Goal: Task Accomplishment & Management: Contribute content

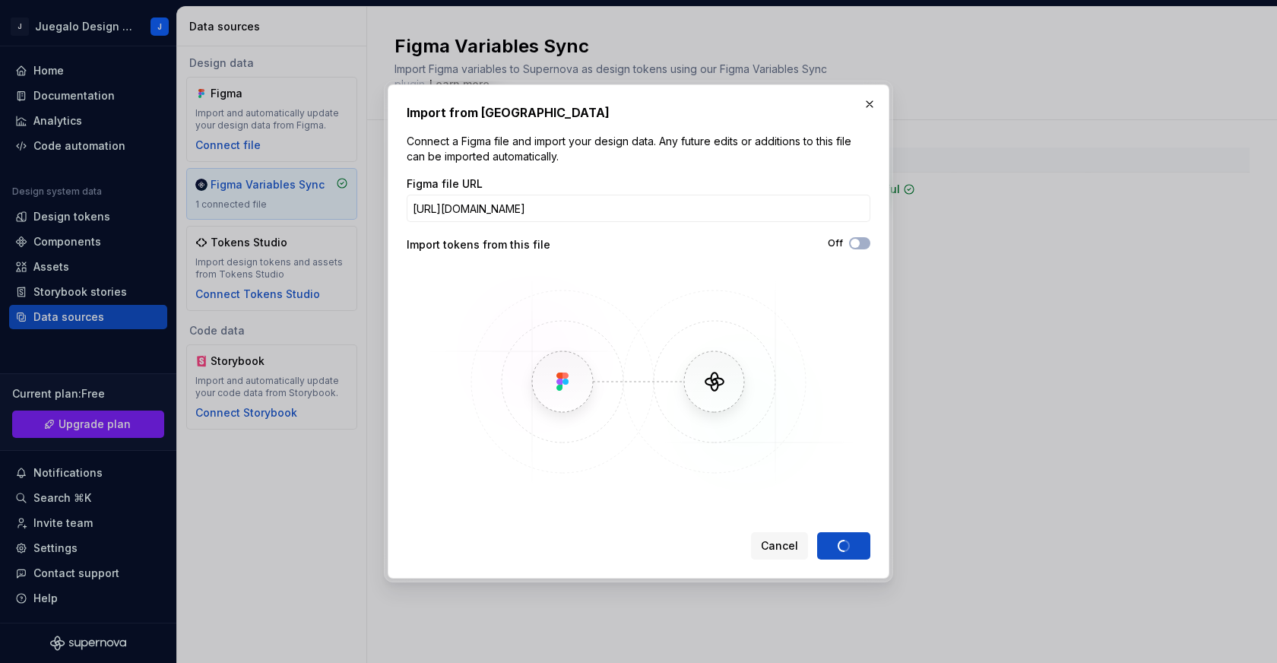
click at [725, 491] on img at bounding box center [638, 382] width 441 height 228
click at [867, 107] on button "button" at bounding box center [869, 103] width 21 height 21
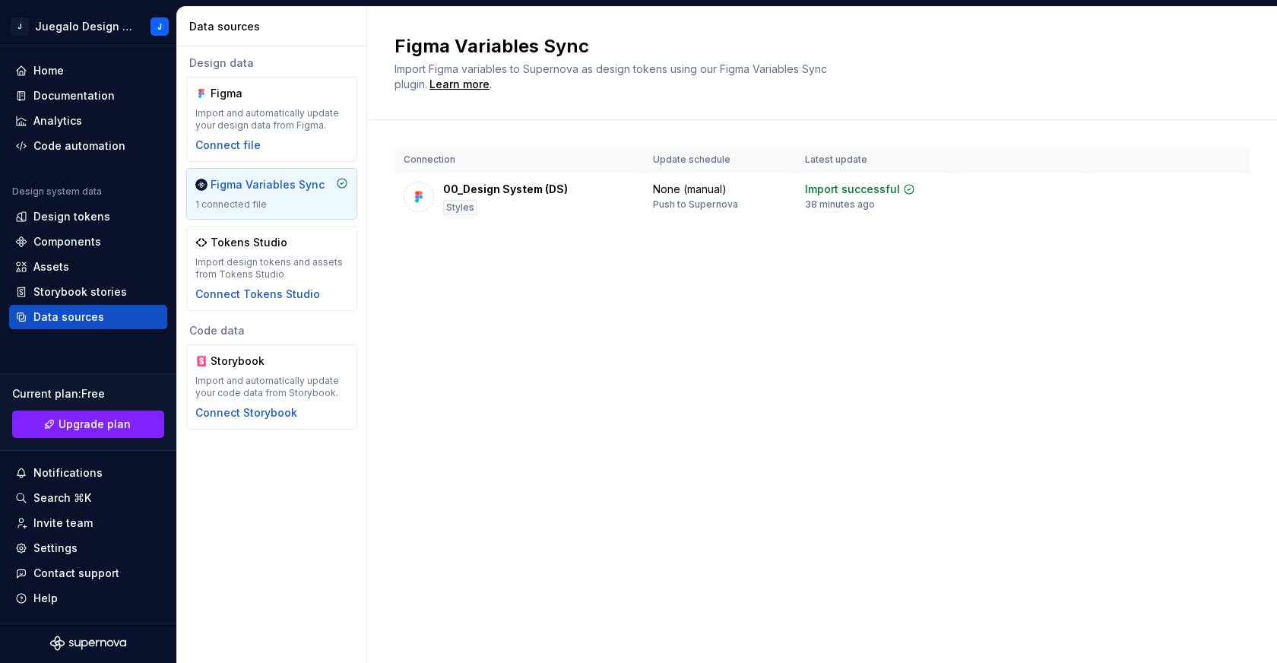
click at [590, 284] on div "Figma Variables Sync Import Figma variables to Supernova as design tokens using…" at bounding box center [822, 335] width 910 height 656
click at [528, 198] on div "00_Design System (DS) Styles" at bounding box center [505, 198] width 125 height 33
click at [59, 69] on div "Home" at bounding box center [48, 70] width 30 height 15
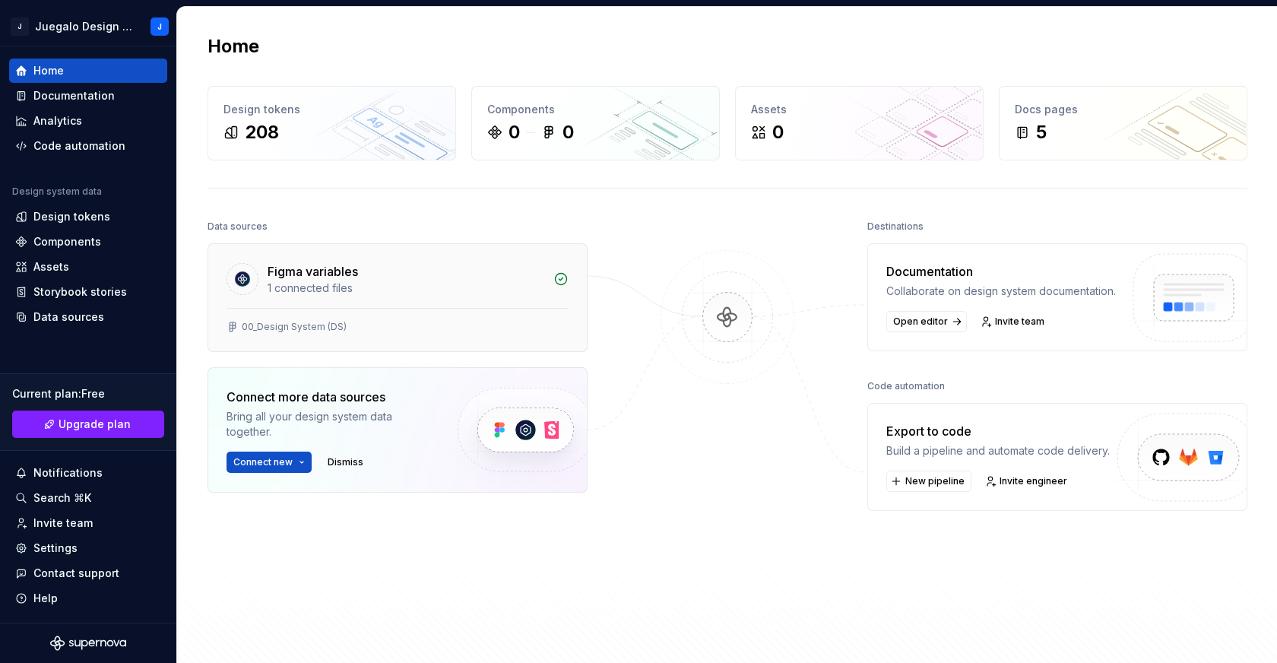
click at [296, 270] on div "Figma variables" at bounding box center [313, 271] width 90 height 18
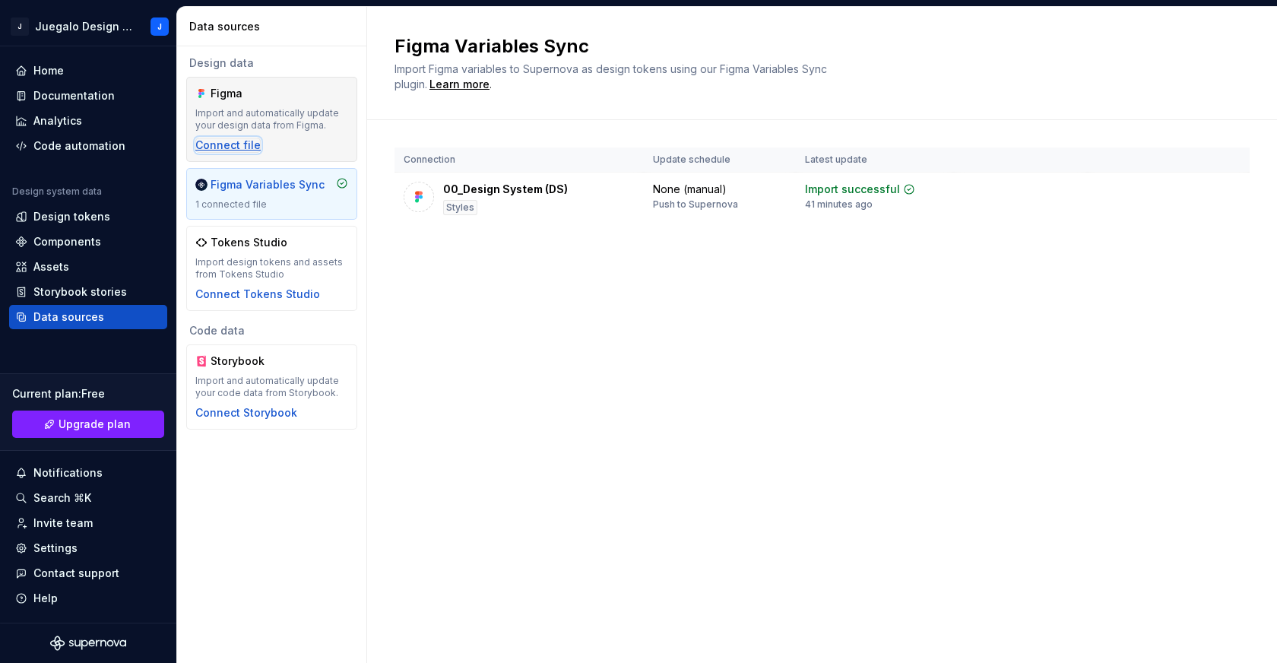
click at [237, 146] on div "Connect file" at bounding box center [227, 145] width 65 height 15
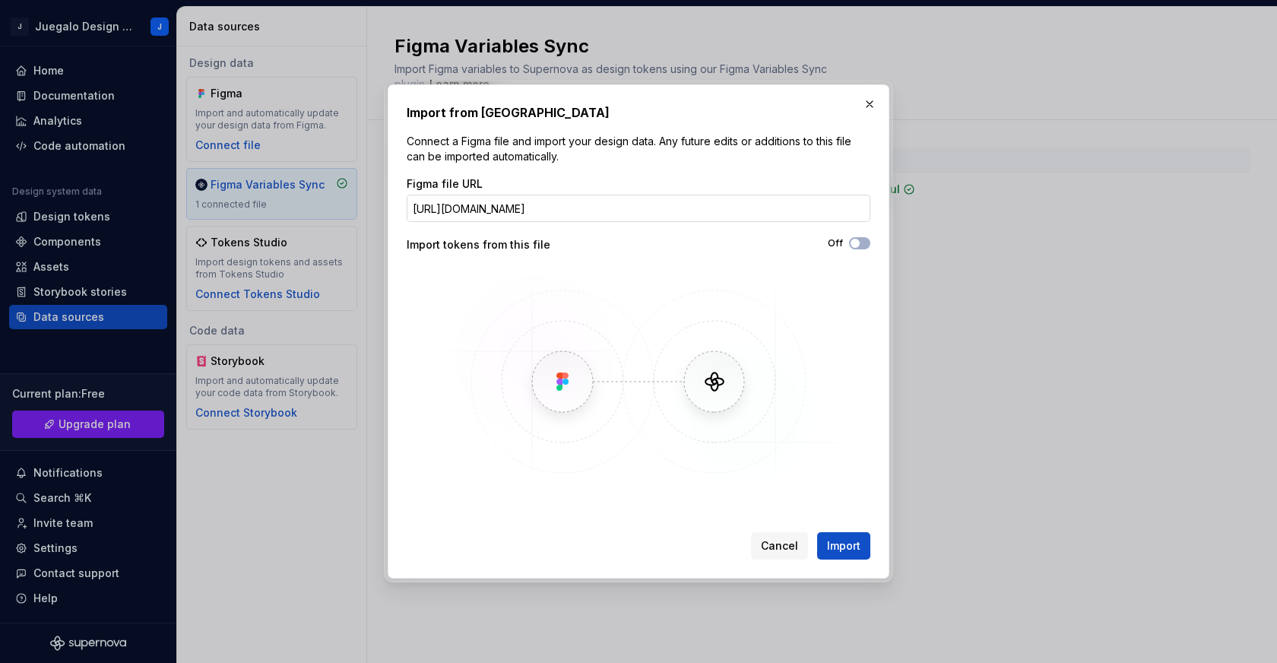
scroll to position [0, 208]
type input "[URL][DOMAIN_NAME]"
click at [844, 548] on span "Import" at bounding box center [843, 545] width 33 height 15
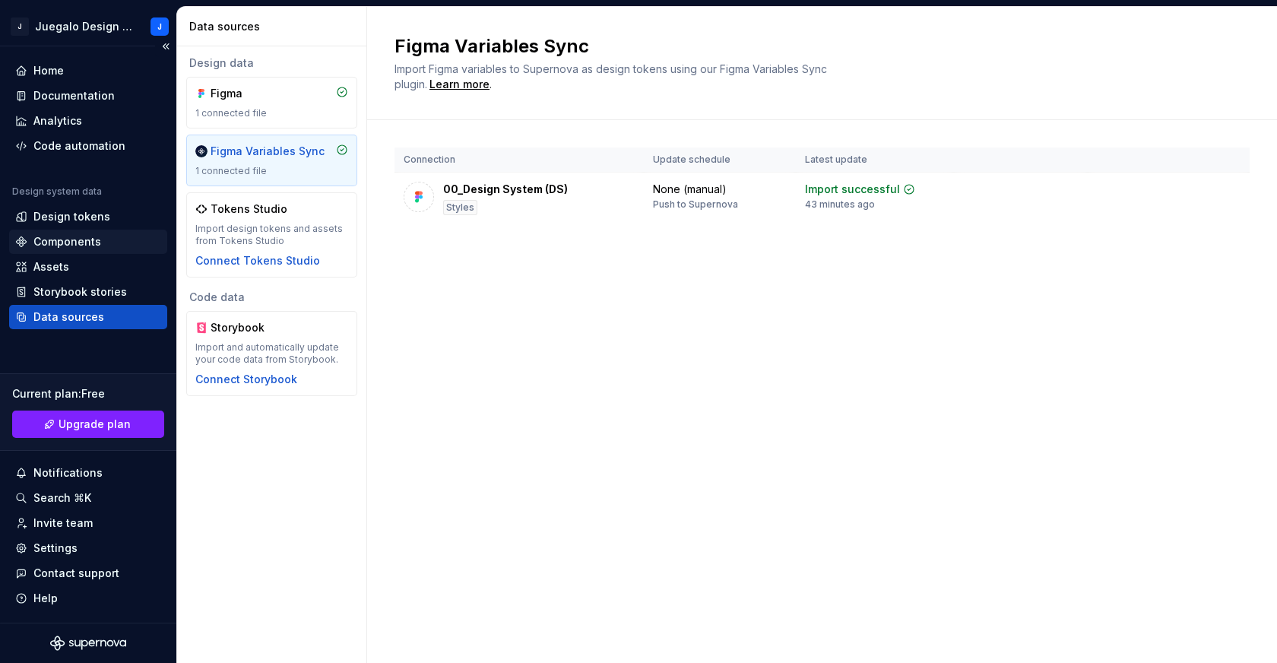
click at [55, 246] on div "Components" at bounding box center [67, 241] width 68 height 15
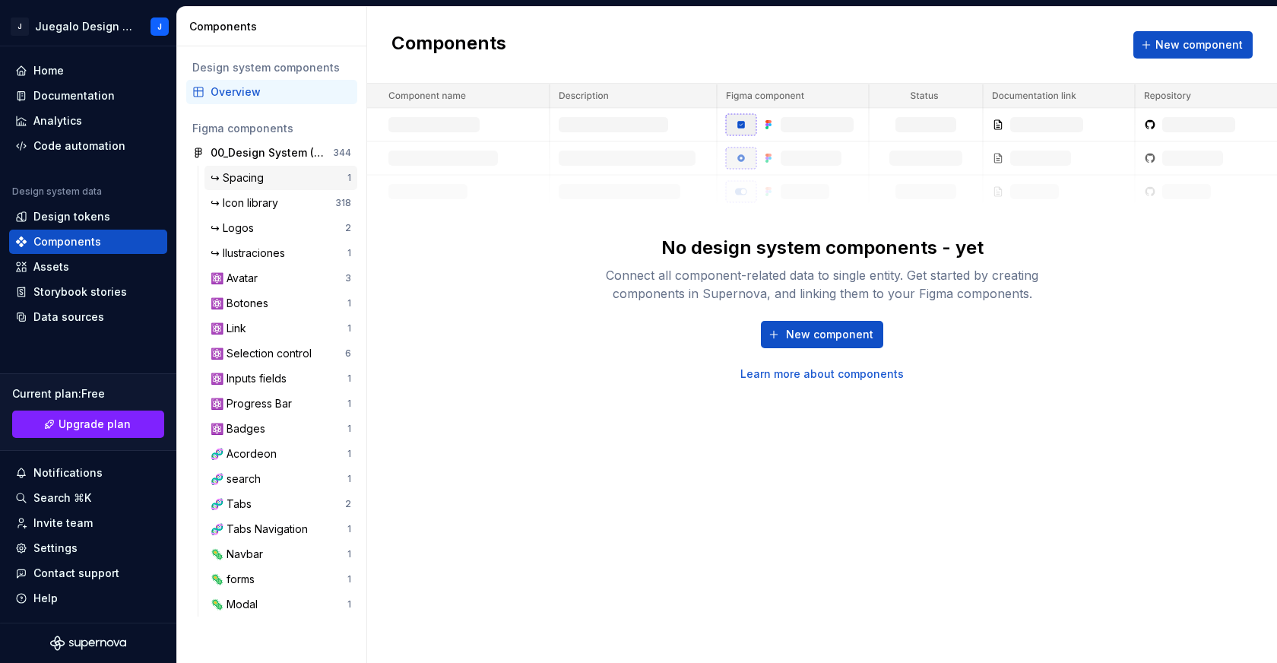
click at [249, 173] on div "↪ Spacing" at bounding box center [240, 177] width 59 height 15
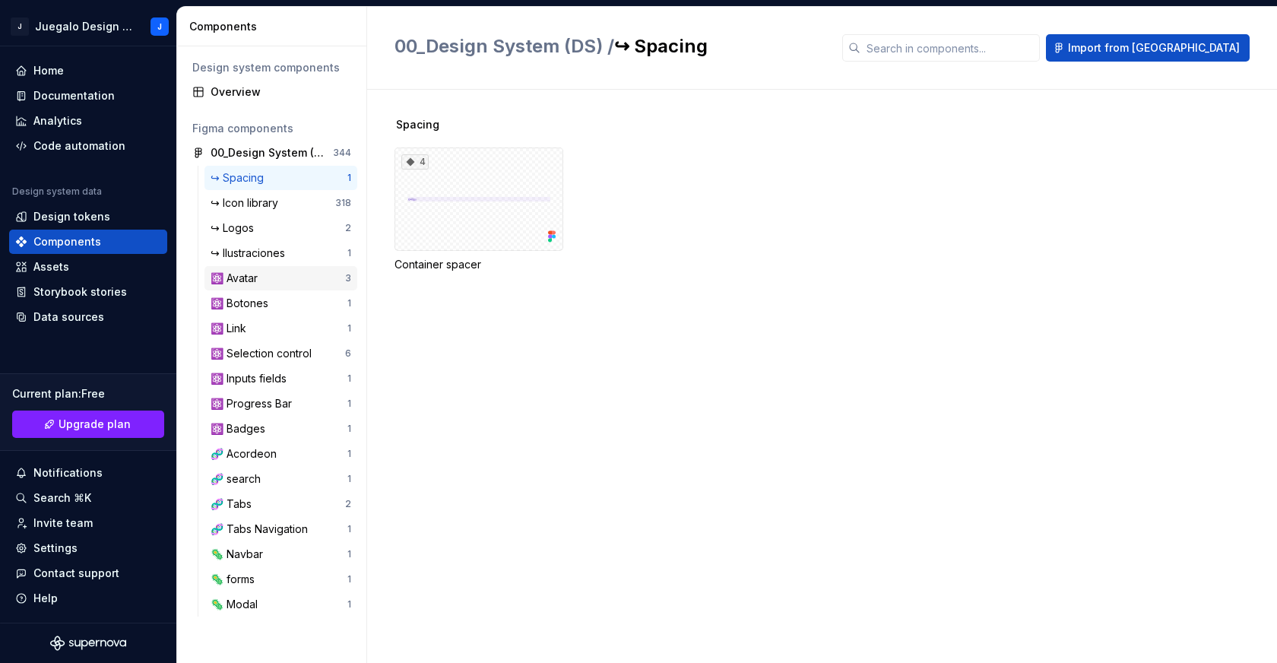
click at [246, 274] on div "⚛️ Avatar" at bounding box center [237, 278] width 53 height 15
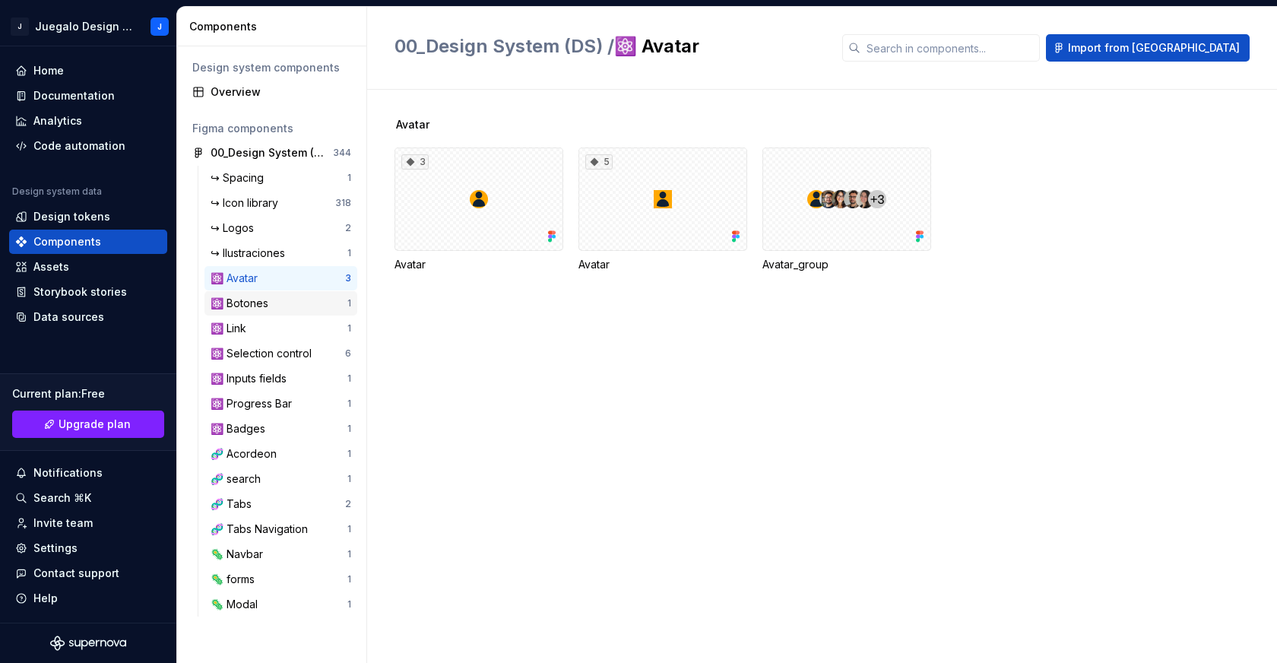
click at [256, 301] on div "⚛️ Botones" at bounding box center [243, 303] width 64 height 15
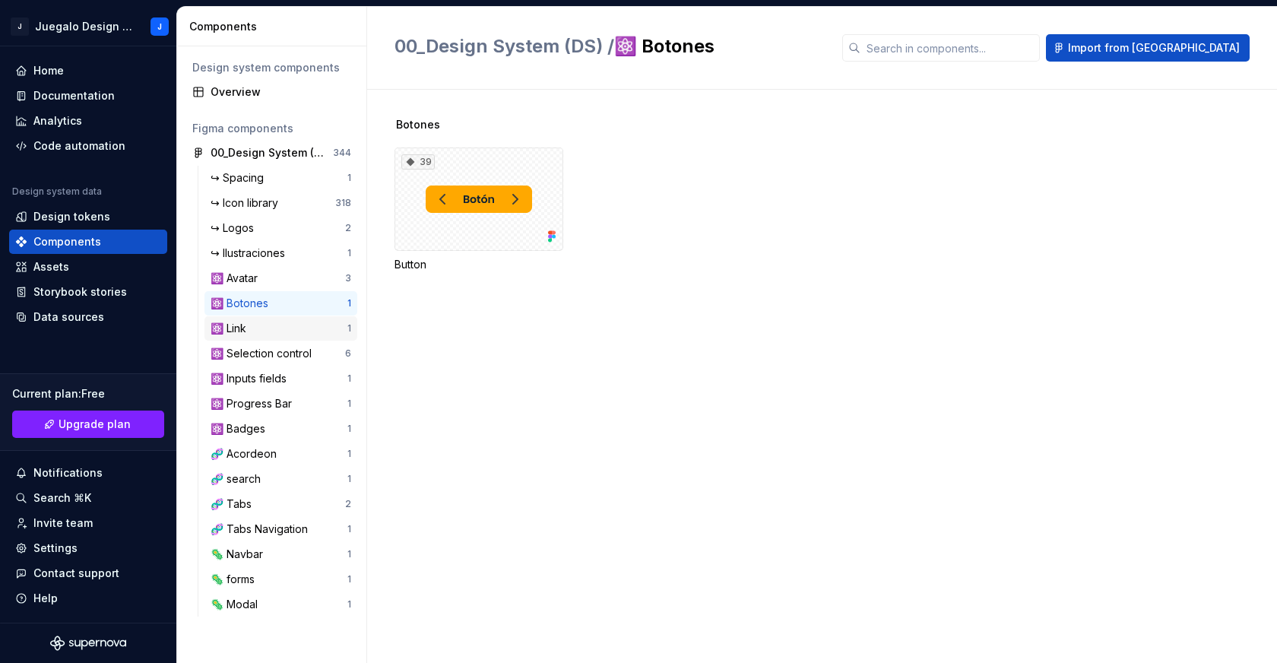
click at [258, 323] on div "⚛️ Link" at bounding box center [279, 328] width 137 height 15
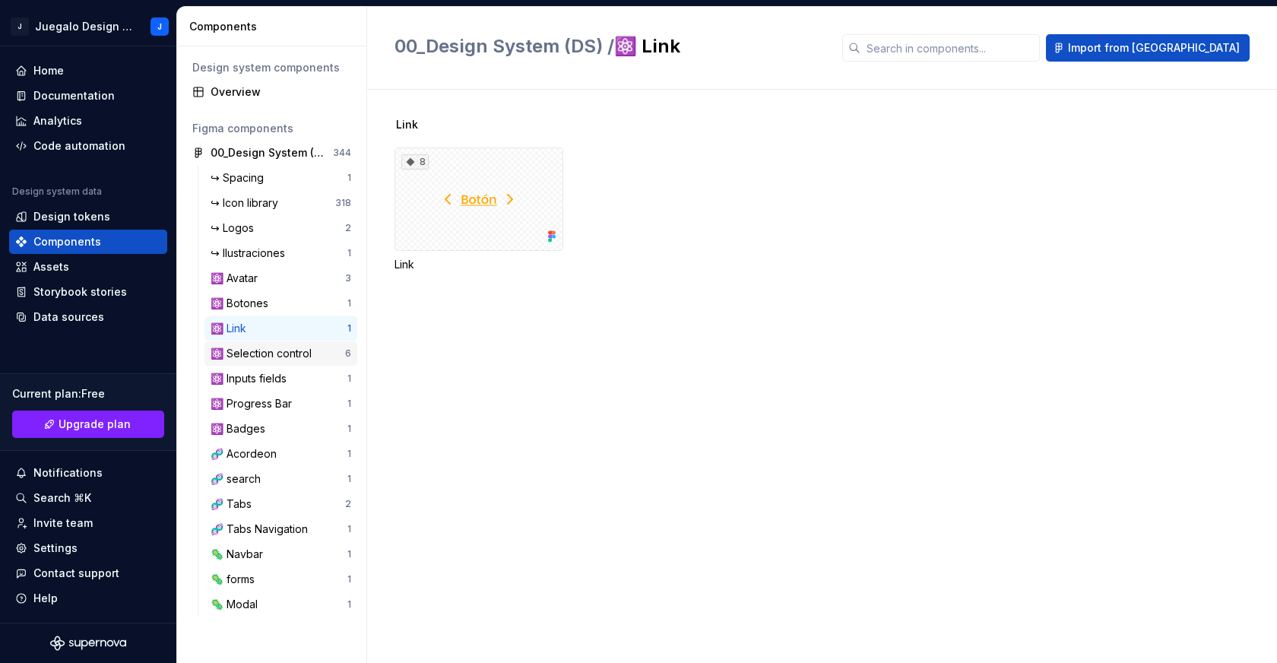
click at [255, 343] on div "⚛️ Selection control 6" at bounding box center [280, 353] width 153 height 24
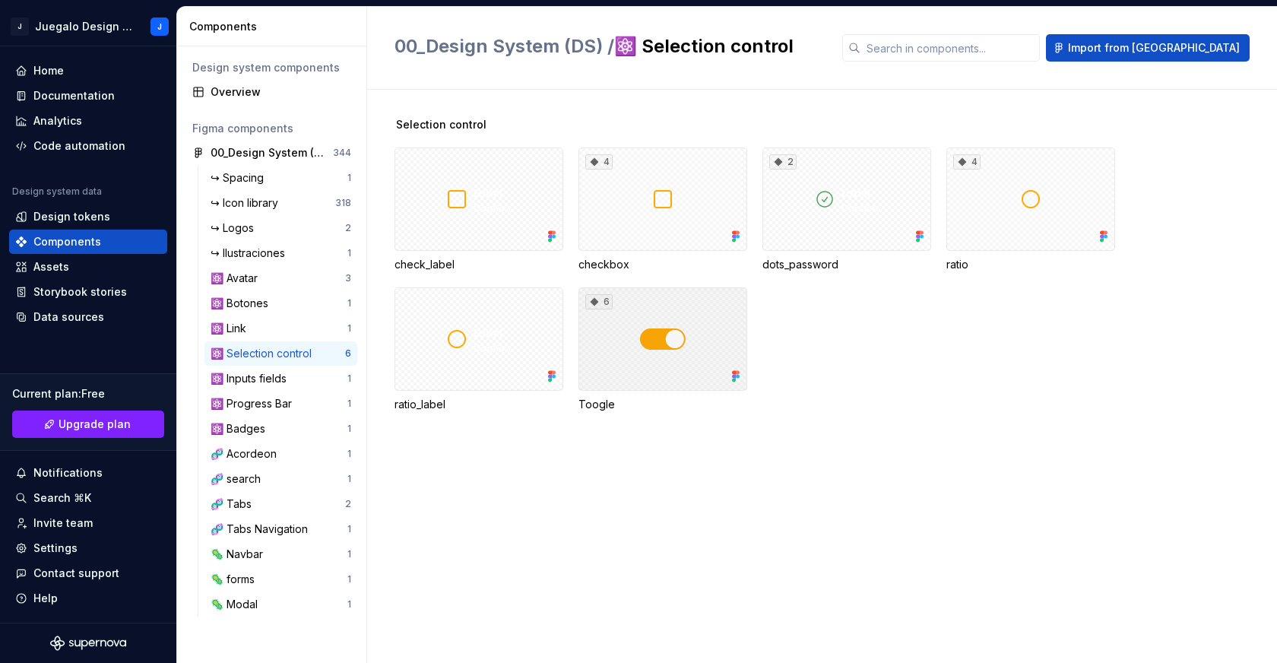
click at [653, 340] on div "6" at bounding box center [662, 338] width 169 height 103
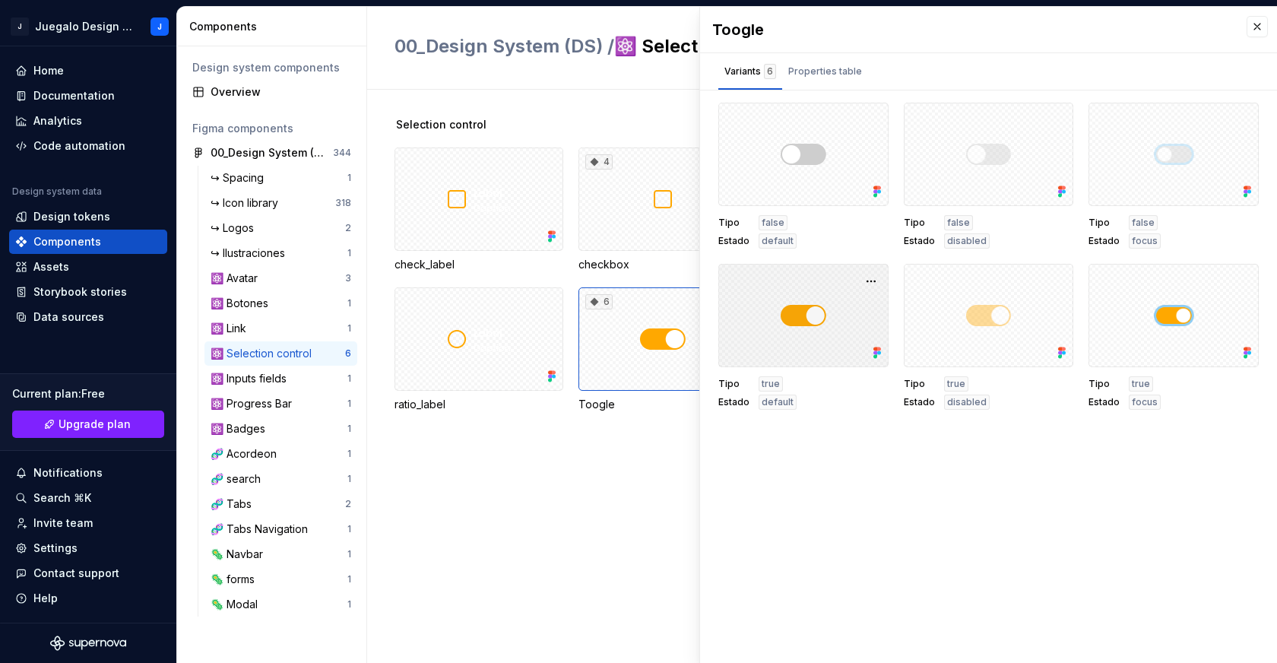
click at [813, 316] on div at bounding box center [803, 315] width 170 height 103
click at [611, 414] on div "Selection control check_label 4 checkbox 2 dots_password 4 ratio ratio_label 6 …" at bounding box center [836, 282] width 883 height 331
click at [550, 502] on div "Selection control check_label 4 checkbox 2 dots_password 4 ratio ratio_label 6 …" at bounding box center [836, 376] width 883 height 573
click at [1252, 28] on button "button" at bounding box center [1257, 26] width 21 height 21
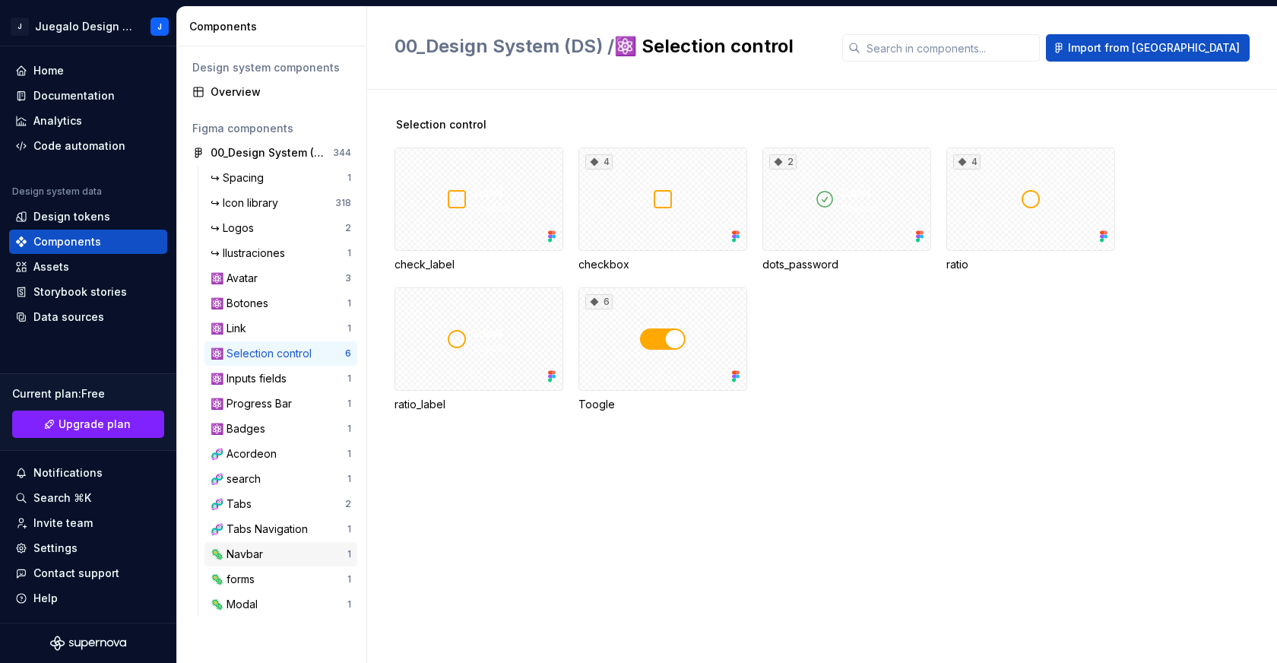
click at [241, 558] on div "🦠 Navbar" at bounding box center [240, 554] width 59 height 15
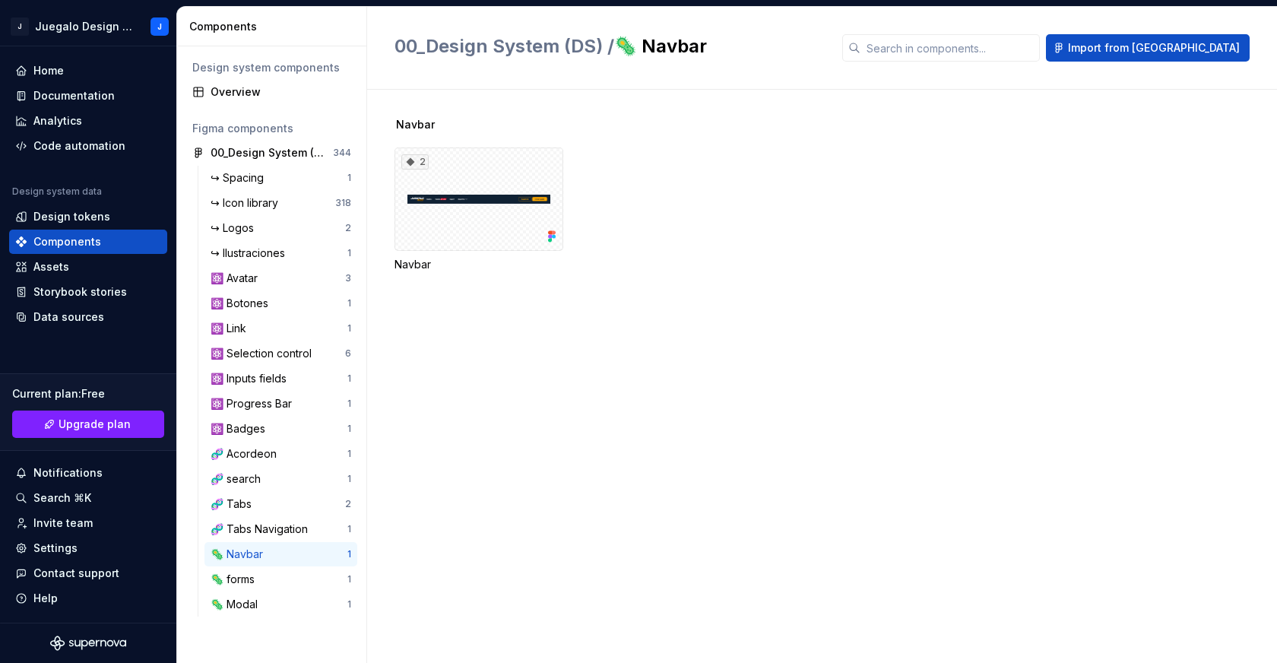
click at [476, 230] on div "2" at bounding box center [479, 198] width 169 height 103
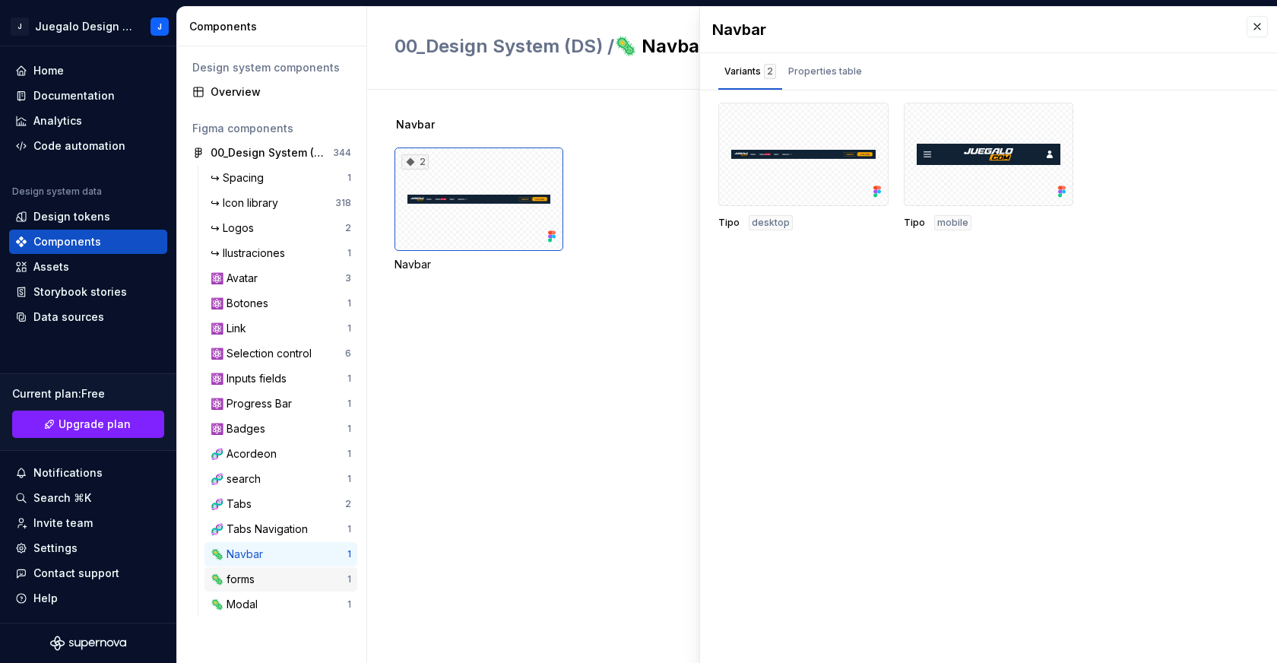
click at [258, 580] on div "🦠 forms" at bounding box center [236, 579] width 50 height 15
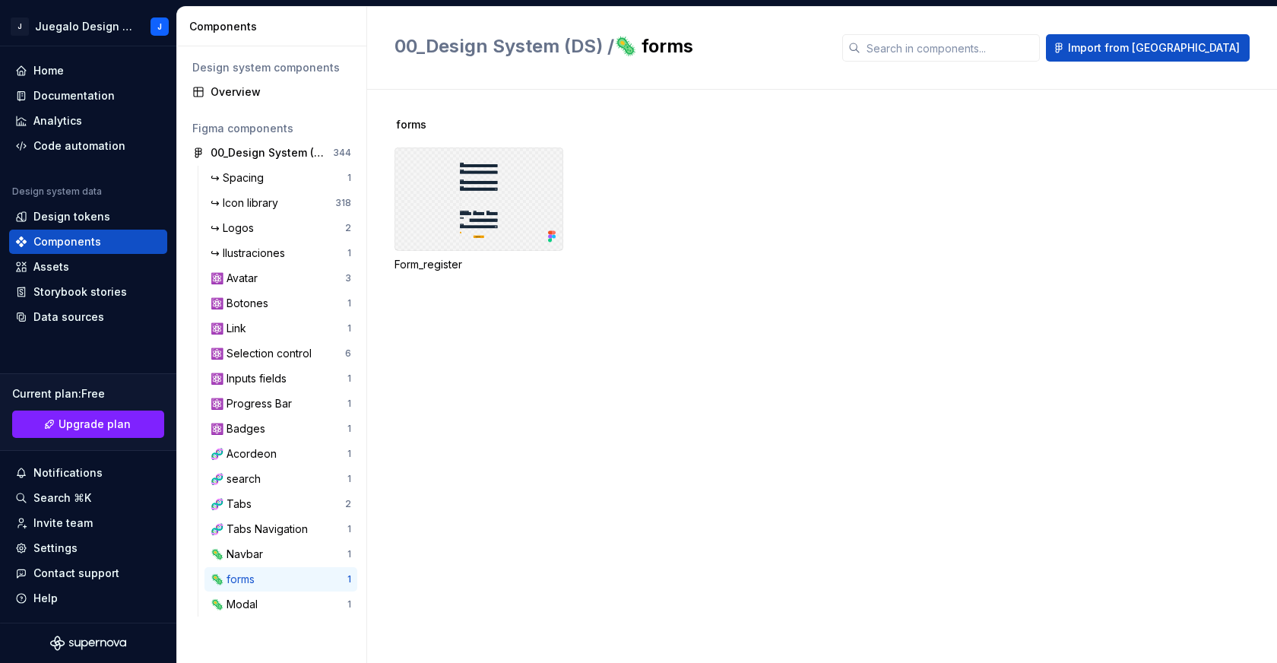
click at [494, 206] on div at bounding box center [479, 198] width 169 height 103
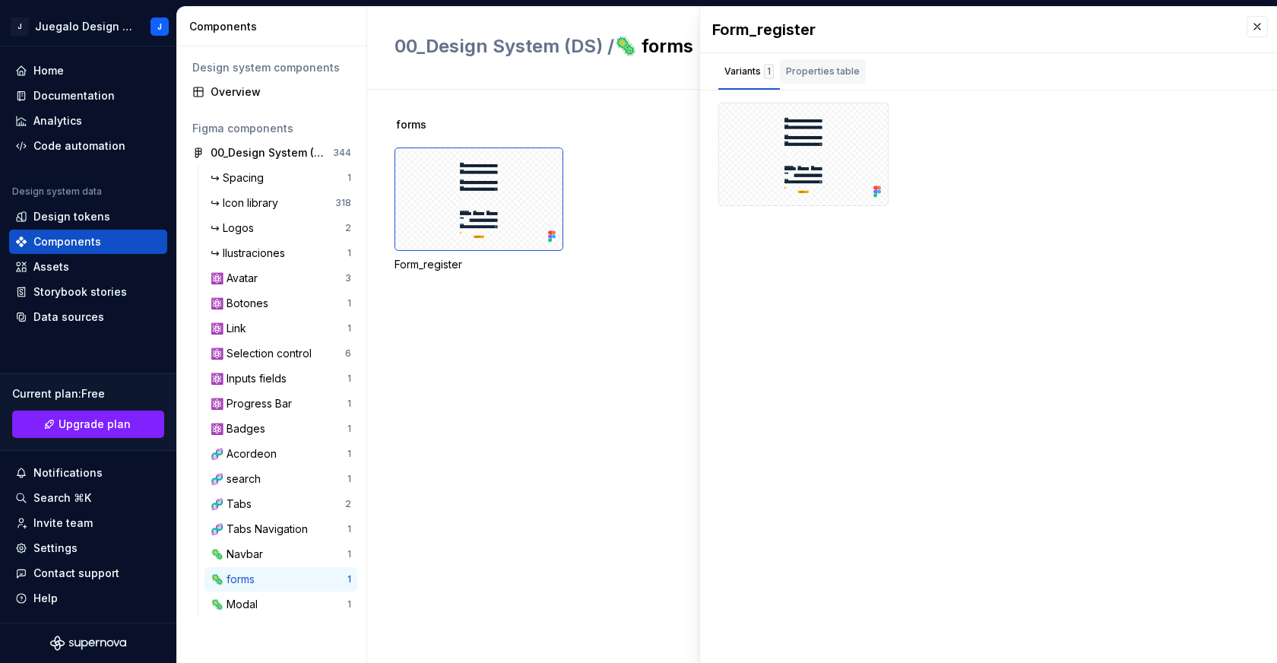
click at [833, 74] on div "Properties table" at bounding box center [823, 71] width 74 height 15
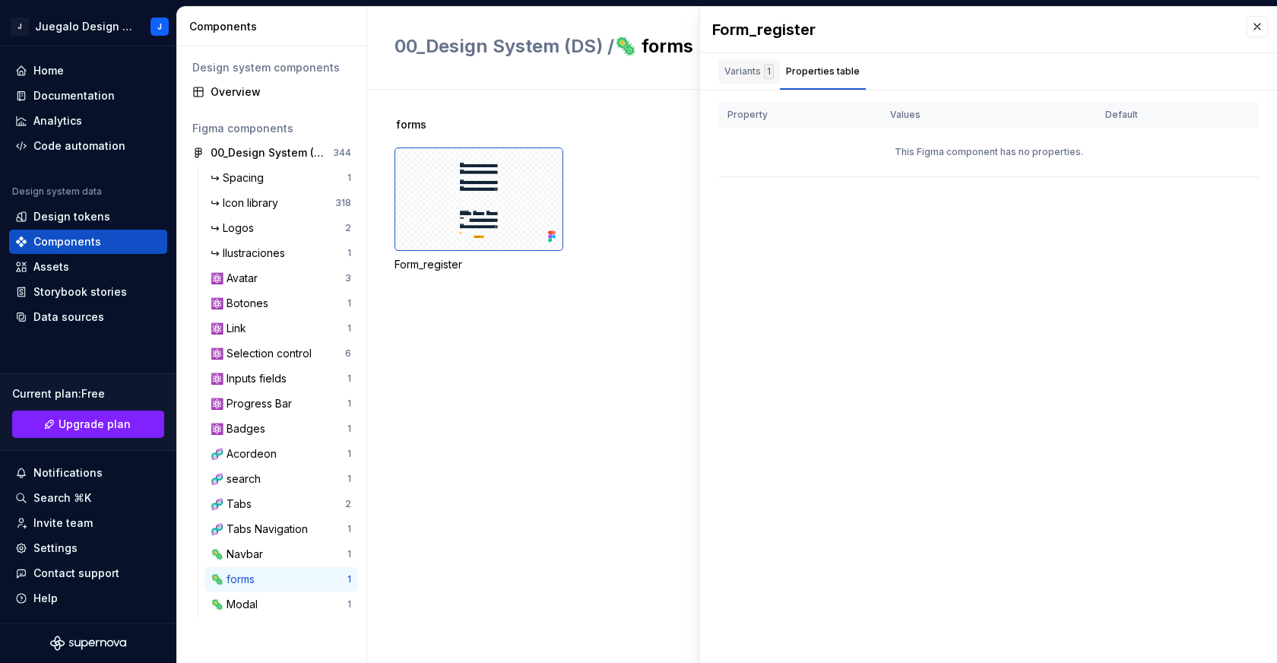
click at [753, 75] on div "Variants 1" at bounding box center [748, 71] width 49 height 15
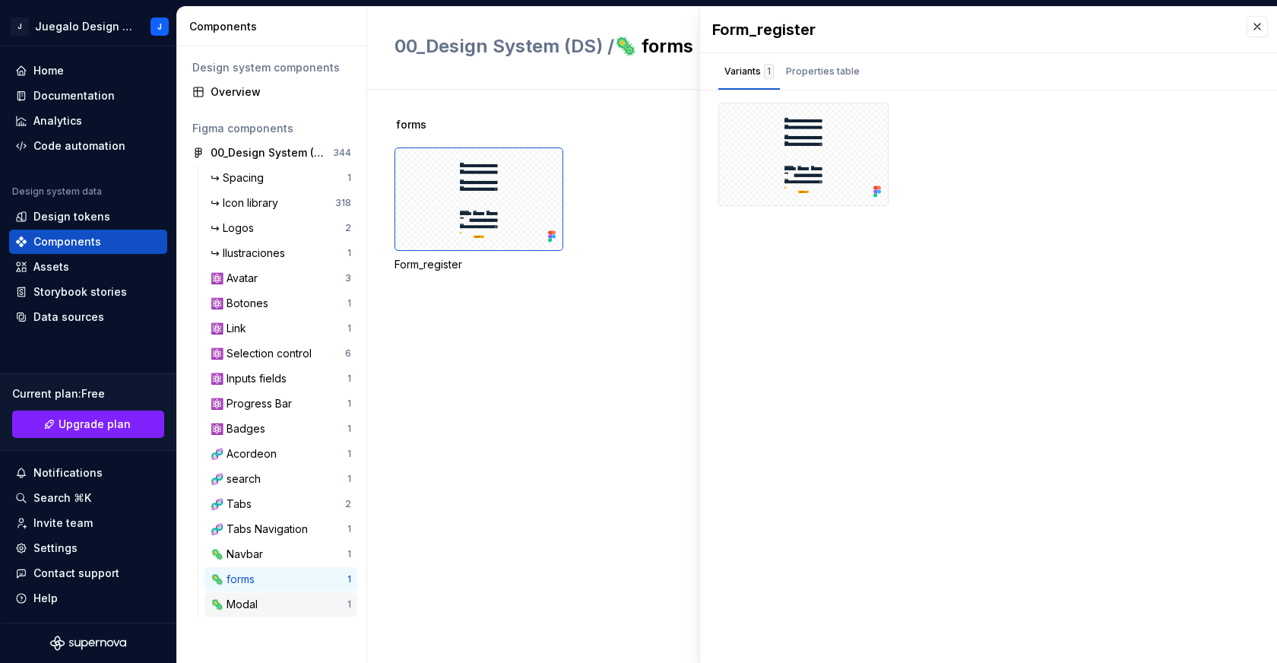
click at [258, 606] on div "🦠 Modal" at bounding box center [237, 604] width 53 height 15
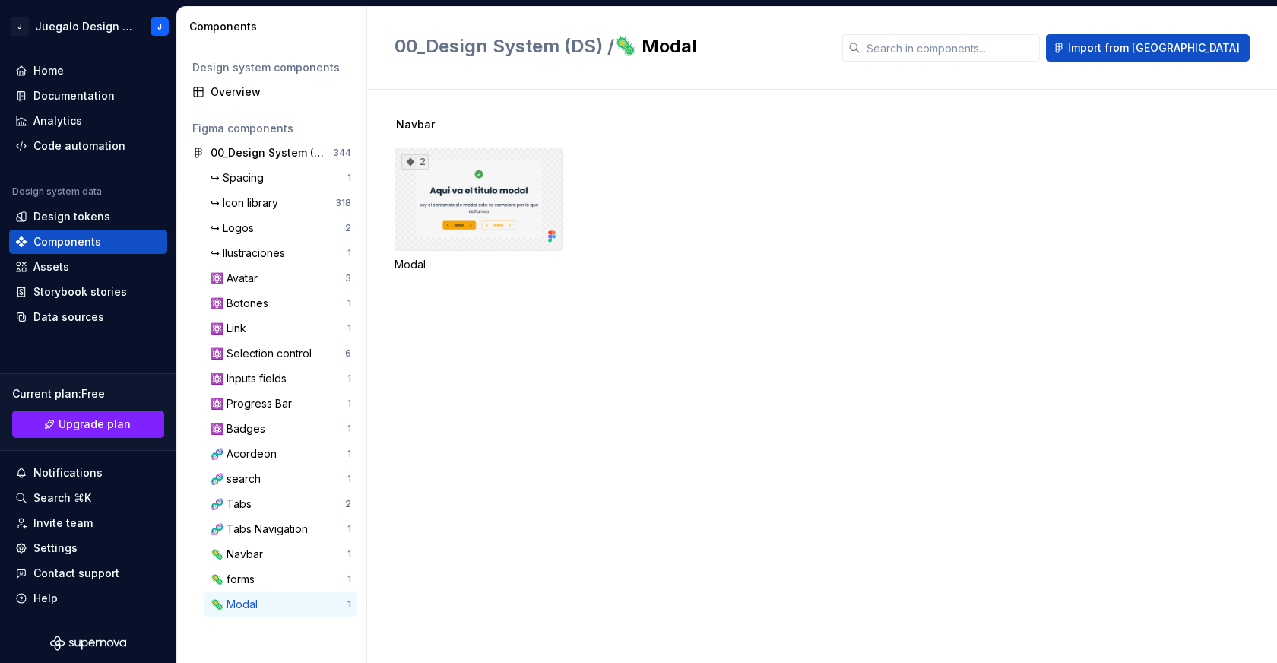
click at [500, 186] on div "2" at bounding box center [479, 198] width 169 height 103
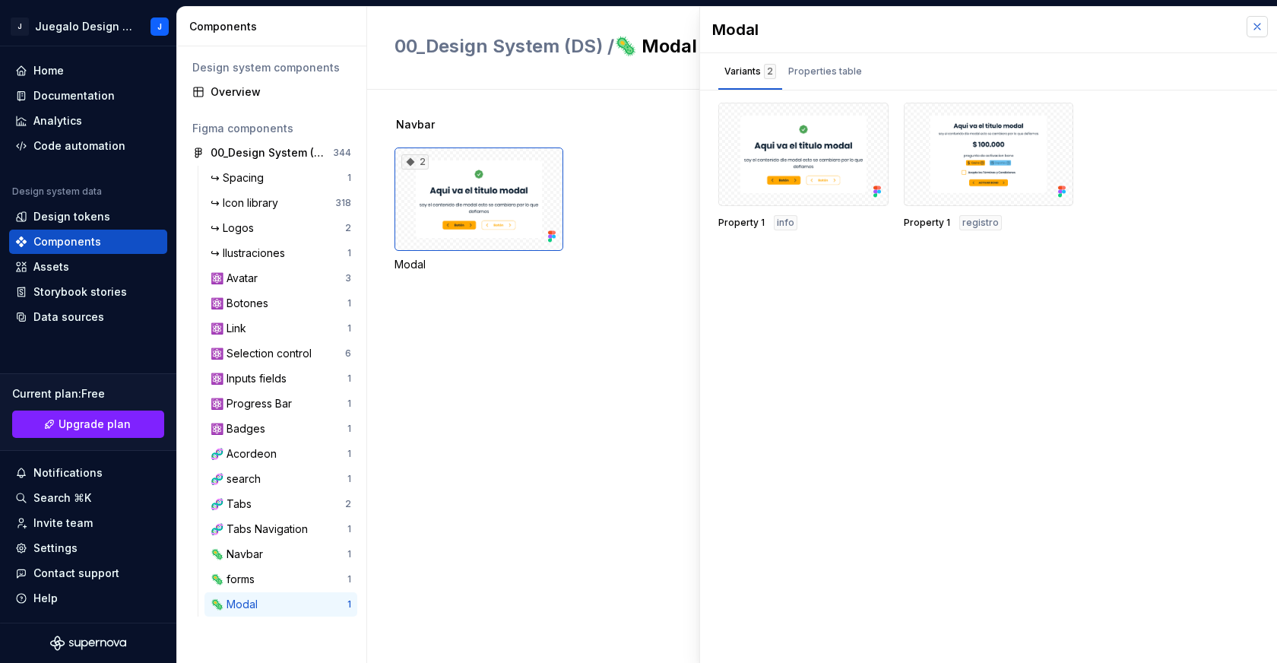
click at [1256, 24] on button "button" at bounding box center [1257, 26] width 21 height 21
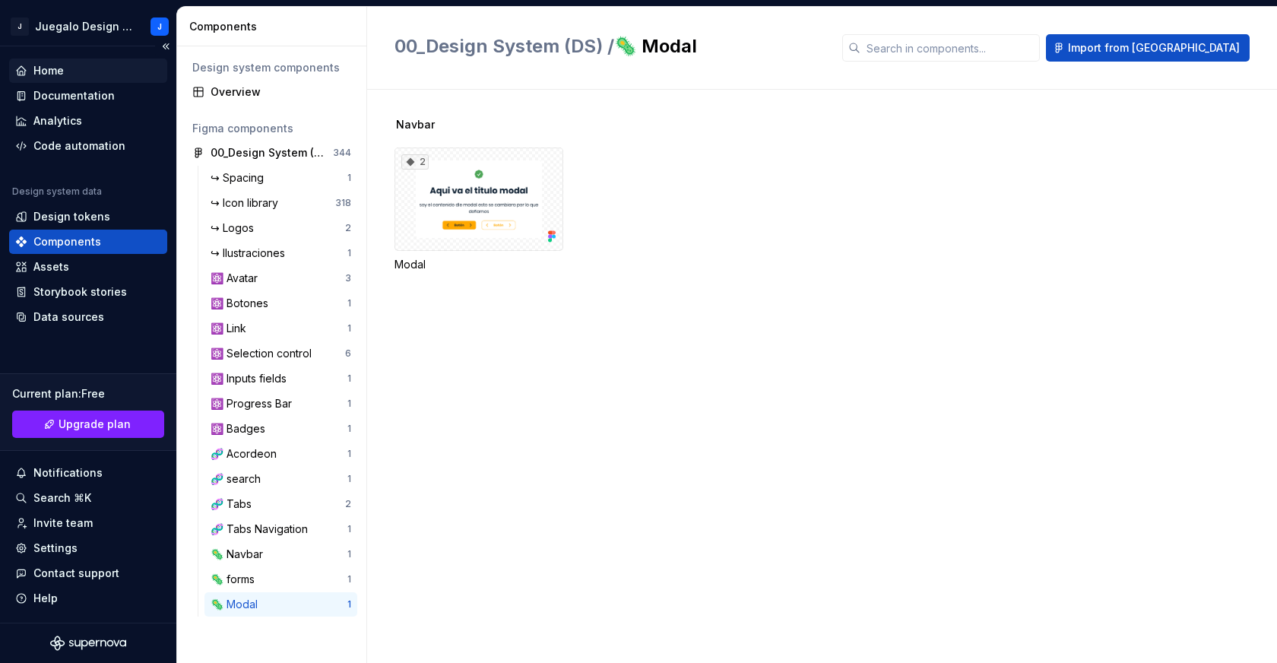
click at [59, 59] on div "Home" at bounding box center [88, 71] width 158 height 24
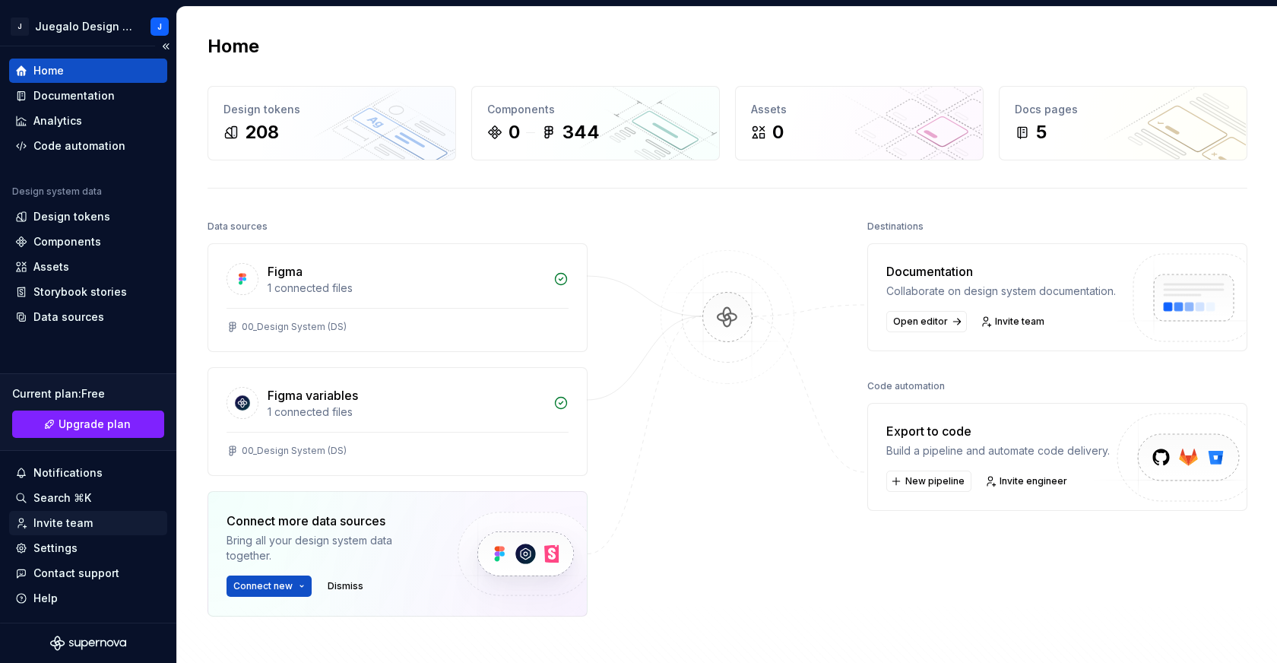
click at [70, 524] on div "Invite team" at bounding box center [62, 522] width 59 height 15
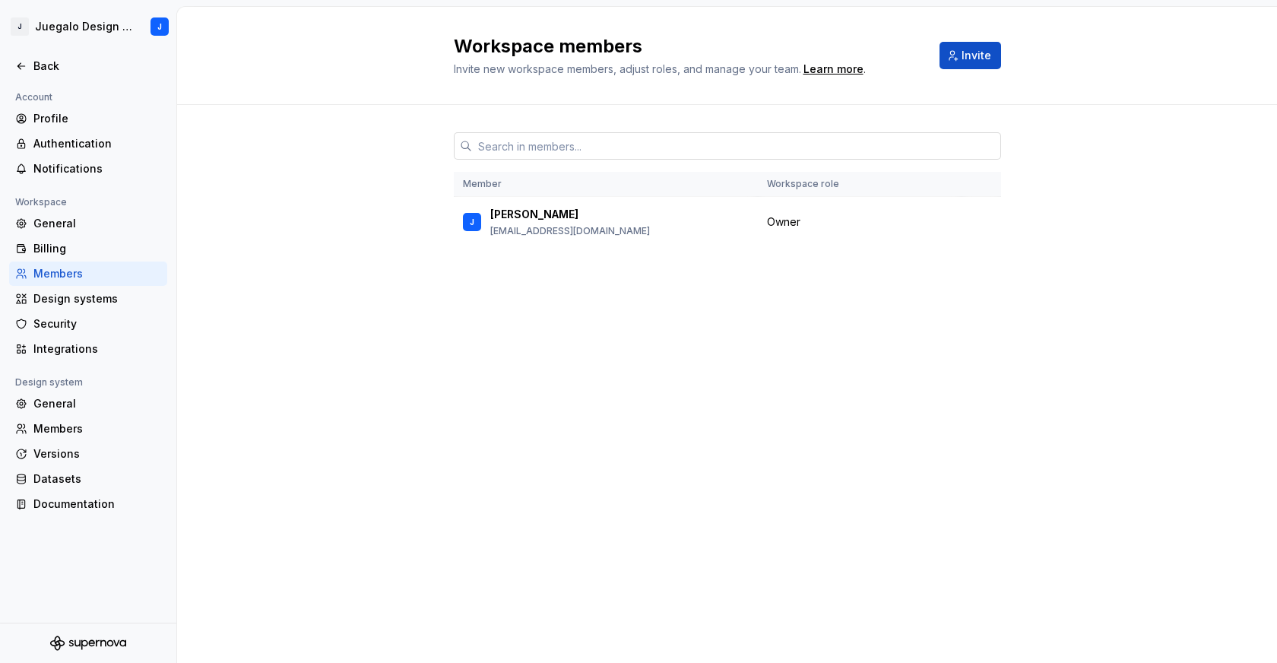
click at [585, 151] on input "text" at bounding box center [736, 145] width 529 height 27
click at [372, 221] on div "Member Workspace role J [PERSON_NAME] [PERSON_NAME][EMAIL_ADDRESS][DOMAIN_NAME]…" at bounding box center [727, 205] width 1100 height 200
click at [970, 52] on span "Invite" at bounding box center [977, 55] width 30 height 15
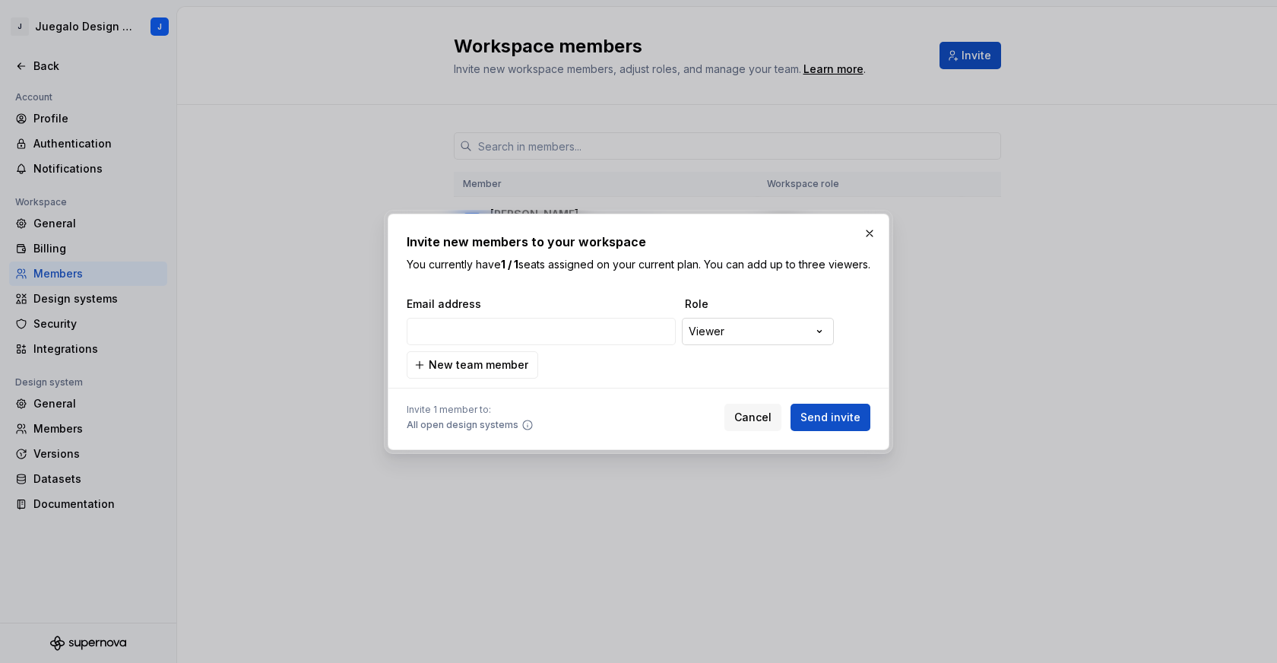
click at [771, 341] on div "**********" at bounding box center [638, 331] width 1277 height 663
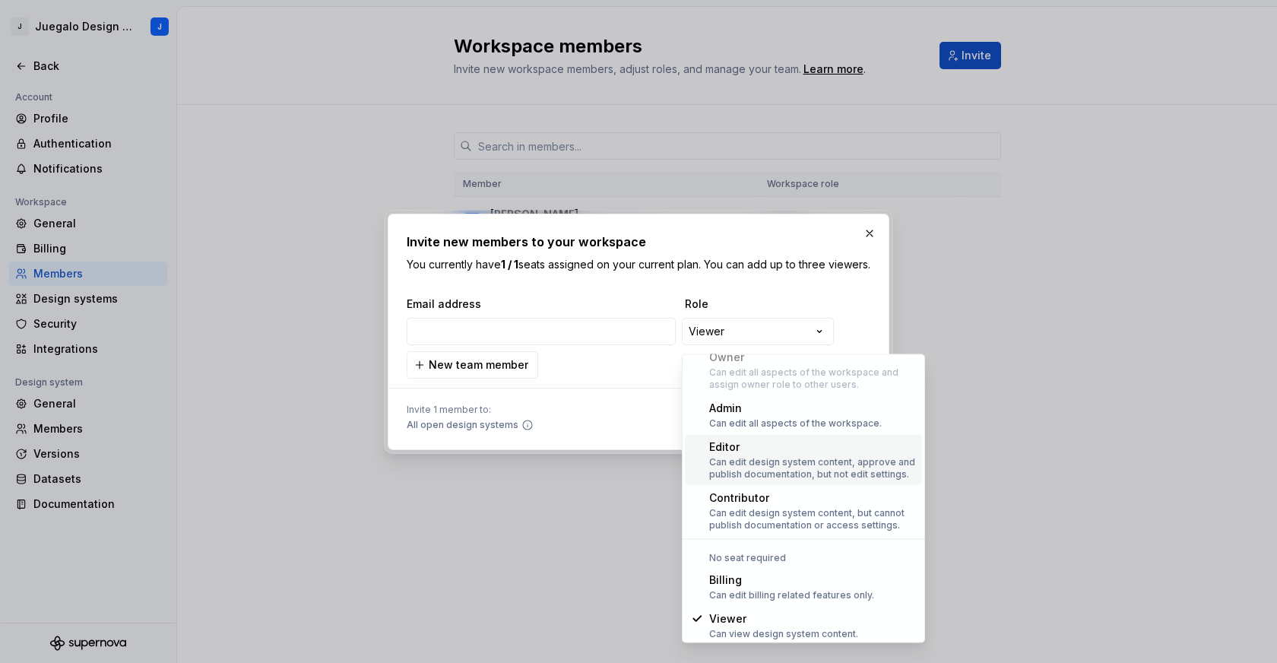
scroll to position [42, 0]
click at [564, 376] on div "**********" at bounding box center [638, 331] width 1277 height 663
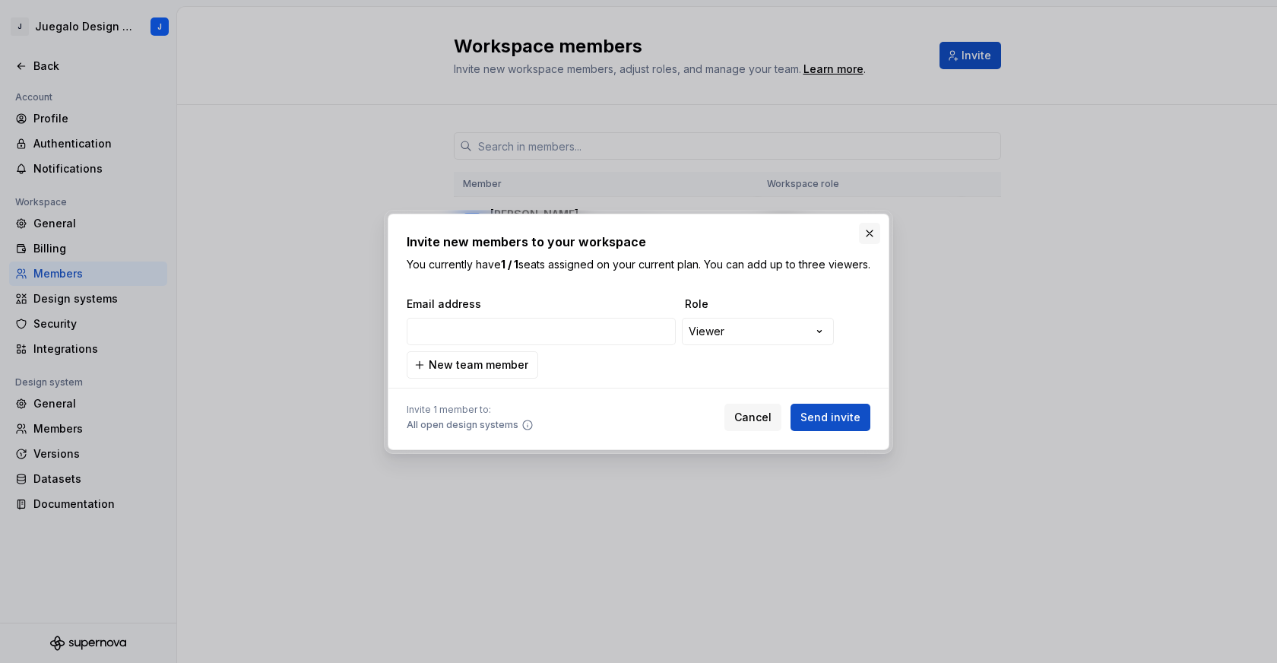
click at [871, 223] on button "button" at bounding box center [869, 233] width 21 height 21
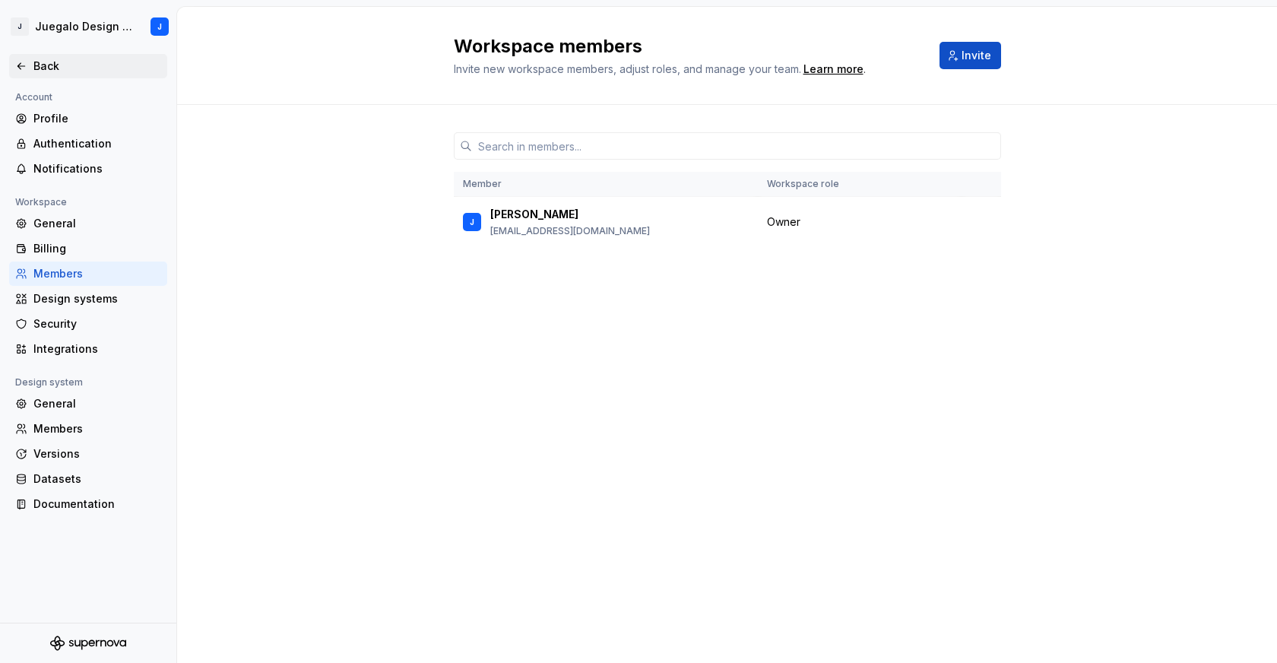
click at [43, 68] on div "Back" at bounding box center [97, 66] width 128 height 15
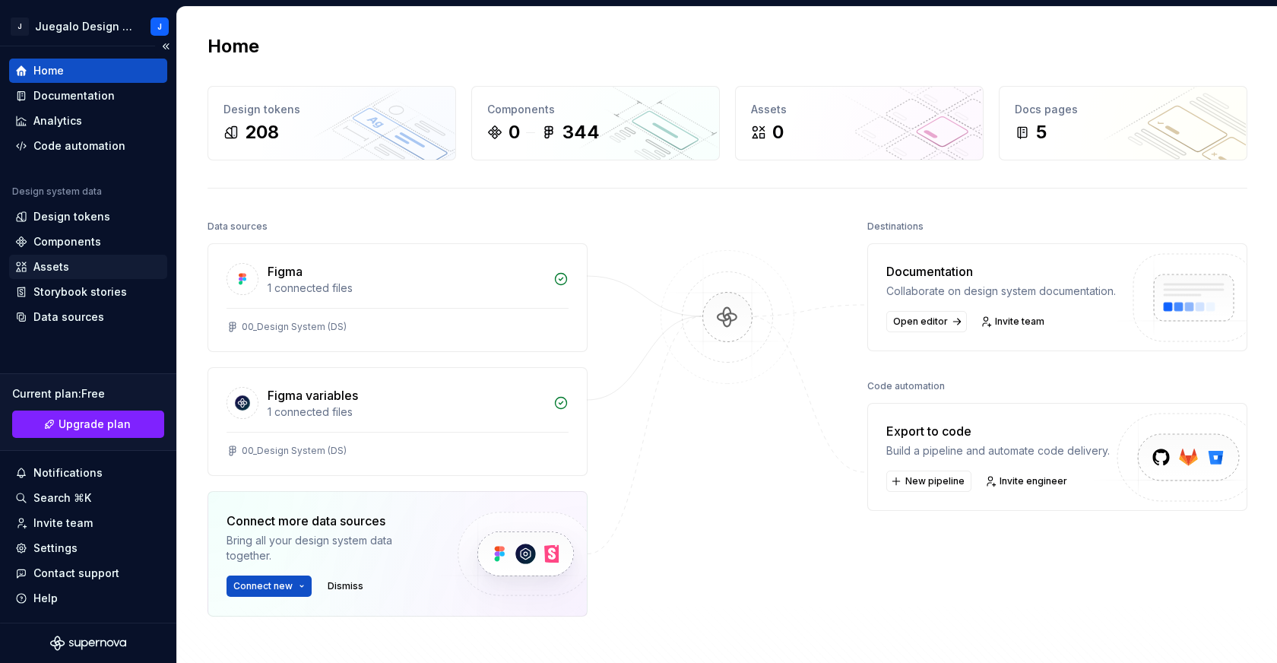
click at [58, 269] on div "Assets" at bounding box center [51, 266] width 36 height 15
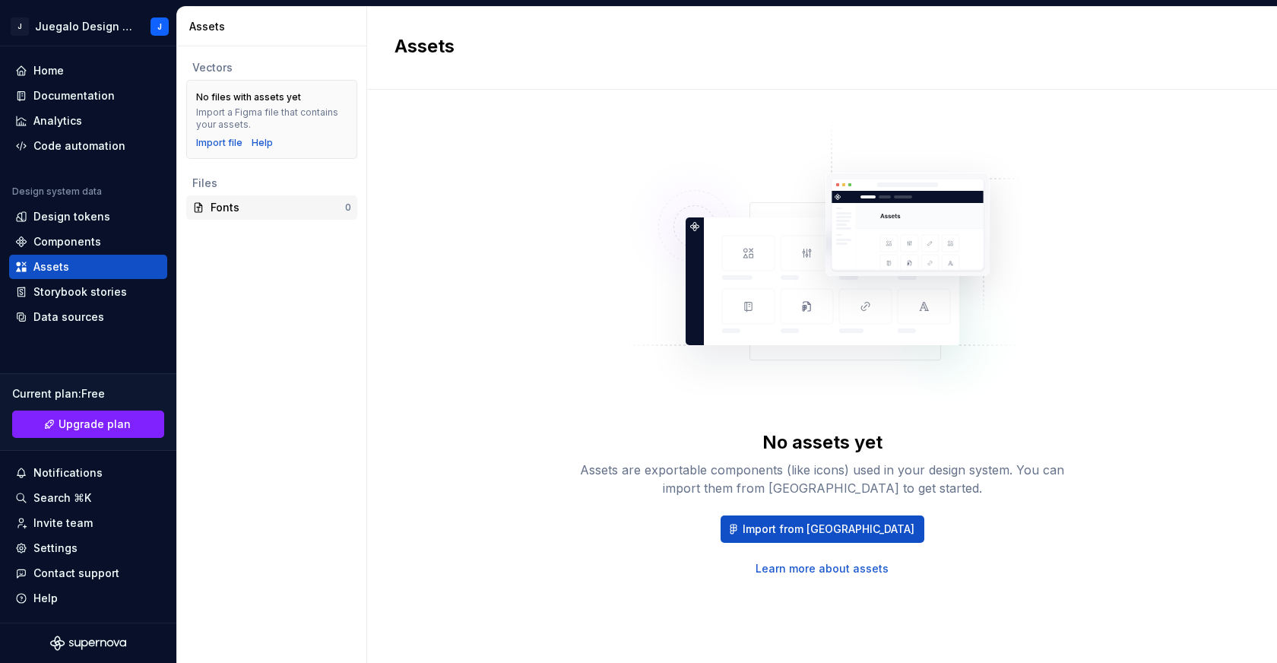
click at [239, 215] on div "Fonts 0" at bounding box center [271, 207] width 171 height 24
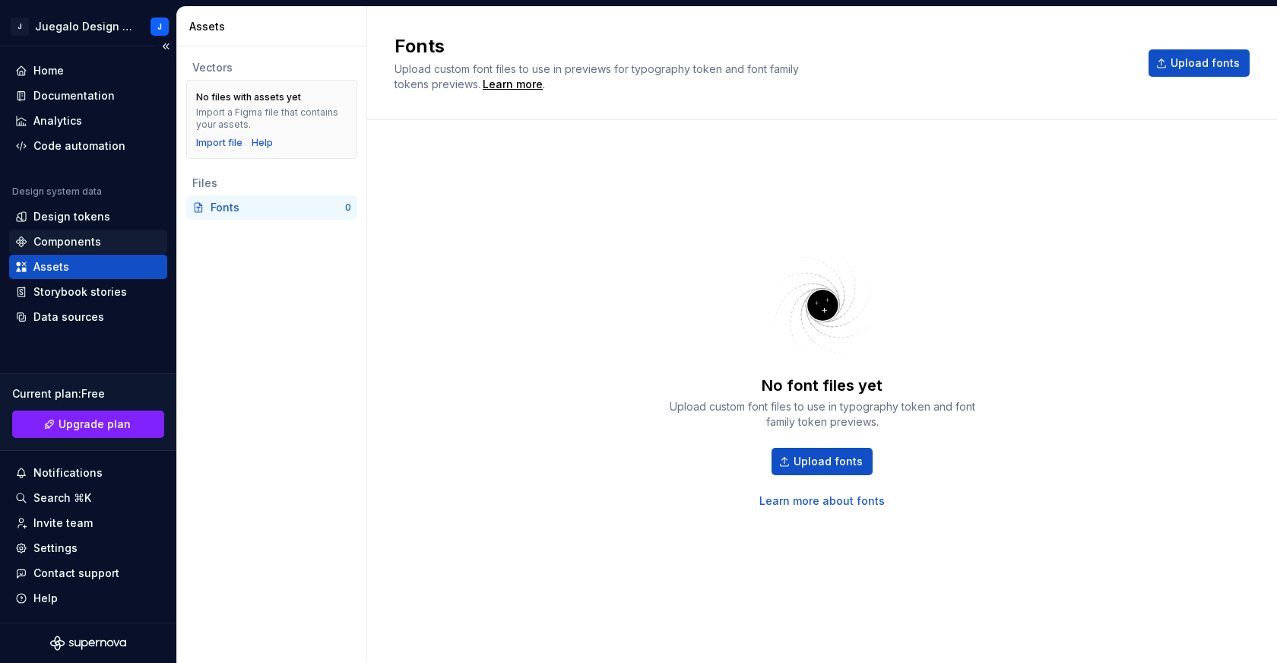
click at [86, 242] on div "Components" at bounding box center [67, 241] width 68 height 15
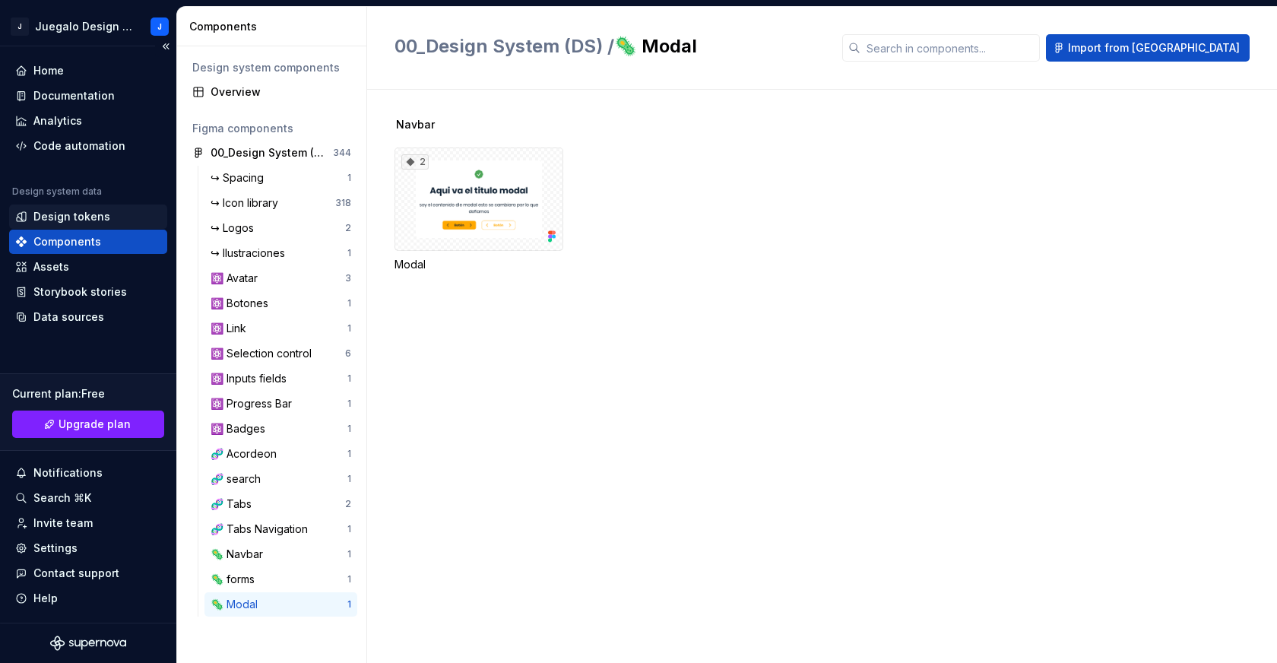
click at [71, 220] on div "Design tokens" at bounding box center [71, 216] width 77 height 15
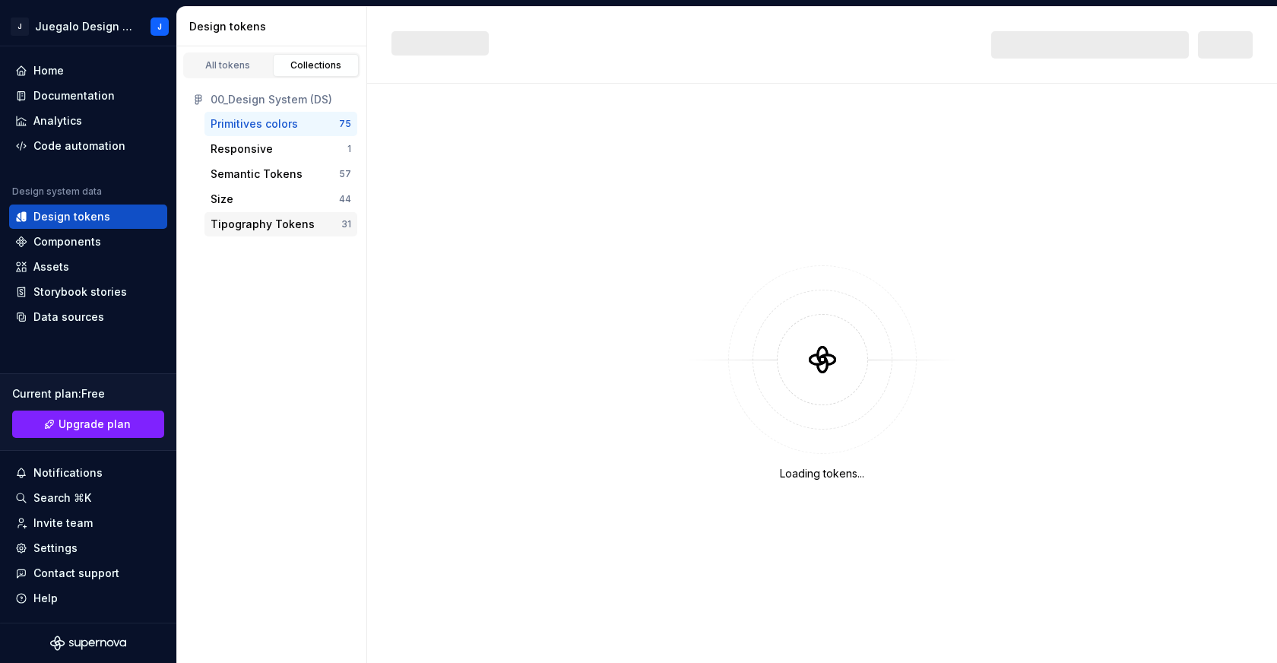
click at [233, 227] on div "Tipography Tokens" at bounding box center [263, 224] width 104 height 15
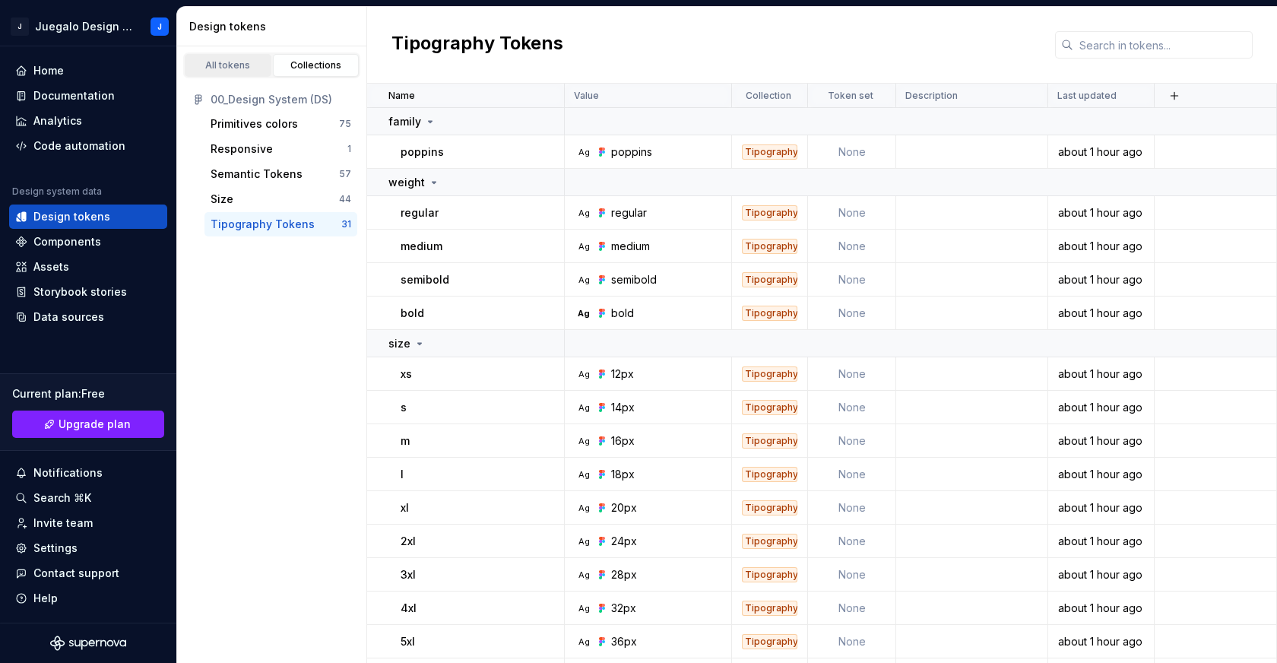
click at [223, 63] on div "All tokens" at bounding box center [228, 65] width 76 height 12
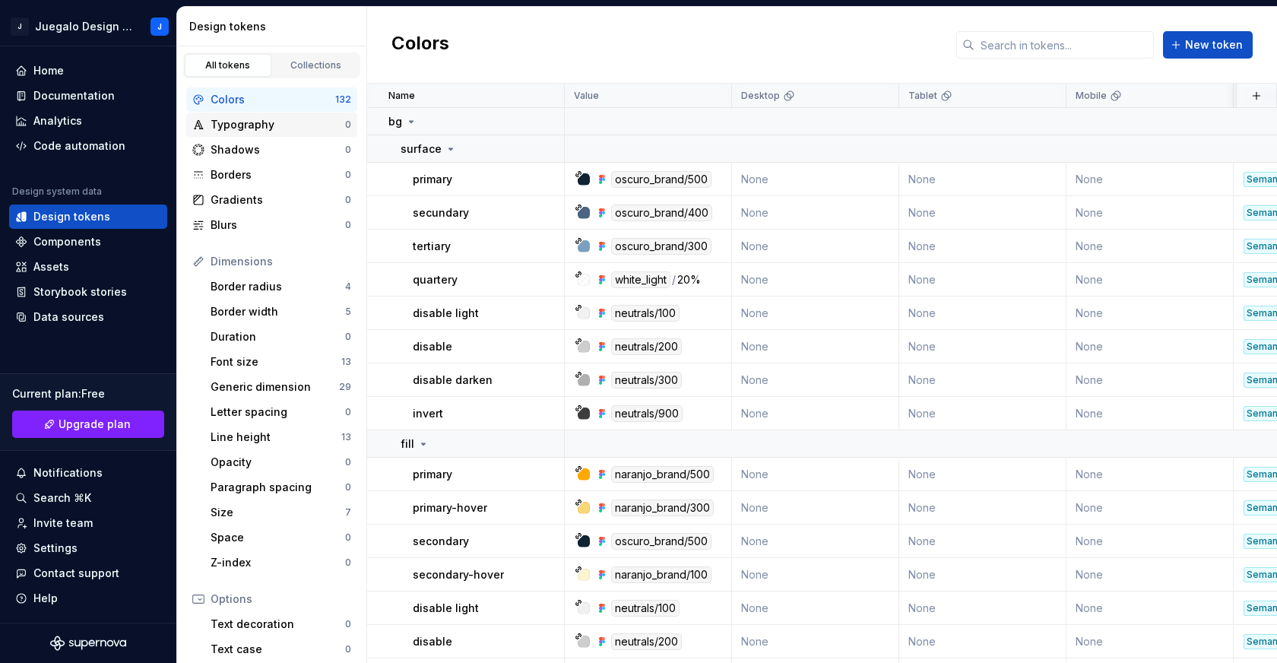
click at [252, 125] on div "Typography" at bounding box center [278, 124] width 135 height 15
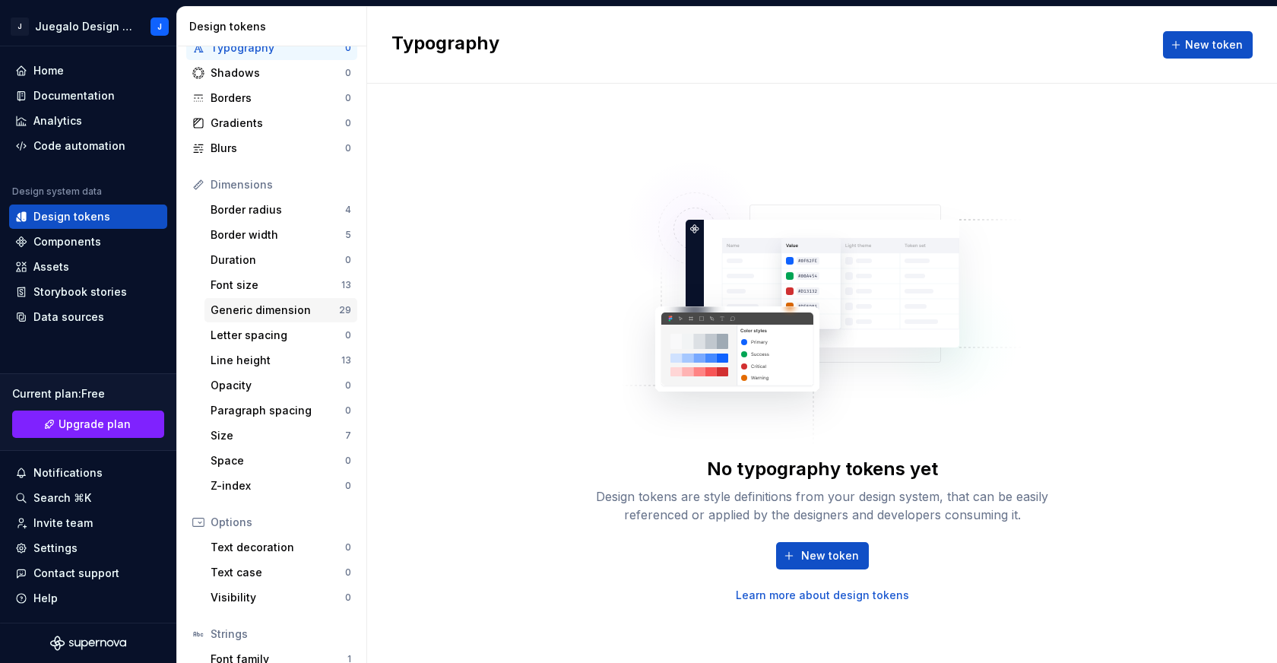
scroll to position [170, 0]
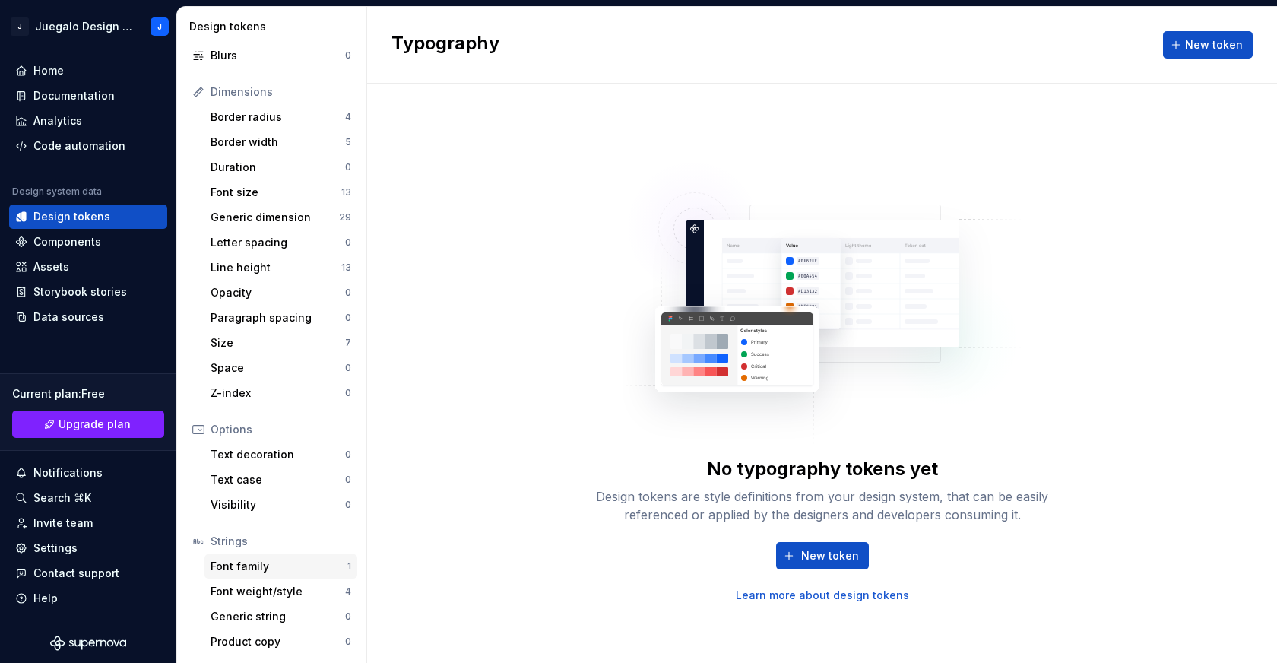
click at [261, 568] on div "Font family" at bounding box center [279, 566] width 137 height 15
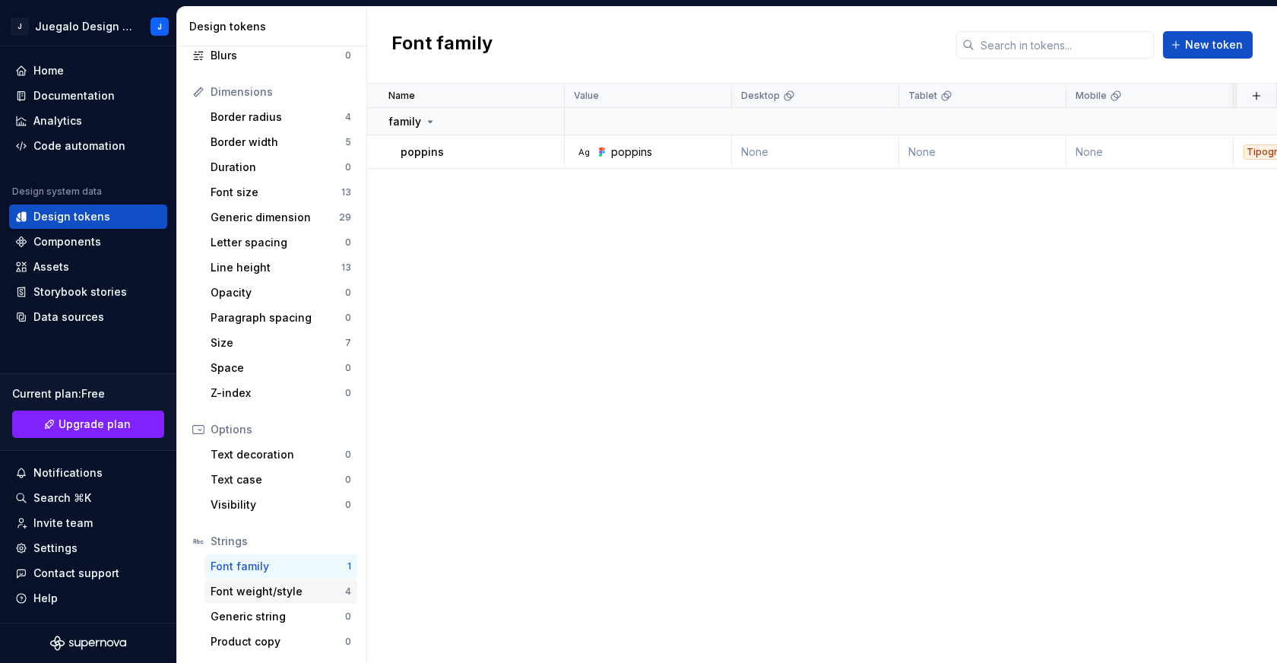
click at [246, 592] on div "Font weight/style" at bounding box center [278, 591] width 135 height 15
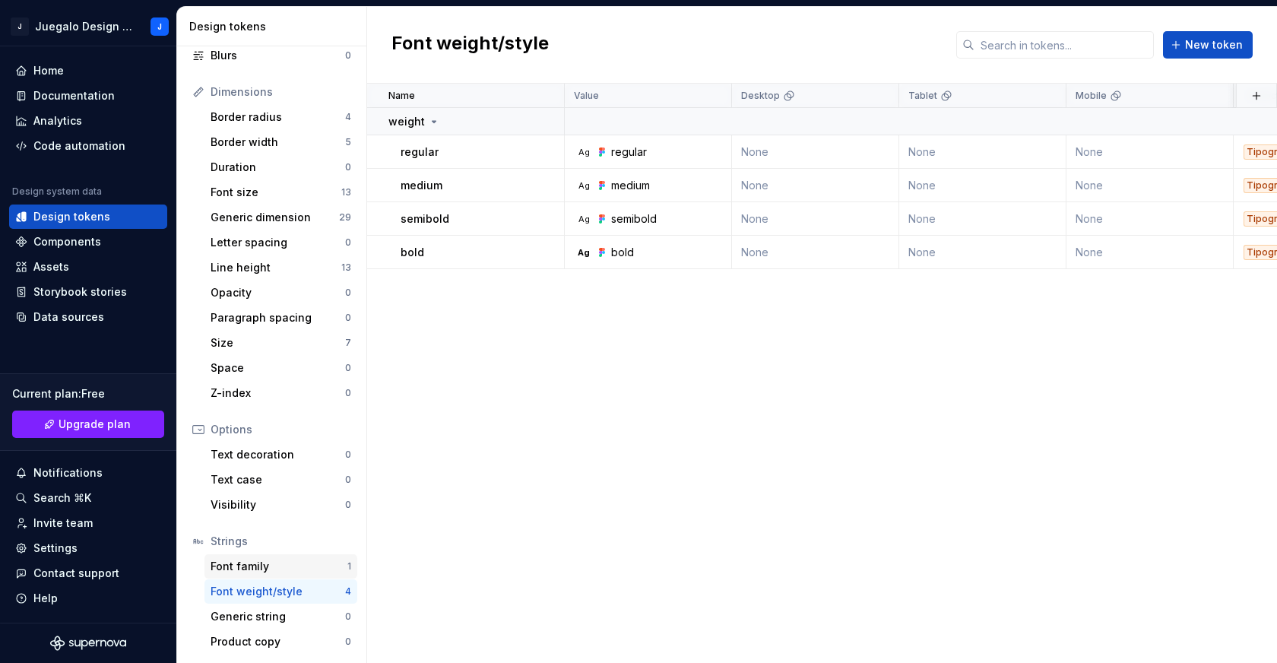
click at [276, 572] on div "Font family" at bounding box center [279, 566] width 137 height 15
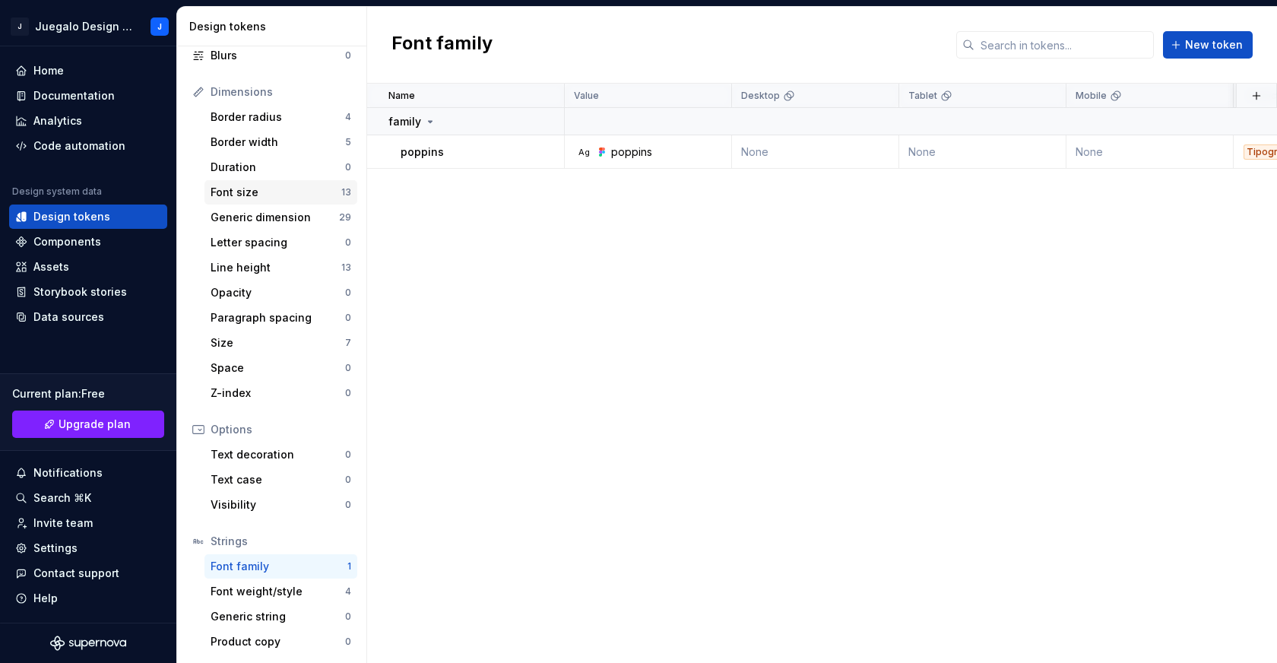
click at [240, 192] on div "Font size" at bounding box center [276, 192] width 131 height 15
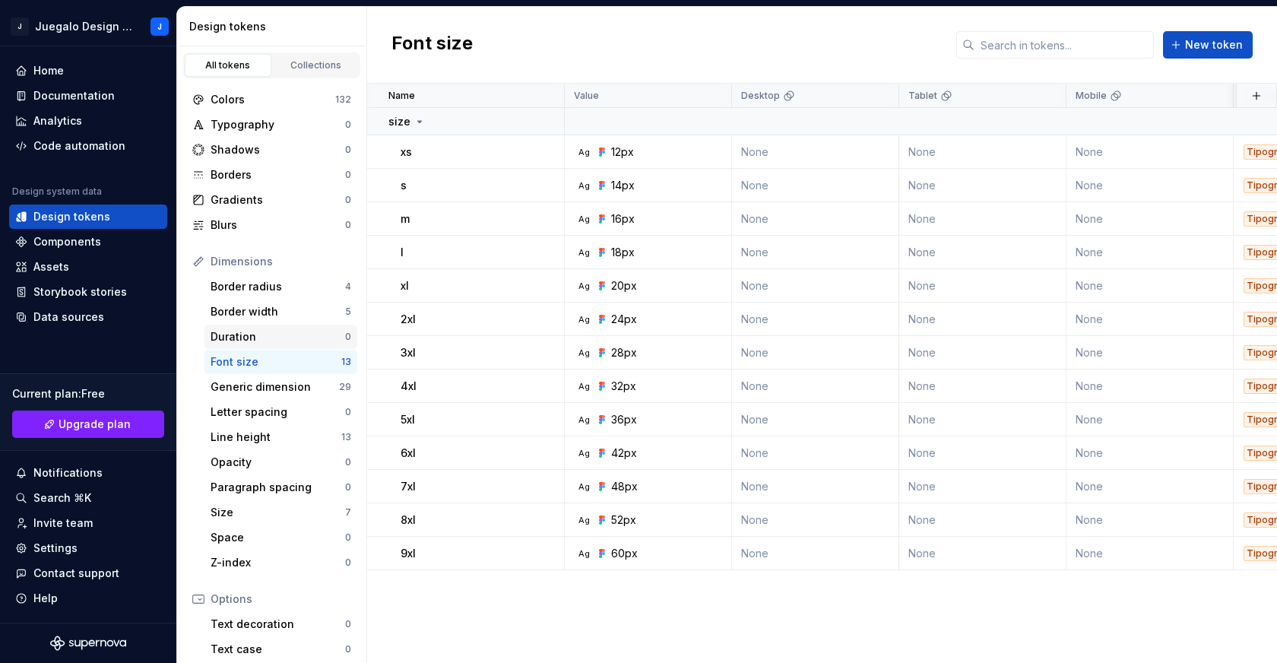
scroll to position [170, 0]
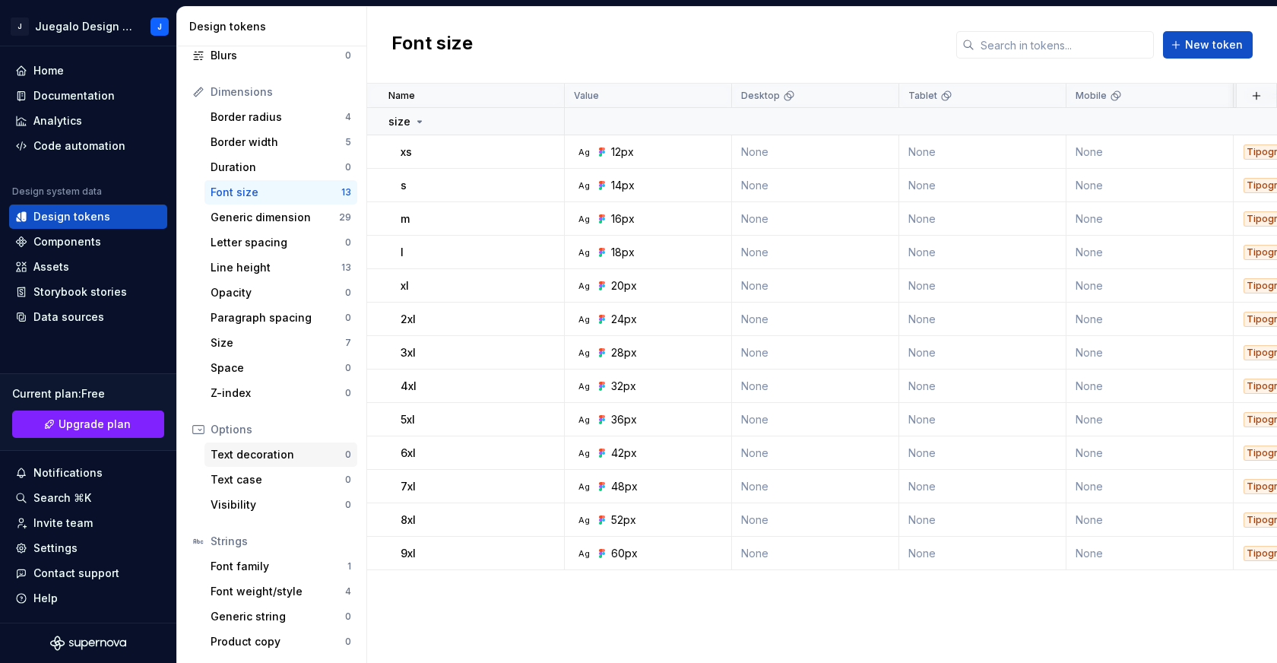
click at [263, 447] on div "Text decoration" at bounding box center [278, 454] width 135 height 15
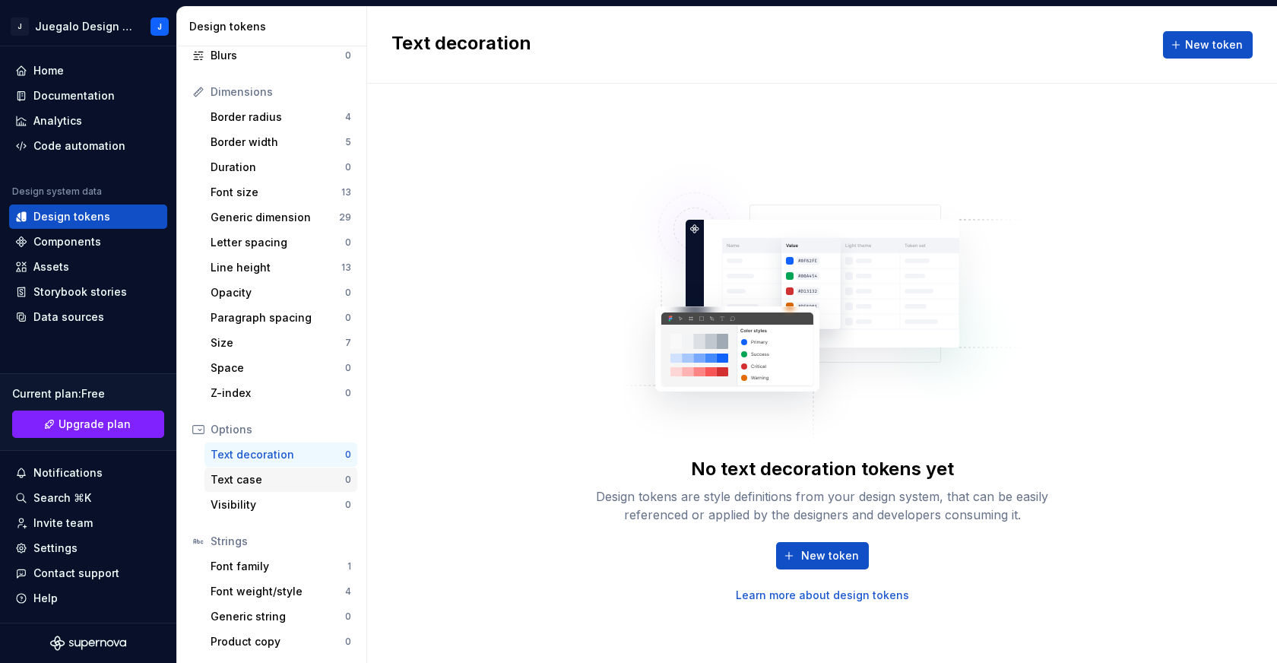
click at [255, 483] on div "Text case" at bounding box center [278, 479] width 135 height 15
click at [245, 347] on div "Size" at bounding box center [278, 342] width 135 height 15
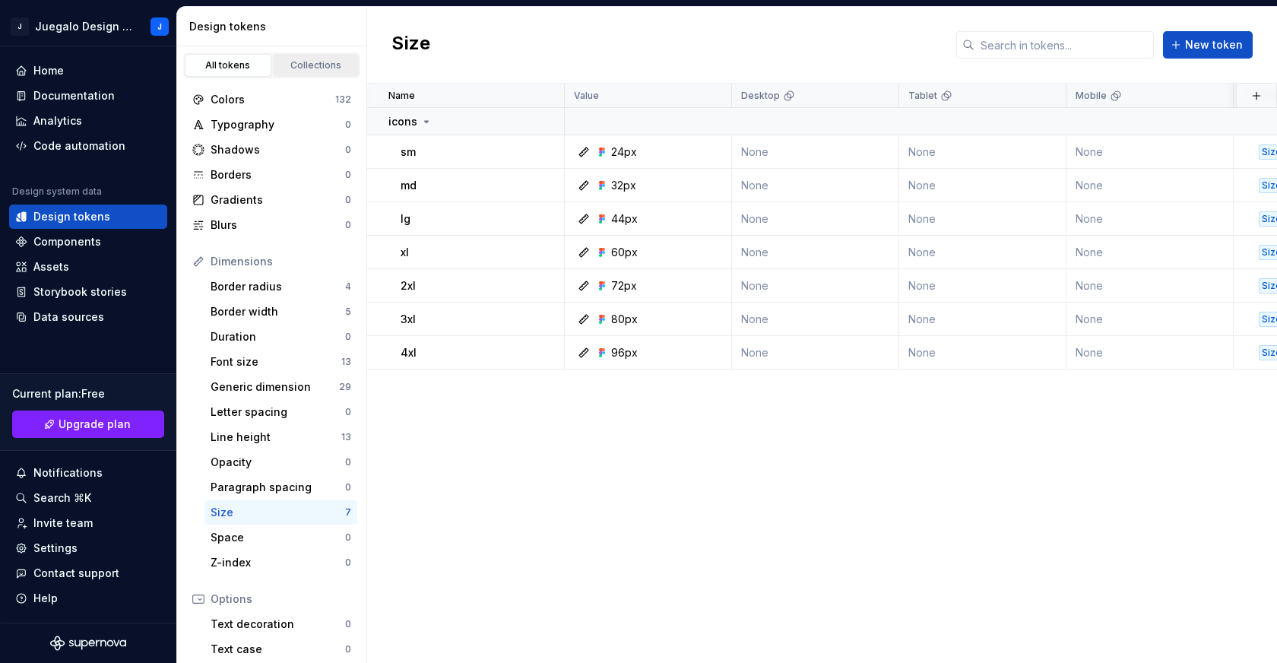
click at [315, 63] on div "Collections" at bounding box center [316, 65] width 76 height 12
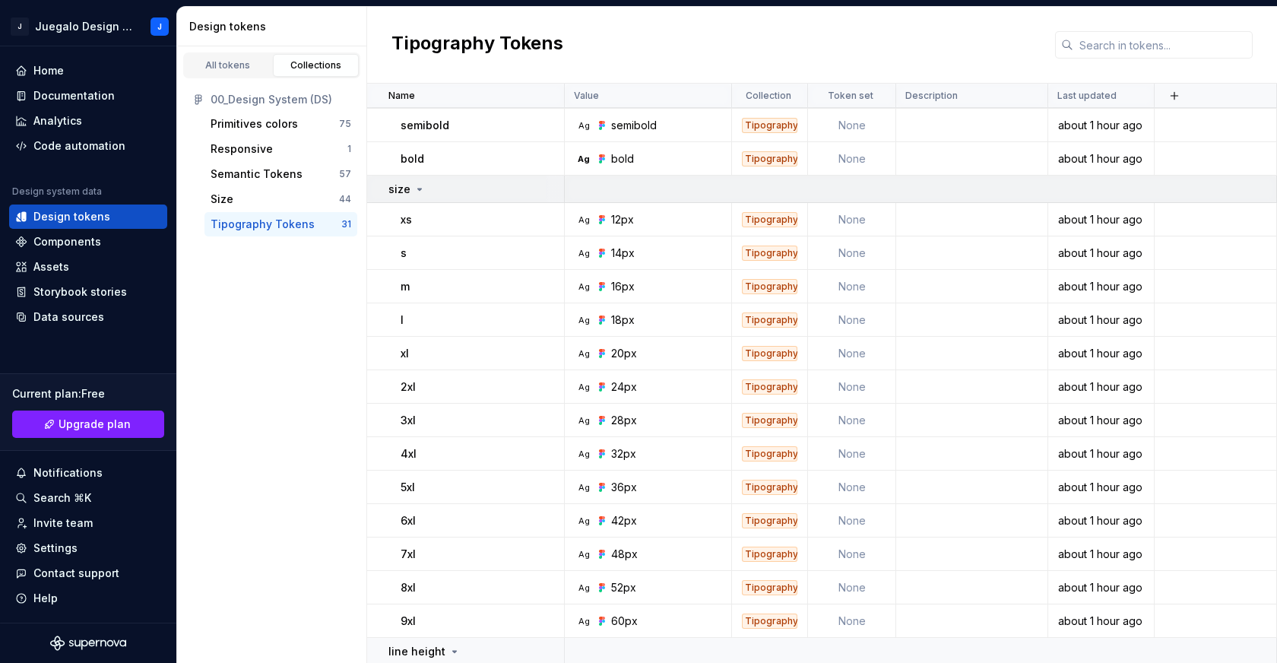
scroll to position [85, 0]
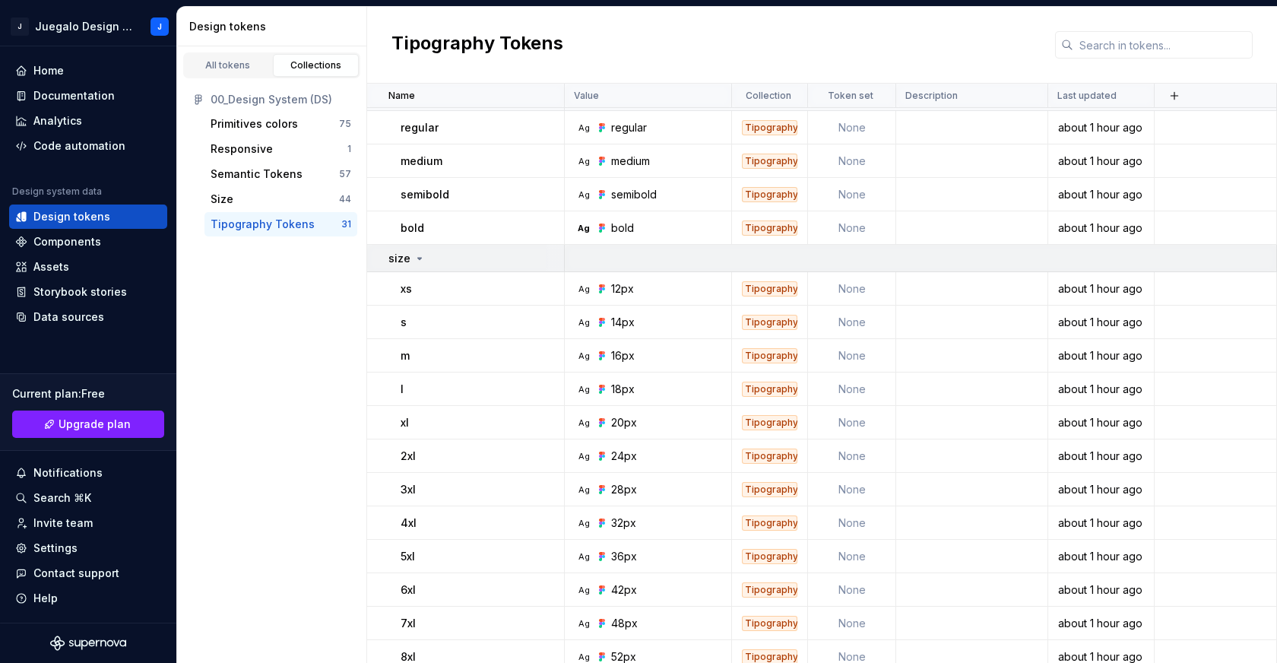
click at [419, 260] on icon at bounding box center [420, 258] width 12 height 12
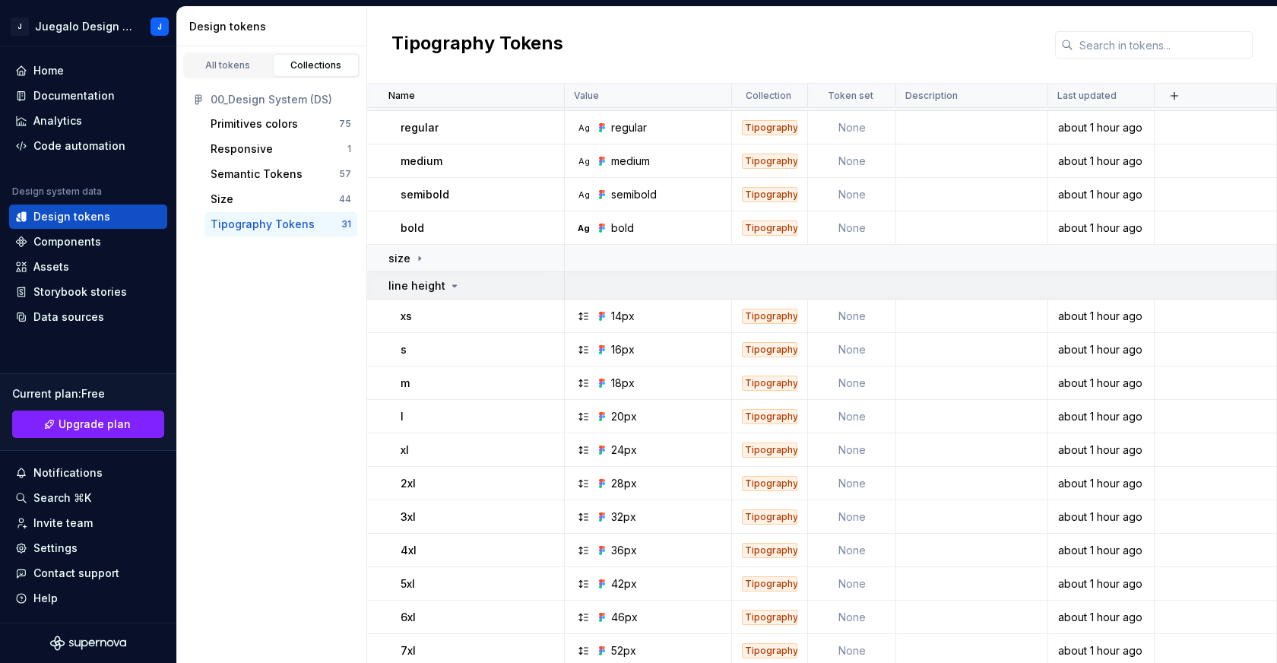
click at [448, 286] on icon at bounding box center [454, 286] width 12 height 12
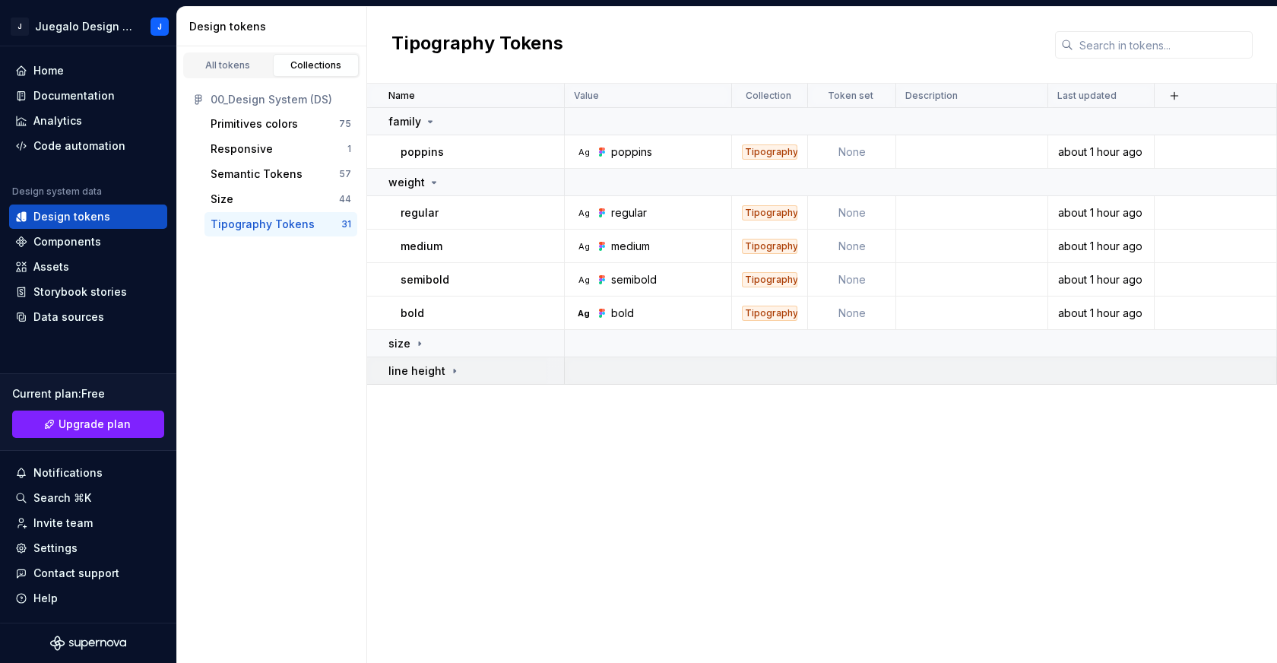
scroll to position [0, 0]
click at [227, 57] on link "All tokens" at bounding box center [228, 65] width 87 height 23
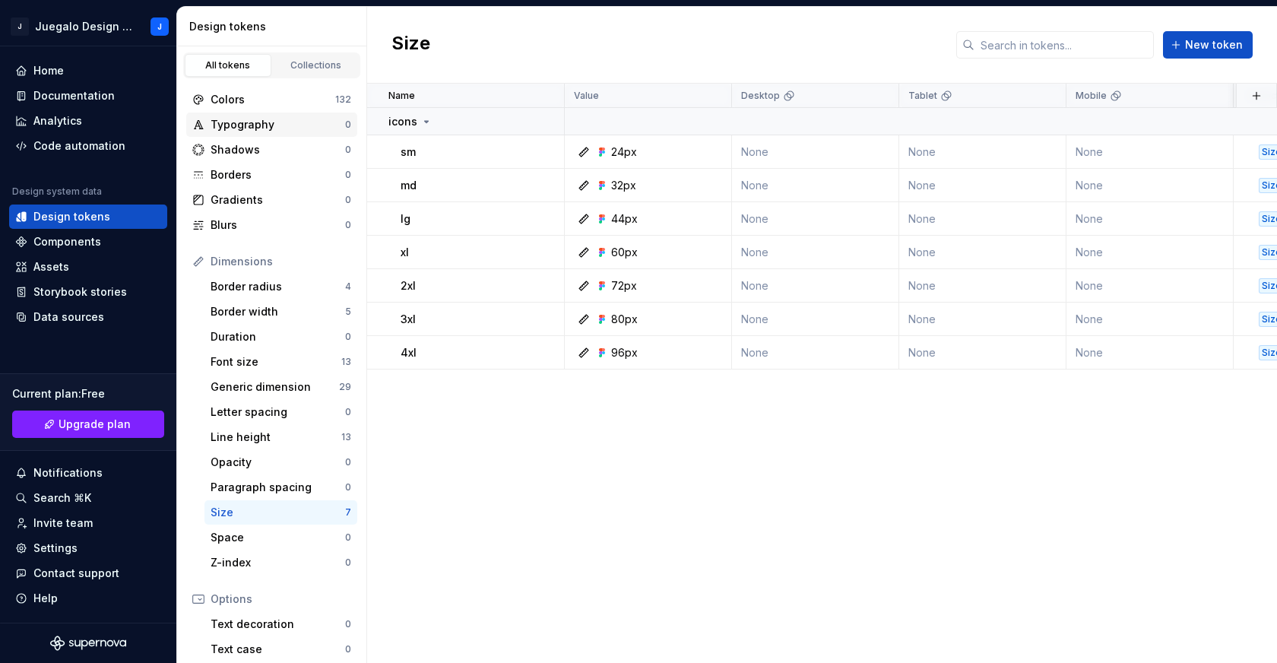
click at [252, 126] on div "Typography" at bounding box center [278, 124] width 135 height 15
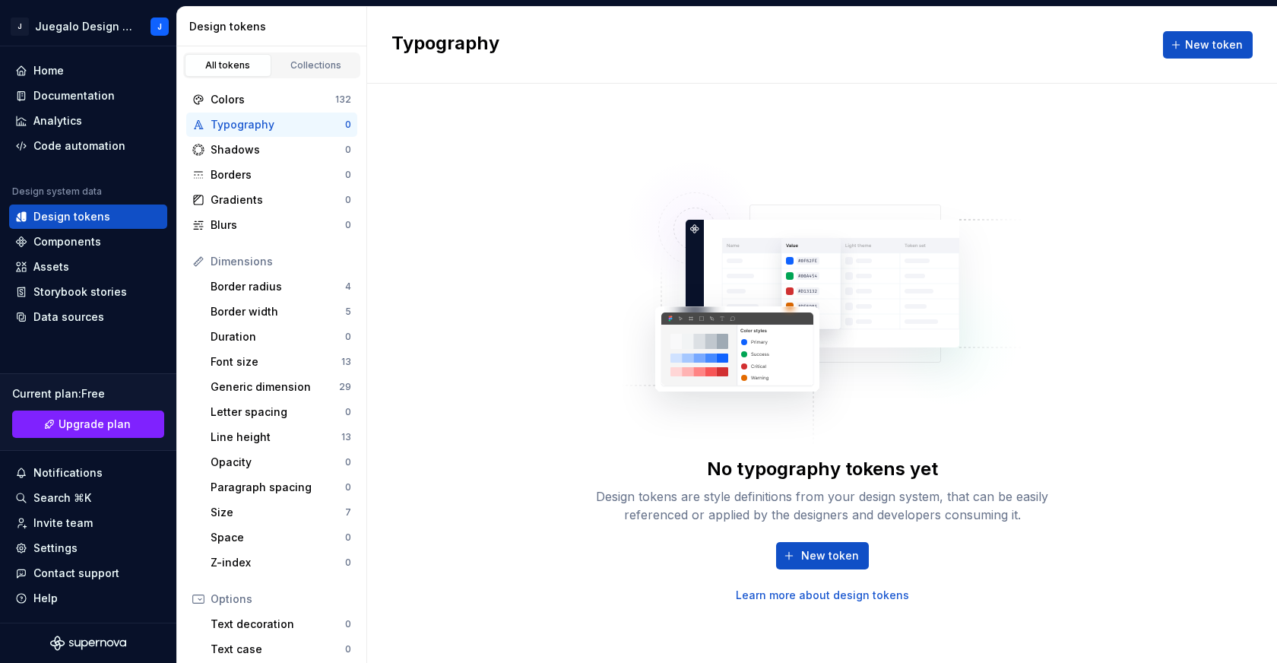
click at [813, 594] on link "Learn more about design tokens" at bounding box center [822, 595] width 173 height 15
click at [90, 214] on div "Design tokens" at bounding box center [71, 216] width 77 height 15
click at [309, 65] on div "Collections" at bounding box center [316, 65] width 76 height 12
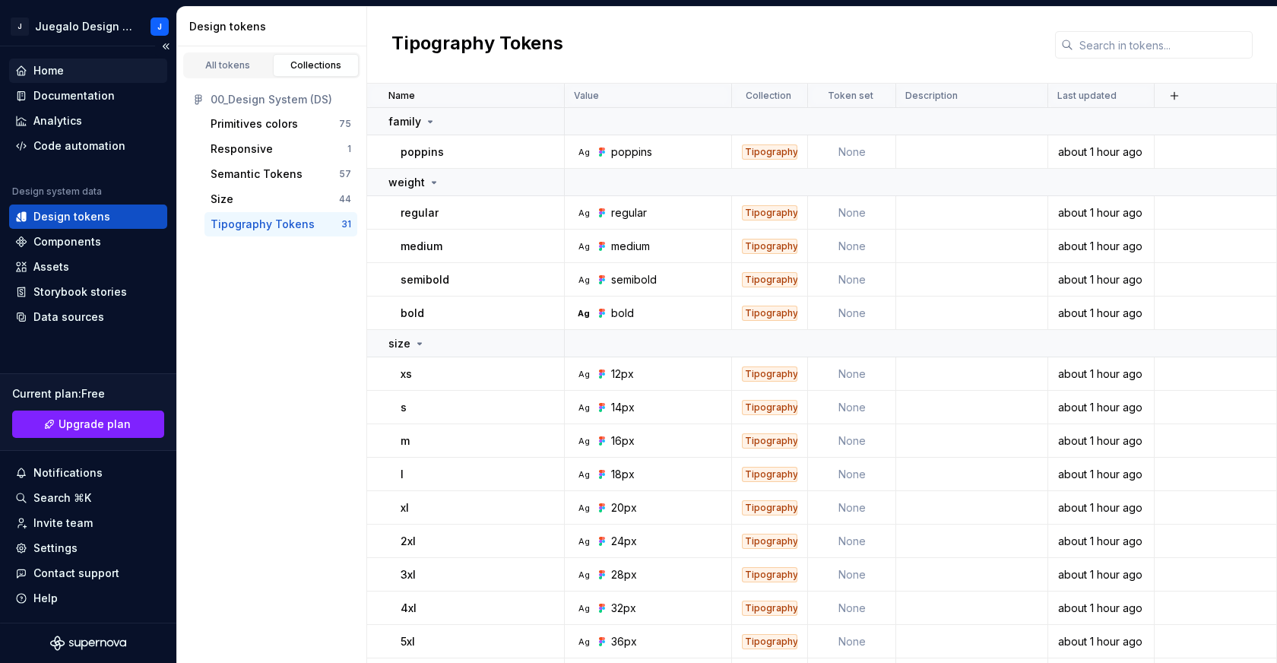
click at [59, 68] on div "Home" at bounding box center [48, 70] width 30 height 15
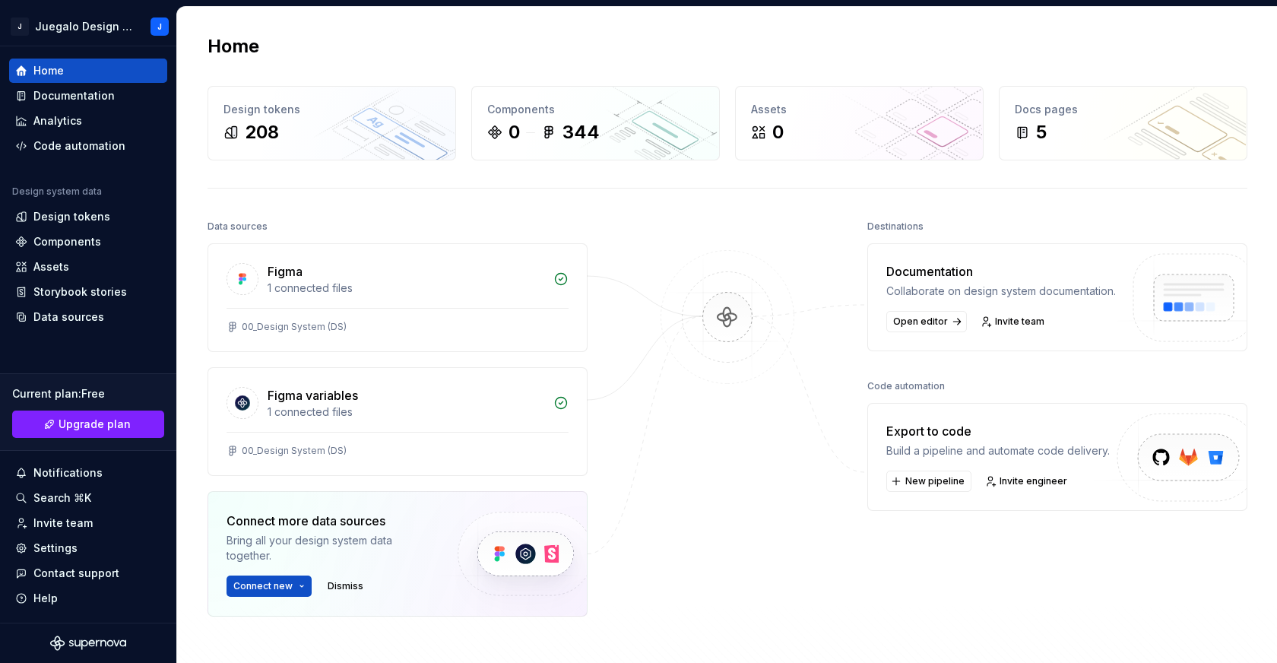
click at [727, 314] on img at bounding box center [727, 332] width 147 height 165
click at [423, 405] on div "1 connected files" at bounding box center [406, 411] width 277 height 15
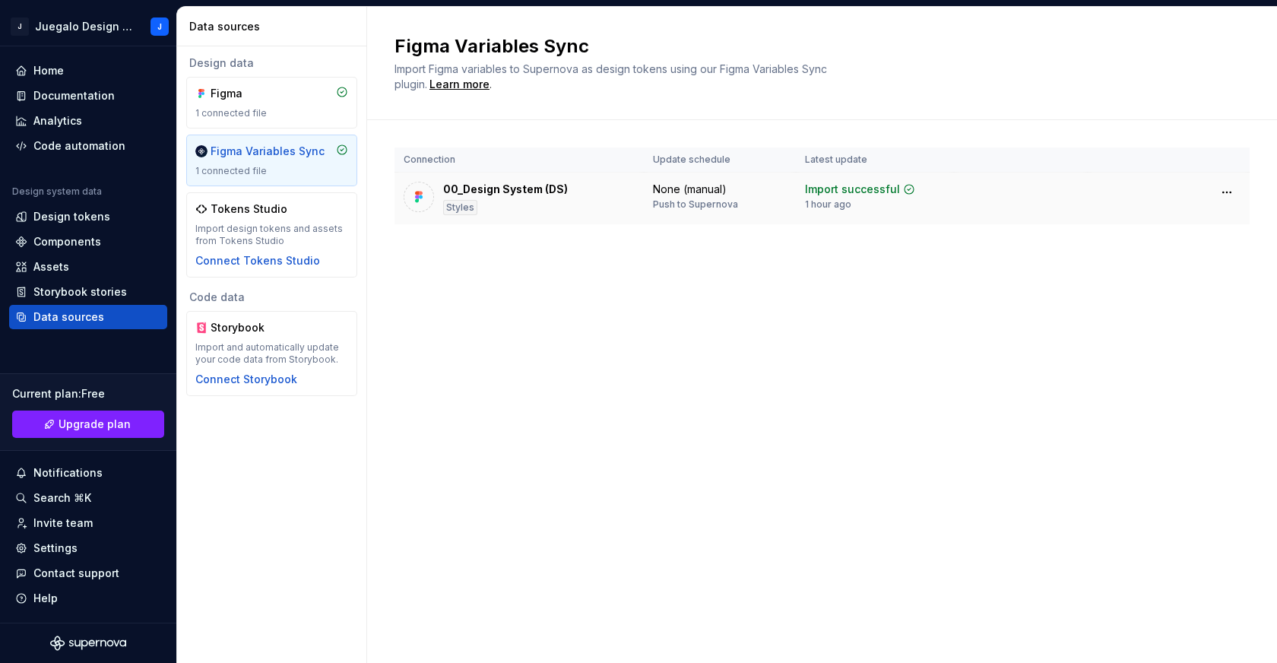
click at [585, 201] on div "00_Design System (DS) Styles" at bounding box center [519, 198] width 231 height 33
click at [1228, 195] on html "J Juegalo Design System J Home Documentation Analytics Code automation Design s…" at bounding box center [638, 331] width 1277 height 663
click at [1046, 198] on html "J Juegalo Design System J Home Documentation Analytics Code automation Design s…" at bounding box center [638, 331] width 1277 height 663
click at [619, 191] on div "00_Design System (DS) Styles" at bounding box center [519, 198] width 231 height 33
click at [410, 199] on div at bounding box center [419, 197] width 30 height 30
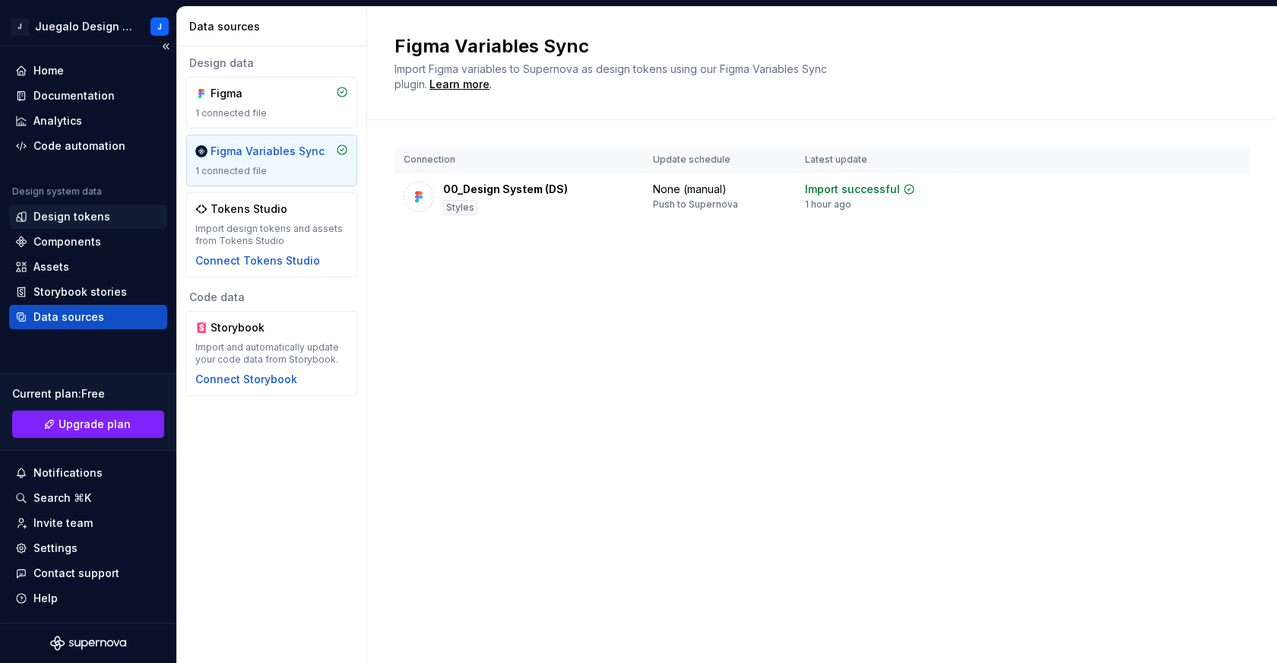
click at [75, 220] on div "Design tokens" at bounding box center [71, 216] width 77 height 15
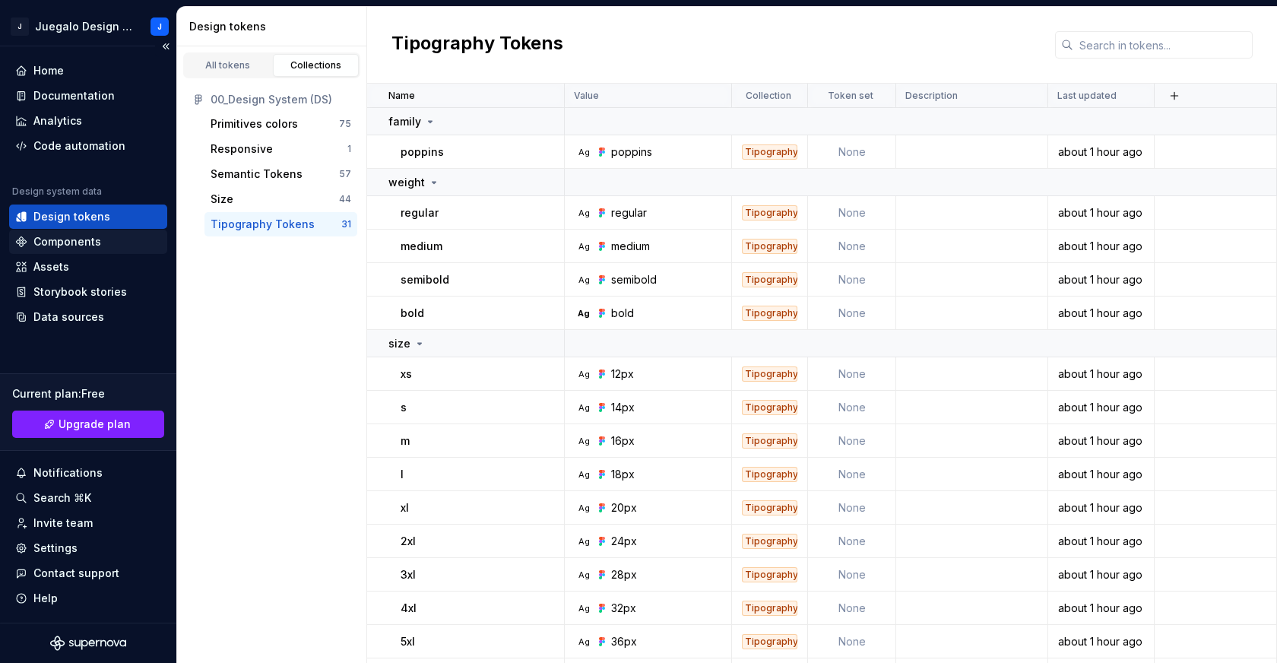
click at [75, 235] on div "Components" at bounding box center [67, 241] width 68 height 15
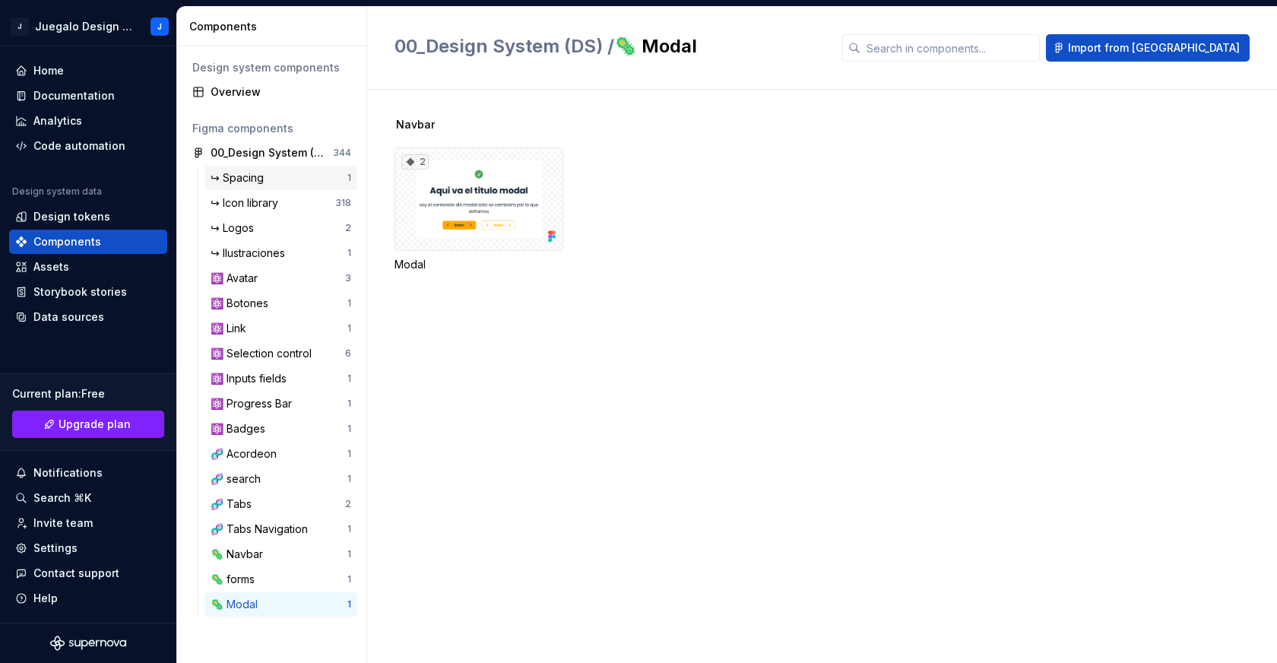
click at [258, 181] on div "↪ Spacing" at bounding box center [240, 177] width 59 height 15
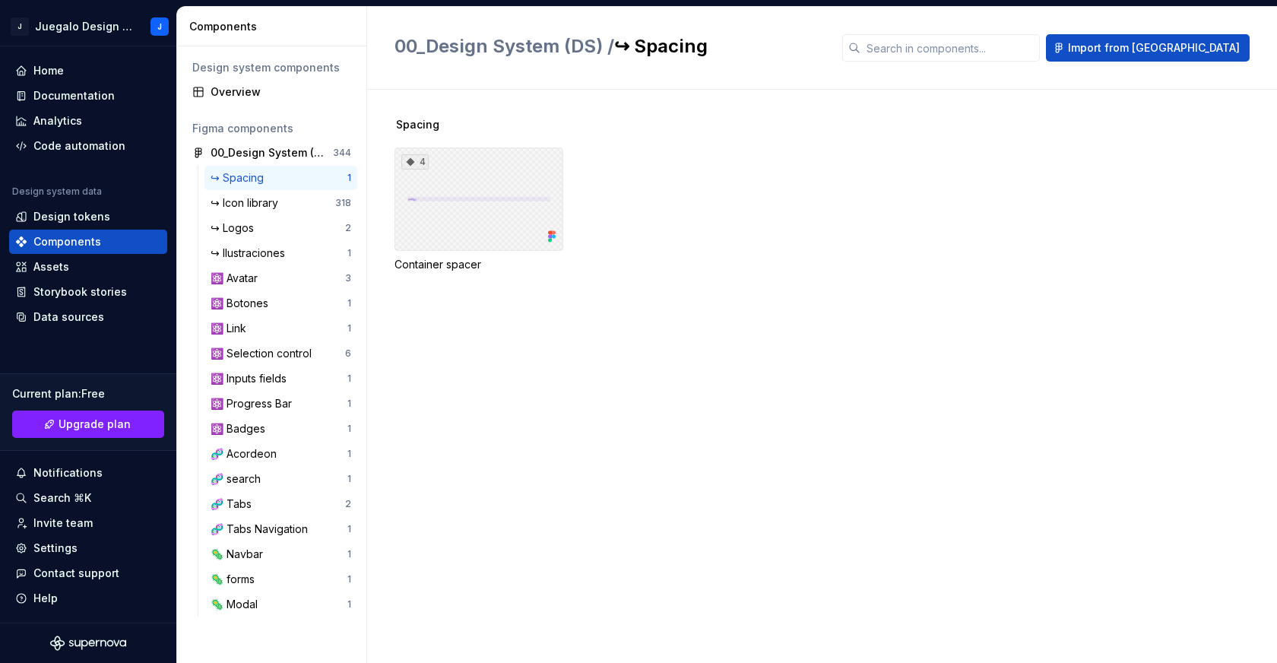
click at [467, 184] on div "4" at bounding box center [479, 198] width 169 height 103
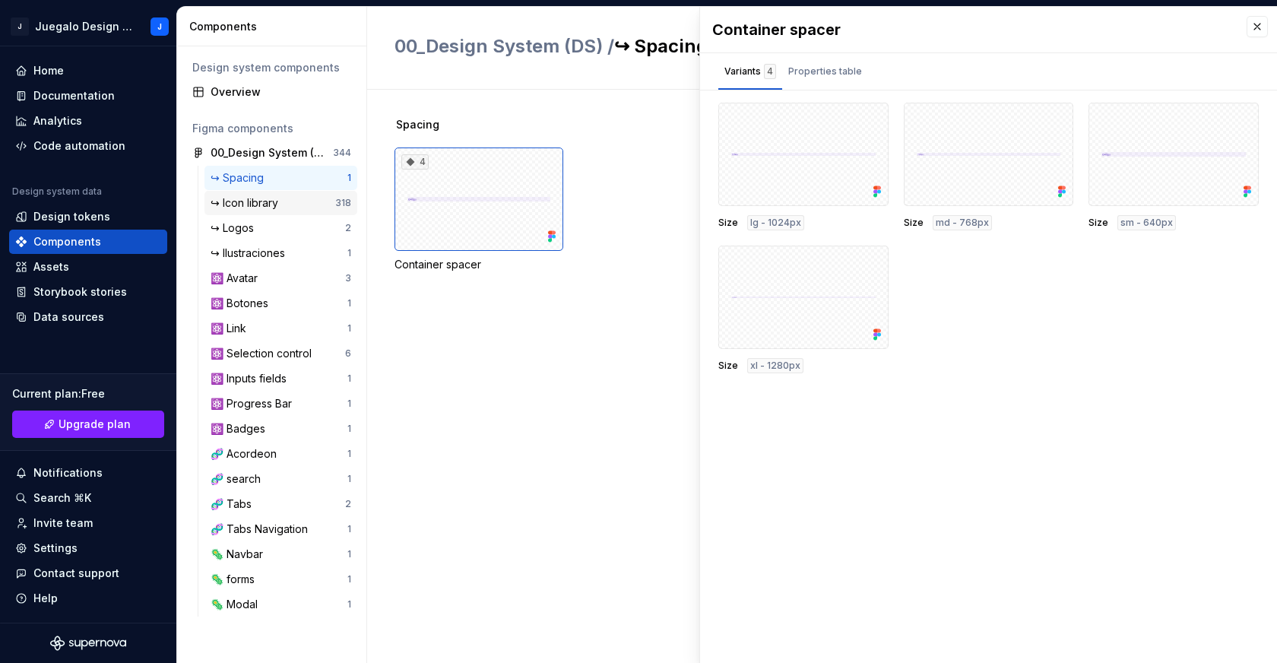
click at [255, 203] on div "↪ Icon library" at bounding box center [248, 202] width 74 height 15
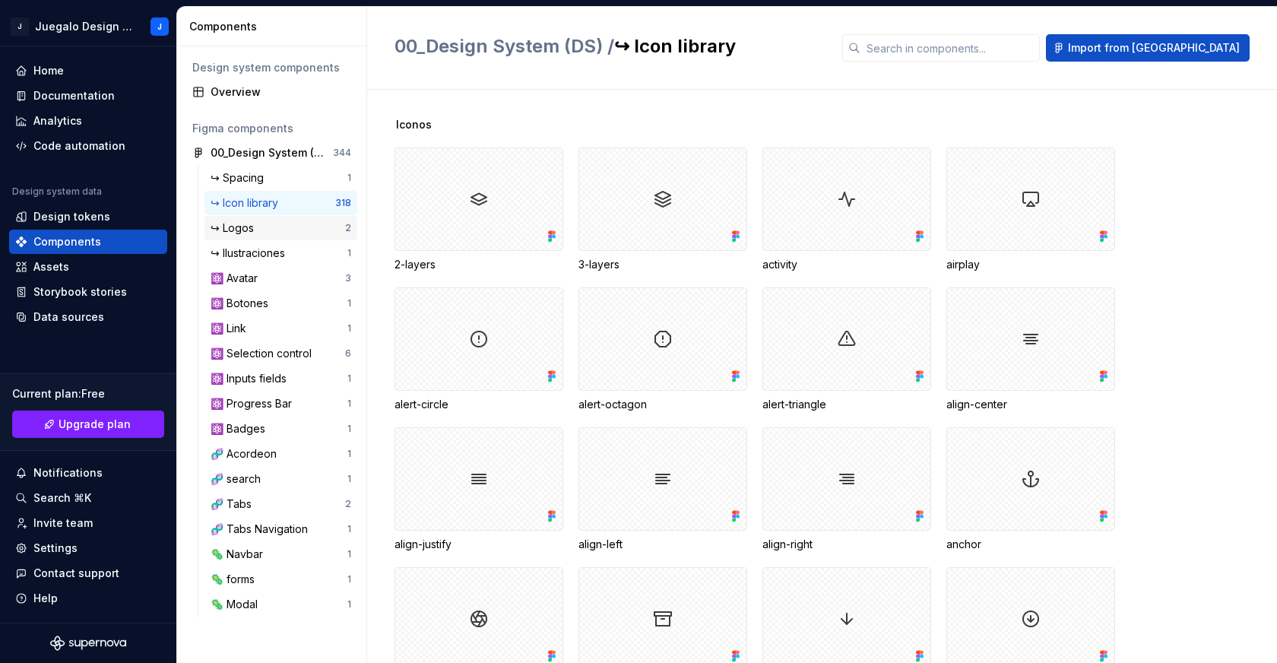
click at [252, 230] on div "↪ Logos" at bounding box center [235, 227] width 49 height 15
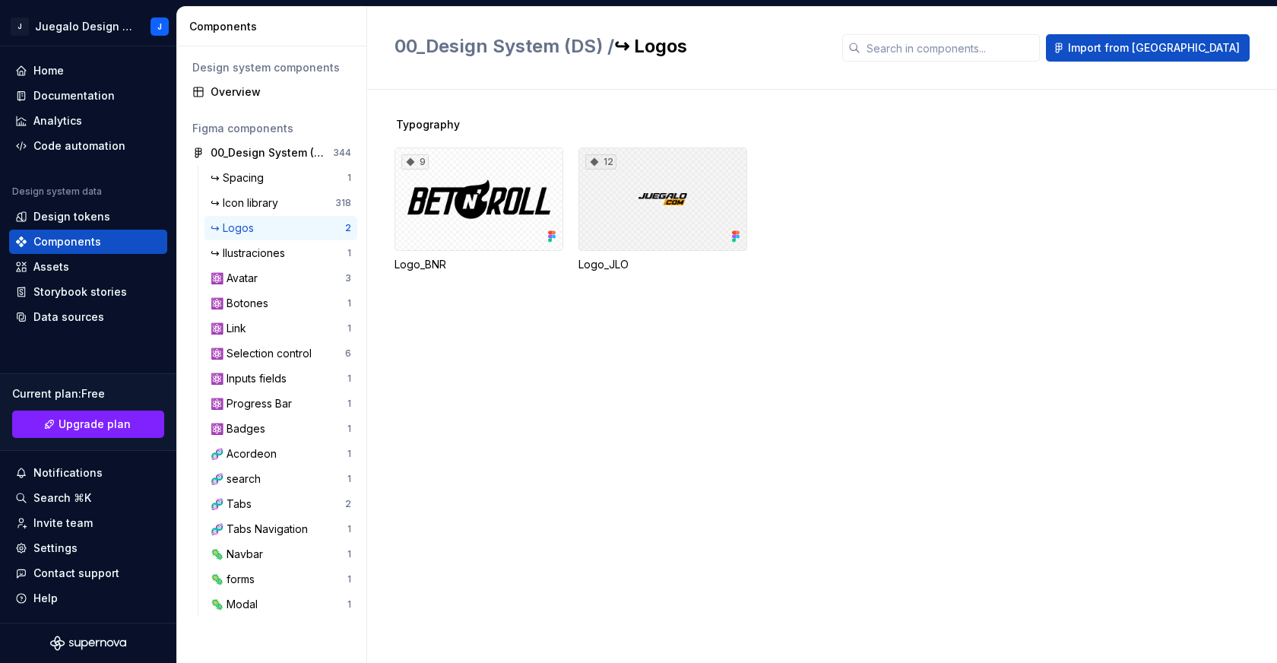
click at [635, 217] on div "12" at bounding box center [662, 198] width 169 height 103
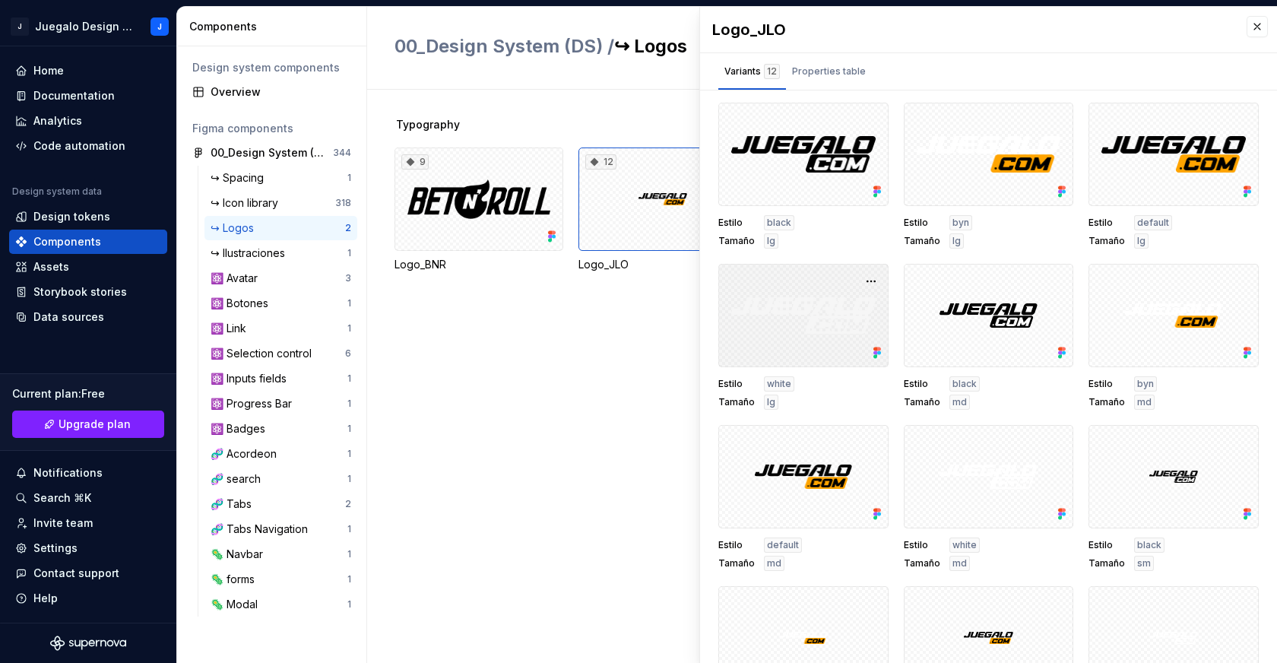
scroll to position [74, 0]
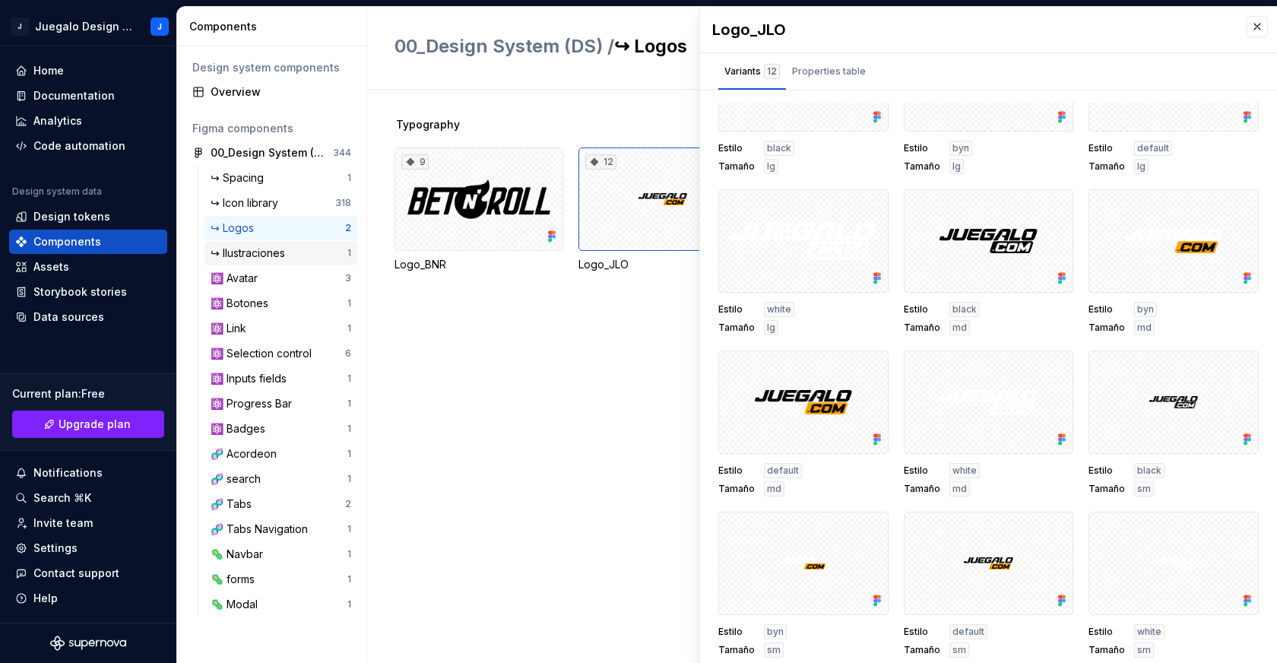
click at [273, 260] on div "↪ Ilustraciones" at bounding box center [251, 253] width 81 height 15
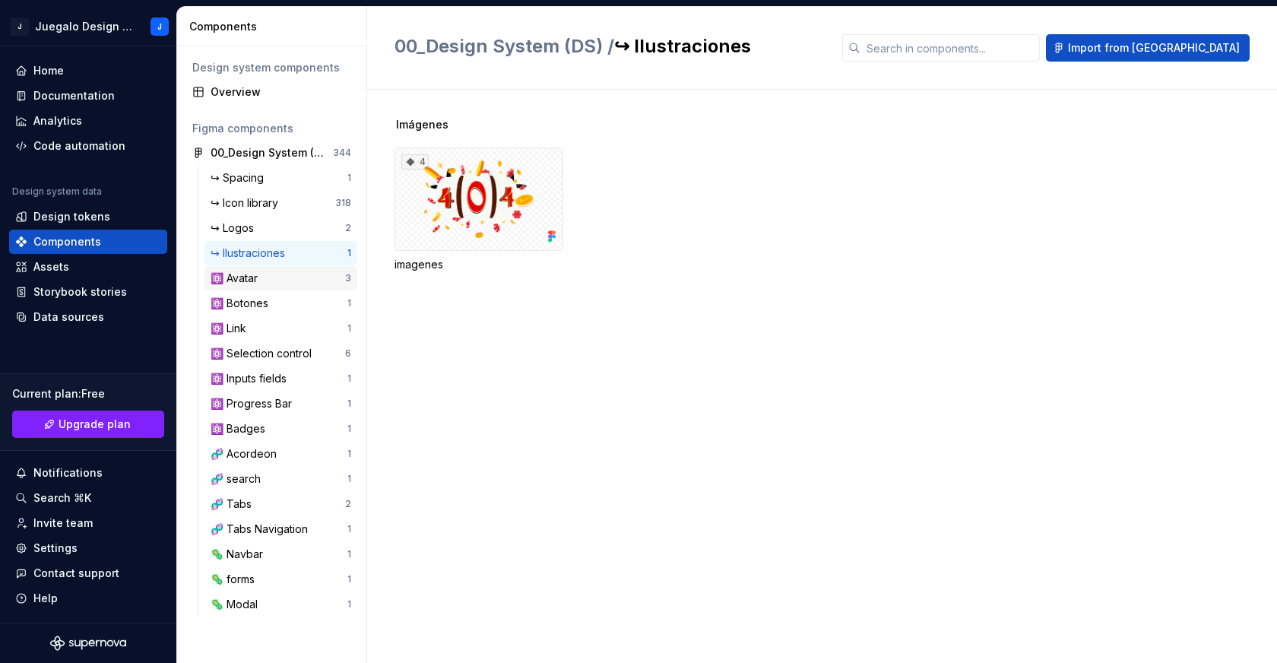
click at [270, 279] on div "⚛️ Avatar" at bounding box center [278, 278] width 135 height 15
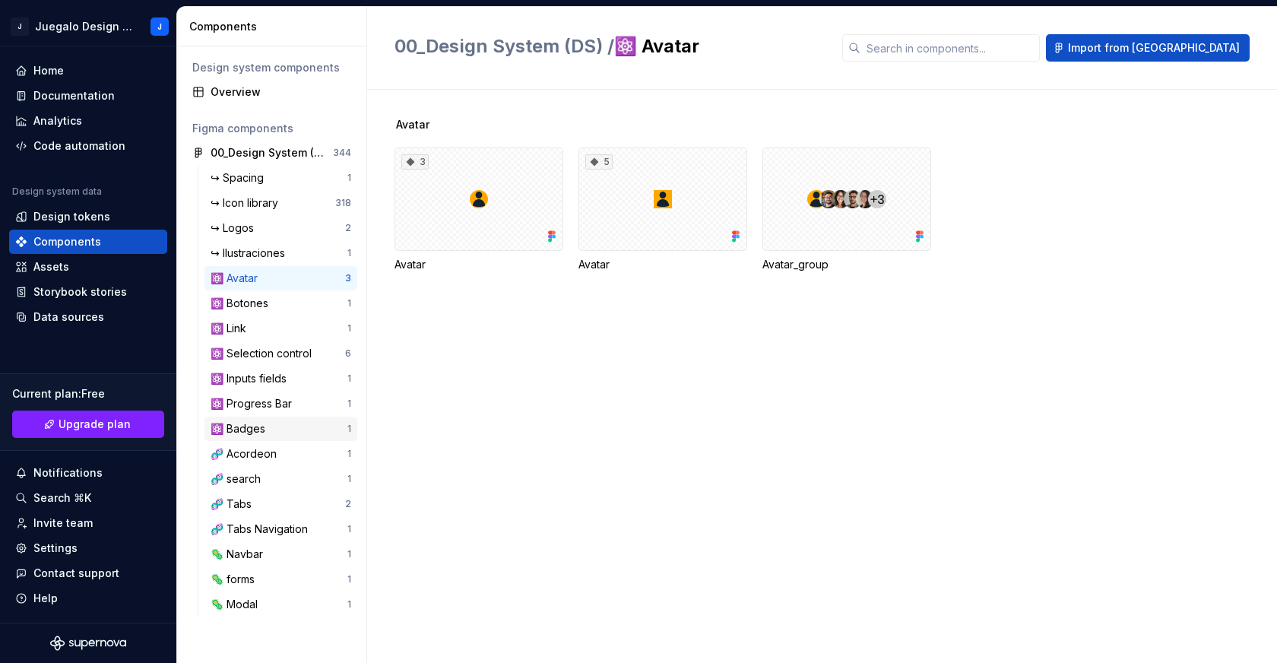
click at [255, 425] on div "⚛️ Badges" at bounding box center [241, 428] width 61 height 15
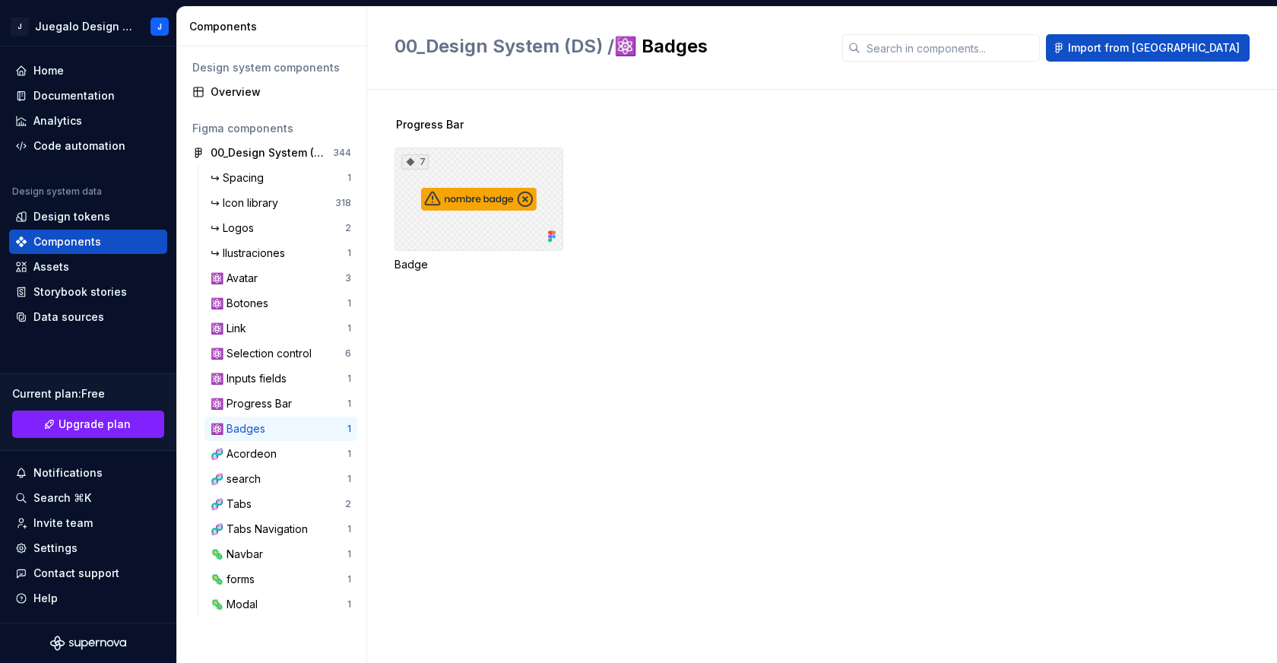
click at [460, 204] on div "7" at bounding box center [479, 198] width 169 height 103
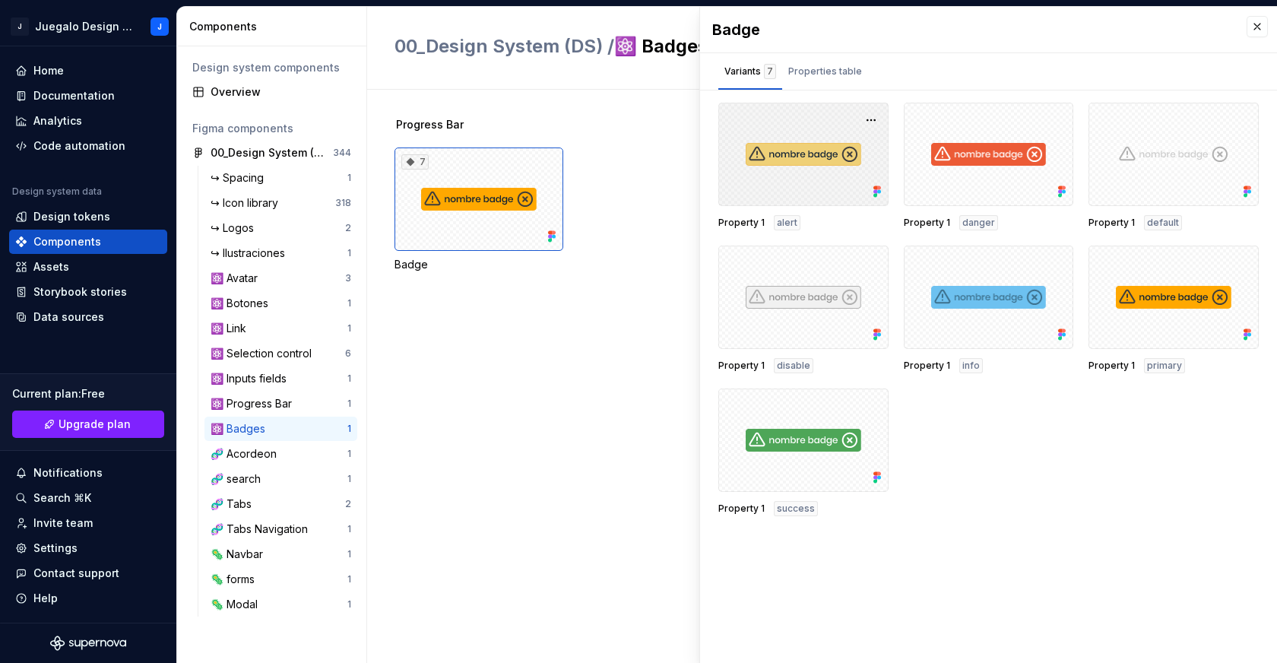
click at [816, 180] on div at bounding box center [803, 154] width 170 height 103
click at [826, 141] on div at bounding box center [803, 154] width 170 height 103
click at [826, 148] on div at bounding box center [803, 154] width 170 height 103
click at [830, 106] on div at bounding box center [803, 154] width 170 height 103
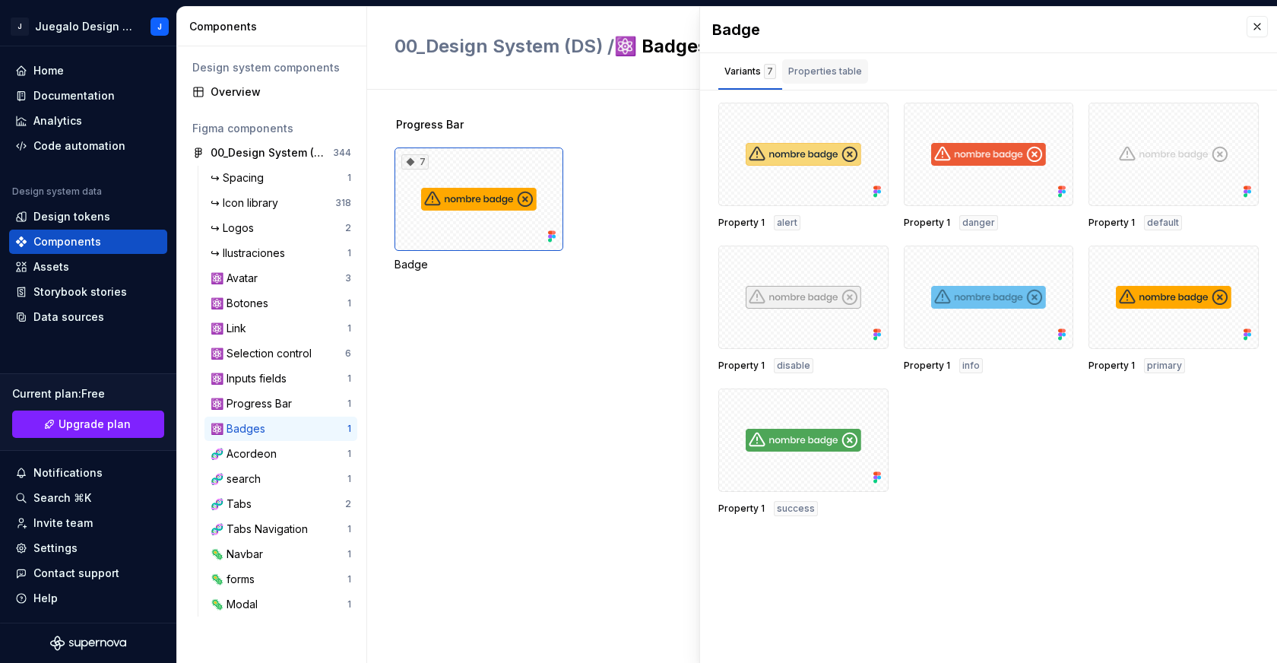
click at [831, 68] on div "Properties table" at bounding box center [825, 71] width 74 height 15
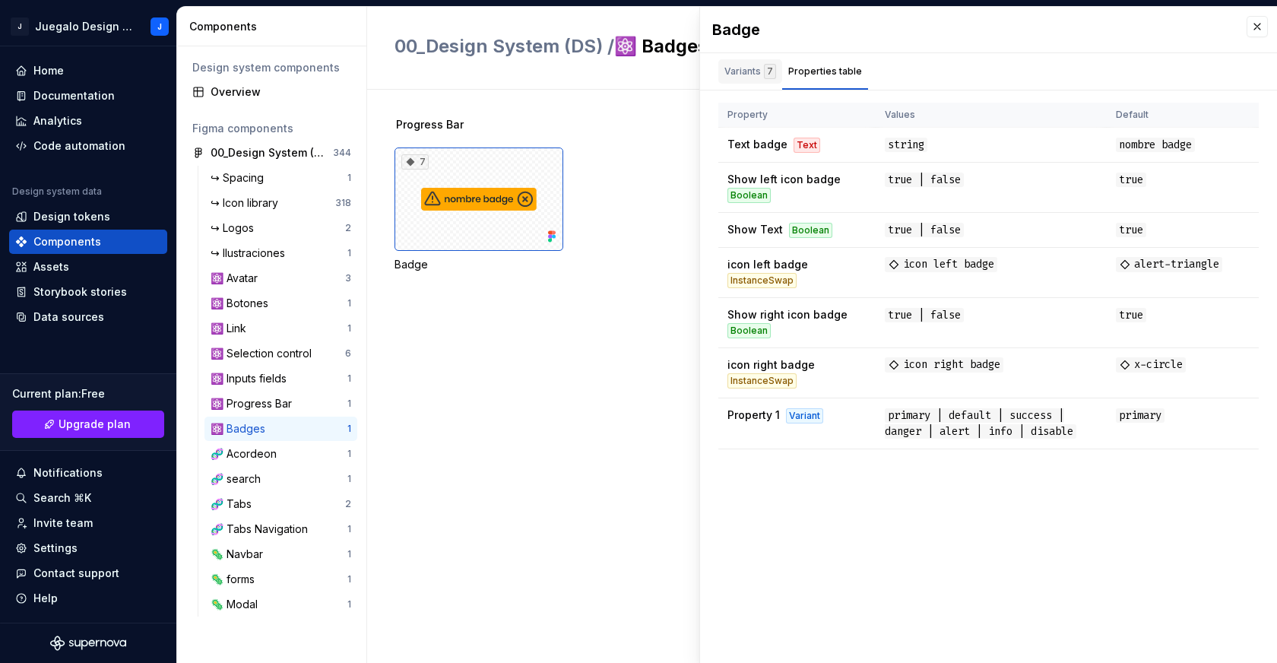
click at [756, 71] on div "Variants 7" at bounding box center [750, 71] width 52 height 15
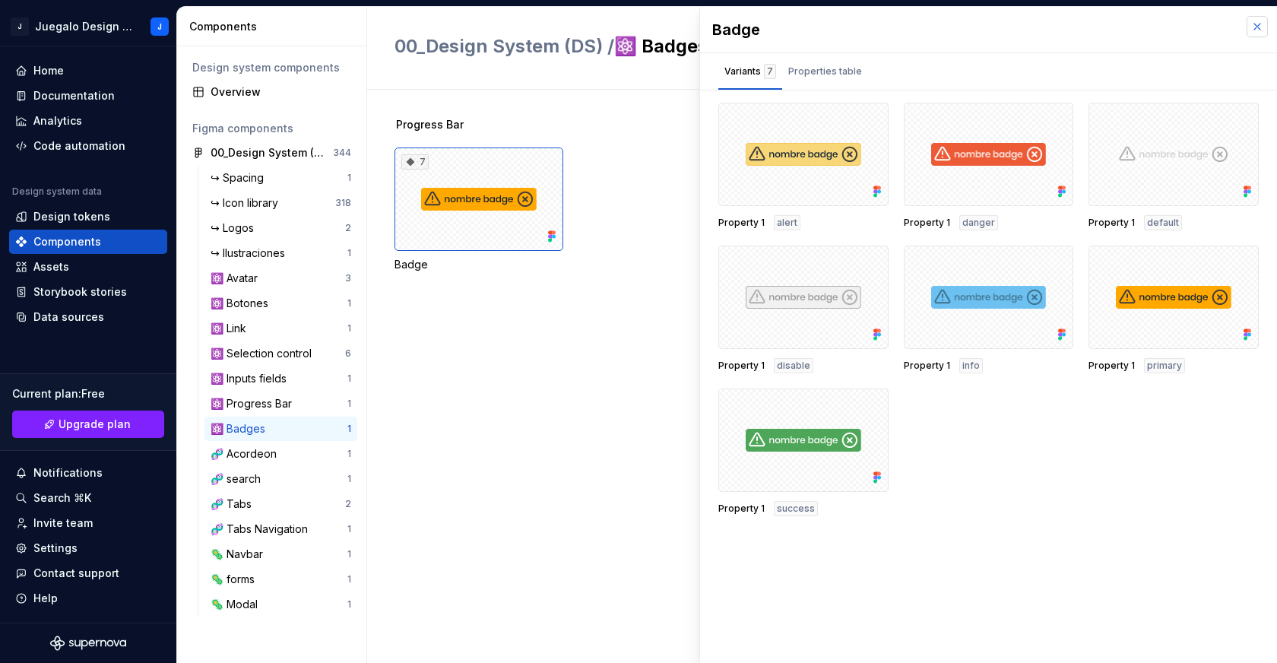
click at [1253, 28] on button "button" at bounding box center [1257, 26] width 21 height 21
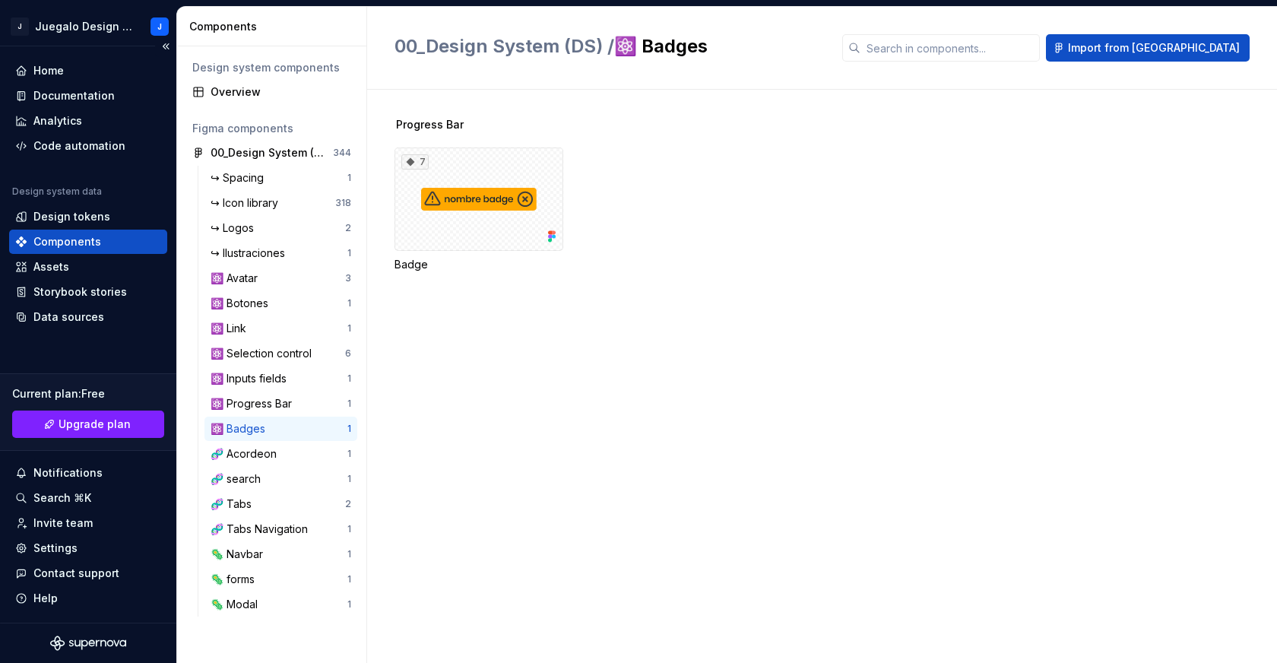
click at [62, 243] on div "Components" at bounding box center [67, 241] width 68 height 15
click at [245, 93] on div "Overview" at bounding box center [281, 91] width 141 height 15
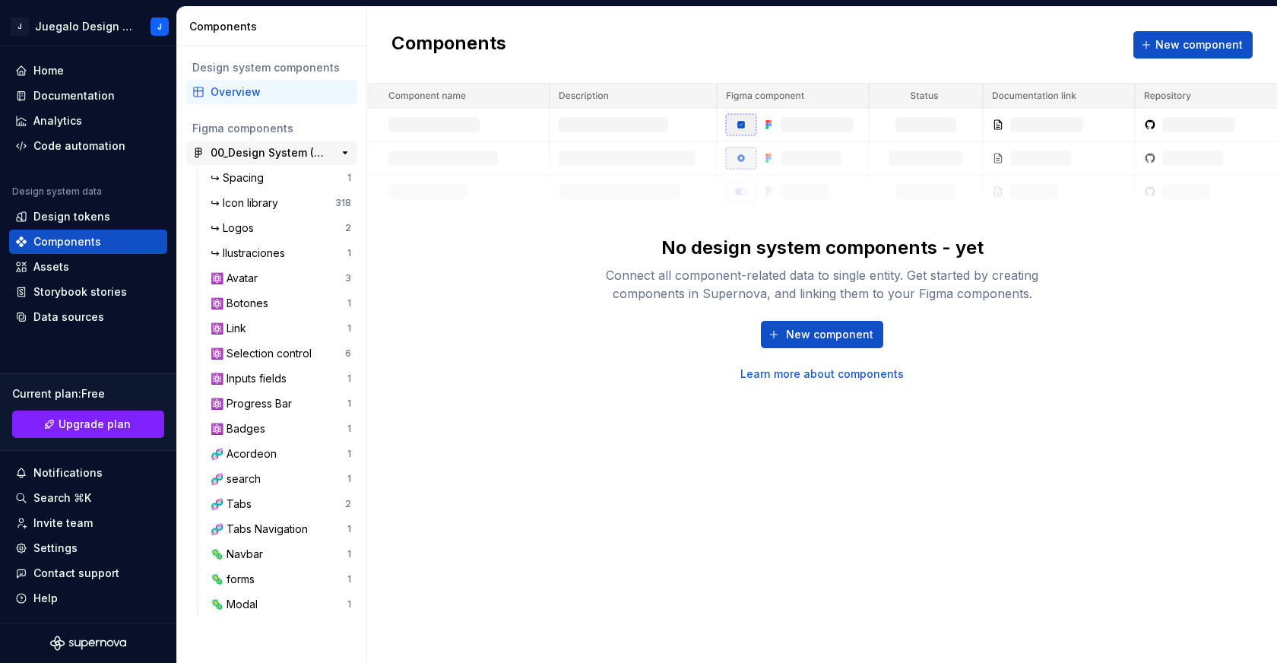
click at [261, 160] on div "00_Design System (DS) 344" at bounding box center [271, 153] width 171 height 24
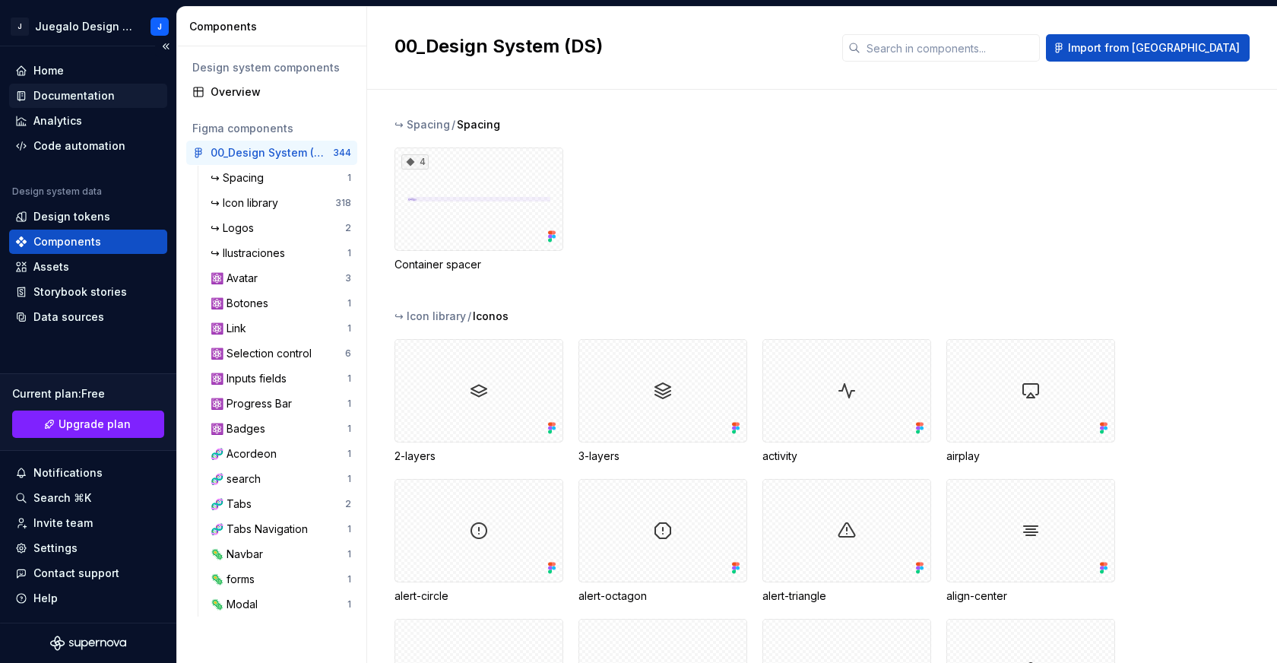
click at [60, 97] on div "Documentation" at bounding box center [73, 95] width 81 height 15
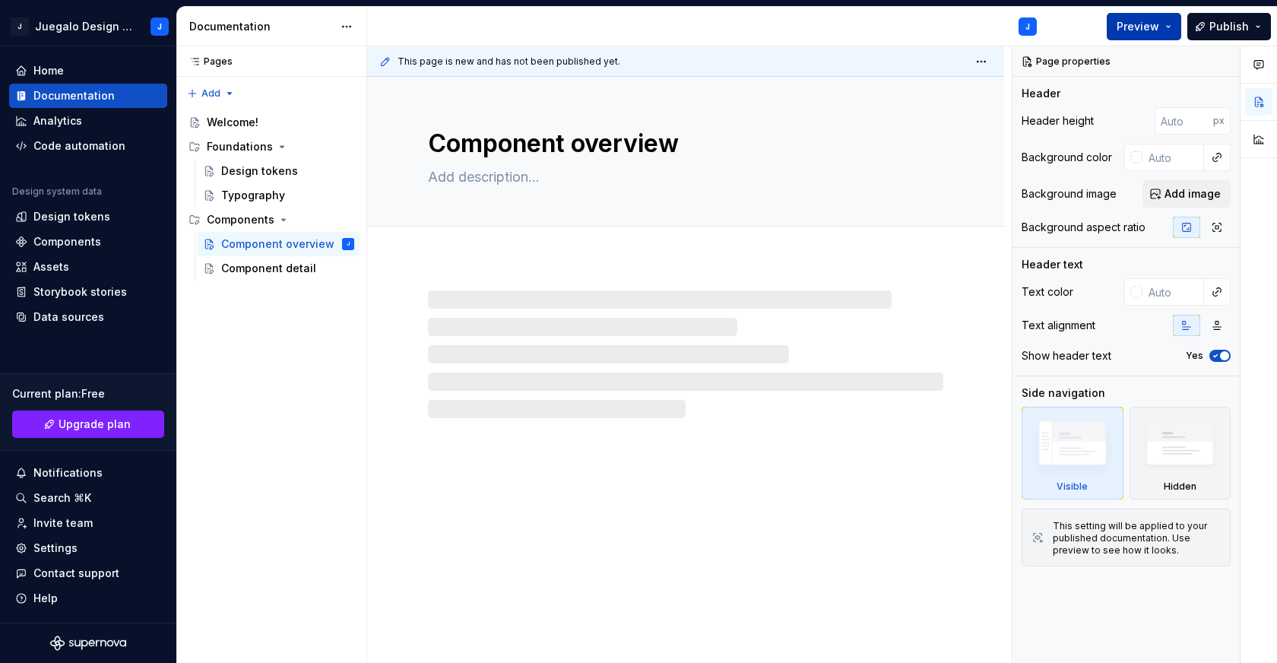
click at [1163, 21] on button "Preview" at bounding box center [1144, 26] width 74 height 27
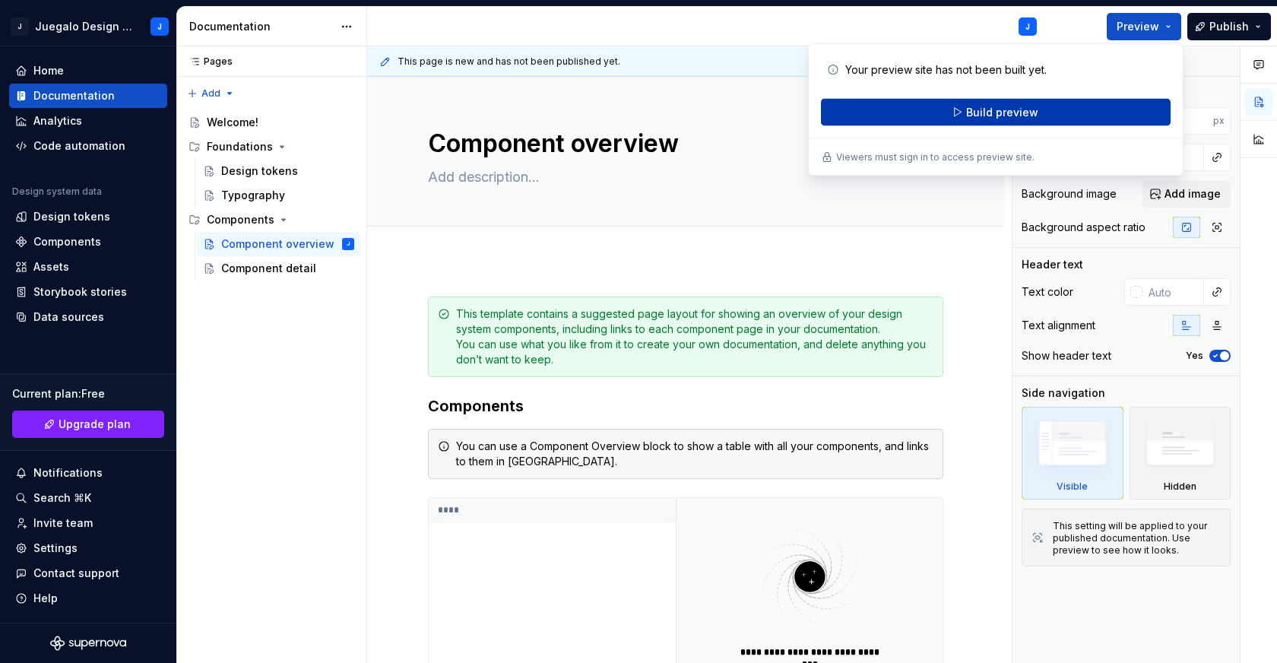
click at [1042, 106] on button "Build preview" at bounding box center [996, 112] width 350 height 27
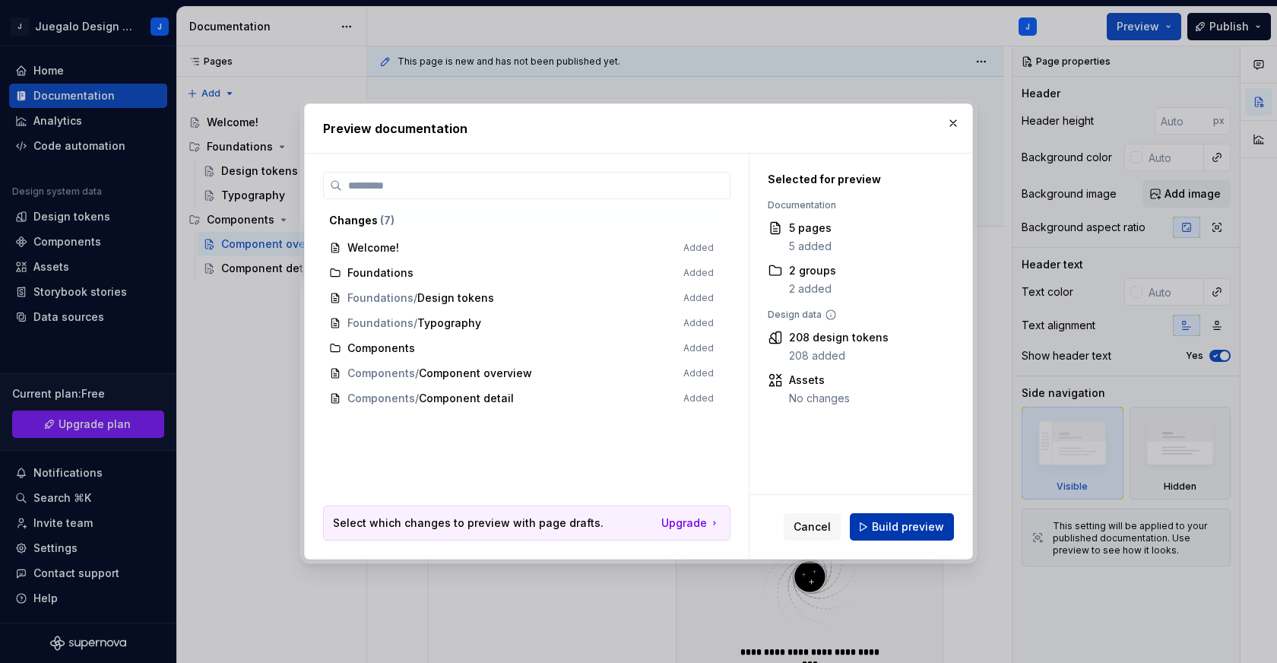
click at [899, 526] on span "Build preview" at bounding box center [908, 526] width 72 height 15
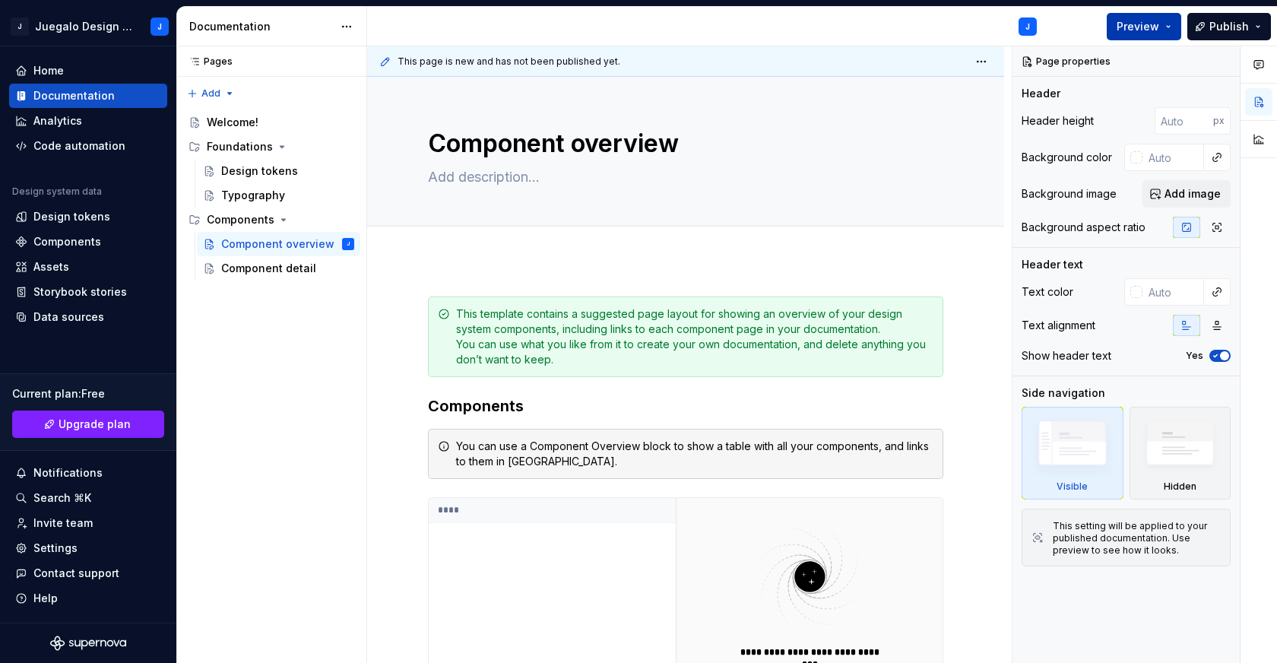
click at [1150, 26] on span "Preview" at bounding box center [1138, 26] width 43 height 15
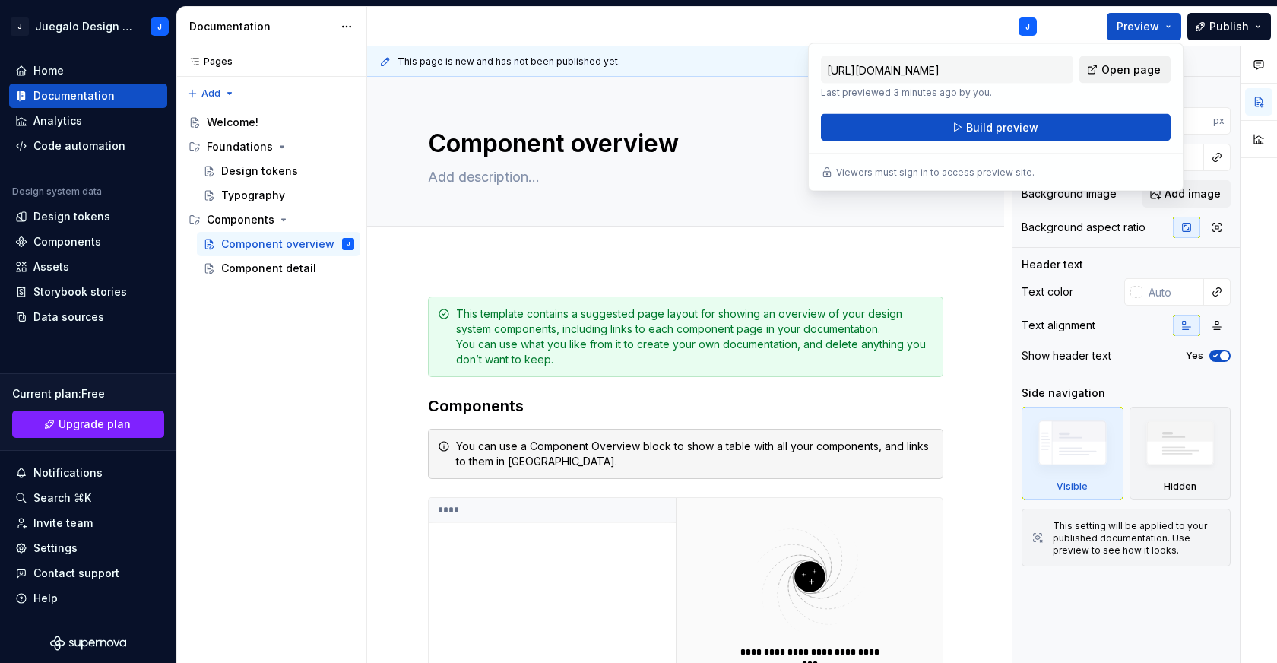
click at [1117, 67] on span "Open page" at bounding box center [1130, 69] width 59 height 15
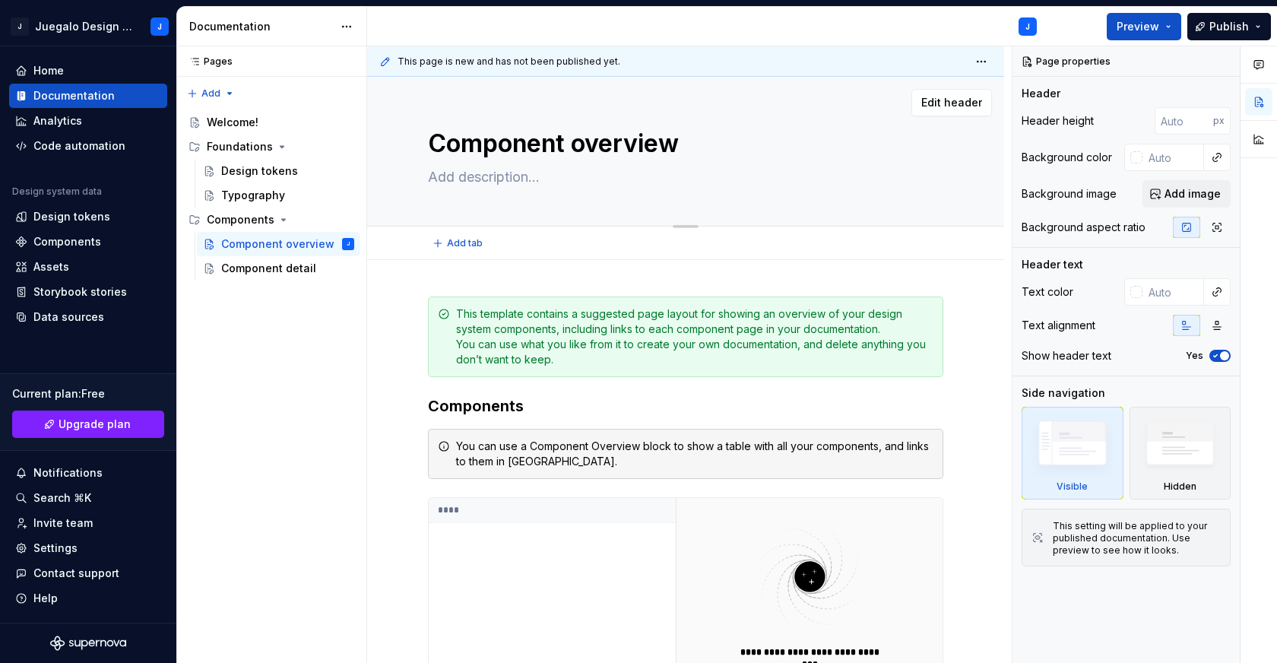
click at [757, 100] on div "Edit header" at bounding box center [679, 102] width 625 height 27
click at [238, 126] on div "Welcome!" at bounding box center [233, 122] width 52 height 15
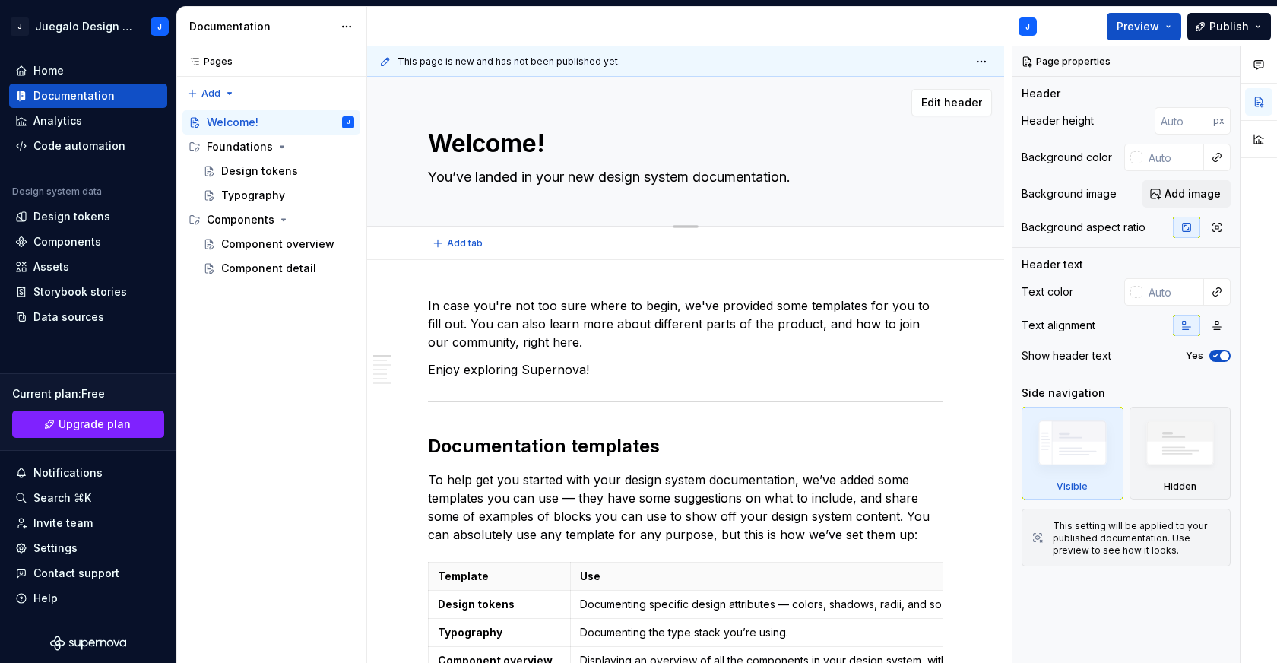
click at [518, 182] on textarea "You’ve landed in your new design system documentation." at bounding box center [682, 177] width 515 height 24
paste textarea "The Base design system defines the foundations of Uber’s user interface. It bri…"
type textarea "*"
type textarea "The Base design system defines the foundations of Uber’s user interface. It bri…"
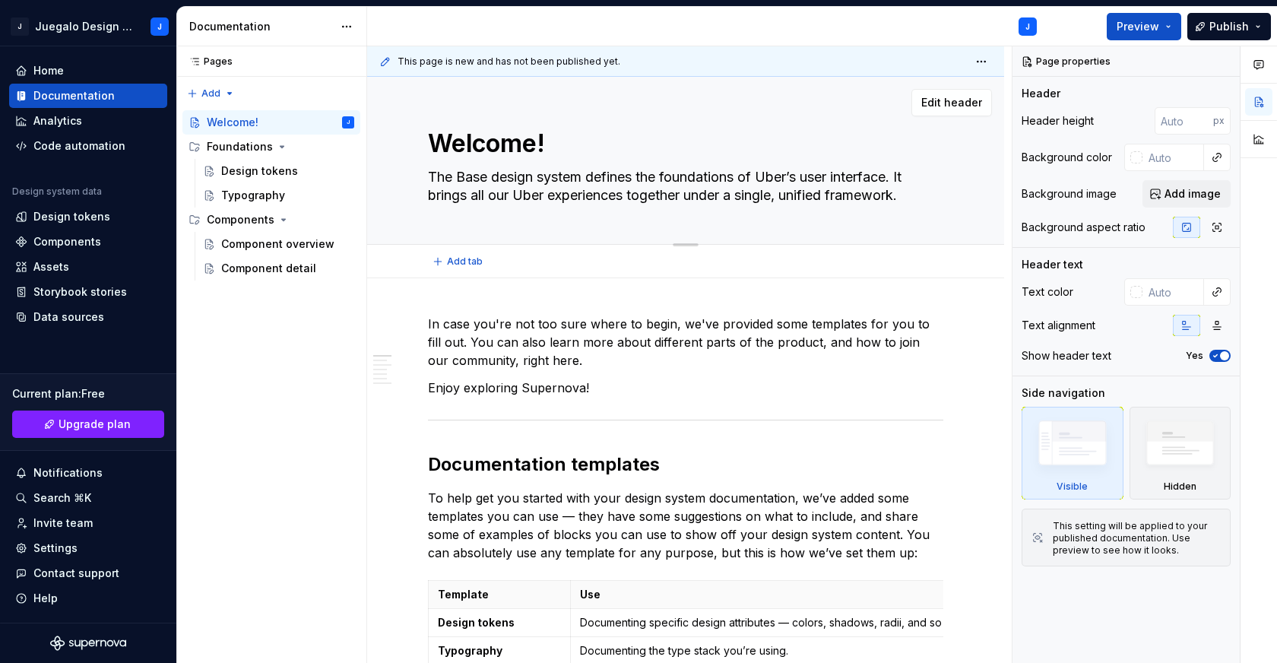
type textarea "*"
type textarea "The Base design system defines the foundations of Uber’s user interface. It bri…"
drag, startPoint x: 430, startPoint y: 142, endPoint x: 537, endPoint y: 141, distance: 107.2
click at [537, 141] on textarea "Welcome!" at bounding box center [682, 143] width 515 height 36
type textarea "*"
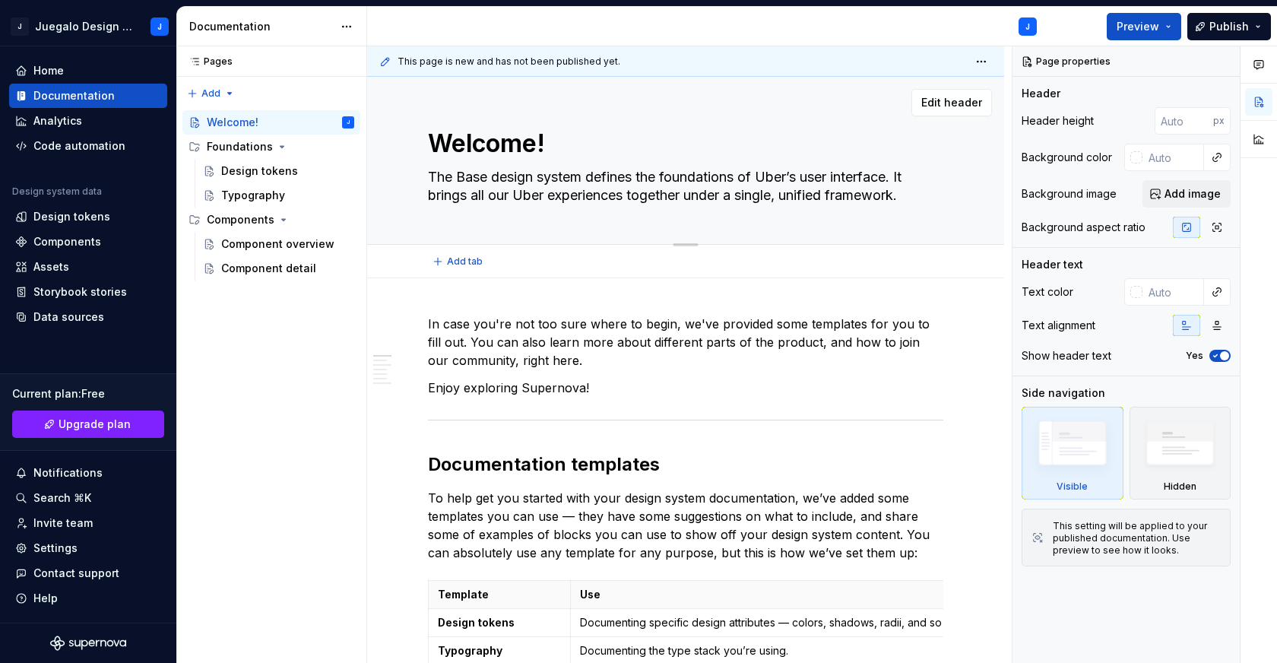
type textarea "H!"
type textarea "*"
type textarea "HO!"
type textarea "*"
type textarea "HOl!"
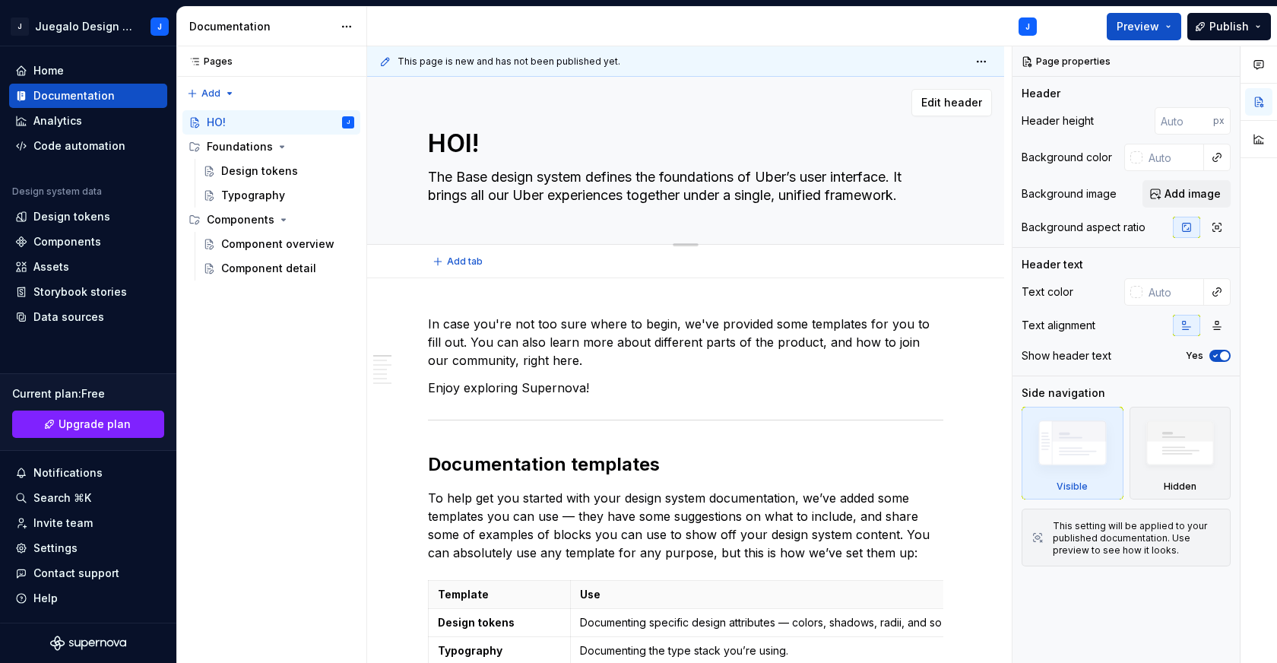
type textarea "*"
type textarea "HOla!"
type textarea "*"
type textarea "HOl!"
type textarea "*"
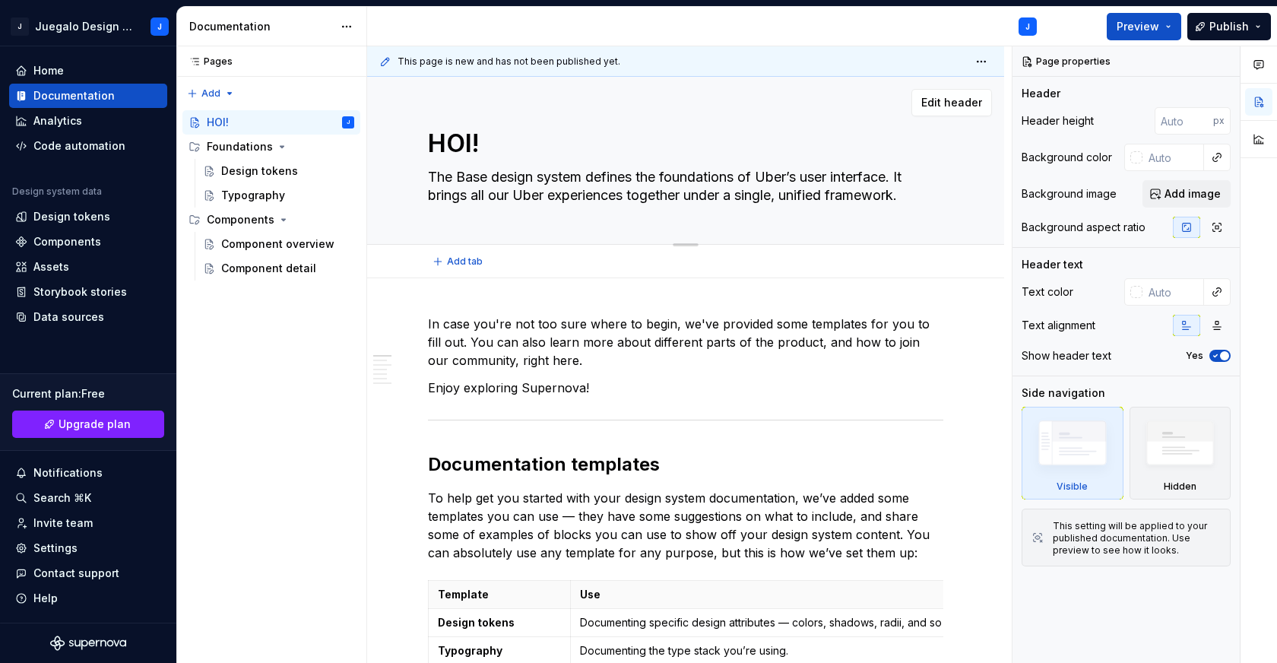
type textarea "HO!"
type textarea "*"
type textarea "H!"
type textarea "*"
type textarea "Ha!"
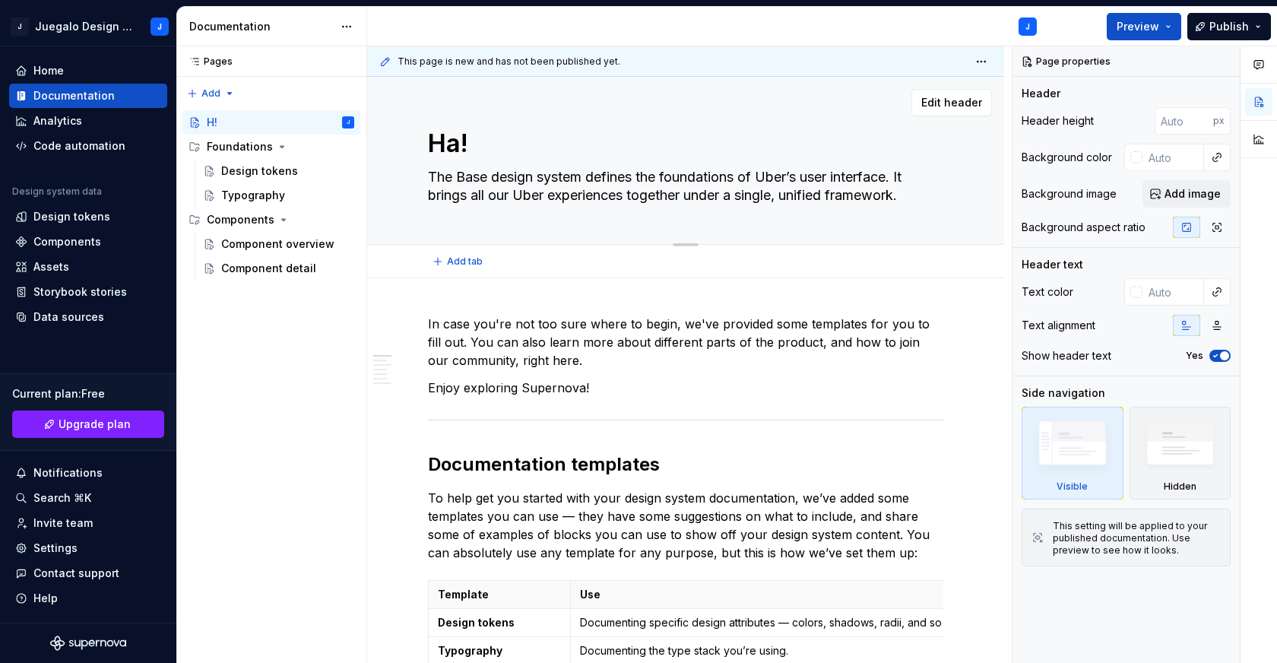
type textarea "*"
type textarea "Hao!"
type textarea "*"
type textarea "Haol!"
type textarea "*"
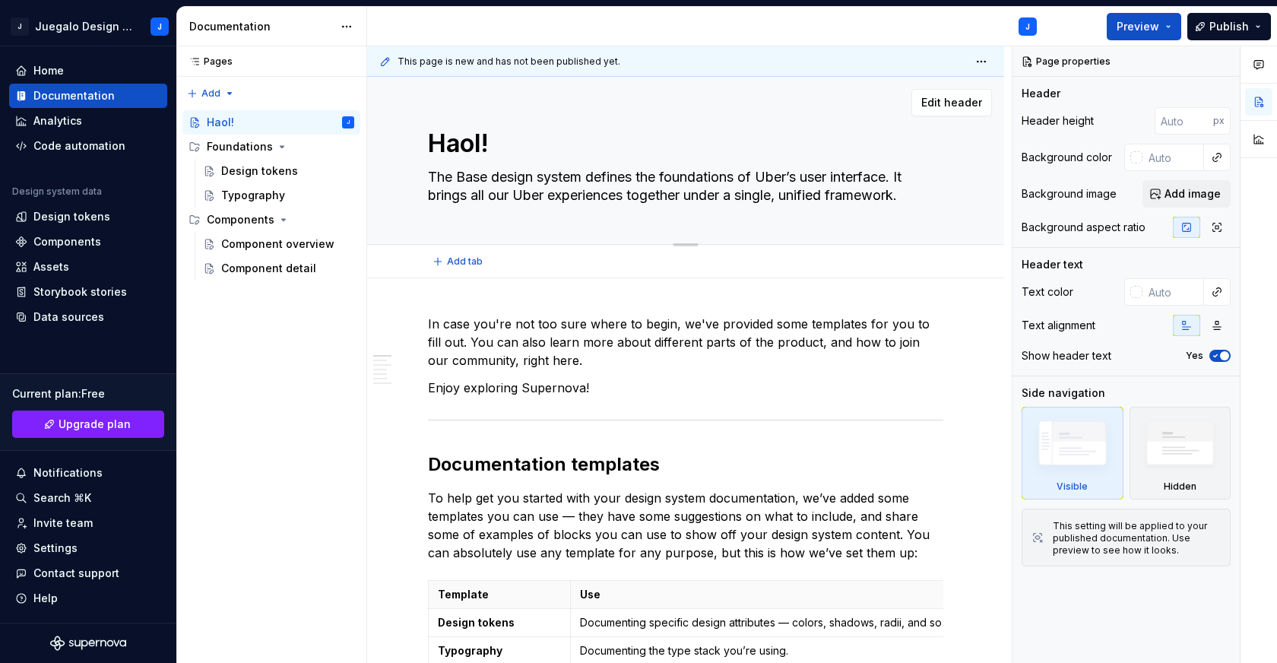
type textarea "Hao!"
type textarea "*"
type textarea "Ha!"
type textarea "*"
type textarea "H!"
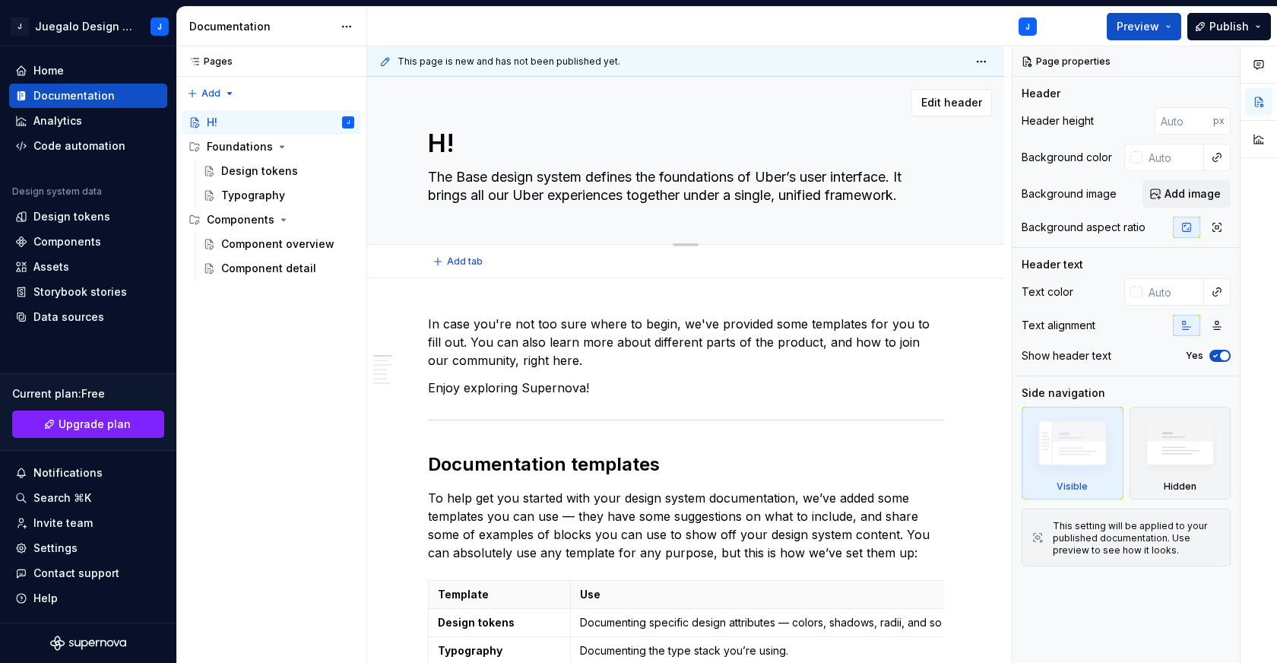
type textarea "*"
type textarea "Ho!"
type textarea "*"
type textarea "Hol!"
type textarea "*"
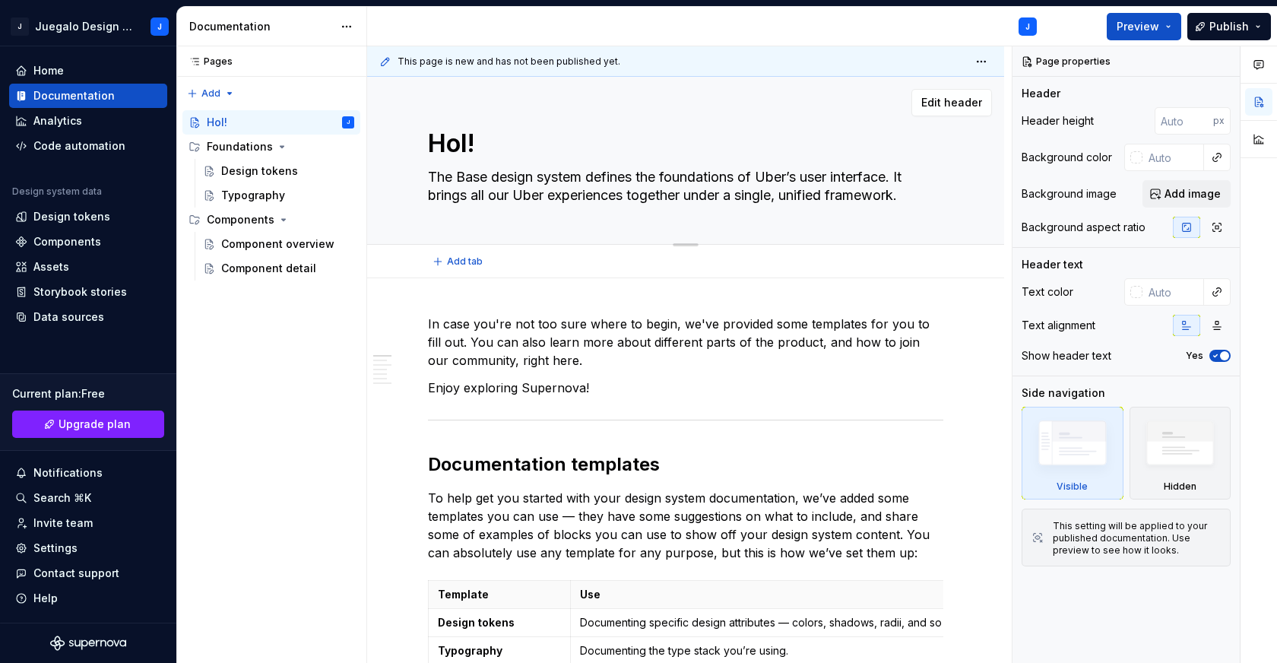
type textarea "Hola!"
type textarea "*"
type textarea "Hola!"
click at [475, 182] on textarea "The Base design system defines the foundations of Uber’s user interface. It bri…" at bounding box center [682, 186] width 515 height 43
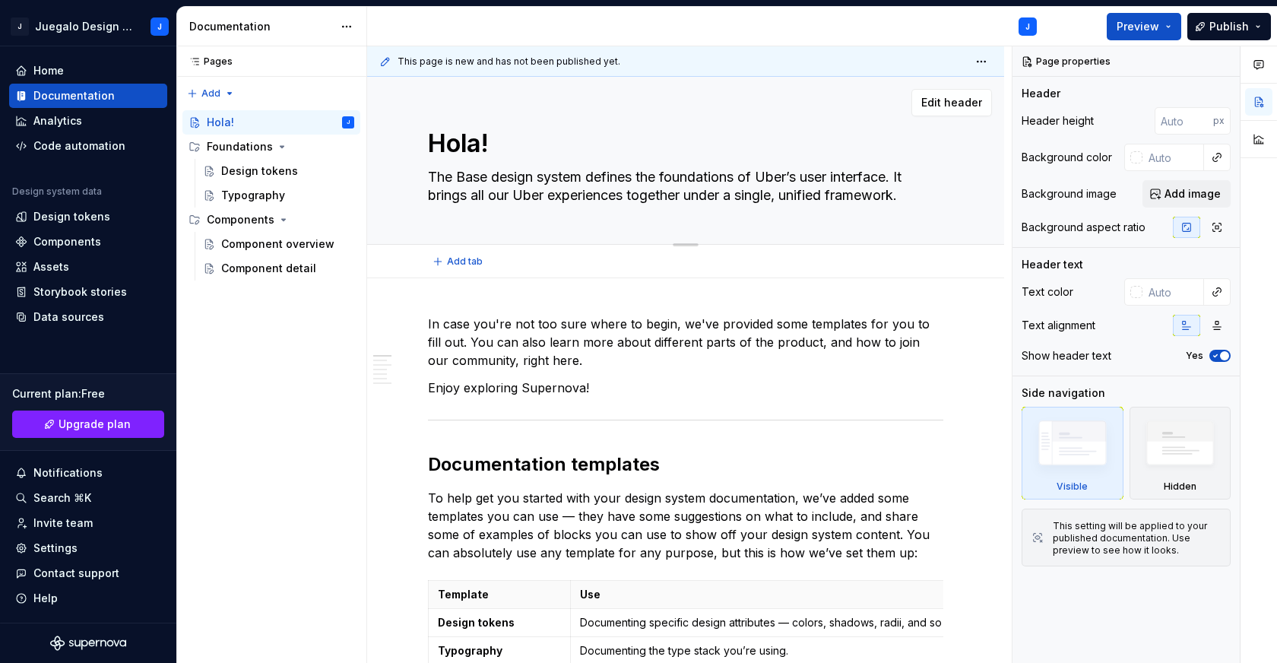
click at [471, 176] on textarea "The Base design system defines the foundations of Uber’s user interface. It bri…" at bounding box center [682, 186] width 515 height 43
click at [493, 175] on textarea "The Base design system defines the foundations of Uber’s user interface. It bri…" at bounding box center [682, 186] width 515 height 43
click at [468, 178] on textarea "The Base design system defines the foundations of Uber’s user interface. It bri…" at bounding box center [682, 186] width 515 height 43
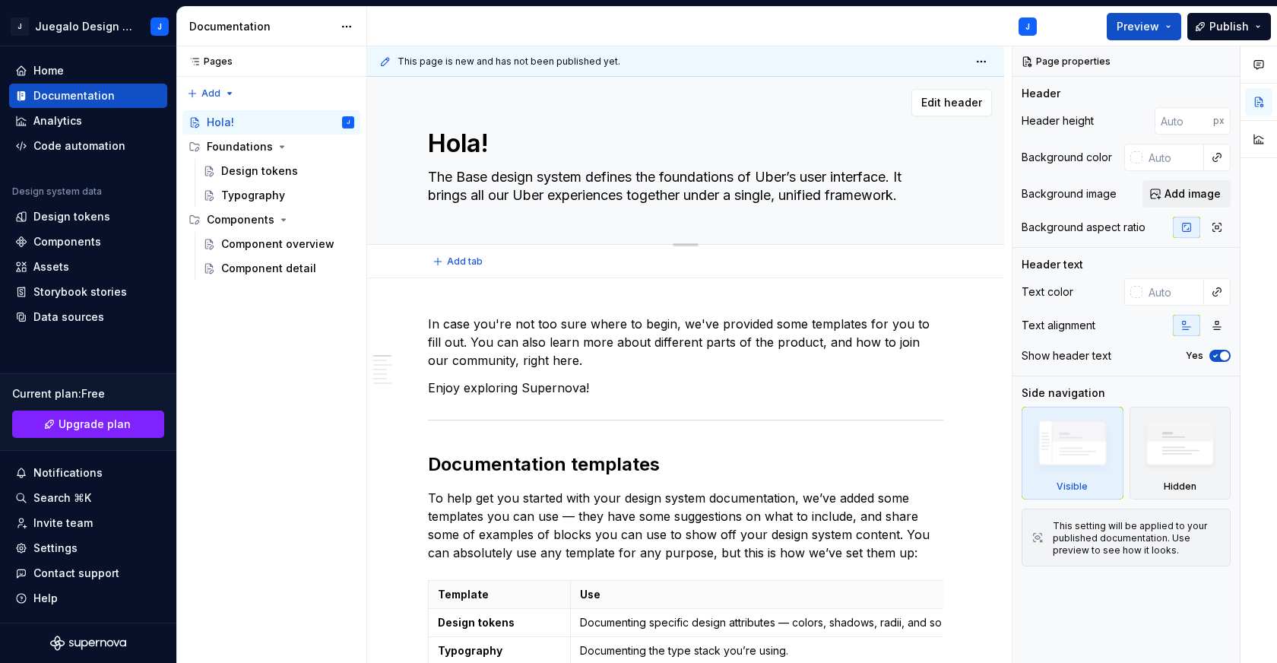
type textarea "*"
type textarea "The design system defines the foundations of Uber’s user interface. It brings a…"
drag, startPoint x: 729, startPoint y: 176, endPoint x: 770, endPoint y: 175, distance: 41.1
click at [770, 175] on textarea "The design system defines the foundations of Uber’s user interface. It brings a…" at bounding box center [682, 186] width 515 height 43
type textarea "*"
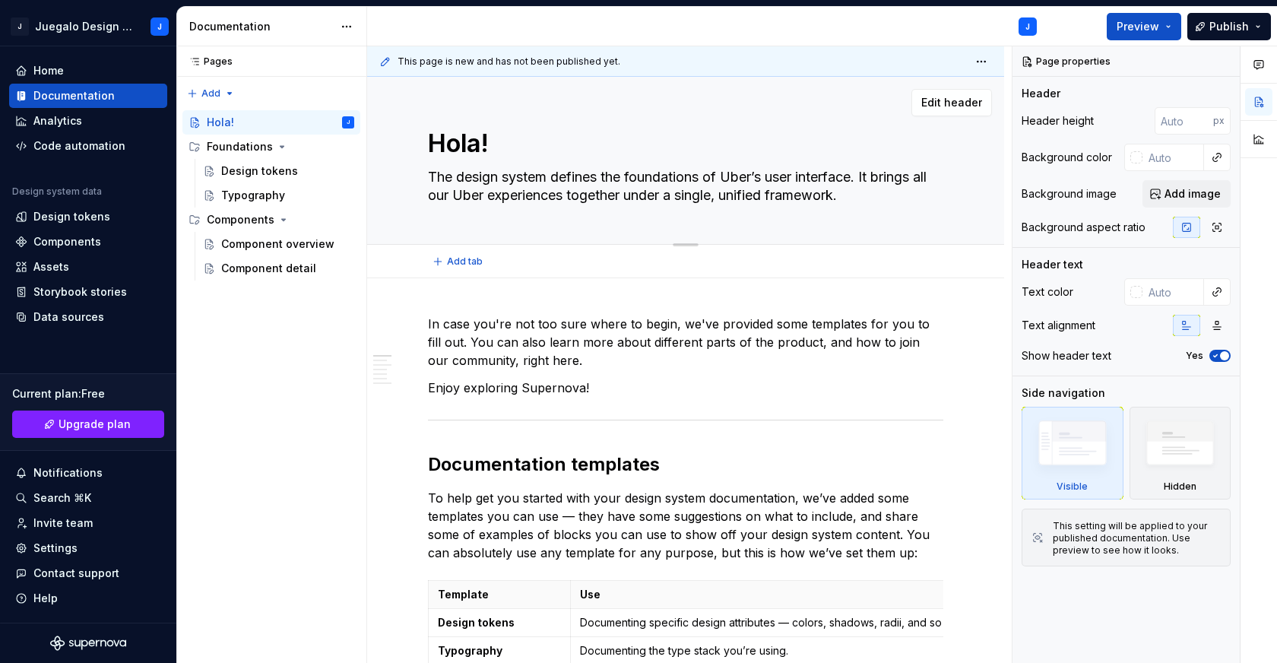
type textarea "The design system defines the foundations of j user interface. It brings all ou…"
type textarea "*"
type textarea "The design system defines the foundations of ju user interface. It brings all o…"
type textarea "*"
type textarea "The design system defines the foundations of jue user interface. It brings all …"
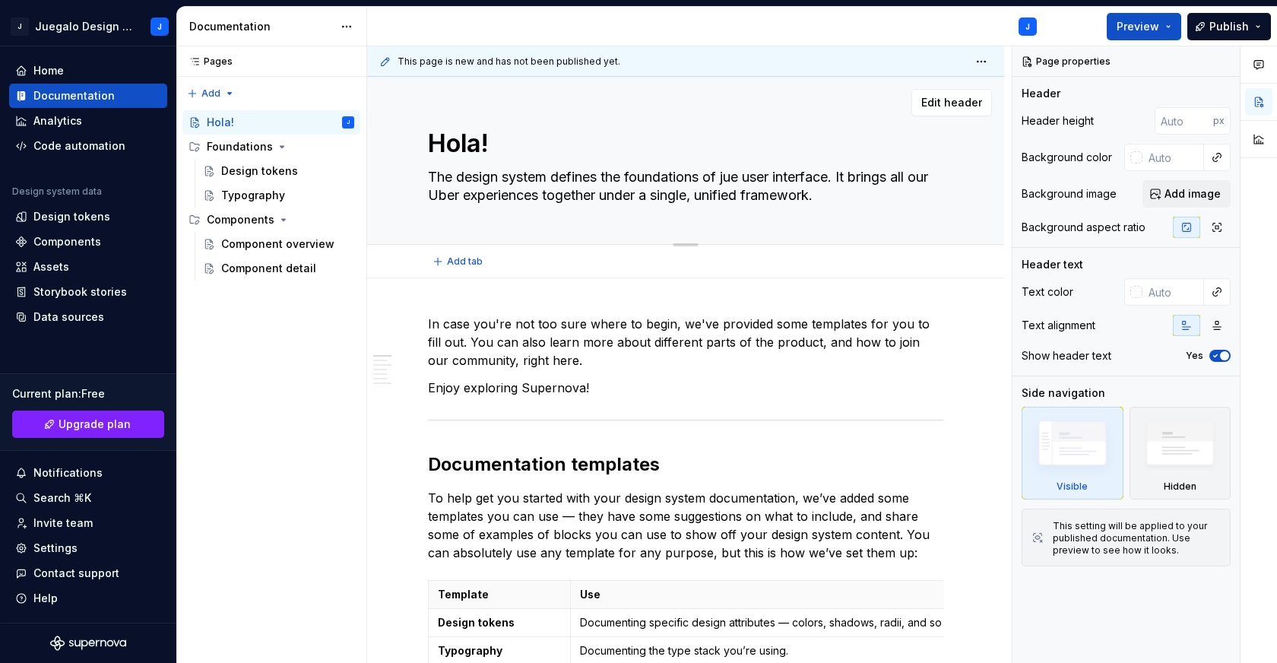
type textarea "*"
type textarea "The design system defines the foundations of jueg user interface. It brings all…"
type textarea "*"
type textarea "The design system defines the foundations of juega user interface. It brings al…"
type textarea "*"
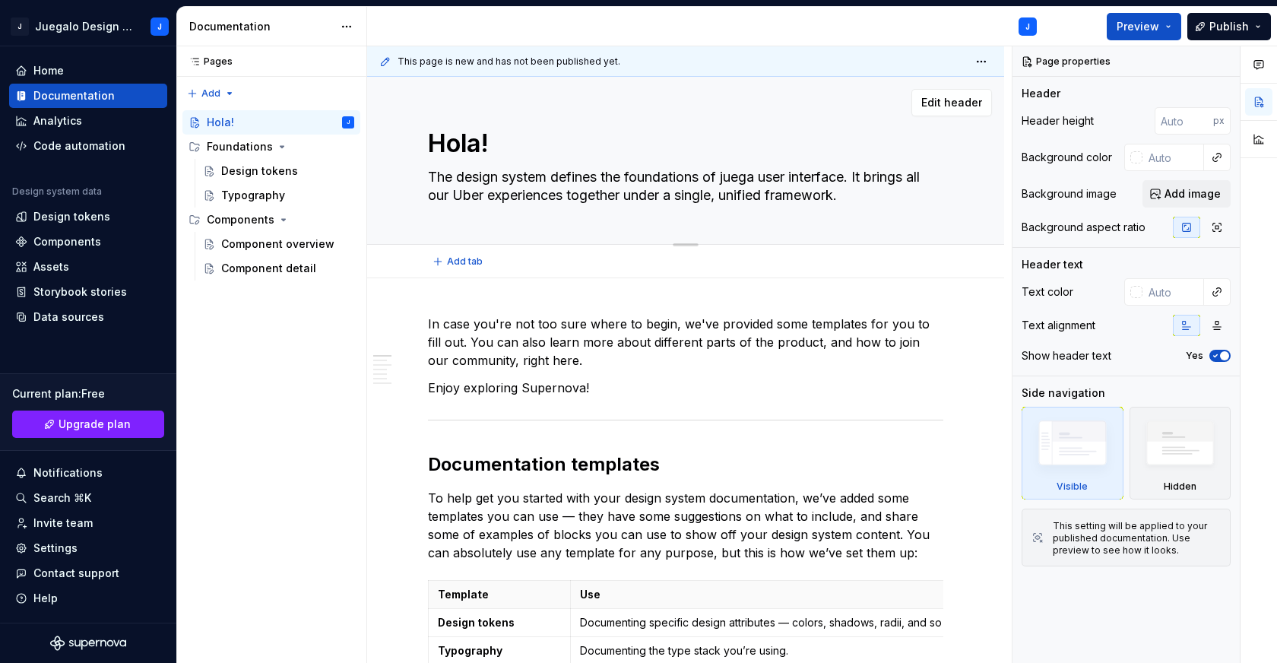
type textarea "The design system defines the foundations of juegal user interface. It brings a…"
type textarea "*"
type textarea "The design system defines the foundations of juegalo user interface. It brings …"
drag, startPoint x: 864, startPoint y: 194, endPoint x: 416, endPoint y: 174, distance: 448.2
click at [416, 174] on div "Hola! The design system defines the foundations of juegalo user interface. It b…" at bounding box center [685, 161] width 637 height 168
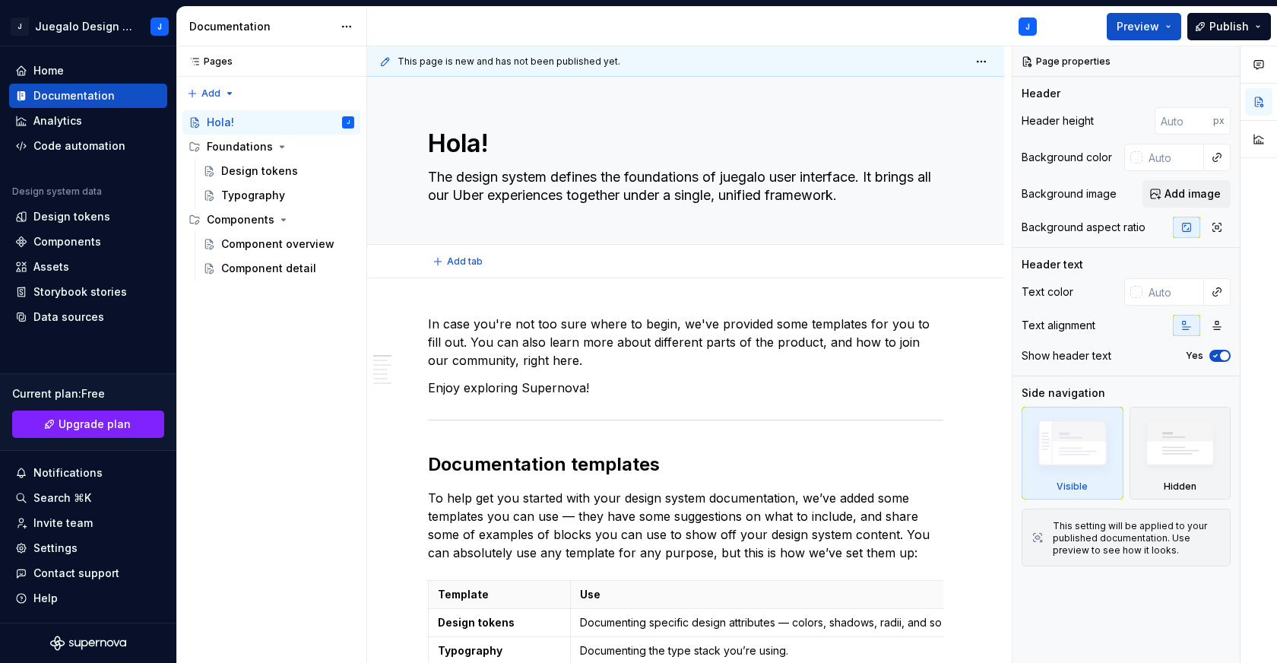
type textarea "*"
type textarea "The design system defines the foundations of juegalo user interface. It brings …"
paste textarea "El sistema de diseño define las bases de la interfaz de usuario de juegalo. Reú…"
type textarea "*"
type textarea "El sistema de diseño define las bases de la interfaz de usuario de juegalo. Reú…"
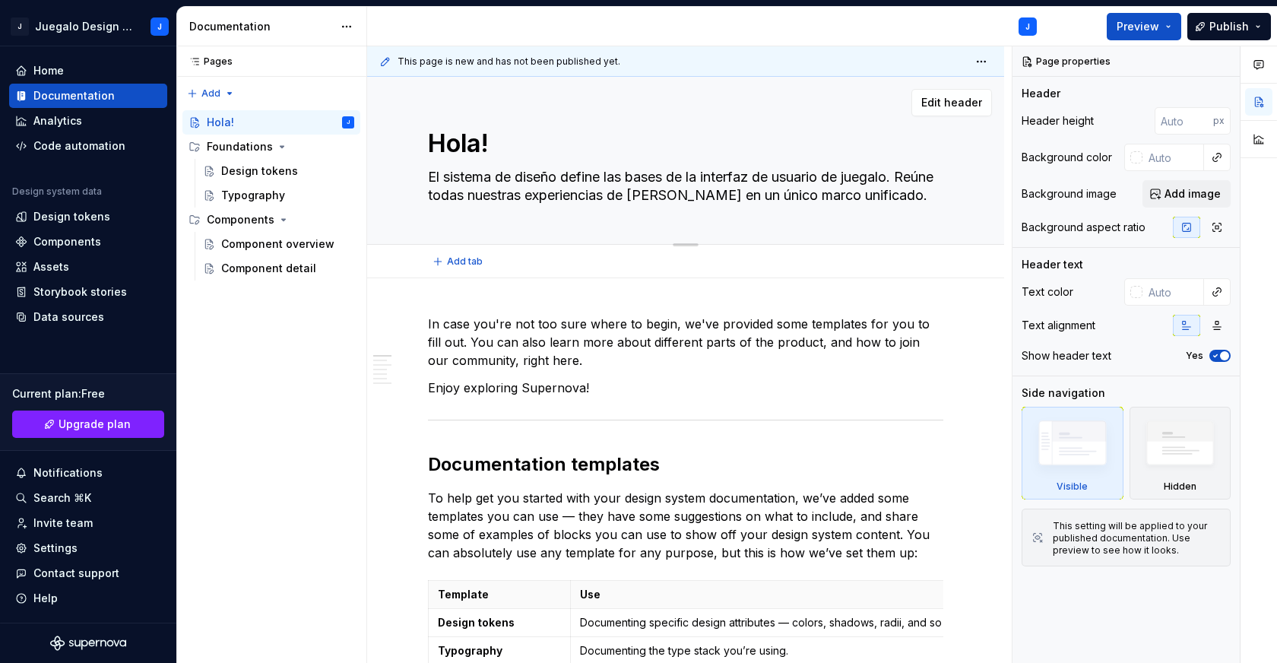
type textarea "*"
click at [862, 182] on textarea "El sistema de diseño define las bases de la interfaz de usuario de juegalo. Reú…" at bounding box center [682, 186] width 515 height 43
click at [863, 180] on textarea "El sistema de diseño define las bases de la interfaz de usuario de juegalo. Reú…" at bounding box center [682, 186] width 515 height 43
click at [870, 175] on textarea "El sistema de diseño define las bases de la interfaz de usuario de juegalo. Reú…" at bounding box center [682, 186] width 515 height 43
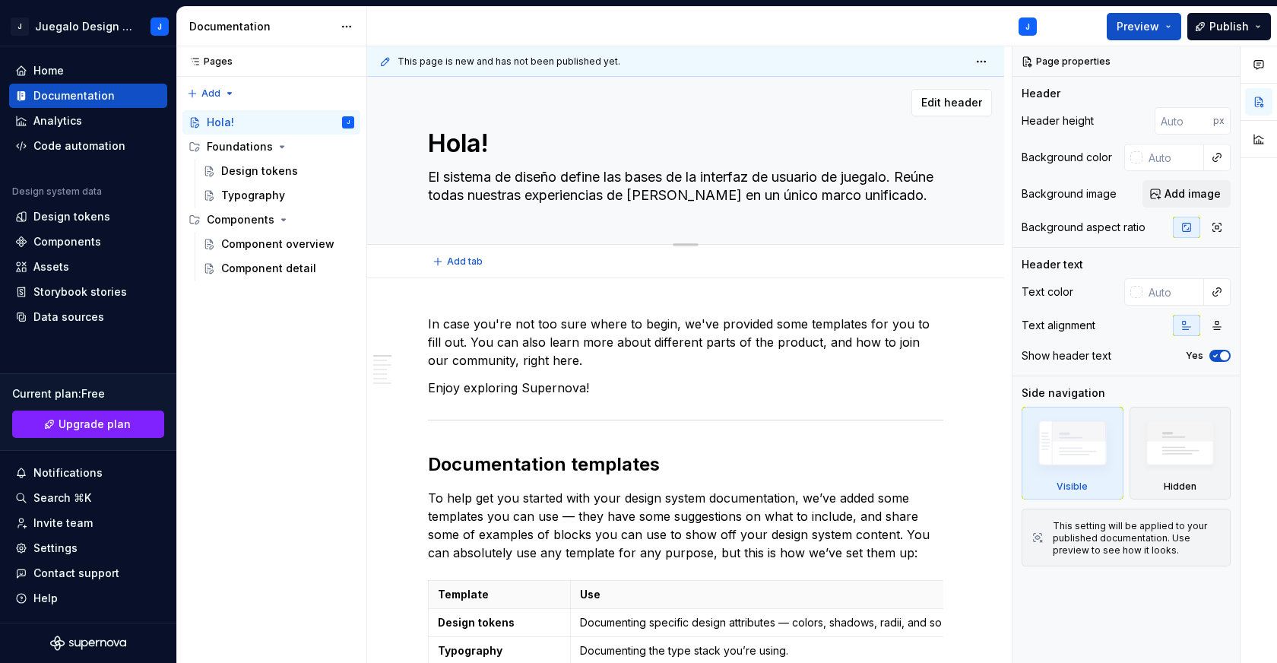
click at [870, 175] on textarea "El sistema de diseño define las bases de la interfaz de usuario de juegalo. Reú…" at bounding box center [682, 186] width 515 height 43
type textarea "El sistema de diseño define las bases de la interfaz de usuario de juegalo. Reú…"
click at [954, 100] on span "Edit header" at bounding box center [951, 102] width 61 height 15
drag, startPoint x: 658, startPoint y: 197, endPoint x: 715, endPoint y: 196, distance: 56.3
click at [715, 196] on textarea "El sistema de diseño define las bases de la interfaz de usuario de juegalo. Reú…" at bounding box center [682, 186] width 515 height 43
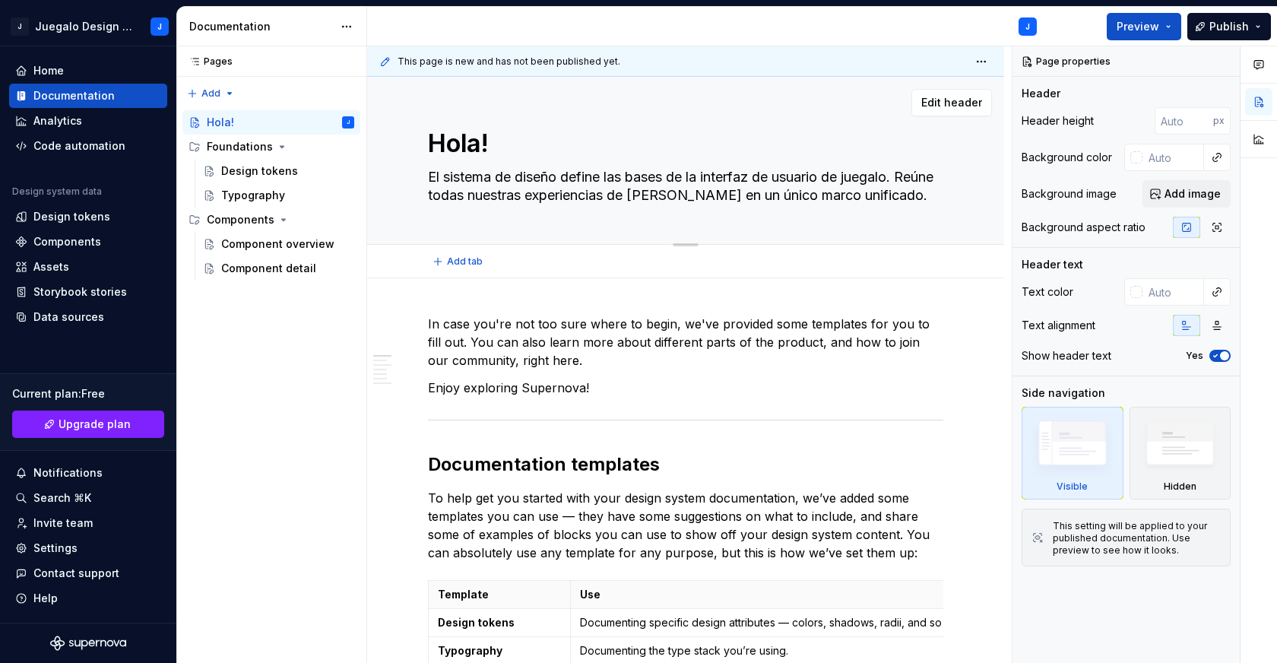
click at [714, 197] on textarea "El sistema de diseño define las bases de la interfaz de usuario de juegalo. Reú…" at bounding box center [682, 186] width 515 height 43
drag, startPoint x: 711, startPoint y: 195, endPoint x: 664, endPoint y: 195, distance: 47.1
click at [664, 195] on textarea "El sistema de diseño define las bases de la interfaz de usuario de juegalo. Reú…" at bounding box center [682, 186] width 515 height 43
type textarea "*"
type textarea "El sistema de diseño define las bases de la interfaz de usuario de juegalo. Reú…"
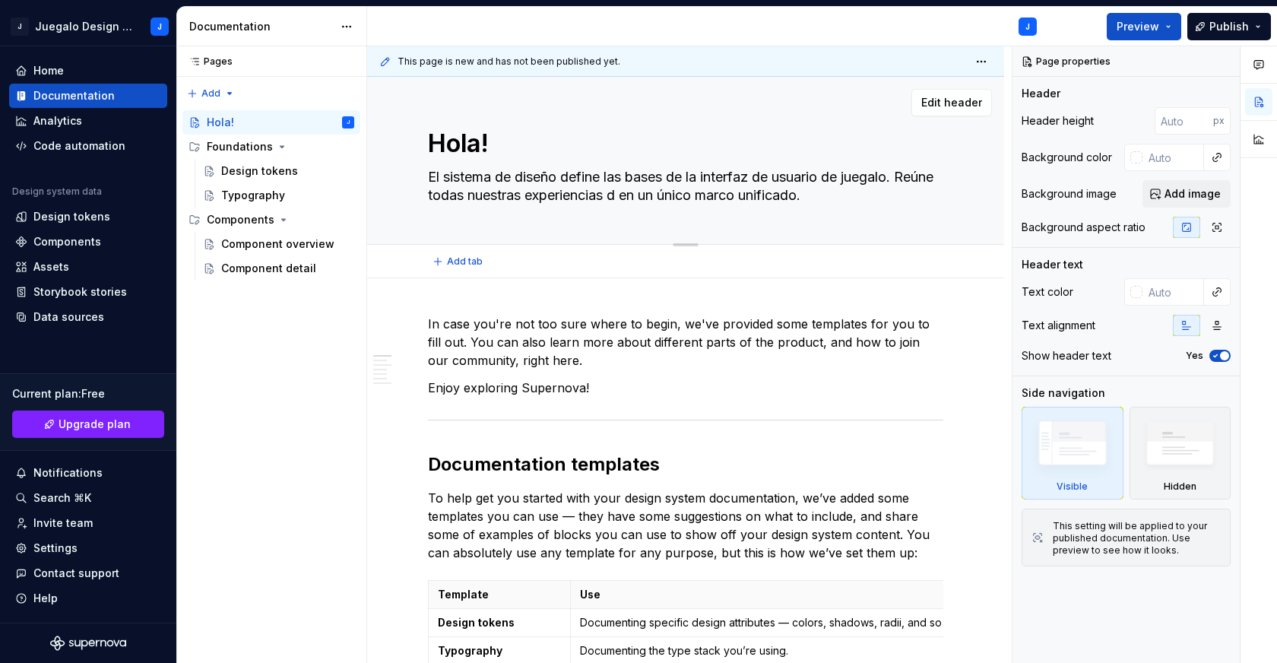
type textarea "*"
type textarea "El sistema de diseño define las bases de la interfaz de usuario de juegalo. Reú…"
type textarea "*"
type textarea "El sistema de diseño define las bases de la interfaz de usuario de juegalo. Reú…"
type textarea "*"
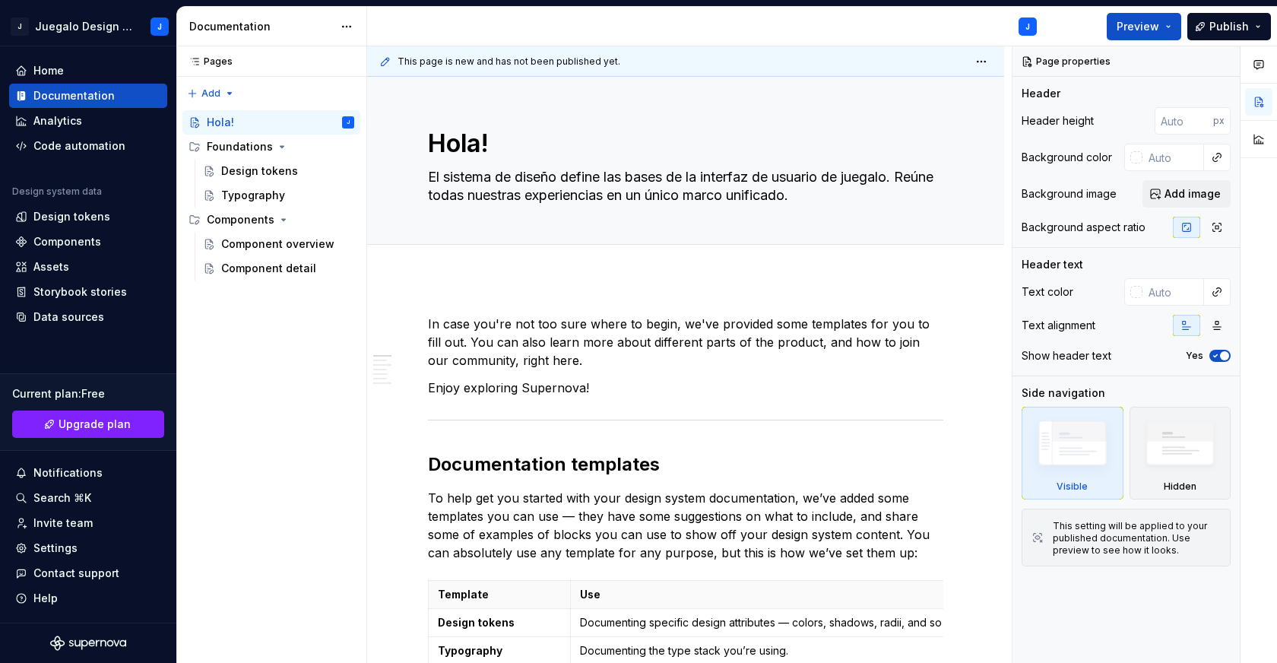
type textarea "El sistema de diseño define las bases de la interfaz de usuario de juegalo. Reú…"
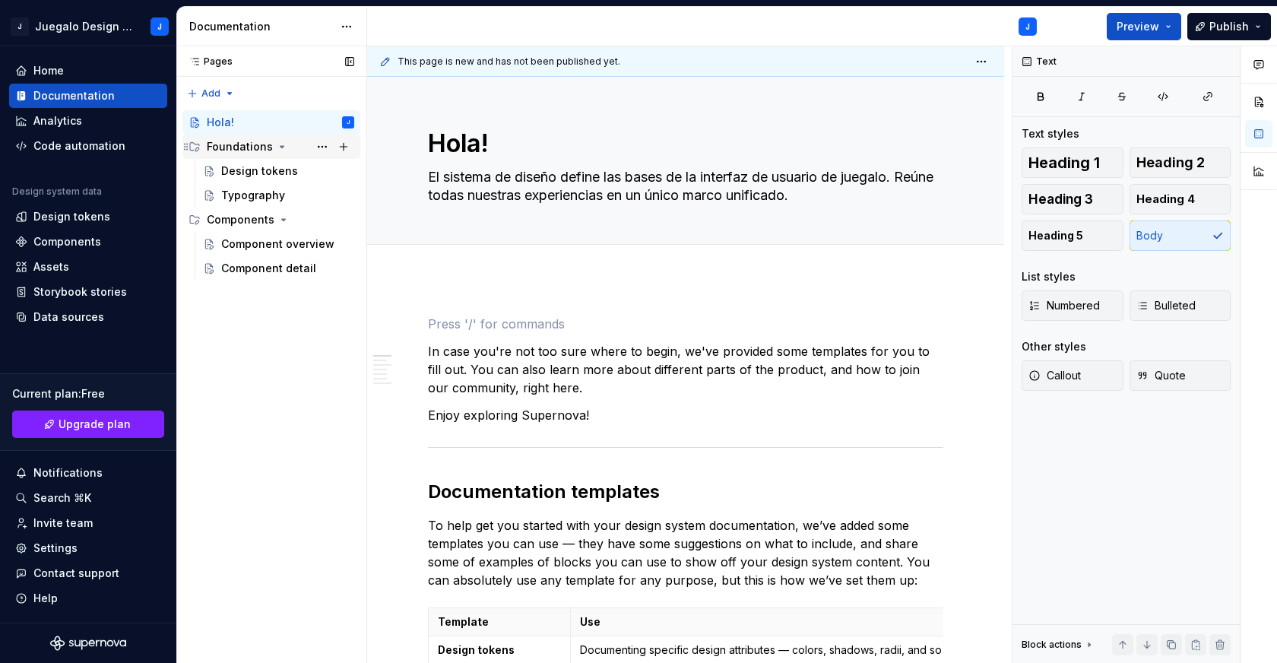
click at [253, 147] on div "Foundations" at bounding box center [240, 146] width 66 height 15
click at [235, 125] on div "Hola! J" at bounding box center [280, 122] width 147 height 21
click at [242, 189] on div "Component overview" at bounding box center [264, 195] width 87 height 15
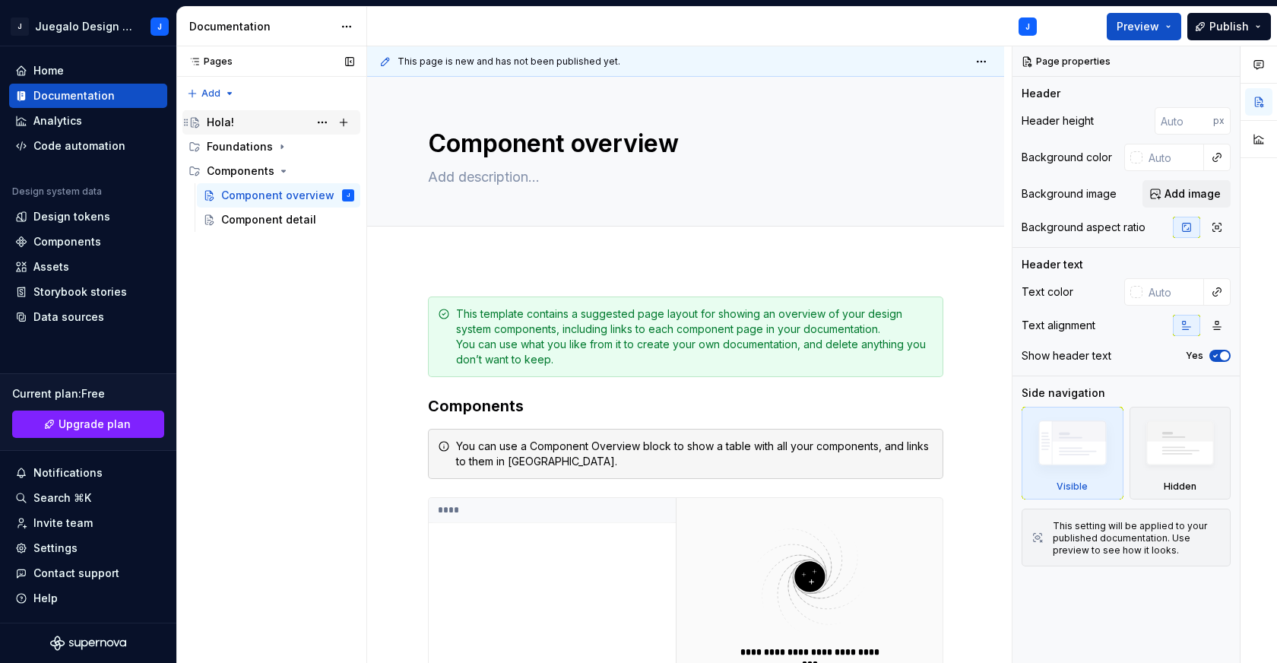
click at [228, 118] on div "Hola!" at bounding box center [220, 122] width 27 height 15
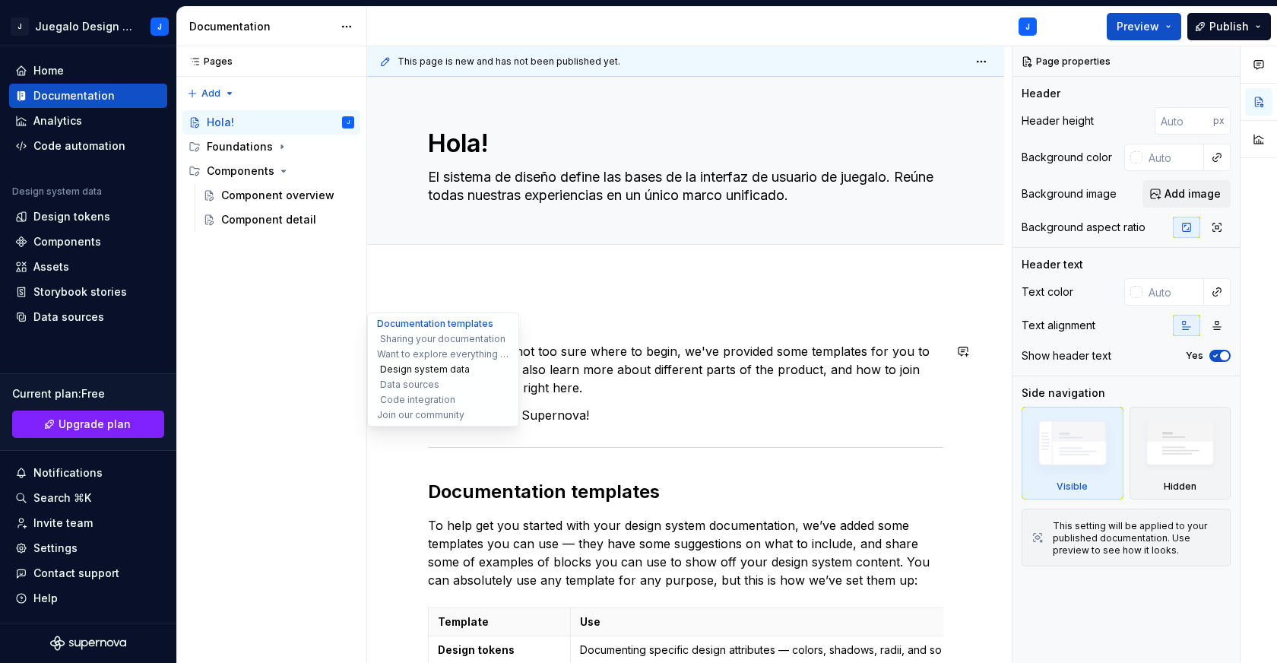
click at [380, 367] on button "Design system data" at bounding box center [443, 369] width 144 height 15
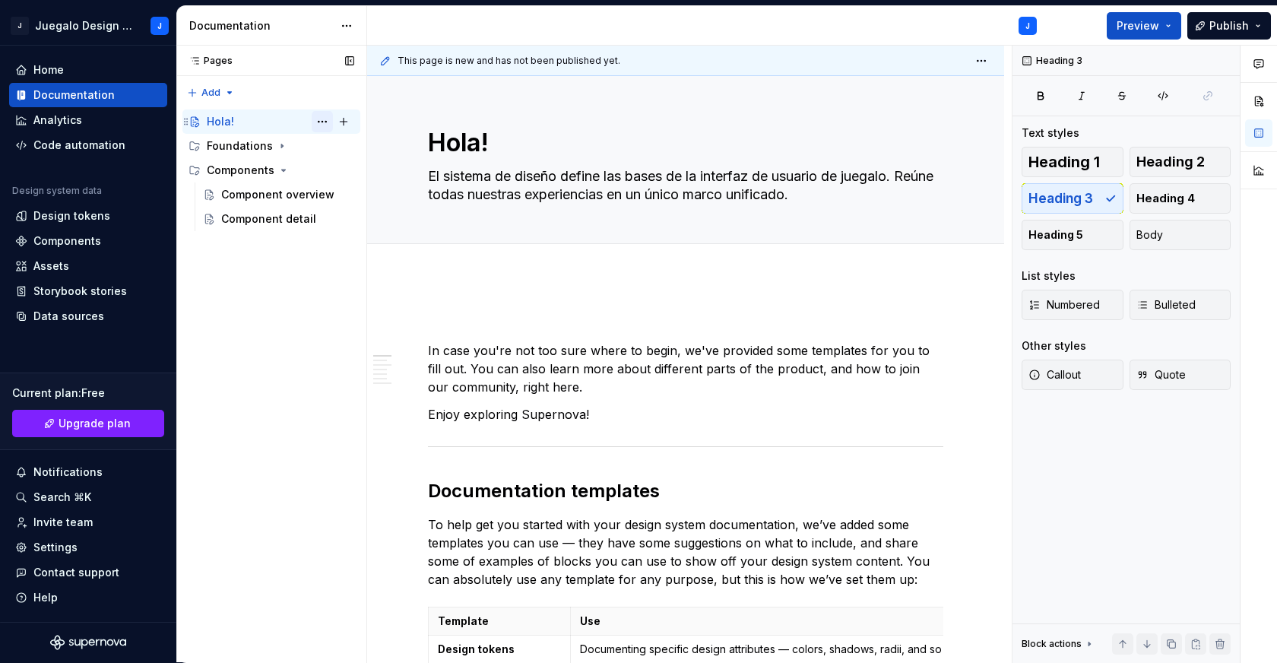
click at [319, 119] on button "Page tree" at bounding box center [322, 121] width 21 height 21
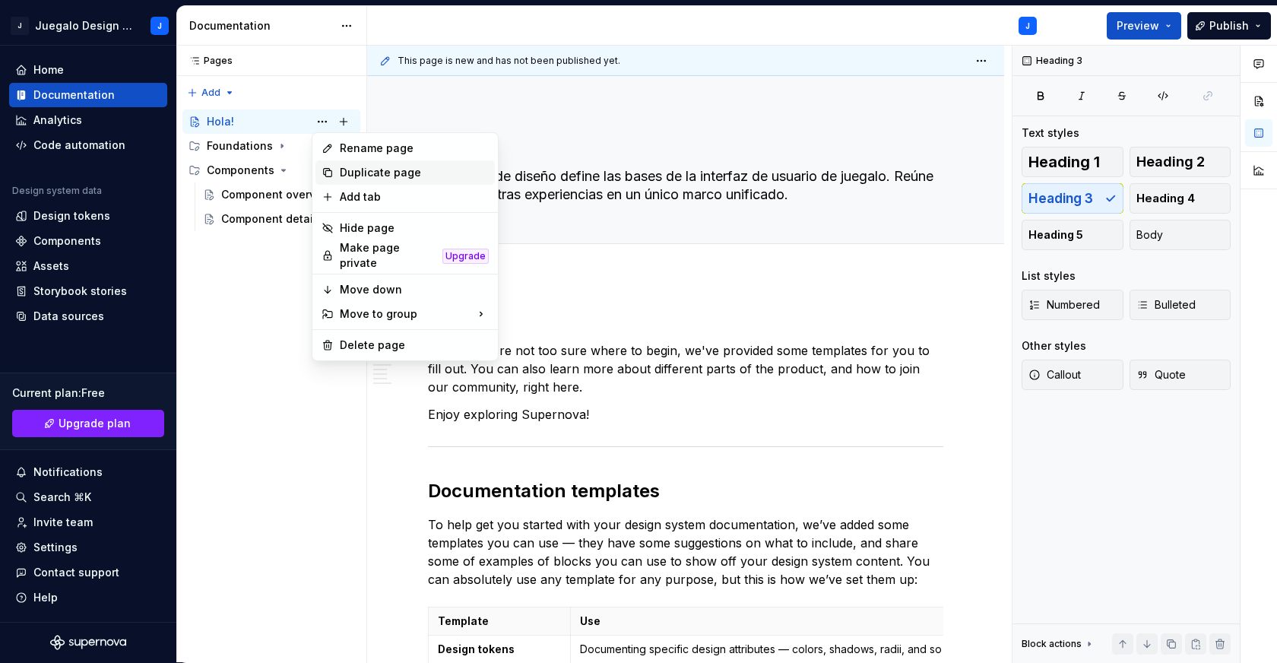
click at [379, 173] on div "Duplicate page" at bounding box center [414, 172] width 149 height 15
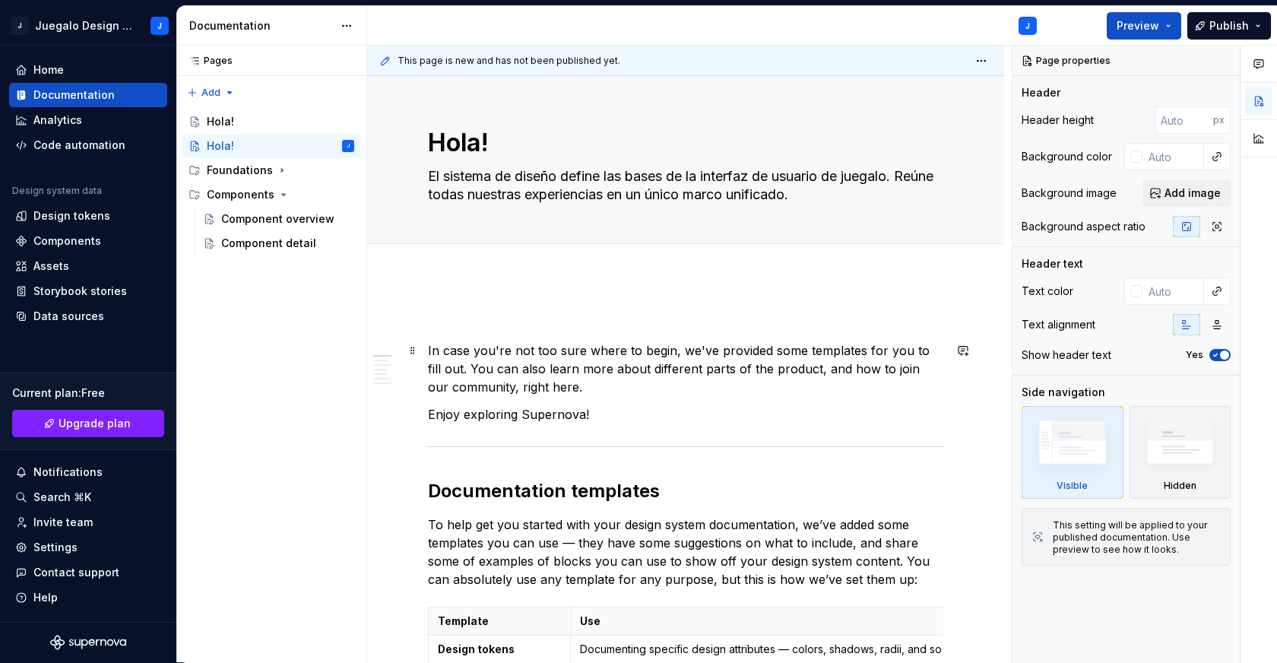
click at [476, 373] on p "In case you're not too sure where to begin, we've provided some templates for y…" at bounding box center [685, 368] width 515 height 55
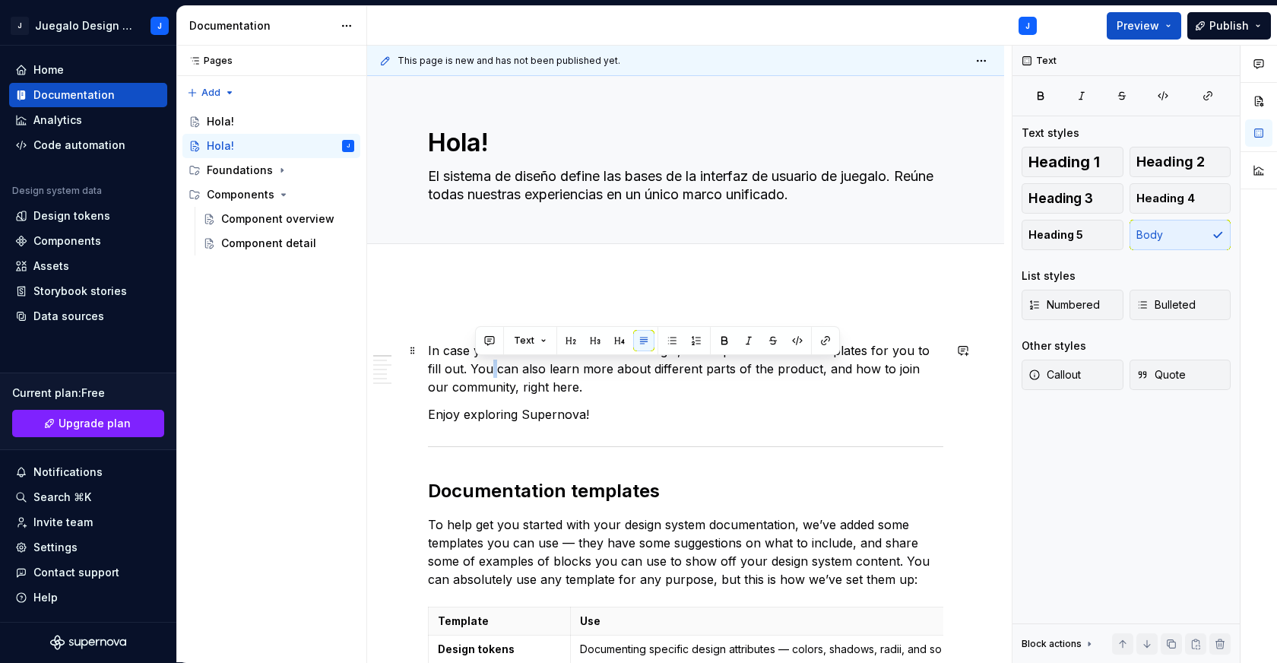
click at [476, 373] on p "In case you're not too sure where to begin, we've provided some templates for y…" at bounding box center [685, 368] width 515 height 55
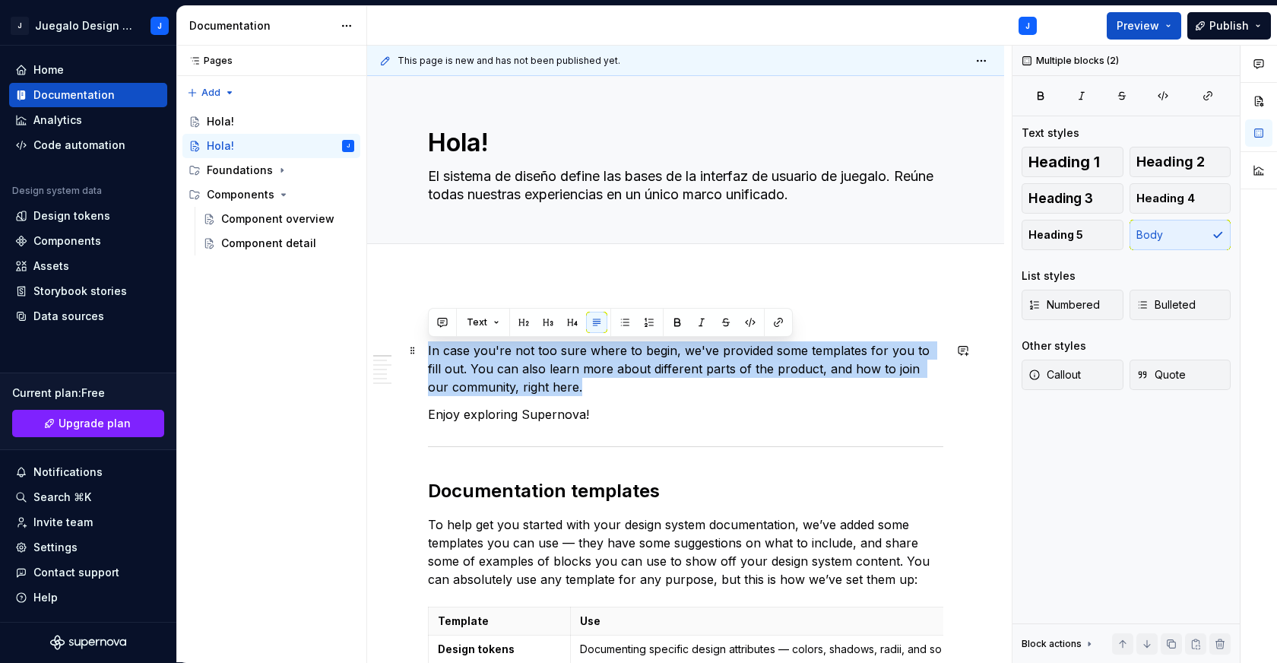
click at [476, 373] on p "In case you're not too sure where to begin, we've provided some templates for y…" at bounding box center [685, 368] width 515 height 55
drag, startPoint x: 588, startPoint y: 410, endPoint x: 427, endPoint y: 346, distance: 173.6
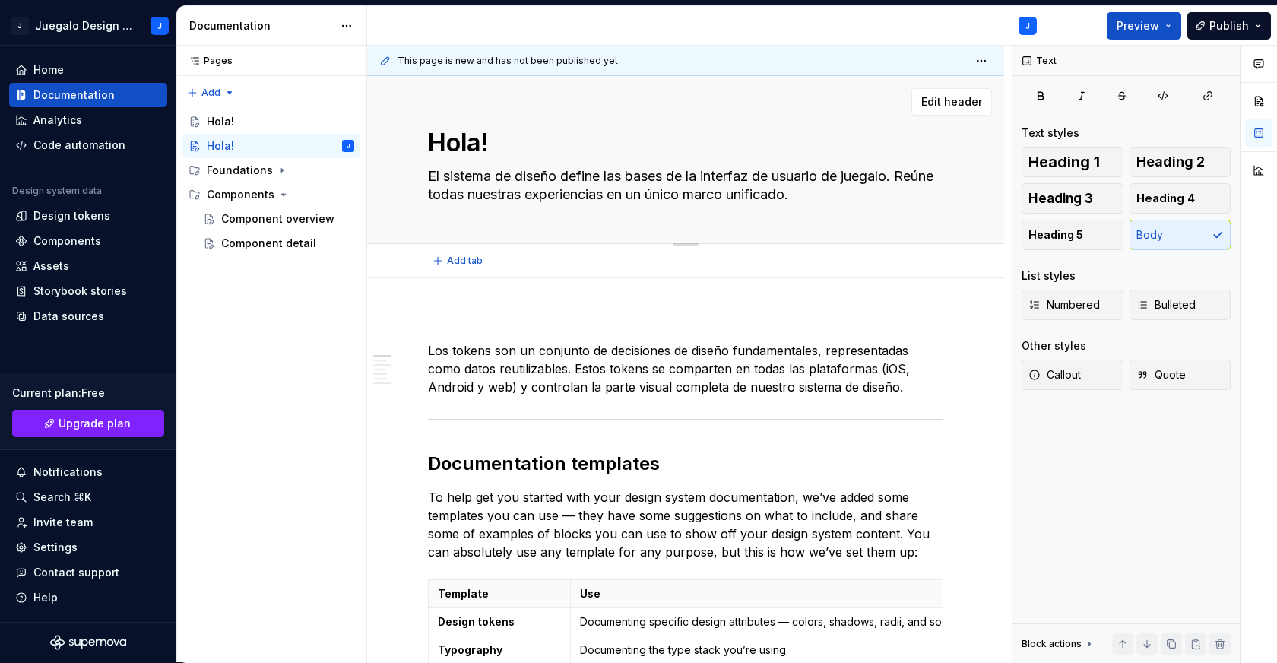
click at [457, 133] on textarea "Hola!" at bounding box center [682, 143] width 515 height 36
paste textarea "Design tokens"
type textarea "*"
type textarea "Design tokens"
type textarea "*"
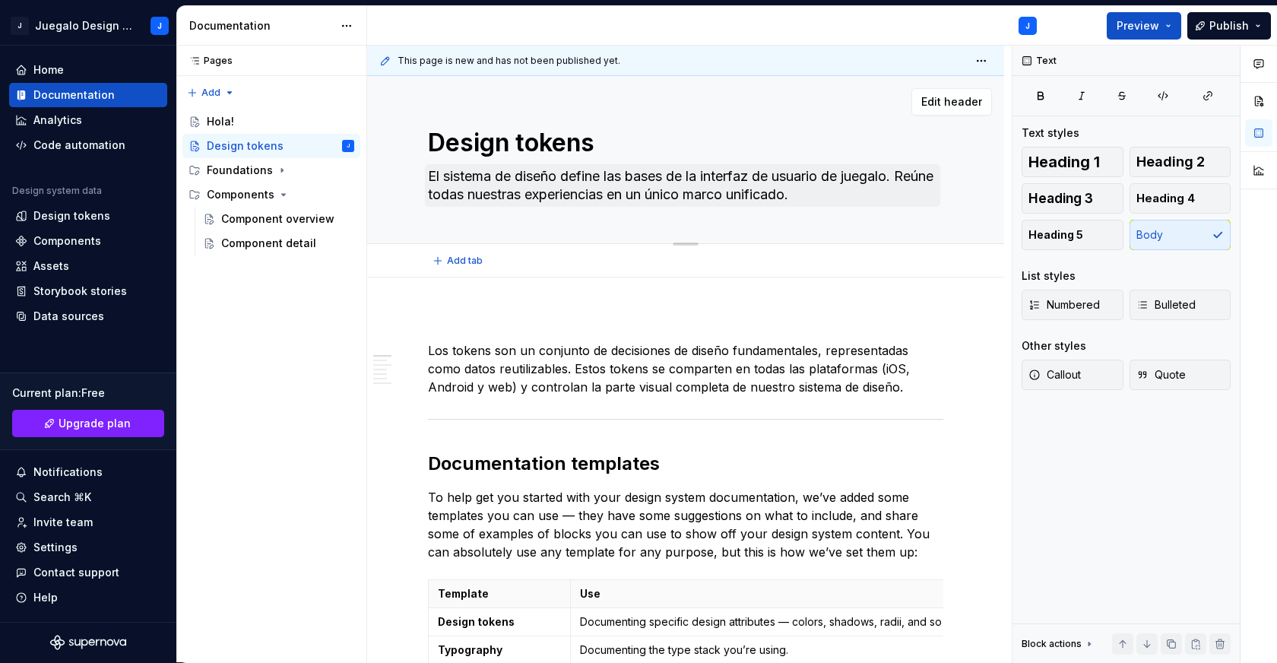
type textarea "Design tokens"
click at [445, 183] on textarea "El sistema de diseño define las bases de la interfaz de usuario de juegalo. Reú…" at bounding box center [682, 185] width 515 height 43
type textarea "*"
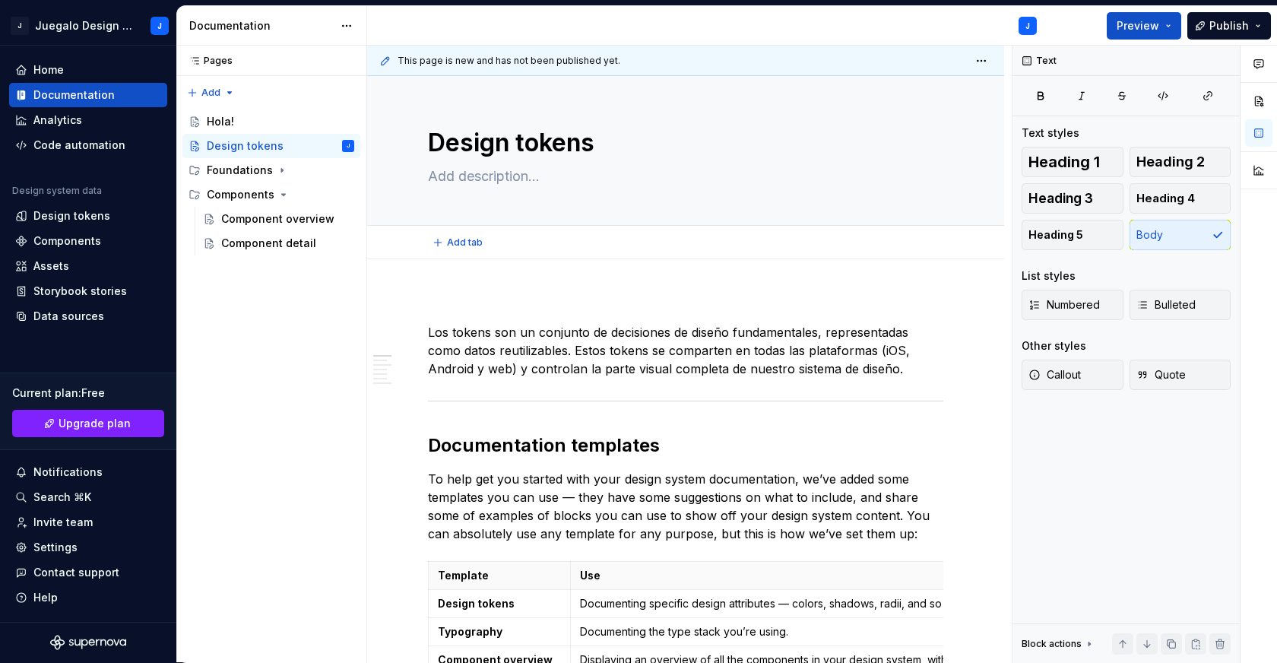
type textarea "*"
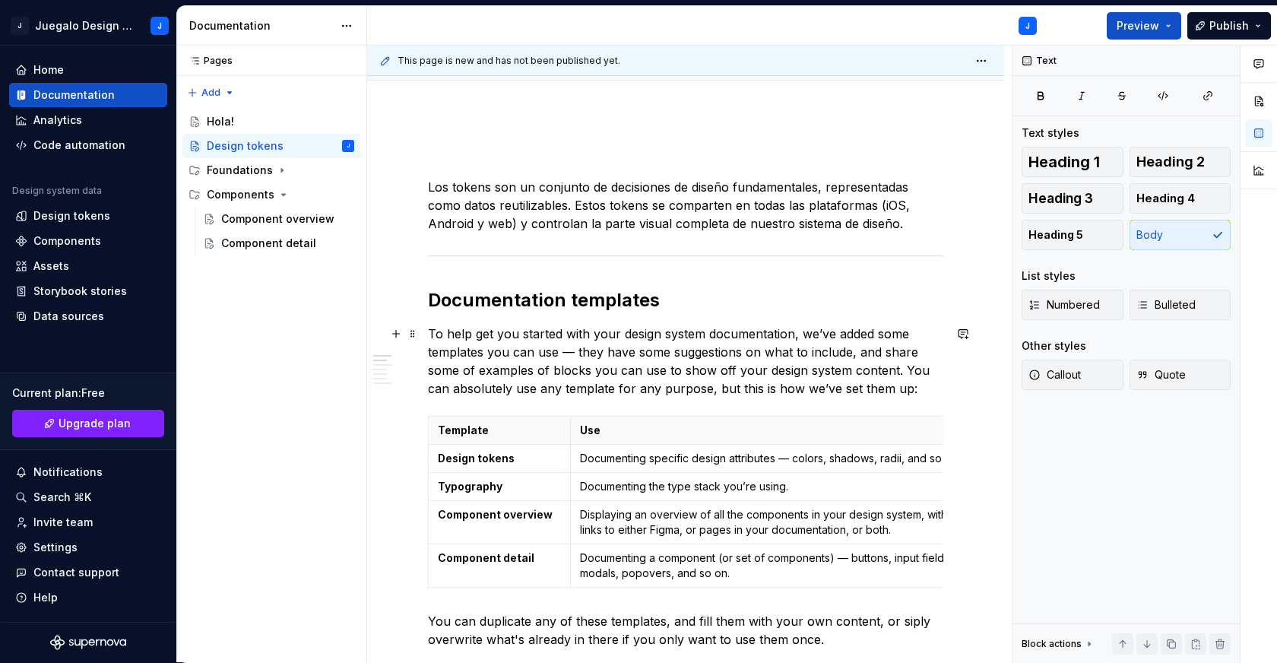
scroll to position [176, 0]
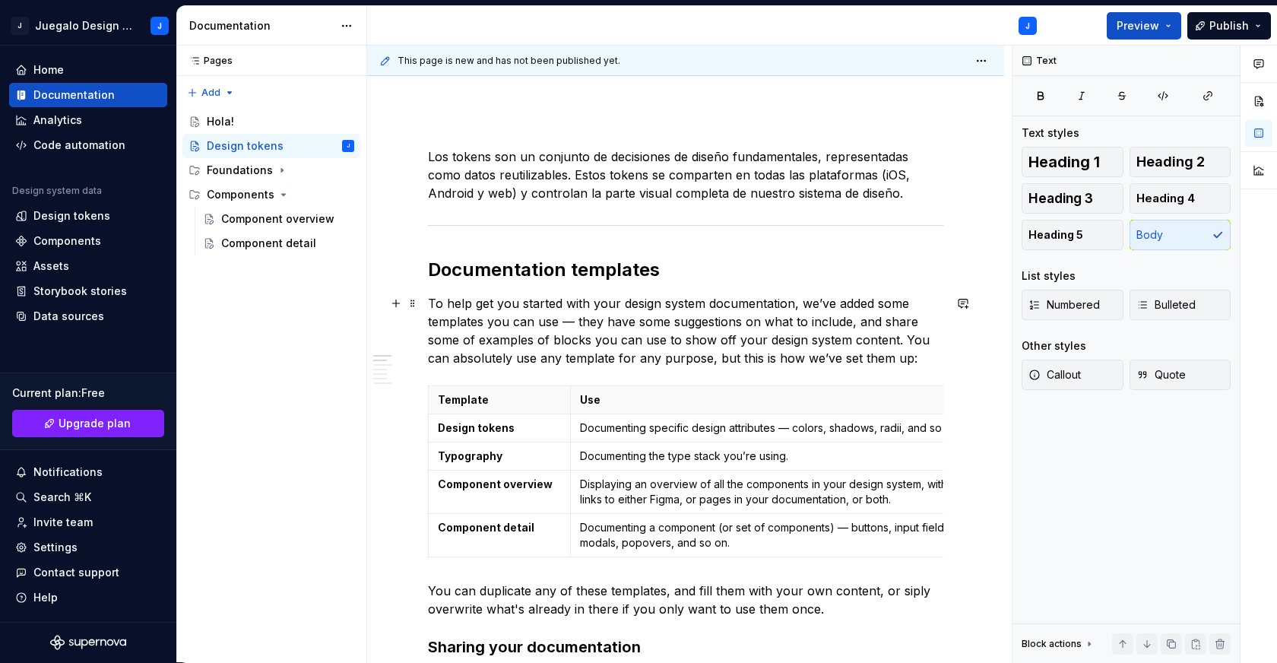
click at [548, 335] on p "To help get you started with your design system documentation, we’ve added some…" at bounding box center [685, 330] width 515 height 73
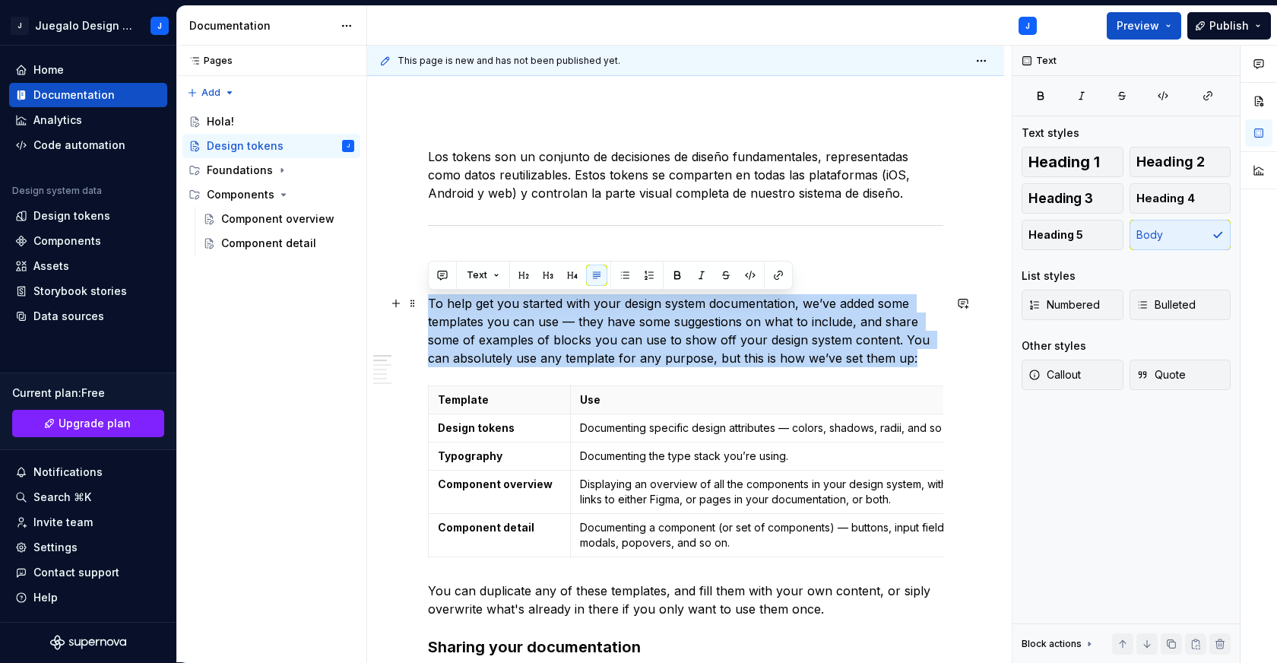
click at [548, 335] on p "To help get you started with your design system documentation, we’ve added some…" at bounding box center [685, 330] width 515 height 73
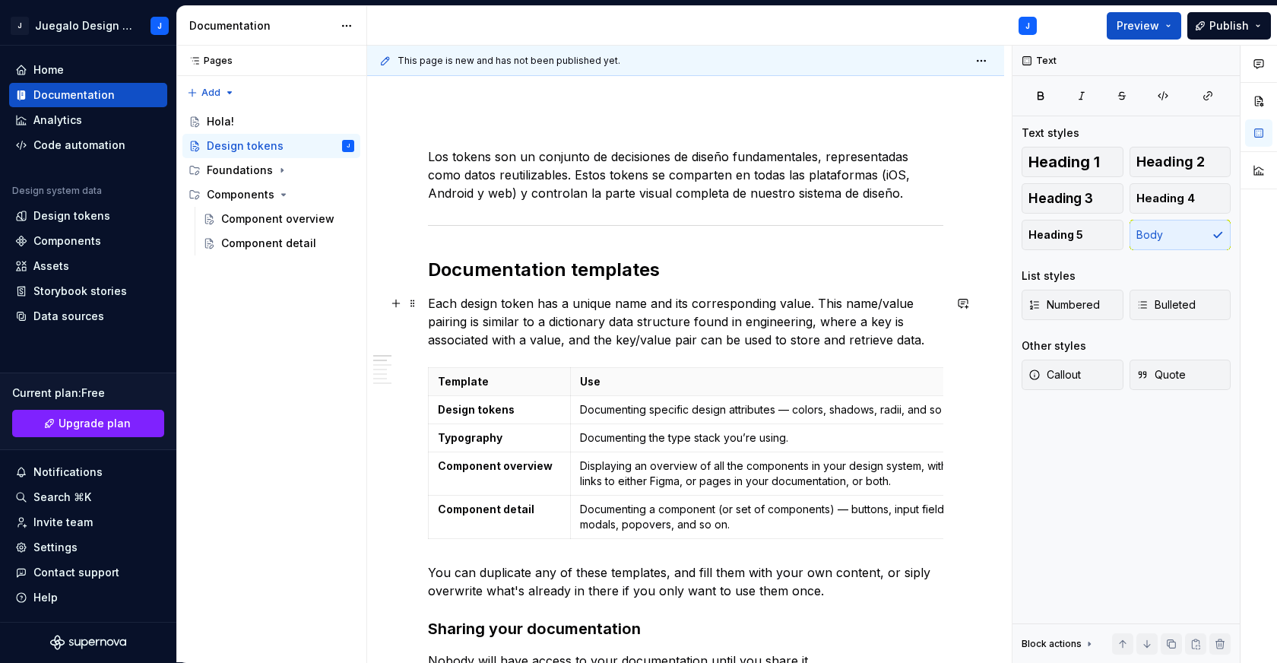
click at [641, 343] on p "Each design token has a unique name and its corresponding value. This name/valu…" at bounding box center [685, 321] width 515 height 55
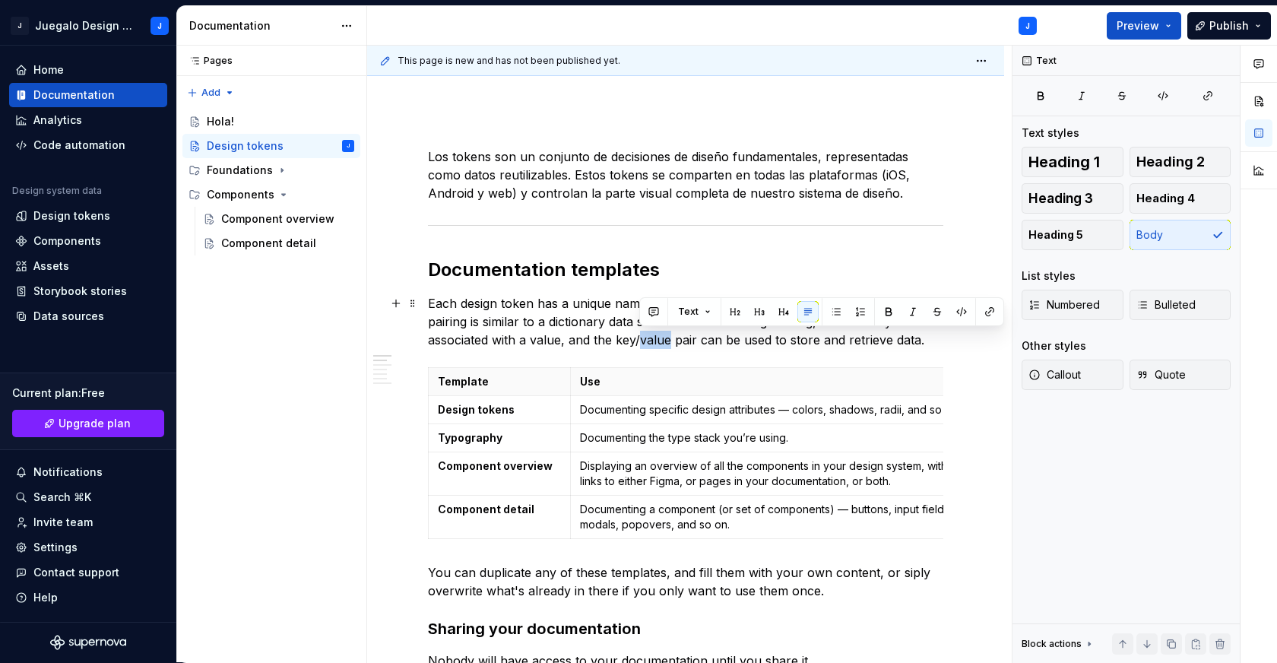
click at [641, 343] on p "Each design token has a unique name and its corresponding value. This name/valu…" at bounding box center [685, 321] width 515 height 55
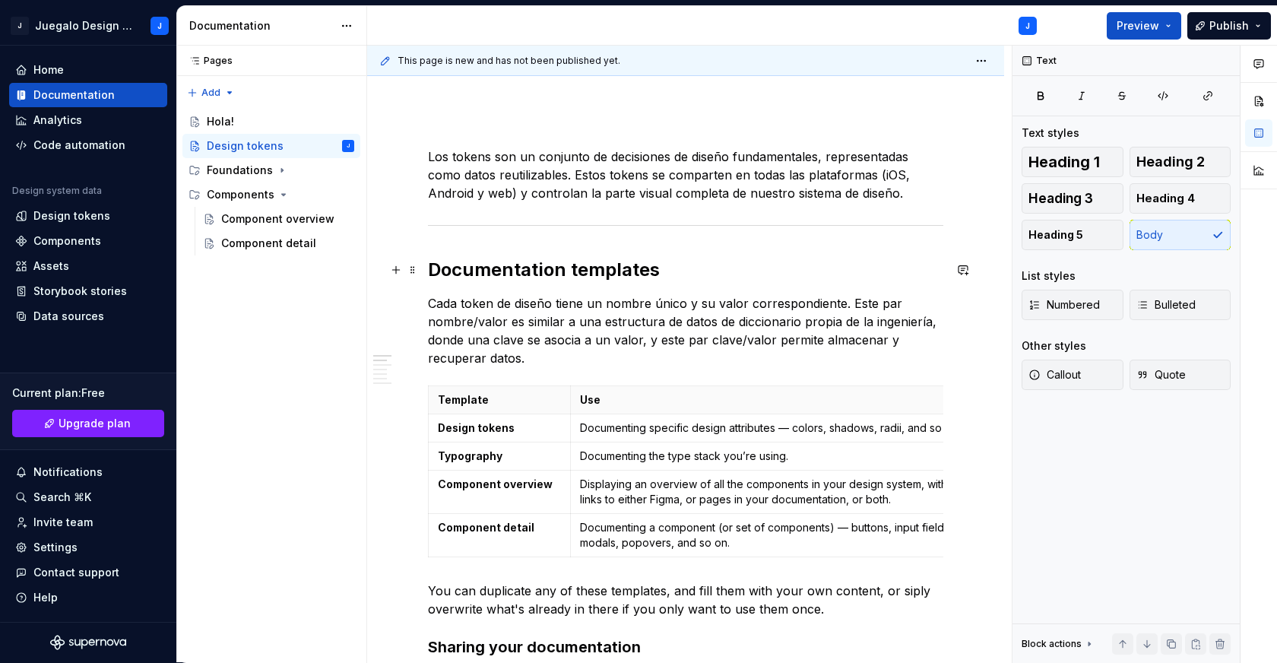
click at [554, 271] on h2 "Documentation templates" at bounding box center [685, 270] width 515 height 24
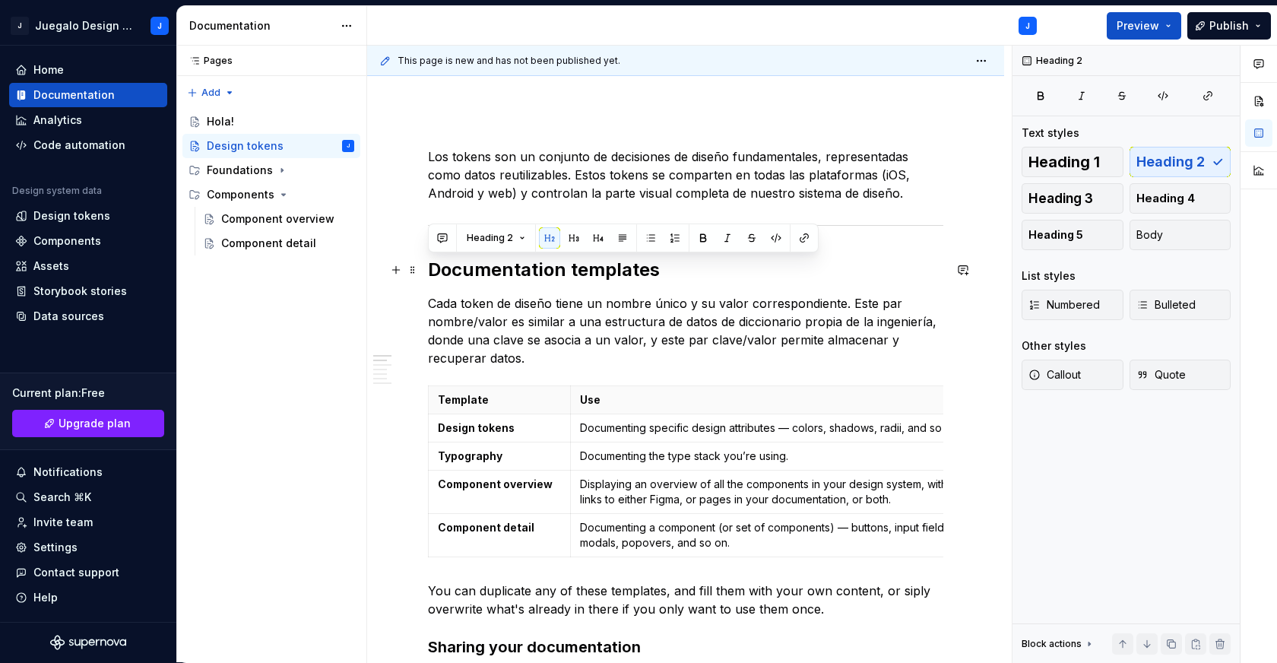
click at [554, 271] on h2 "Documentation templates" at bounding box center [685, 270] width 515 height 24
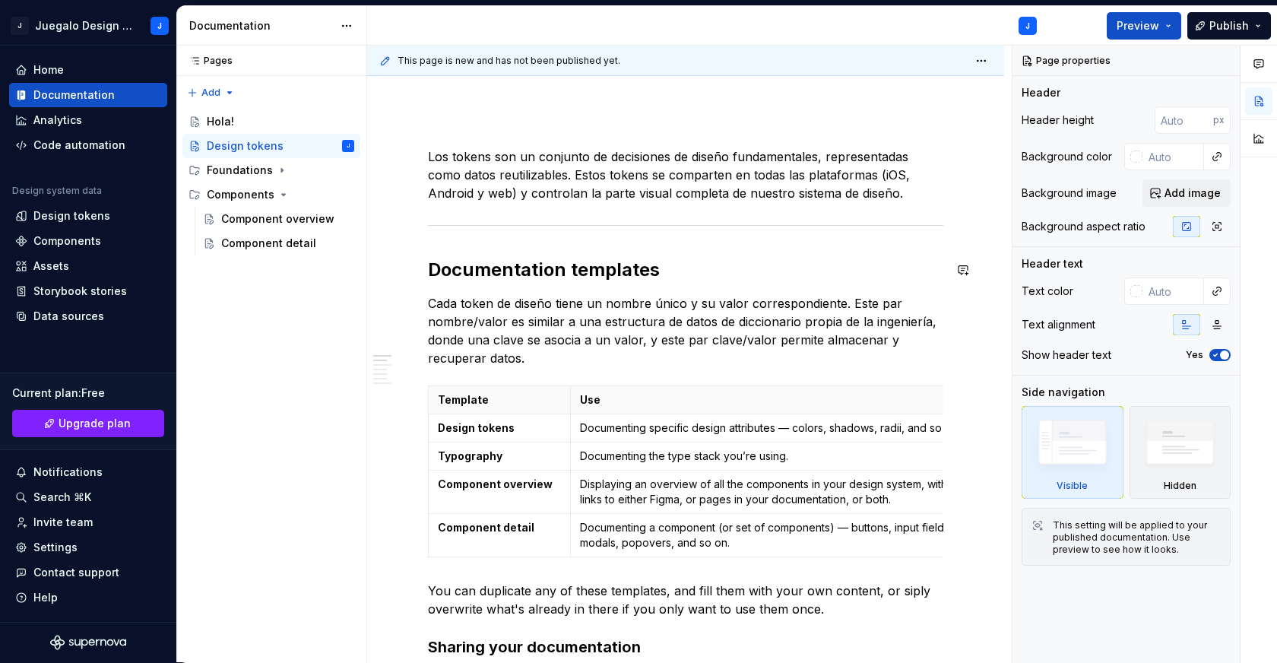
type textarea "*"
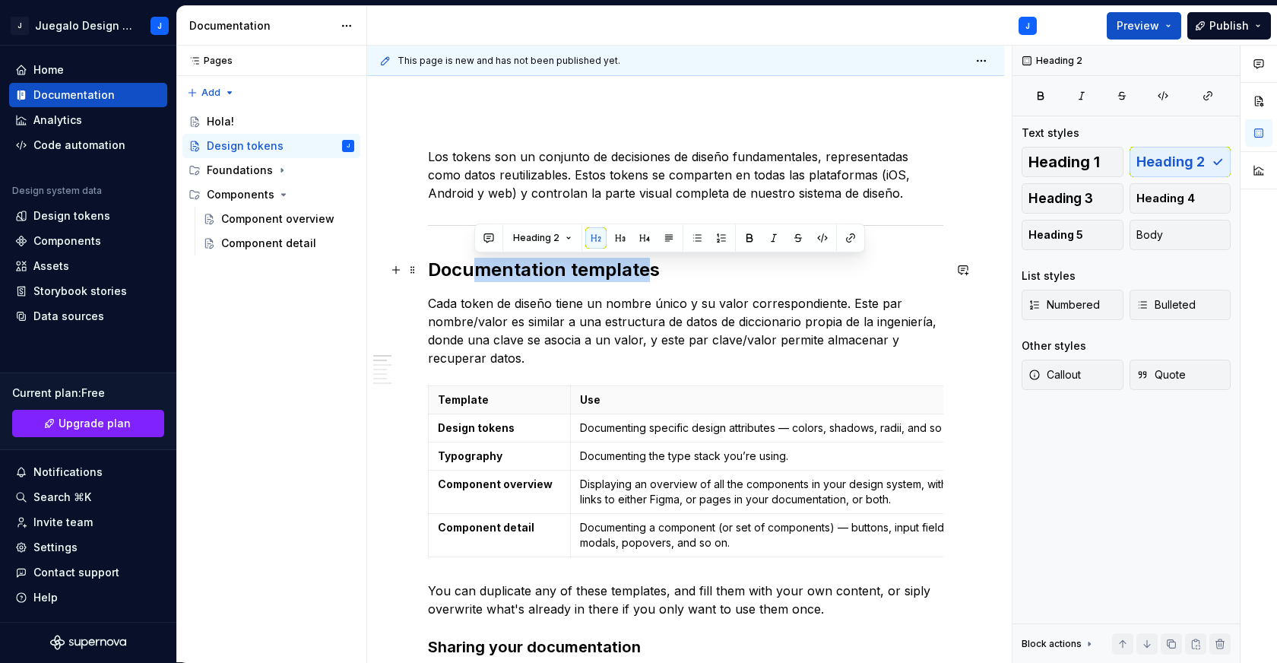
drag, startPoint x: 650, startPoint y: 269, endPoint x: 481, endPoint y: 268, distance: 168.8
click at [481, 268] on h2 "Documentation templates" at bounding box center [685, 270] width 515 height 24
paste div
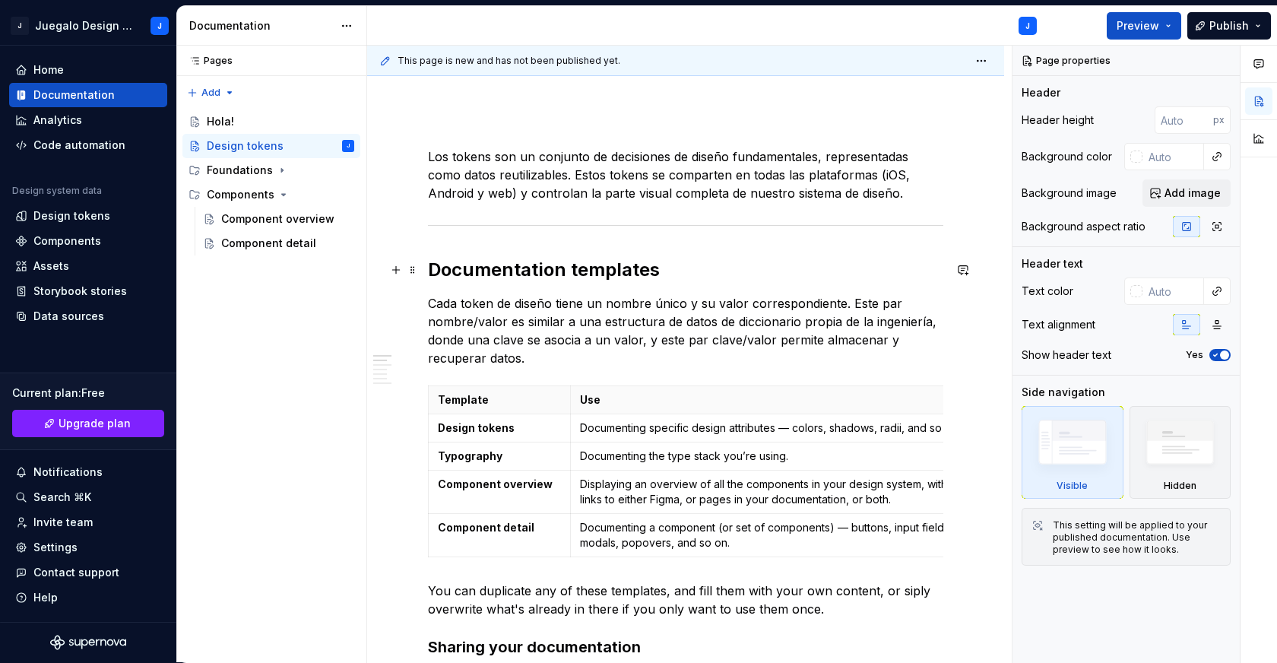
click at [497, 264] on h2 "Documentation templates" at bounding box center [685, 270] width 515 height 24
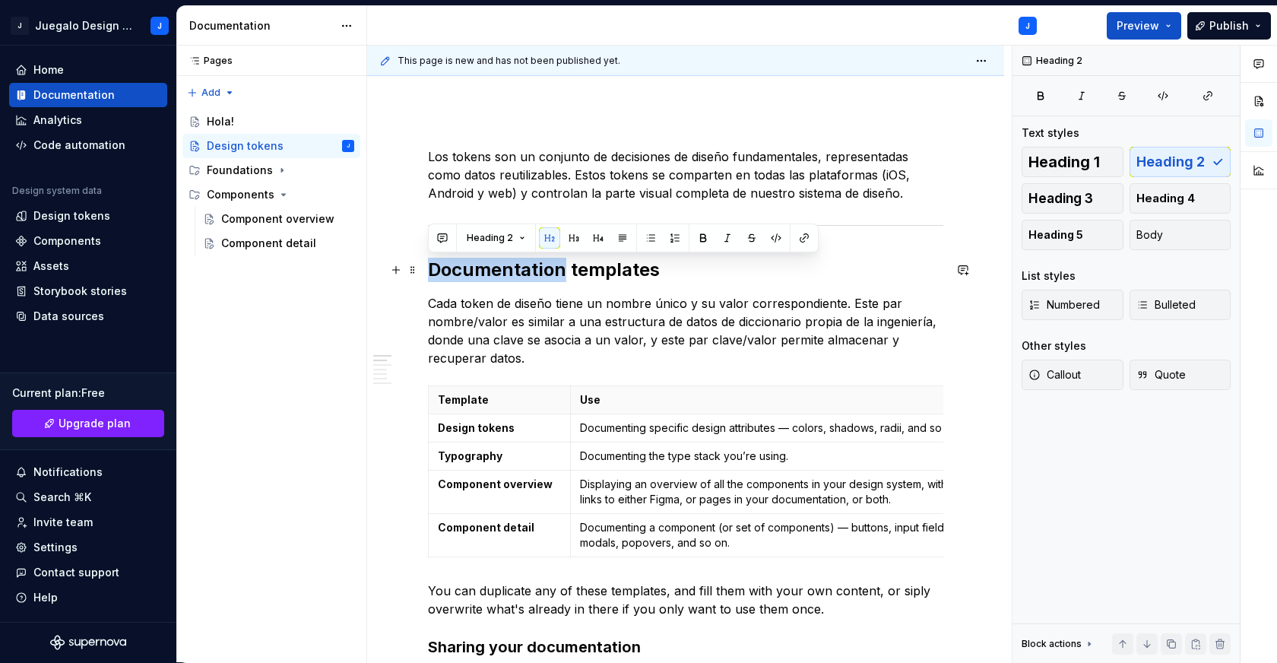
click at [497, 264] on h2 "Documentation templates" at bounding box center [685, 270] width 515 height 24
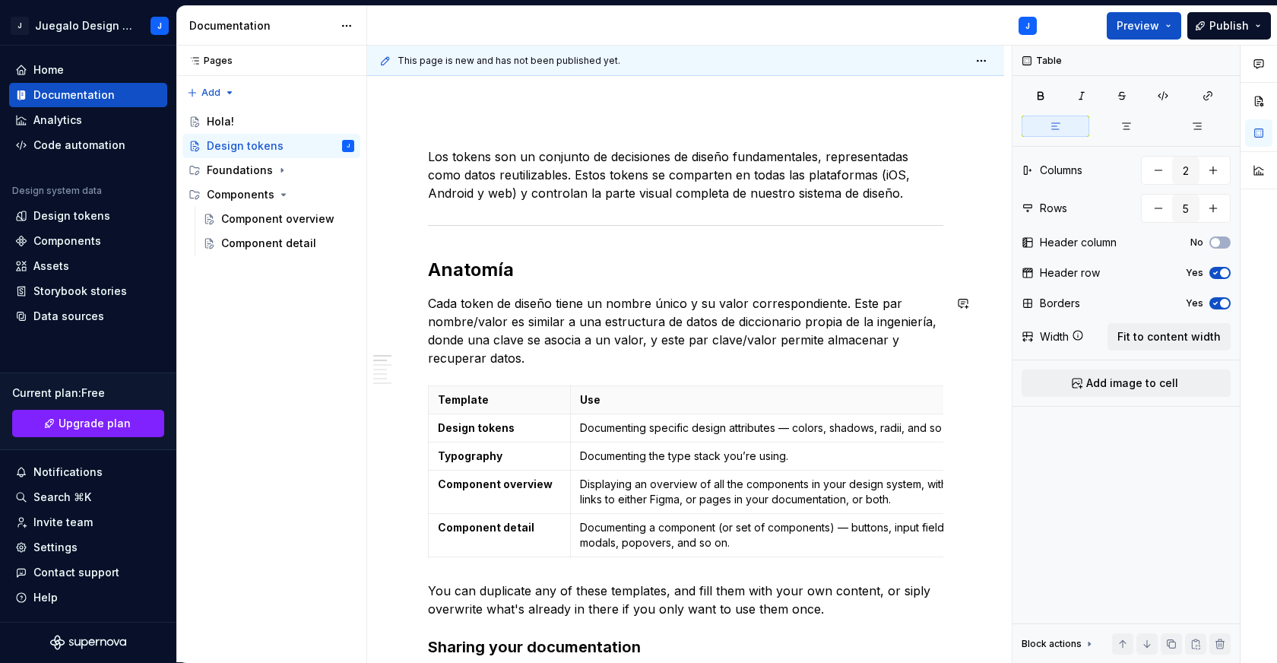
click at [562, 356] on p "Cada token de diseño tiene un nombre único y su valor correspondiente. Este par…" at bounding box center [685, 330] width 515 height 73
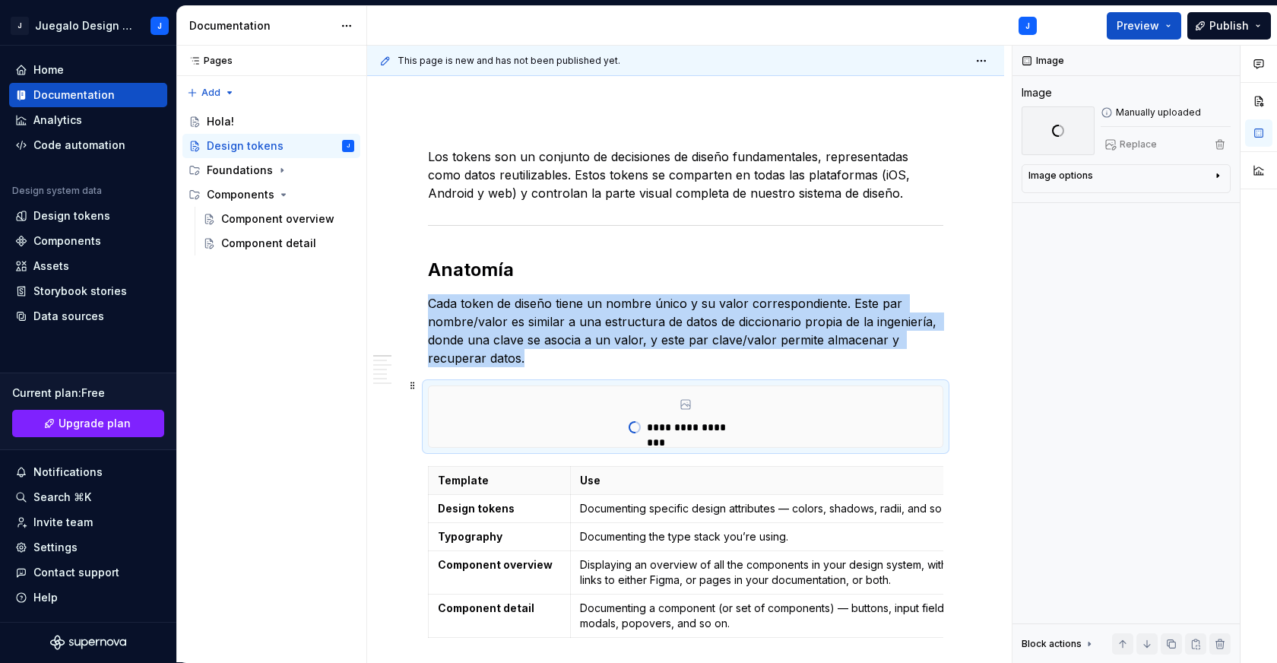
click at [527, 389] on div "**********" at bounding box center [686, 416] width 514 height 61
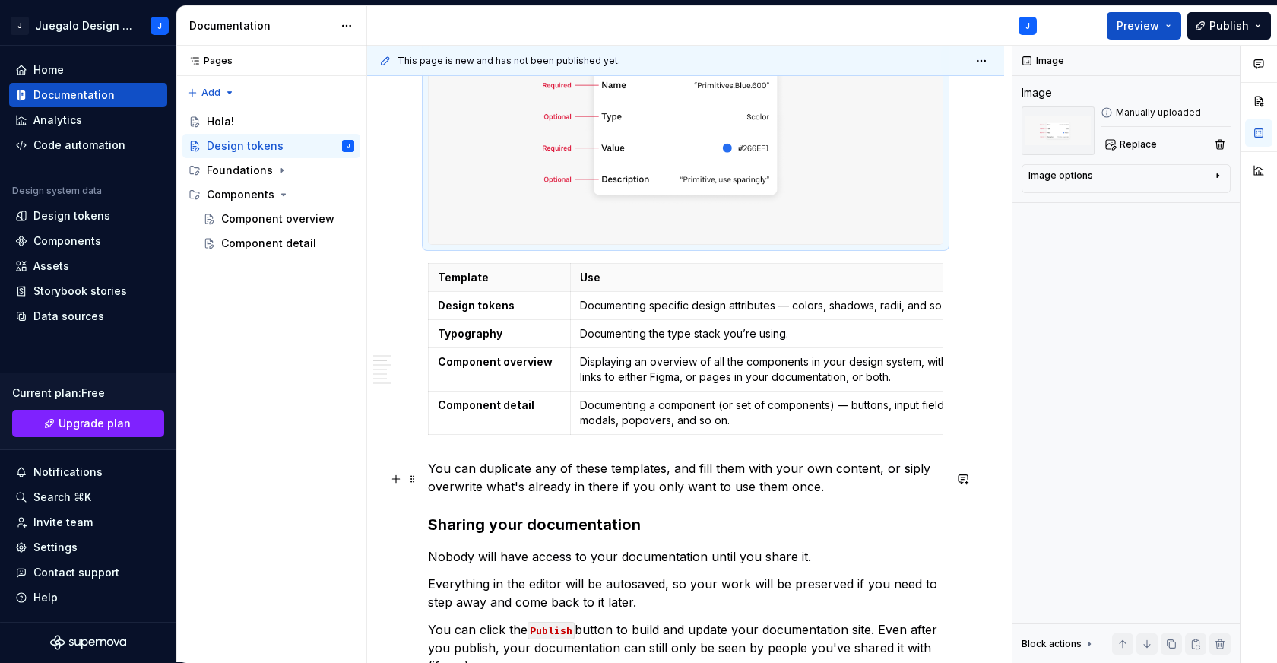
scroll to position [532, 0]
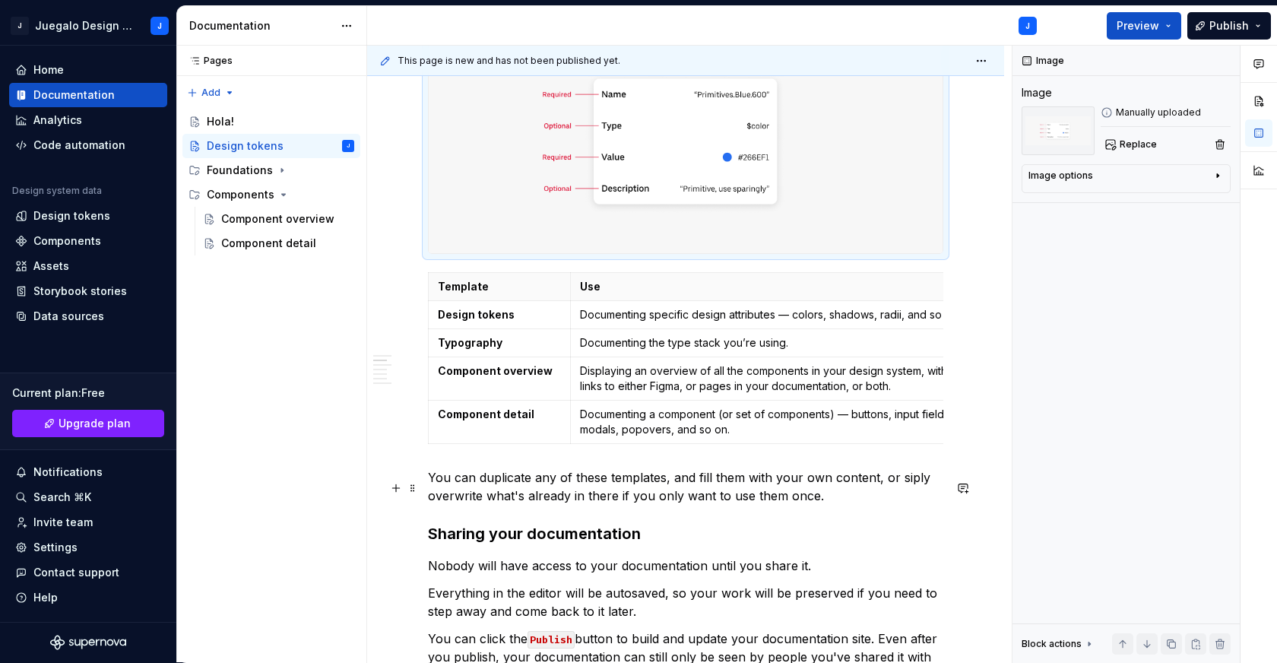
click at [559, 497] on p "You can duplicate any of these templates, and fill them with your own content, …" at bounding box center [685, 486] width 515 height 36
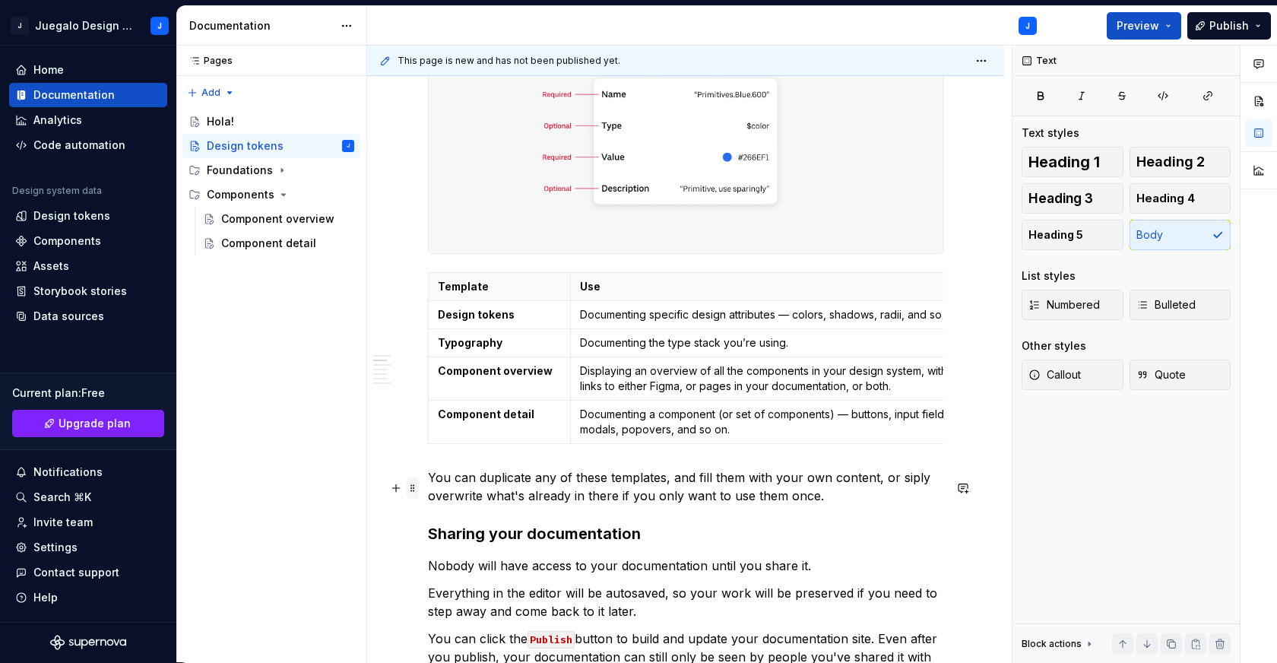
click at [408, 492] on span at bounding box center [413, 487] width 12 height 21
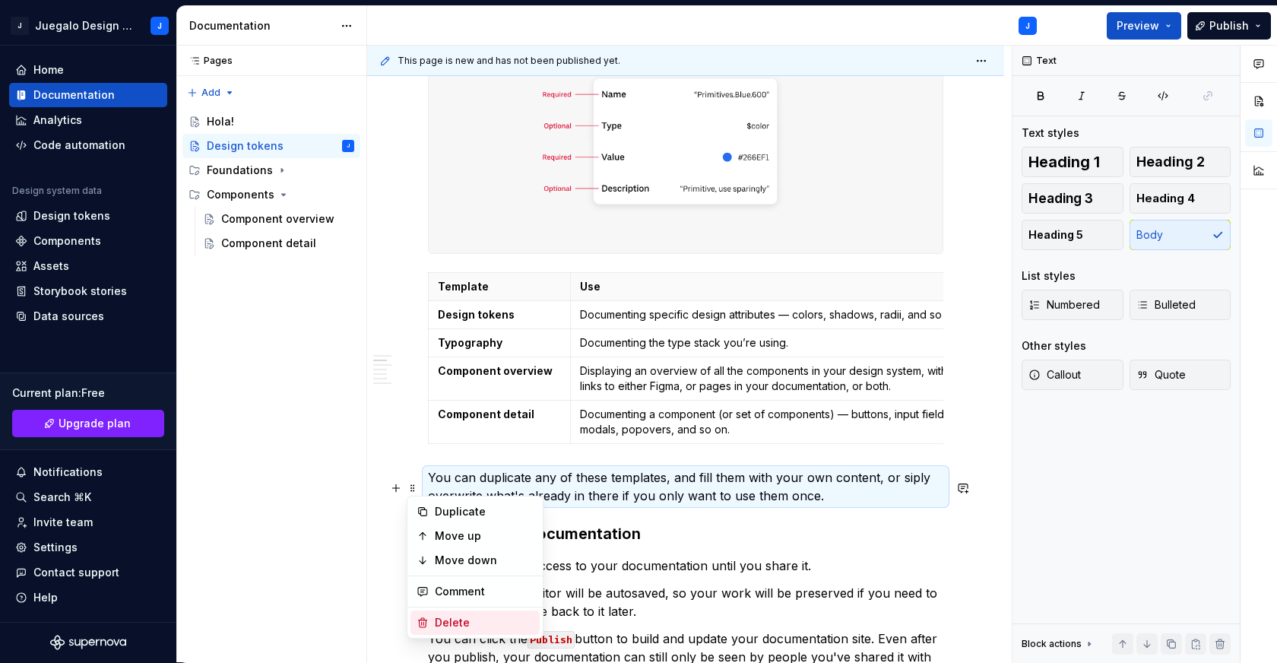
click at [492, 621] on div "Delete" at bounding box center [484, 622] width 99 height 15
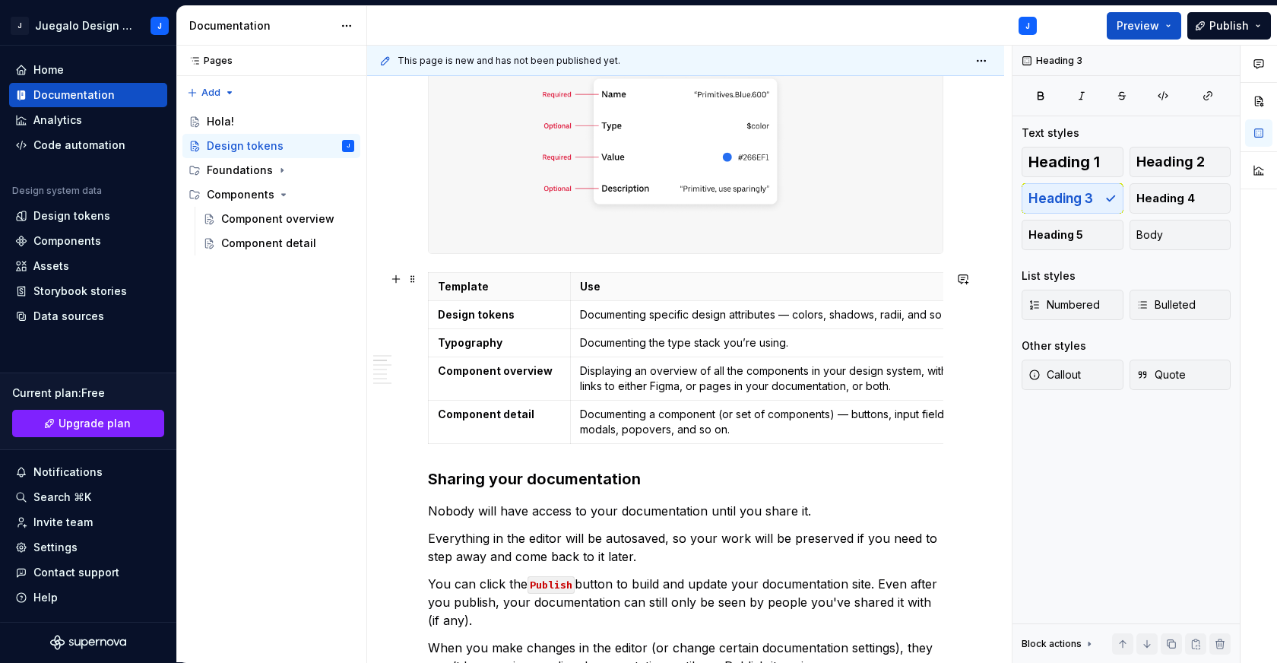
scroll to position [712, 0]
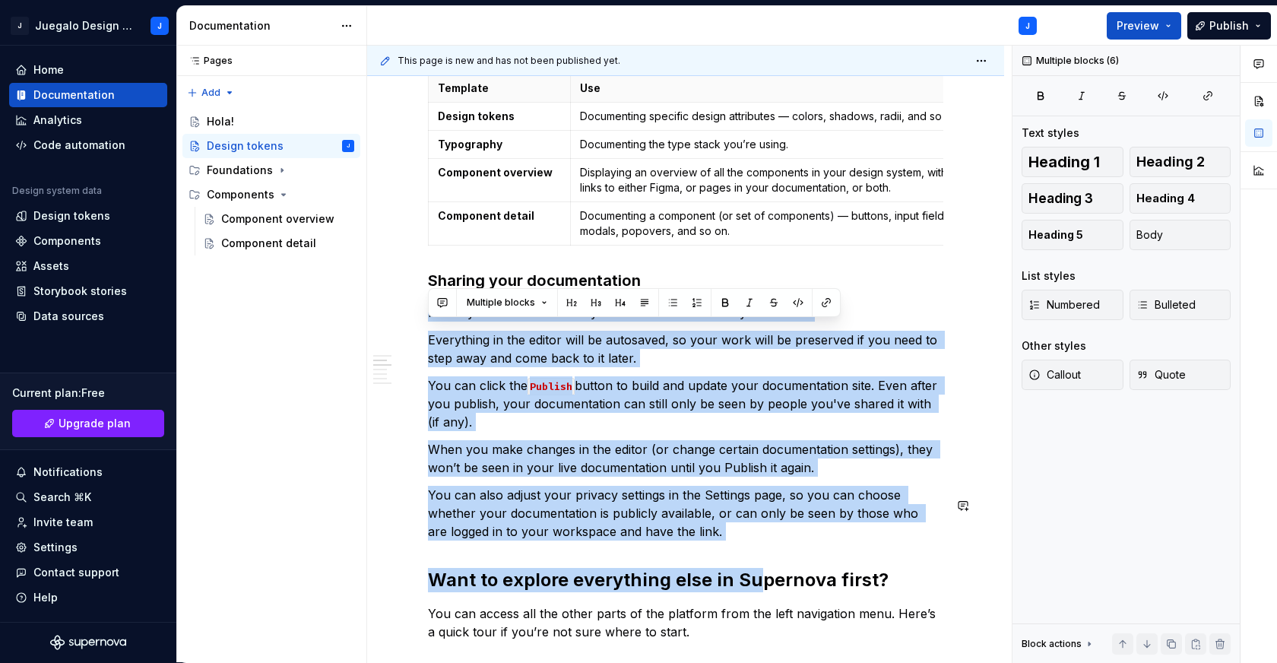
drag, startPoint x: 431, startPoint y: 341, endPoint x: 756, endPoint y: 587, distance: 407.4
click at [756, 587] on div "Los tokens son un conjunto de decisiones de diseño fundamentales, representadas…" at bounding box center [685, 386] width 515 height 1642
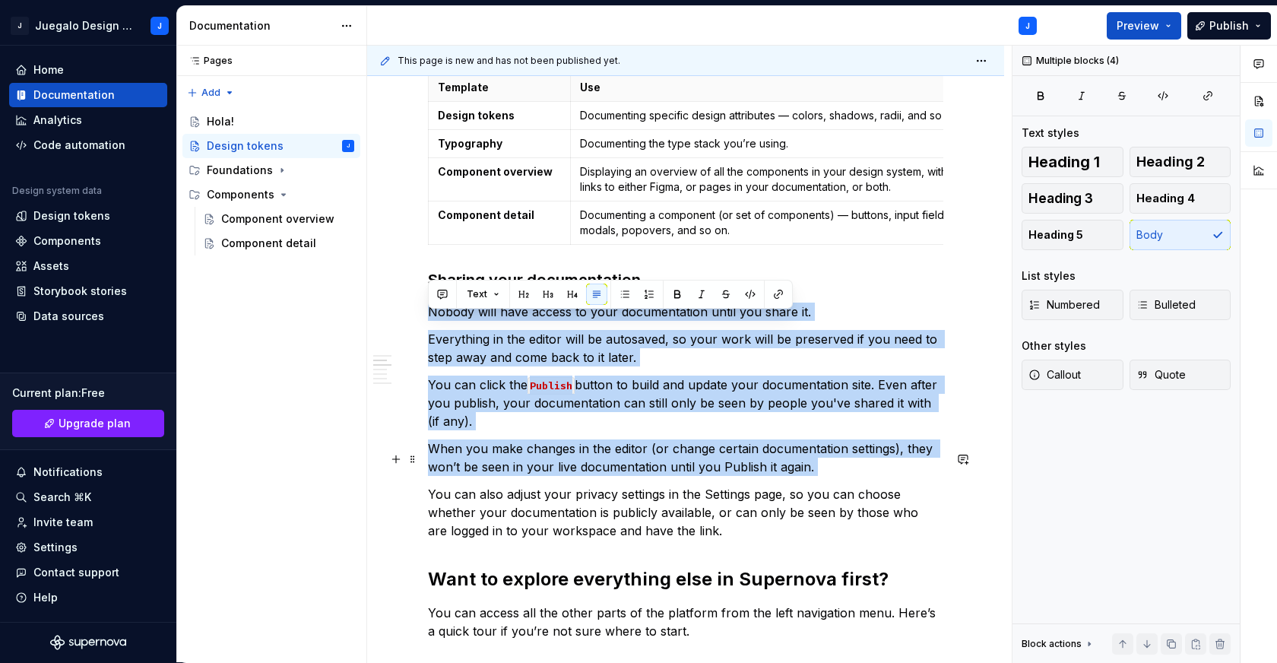
scroll to position [848, 0]
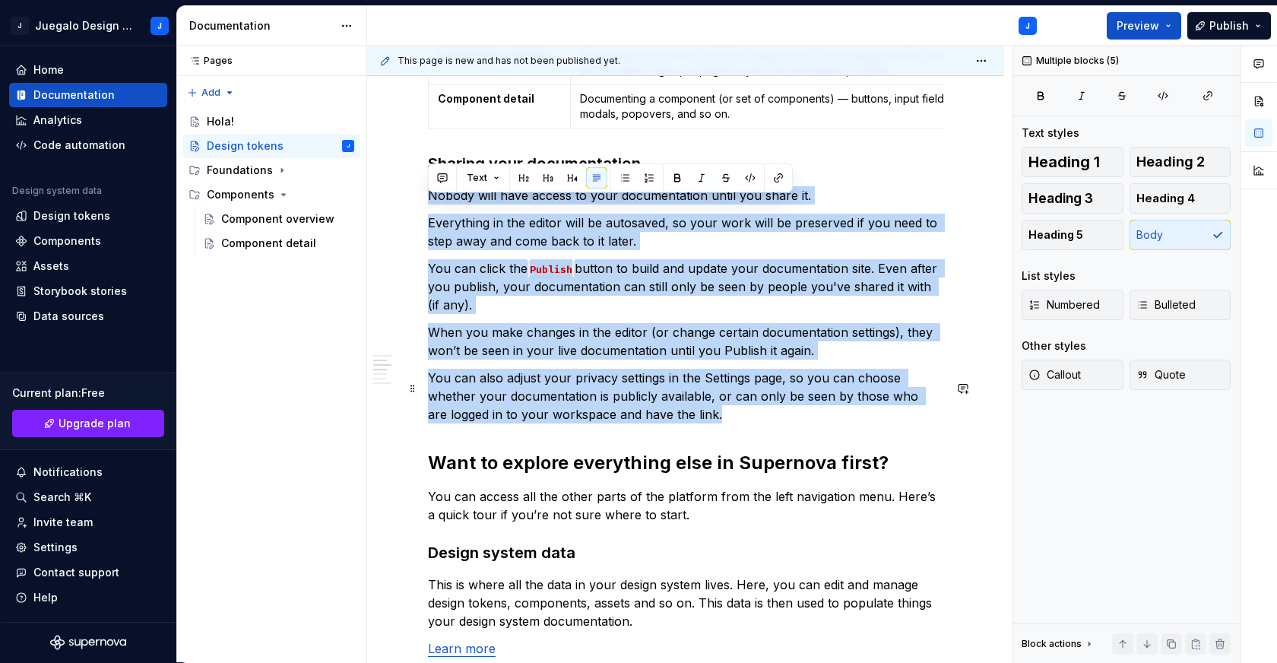
drag, startPoint x: 429, startPoint y: 325, endPoint x: 719, endPoint y: 432, distance: 308.6
click at [719, 432] on div "Los tokens son un conjunto de decisiones de diseño fundamentales, representadas…" at bounding box center [685, 269] width 515 height 1642
click at [413, 471] on span at bounding box center [413, 473] width 12 height 21
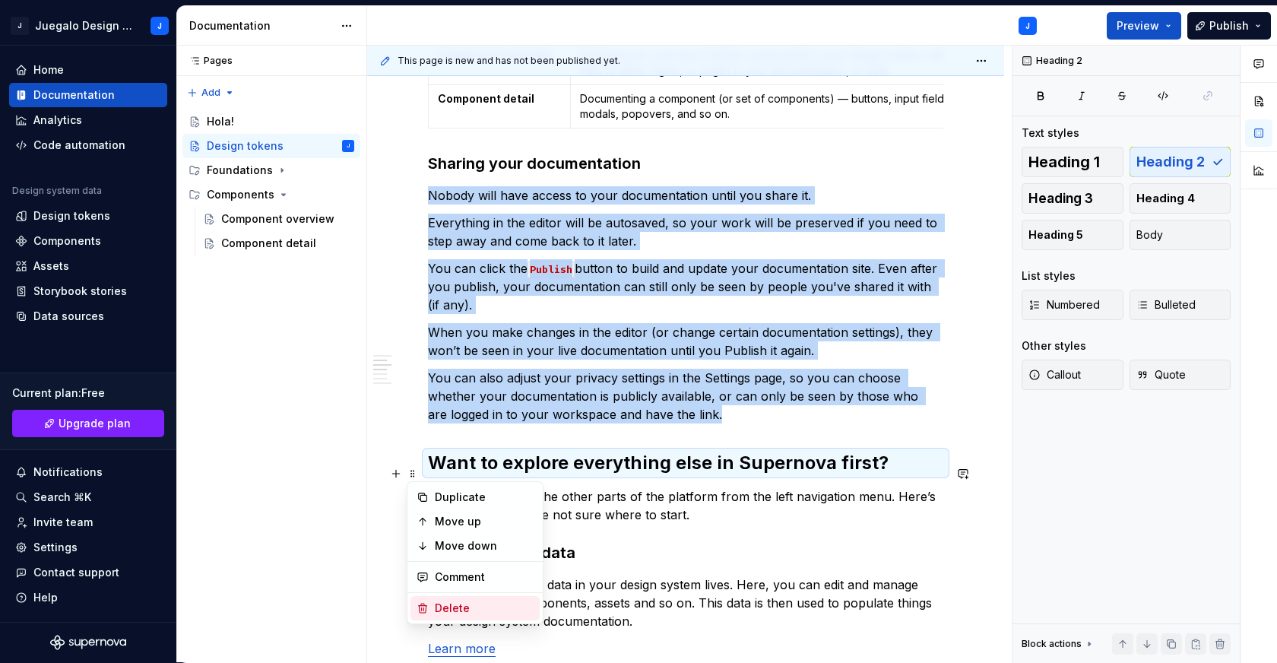
click at [448, 605] on div "Delete" at bounding box center [484, 608] width 99 height 15
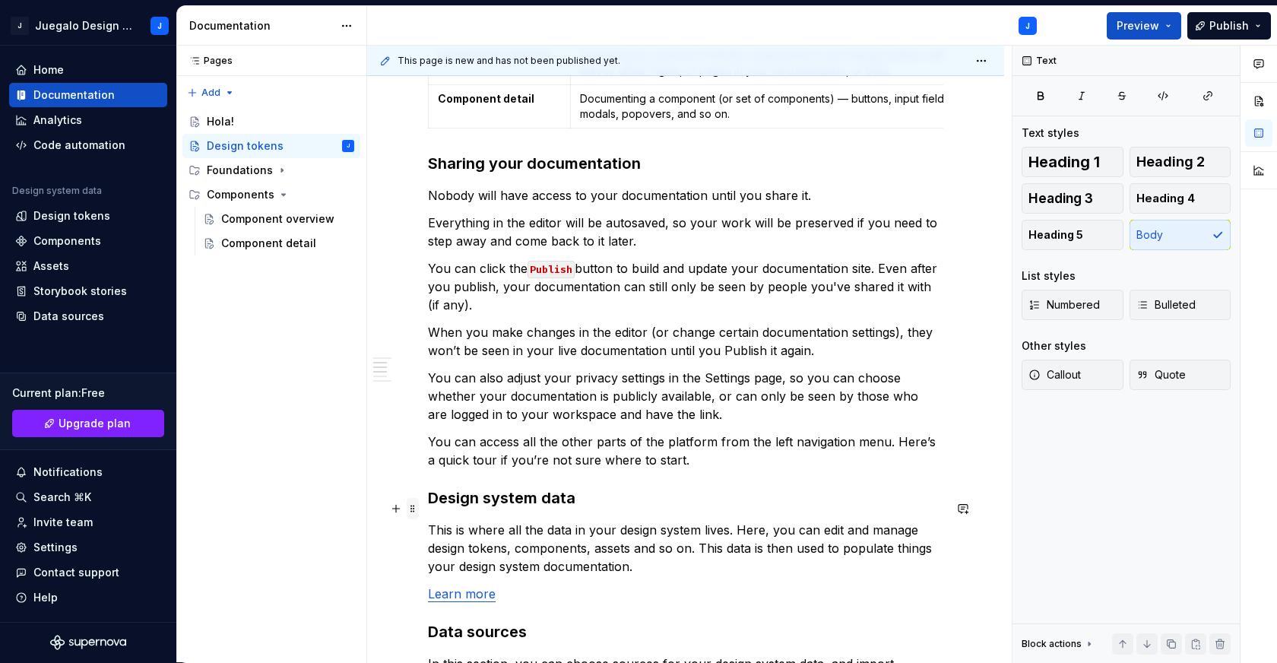
click at [414, 503] on span at bounding box center [413, 508] width 12 height 21
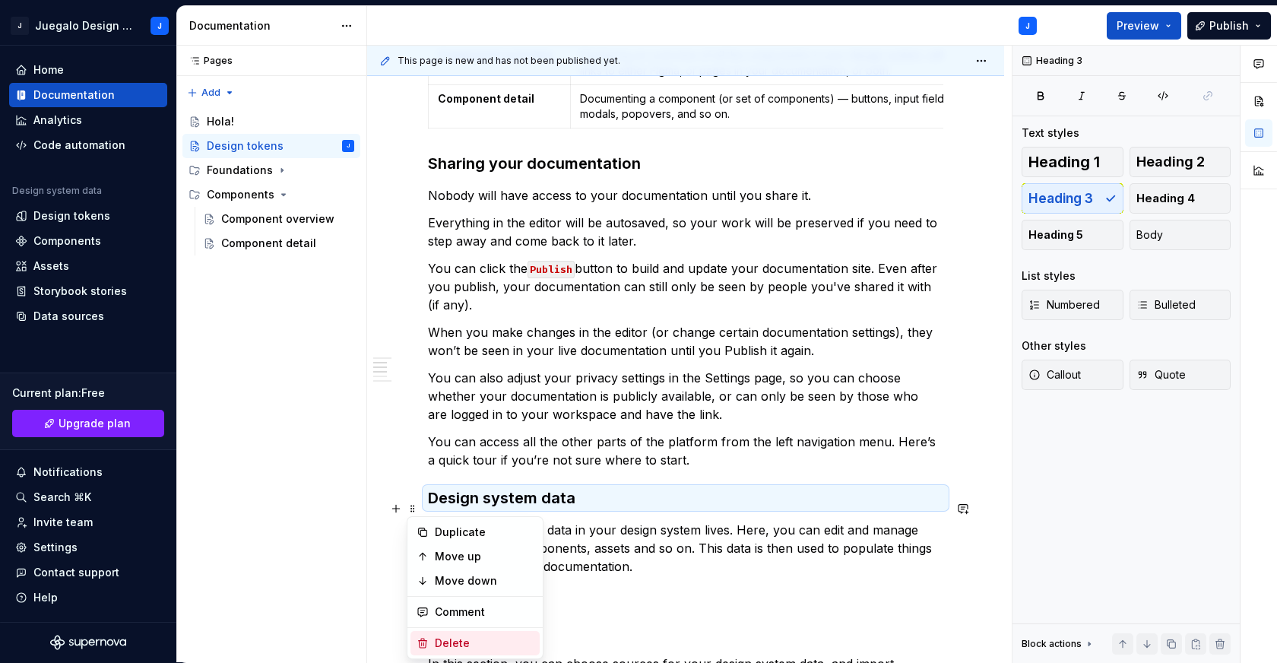
click at [453, 640] on div "Delete" at bounding box center [484, 642] width 99 height 15
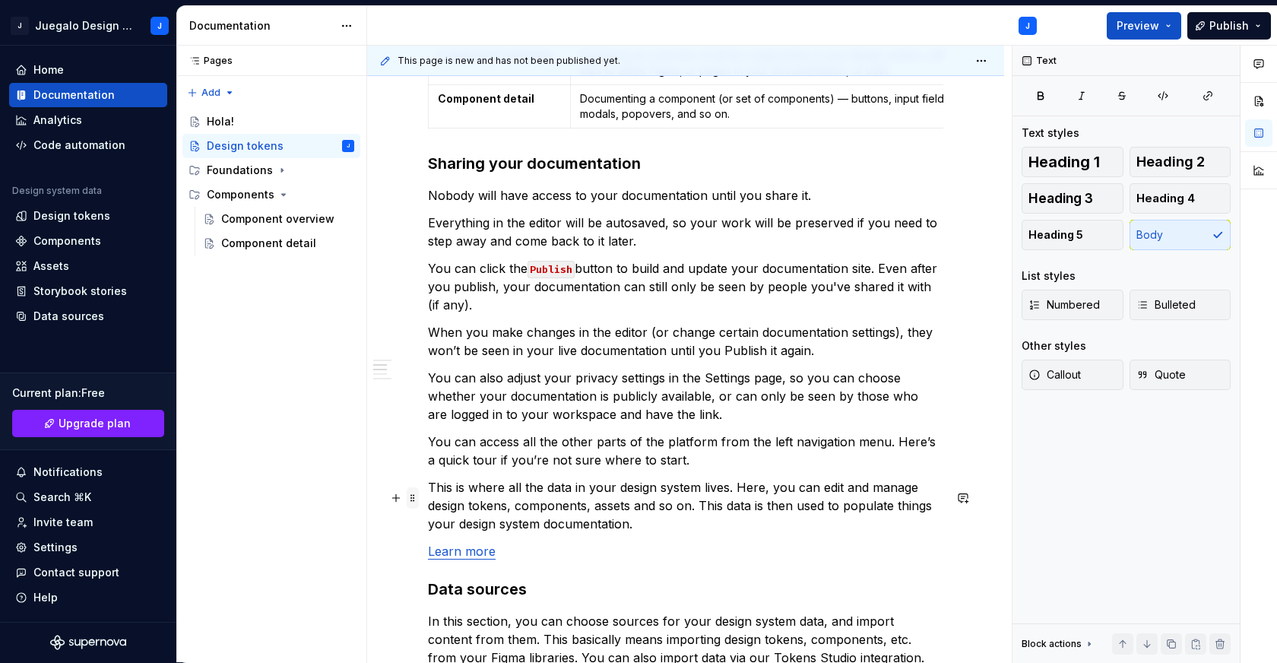
click at [410, 502] on span at bounding box center [413, 497] width 12 height 21
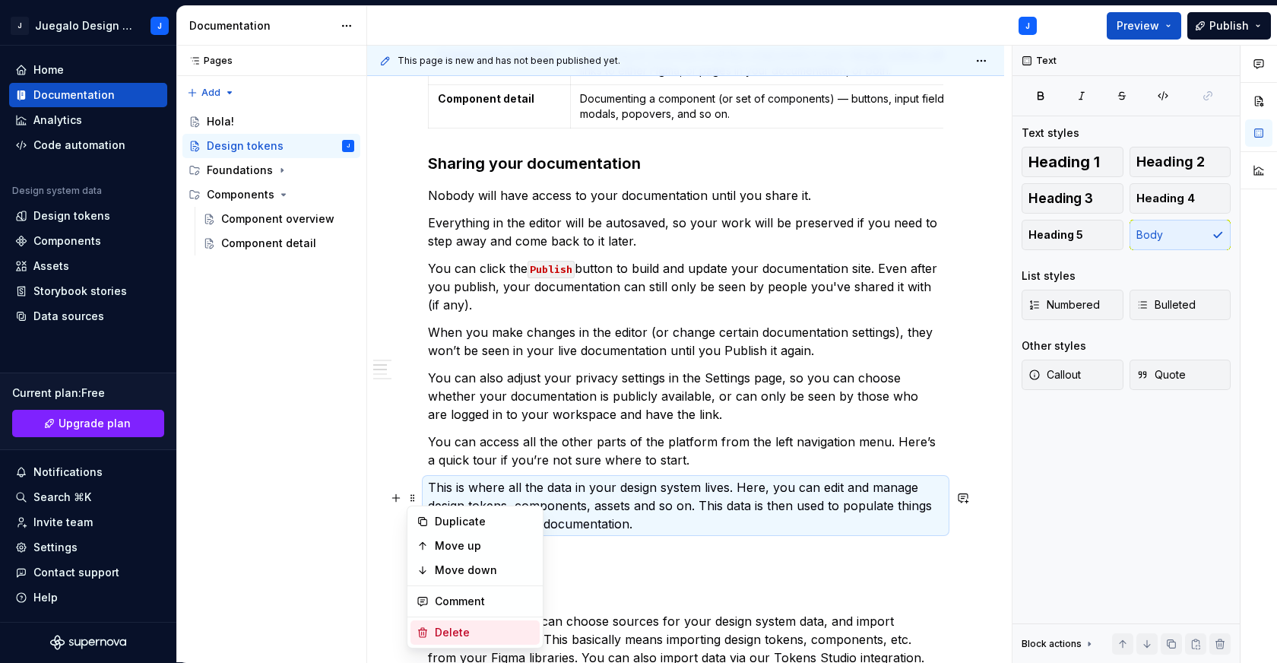
click at [460, 631] on div "Delete" at bounding box center [484, 632] width 99 height 15
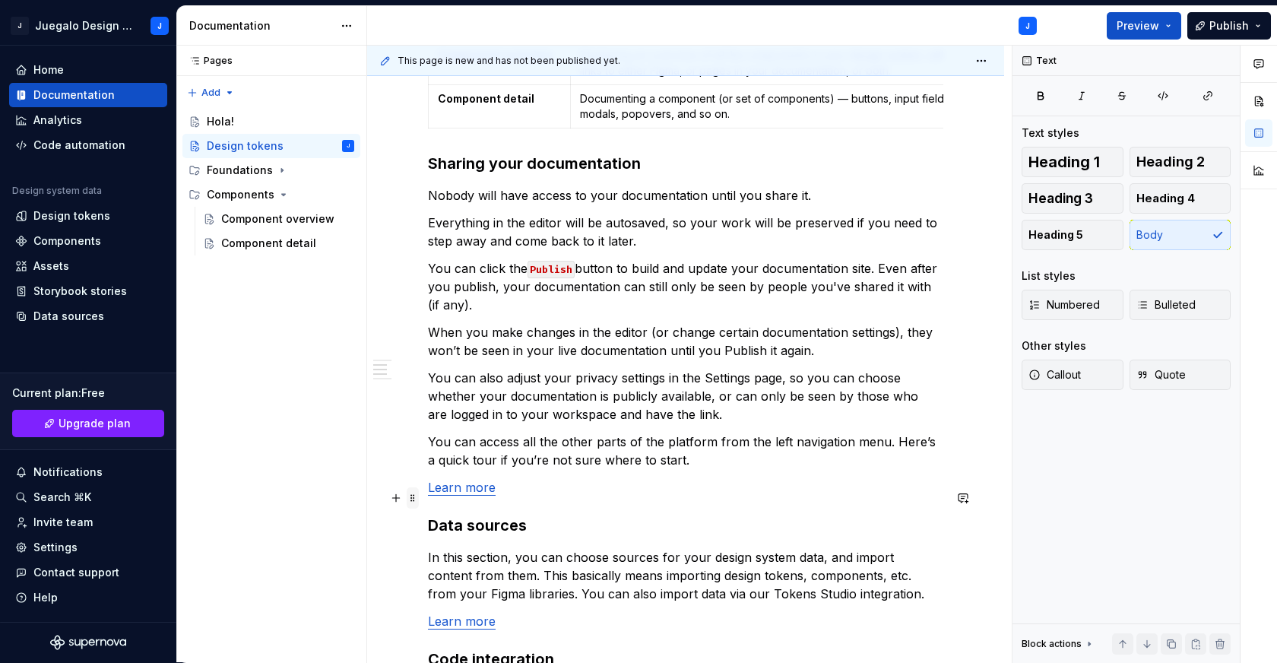
click at [407, 496] on span at bounding box center [413, 497] width 12 height 21
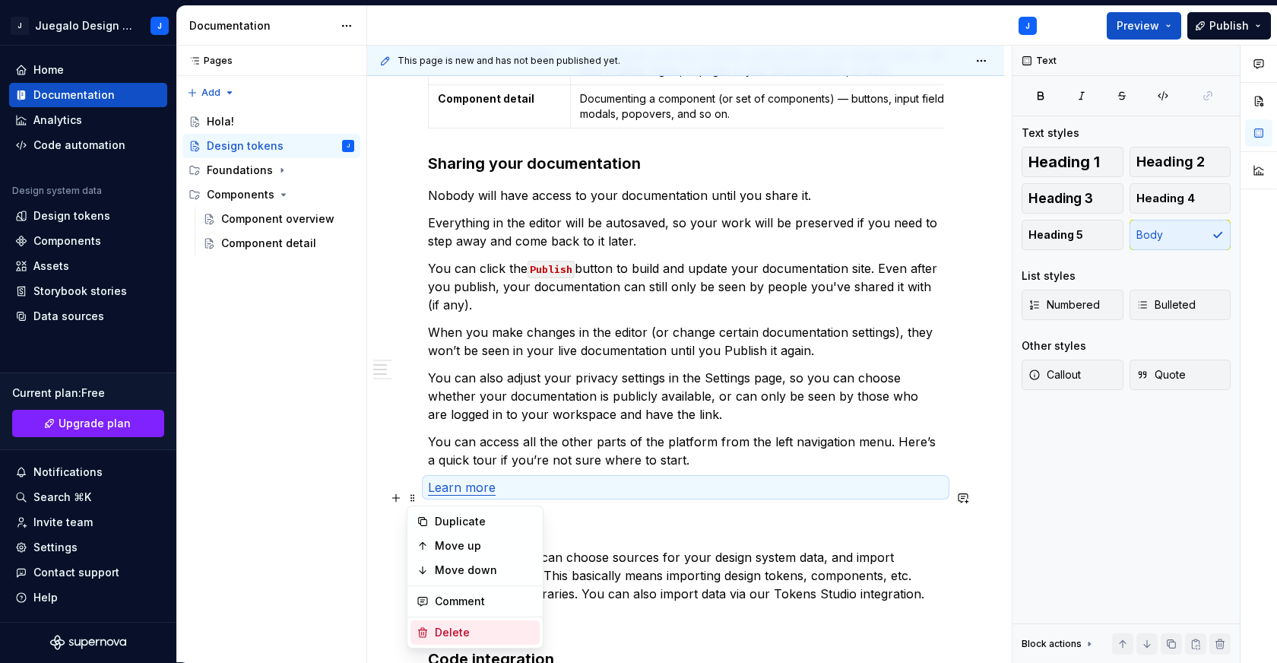
click at [438, 631] on div "Delete" at bounding box center [484, 632] width 99 height 15
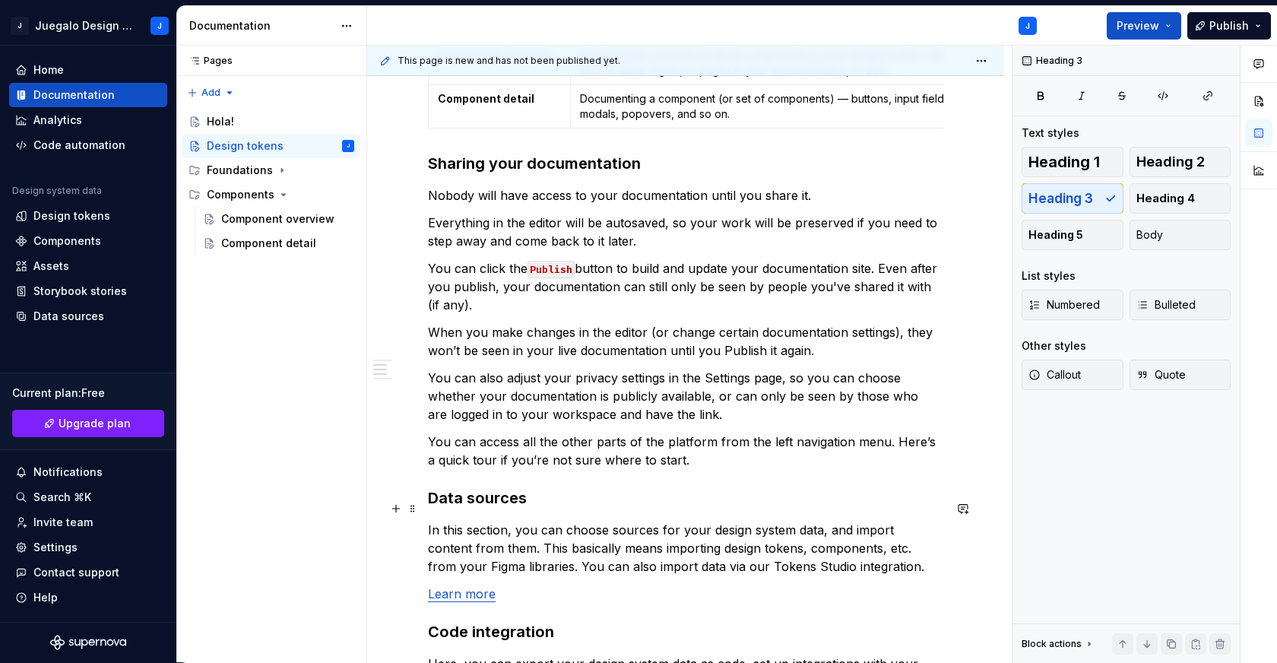
click at [419, 512] on div "Los tokens son un conjunto de decisiones de diseño fundamentales, representadas…" at bounding box center [685, 265] width 637 height 1707
click at [416, 514] on span at bounding box center [413, 508] width 12 height 21
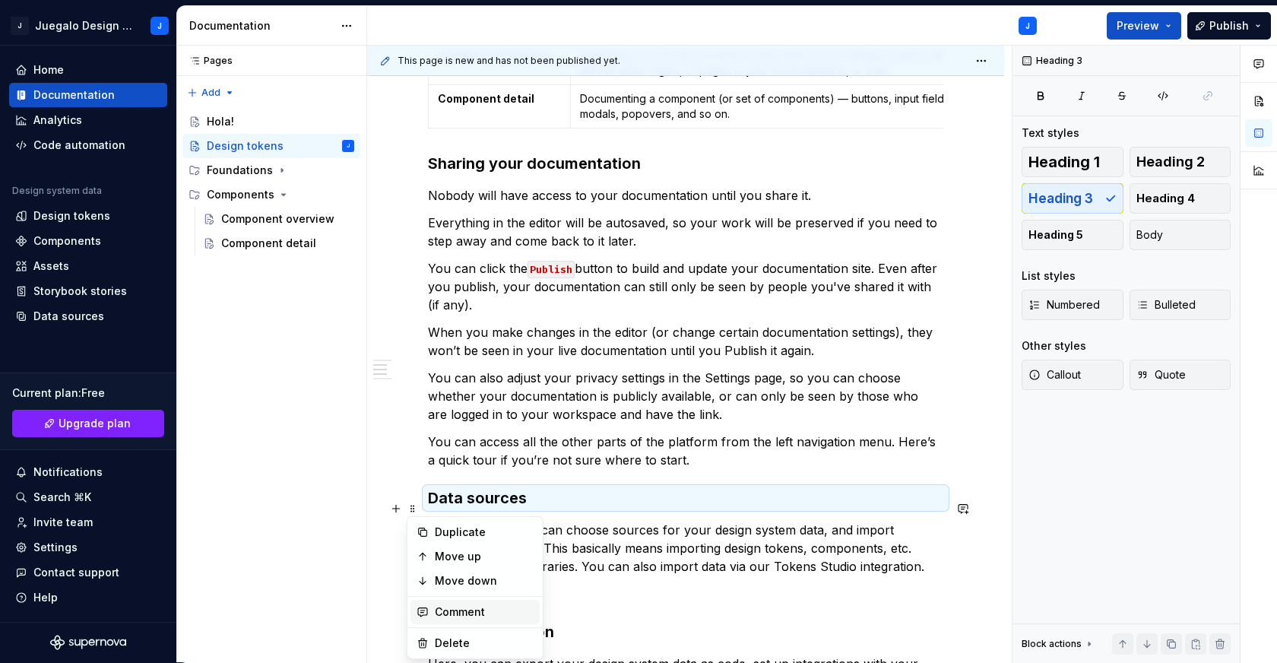
scroll to position [924, 0]
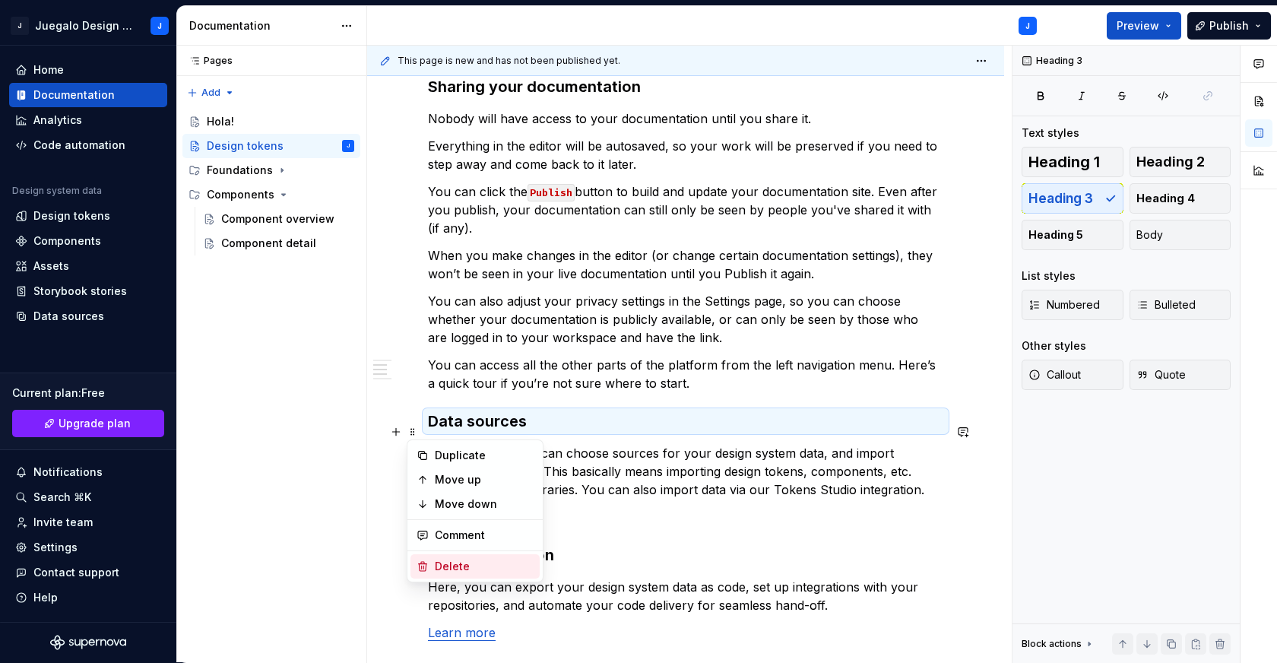
click at [439, 563] on div "Delete" at bounding box center [484, 566] width 99 height 15
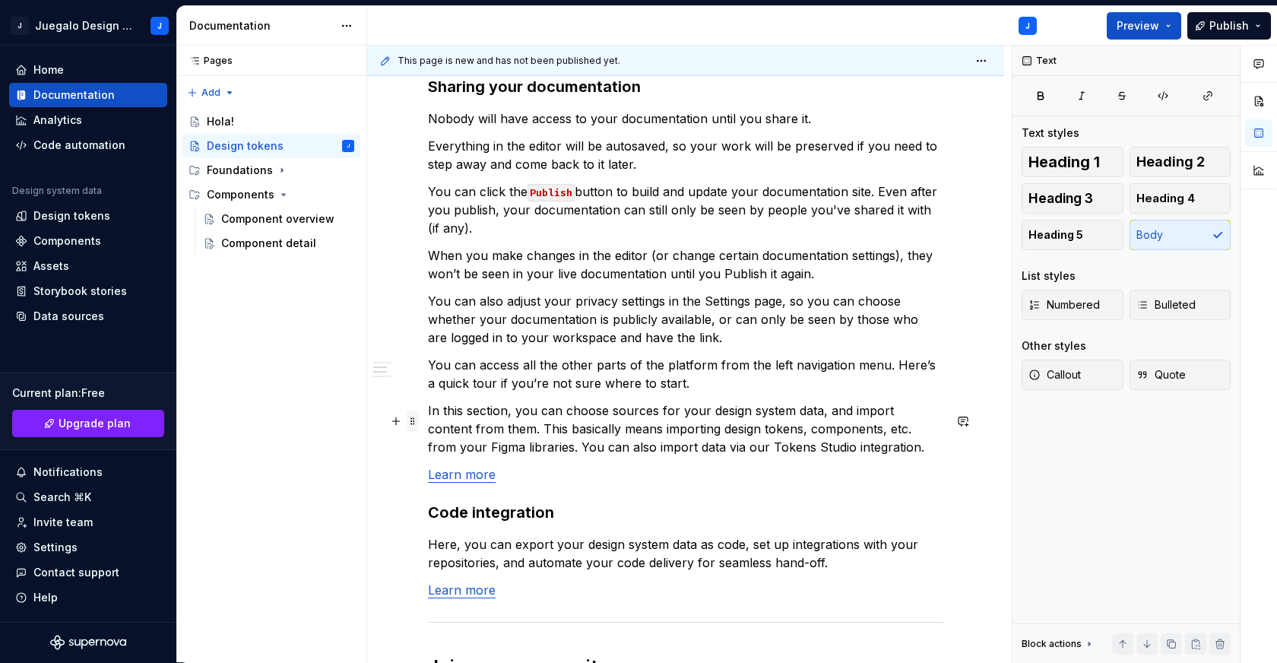
click at [416, 417] on span at bounding box center [413, 420] width 12 height 21
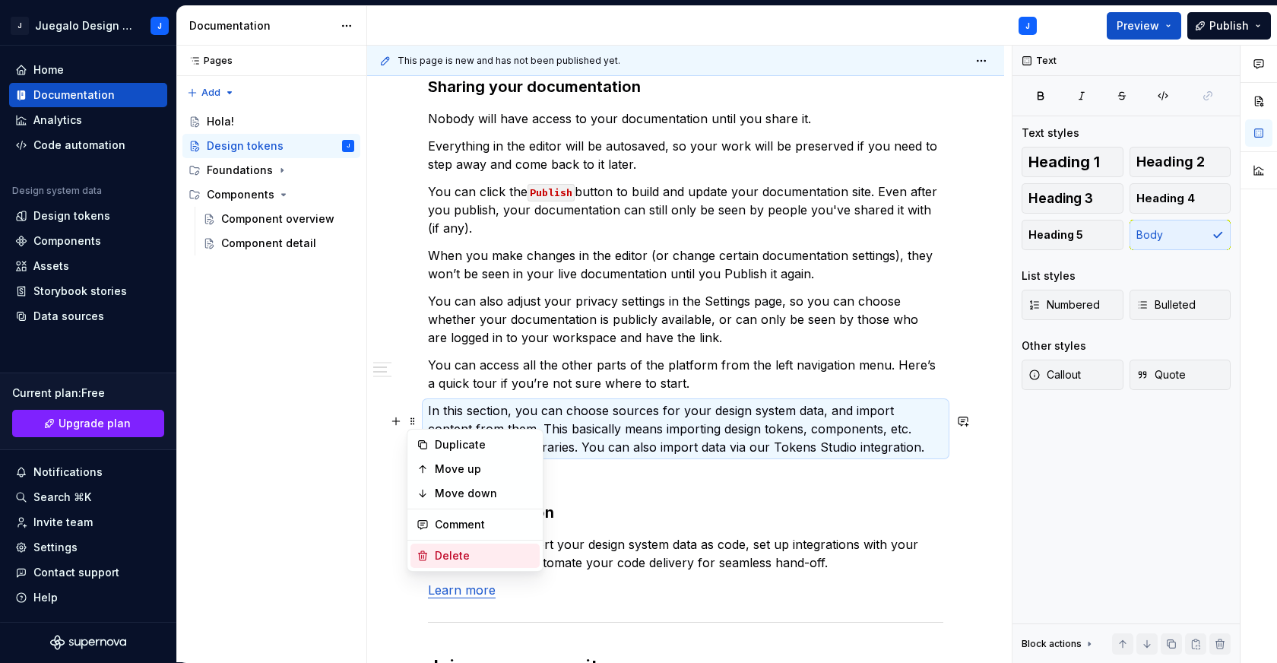
click at [448, 552] on div "Delete" at bounding box center [484, 555] width 99 height 15
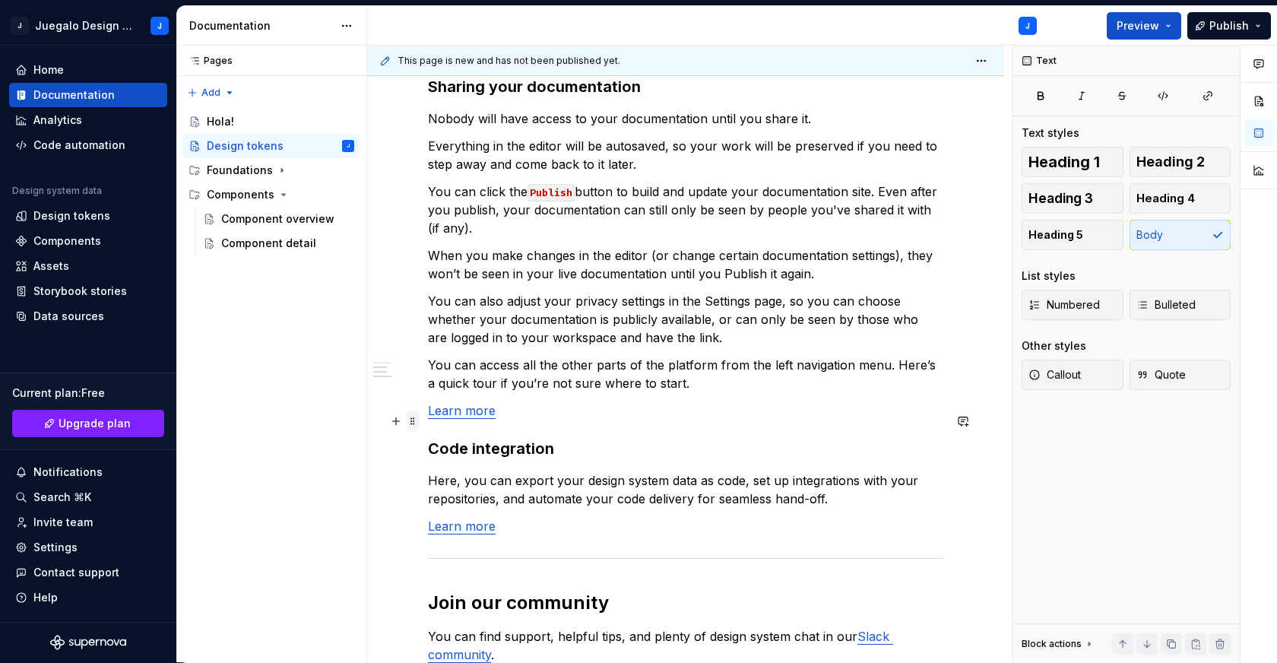
click at [416, 420] on span at bounding box center [413, 420] width 12 height 21
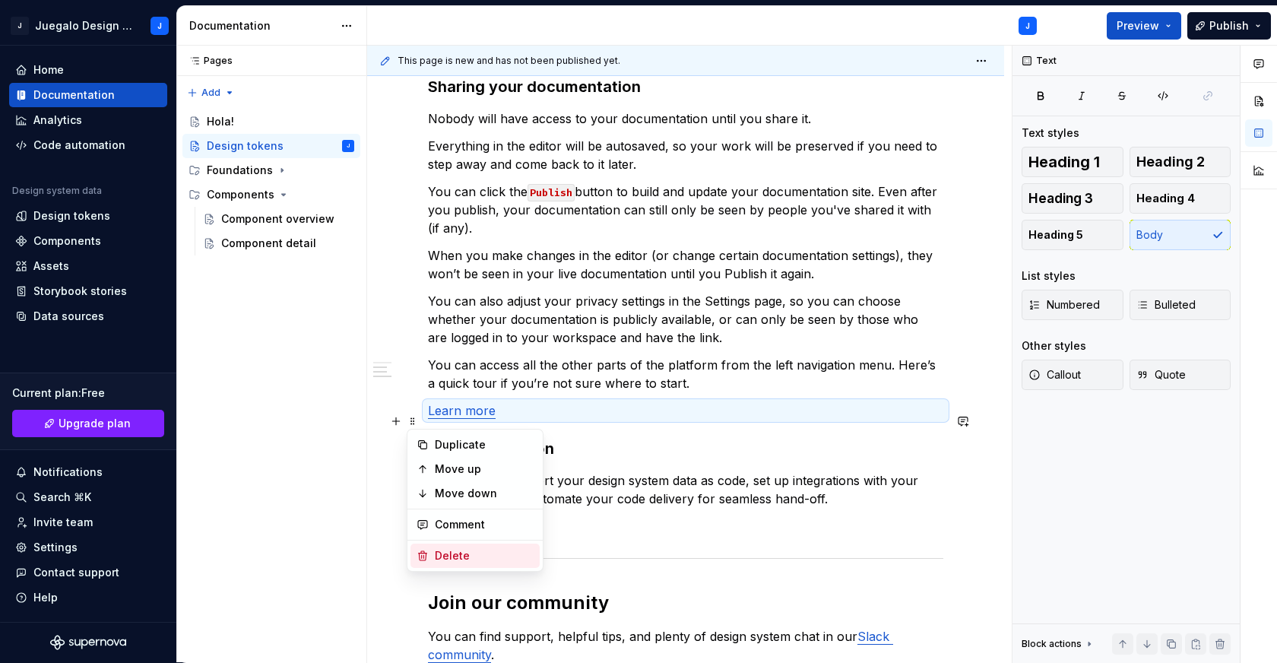
click at [446, 547] on div "Delete" at bounding box center [474, 556] width 129 height 24
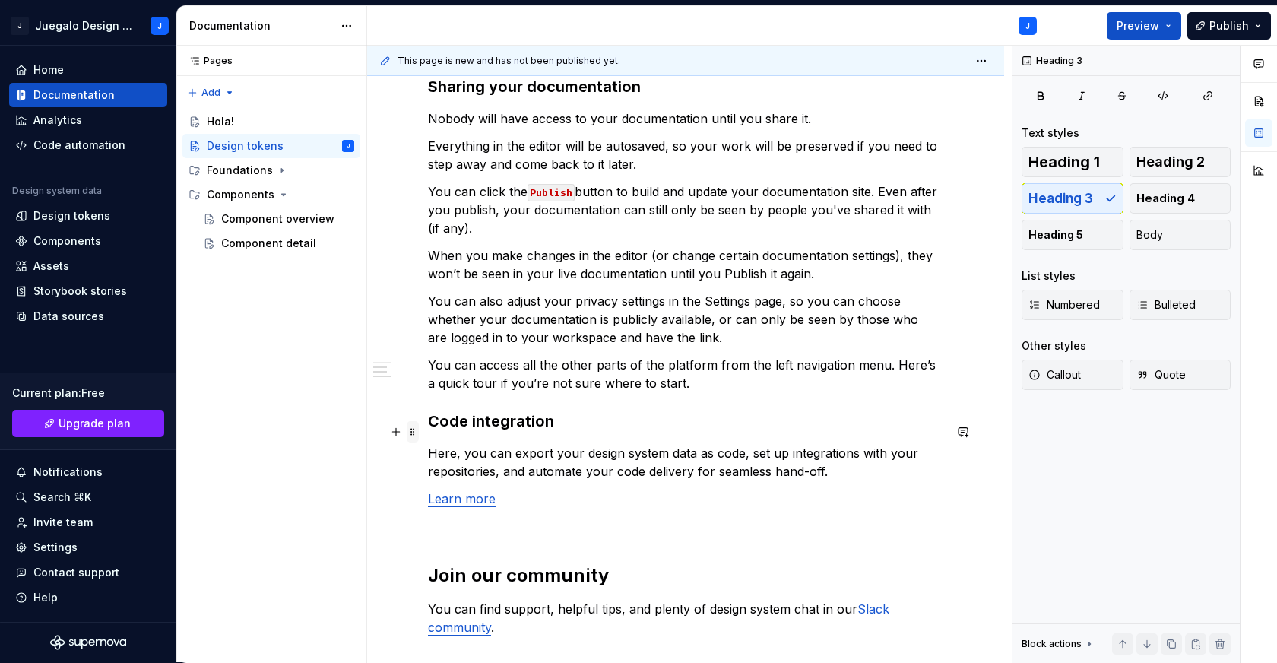
click at [414, 431] on span at bounding box center [413, 431] width 12 height 21
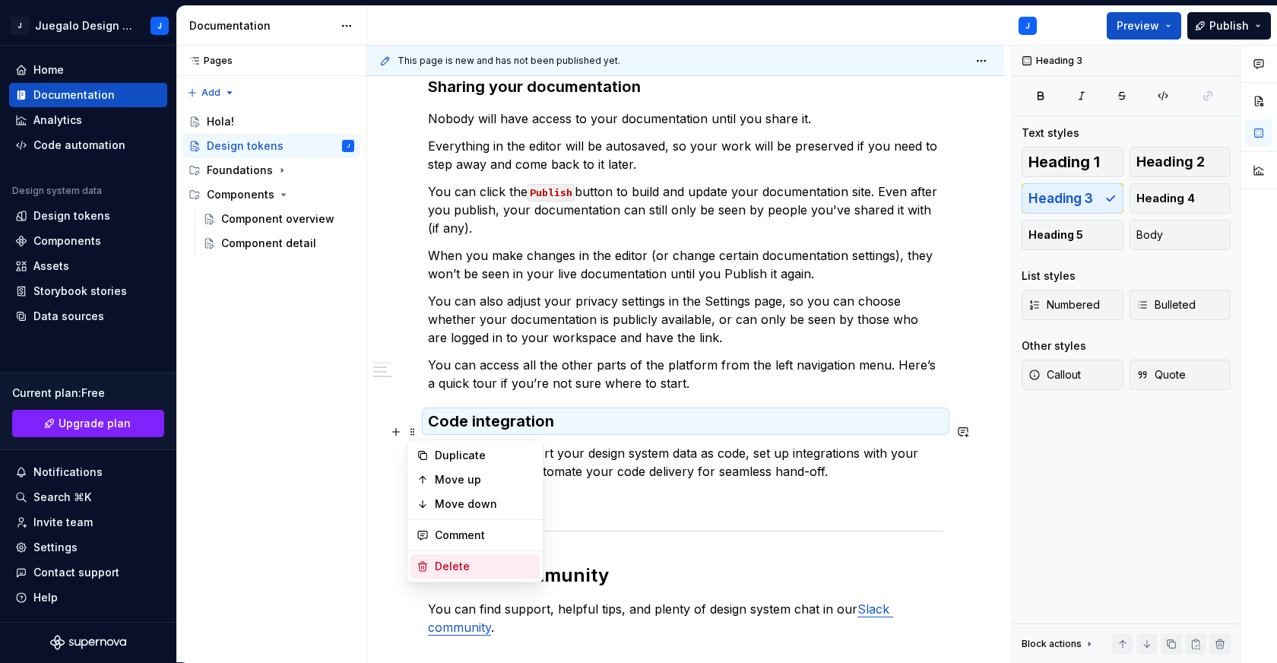
click at [450, 560] on div "Delete" at bounding box center [484, 566] width 99 height 15
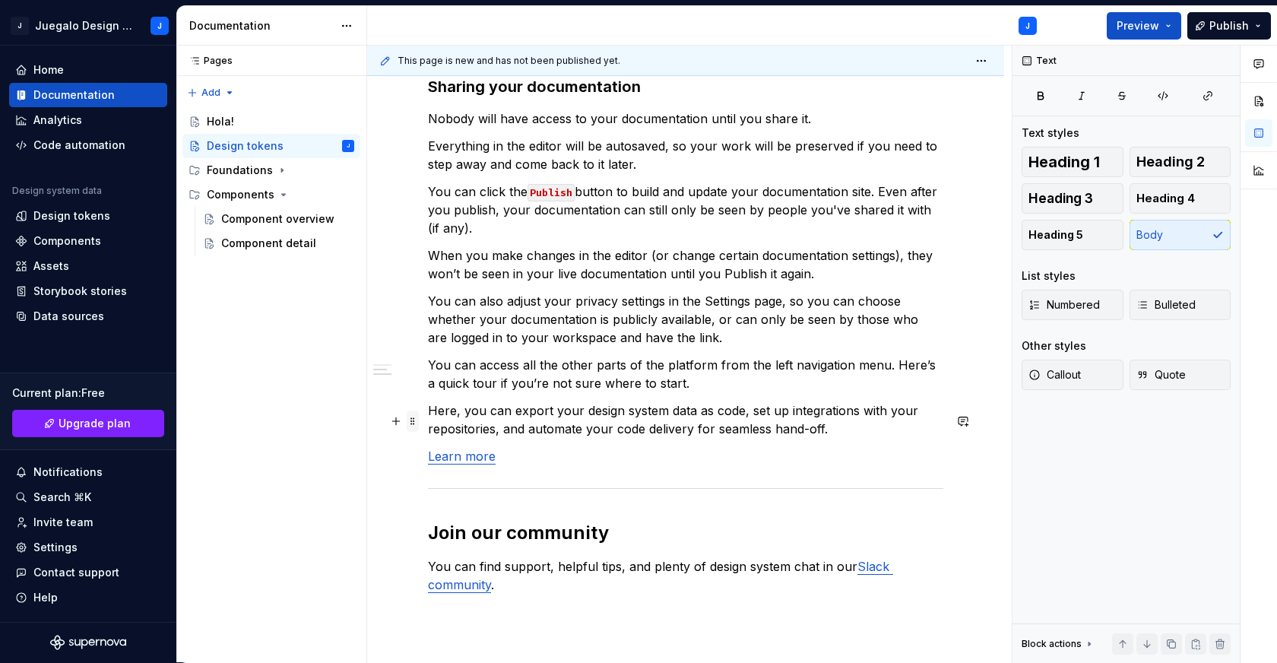
click at [414, 420] on span at bounding box center [413, 420] width 12 height 21
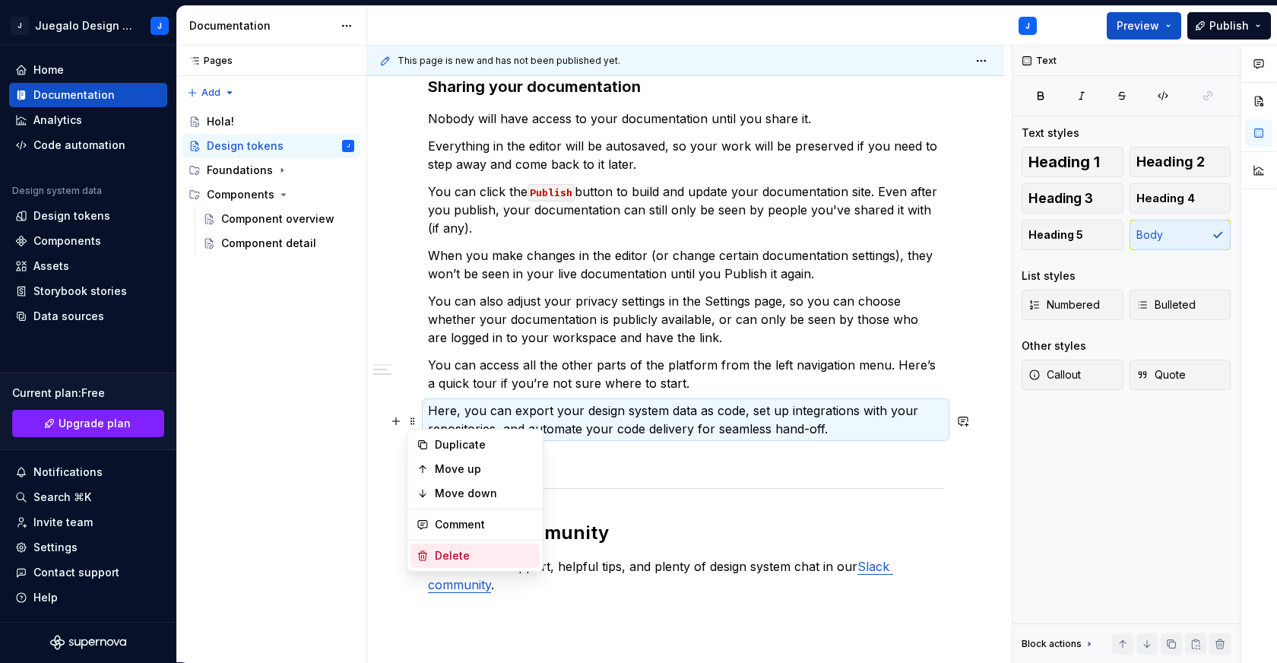
click at [445, 548] on div "Delete" at bounding box center [484, 555] width 99 height 15
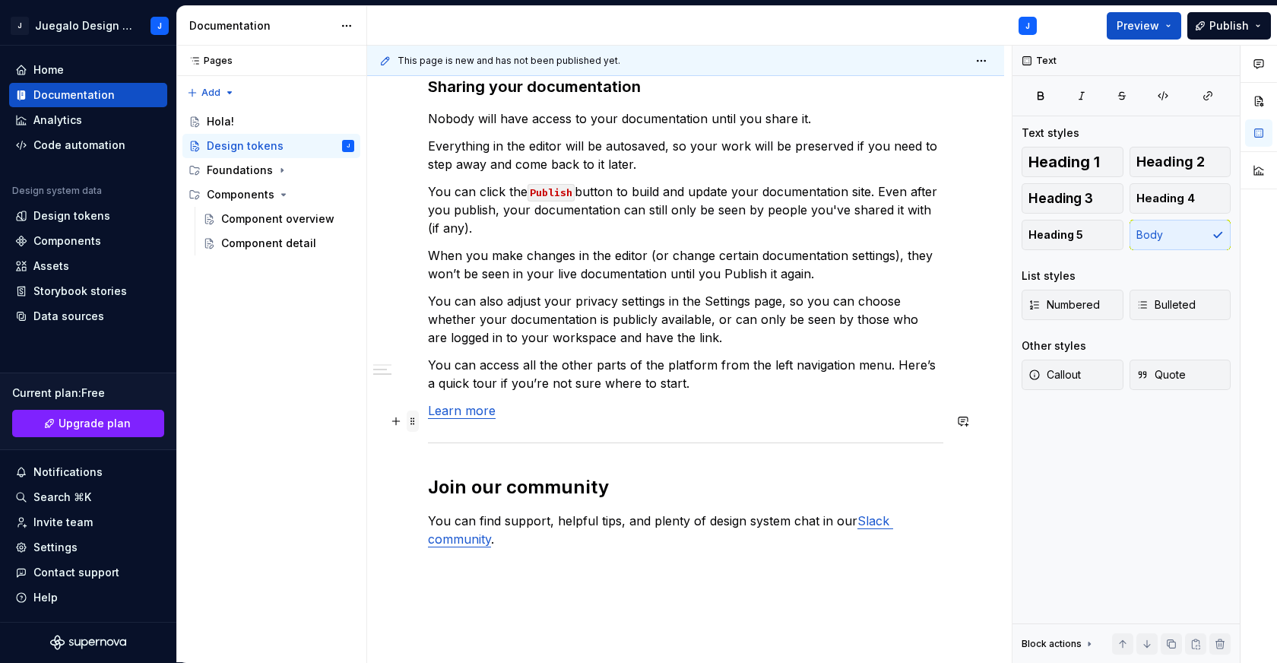
click at [415, 426] on span at bounding box center [413, 420] width 12 height 21
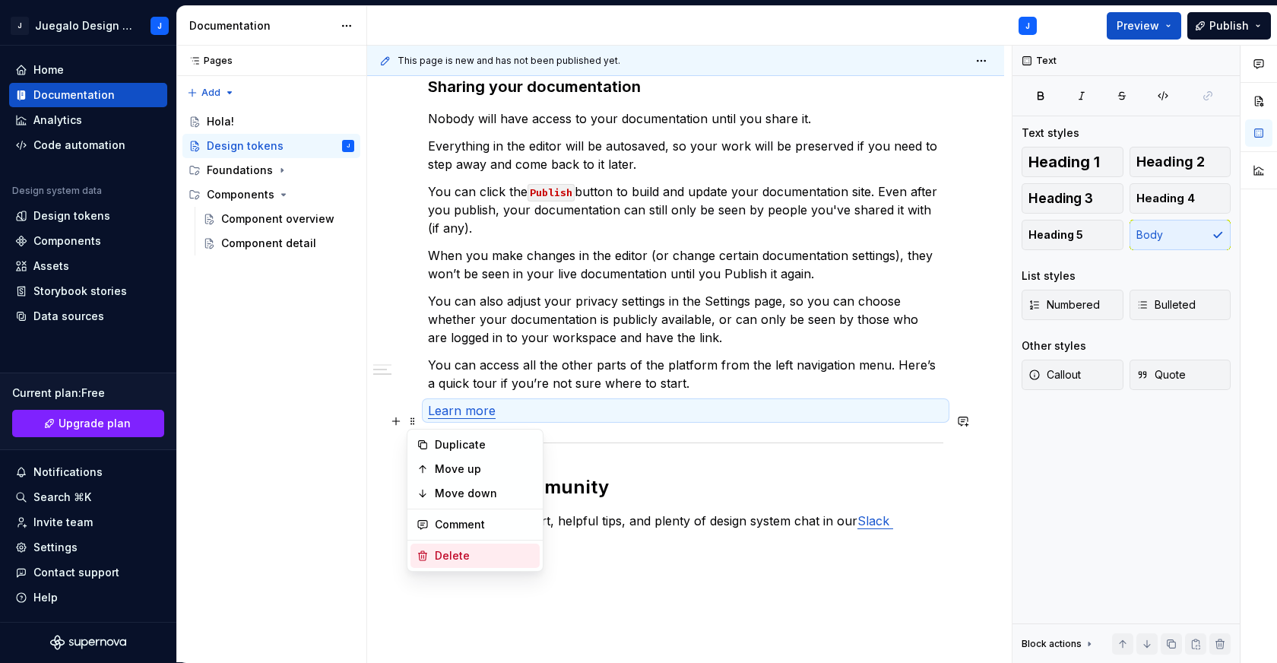
click at [453, 550] on div "Delete" at bounding box center [484, 555] width 99 height 15
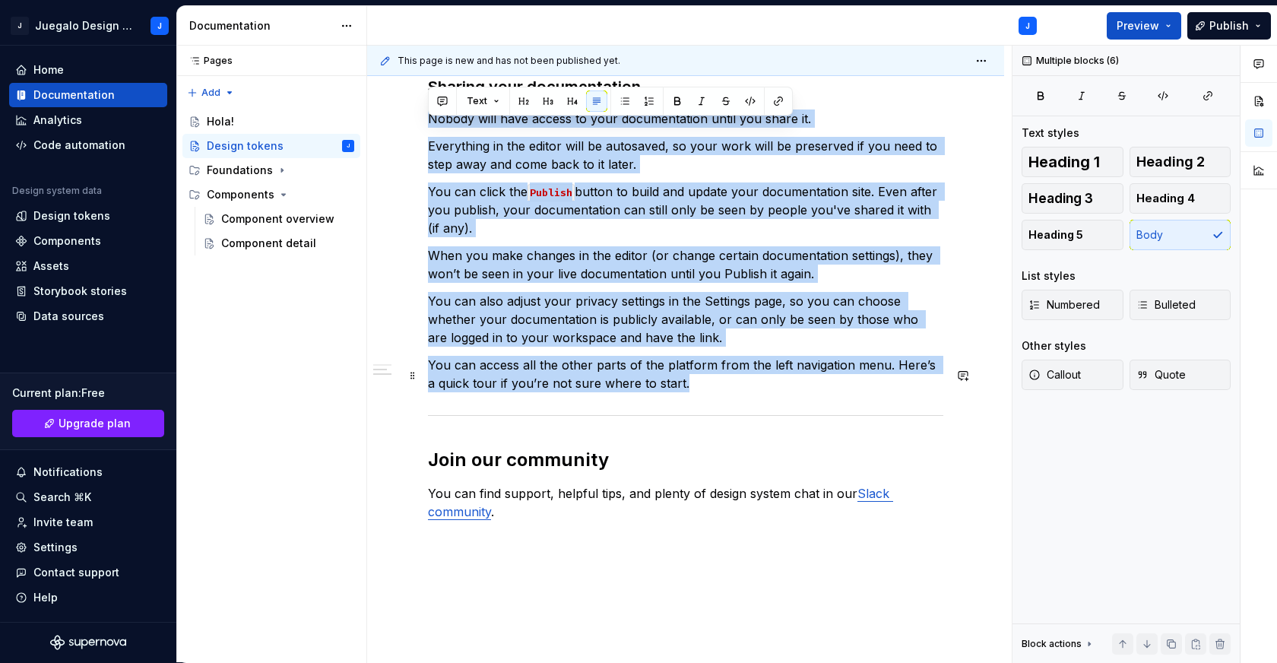
drag, startPoint x: 429, startPoint y: 130, endPoint x: 678, endPoint y: 403, distance: 369.1
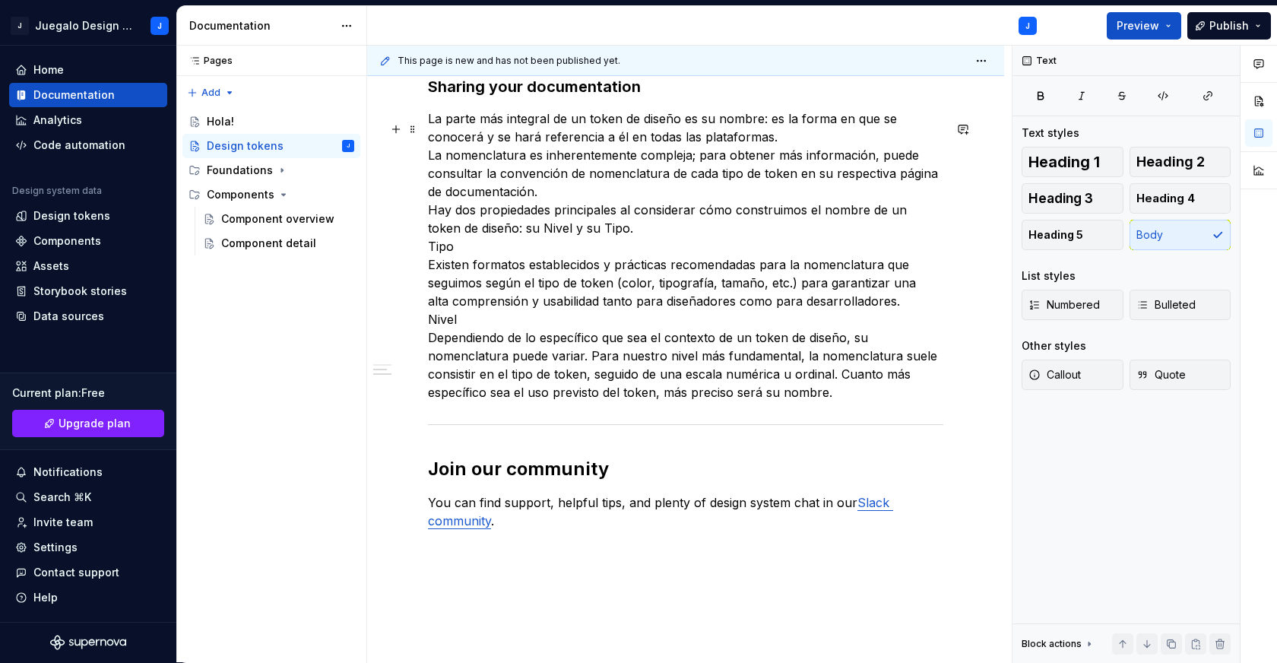
click at [605, 238] on p "La parte más integral de un token de diseño es su nombre: es la forma en que se…" at bounding box center [685, 255] width 515 height 292
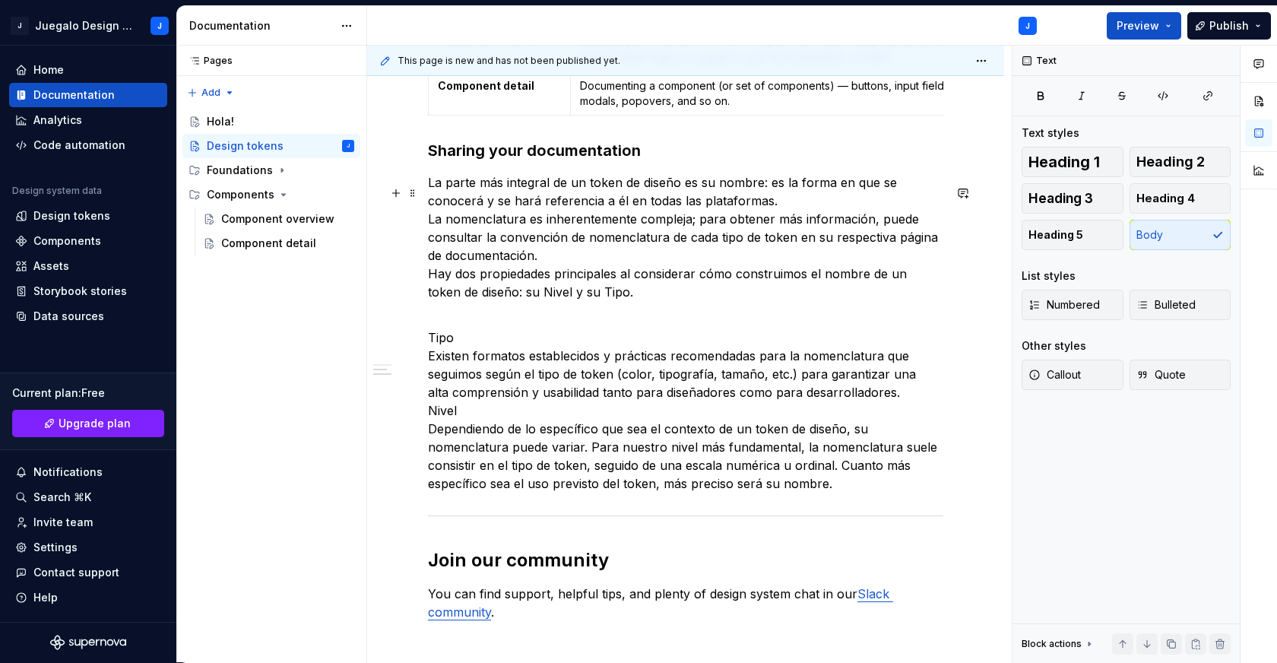
scroll to position [757, 0]
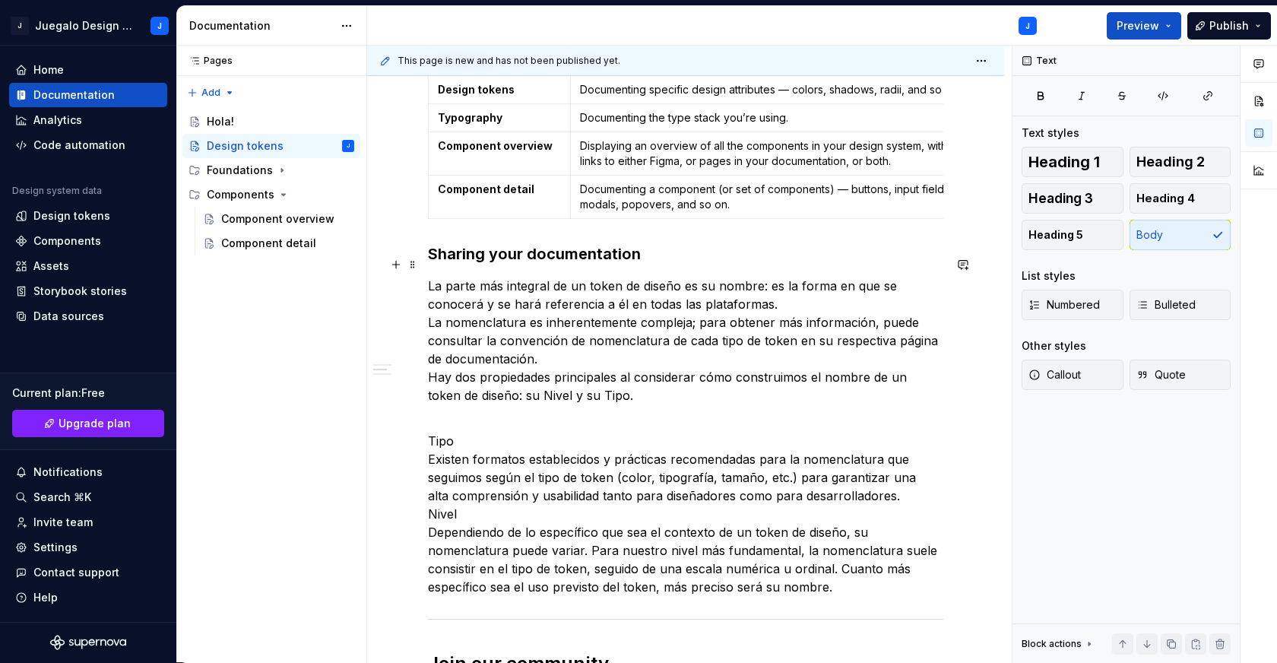
click at [558, 265] on h3 "Sharing your documentation" at bounding box center [685, 253] width 515 height 21
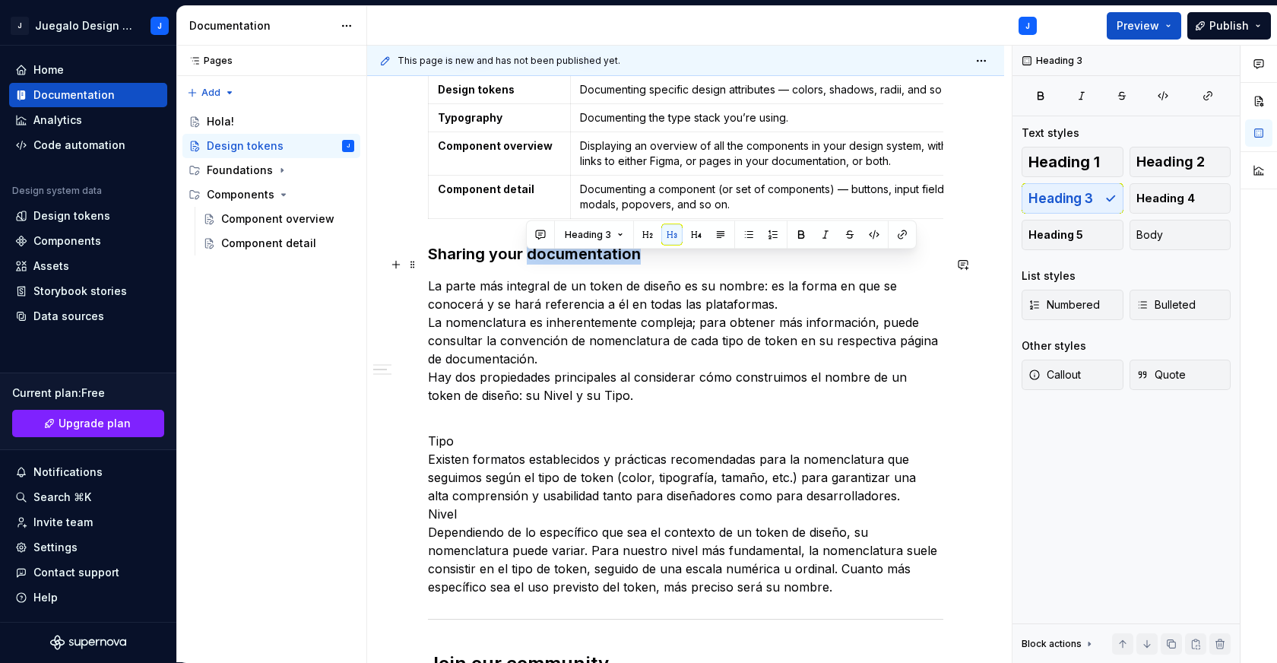
click at [558, 265] on h3 "Sharing your documentation" at bounding box center [685, 253] width 515 height 21
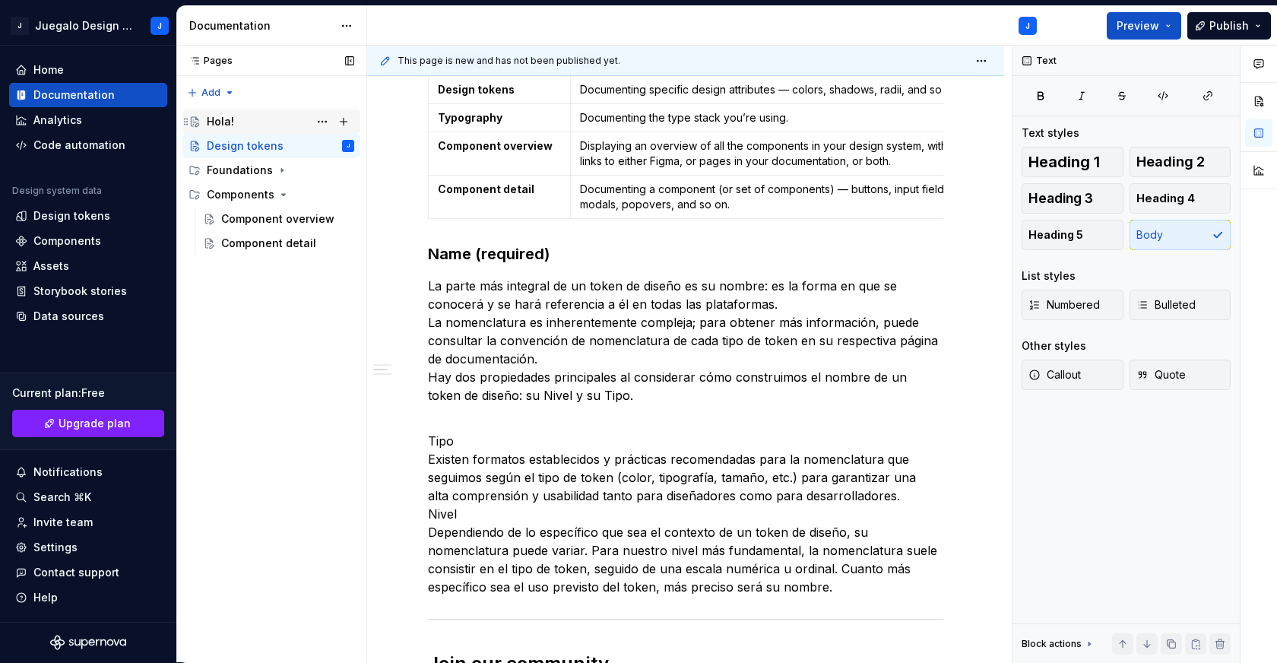
click at [258, 125] on div "Hola!" at bounding box center [280, 121] width 147 height 21
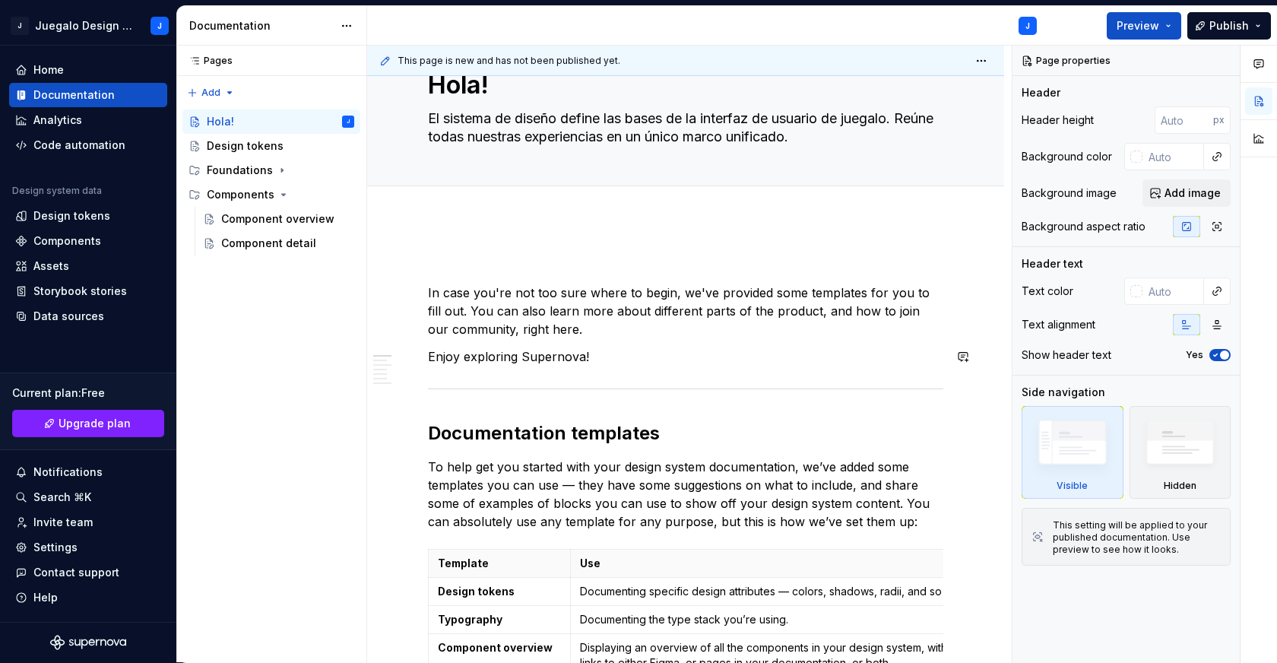
scroll to position [135, 0]
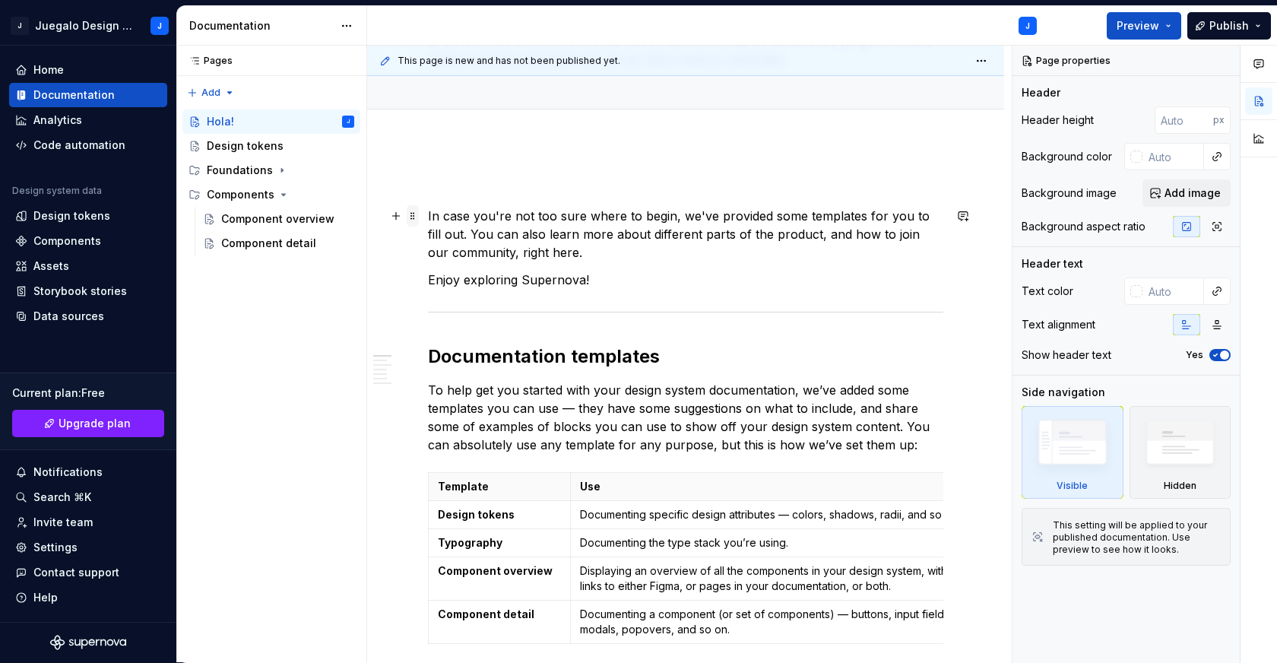
click at [408, 217] on span at bounding box center [413, 215] width 12 height 21
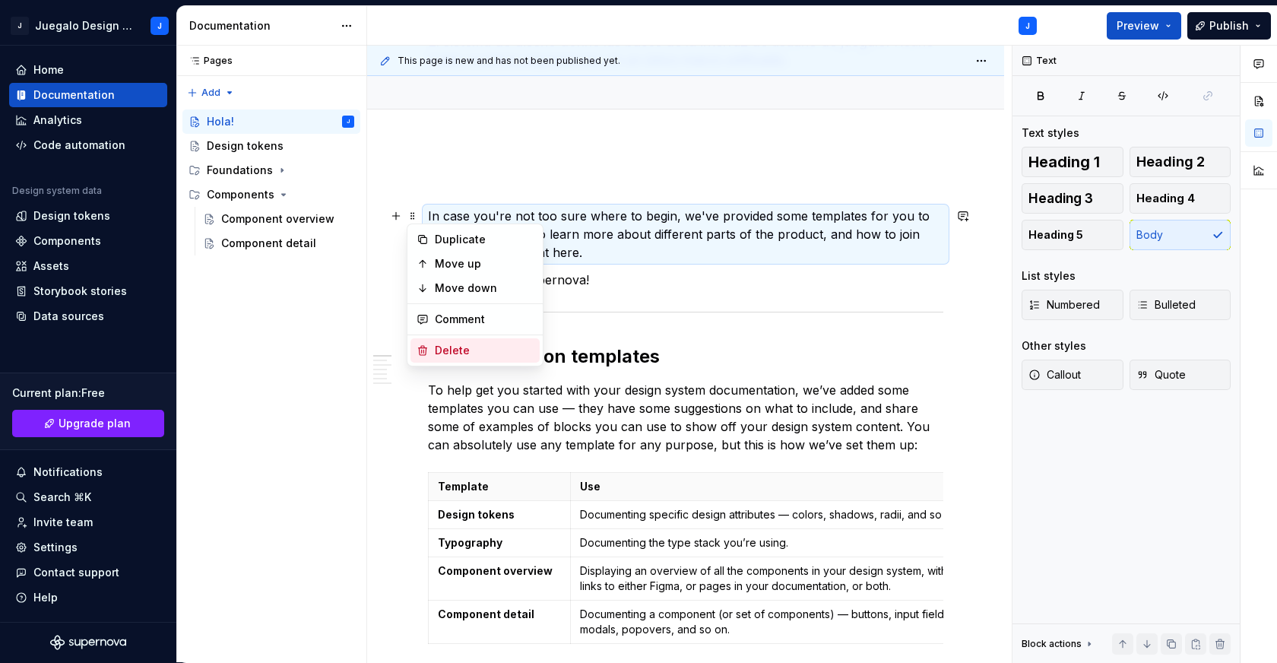
click at [448, 349] on div "Delete" at bounding box center [484, 350] width 99 height 15
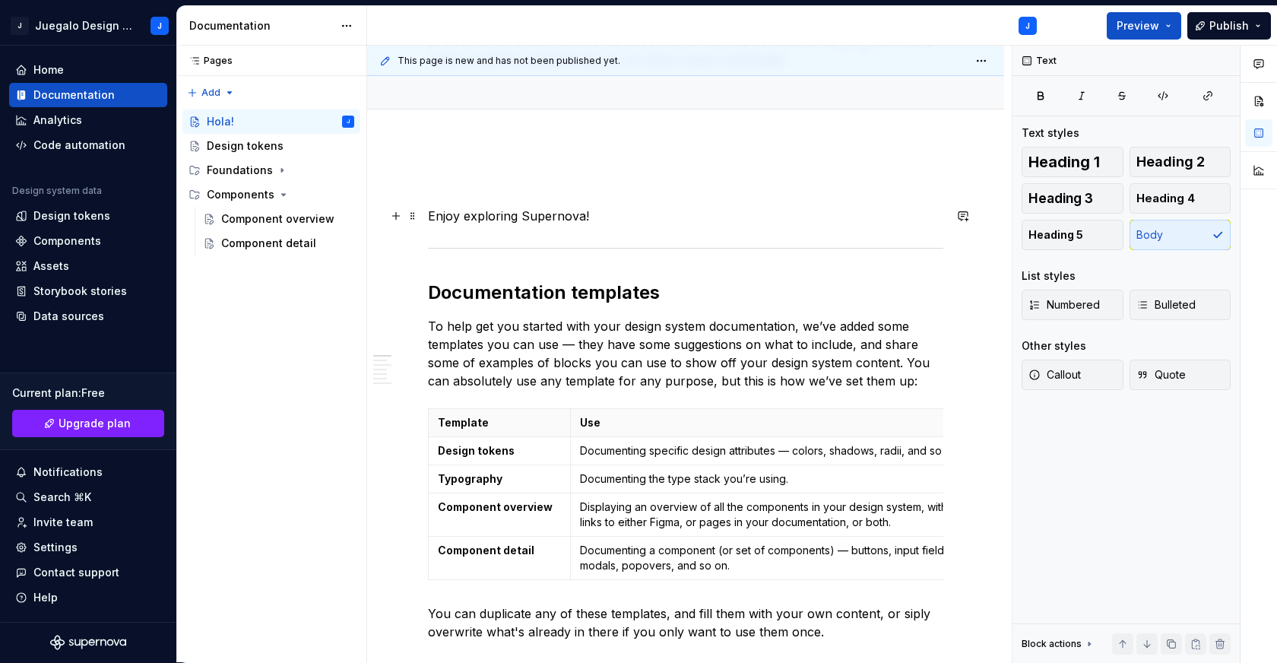
click at [585, 221] on p "Enjoy exploring Supernova!" at bounding box center [685, 216] width 515 height 18
click at [413, 212] on span at bounding box center [413, 215] width 12 height 21
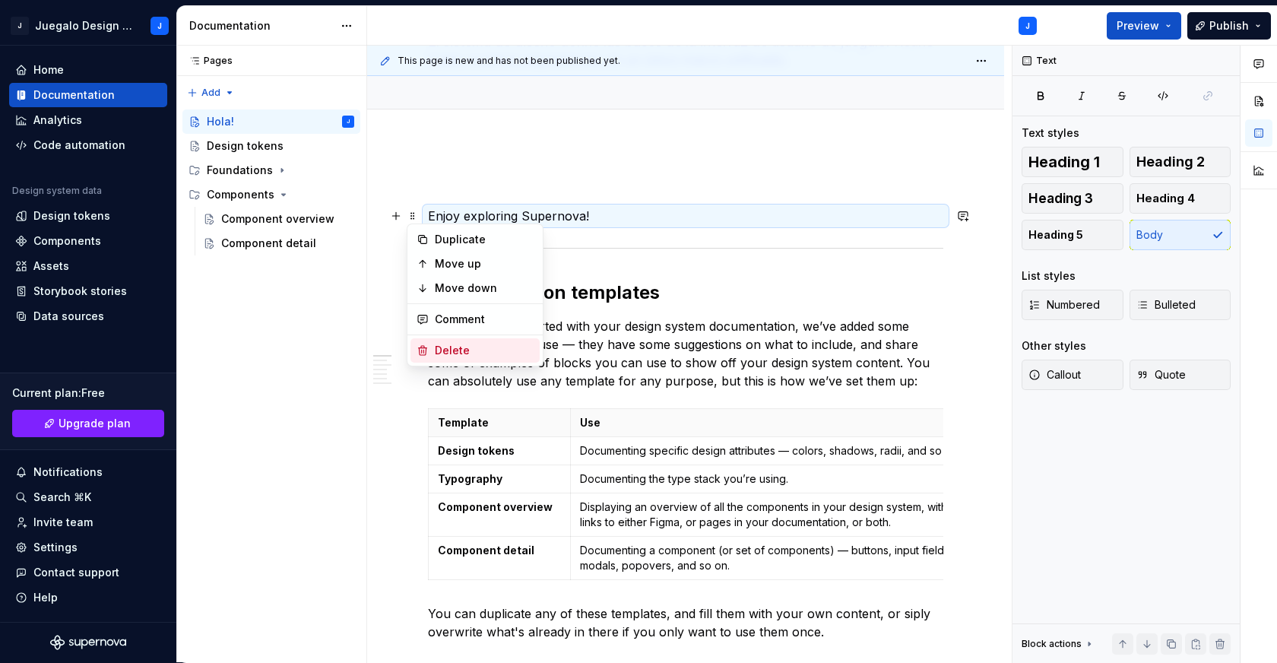
click at [452, 339] on div "Delete" at bounding box center [474, 350] width 129 height 24
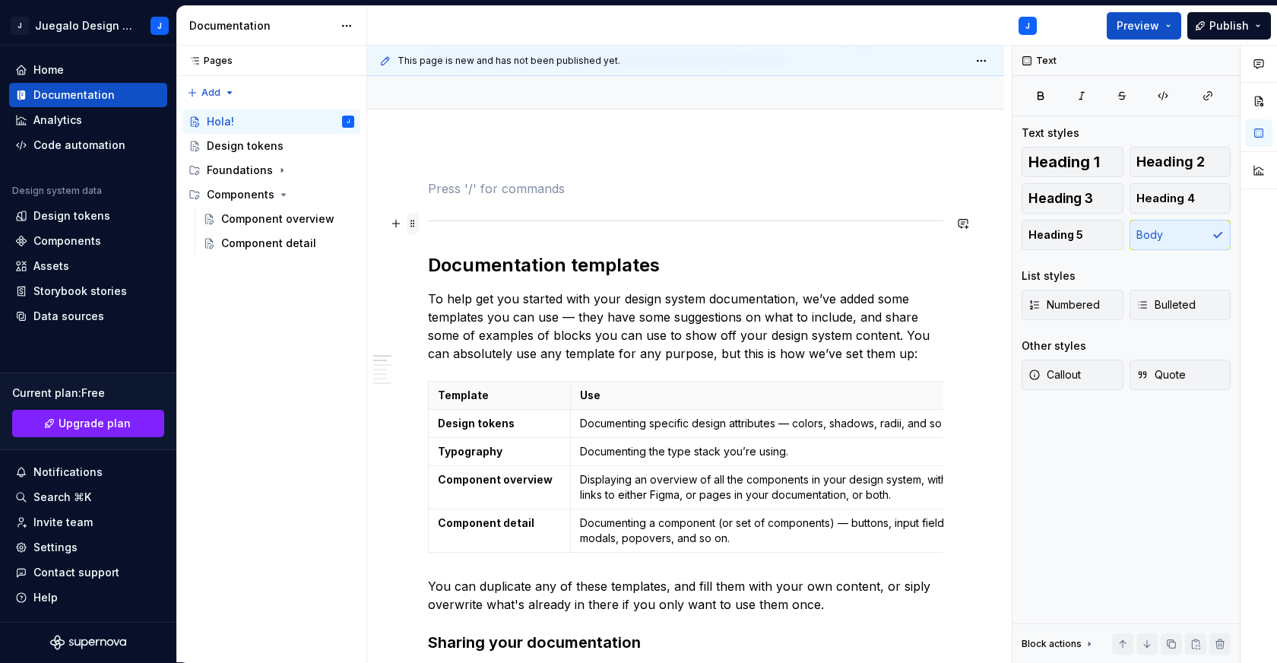
click at [413, 219] on span at bounding box center [413, 223] width 12 height 21
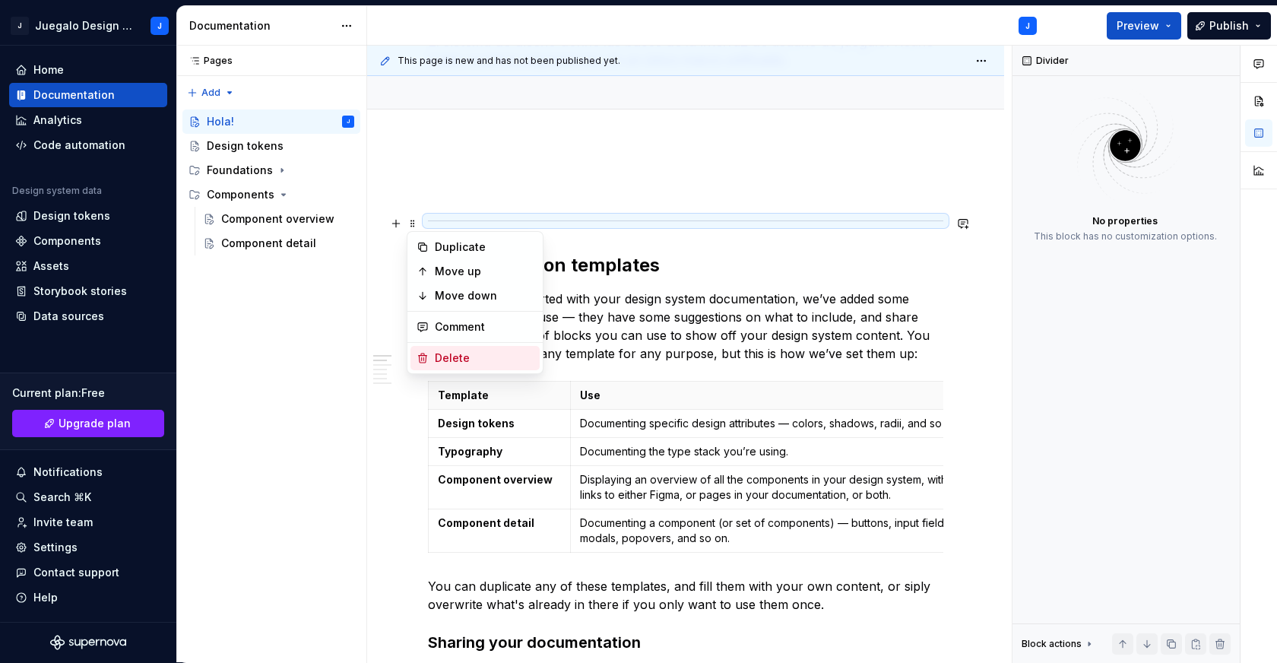
click at [468, 356] on div "Delete" at bounding box center [484, 357] width 99 height 15
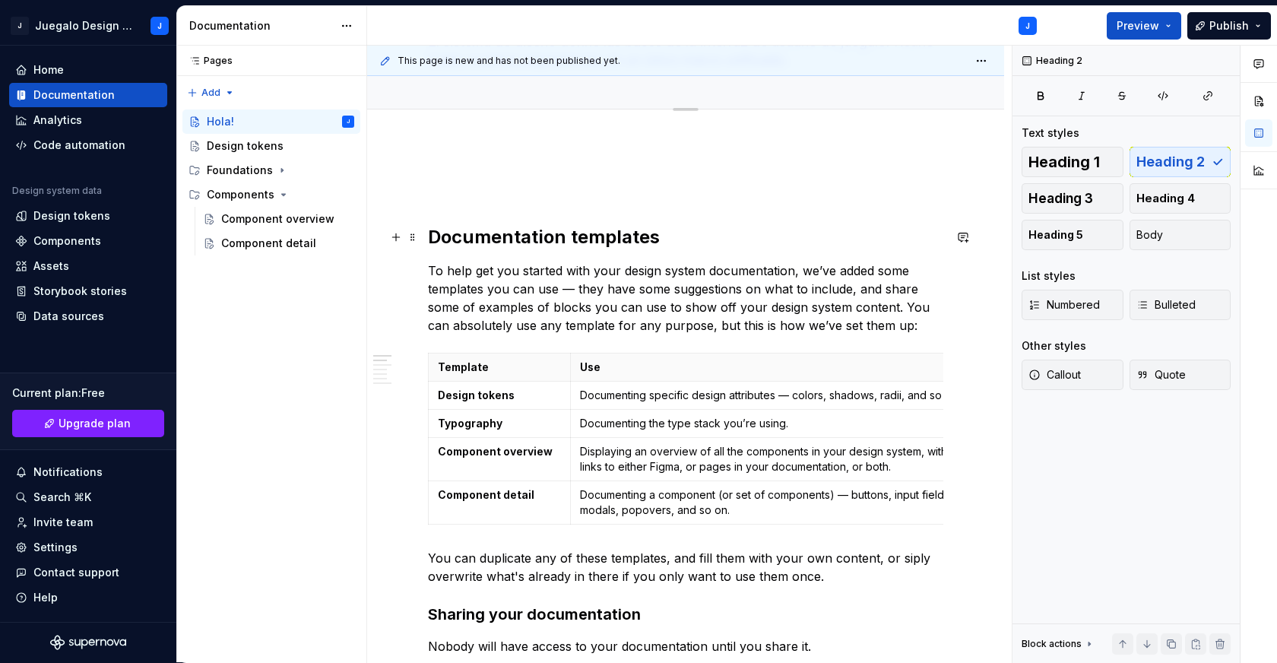
scroll to position [0, 0]
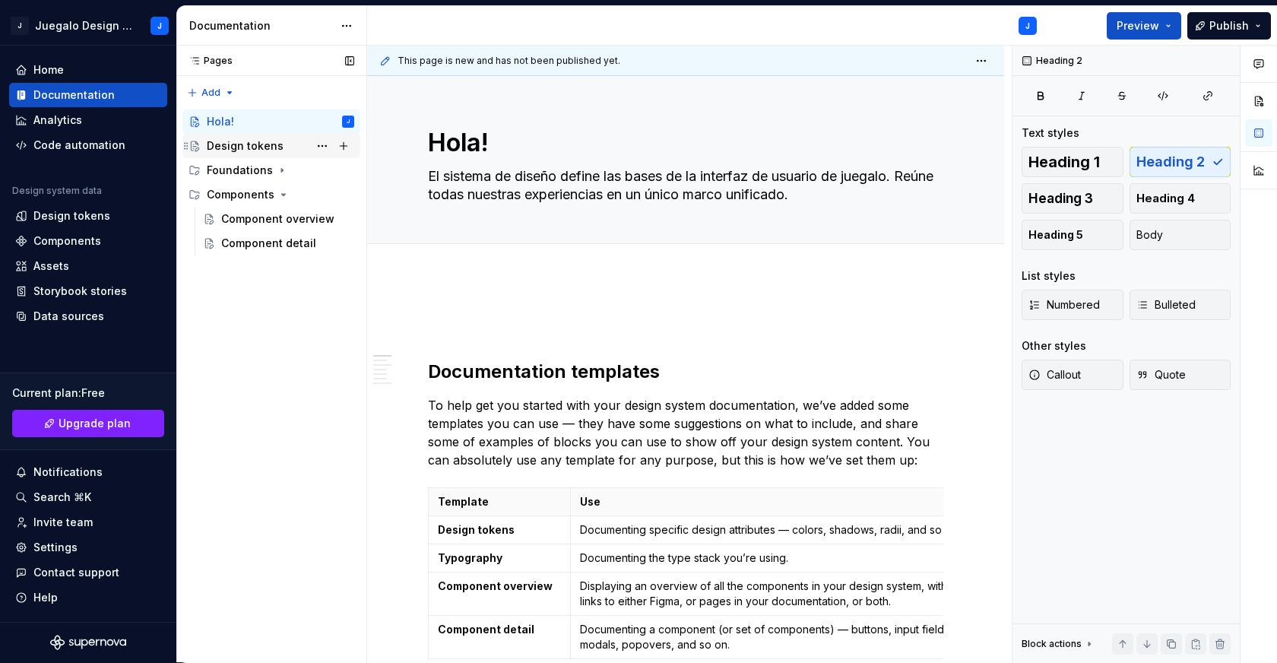
click at [237, 144] on div "Design tokens" at bounding box center [245, 145] width 77 height 15
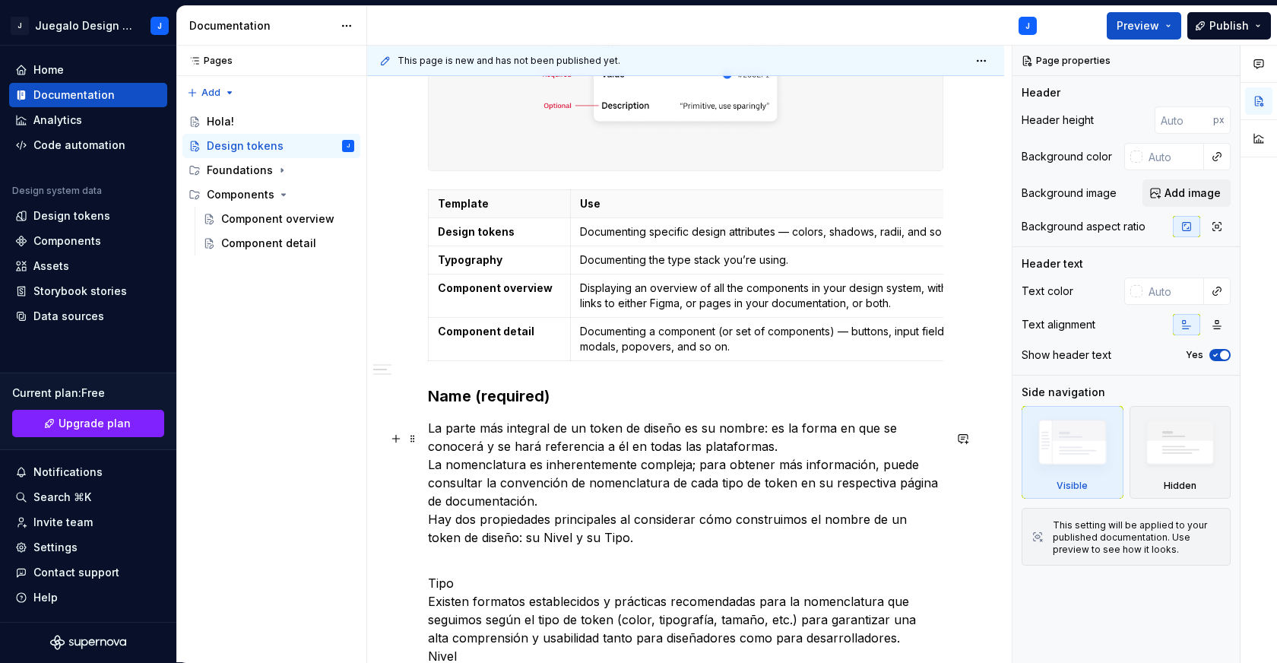
scroll to position [635, 0]
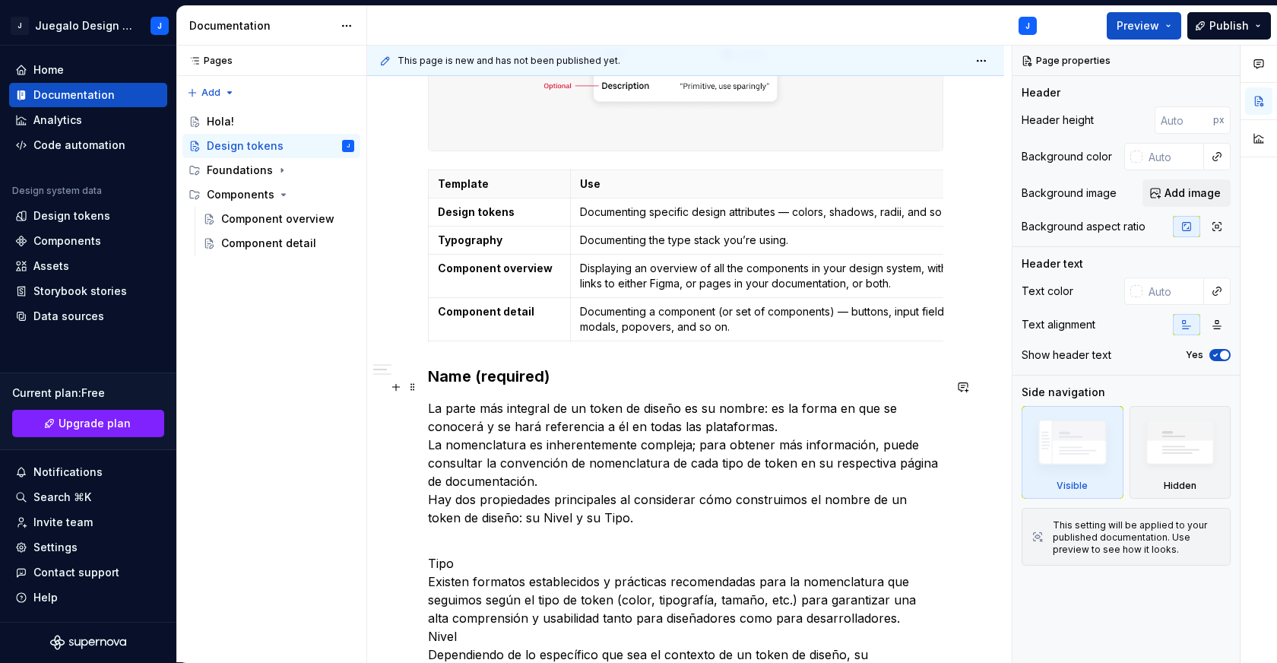
type textarea "*"
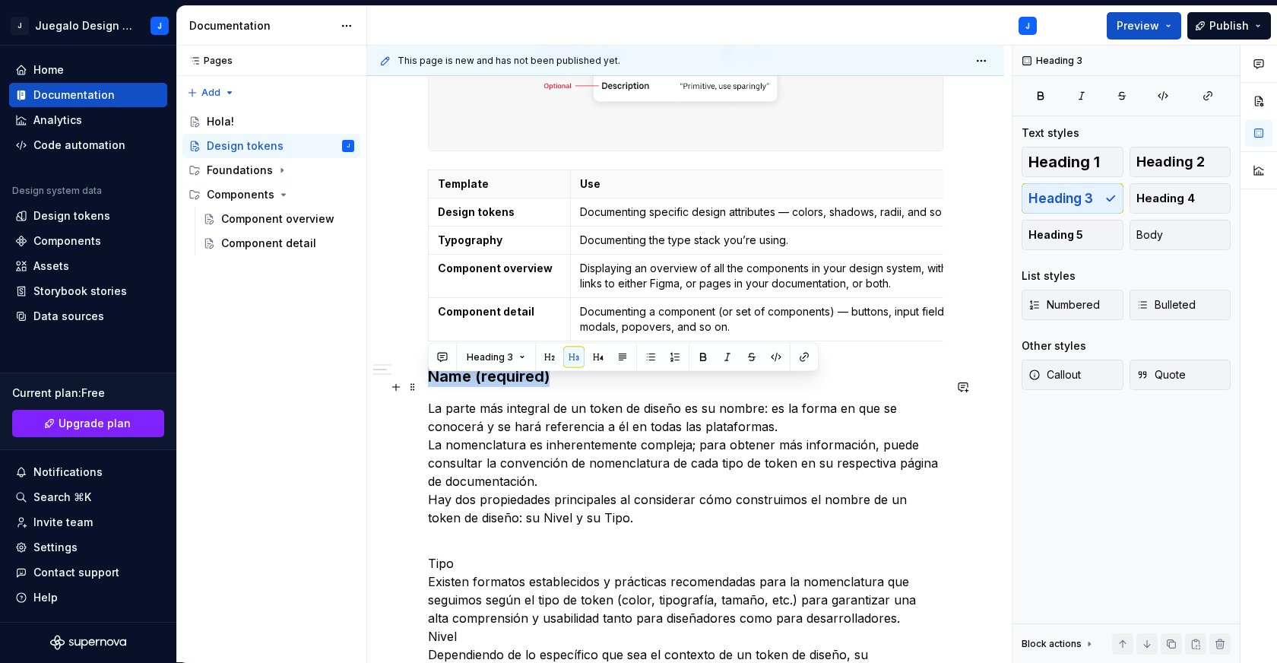
drag, startPoint x: 429, startPoint y: 388, endPoint x: 591, endPoint y: 384, distance: 162.0
click at [591, 384] on h3 "Name (required)" at bounding box center [685, 376] width 515 height 21
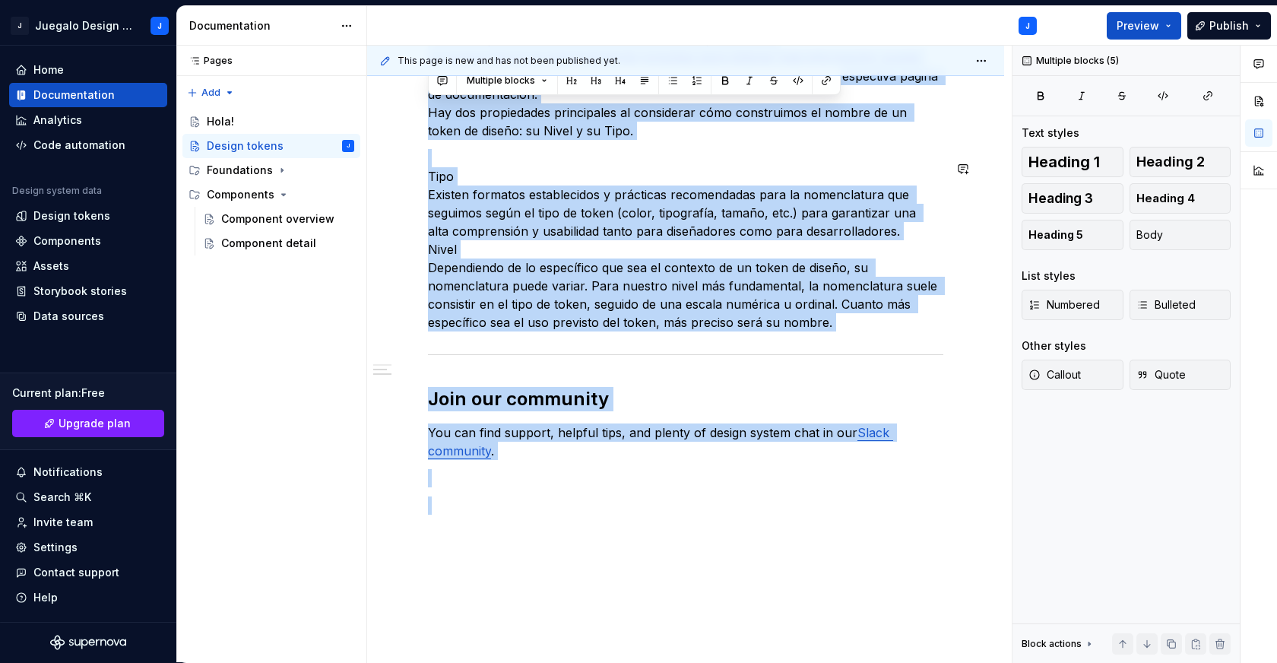
scroll to position [1032, 0]
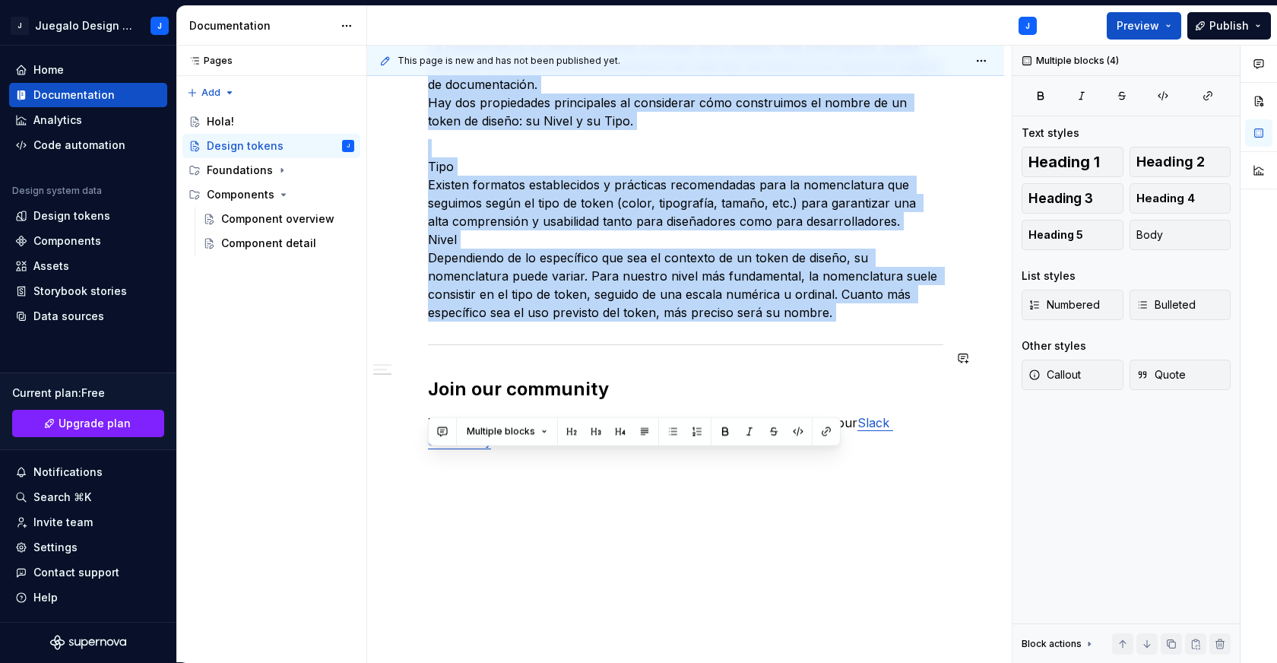
drag, startPoint x: 429, startPoint y: 418, endPoint x: 884, endPoint y: 334, distance: 462.2
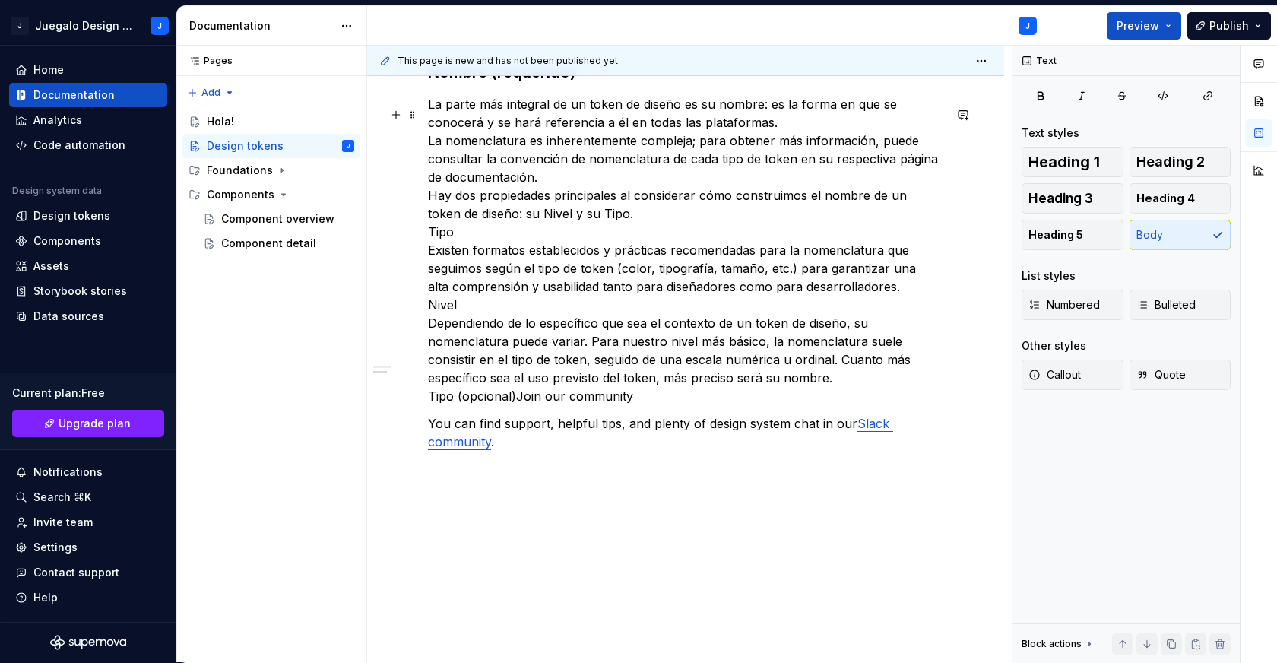
scroll to position [832, 0]
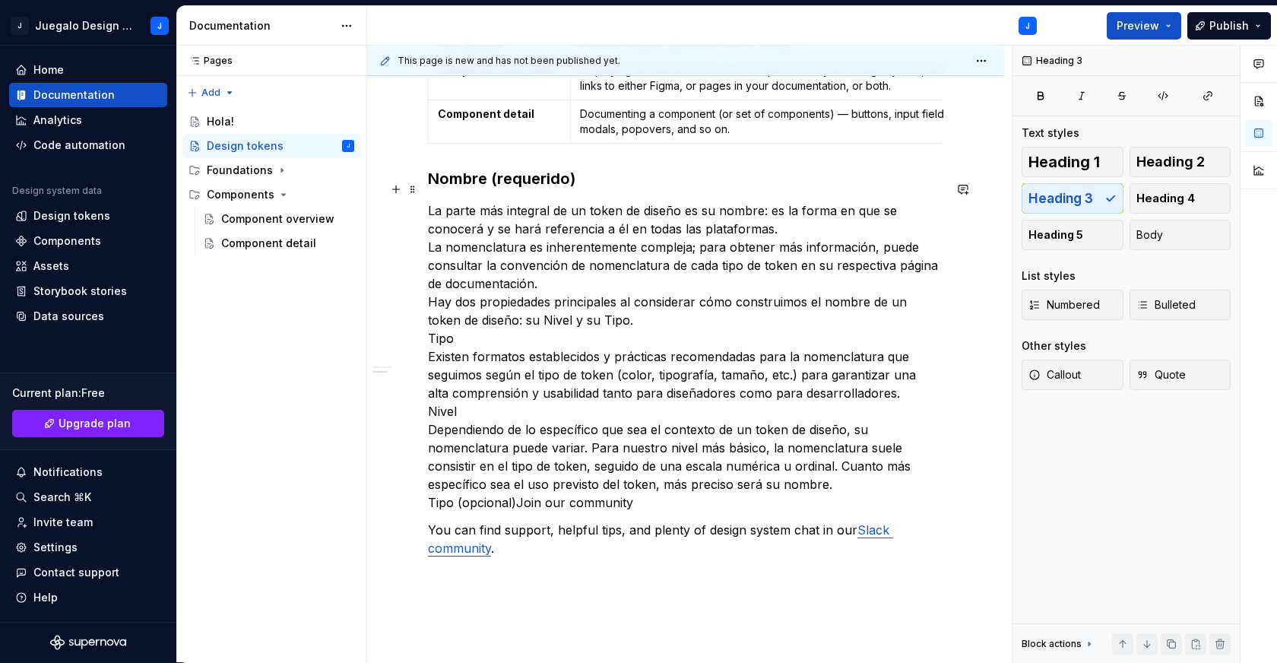
click at [513, 189] on h3 "Nombre (requerido)" at bounding box center [685, 178] width 515 height 21
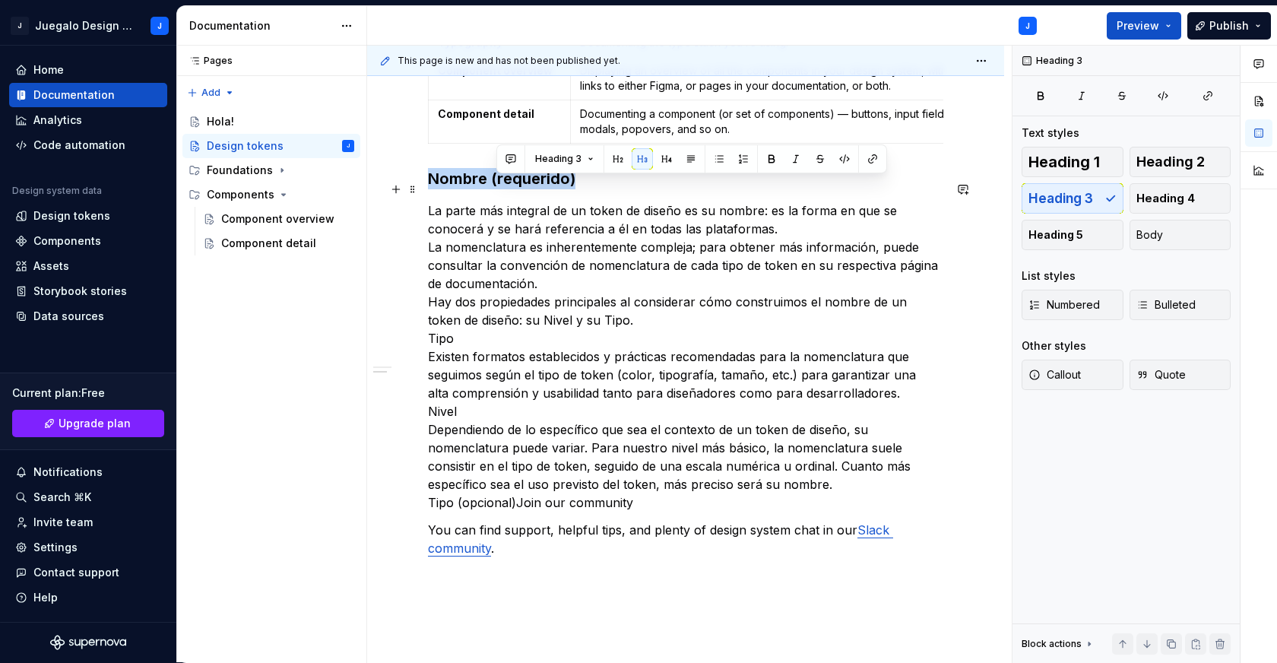
click at [513, 189] on h3 "Nombre (requerido)" at bounding box center [685, 178] width 515 height 21
click at [409, 189] on span at bounding box center [413, 189] width 12 height 21
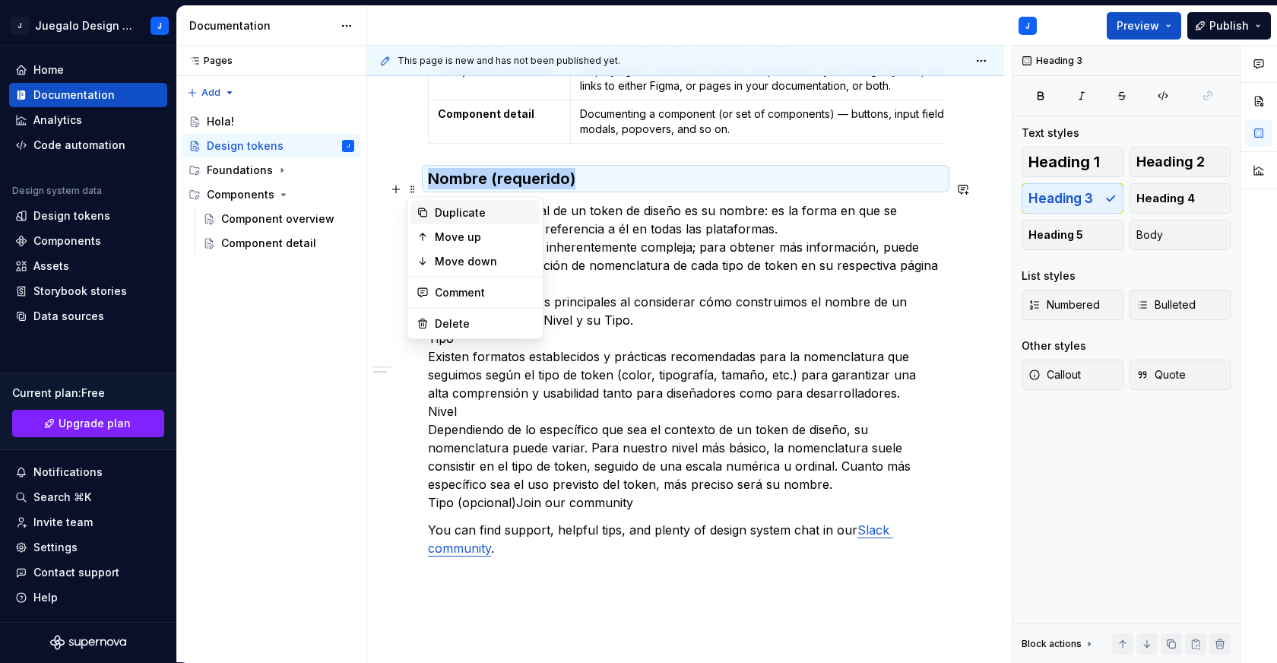
click at [444, 215] on div "Duplicate" at bounding box center [484, 212] width 99 height 15
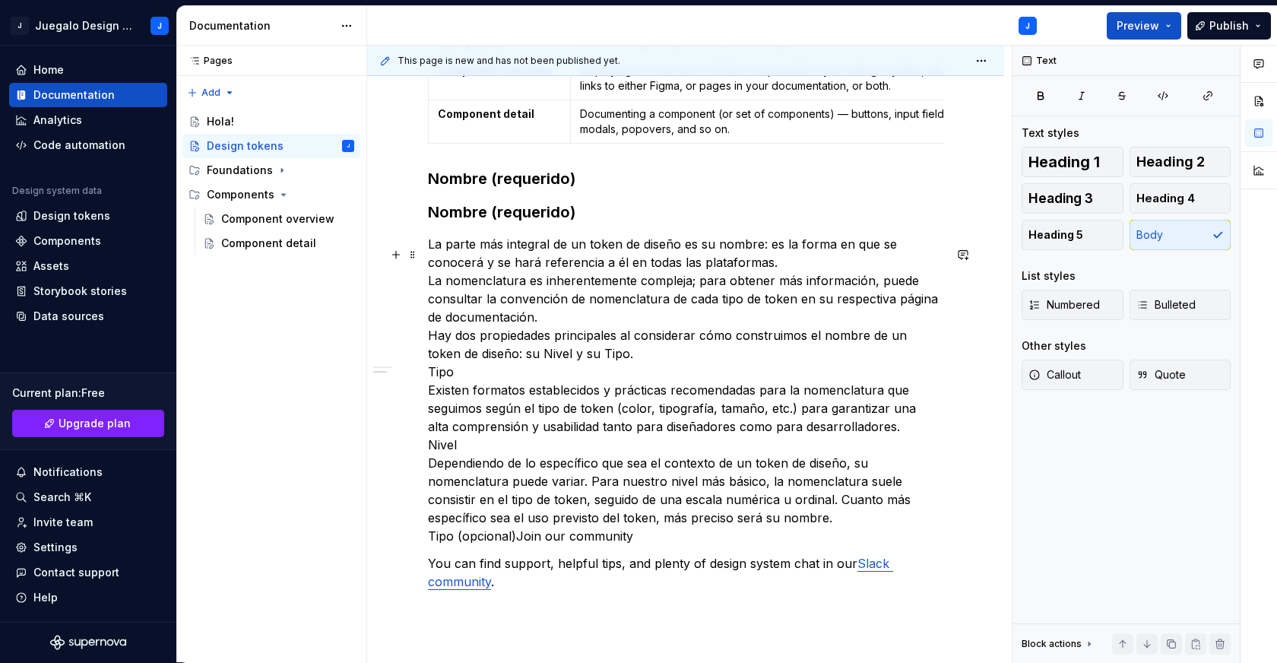
click at [439, 384] on p "La parte más integral de un token de diseño es su nombre: es la forma en que se…" at bounding box center [685, 390] width 515 height 310
copy p "Tipo"
click at [484, 220] on h3 "Nombre (requerido)" at bounding box center [685, 211] width 515 height 21
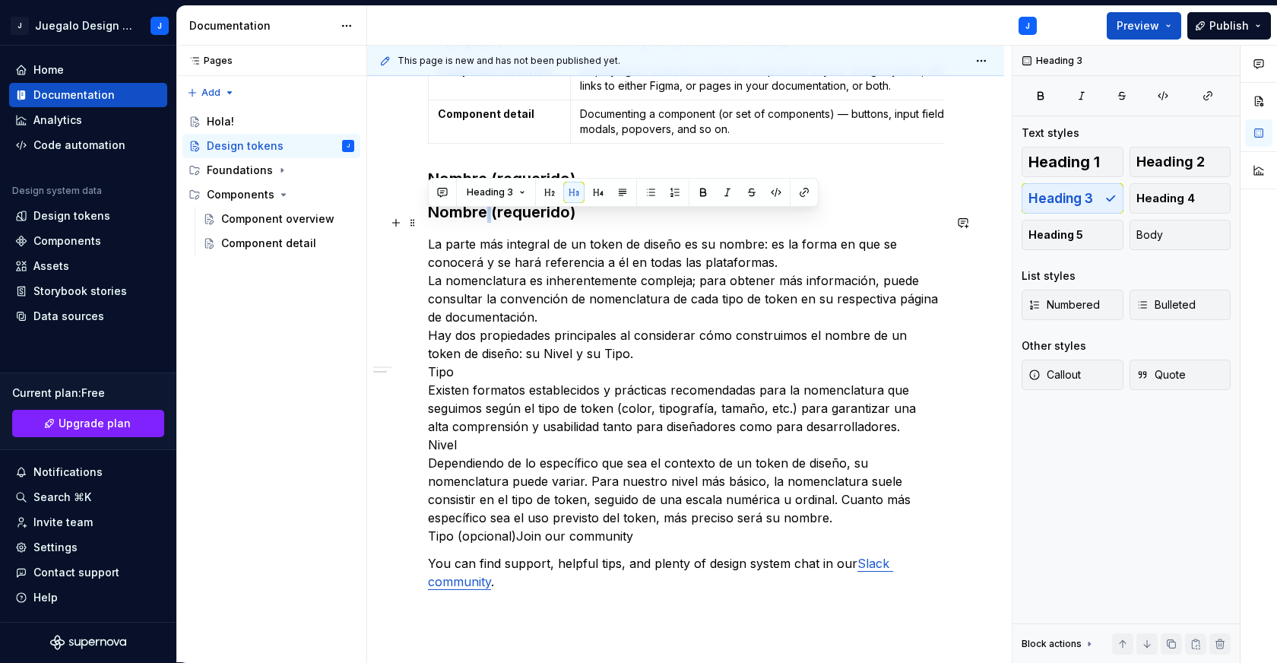
click at [484, 220] on h3 "Nombre (requerido)" at bounding box center [685, 211] width 515 height 21
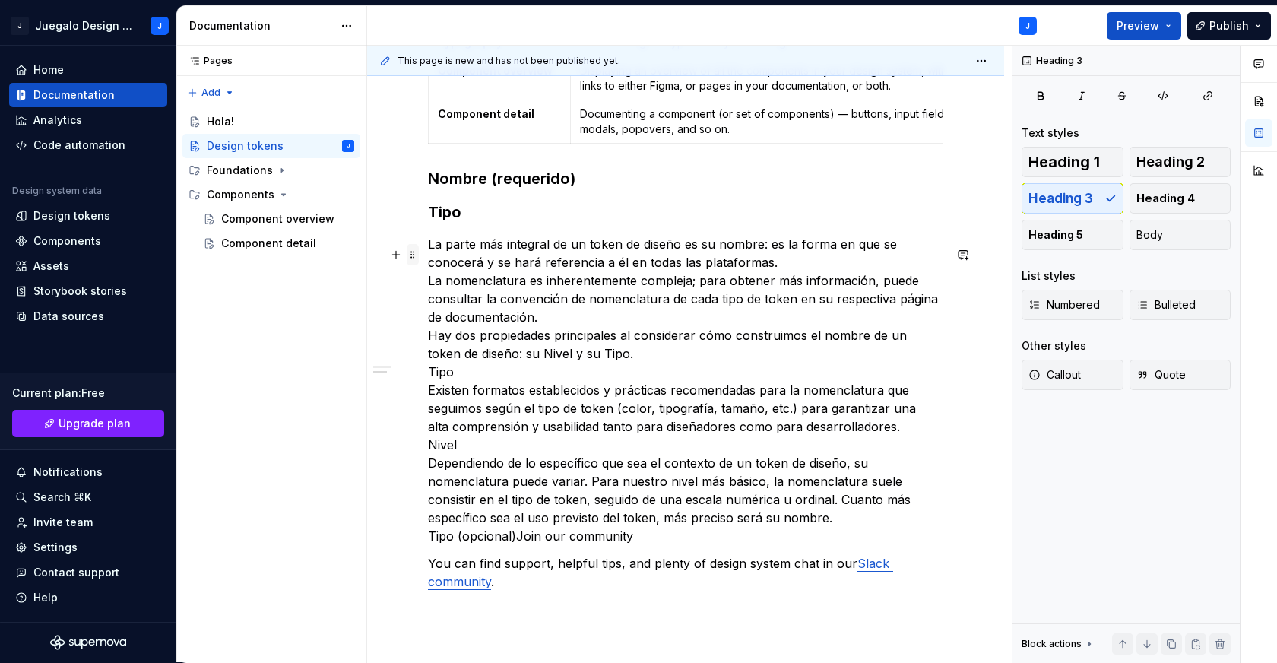
click at [417, 255] on span at bounding box center [413, 254] width 12 height 21
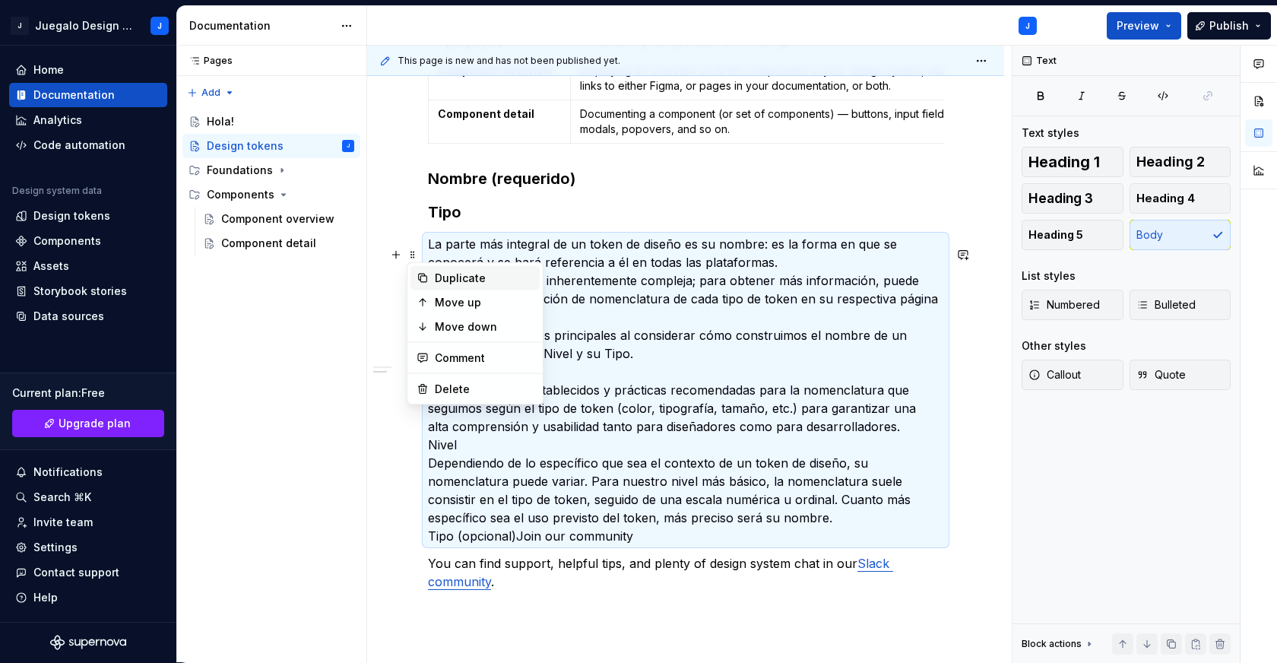
click at [473, 280] on div "Duplicate" at bounding box center [484, 278] width 99 height 15
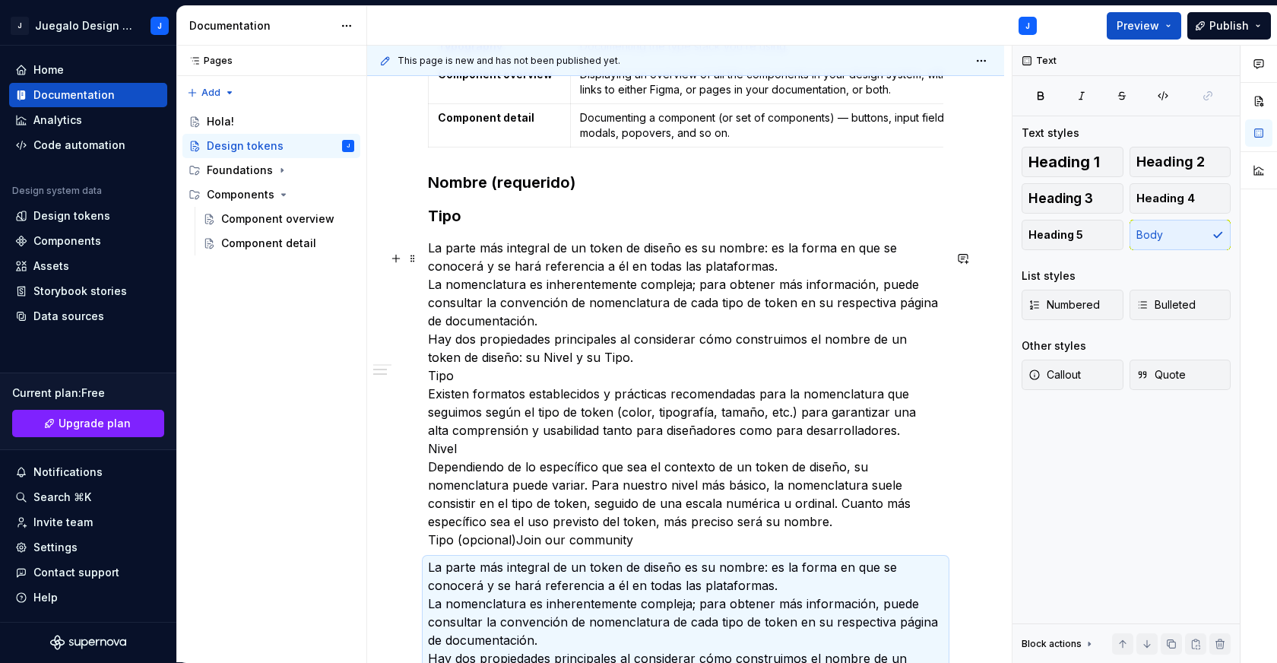
scroll to position [809, 0]
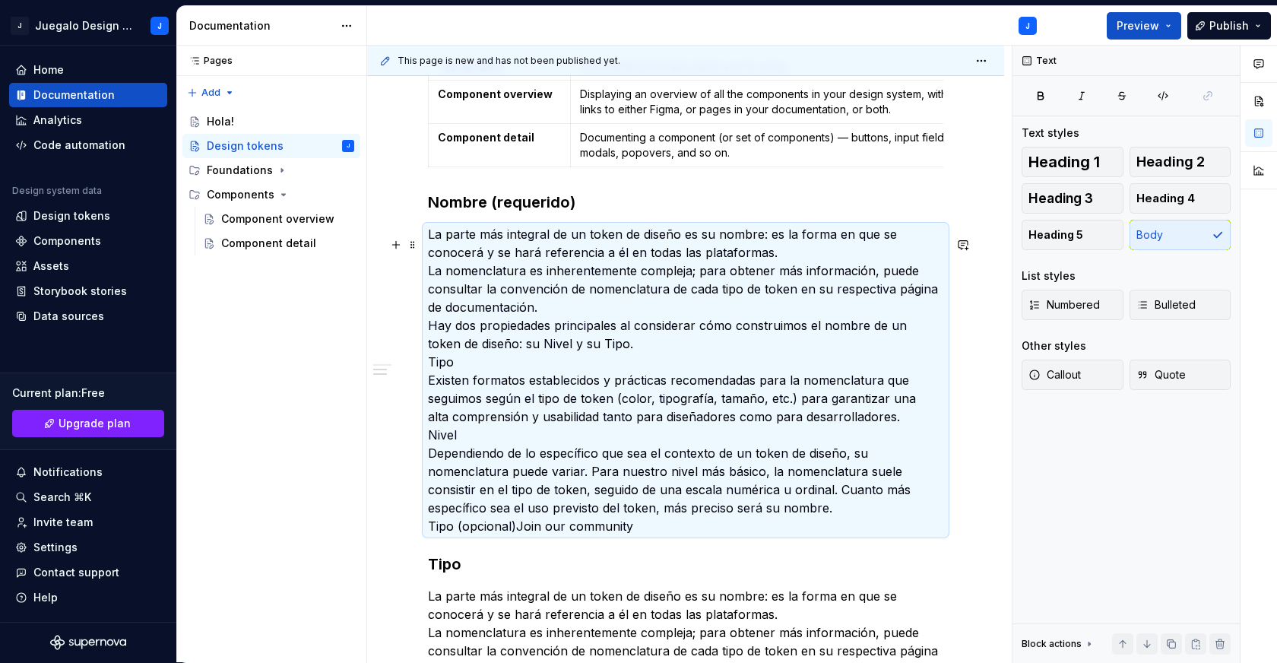
click at [476, 363] on p "La parte más integral de un token de diseño es su nombre: es la forma en que se…" at bounding box center [685, 380] width 515 height 310
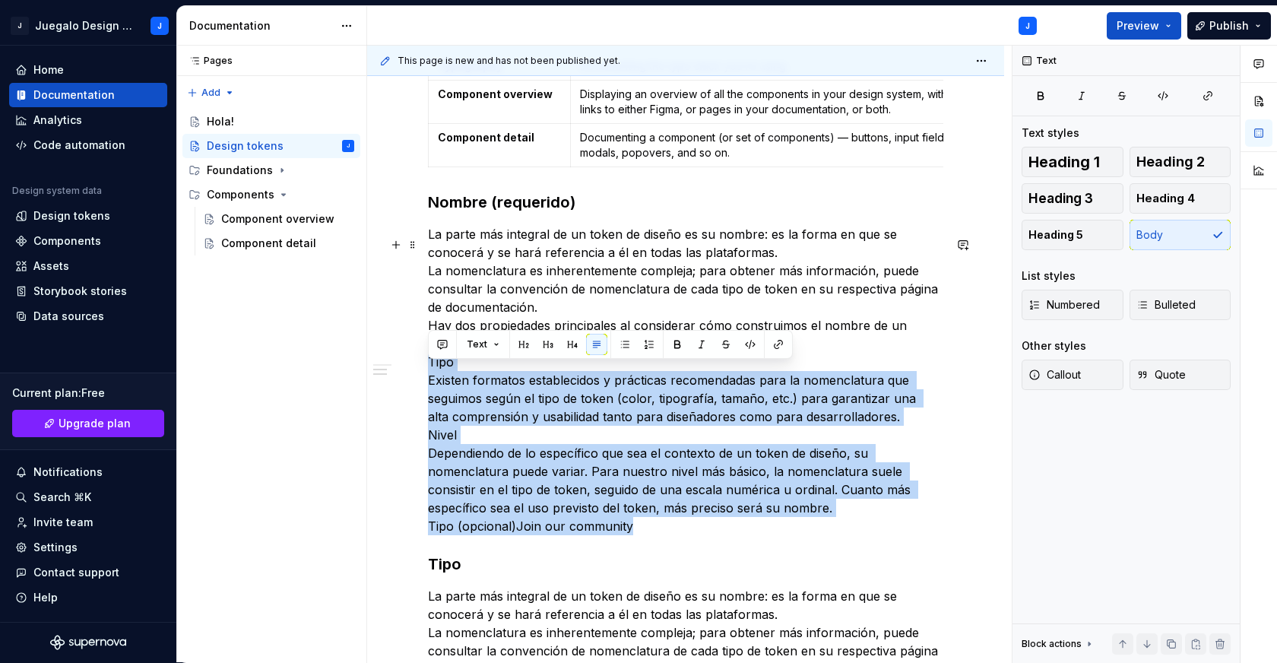
drag, startPoint x: 429, startPoint y: 374, endPoint x: 680, endPoint y: 538, distance: 299.8
click at [680, 535] on p "La parte más integral de un token de diseño es su nombre: es la forma en que se…" at bounding box center [685, 380] width 515 height 310
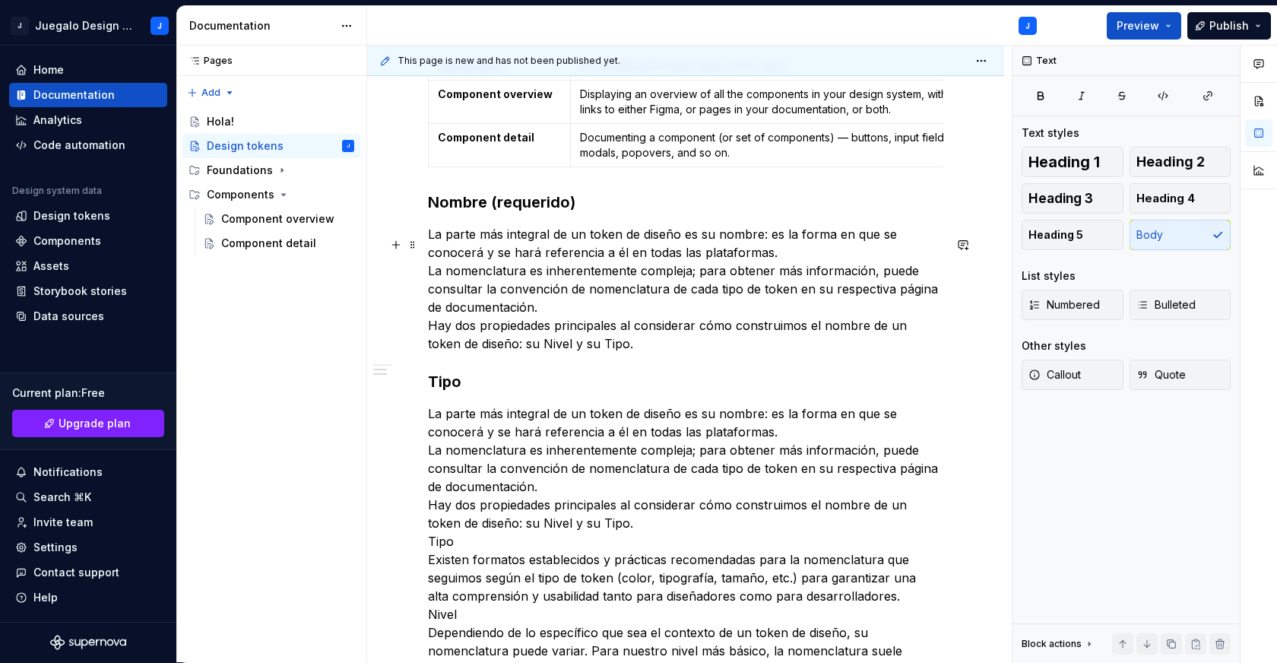
click at [776, 261] on p "La parte más integral de un token de diseño es su nombre: es la forma en que se…" at bounding box center [685, 289] width 515 height 128
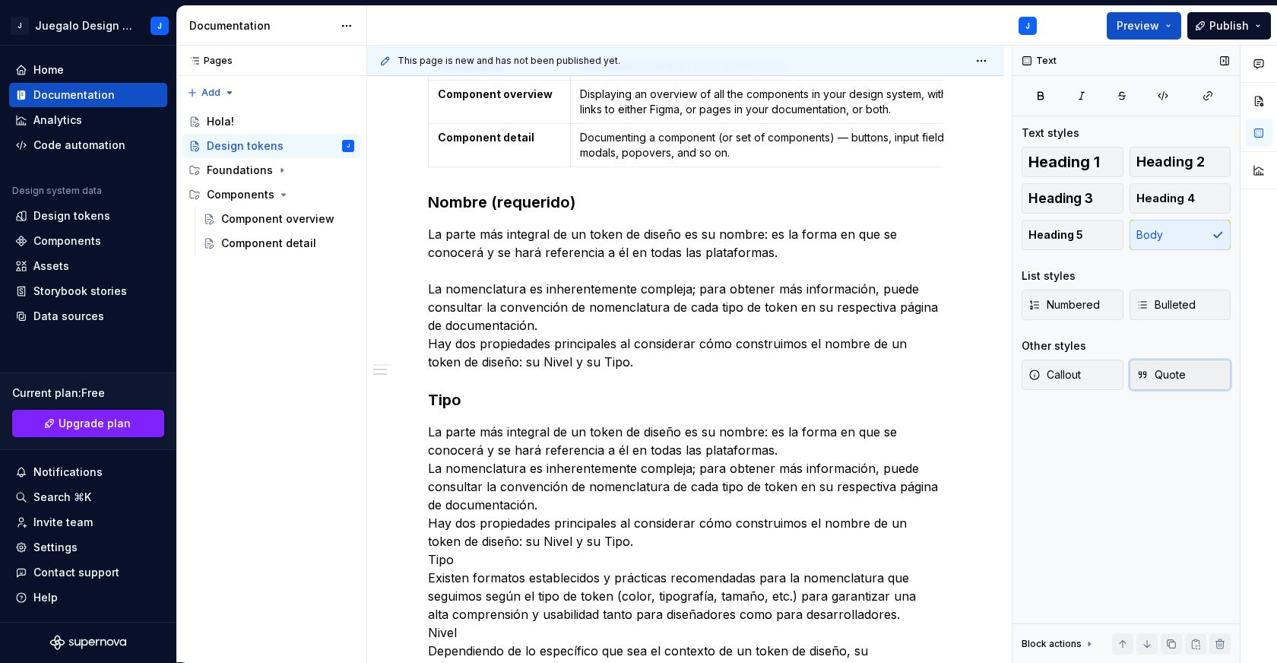
click at [1168, 375] on span "Quote" at bounding box center [1160, 374] width 49 height 15
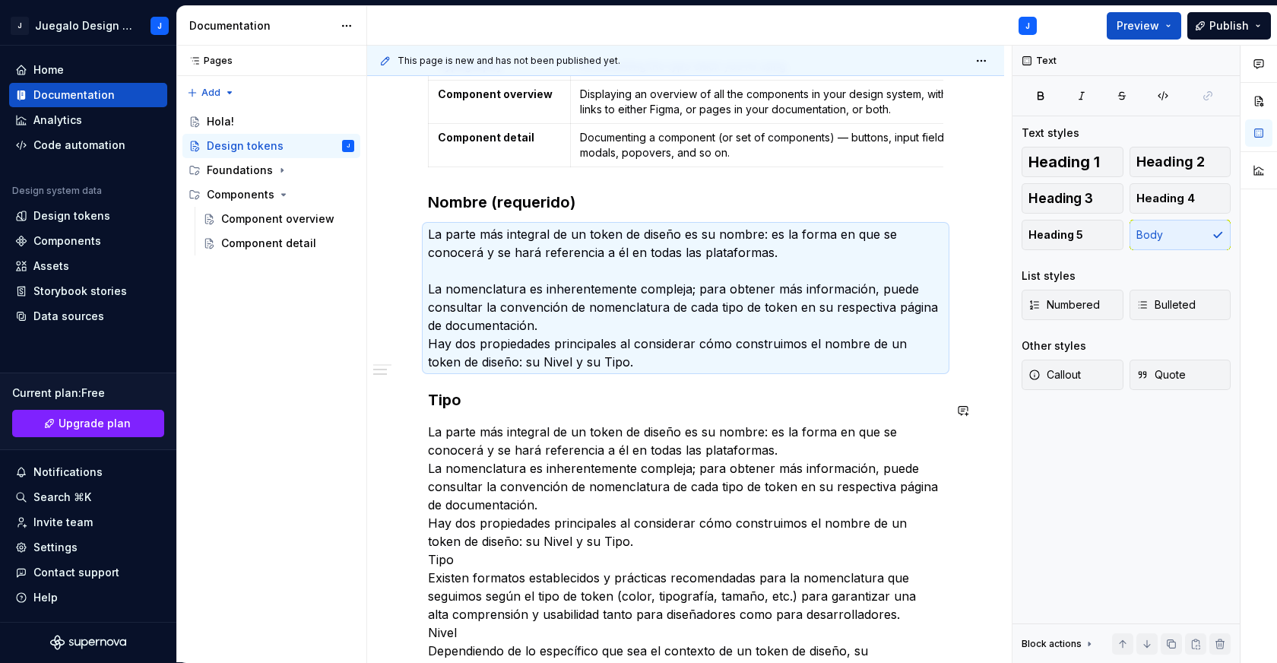
click at [607, 399] on div "Los tokens son un conjunto de decisiones de diseño fundamentales, representadas…" at bounding box center [685, 160] width 515 height 1346
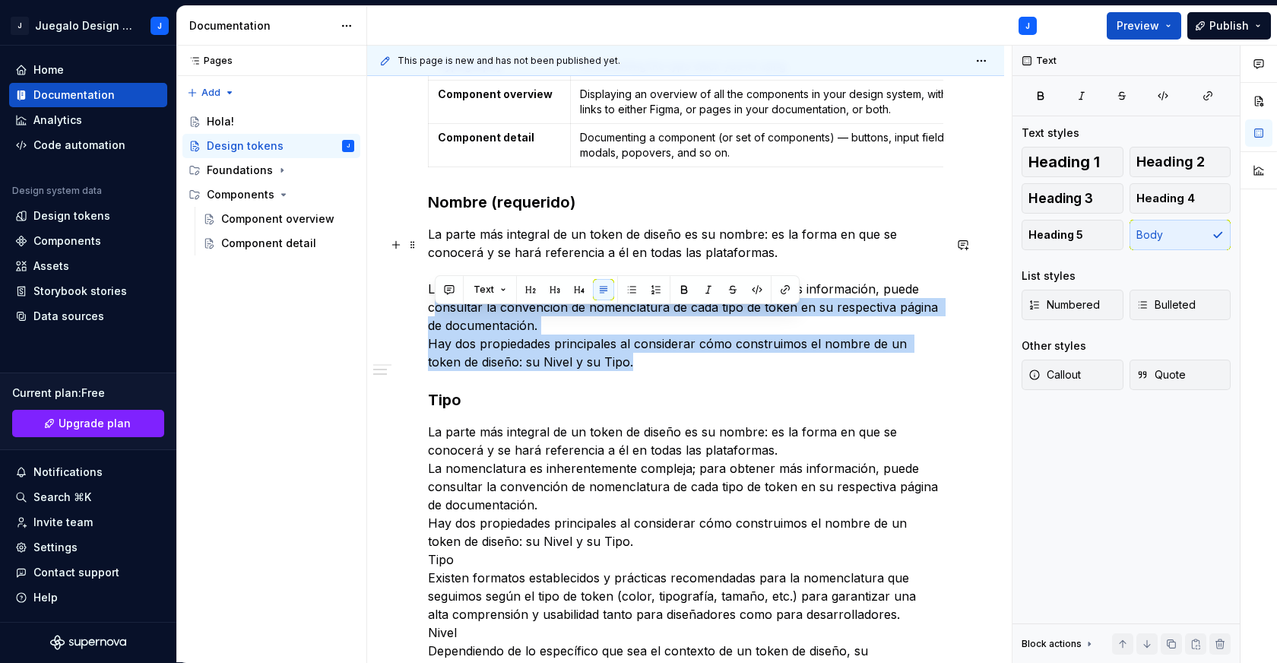
drag, startPoint x: 614, startPoint y: 371, endPoint x: 437, endPoint y: 325, distance: 182.9
click at [437, 325] on p "La parte más integral de un token de diseño es su nombre: es la forma en que se…" at bounding box center [685, 298] width 515 height 146
click at [521, 331] on p "La parte más integral de un token de diseño es su nombre: es la forma en que se…" at bounding box center [685, 298] width 515 height 146
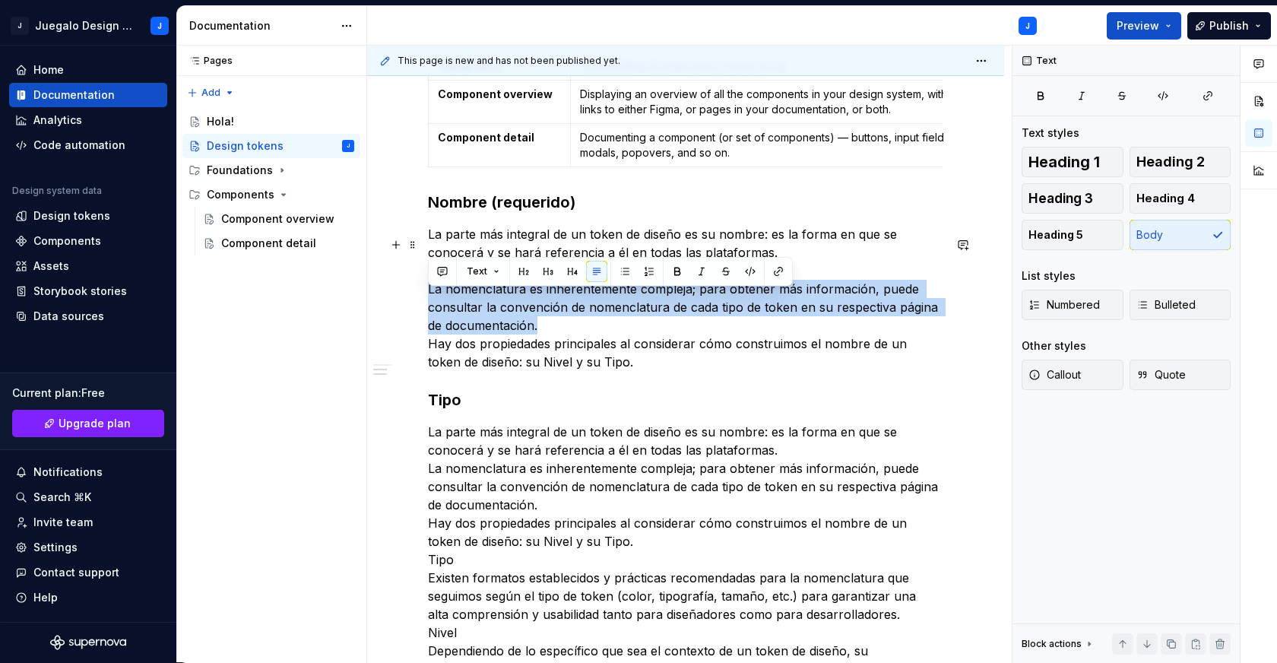
drag, startPoint x: 553, startPoint y: 339, endPoint x: 413, endPoint y: 302, distance: 145.5
click at [413, 302] on div "Los tokens son un conjunto de decisiones de diseño fundamentales, representadas…" at bounding box center [685, 249] width 637 height 1599
click at [1174, 371] on span "Quote" at bounding box center [1160, 374] width 49 height 15
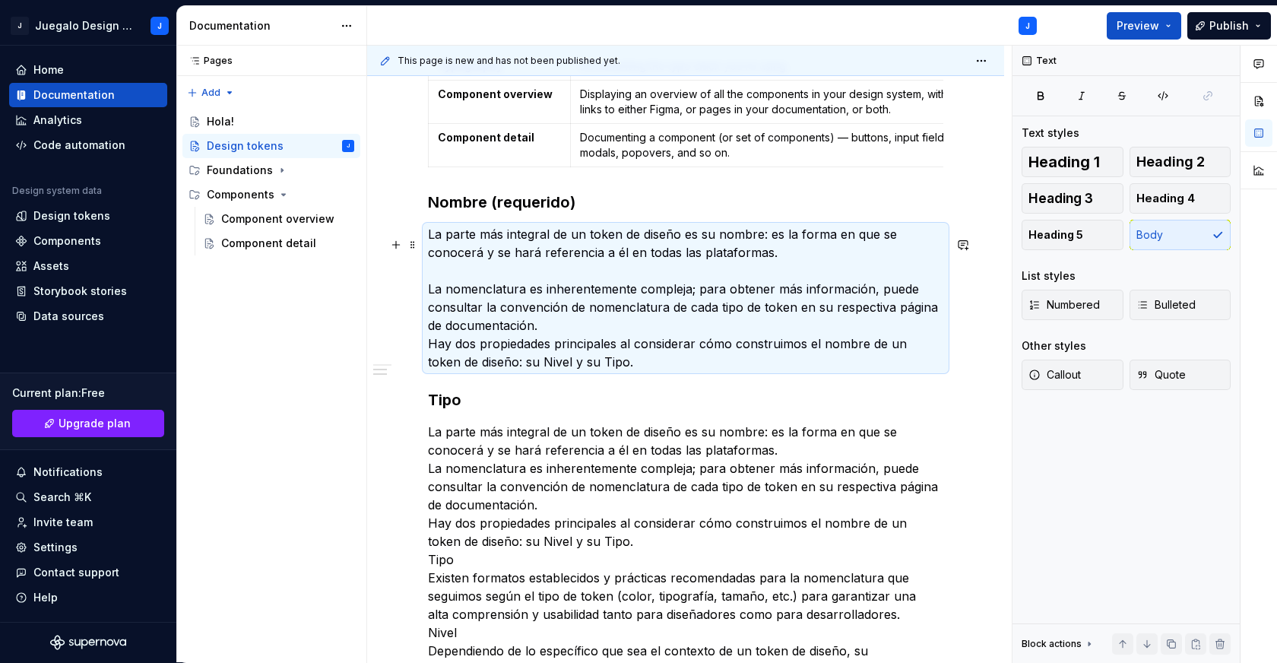
click at [719, 283] on p "La parte más integral de un token de diseño es su nombre: es la forma en que se…" at bounding box center [685, 298] width 515 height 146
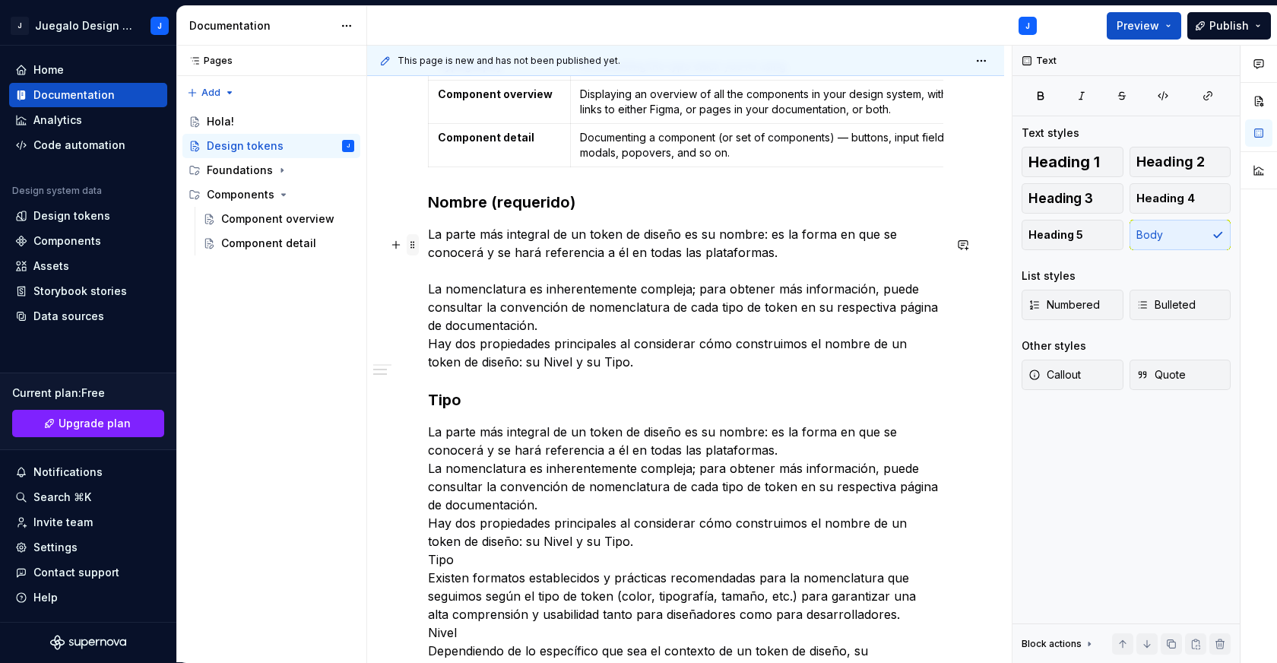
click at [412, 242] on span at bounding box center [413, 244] width 12 height 21
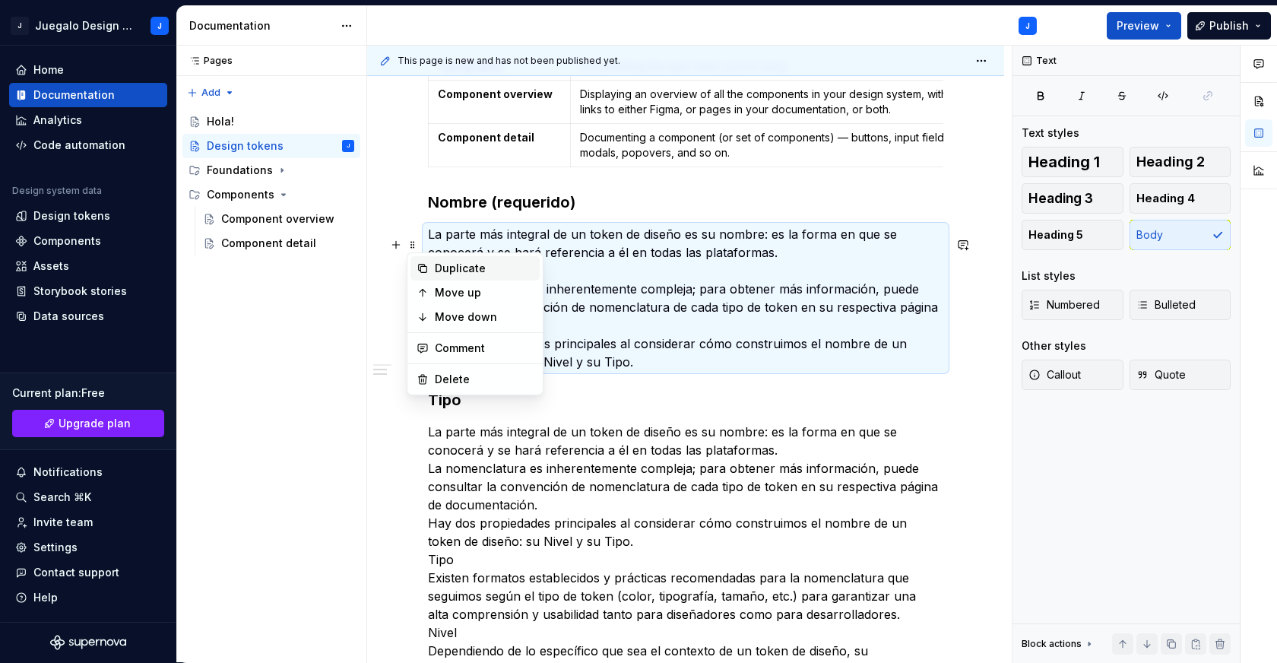
click at [474, 261] on div "Duplicate" at bounding box center [484, 268] width 99 height 15
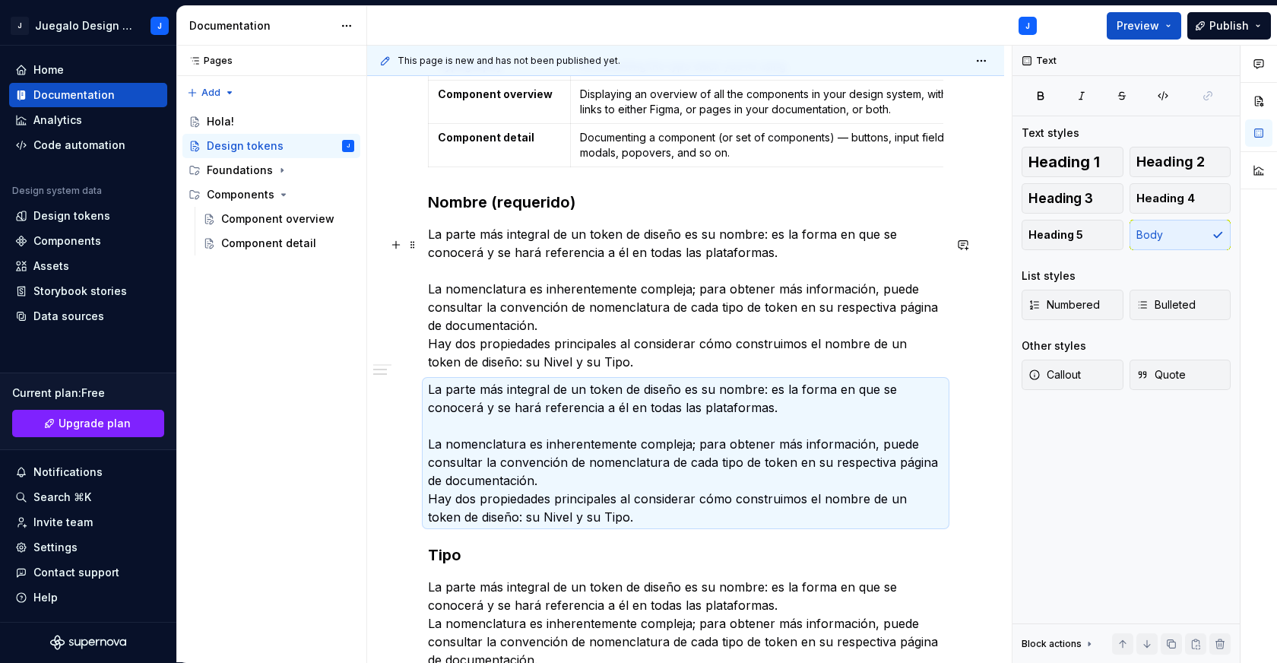
click at [442, 309] on p "La parte más integral de un token de diseño es su nombre: es la forma en que se…" at bounding box center [685, 298] width 515 height 146
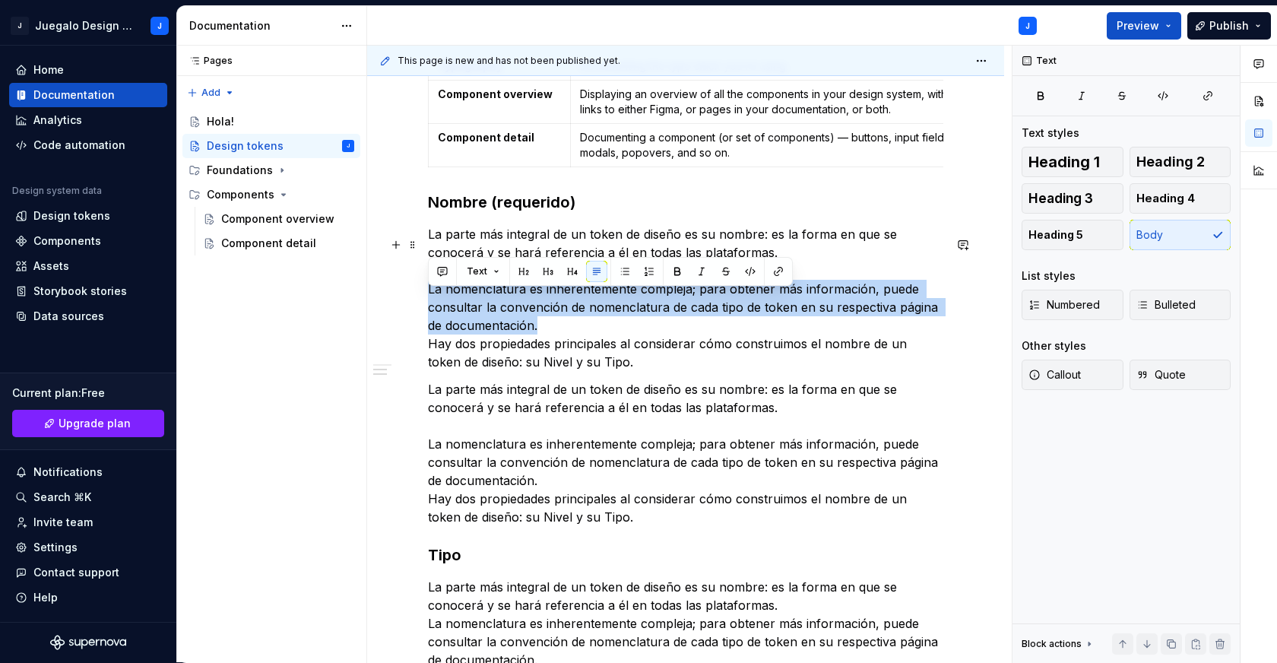
drag, startPoint x: 430, startPoint y: 301, endPoint x: 642, endPoint y: 334, distance: 214.7
click at [642, 334] on p "La parte más integral de un token de diseño es su nombre: es la forma en que se…" at bounding box center [685, 298] width 515 height 146
drag, startPoint x: 540, startPoint y: 337, endPoint x: 404, endPoint y: 304, distance: 139.2
click at [404, 304] on div "Los tokens son un conjunto de decisiones de diseño fundamentales, representadas…" at bounding box center [685, 327] width 637 height 1754
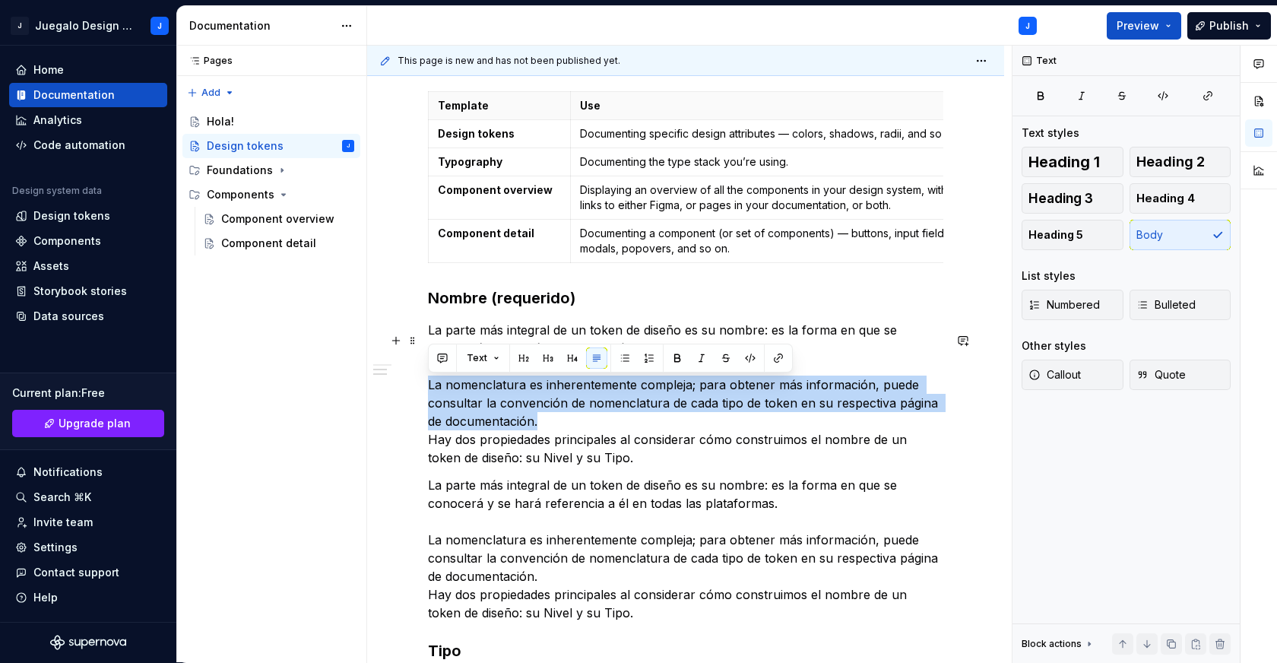
scroll to position [722, 0]
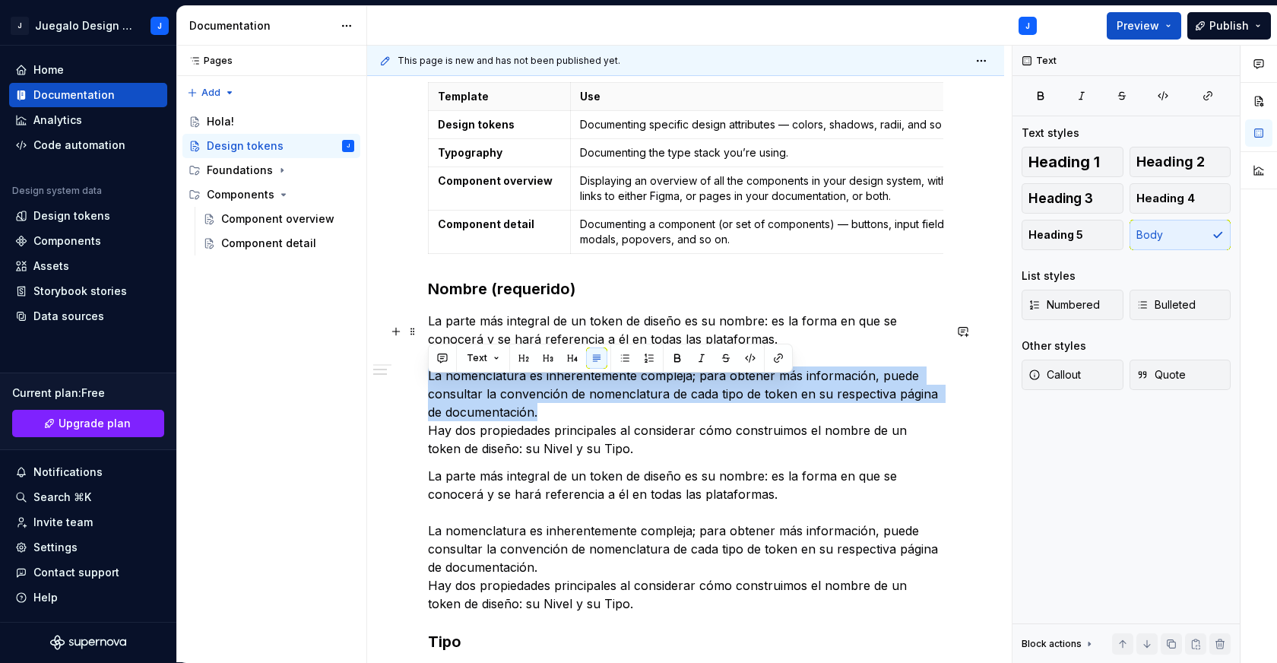
click at [636, 415] on p "La parte más integral de un token de diseño es su nombre: es la forma en que se…" at bounding box center [685, 385] width 515 height 146
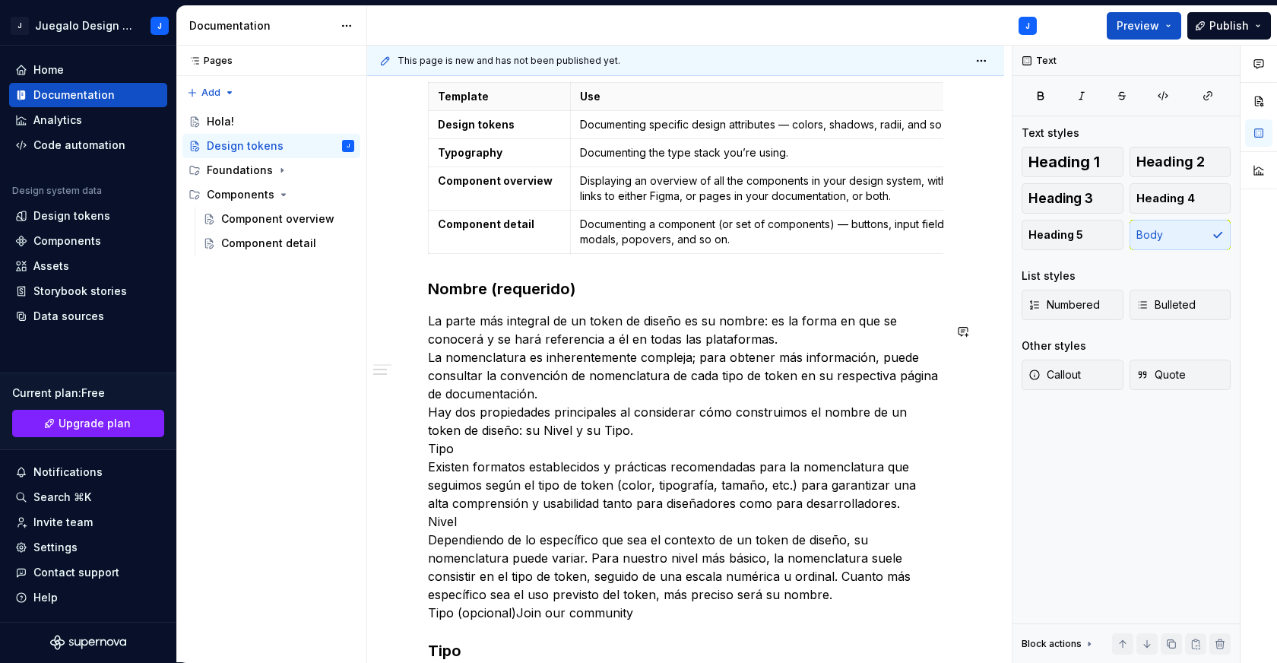
scroll to position [848, 0]
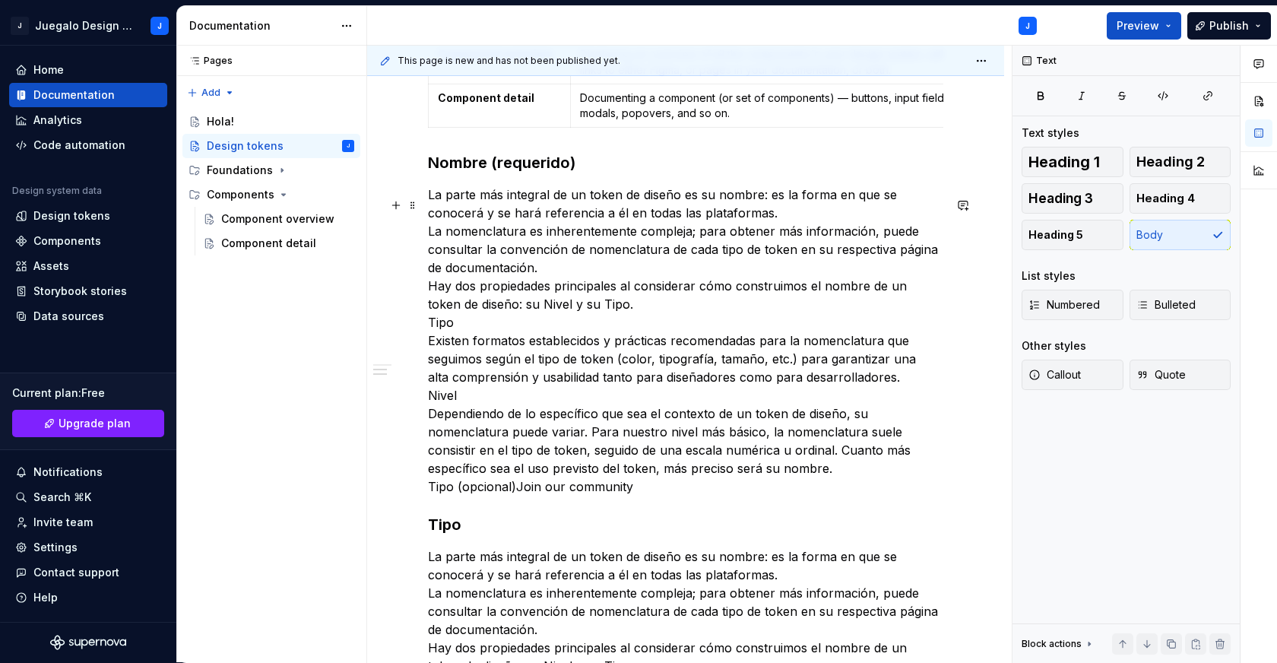
click at [793, 227] on p "La parte más integral de un token de diseño es su nombre: es la forma en que se…" at bounding box center [685, 340] width 515 height 310
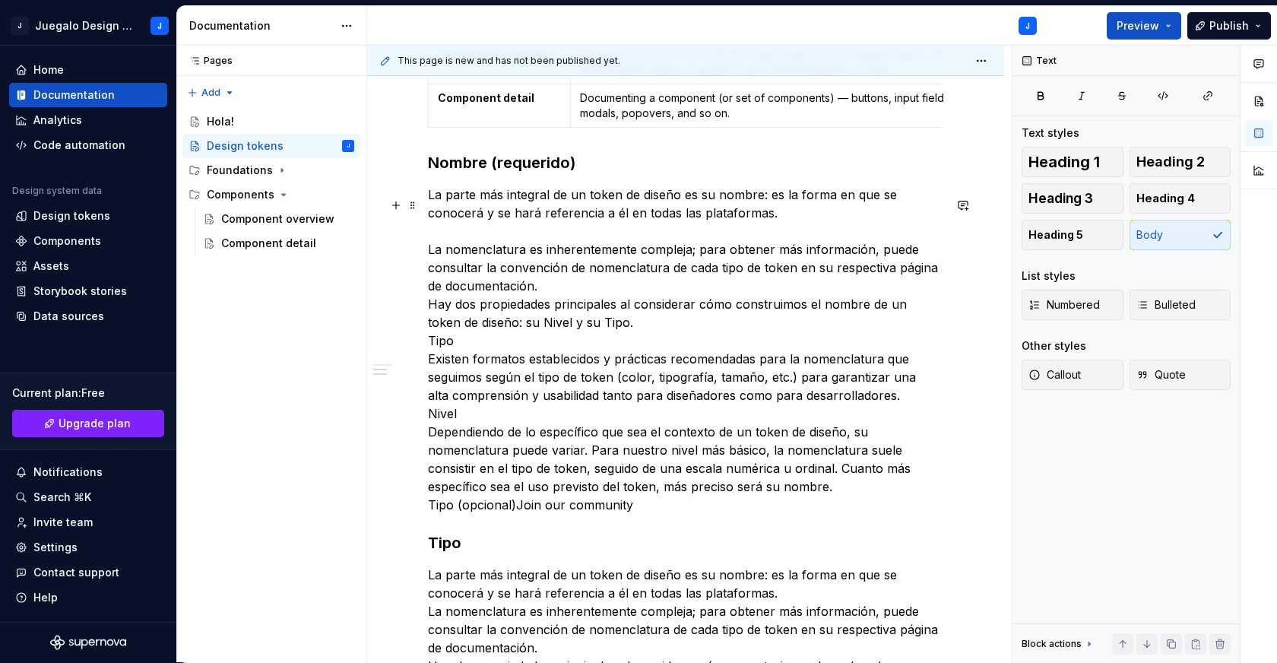
click at [606, 333] on p "La parte más integral de un token de diseño es su nombre: es la forma en que se…" at bounding box center [685, 349] width 515 height 328
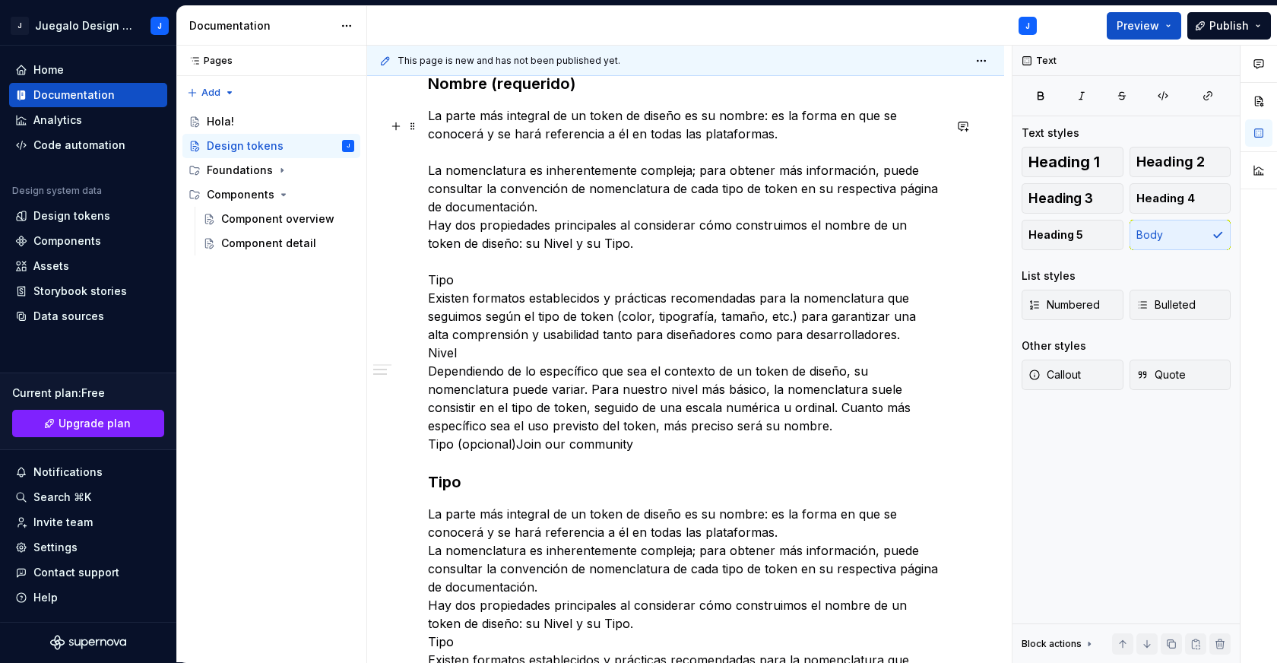
scroll to position [937, 0]
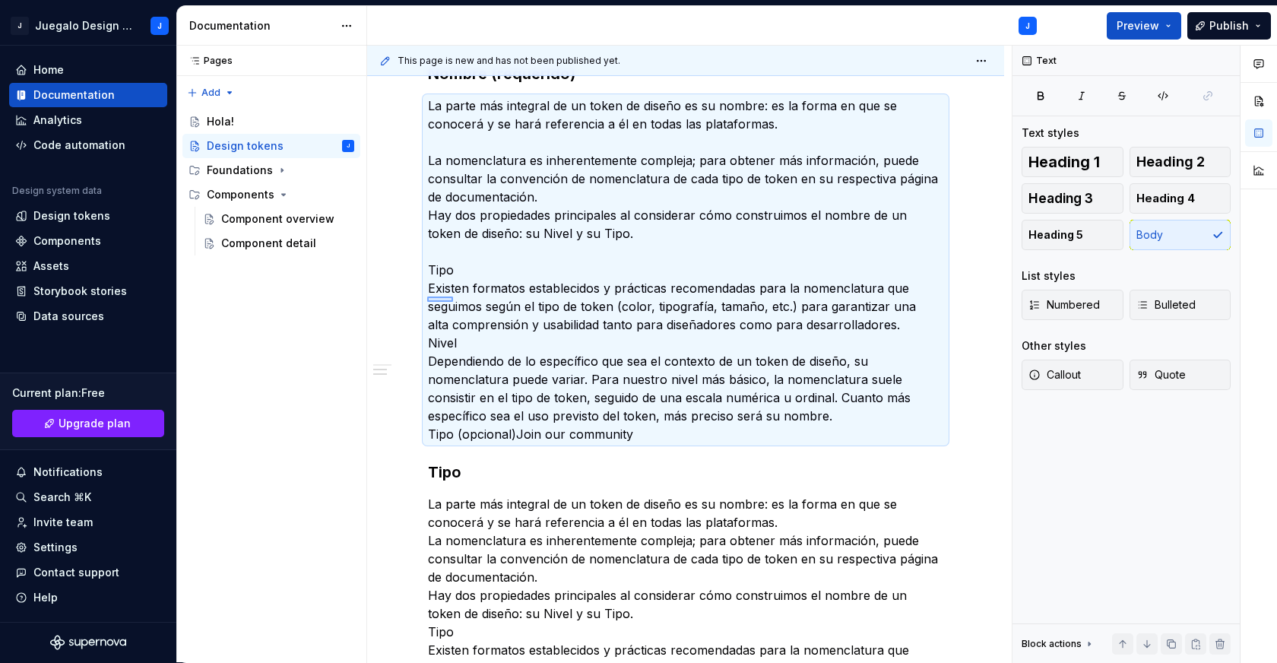
drag, startPoint x: 427, startPoint y: 296, endPoint x: 453, endPoint y: 302, distance: 26.4
click at [453, 302] on div "This page is new and has not been published yet. Design tokens Edit header Anat…" at bounding box center [689, 354] width 645 height 617
click at [454, 302] on p "La parte más integral de un token de diseño es su nombre: es la forma en que se…" at bounding box center [685, 270] width 515 height 347
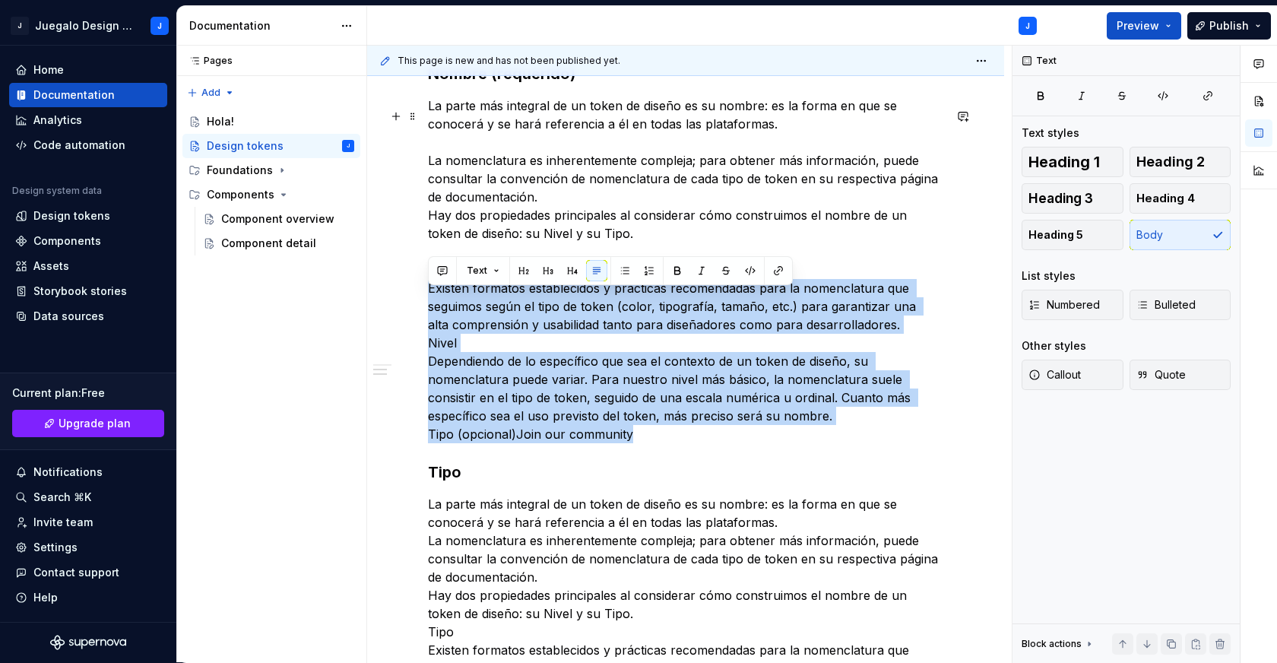
drag, startPoint x: 429, startPoint y: 298, endPoint x: 642, endPoint y: 448, distance: 260.9
click at [642, 443] on p "La parte más integral de un token de diseño es su nombre: es la forma en que se…" at bounding box center [685, 270] width 515 height 347
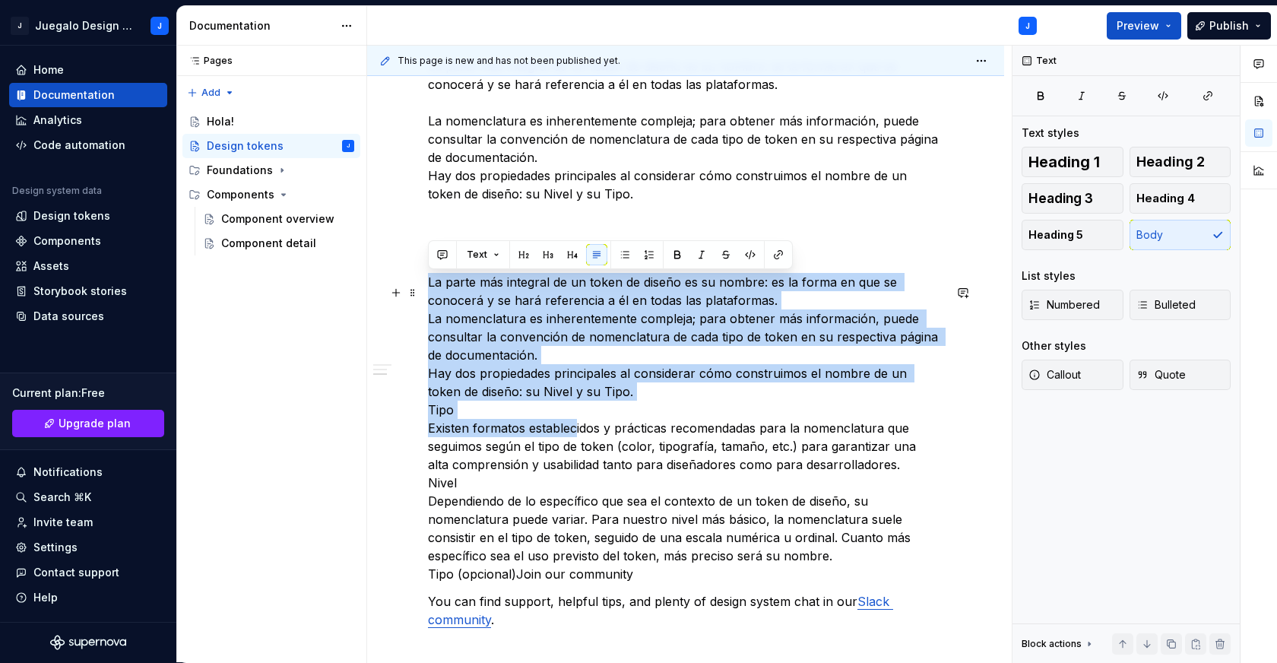
scroll to position [987, 0]
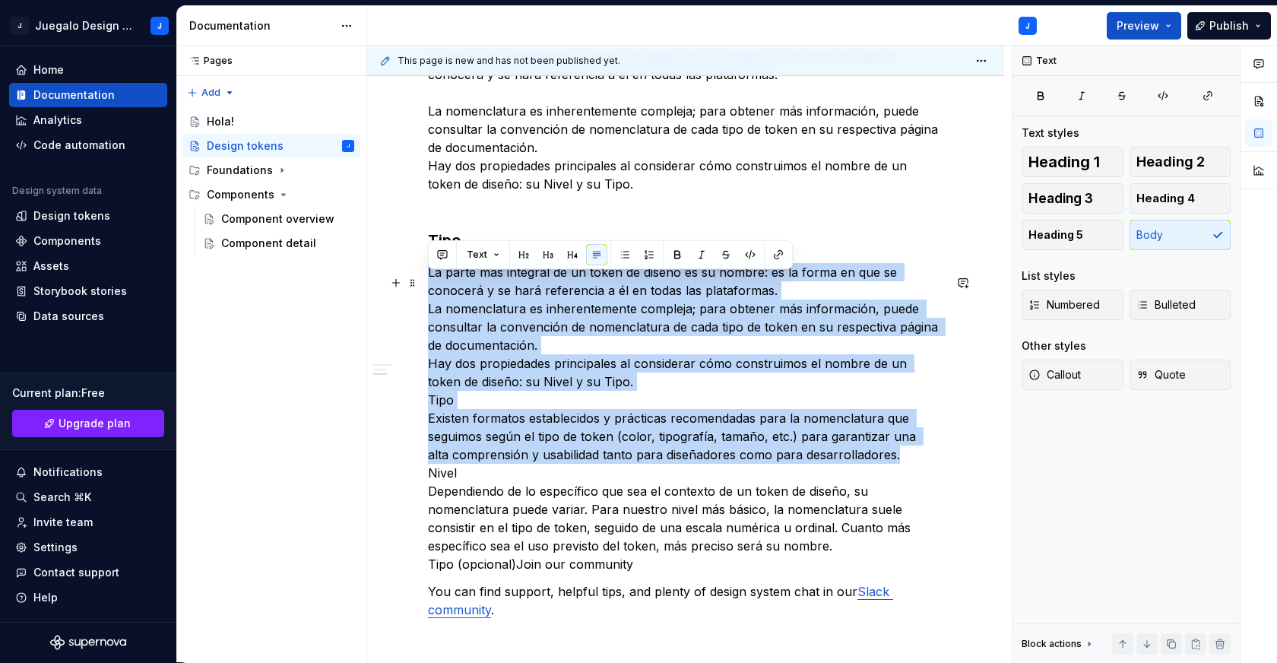
drag, startPoint x: 429, startPoint y: 332, endPoint x: 907, endPoint y: 460, distance: 494.2
click at [907, 460] on p "La parte más integral de un token de diseño es su nombre: es la forma en que se…" at bounding box center [685, 418] width 515 height 310
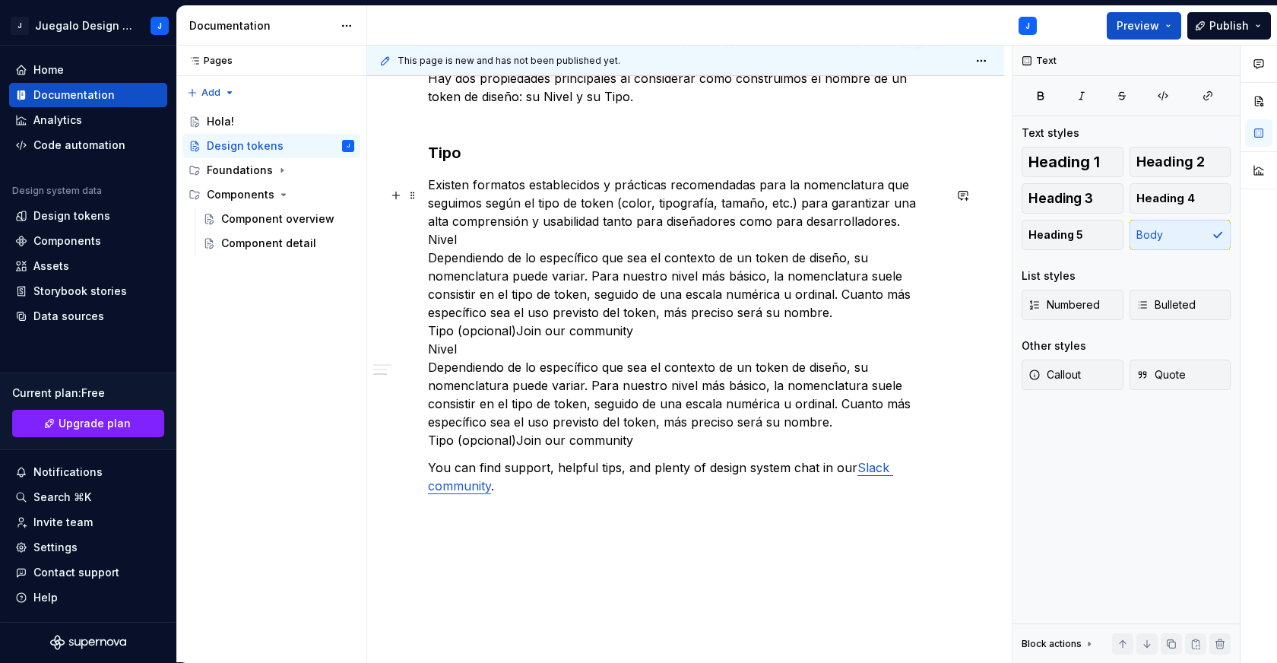
scroll to position [1065, 0]
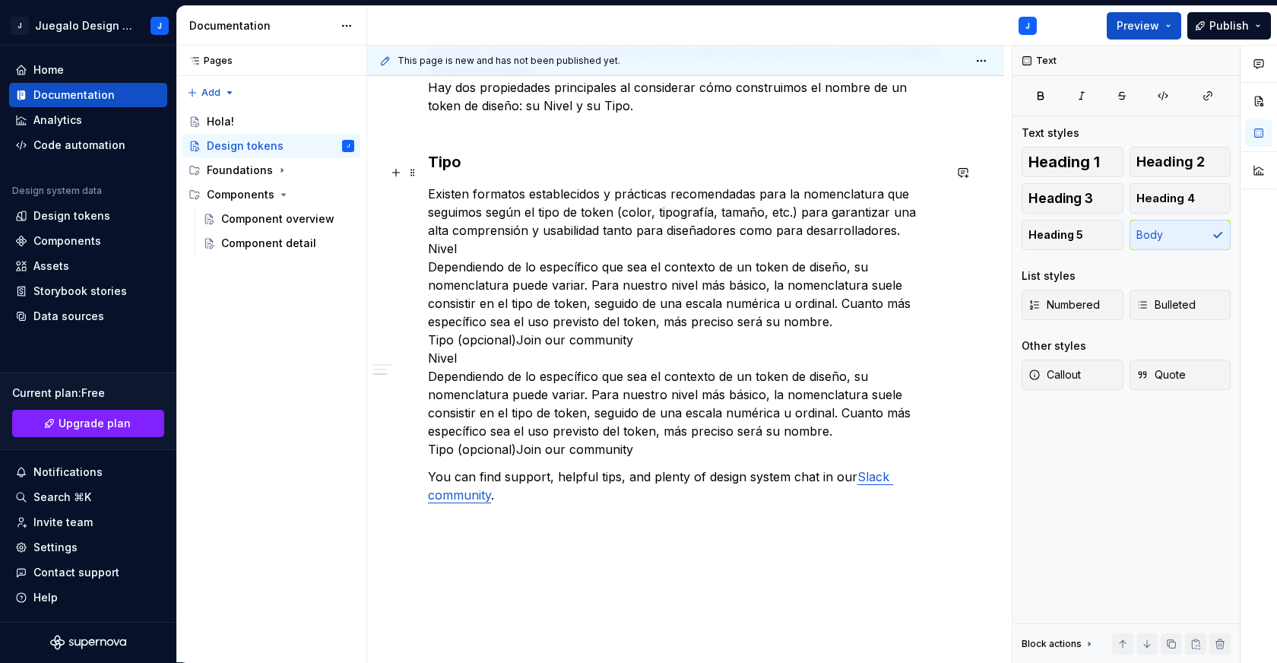
click at [435, 173] on h3 "Tipo" at bounding box center [685, 161] width 515 height 21
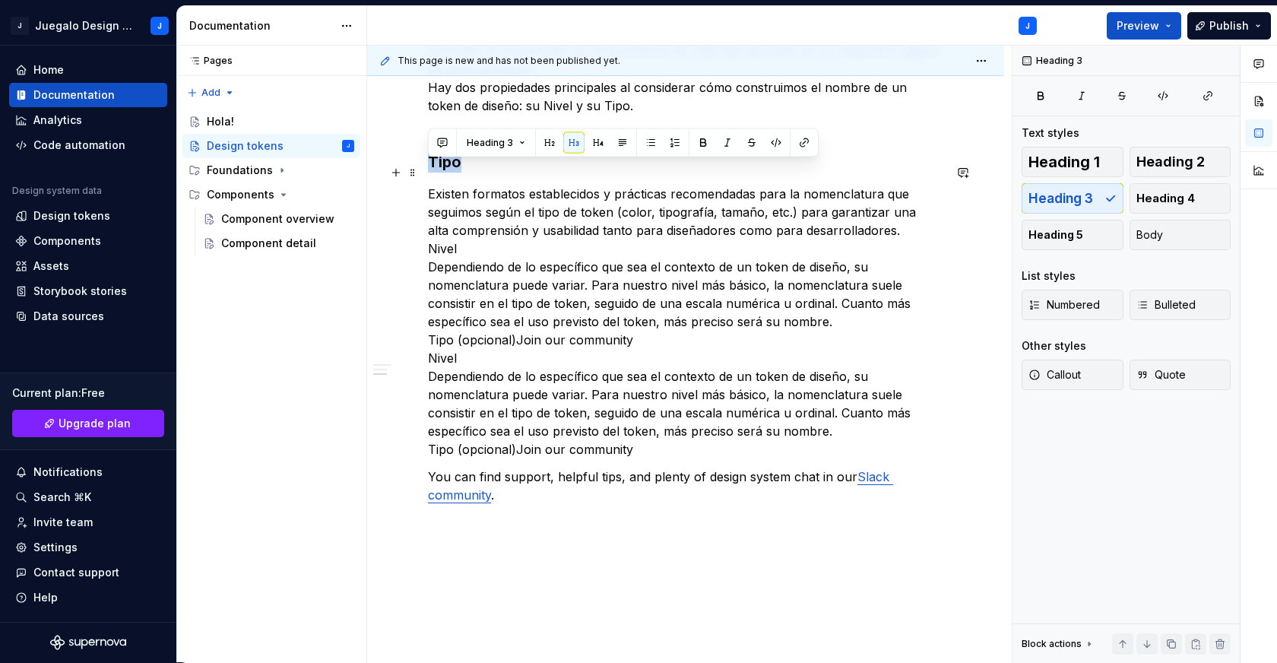
click at [435, 173] on h3 "Tipo" at bounding box center [685, 161] width 515 height 21
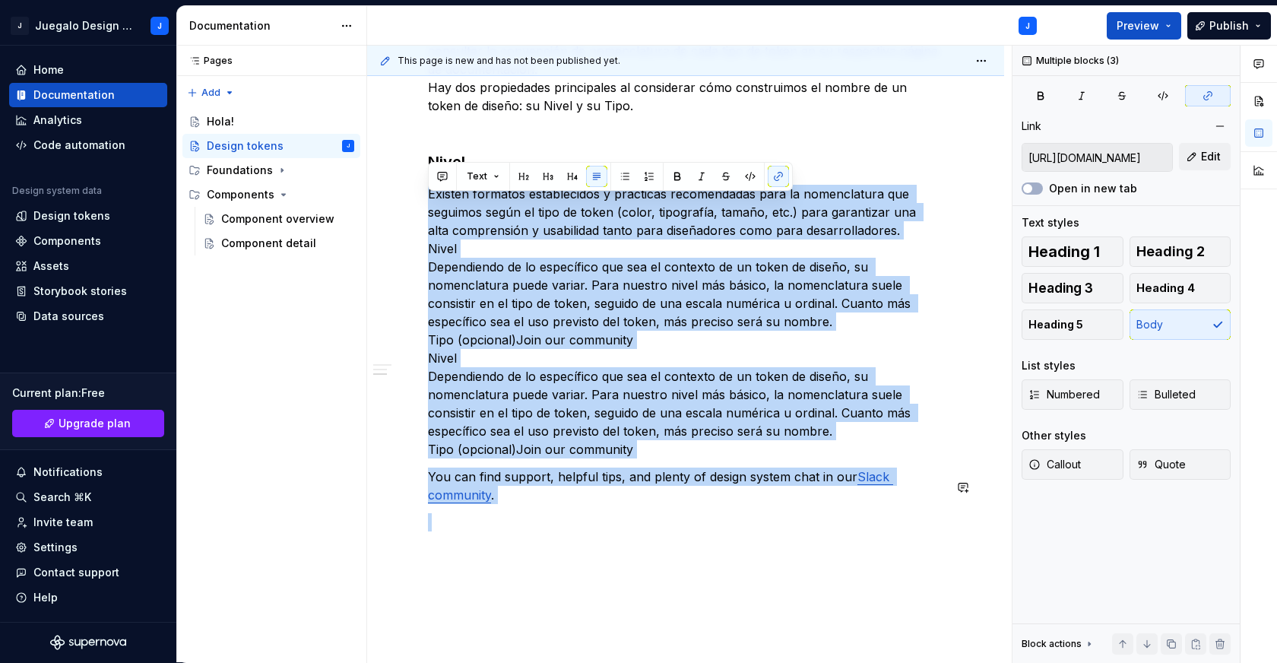
drag, startPoint x: 445, startPoint y: 223, endPoint x: 836, endPoint y: 523, distance: 492.9
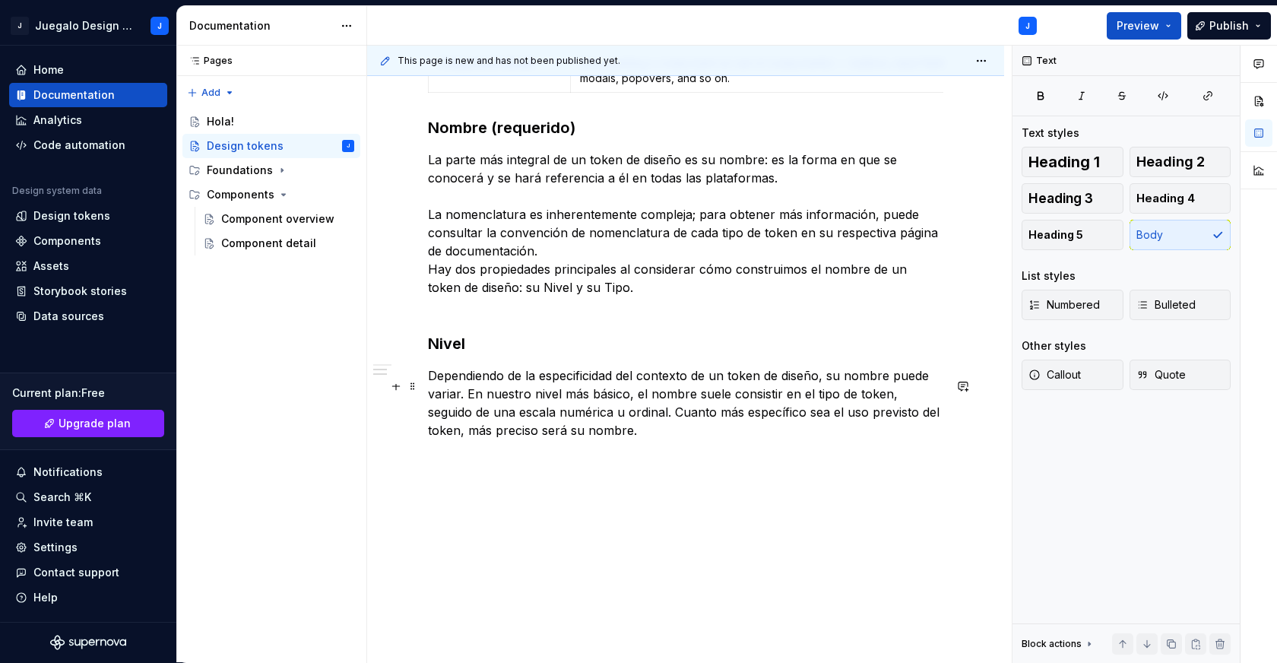
scroll to position [874, 0]
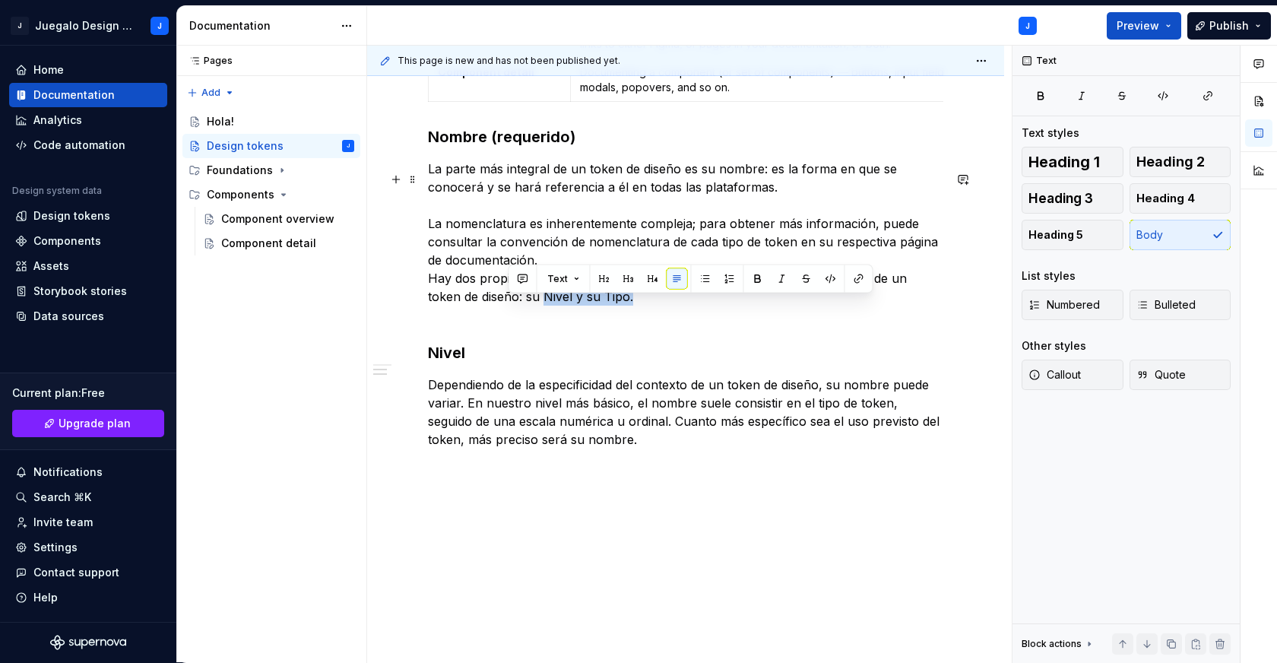
drag, startPoint x: 509, startPoint y: 306, endPoint x: 629, endPoint y: 309, distance: 120.1
click at [629, 309] on p "La parte más integral de un token de diseño es su nombre: es la forma en que se…" at bounding box center [685, 242] width 515 height 164
click at [754, 273] on button "button" at bounding box center [757, 278] width 21 height 21
click at [414, 364] on span at bounding box center [413, 363] width 12 height 21
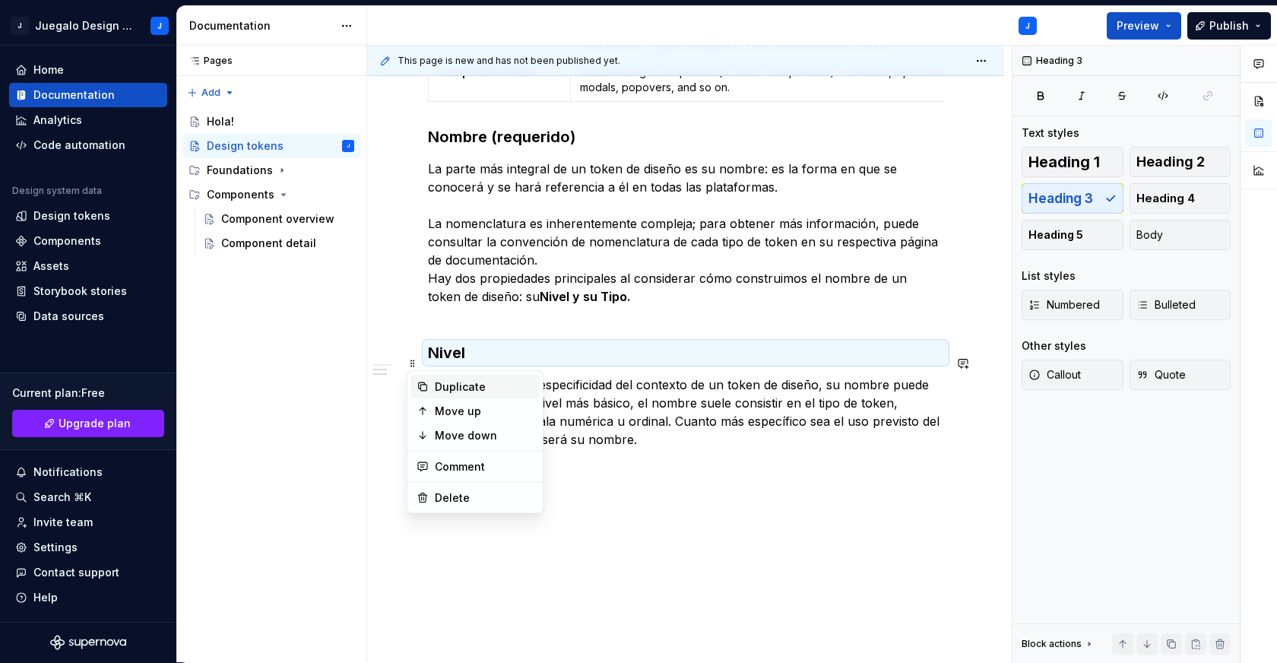
click at [483, 379] on div "Duplicate" at bounding box center [484, 386] width 99 height 15
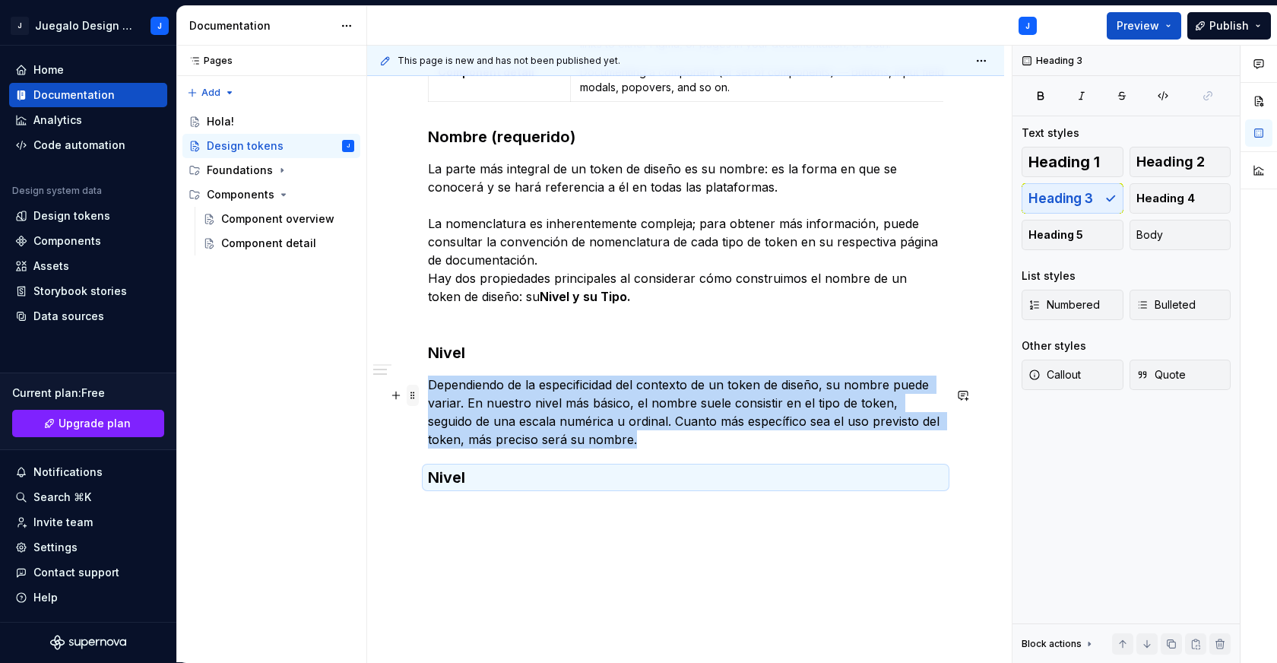
click at [412, 389] on span at bounding box center [413, 395] width 12 height 21
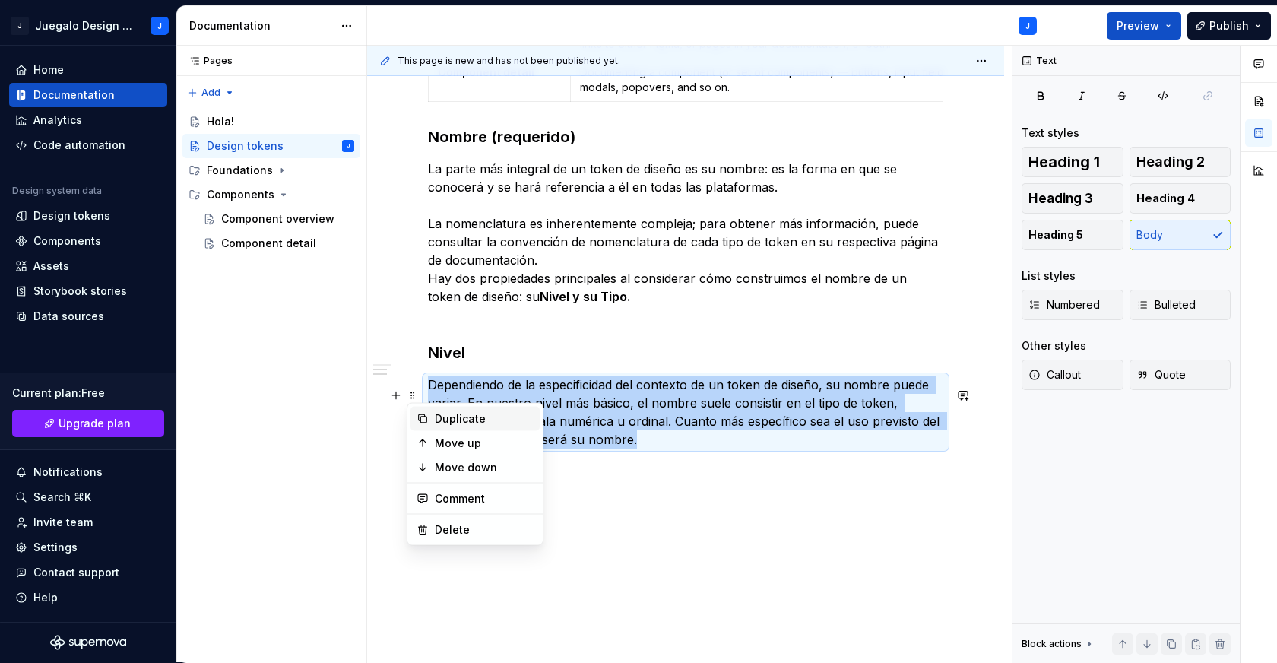
click at [474, 421] on div "Duplicate" at bounding box center [484, 418] width 99 height 15
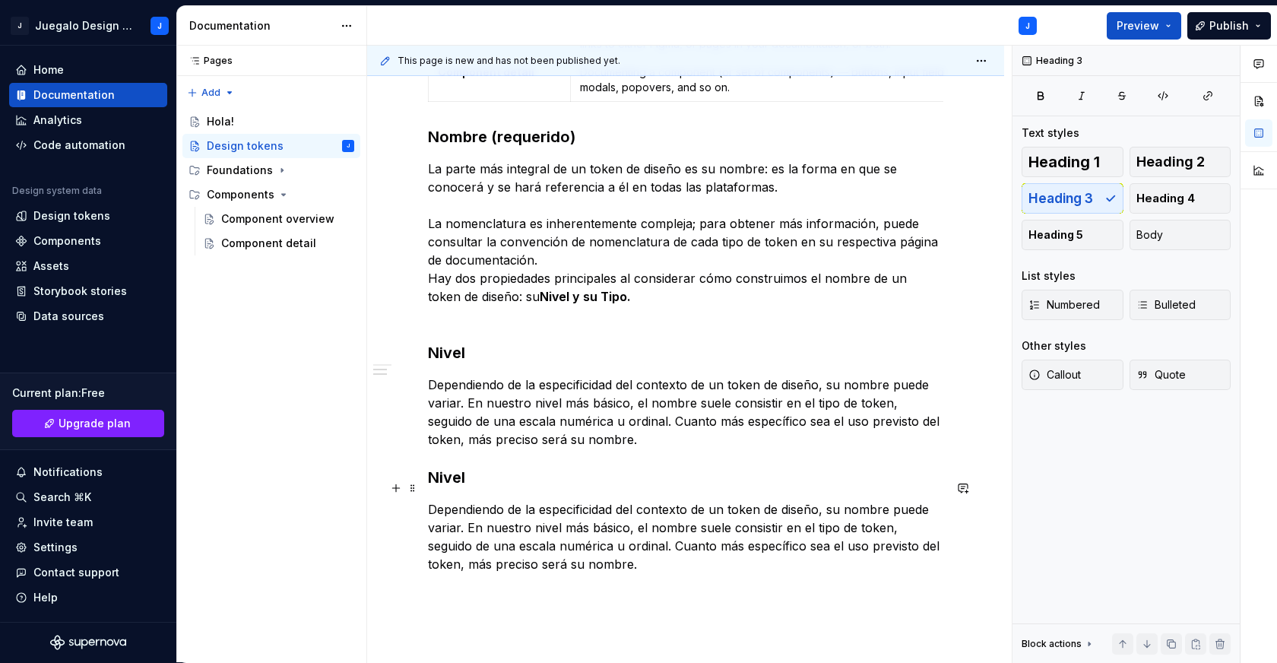
click at [454, 485] on h3 "Nivel" at bounding box center [685, 477] width 515 height 21
click at [512, 547] on p "Dependiendo de la especificidad del contexto de un token de diseño, su nombre p…" at bounding box center [685, 536] width 515 height 73
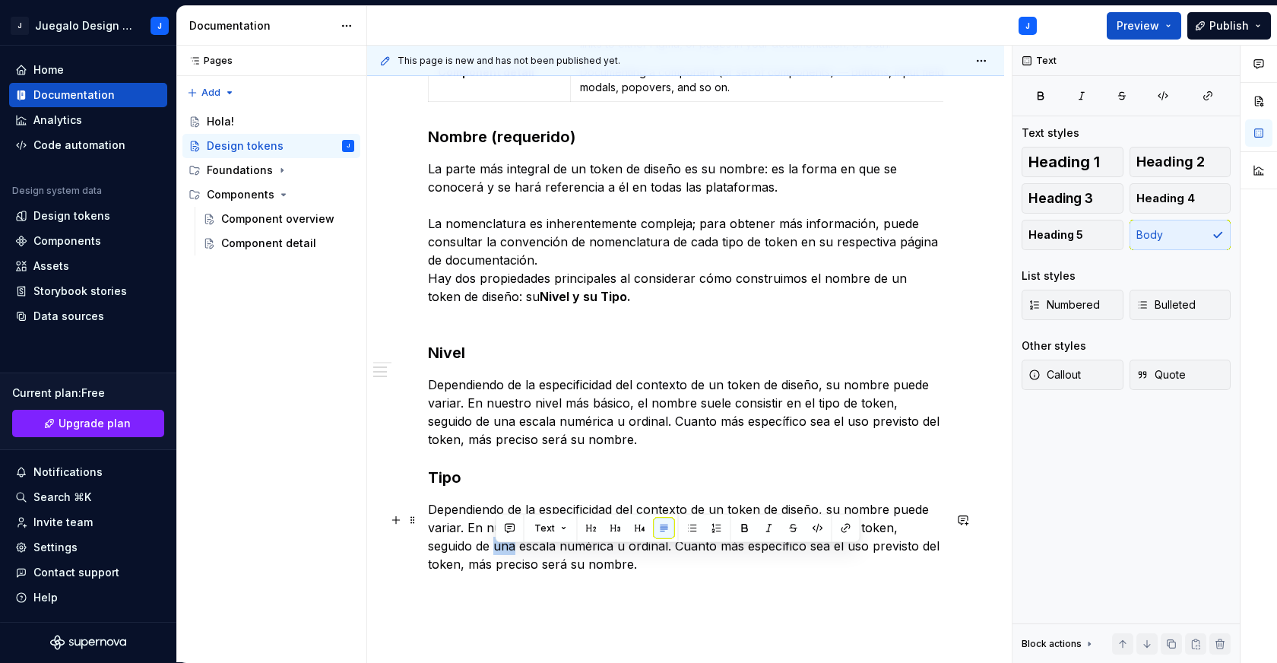
click at [512, 547] on p "Dependiendo de la especificidad del contexto de un token de diseño, su nombre p…" at bounding box center [685, 536] width 515 height 73
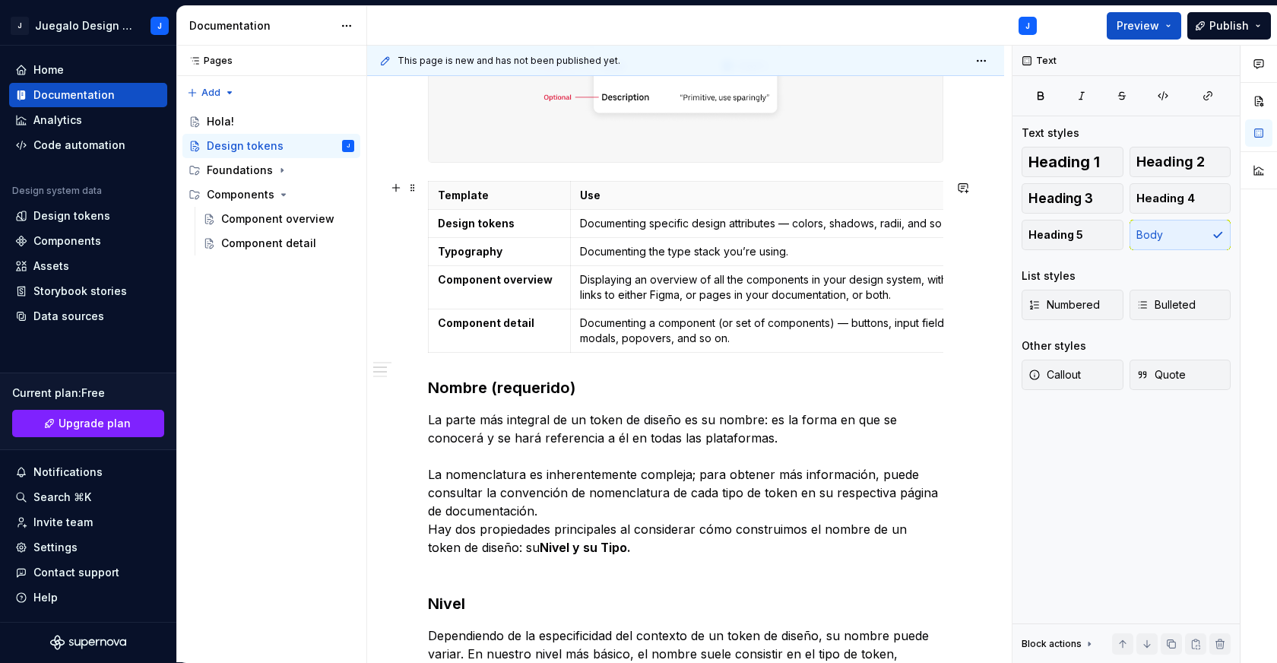
scroll to position [762, 0]
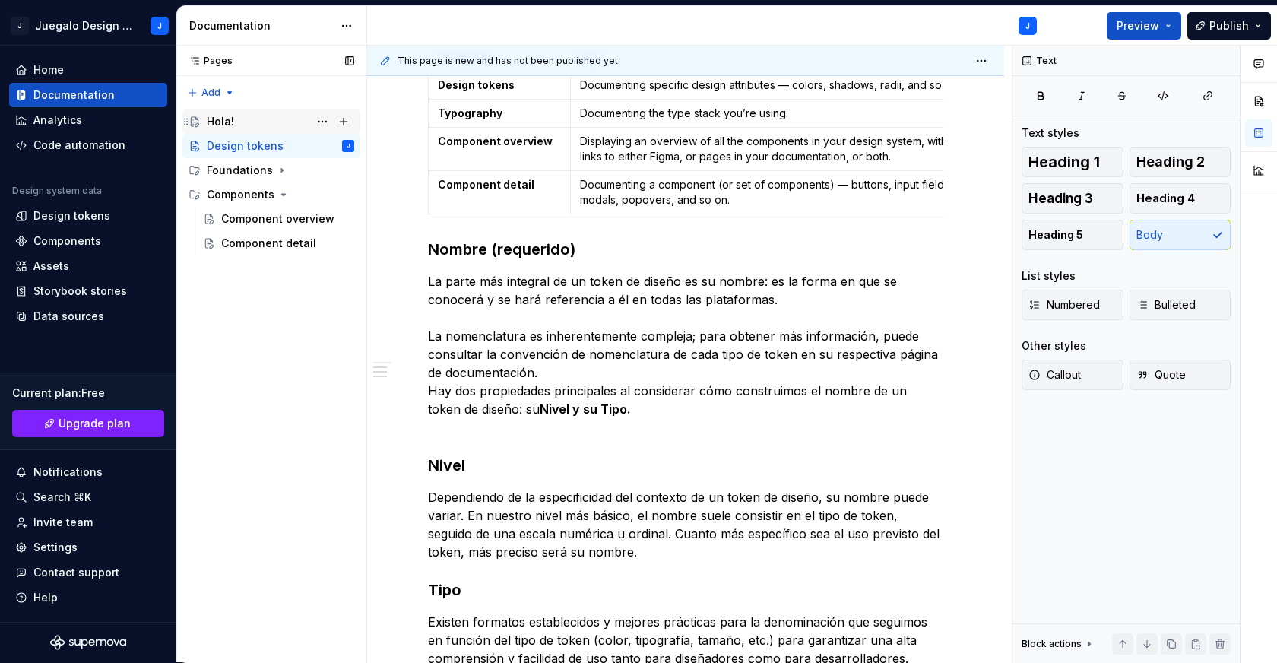
click at [220, 123] on div "Hola!" at bounding box center [220, 121] width 27 height 15
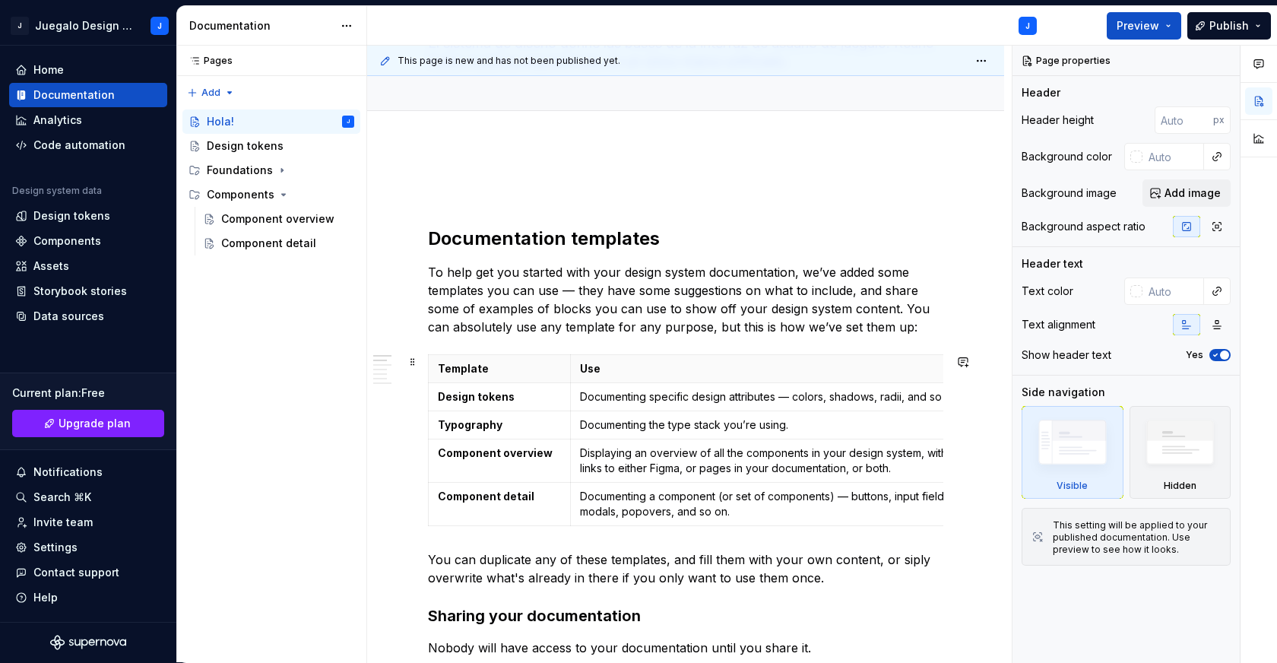
scroll to position [142, 0]
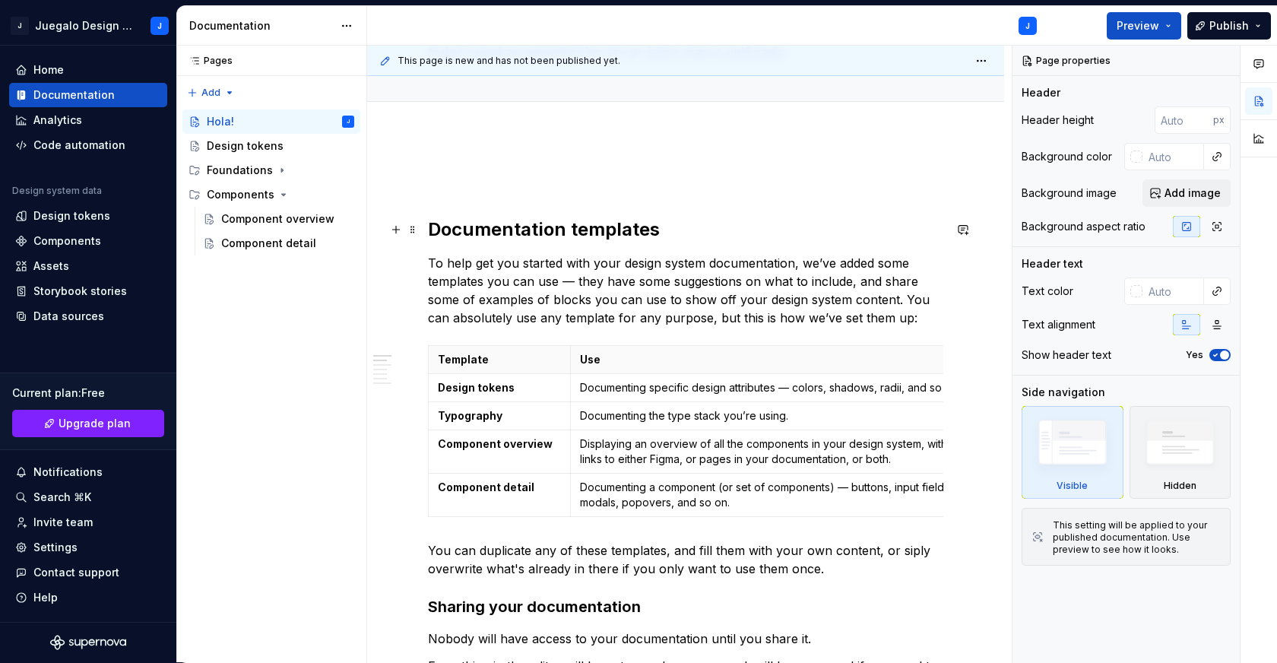
type textarea "*"
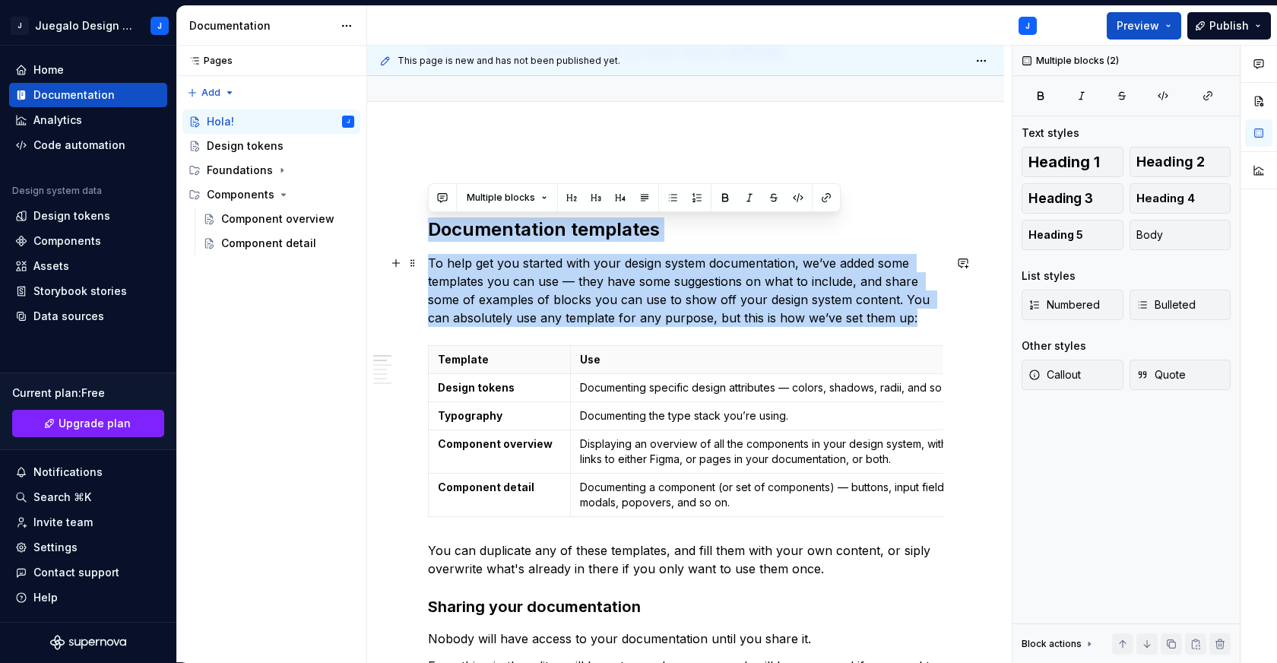
drag, startPoint x: 429, startPoint y: 227, endPoint x: 918, endPoint y: 315, distance: 495.9
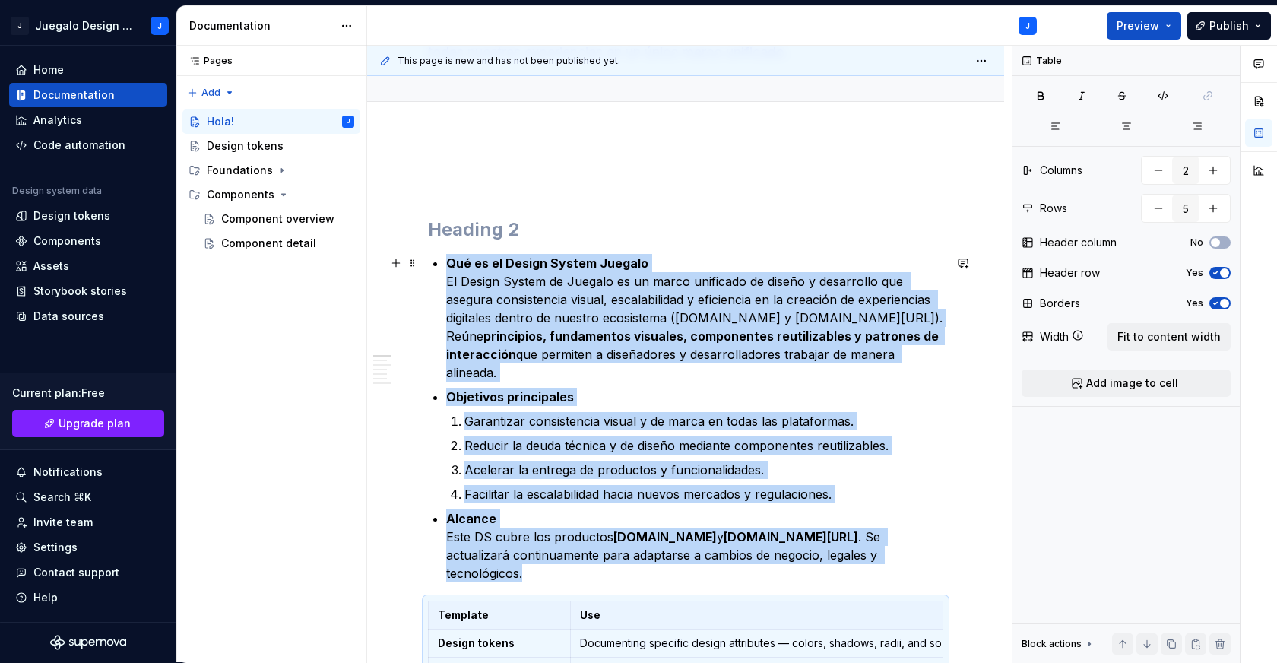
scroll to position [103, 0]
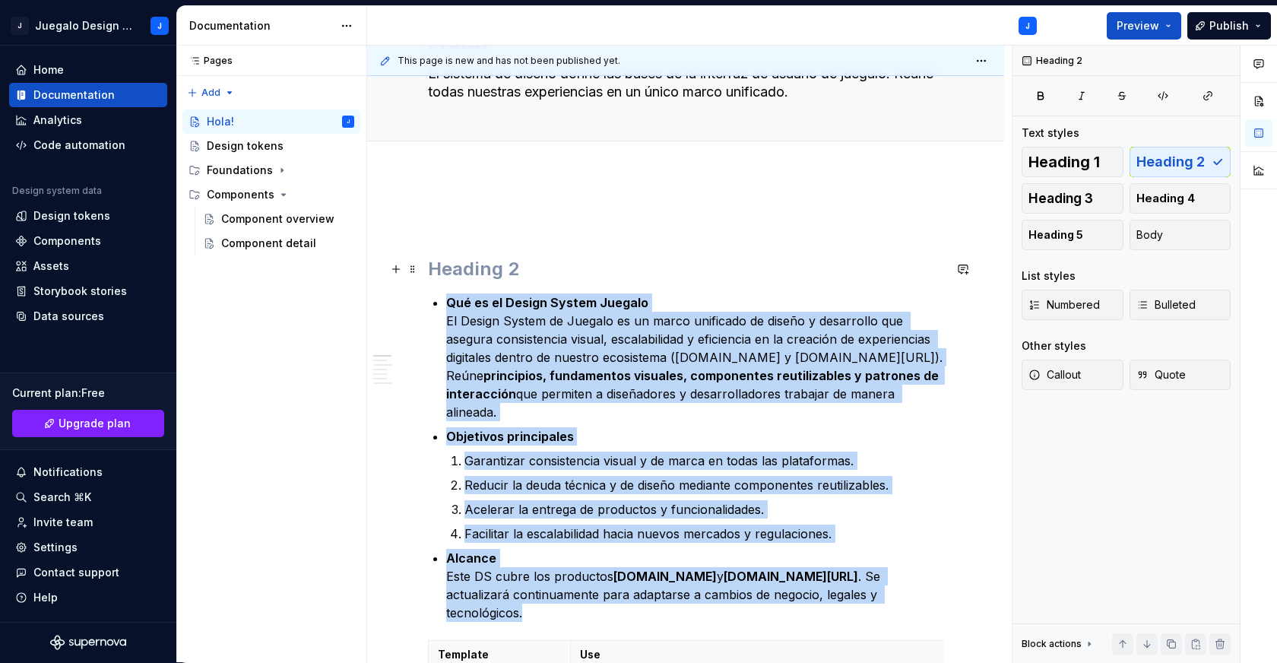
click at [480, 275] on h2 at bounding box center [685, 269] width 515 height 24
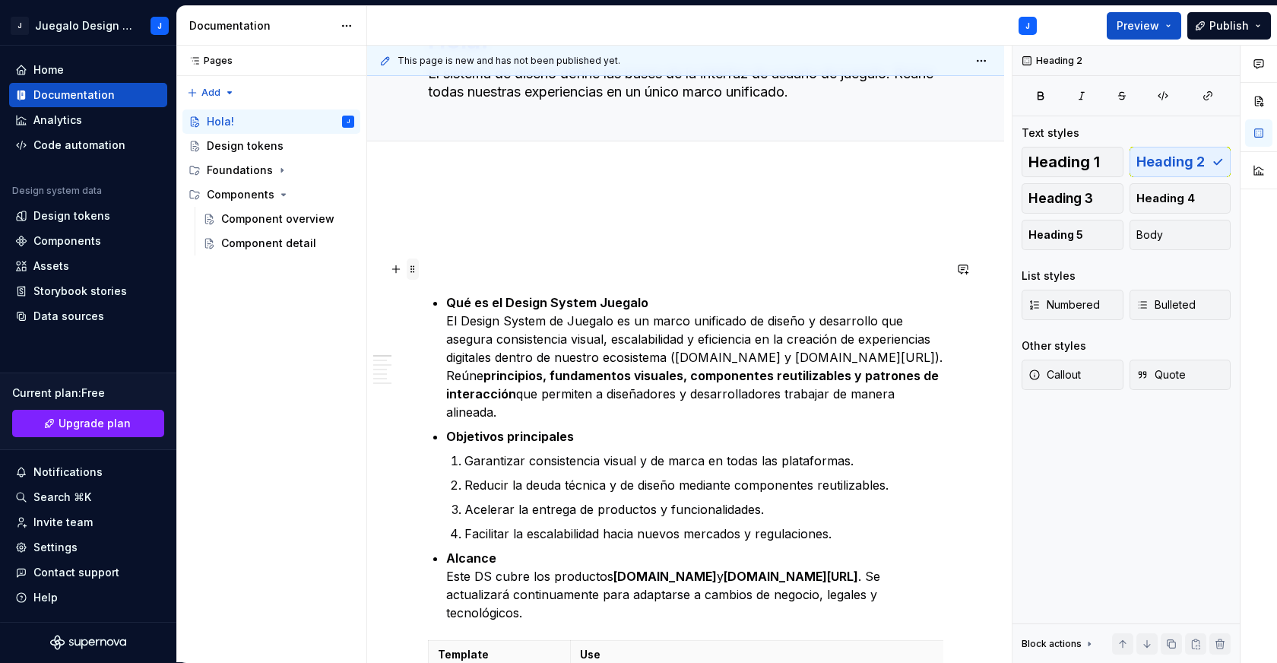
click at [410, 268] on span at bounding box center [413, 268] width 12 height 21
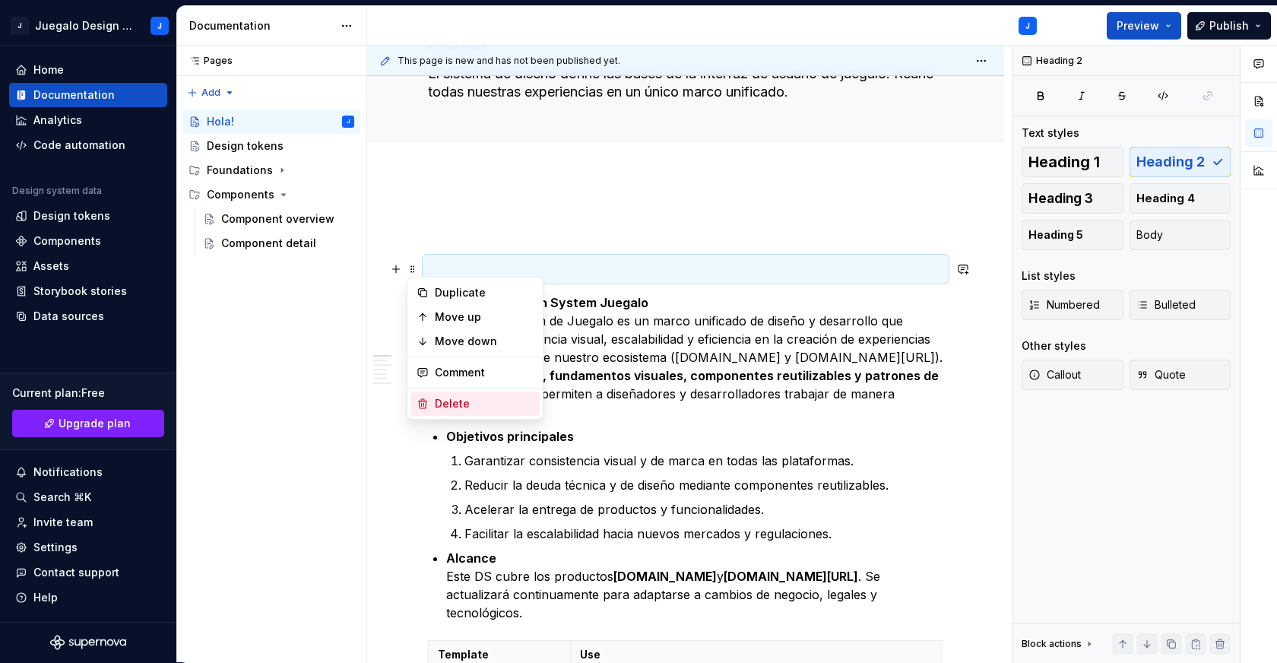
click at [445, 401] on div "Delete" at bounding box center [484, 403] width 99 height 15
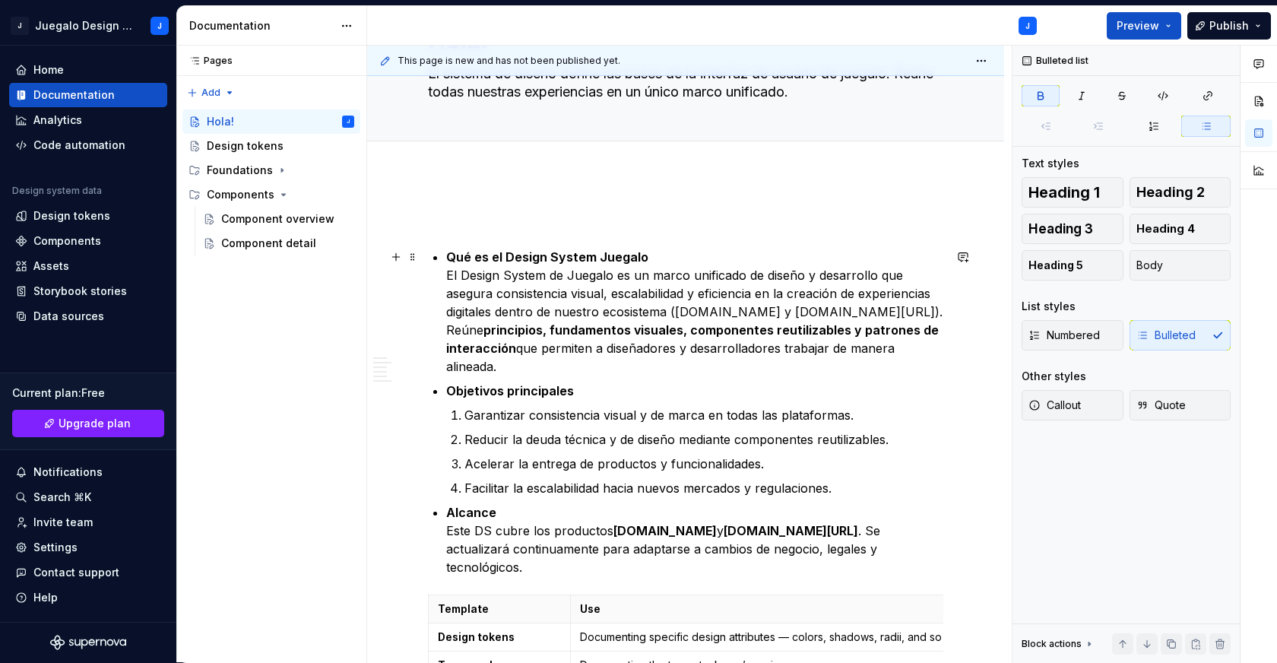
scroll to position [60, 0]
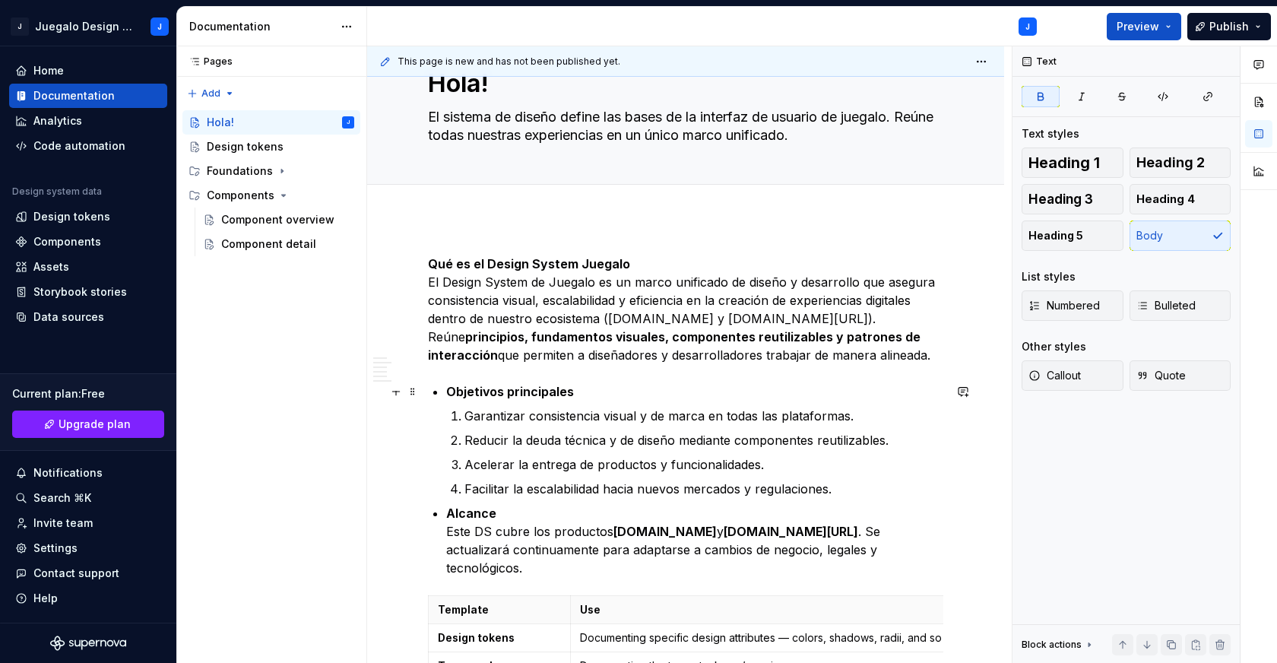
click at [446, 395] on strong "Objetivos principales" at bounding box center [510, 391] width 128 height 15
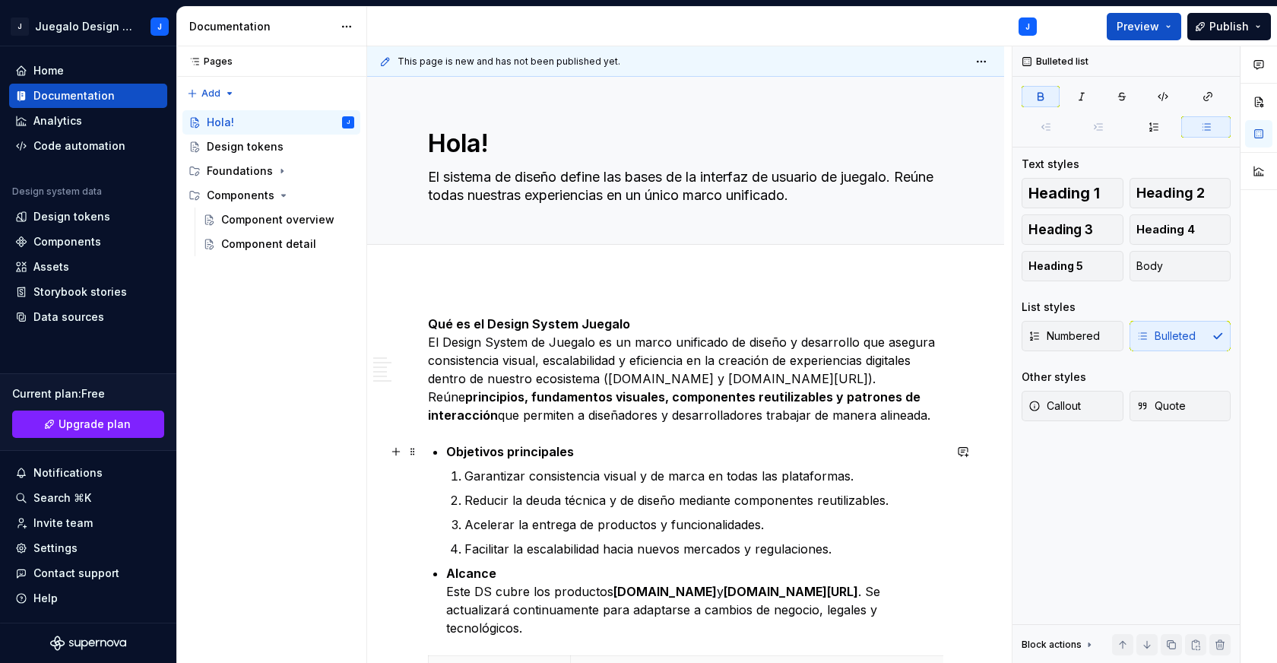
click at [446, 454] on strong "Objetivos principales" at bounding box center [510, 451] width 128 height 15
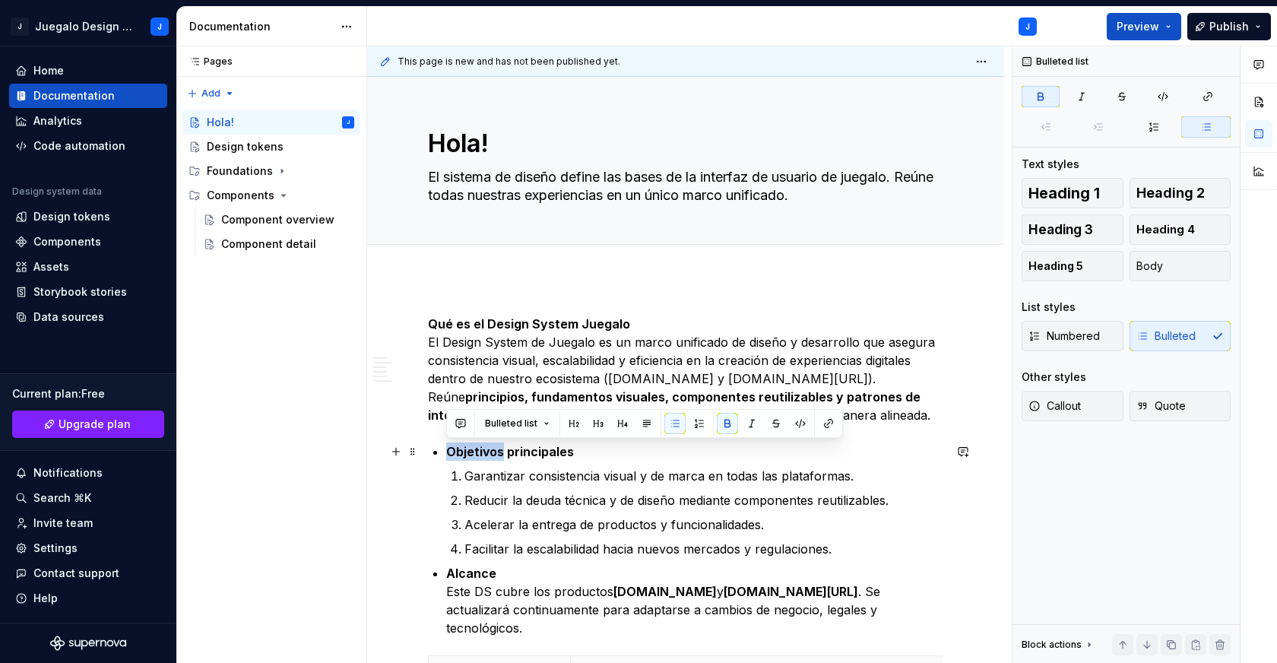
click at [446, 454] on strong "Objetivos principales" at bounding box center [510, 451] width 128 height 15
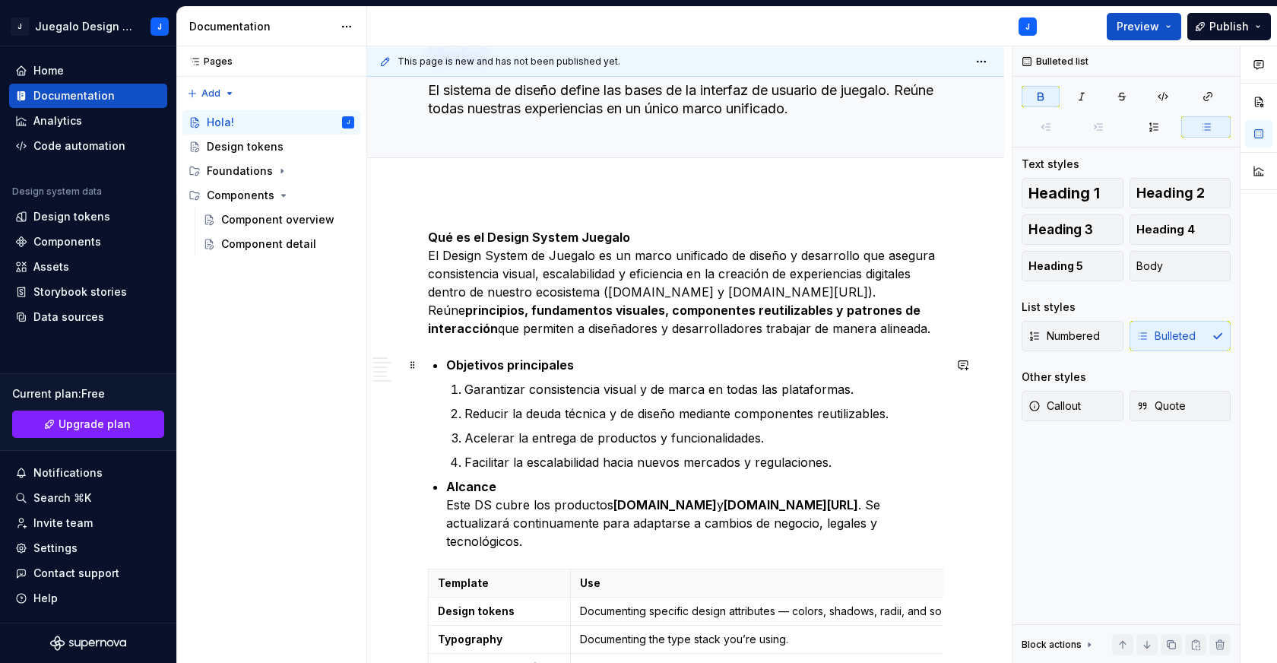
scroll to position [145, 0]
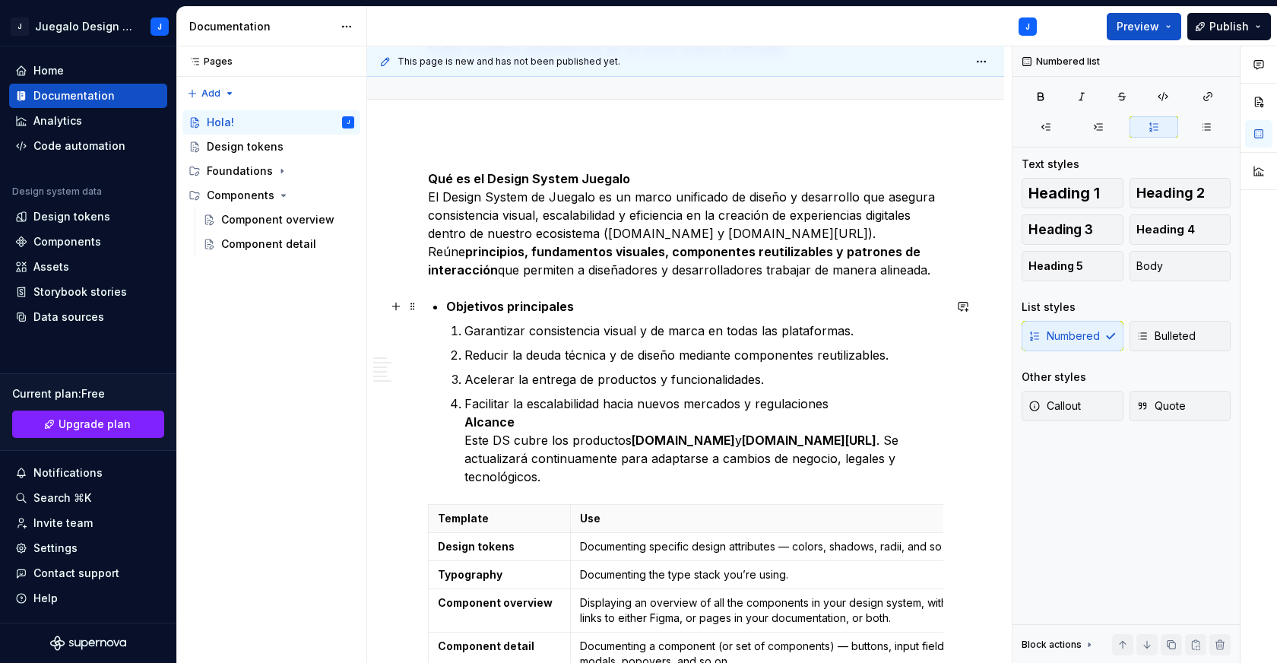
click at [458, 309] on strong "Objetivos principales" at bounding box center [510, 306] width 128 height 15
click at [544, 347] on p "Reducir la deuda técnica y de diseño mediante componentes reutilizables." at bounding box center [703, 355] width 479 height 18
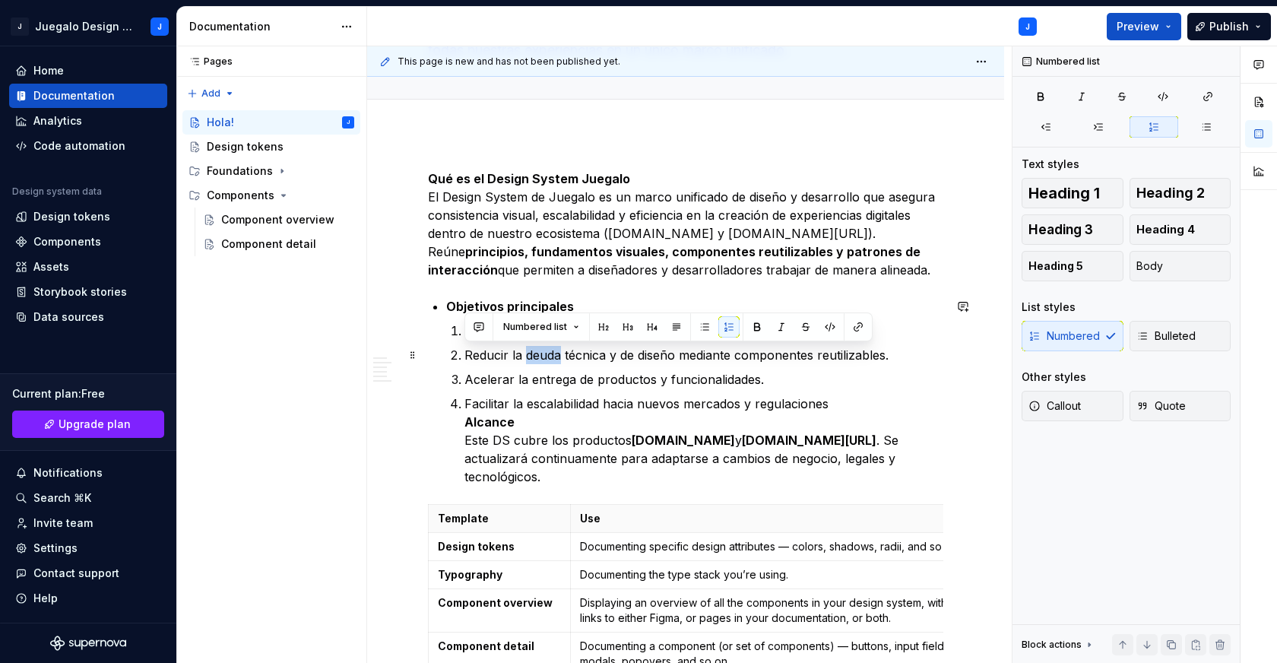
click at [544, 347] on p "Reducir la deuda técnica y de diseño mediante componentes reutilizables." at bounding box center [703, 355] width 479 height 18
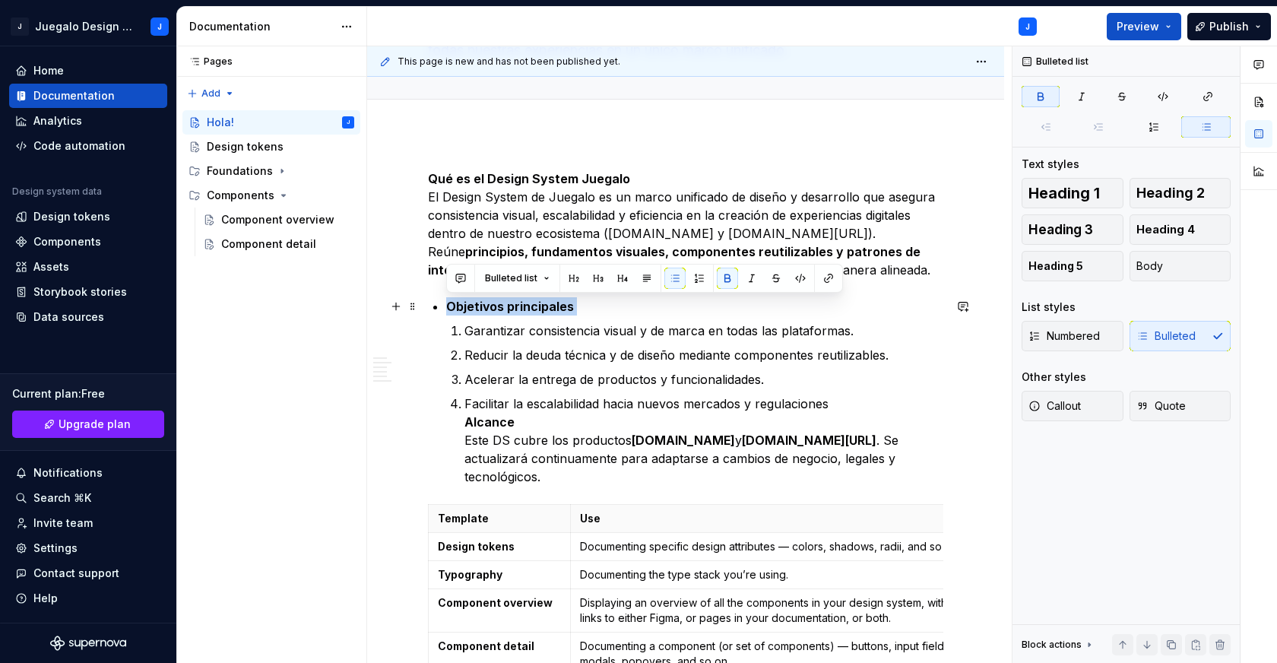
click at [671, 277] on button "button" at bounding box center [674, 278] width 21 height 21
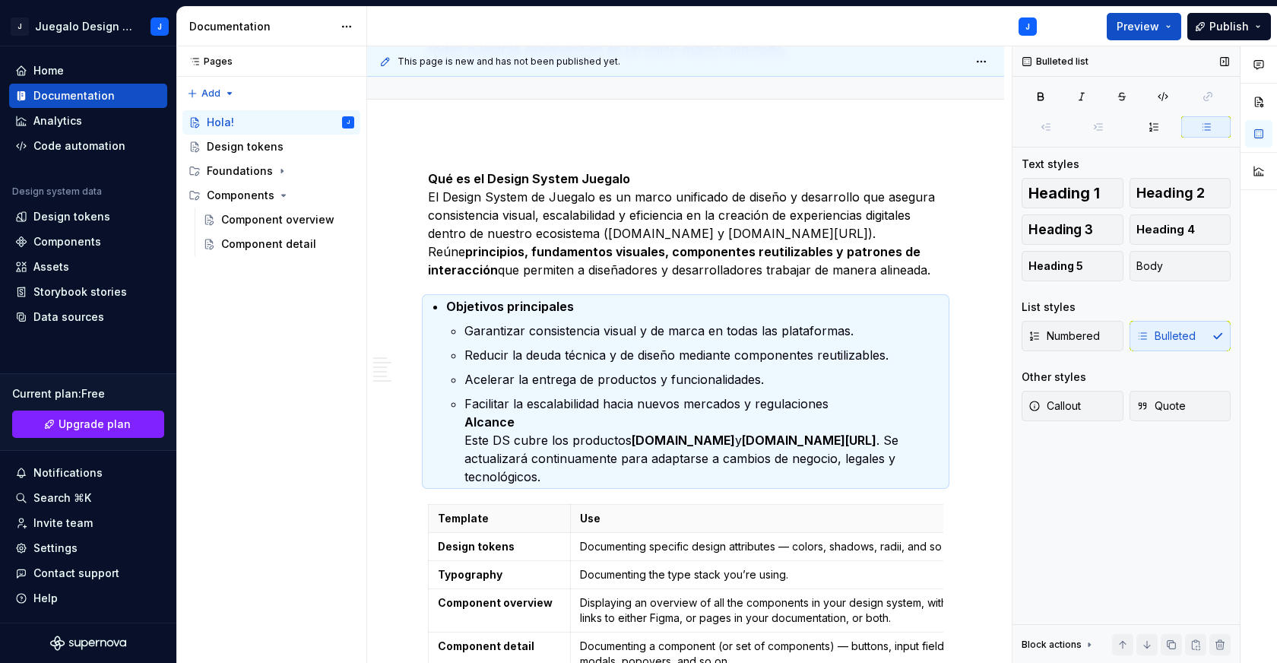
click at [1155, 334] on div "Numbered Bulleted" at bounding box center [1126, 336] width 209 height 30
click at [1187, 336] on div "Numbered Bulleted" at bounding box center [1126, 336] width 209 height 30
click at [1206, 332] on div "Numbered Bulleted" at bounding box center [1126, 336] width 209 height 30
click at [1218, 331] on div "Numbered Bulleted" at bounding box center [1126, 336] width 209 height 30
click at [502, 319] on li "Objetivos principales Garantizar consistencia visual y de marca en todas las pl…" at bounding box center [694, 391] width 497 height 189
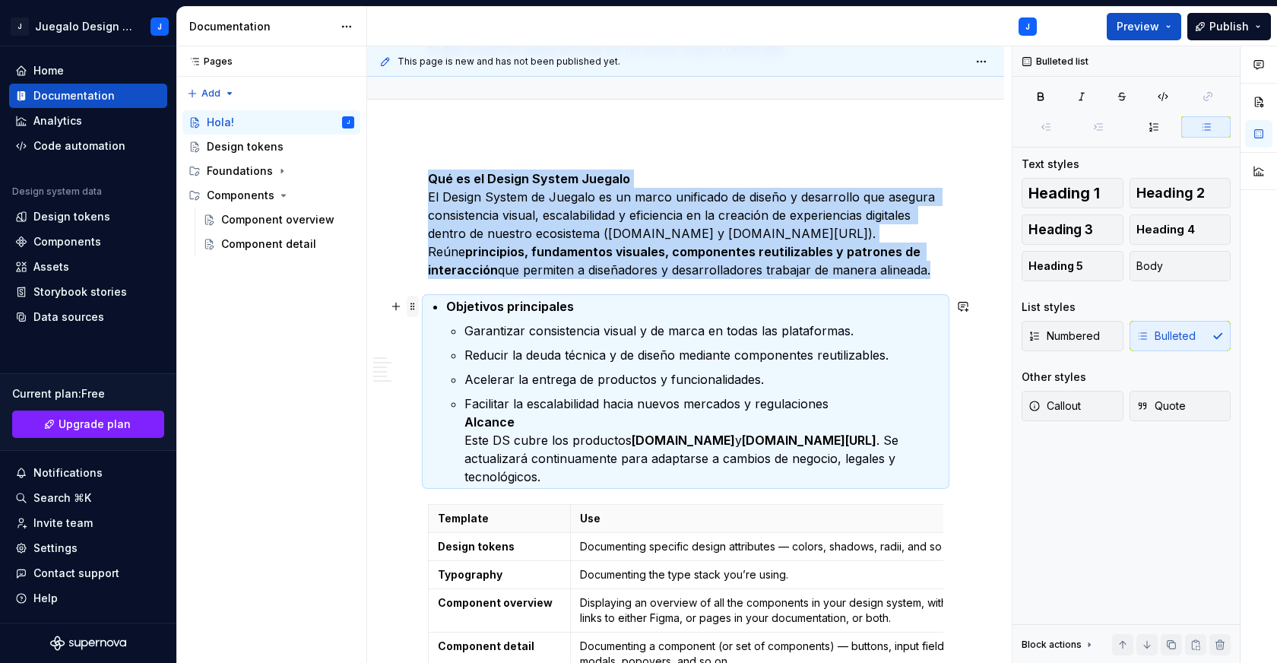
click at [411, 309] on span at bounding box center [413, 306] width 12 height 21
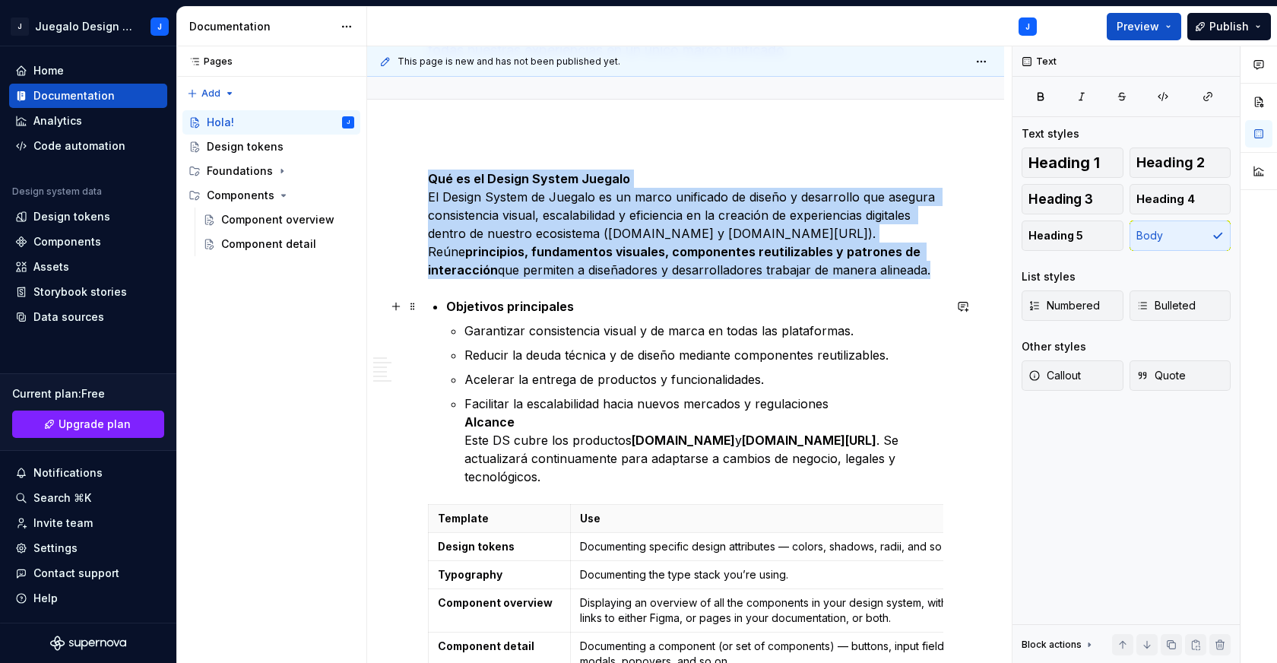
click at [455, 234] on p "Qué es el Design System Juegalo El Design System de Juegalo es un marco unifica…" at bounding box center [685, 224] width 515 height 109
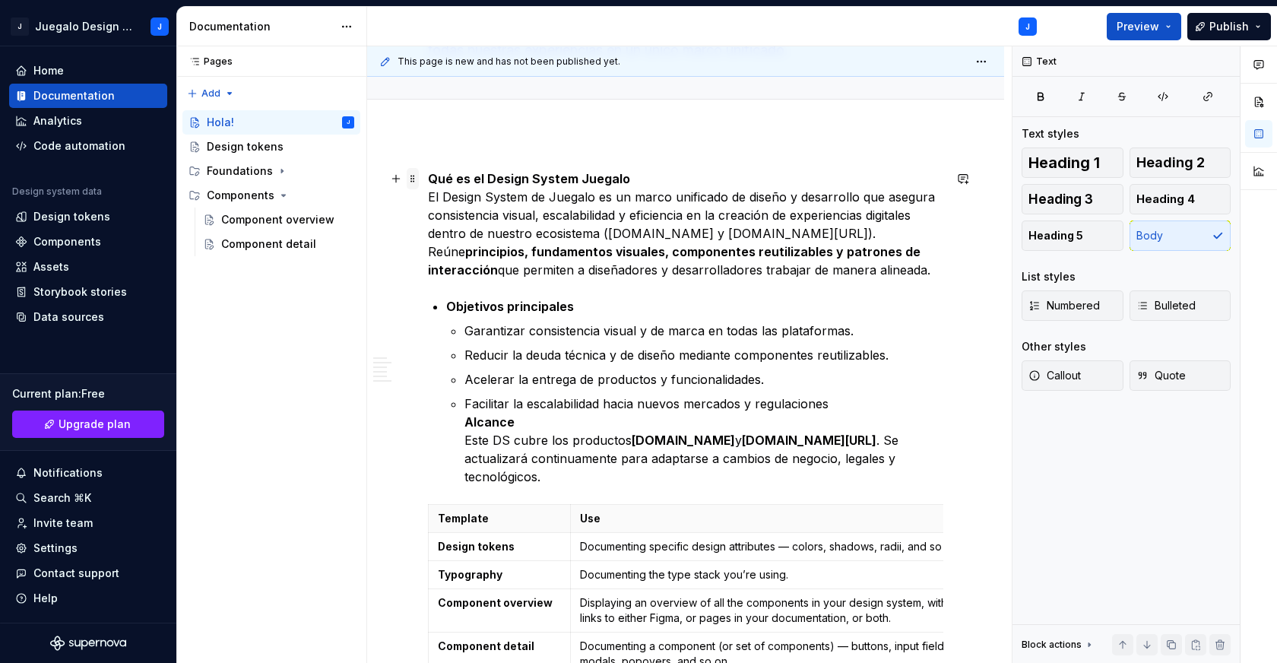
click at [414, 178] on span at bounding box center [413, 178] width 12 height 21
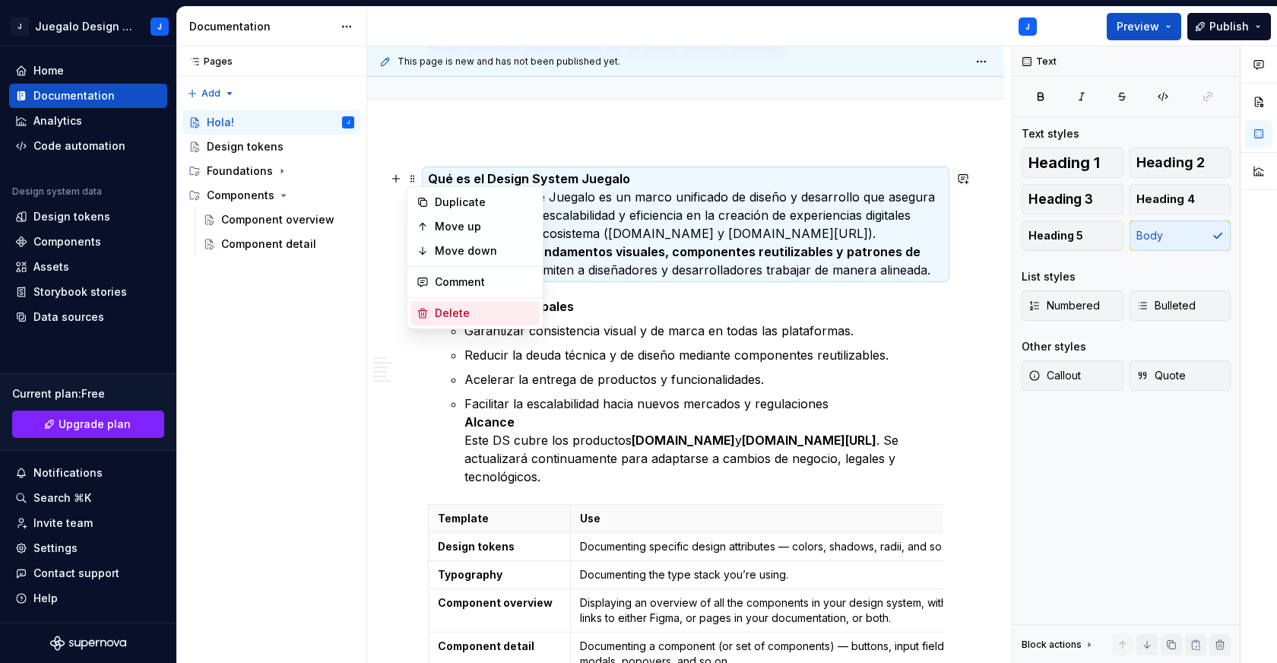
click at [525, 324] on div "Delete" at bounding box center [474, 313] width 129 height 24
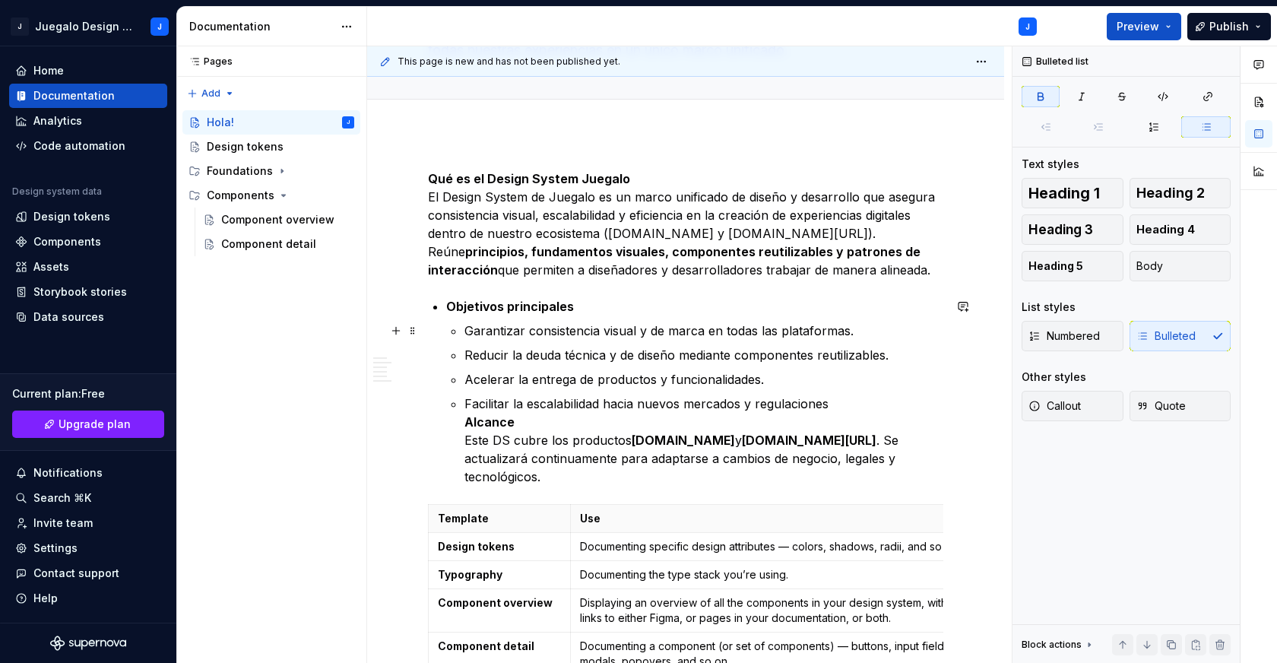
click at [576, 330] on p "Garantizar consistencia visual y de marca en todas las plataformas." at bounding box center [703, 331] width 479 height 18
click at [411, 333] on span at bounding box center [413, 330] width 12 height 21
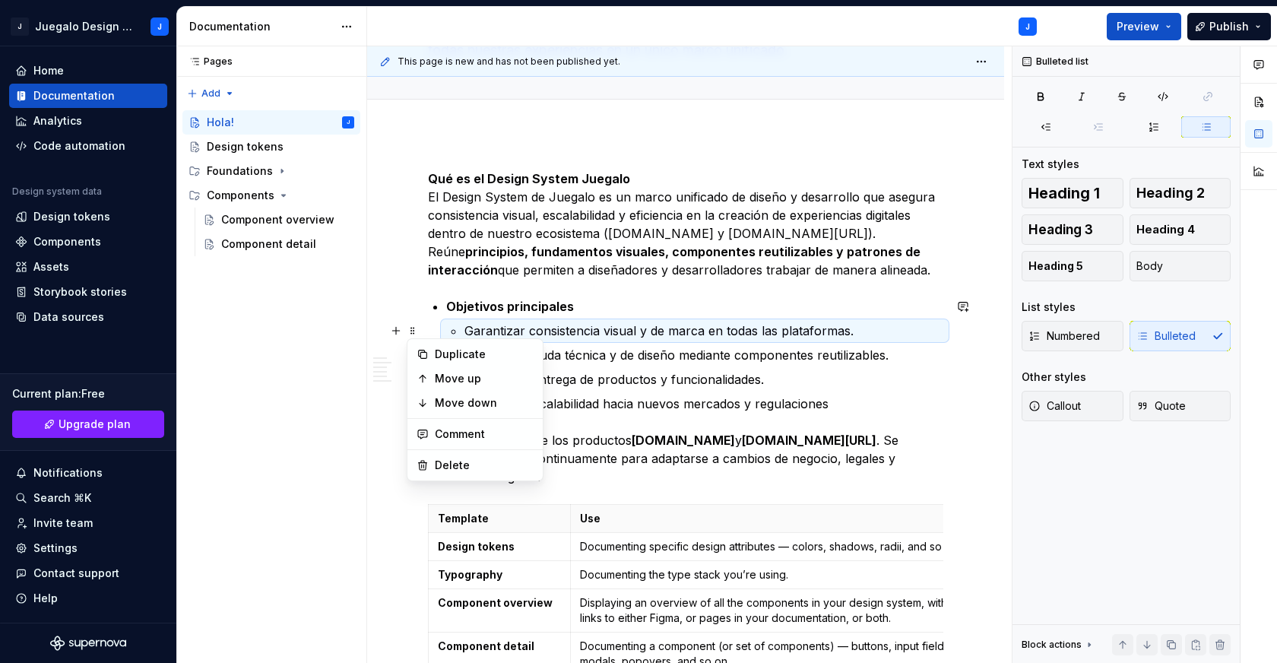
click at [715, 344] on ul "Garantizar consistencia visual y de marca en todas las plataformas. Reducir la …" at bounding box center [703, 404] width 479 height 164
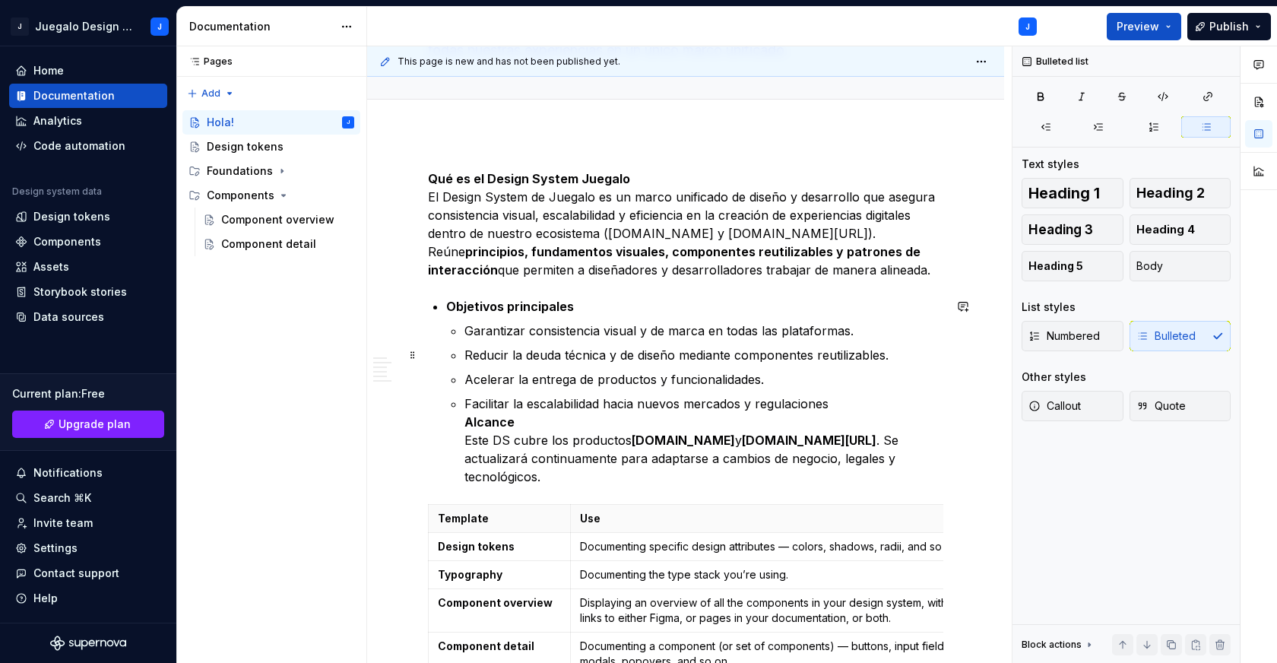
click at [776, 346] on p "Reducir la deuda técnica y de diseño mediante componentes reutilizables." at bounding box center [703, 355] width 479 height 18
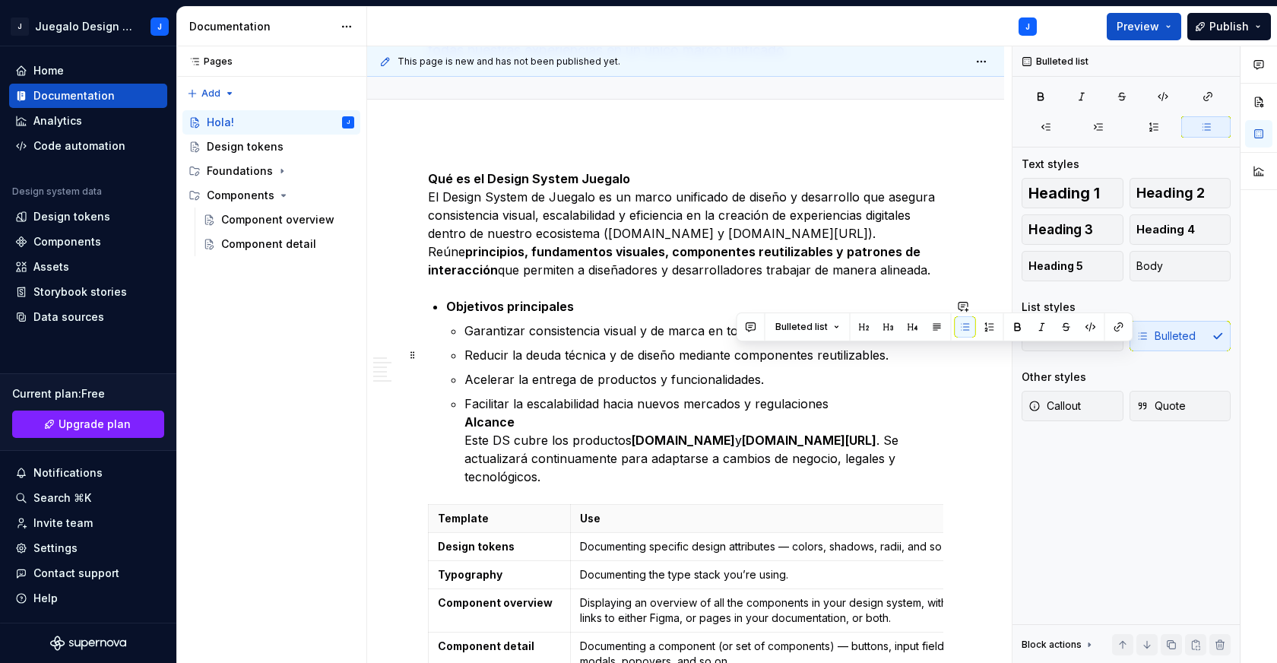
click at [776, 346] on p "Reducir la deuda técnica y de diseño mediante componentes reutilizables." at bounding box center [703, 355] width 479 height 18
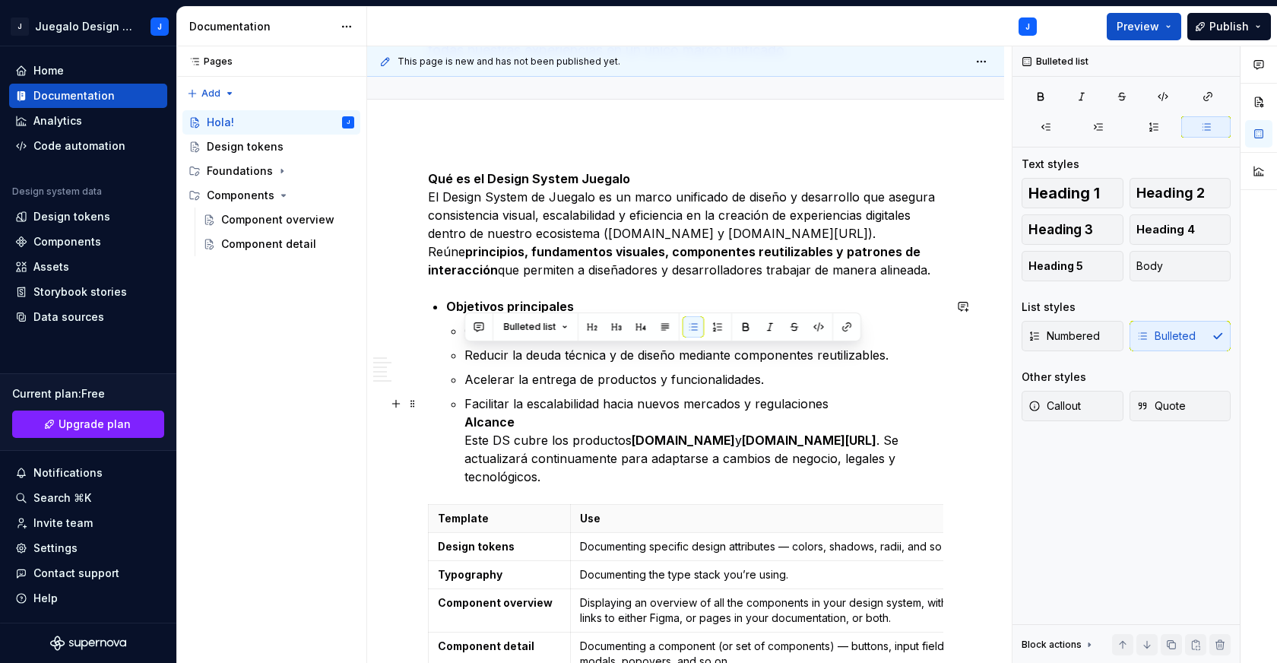
click at [886, 399] on p "Facilitar la escalabilidad hacia nuevos mercados y regulaciones Alcance Este DS…" at bounding box center [703, 440] width 479 height 91
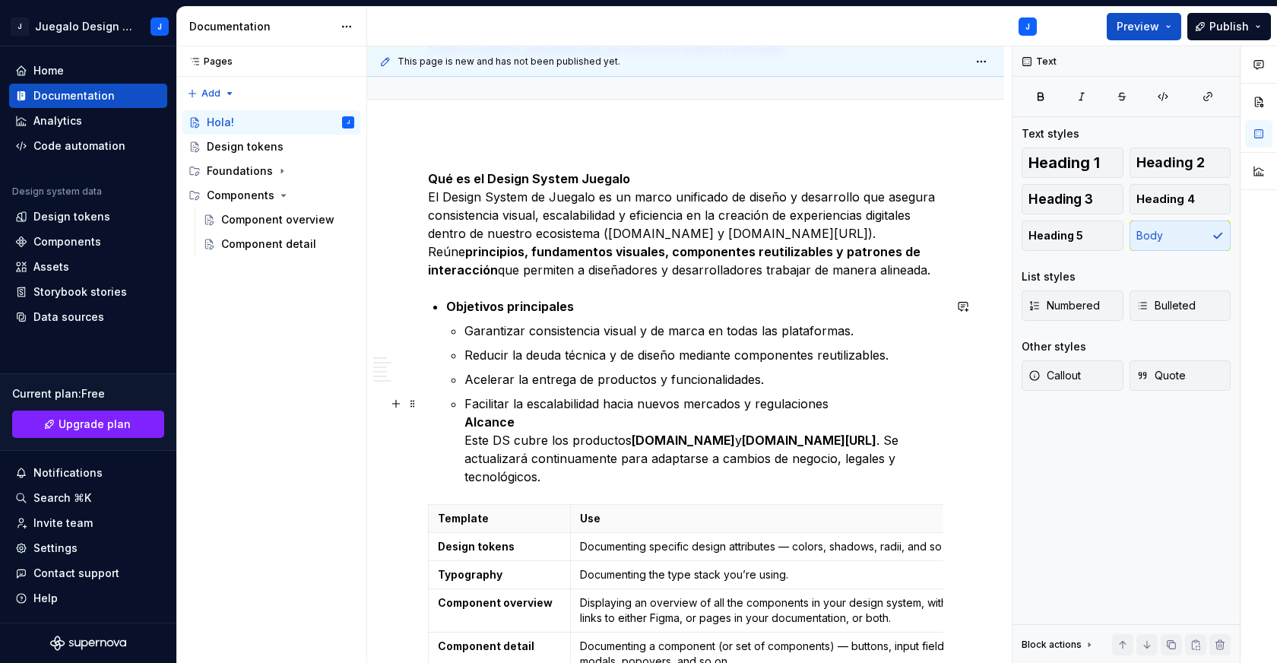
click at [731, 404] on p "Facilitar la escalabilidad hacia nuevos mercados y regulaciones Alcance Este DS…" at bounding box center [703, 440] width 479 height 91
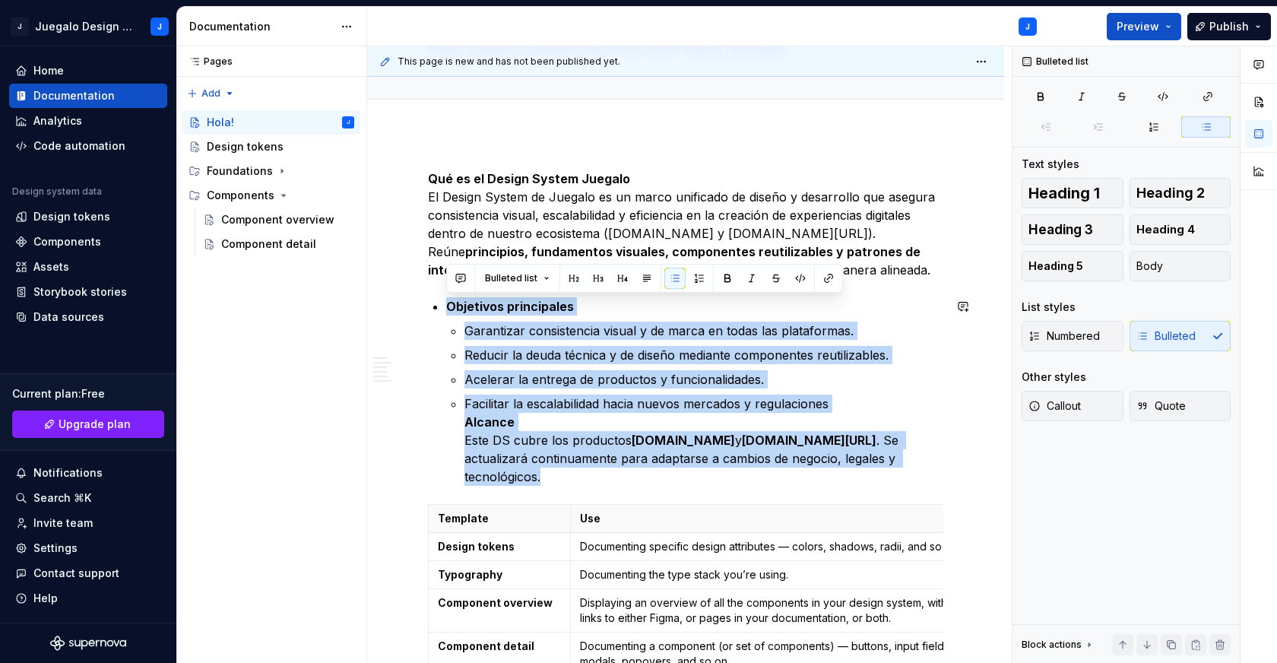
drag, startPoint x: 436, startPoint y: 300, endPoint x: 929, endPoint y: 467, distance: 520.4
click at [1184, 259] on button "Body" at bounding box center [1181, 266] width 102 height 30
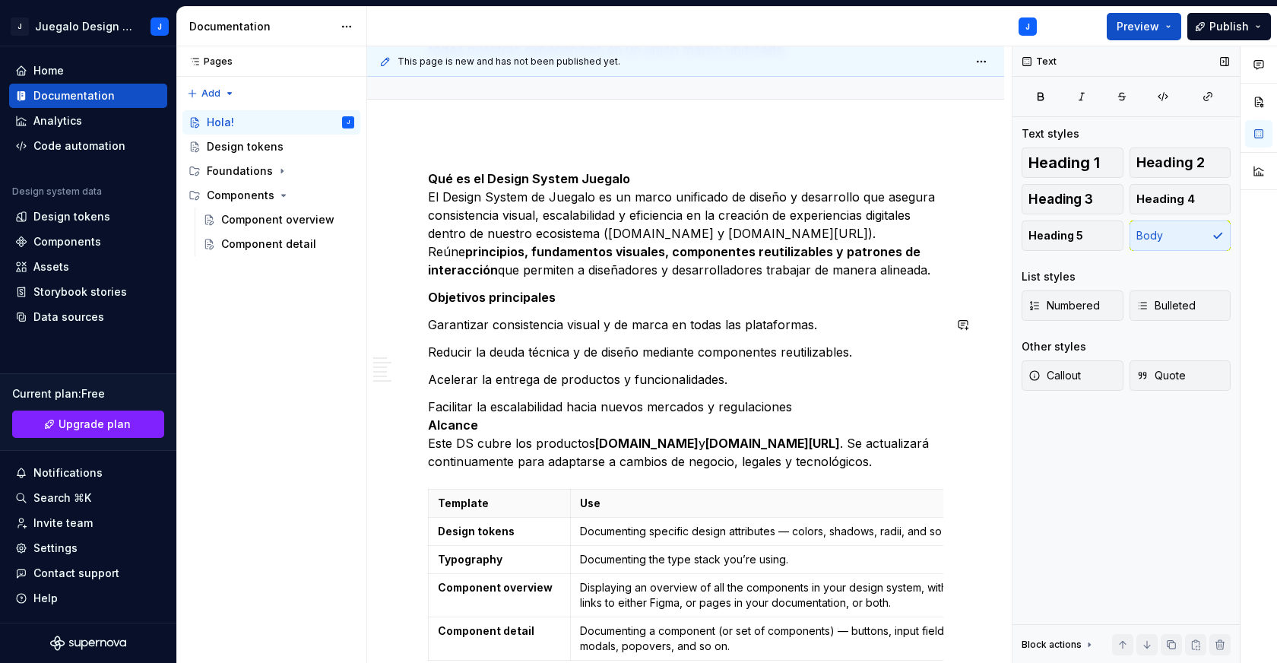
click at [624, 329] on p "Garantizar consistencia visual y de marca en todas las plataformas." at bounding box center [685, 324] width 515 height 18
drag, startPoint x: 571, startPoint y: 350, endPoint x: 575, endPoint y: 360, distance: 11.6
click at [572, 355] on p "Reducir la deuda técnica y de diseño mediante componentes reutilizables." at bounding box center [685, 352] width 515 height 18
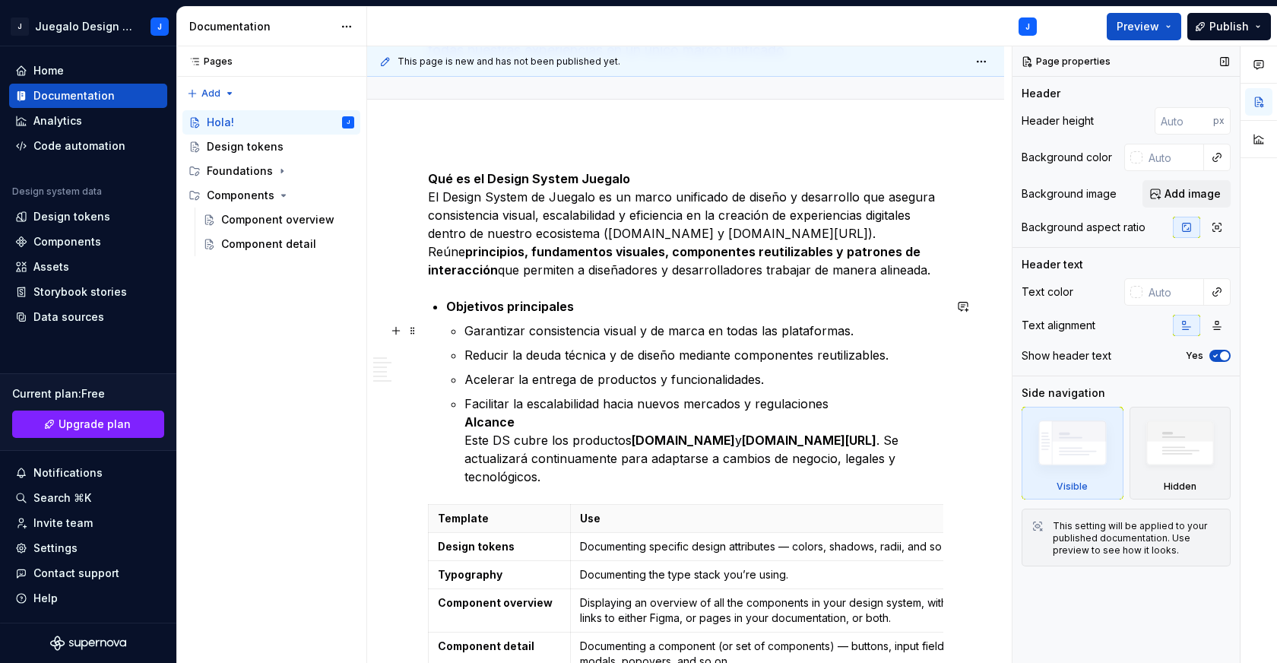
click at [486, 332] on p "Garantizar consistencia visual y de marca en todas las plataformas." at bounding box center [703, 331] width 479 height 18
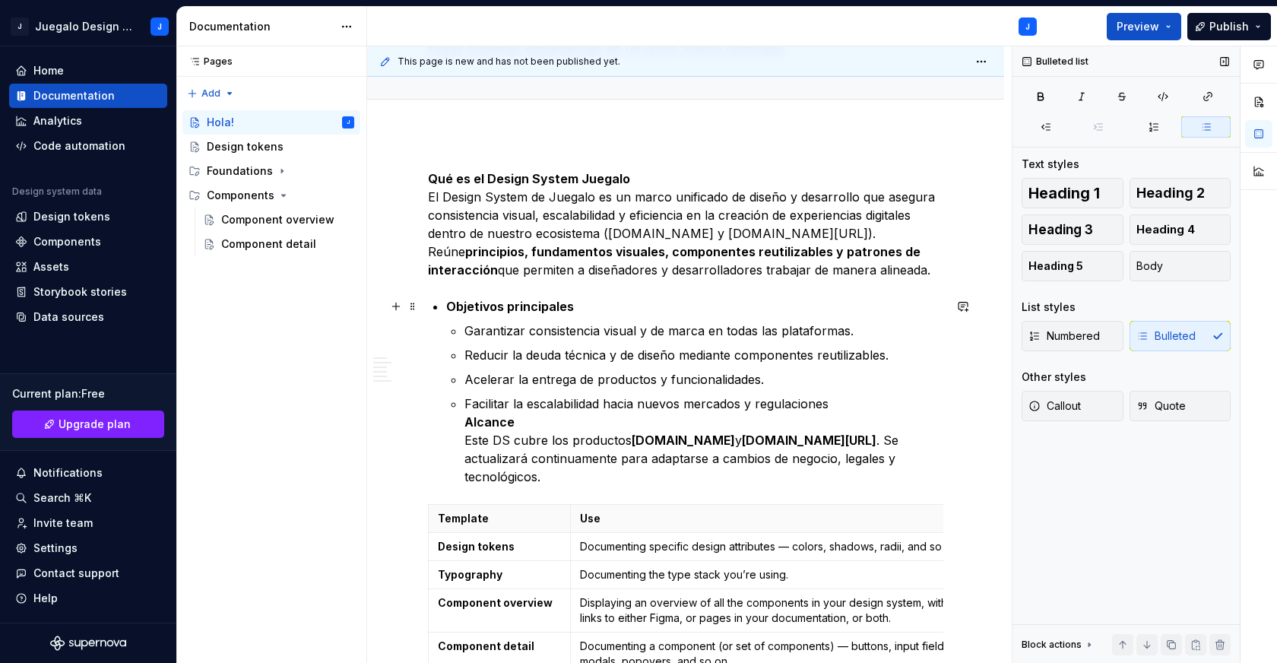
click at [500, 309] on strong "Objetivos principales" at bounding box center [510, 306] width 128 height 15
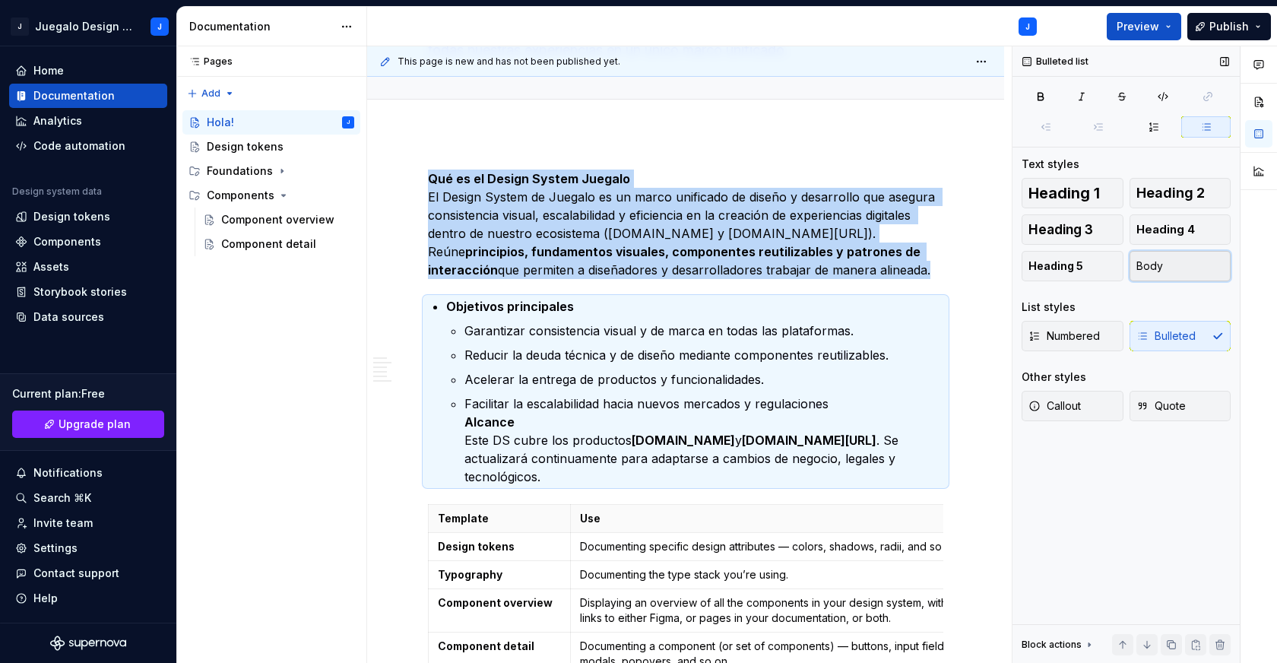
click at [1158, 267] on span "Body" at bounding box center [1149, 265] width 27 height 15
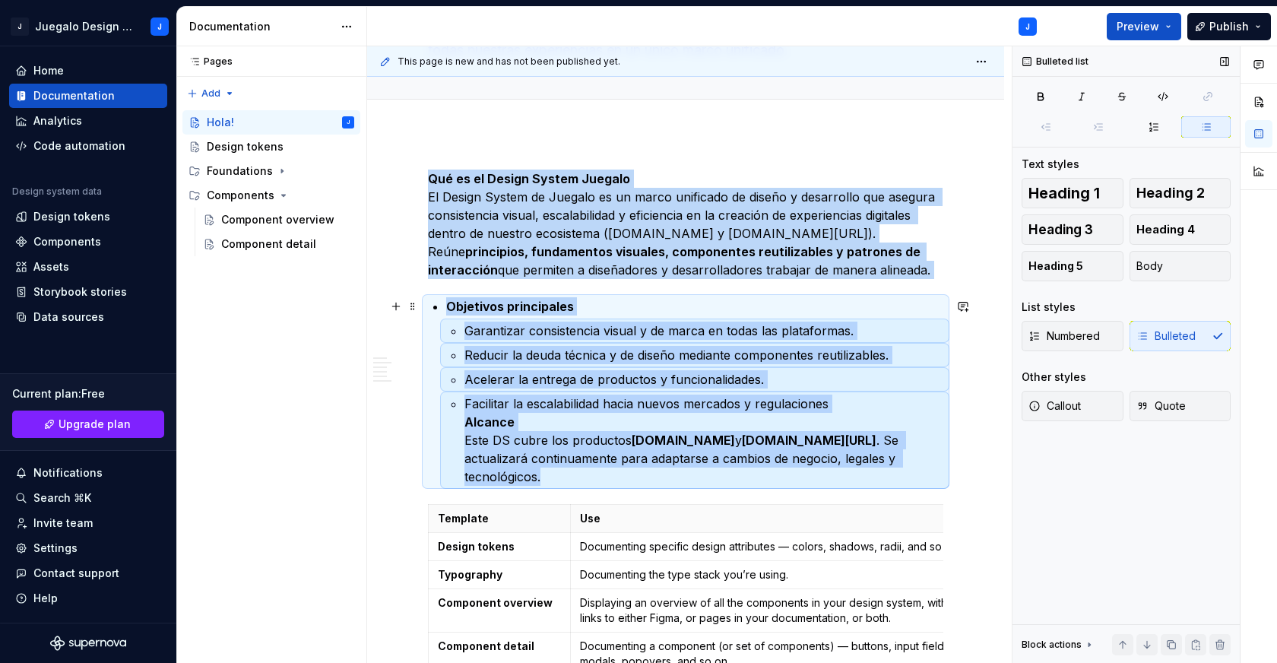
click at [584, 309] on p "Objetivos principales" at bounding box center [694, 306] width 497 height 18
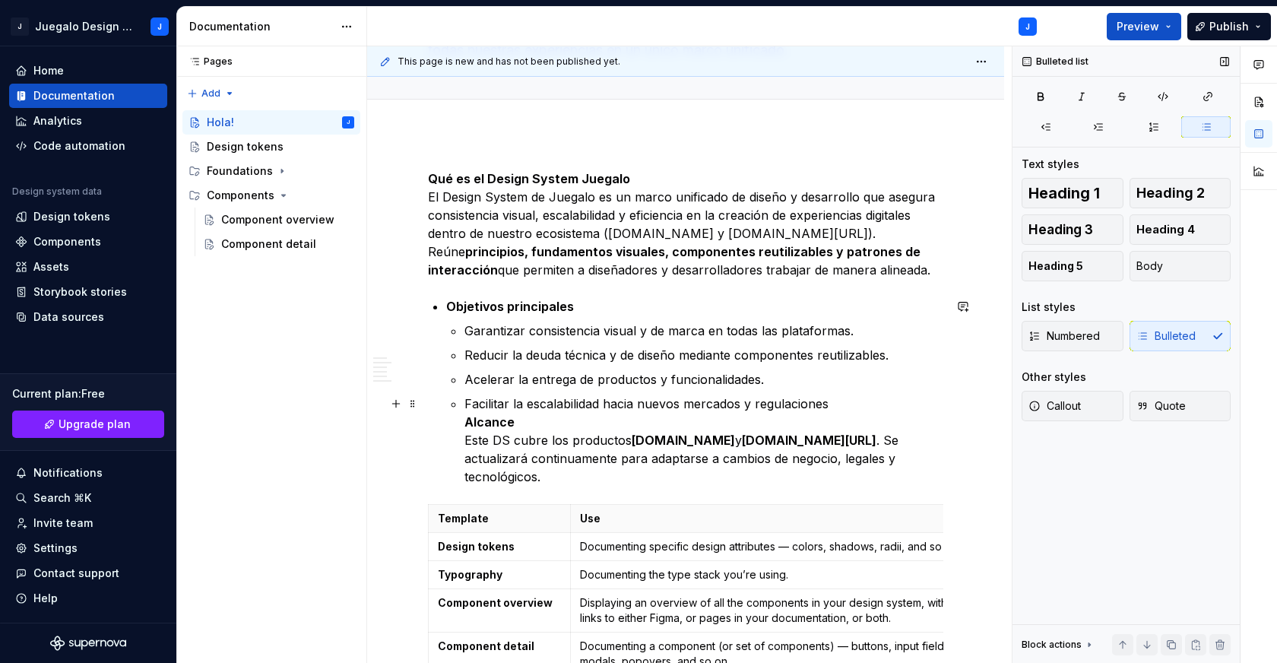
click at [461, 422] on li "Objetivos principales Garantizar consistencia visual y de marca en todas las pl…" at bounding box center [694, 391] width 497 height 189
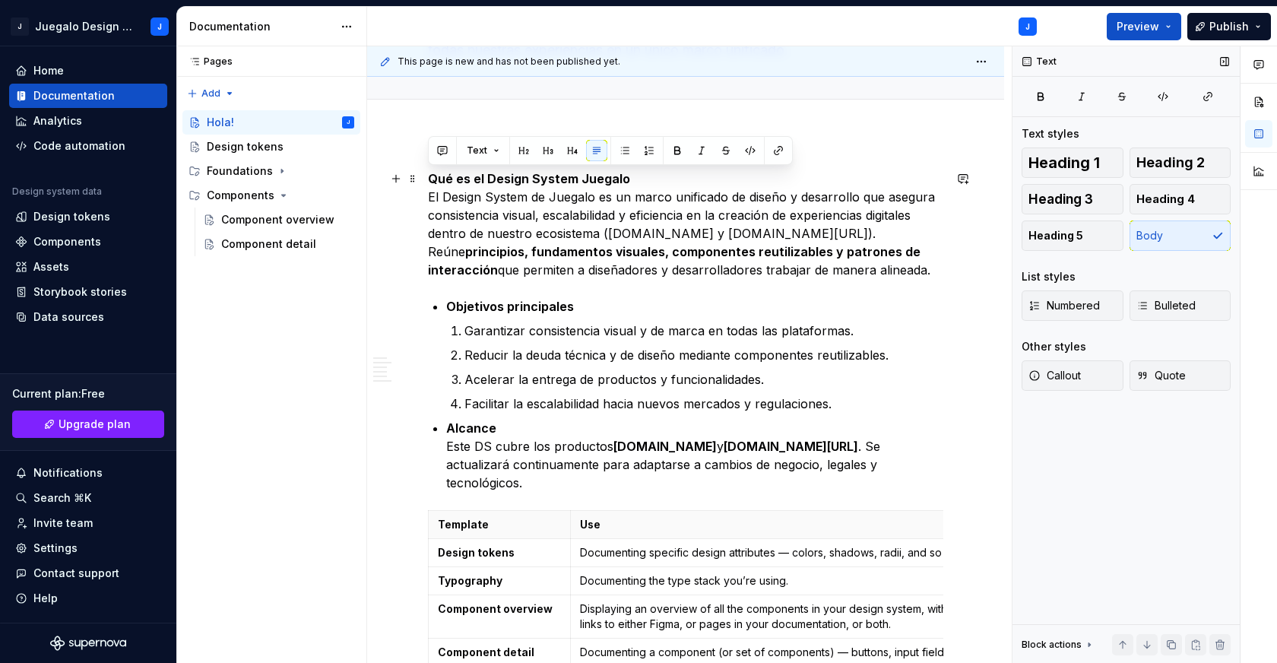
drag, startPoint x: 429, startPoint y: 180, endPoint x: 941, endPoint y: 272, distance: 520.5
click at [941, 272] on p "Qué es el Design System Juegalo El Design System de Juegalo es un marco unifica…" at bounding box center [685, 224] width 515 height 109
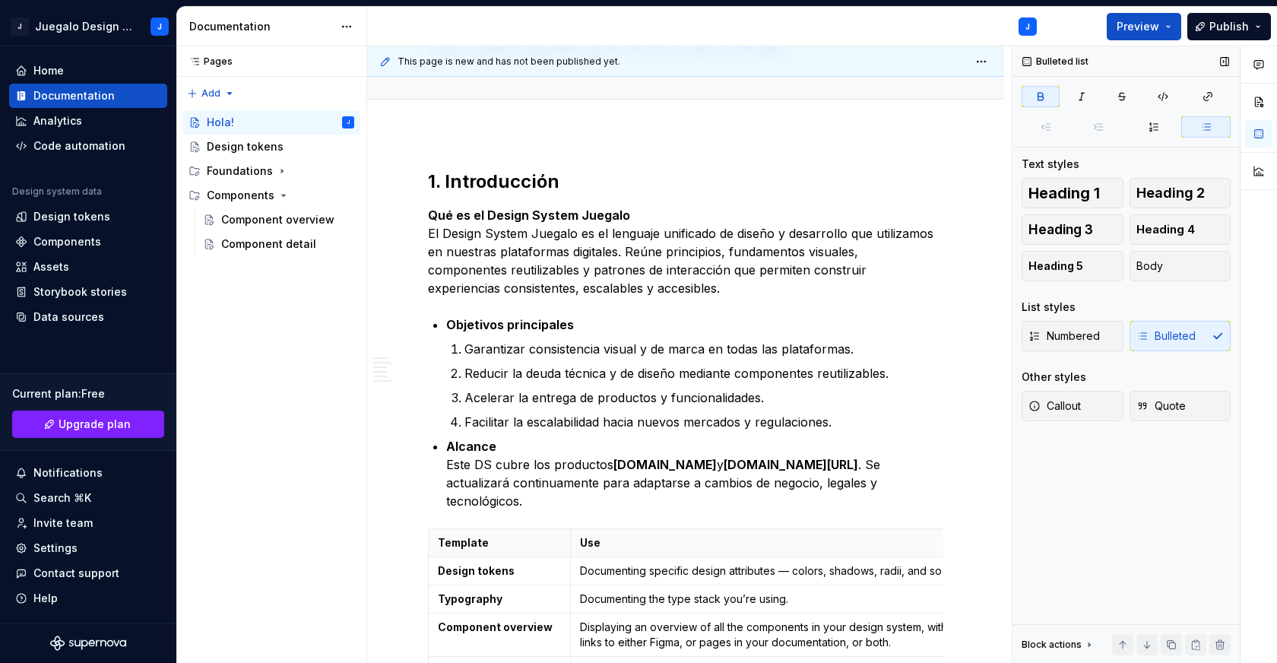
scroll to position [163, 0]
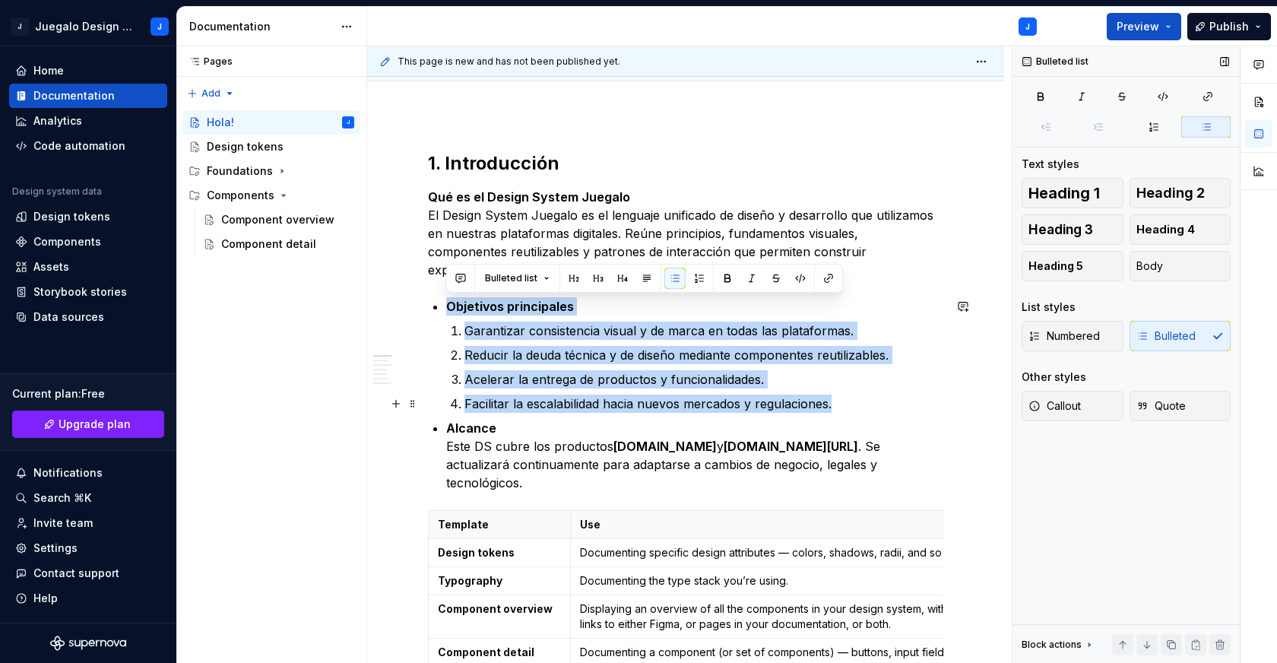
drag, startPoint x: 433, startPoint y: 309, endPoint x: 841, endPoint y: 409, distance: 419.6
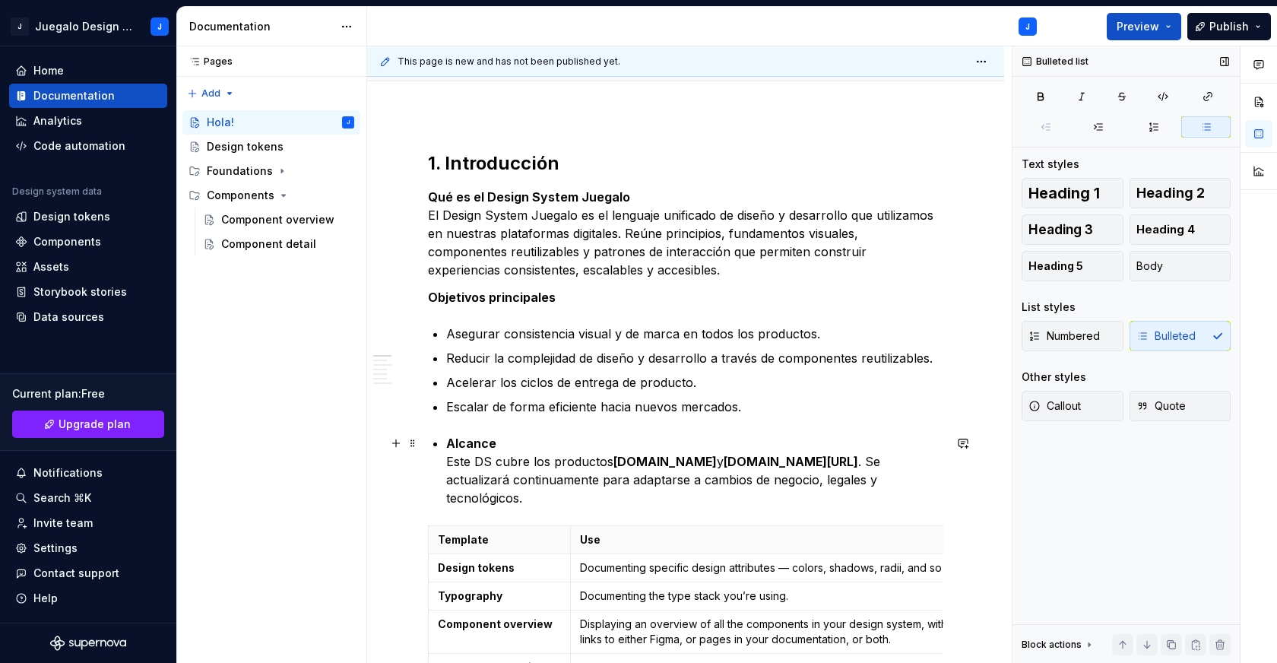
click at [465, 445] on strong "Alcance" at bounding box center [471, 443] width 50 height 15
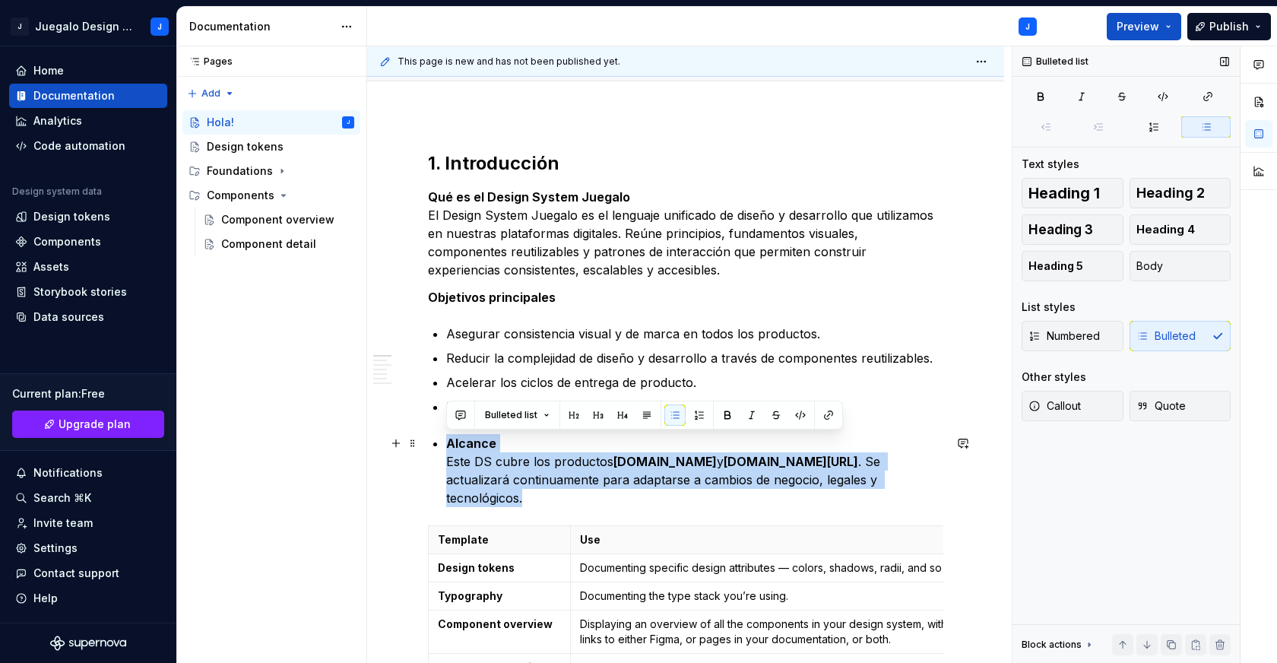
drag, startPoint x: 449, startPoint y: 444, endPoint x: 932, endPoint y: 480, distance: 484.0
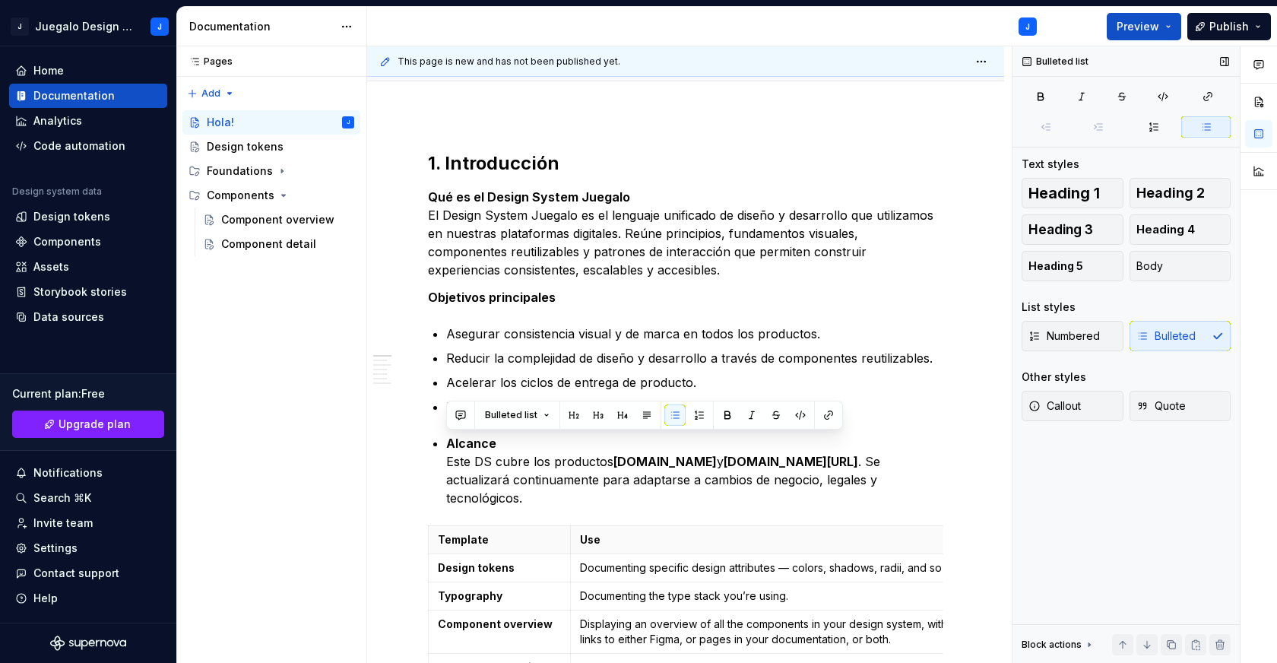
click at [1177, 332] on div "Numbered Bulleted" at bounding box center [1126, 336] width 209 height 30
click at [1166, 263] on button "Body" at bounding box center [1181, 266] width 102 height 30
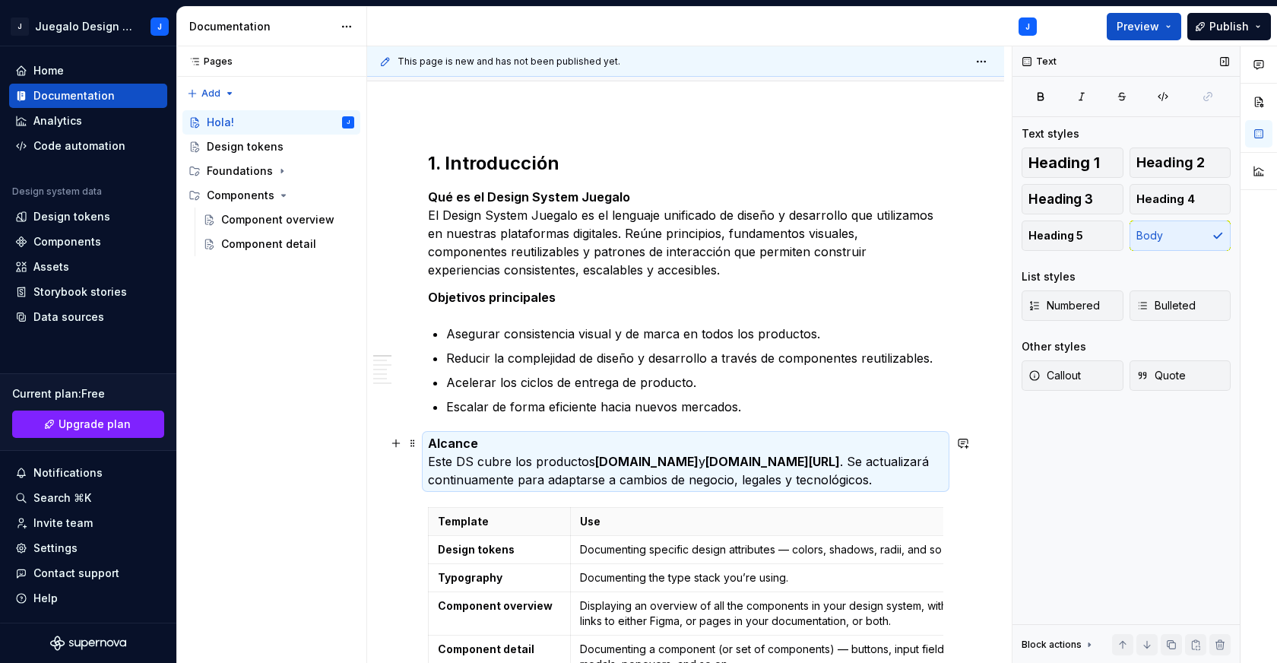
click at [630, 458] on strong "[DOMAIN_NAME]" at bounding box center [646, 461] width 103 height 15
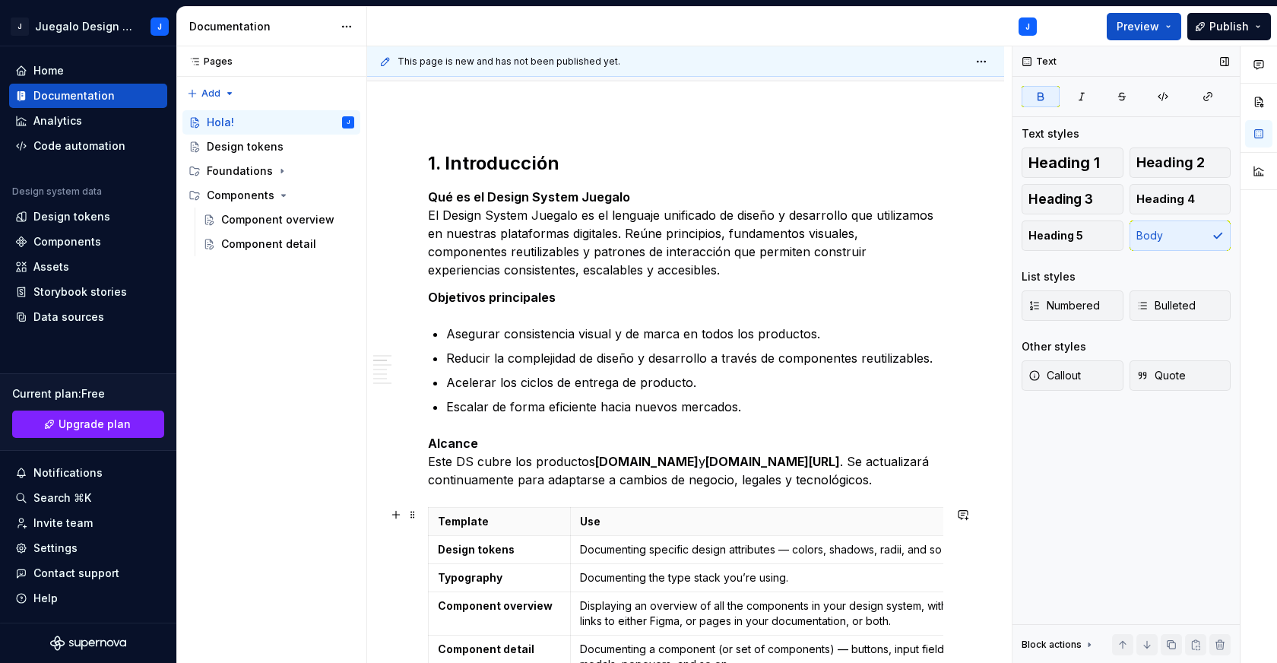
scroll to position [337, 0]
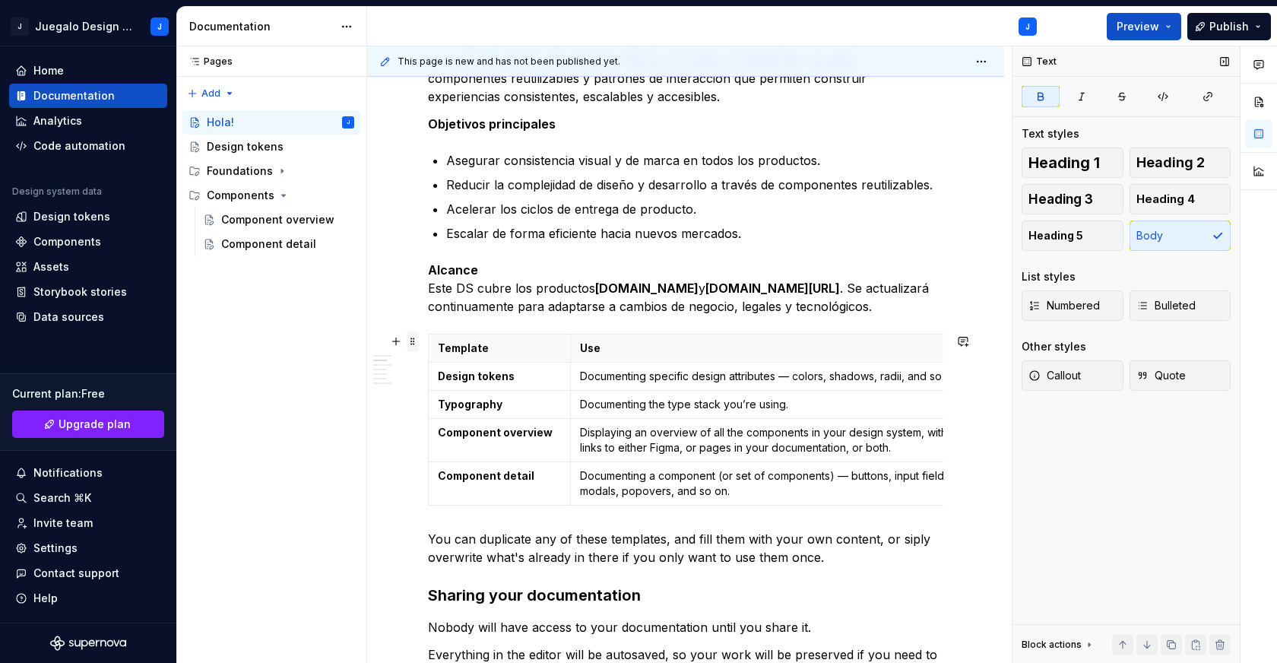
click at [411, 339] on span at bounding box center [413, 341] width 12 height 21
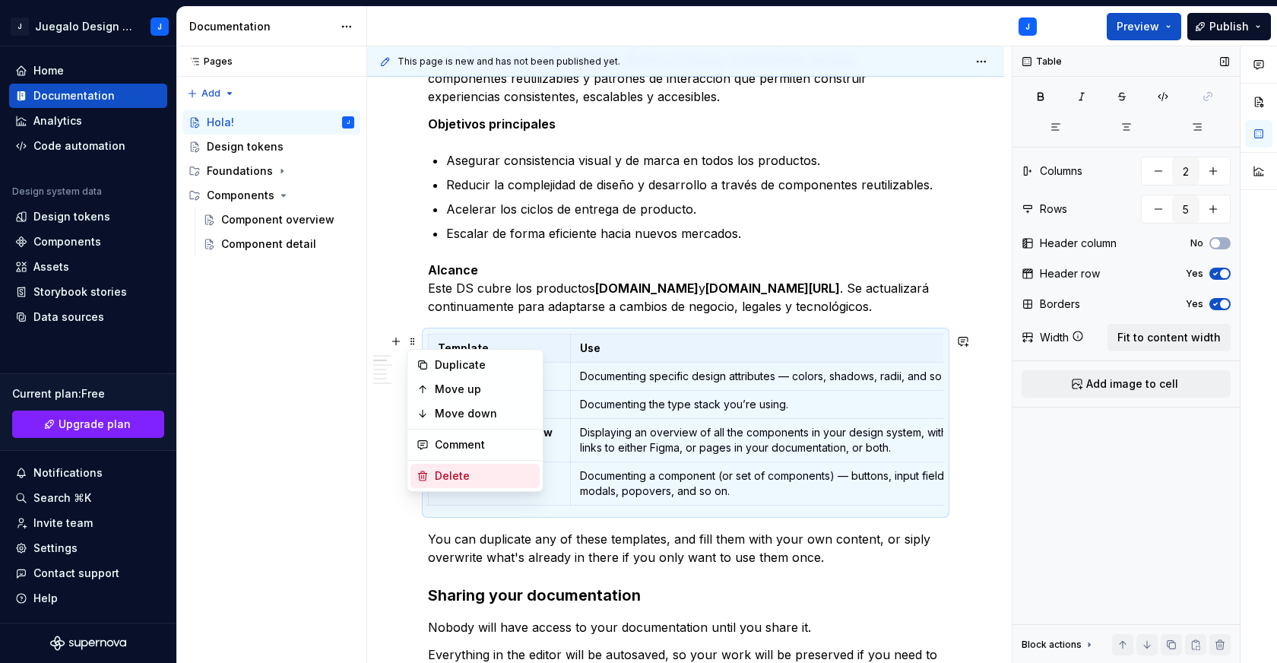
click at [485, 477] on div "Delete" at bounding box center [484, 475] width 99 height 15
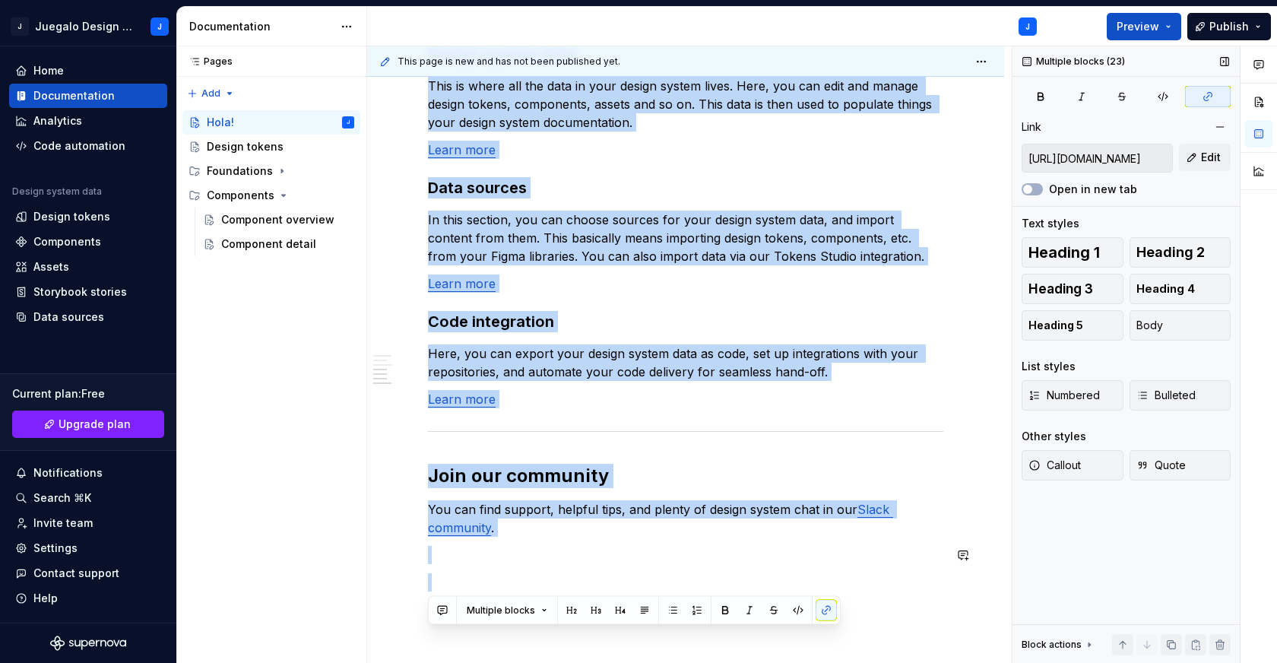
scroll to position [1206, 0]
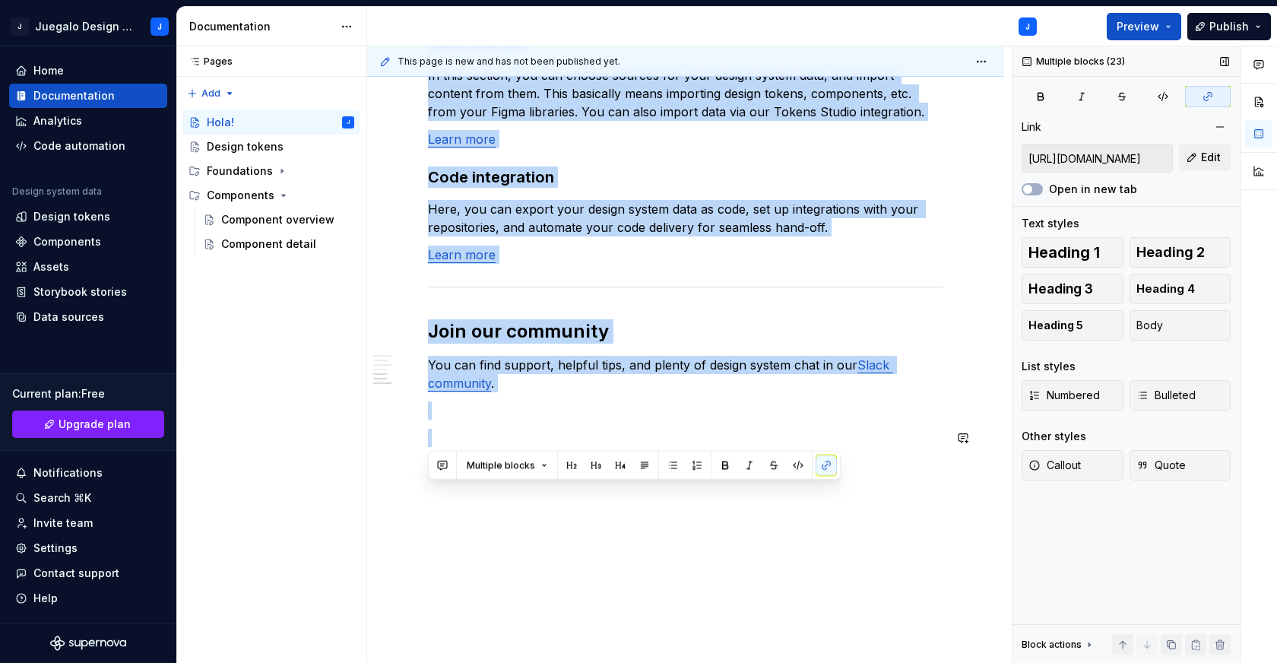
drag, startPoint x: 429, startPoint y: 334, endPoint x: 712, endPoint y: 447, distance: 304.6
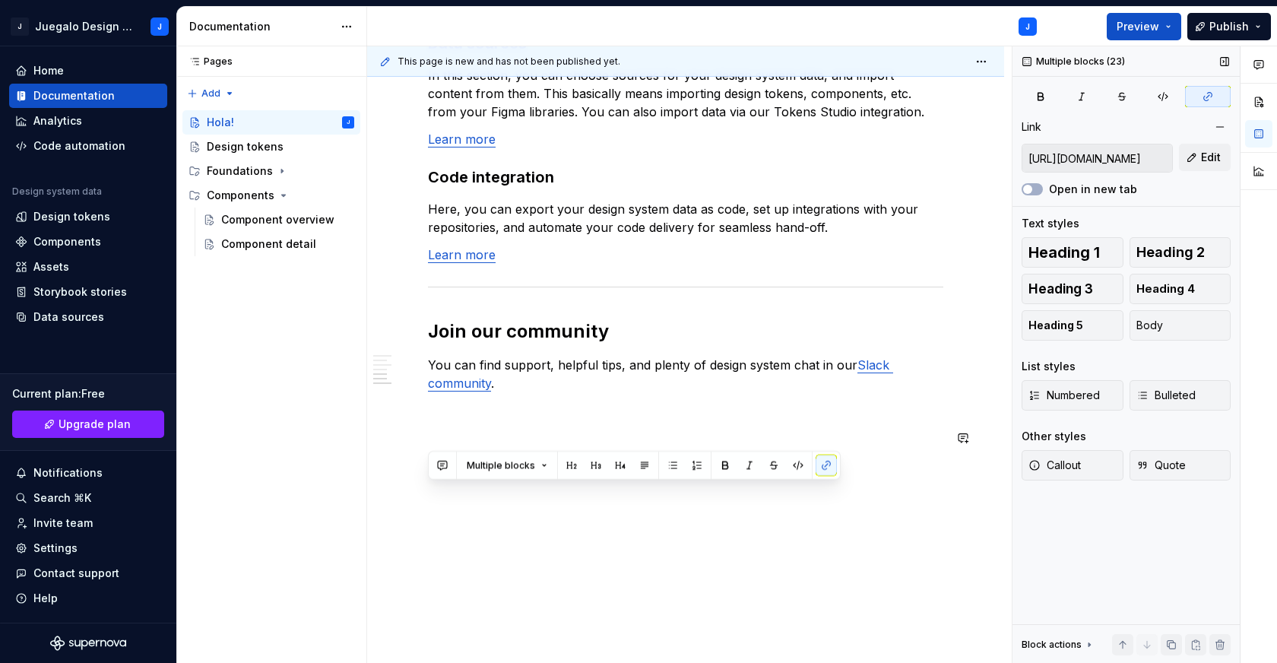
scroll to position [233, 0]
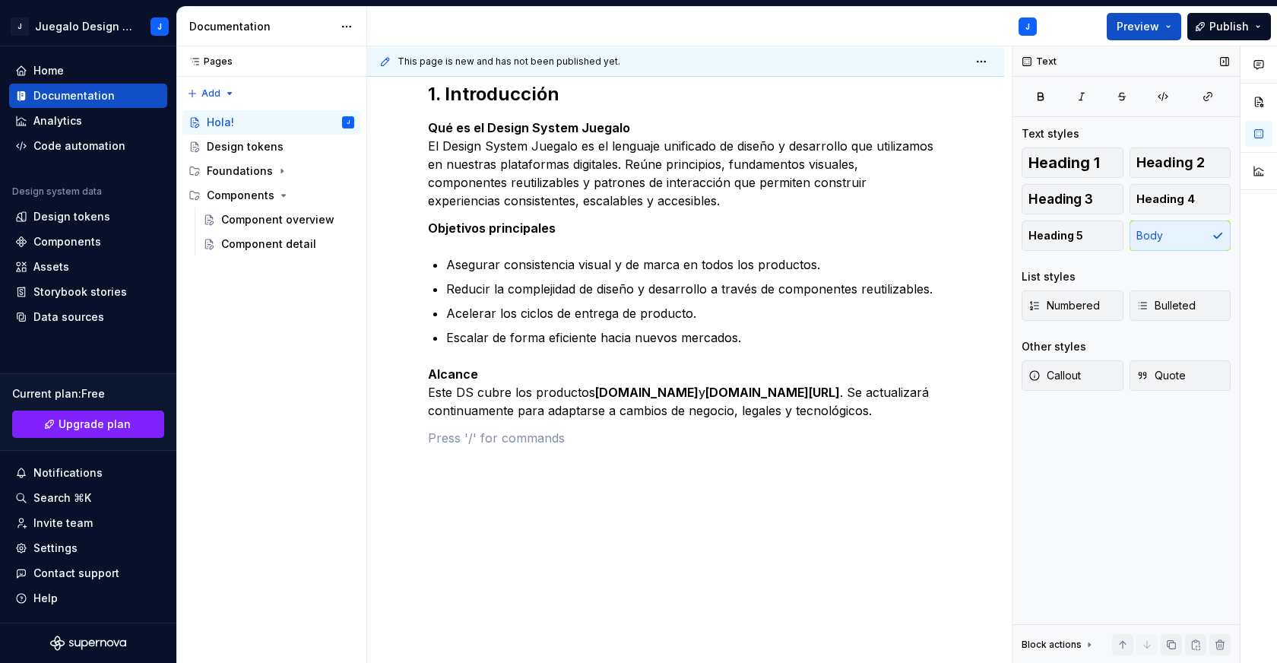
click at [577, 457] on div "1. Introducción Qué es el Design System Juegalo El Design System Juegalo es el …" at bounding box center [685, 273] width 515 height 383
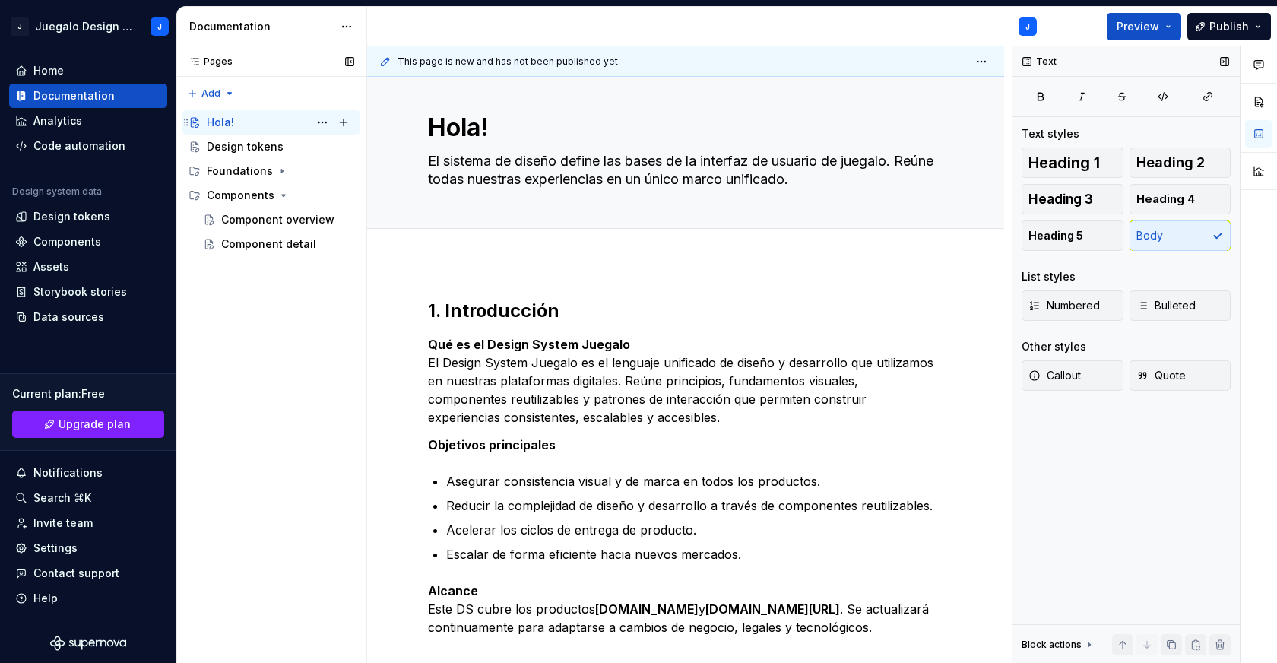
click at [242, 119] on div "Hola! J" at bounding box center [280, 122] width 147 height 21
click at [319, 119] on button "Page tree" at bounding box center [322, 122] width 21 height 21
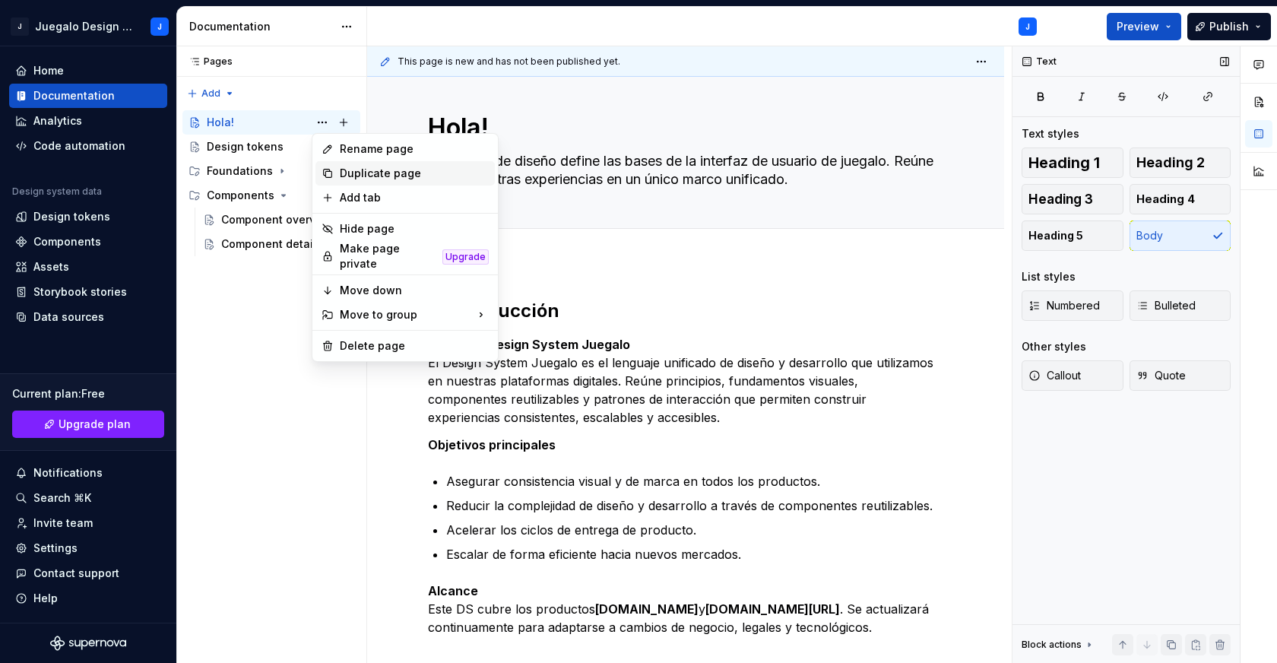
click at [379, 171] on div "Duplicate page" at bounding box center [414, 173] width 149 height 15
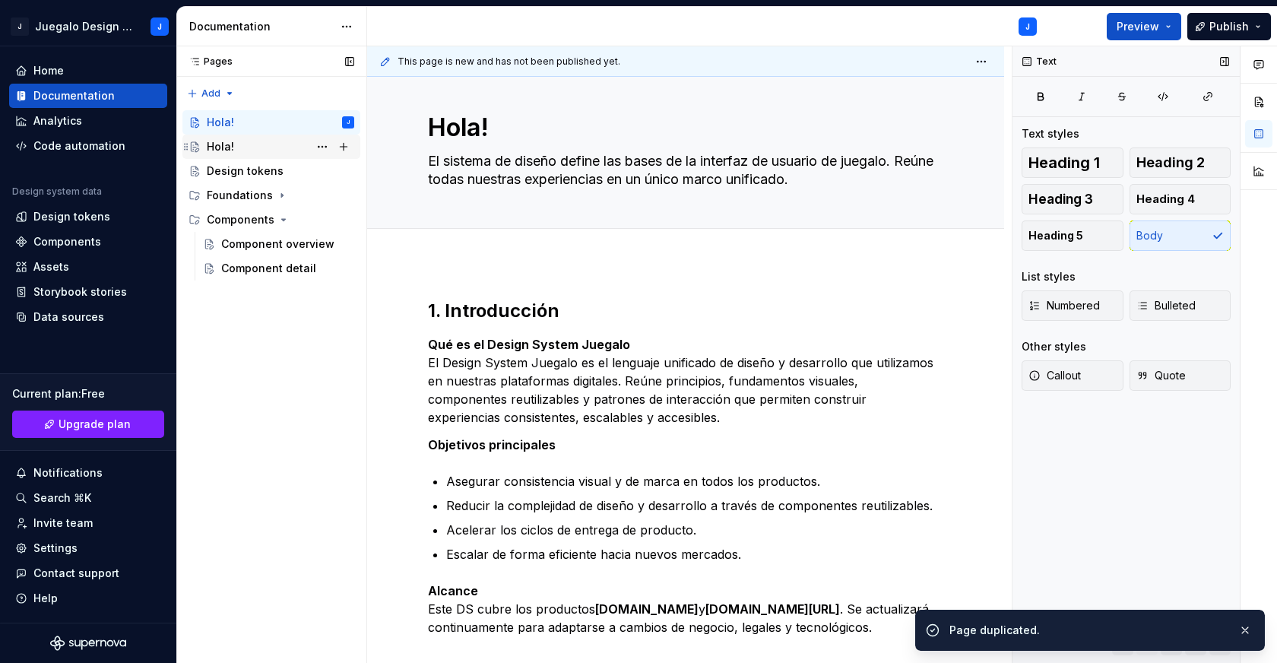
click at [218, 141] on div "Hola!" at bounding box center [220, 146] width 27 height 15
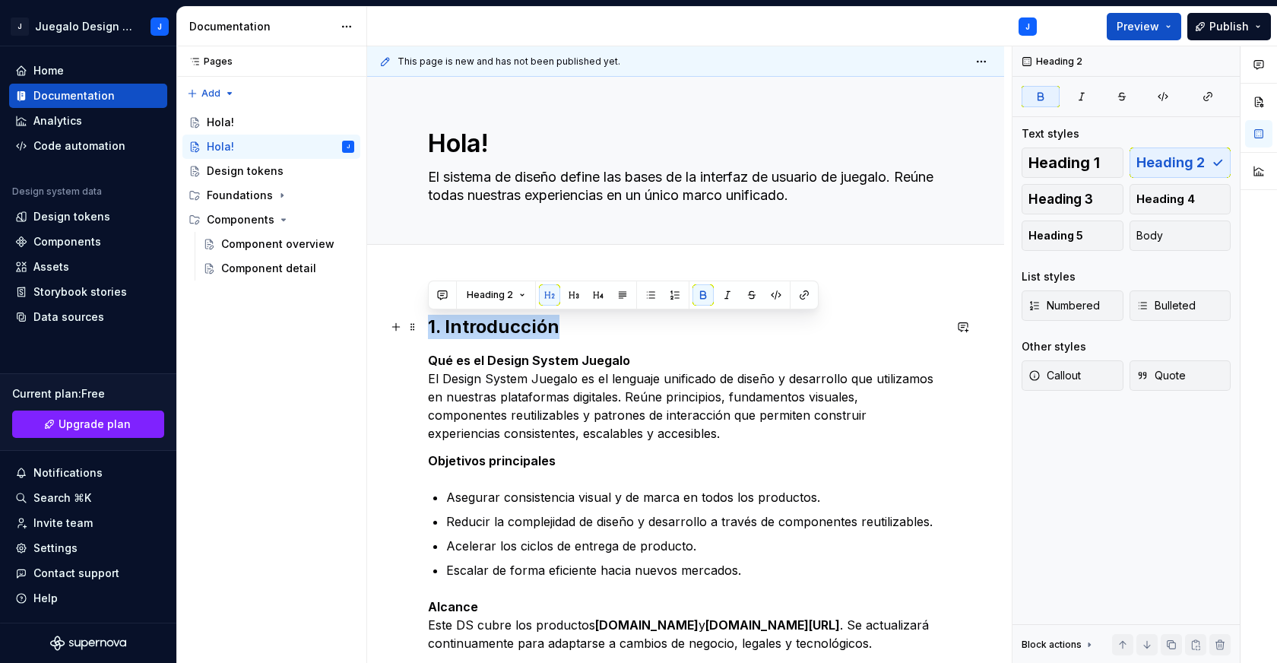
drag, startPoint x: 429, startPoint y: 328, endPoint x: 601, endPoint y: 328, distance: 171.0
click at [601, 328] on h2 "1. Introducción" at bounding box center [685, 327] width 515 height 24
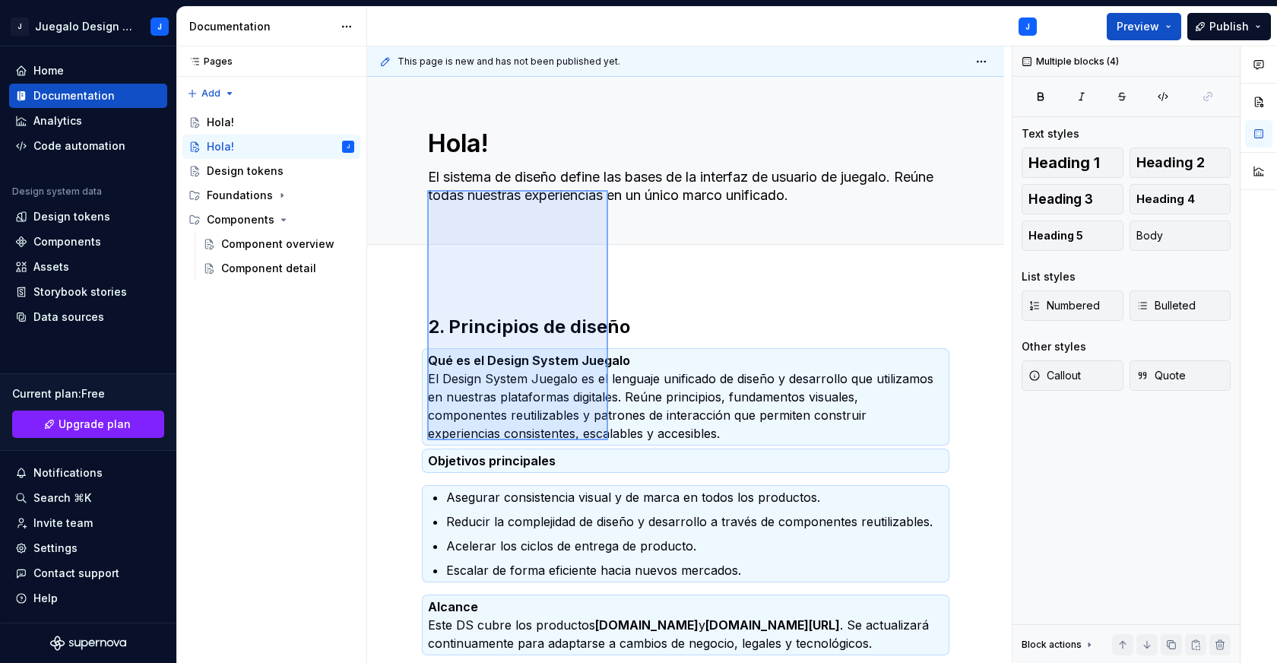
scroll to position [228, 0]
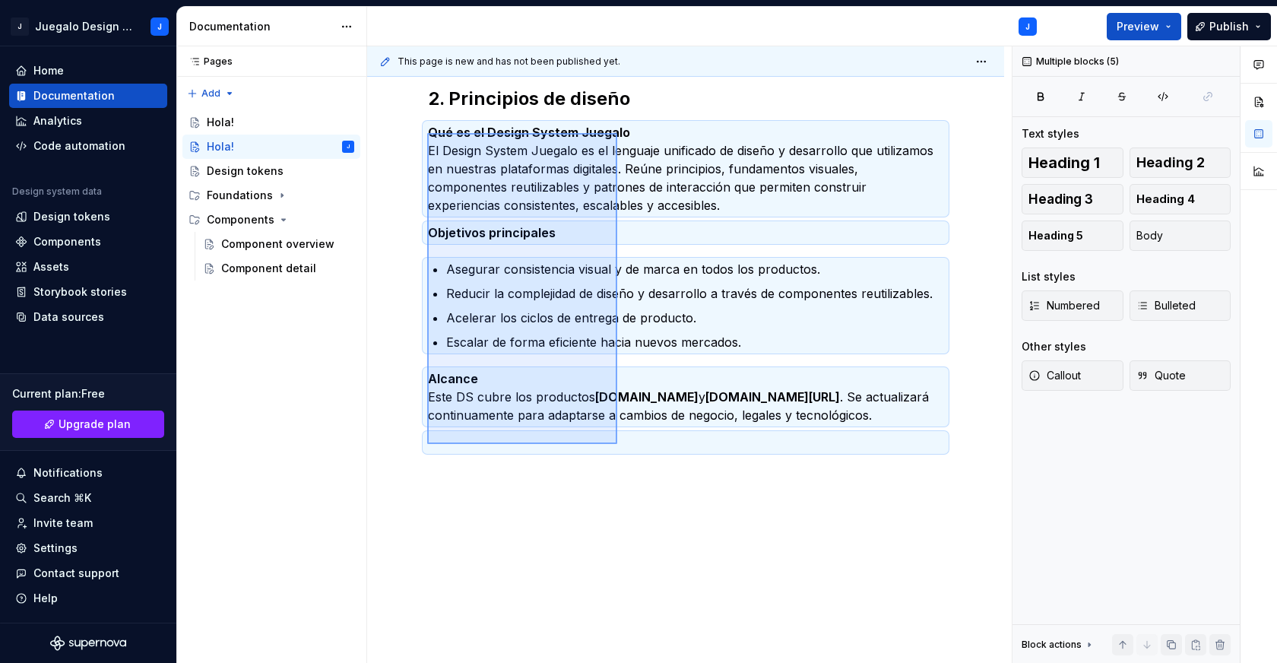
drag, startPoint x: 427, startPoint y: 361, endPoint x: 617, endPoint y: 443, distance: 207.0
click at [617, 443] on div "This page is new and has not been published yet. Hola! El sistema de diseño def…" at bounding box center [689, 354] width 645 height 617
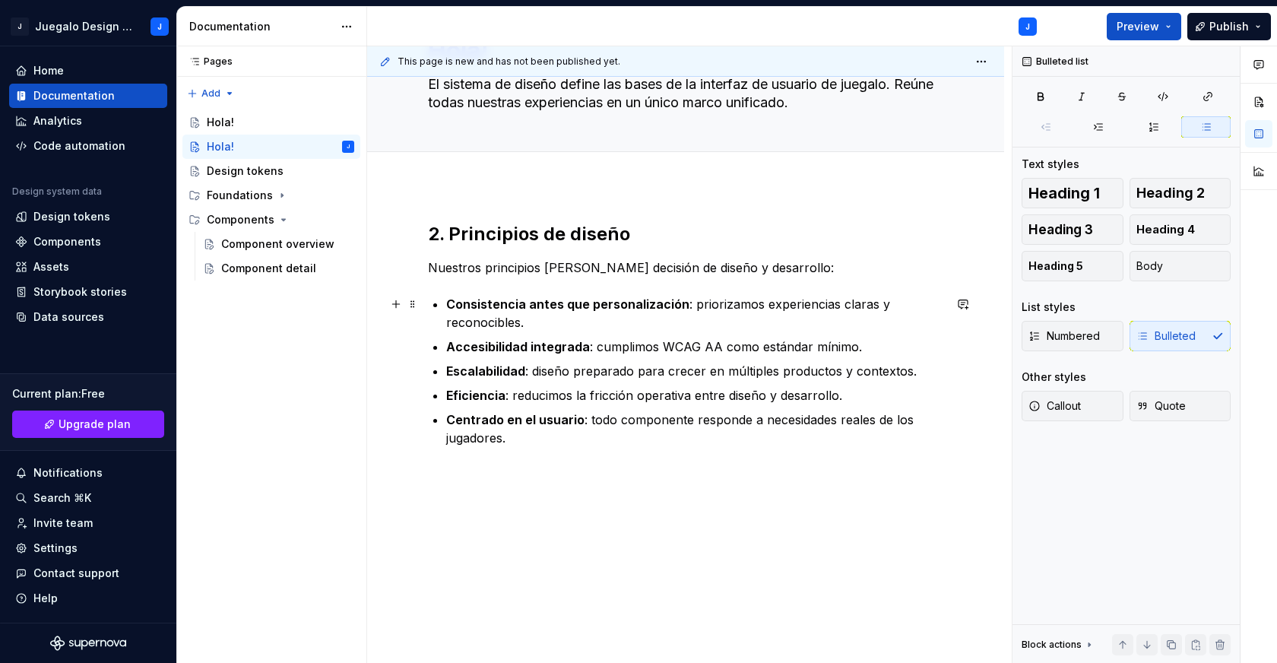
scroll to position [0, 0]
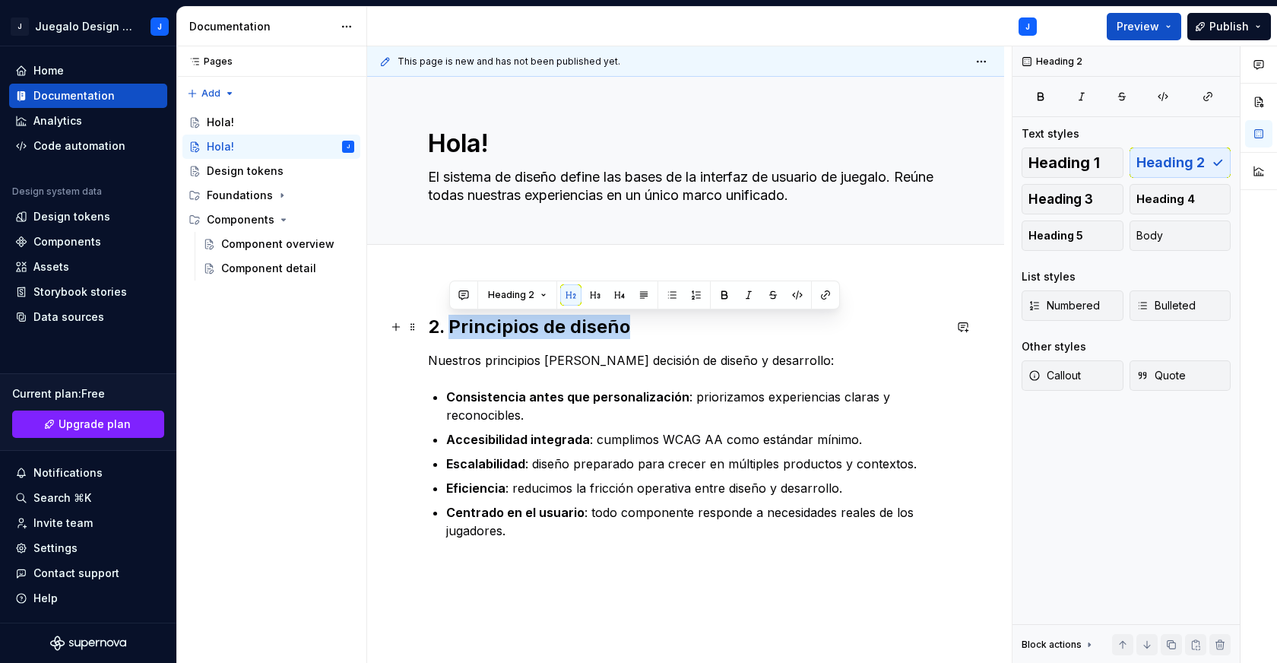
drag, startPoint x: 451, startPoint y: 321, endPoint x: 666, endPoint y: 327, distance: 215.2
click at [666, 327] on h2 "2. Principios de diseño" at bounding box center [685, 327] width 515 height 24
copy h2 "Principios de diseño"
click at [444, 139] on textarea "Hola!" at bounding box center [682, 143] width 515 height 36
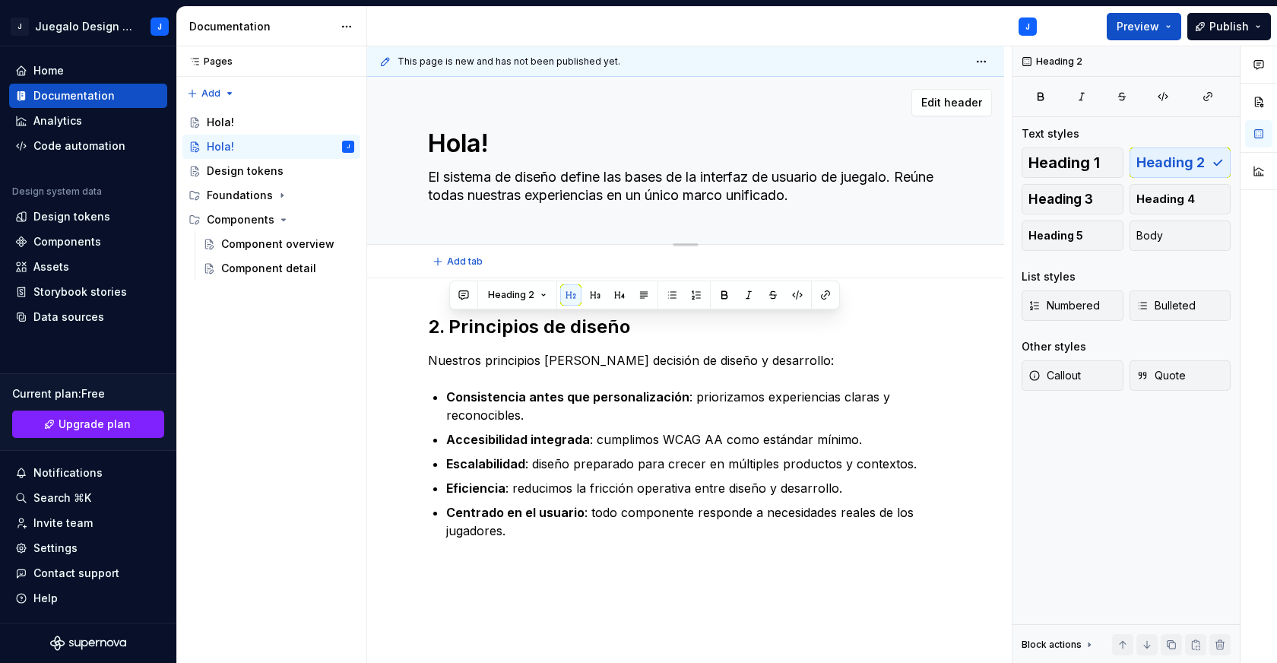
paste textarea "Principios de diseño"
type textarea "*"
type textarea "Principios de diseño"
type textarea "*"
type textarea "Principios de diseño"
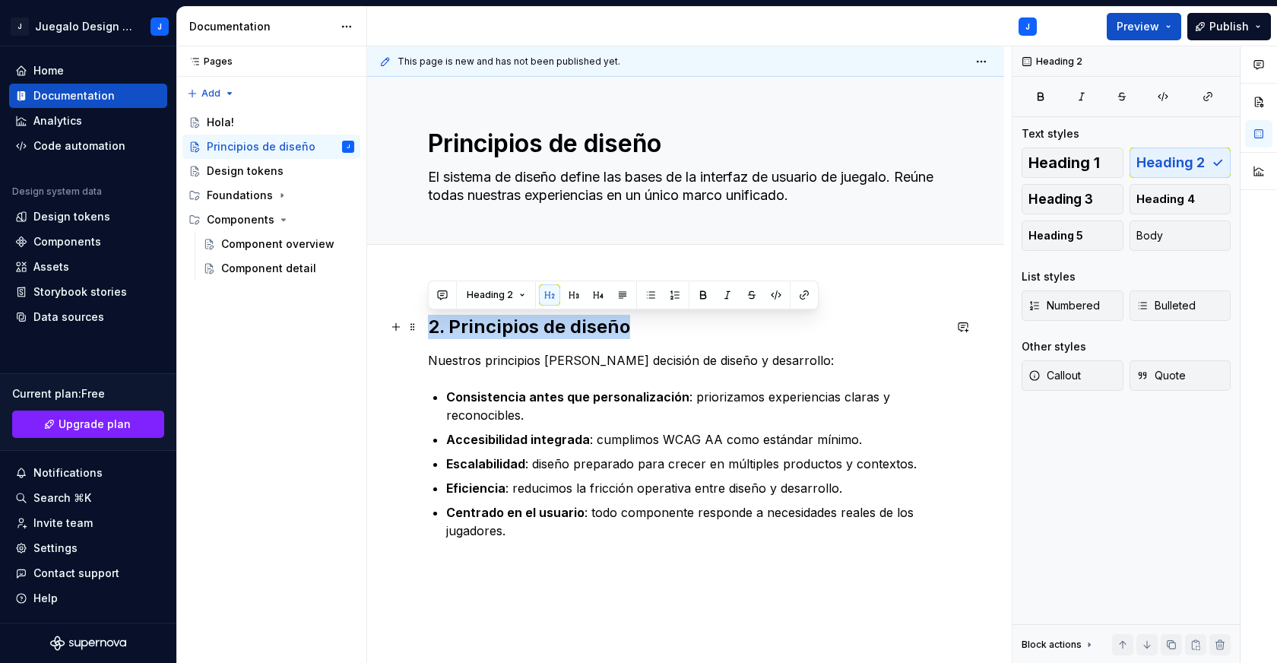
drag, startPoint x: 431, startPoint y: 332, endPoint x: 692, endPoint y: 334, distance: 260.7
click at [692, 334] on h2 "2. Principios de diseño" at bounding box center [685, 327] width 515 height 24
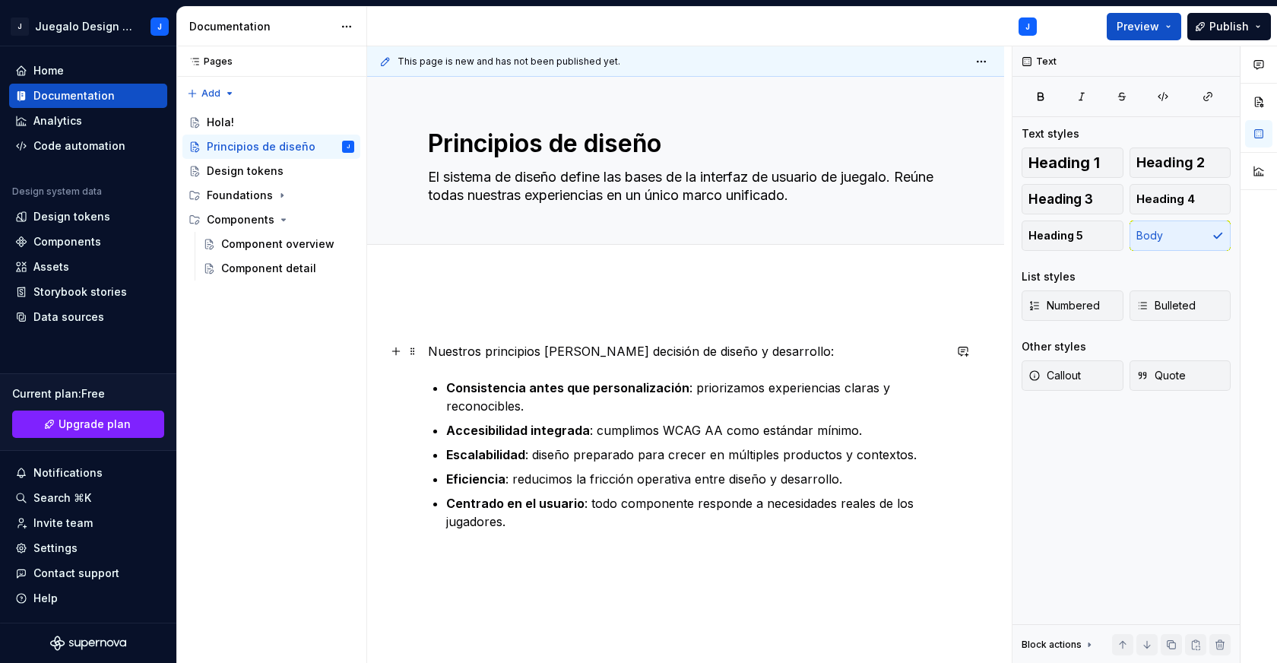
click at [432, 351] on p "Nuestros principios [PERSON_NAME] decisión de diseño y desarrollo:" at bounding box center [685, 351] width 515 height 18
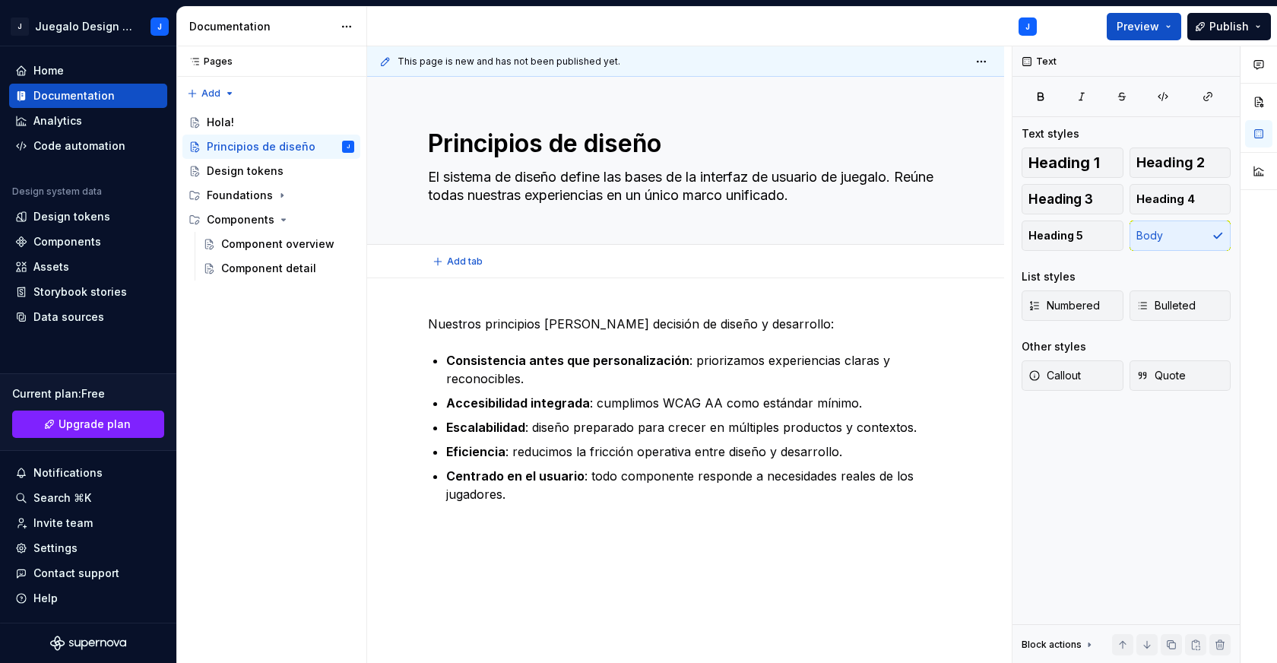
scroll to position [19, 0]
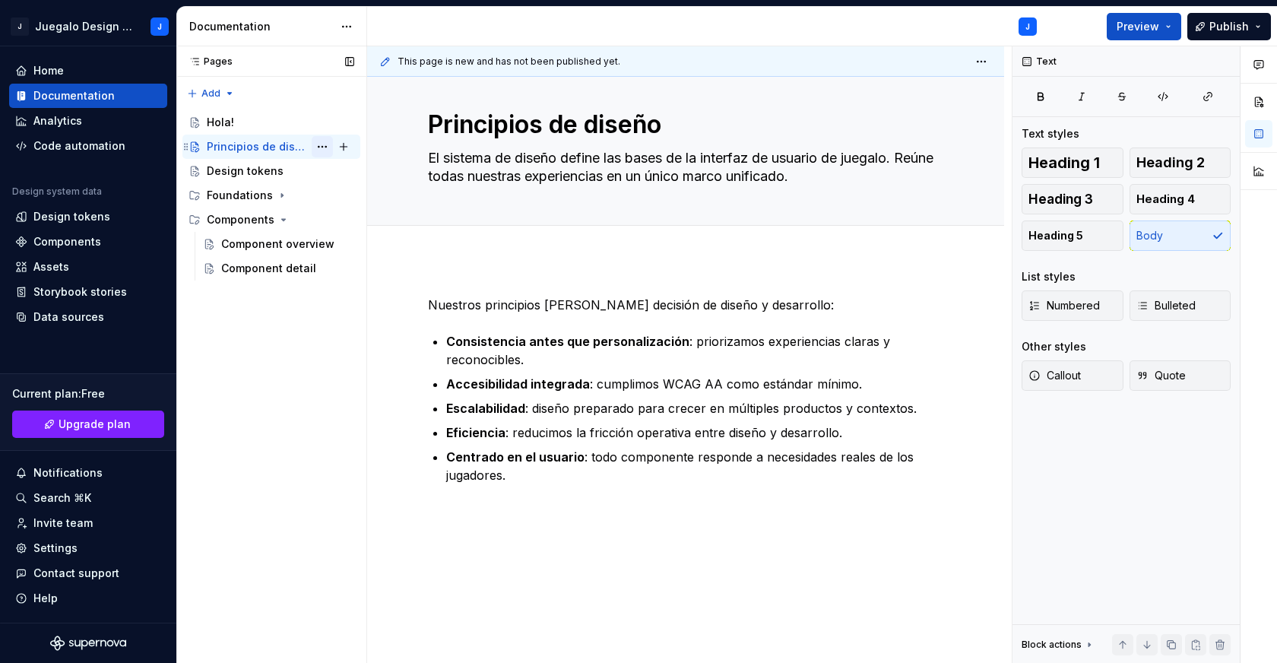
click at [320, 147] on button "Page tree" at bounding box center [322, 146] width 21 height 21
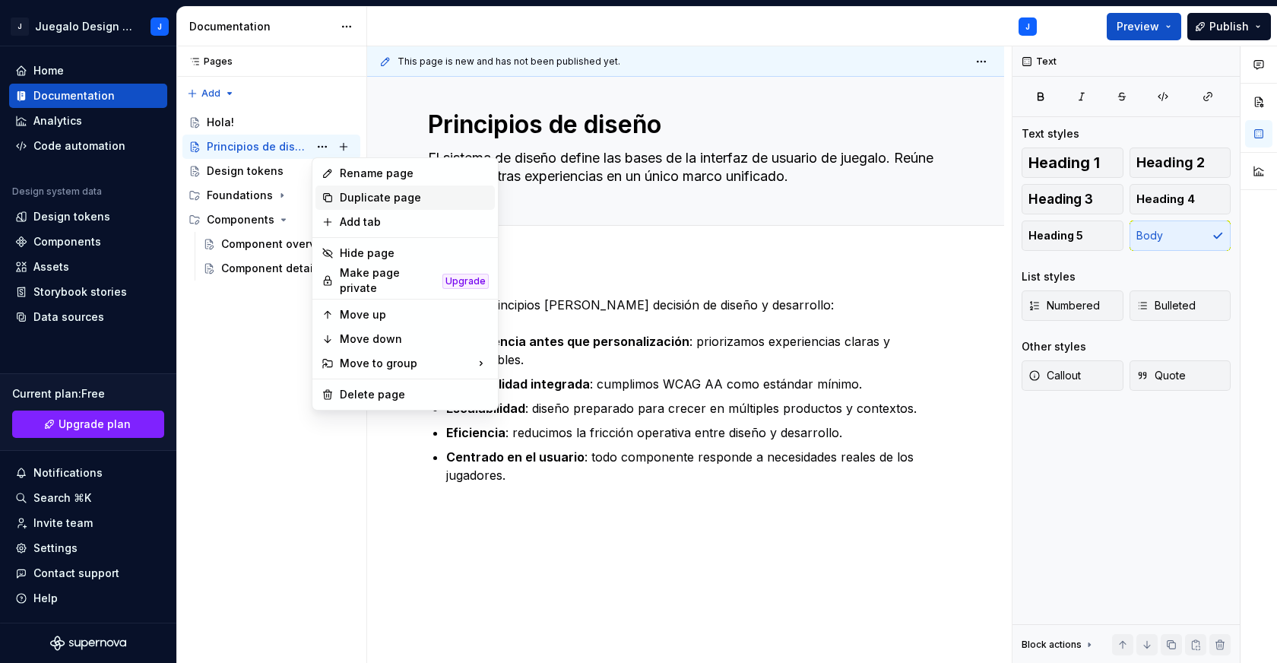
click at [376, 198] on div "Duplicate page" at bounding box center [414, 197] width 149 height 15
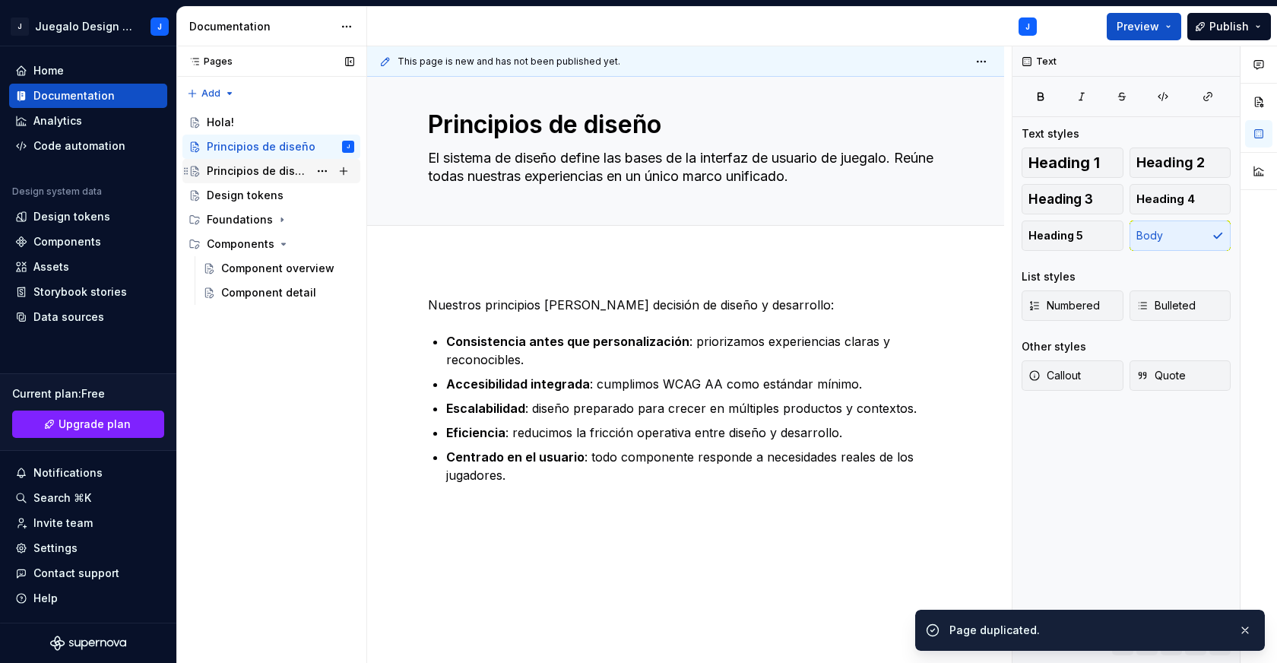
click at [284, 173] on div "Principios de diseño" at bounding box center [258, 170] width 102 height 15
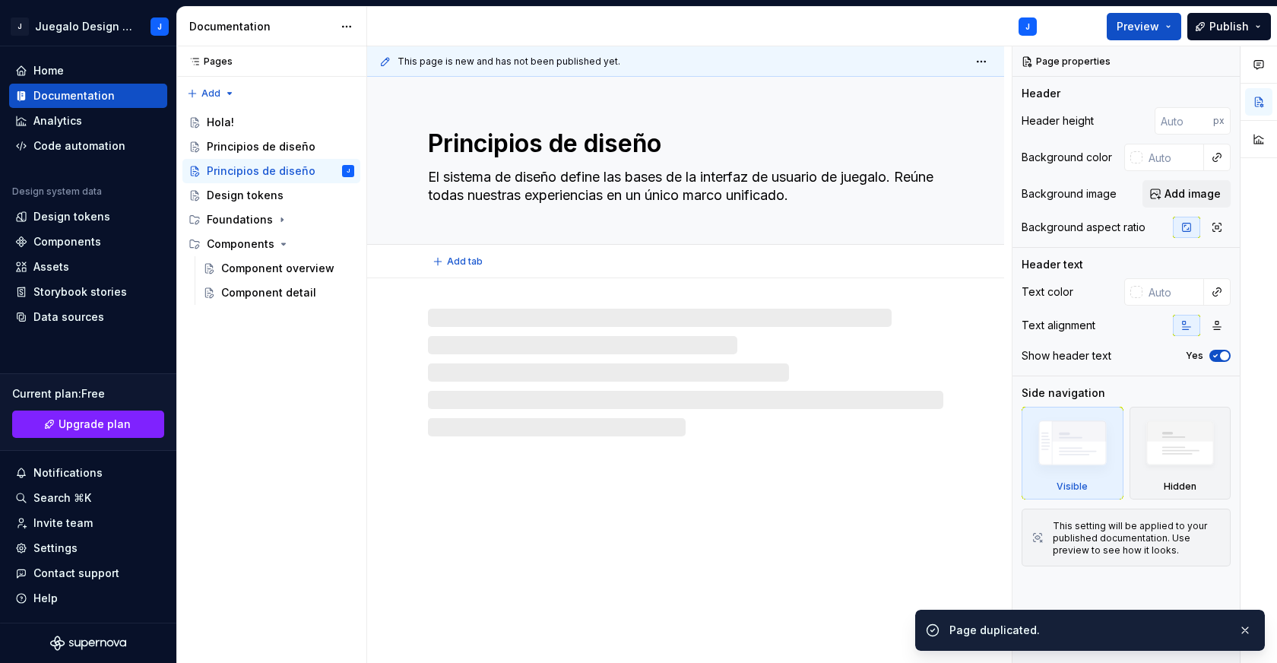
click at [485, 141] on textarea "Principios de diseño" at bounding box center [682, 143] width 515 height 36
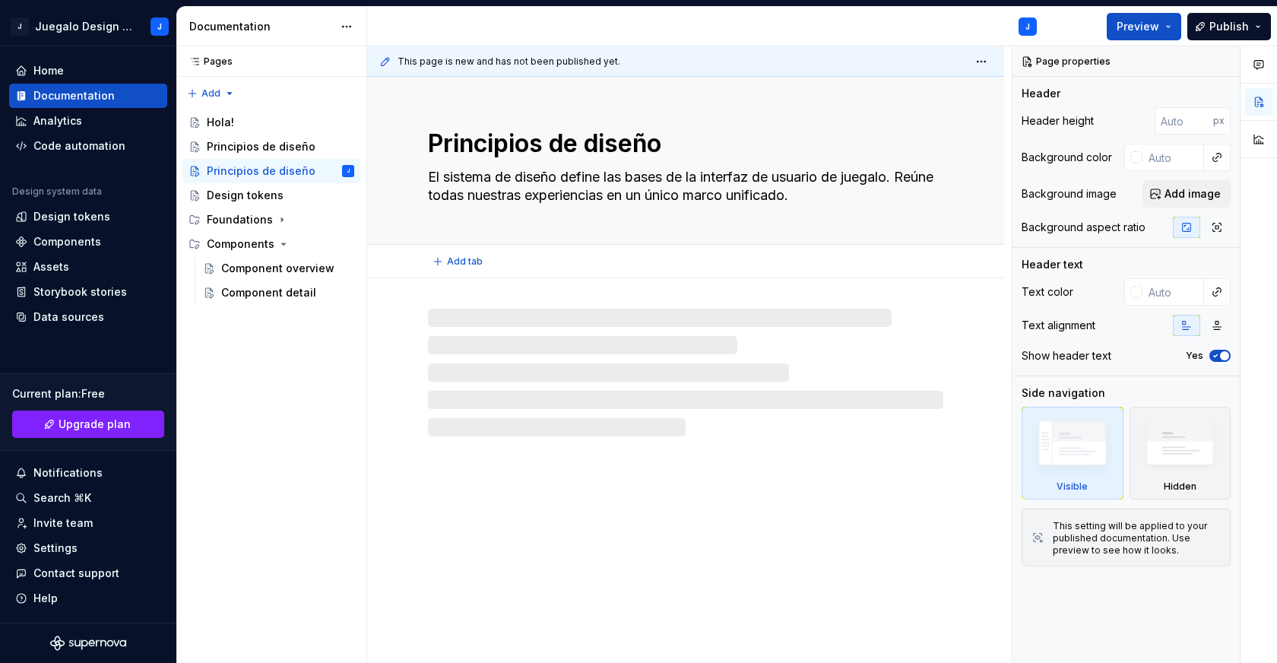
click at [485, 141] on textarea "Principios de diseño" at bounding box center [682, 143] width 515 height 36
click at [486, 141] on textarea "Principios de diseño" at bounding box center [682, 143] width 515 height 36
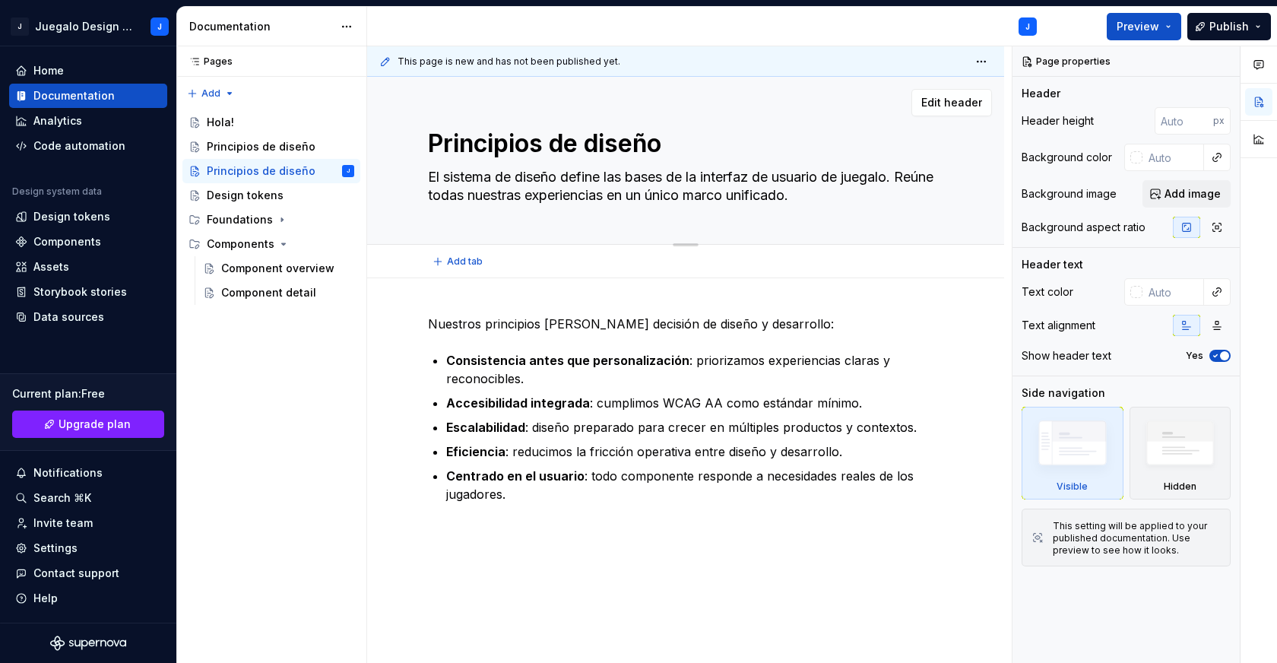
paste textarea "3. Fundamentos"
type textarea "*"
type textarea "3. Fundamentos"
drag, startPoint x: 455, startPoint y: 144, endPoint x: 398, endPoint y: 144, distance: 57.0
click at [398, 144] on div "3. Fundamentos El sistema de diseño define las bases de la interfaz de usuario …" at bounding box center [685, 161] width 637 height 168
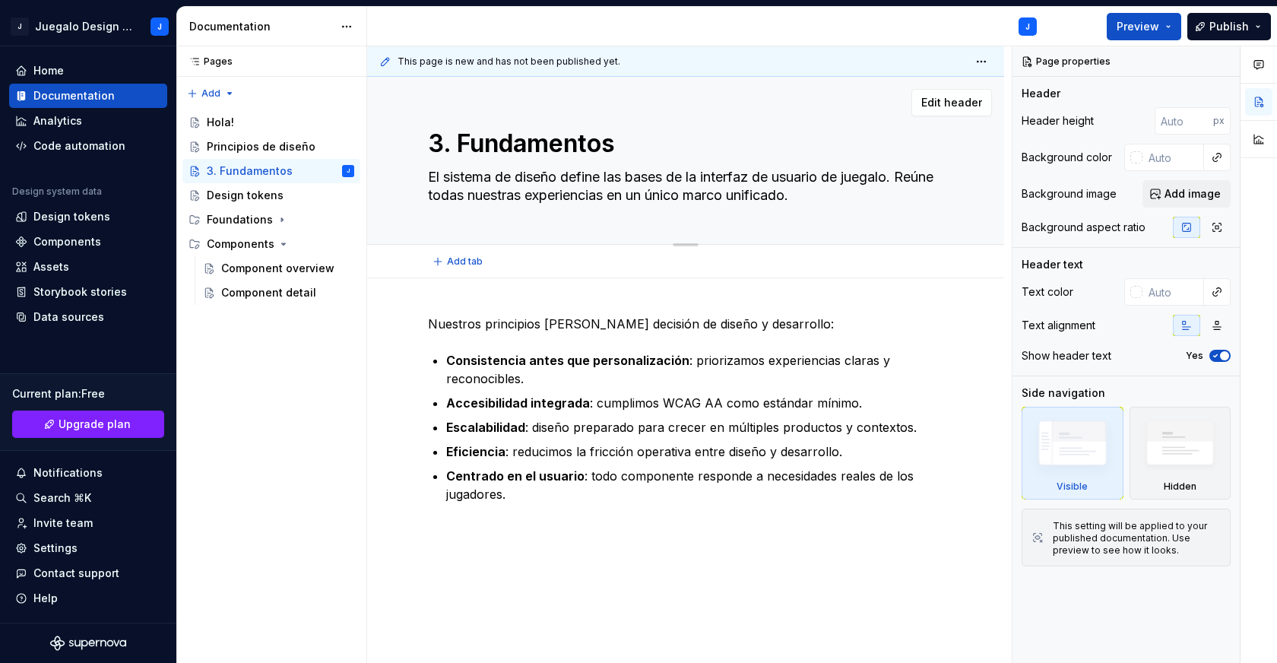
type textarea "*"
type textarea "Fundamentos"
type textarea "*"
type textarea "Fundamentos"
click at [457, 177] on textarea "El sistema de diseño define las bases de la interfaz de usuario de juegalo. Reú…" at bounding box center [682, 186] width 515 height 43
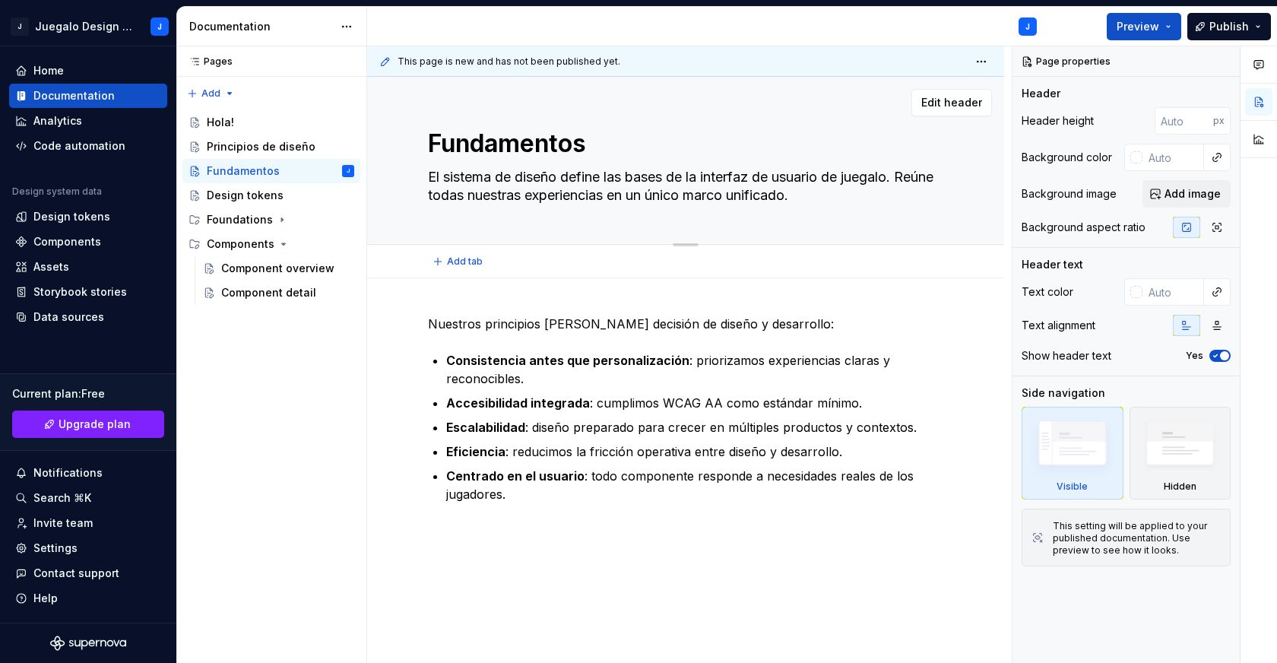
click at [457, 177] on textarea "El sistema de diseño define las bases de la interfaz de usuario de juegalo. Reú…" at bounding box center [682, 186] width 515 height 43
type textarea "*"
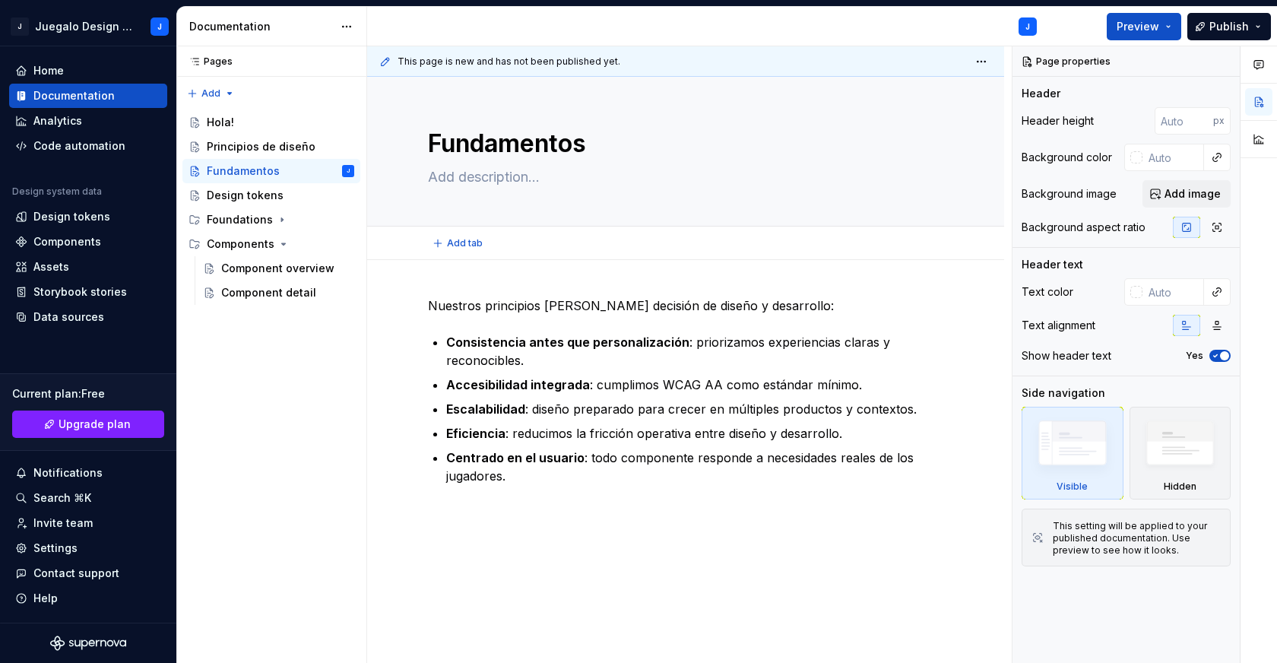
type textarea "*"
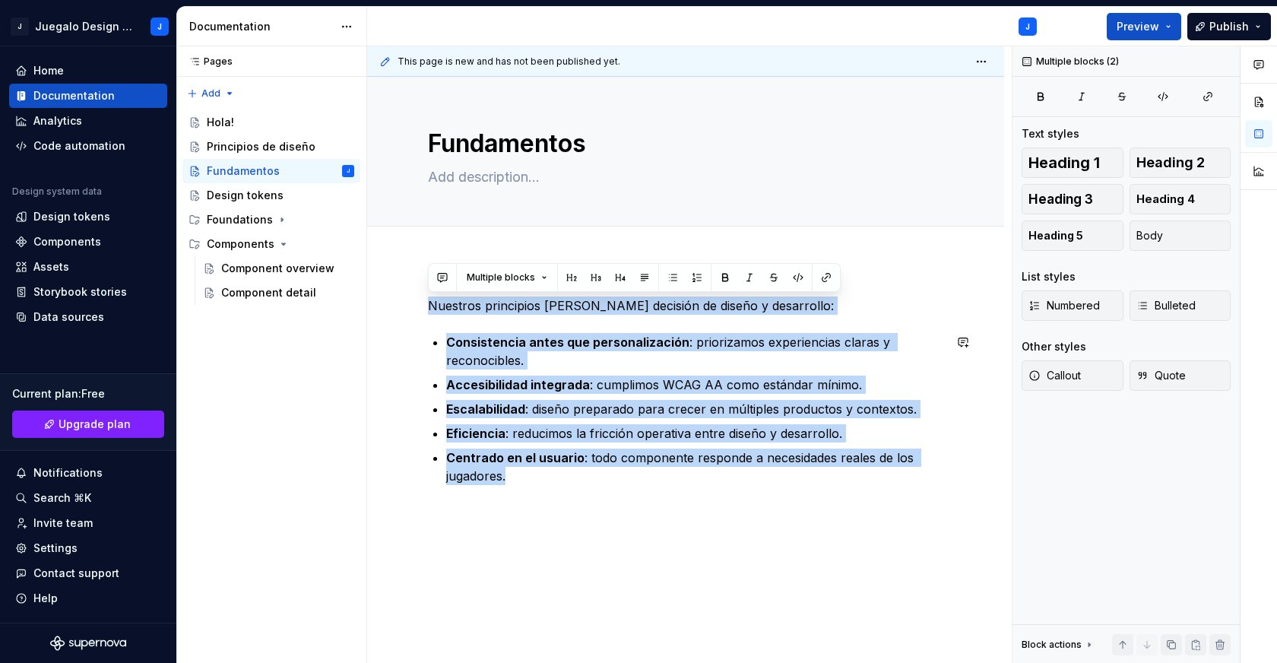
drag, startPoint x: 428, startPoint y: 305, endPoint x: 634, endPoint y: 505, distance: 287.1
click at [634, 505] on div "Nuestros principios [PERSON_NAME] decisión de diseño y desarrollo: Consistencia…" at bounding box center [685, 481] width 637 height 442
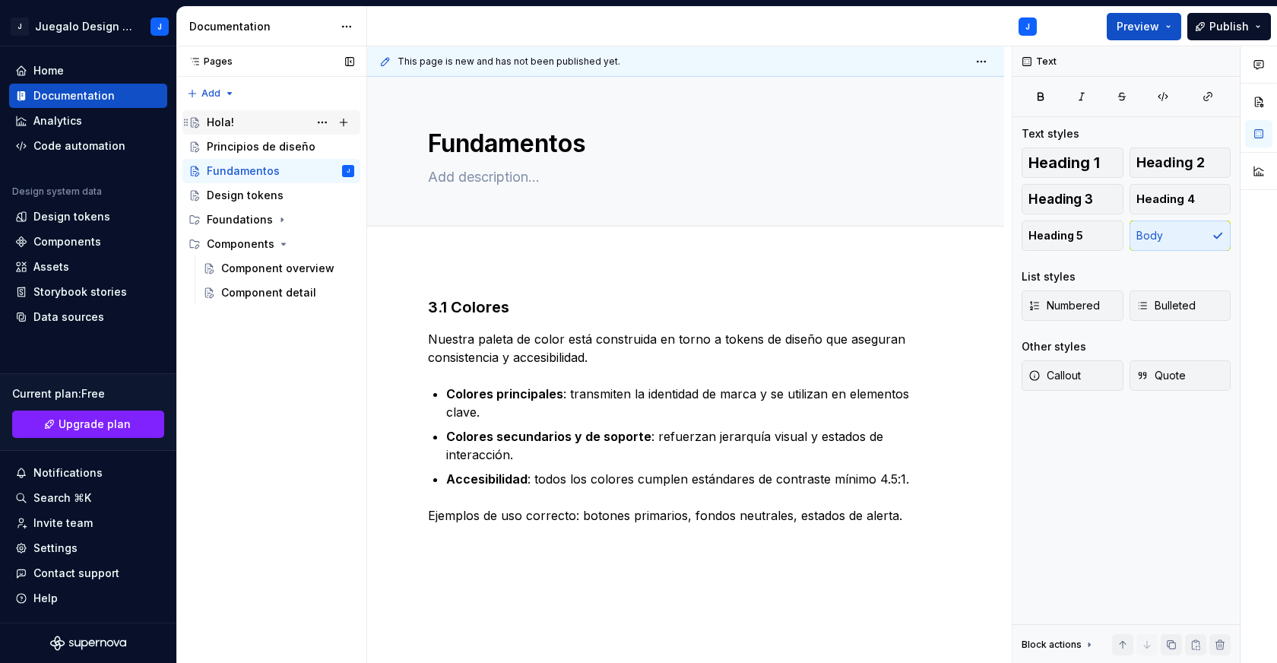
click at [227, 123] on div "Hola!" at bounding box center [220, 122] width 27 height 15
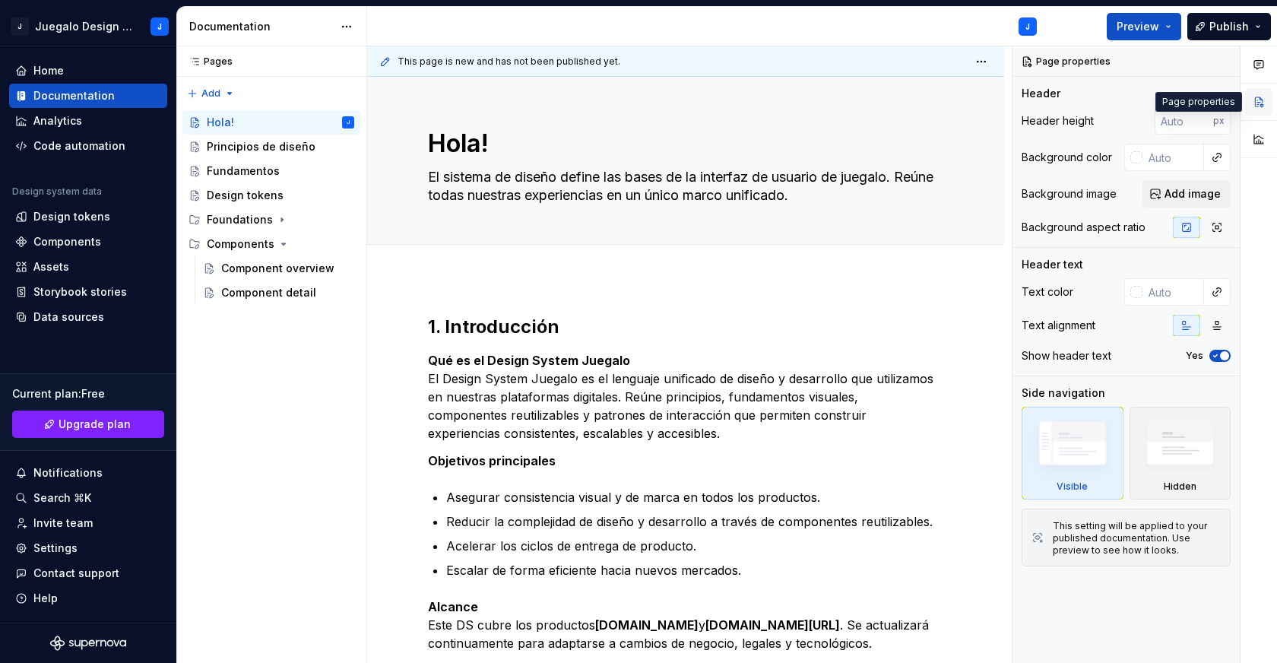
click at [1264, 103] on button "button" at bounding box center [1258, 101] width 27 height 27
click at [238, 149] on div "Principios de diseño" at bounding box center [258, 146] width 102 height 15
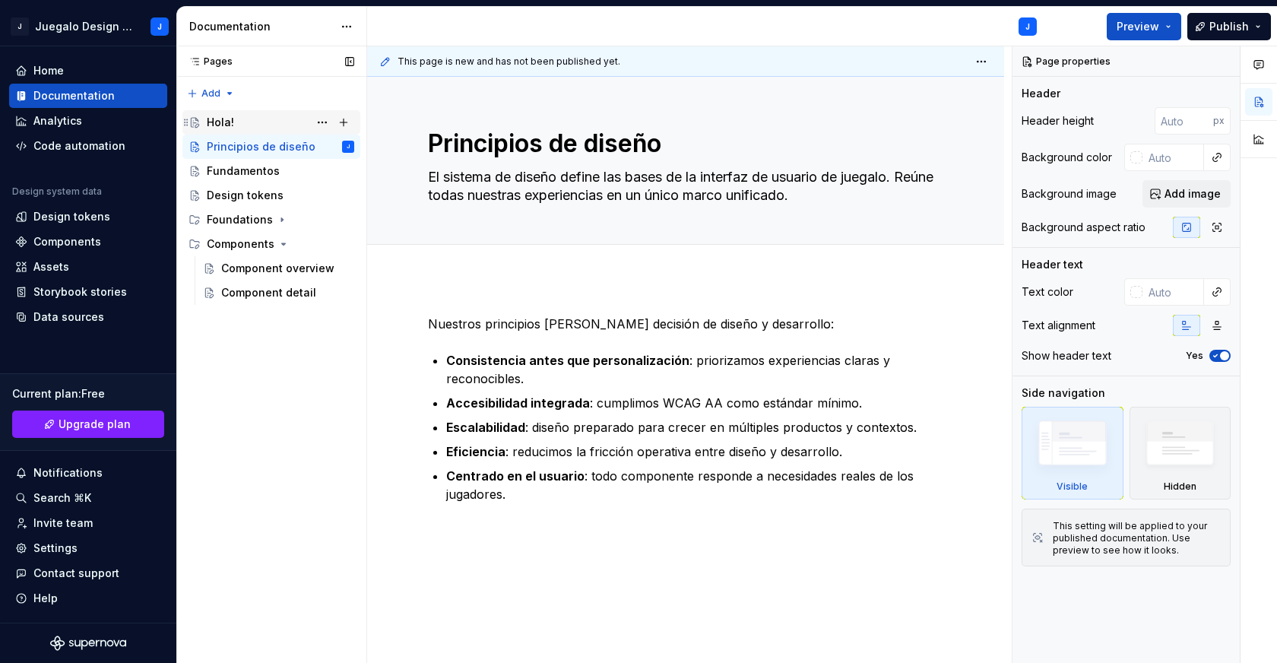
click at [237, 124] on div "Hola!" at bounding box center [280, 122] width 147 height 21
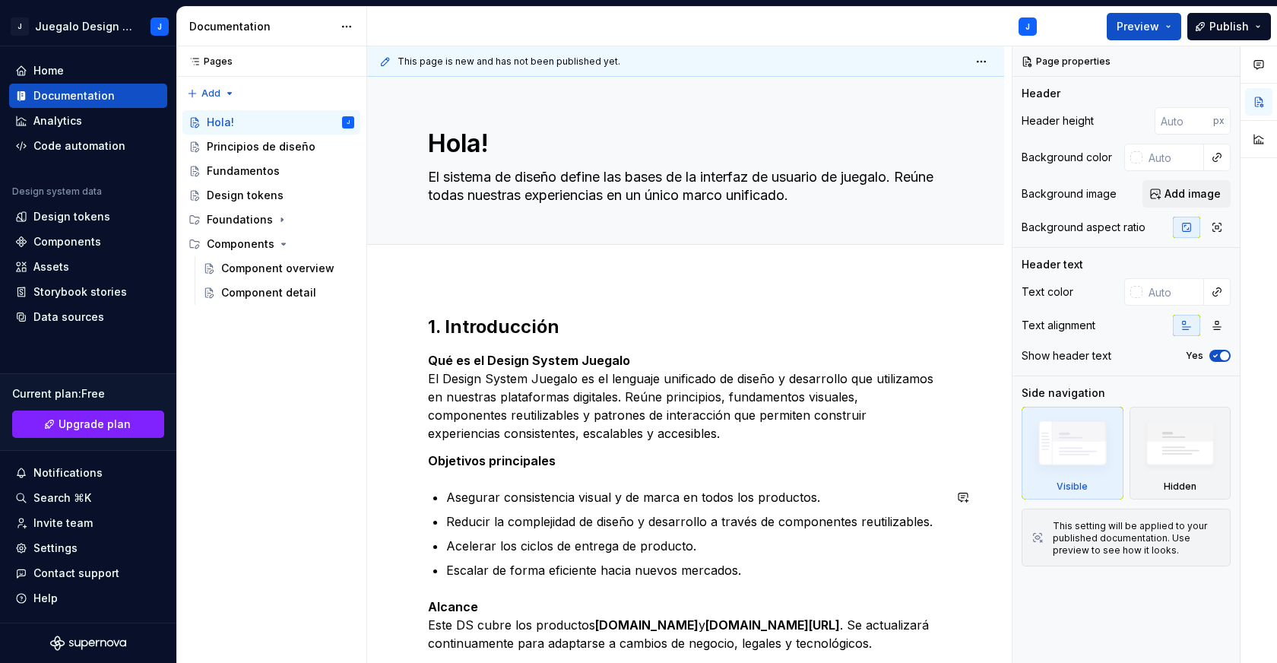
scroll to position [233, 0]
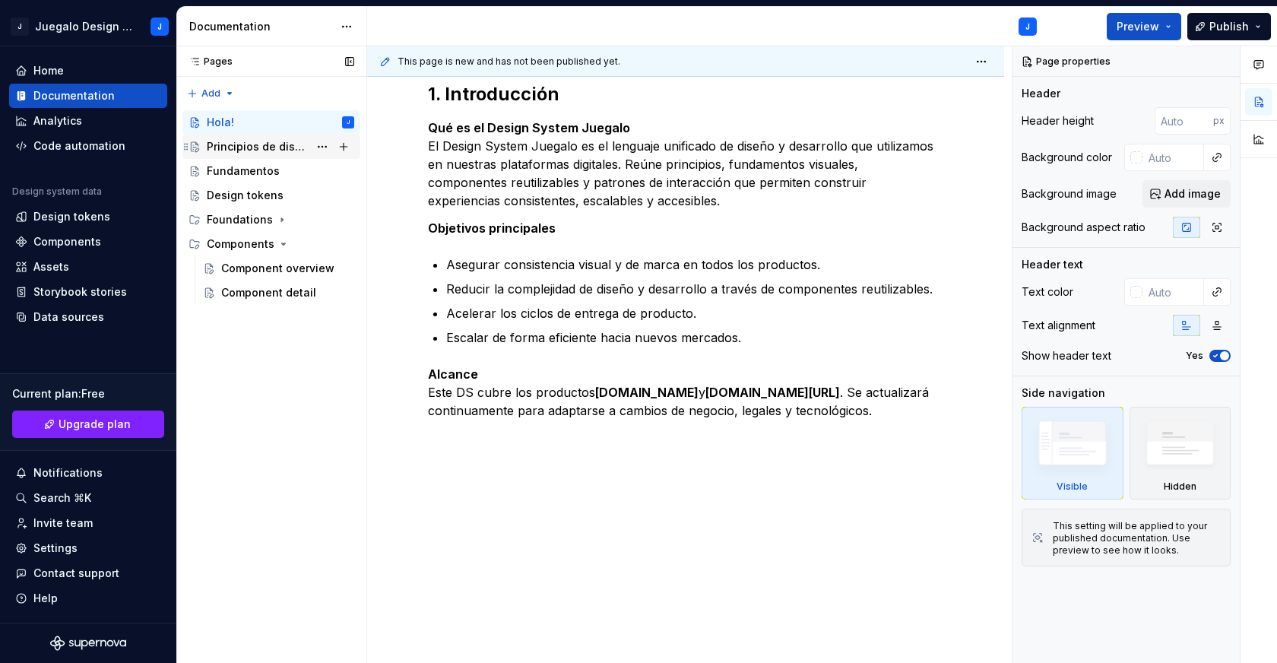
click at [271, 143] on div "Principios de diseño" at bounding box center [258, 146] width 102 height 15
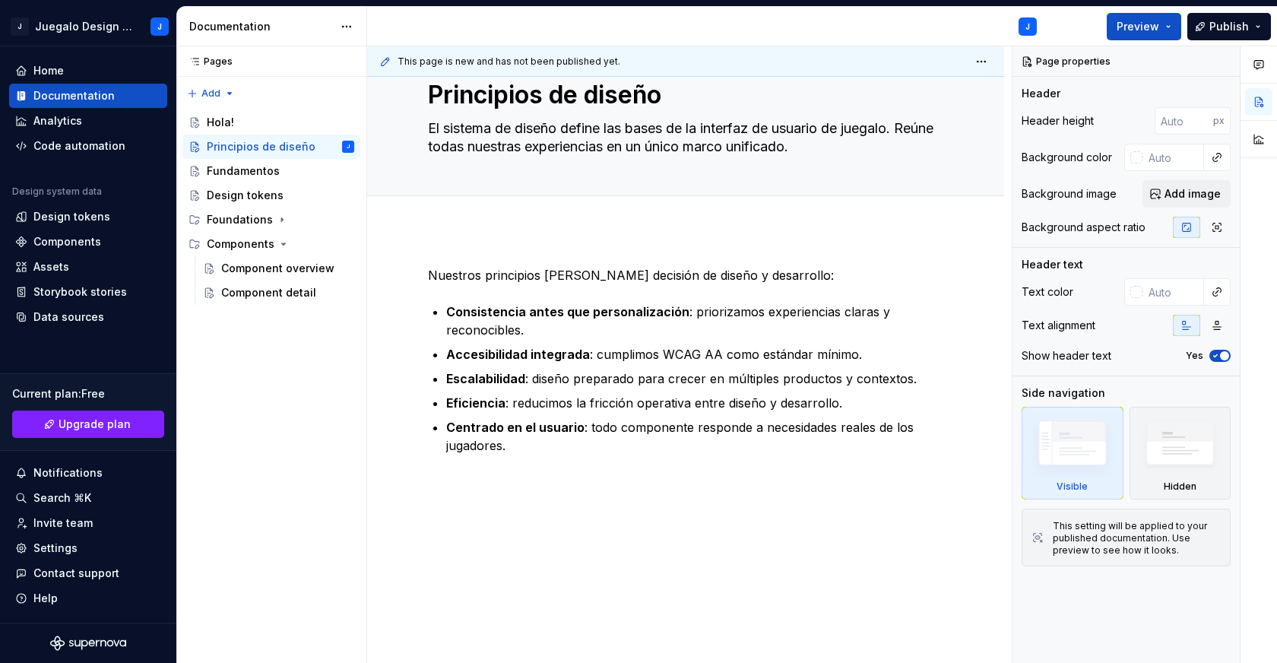
scroll to position [56, 0]
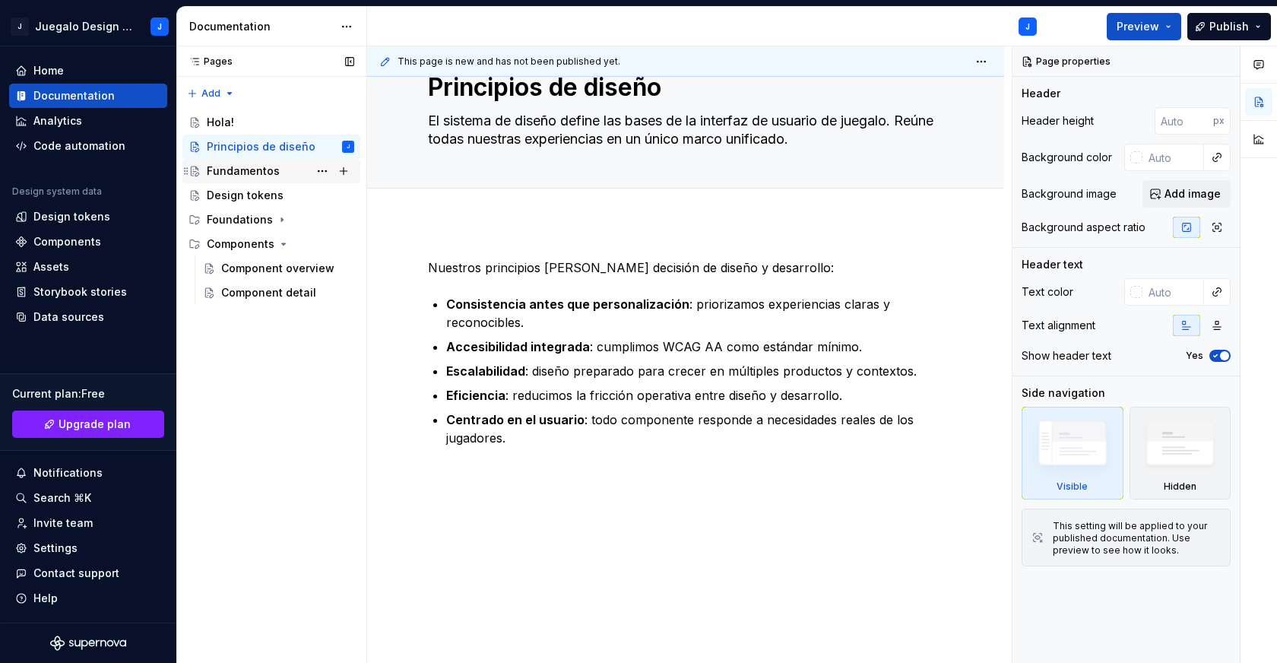
click at [245, 163] on div "Fundamentos" at bounding box center [243, 170] width 73 height 15
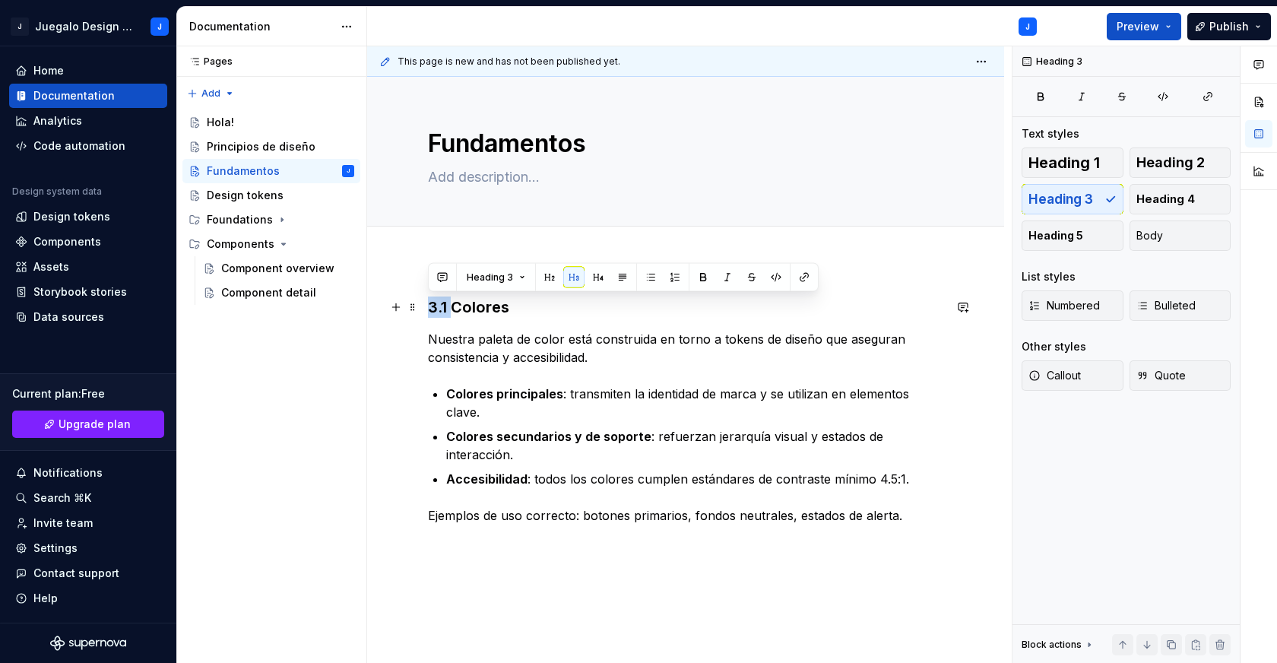
drag, startPoint x: 451, startPoint y: 307, endPoint x: 424, endPoint y: 308, distance: 26.6
click at [424, 308] on div "3.1 Colores Nuestra paleta de color está construida en torno a tokens de diseño…" at bounding box center [685, 501] width 637 height 482
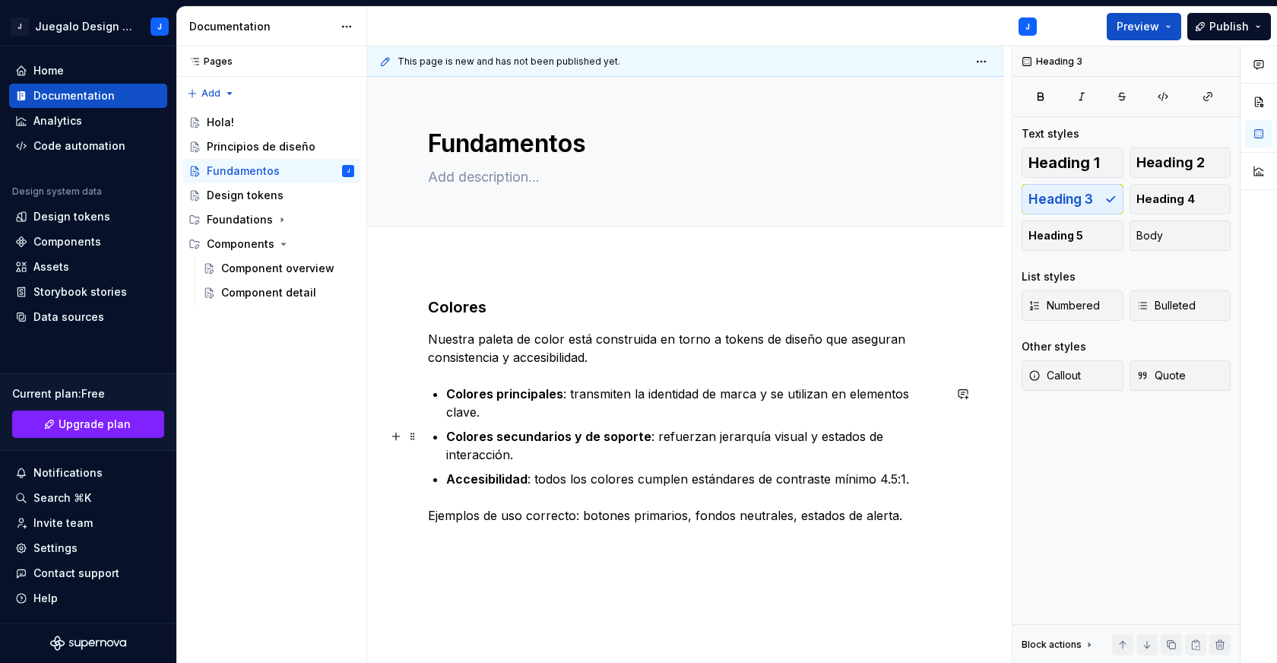
scroll to position [78, 0]
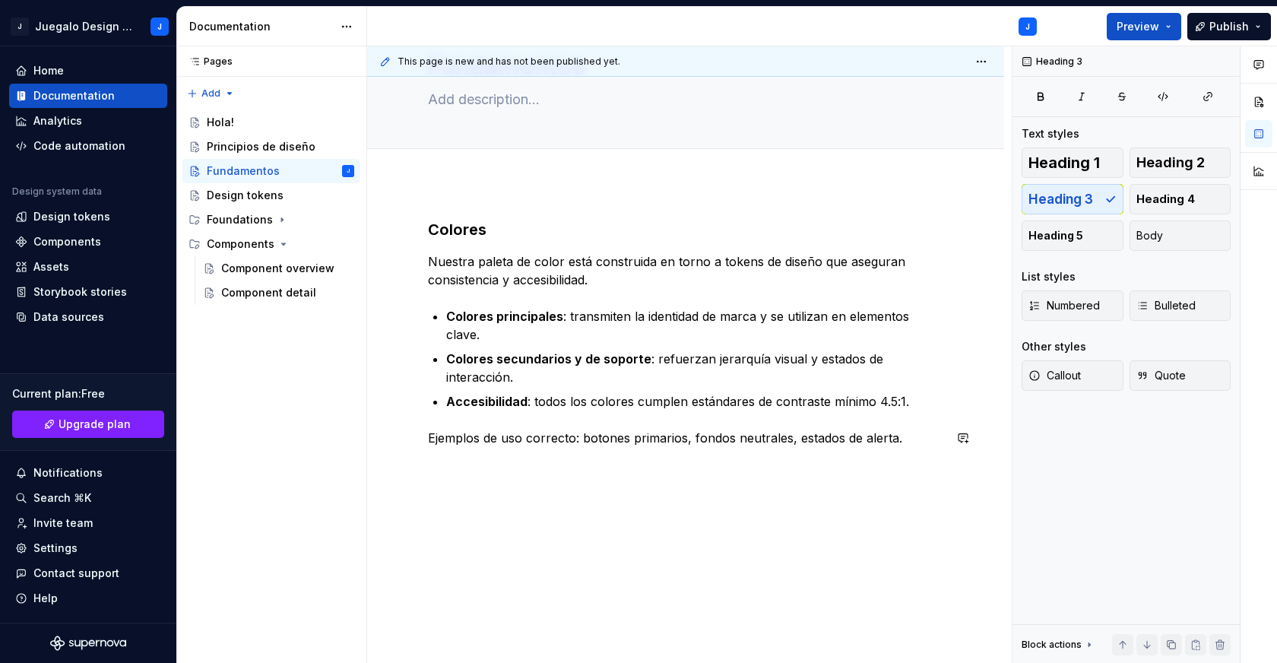
click at [546, 502] on div "Colores Nuestra paleta de color está construida en torno a tokens de diseño que…" at bounding box center [685, 423] width 637 height 482
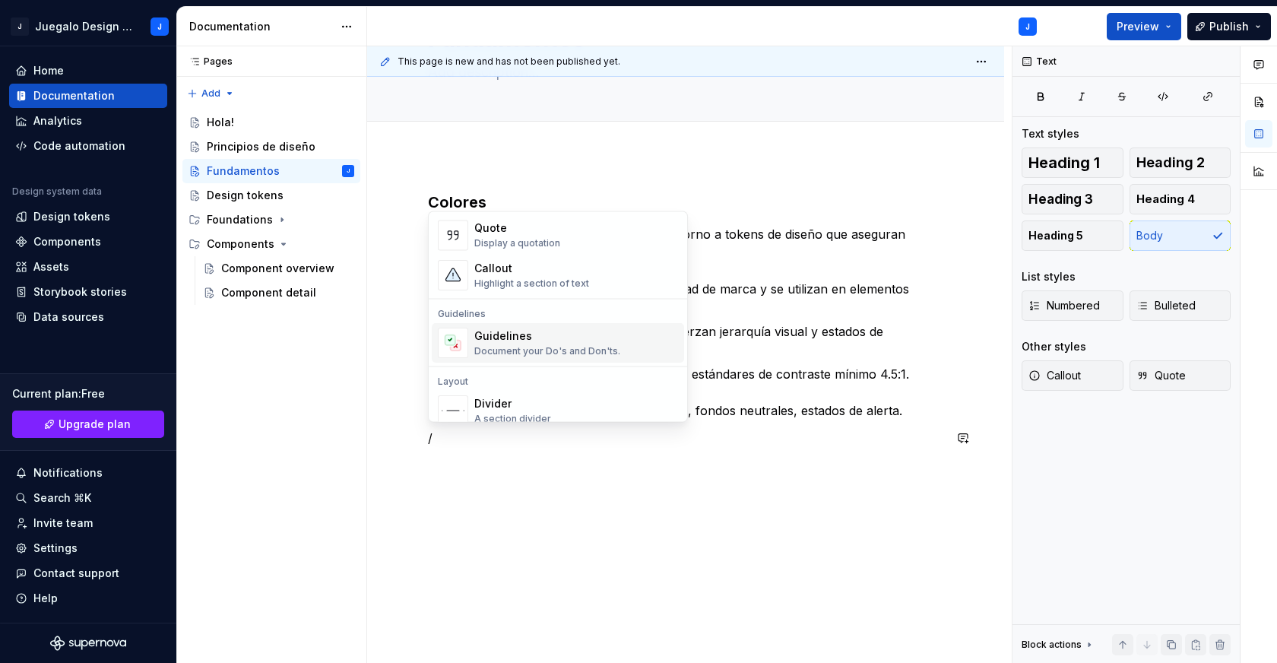
scroll to position [362, 0]
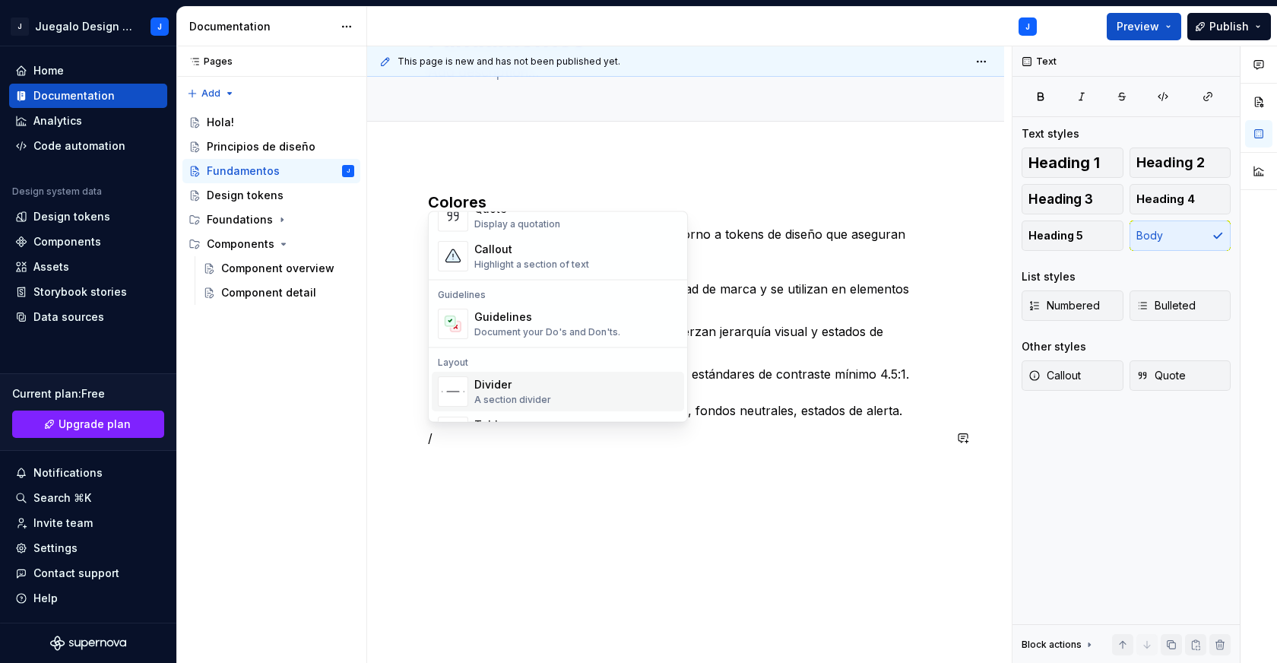
click at [518, 389] on div "Divider" at bounding box center [512, 385] width 77 height 15
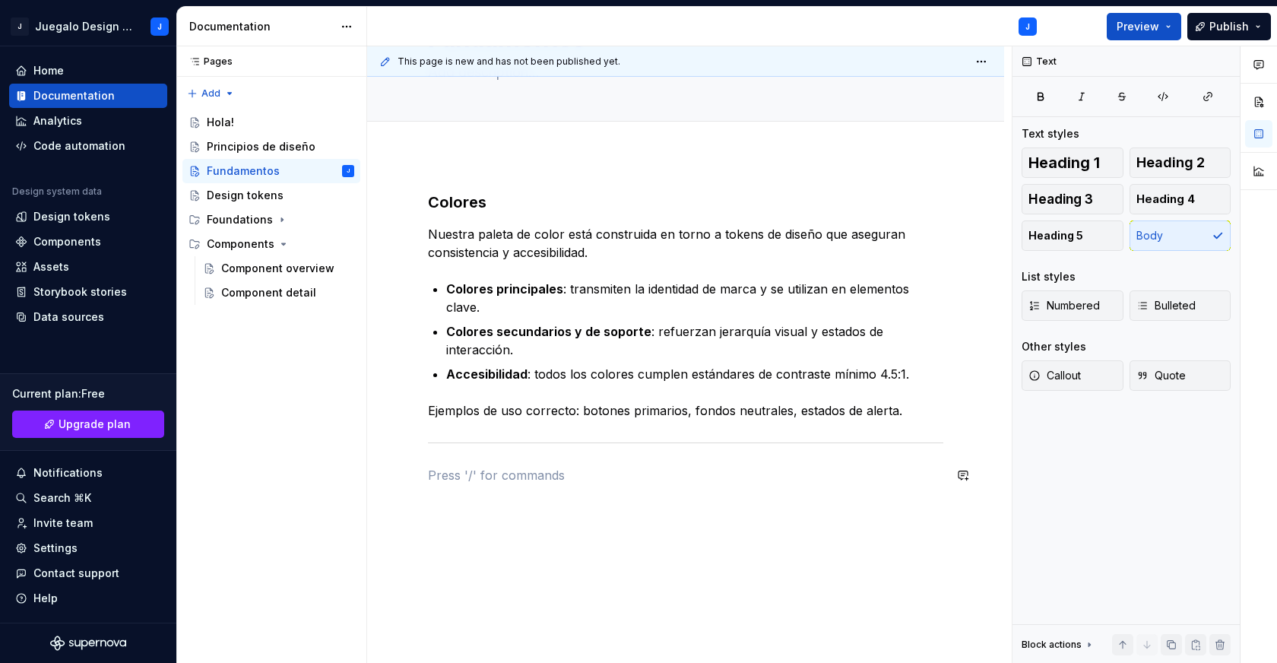
click at [494, 484] on div "Colores Nuestra paleta de color está construida en torno a tokens de diseño que…" at bounding box center [685, 347] width 515 height 311
click at [474, 467] on p at bounding box center [685, 475] width 515 height 18
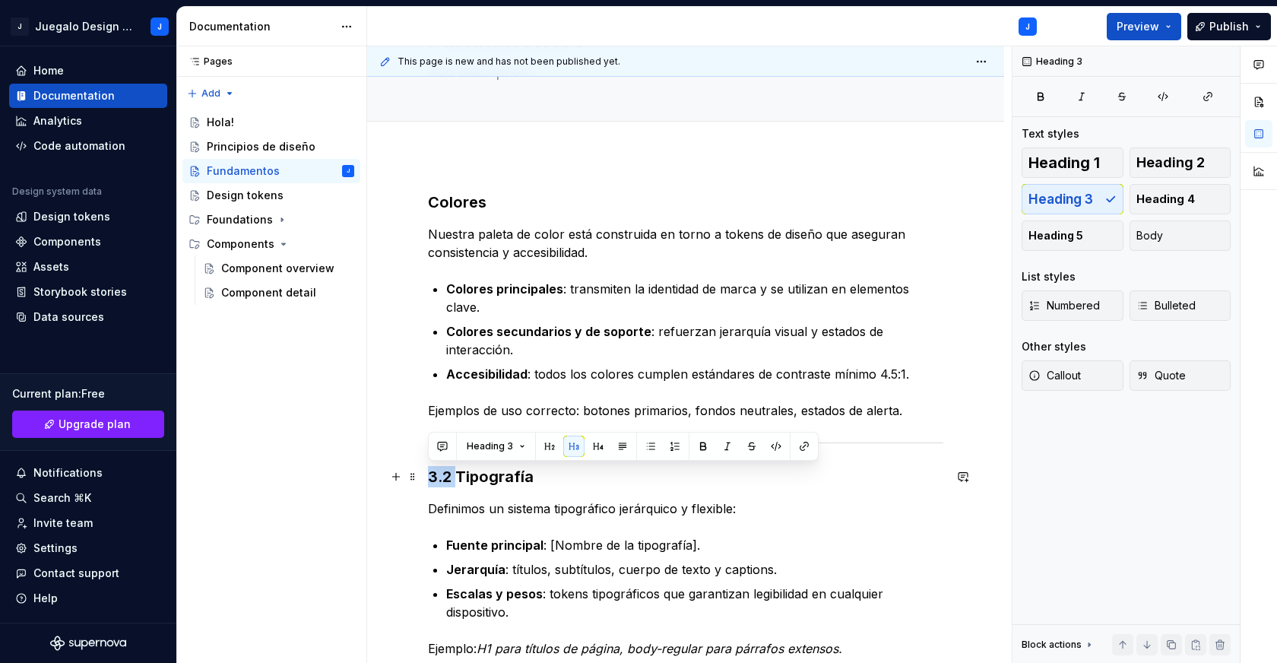
drag, startPoint x: 458, startPoint y: 477, endPoint x: 383, endPoint y: 480, distance: 74.6
click at [383, 480] on div "Colores Nuestra paleta de color está construida en torno a tokens de diseño que…" at bounding box center [685, 515] width 637 height 720
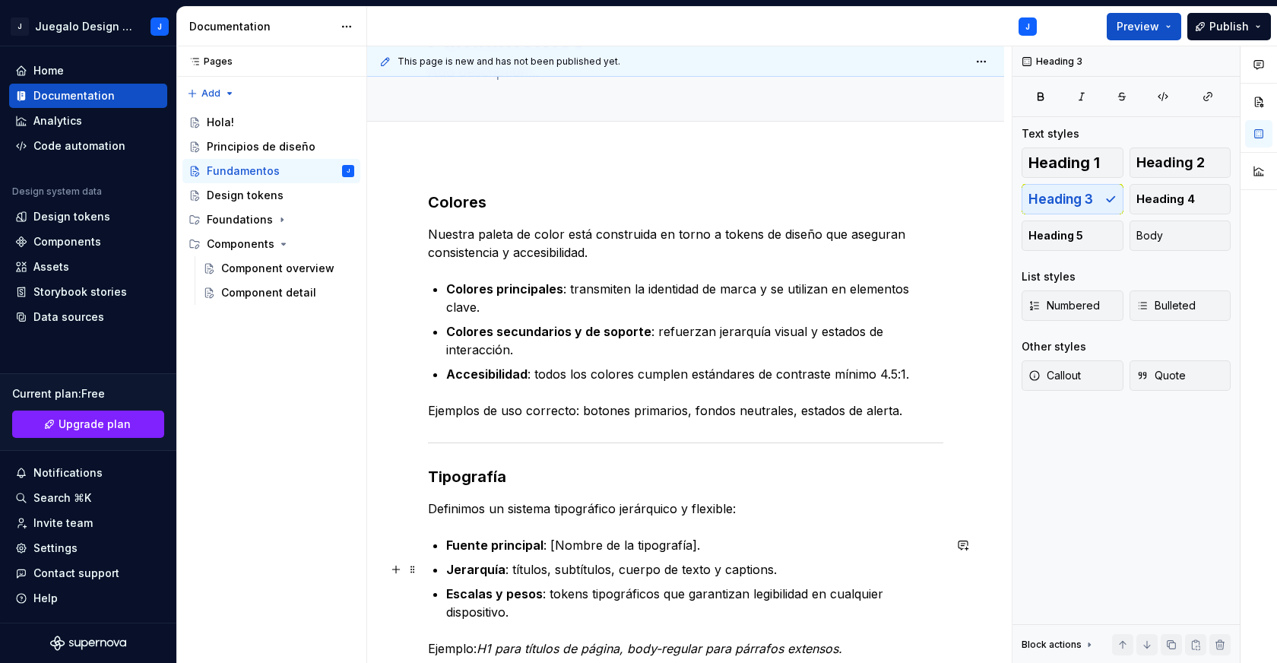
scroll to position [312, 0]
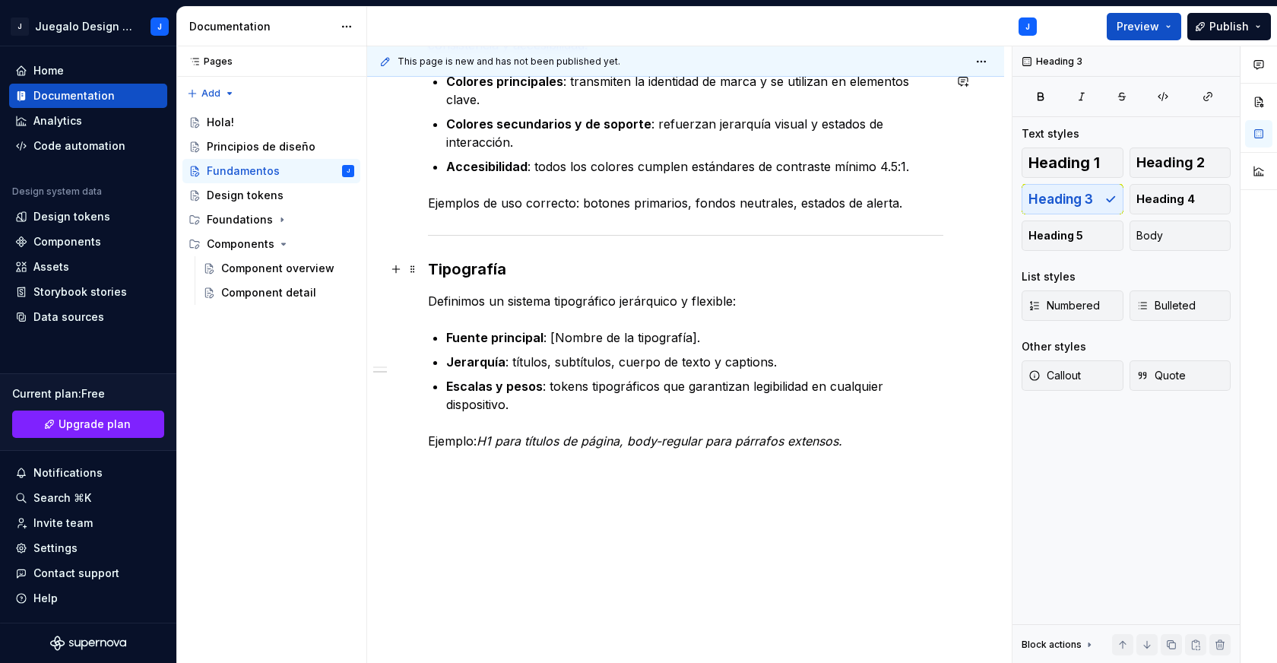
type textarea "*"
click at [446, 502] on div "Colores Nuestra paleta de color está construida en torno a tokens de diseño que…" at bounding box center [685, 308] width 637 height 720
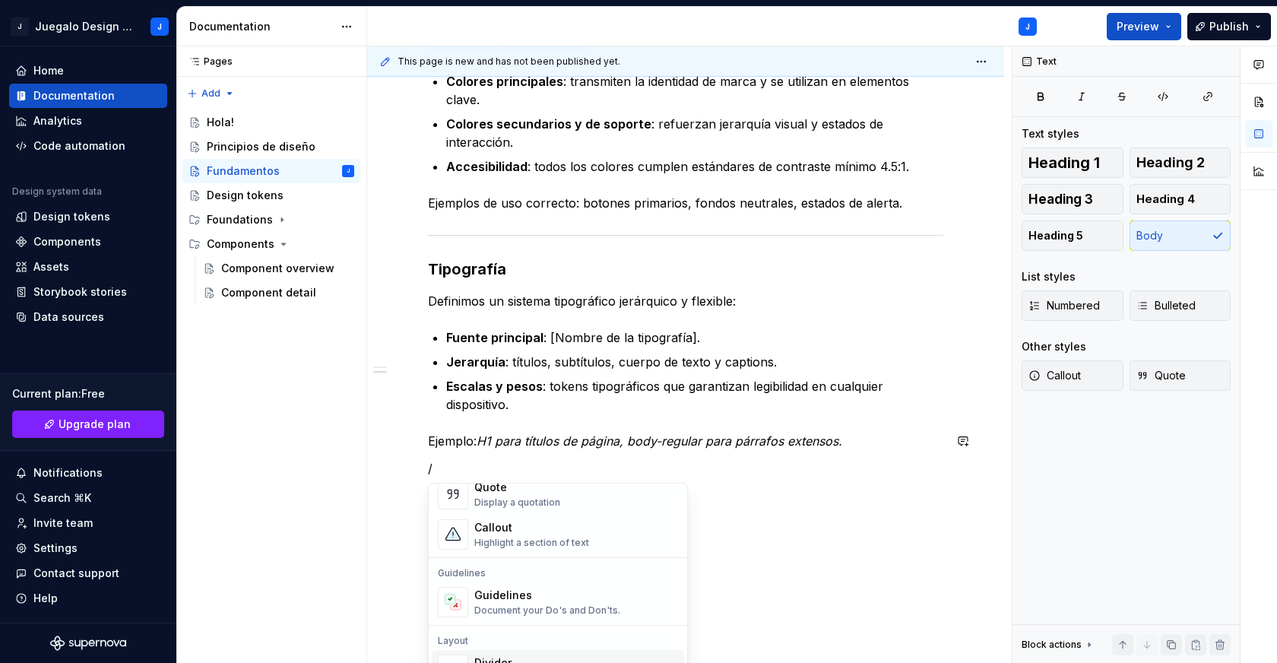
scroll to position [364, 0]
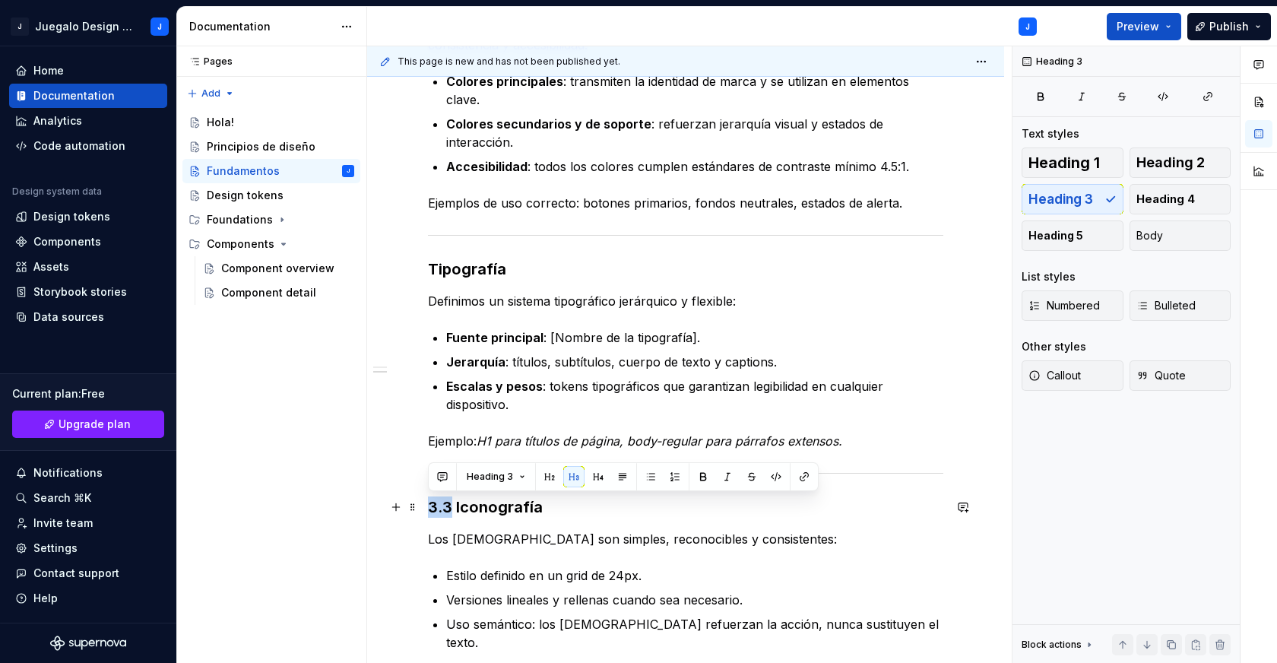
drag, startPoint x: 447, startPoint y: 506, endPoint x: 422, endPoint y: 502, distance: 25.3
click at [422, 502] on div "Colores Nuestra paleta de color está construida en torno a tokens de diseño que…" at bounding box center [685, 408] width 637 height 921
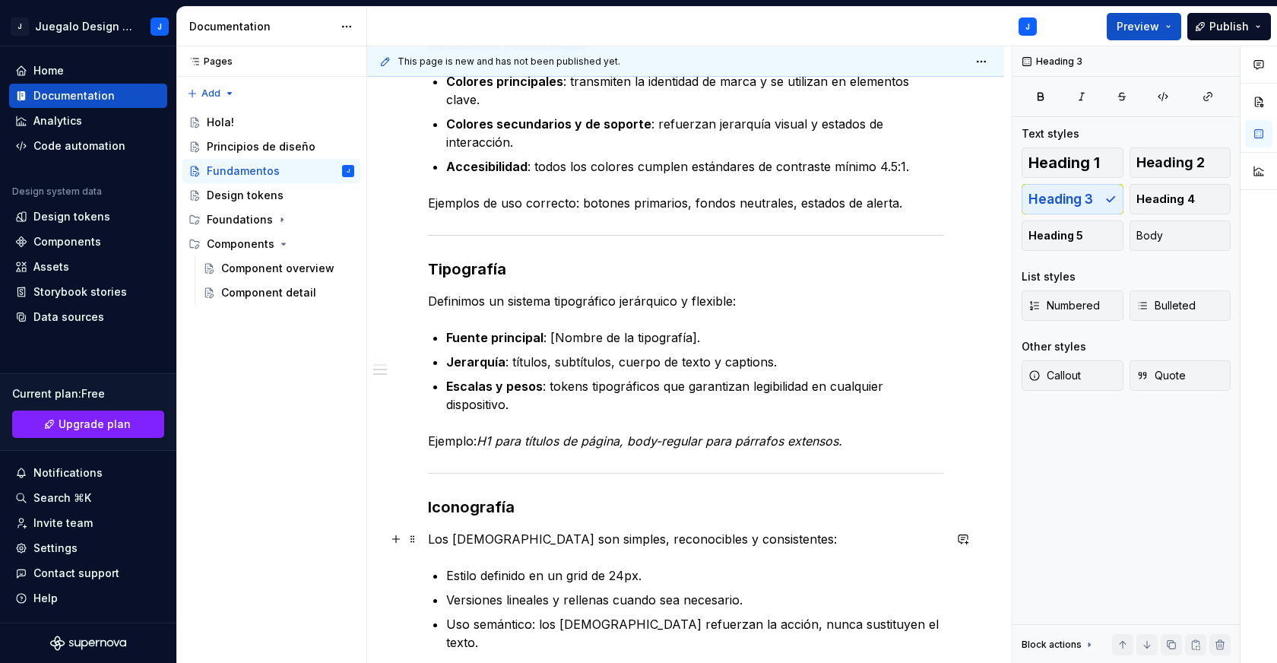
scroll to position [499, 0]
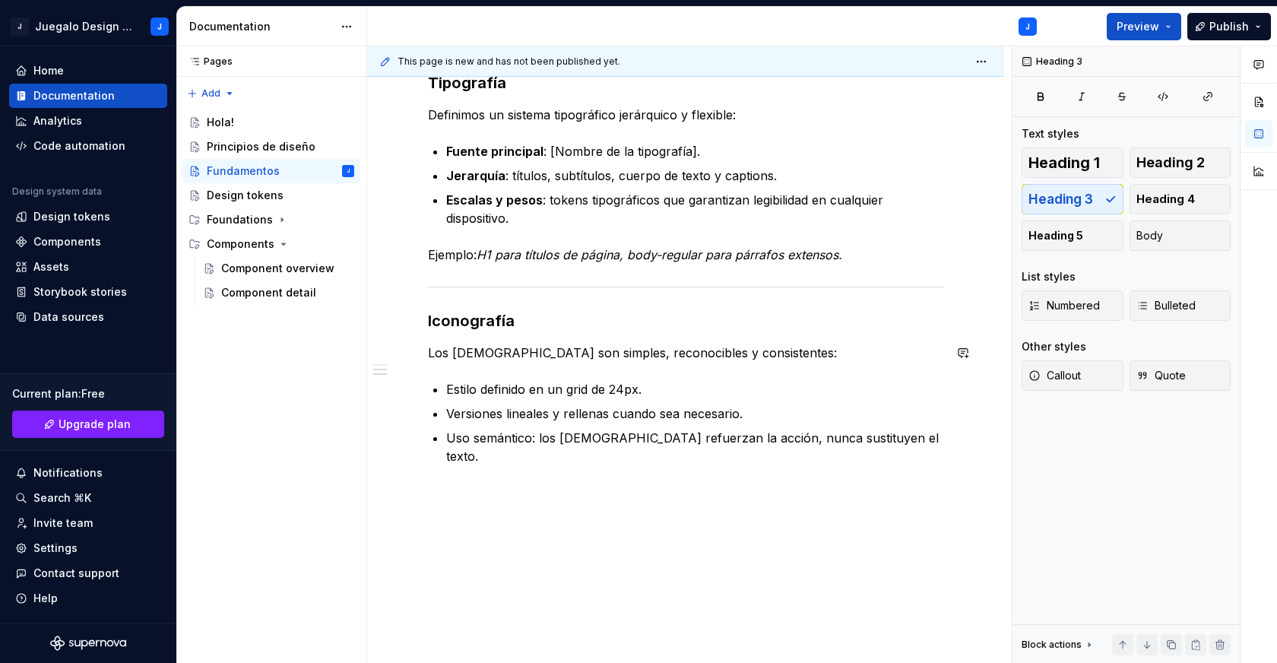
click at [474, 483] on div "Colores Nuestra paleta de color está construida en torno a tokens de diseño que…" at bounding box center [685, 221] width 637 height 921
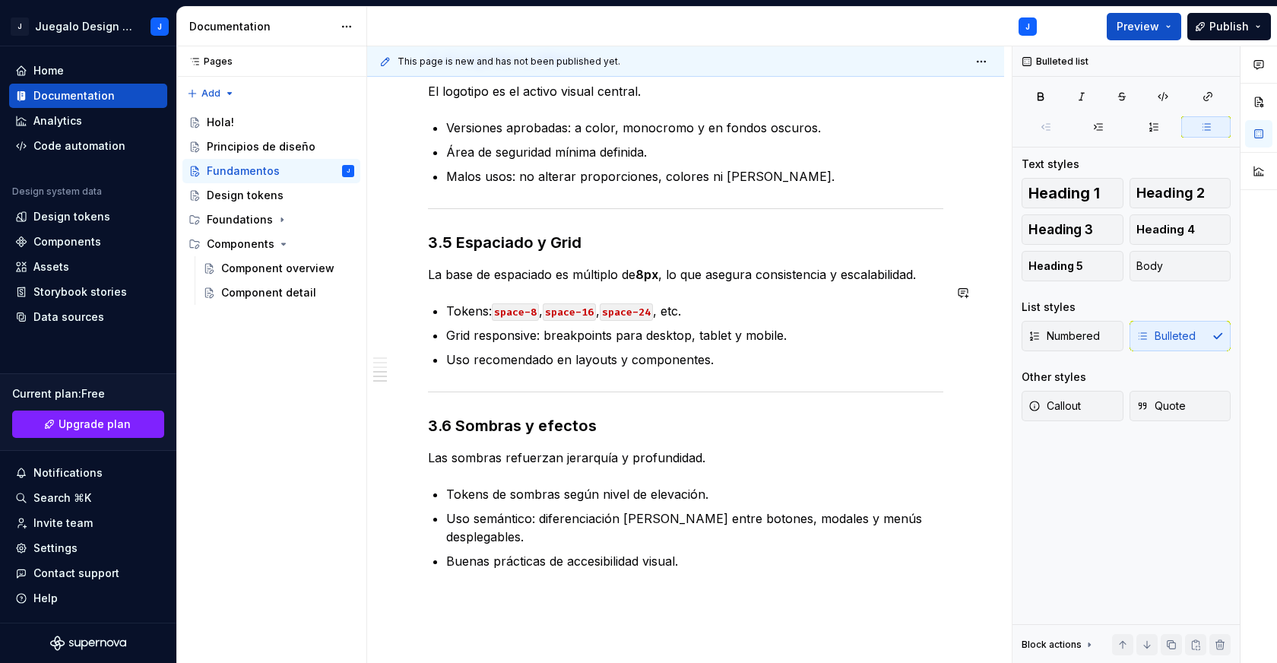
scroll to position [1048, 0]
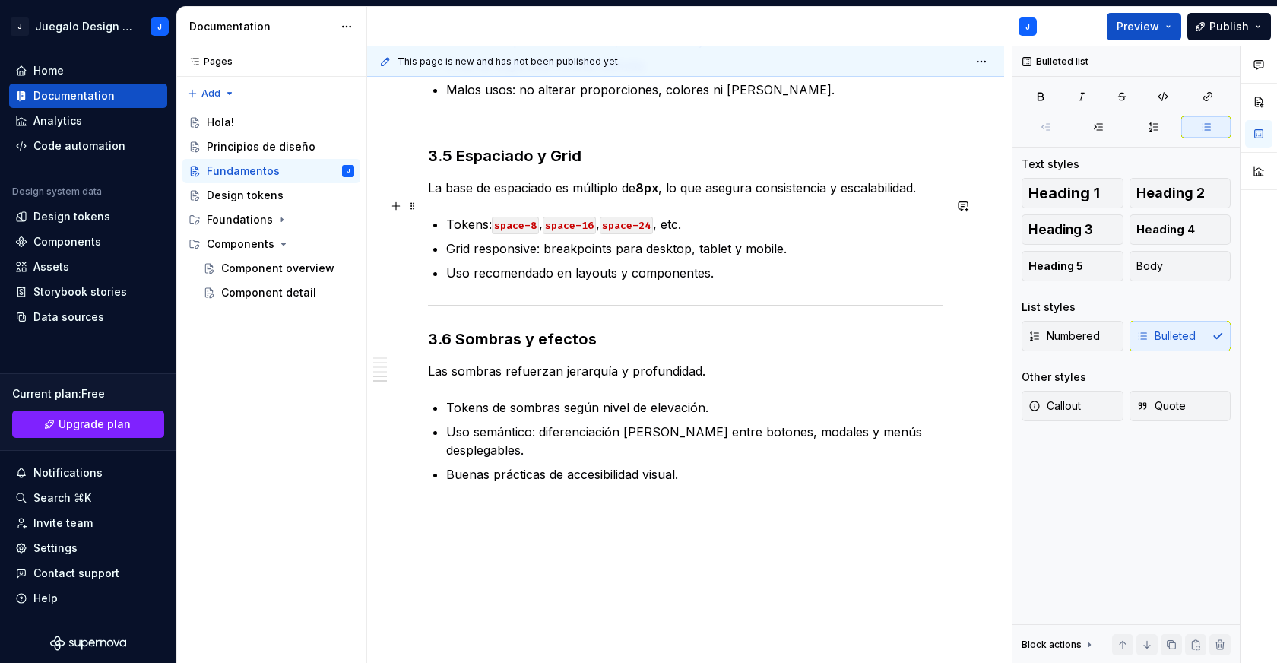
click at [635, 217] on code "space-24" at bounding box center [626, 225] width 53 height 17
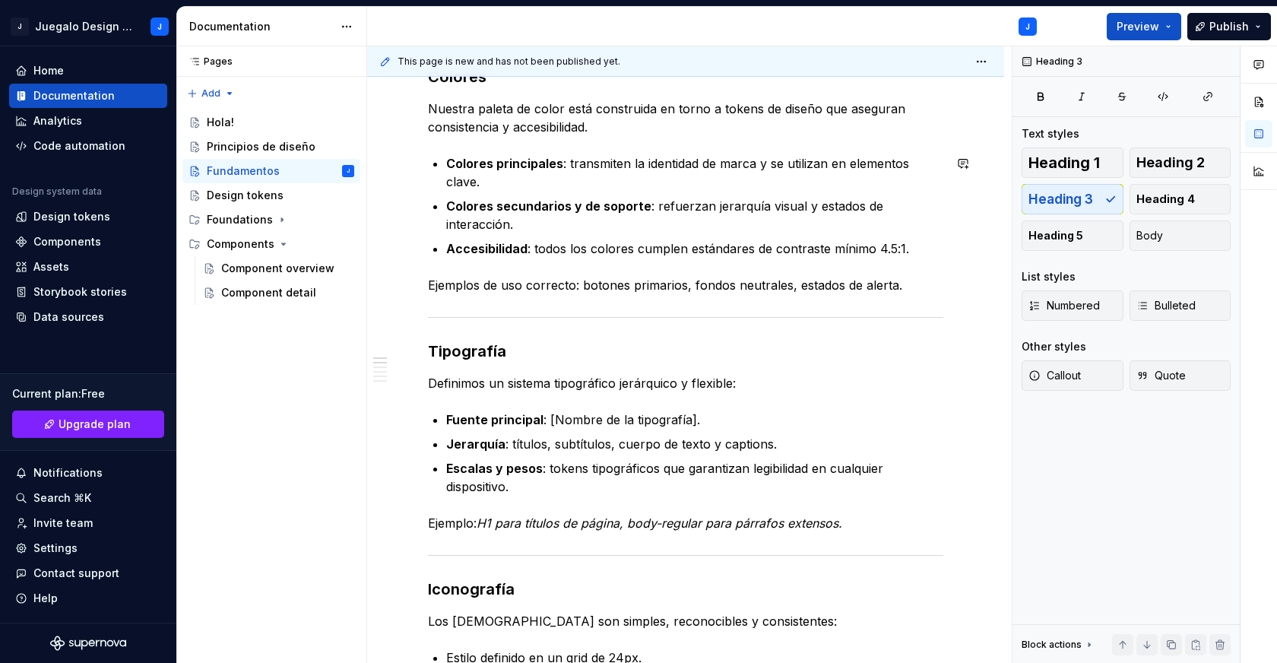
scroll to position [0, 0]
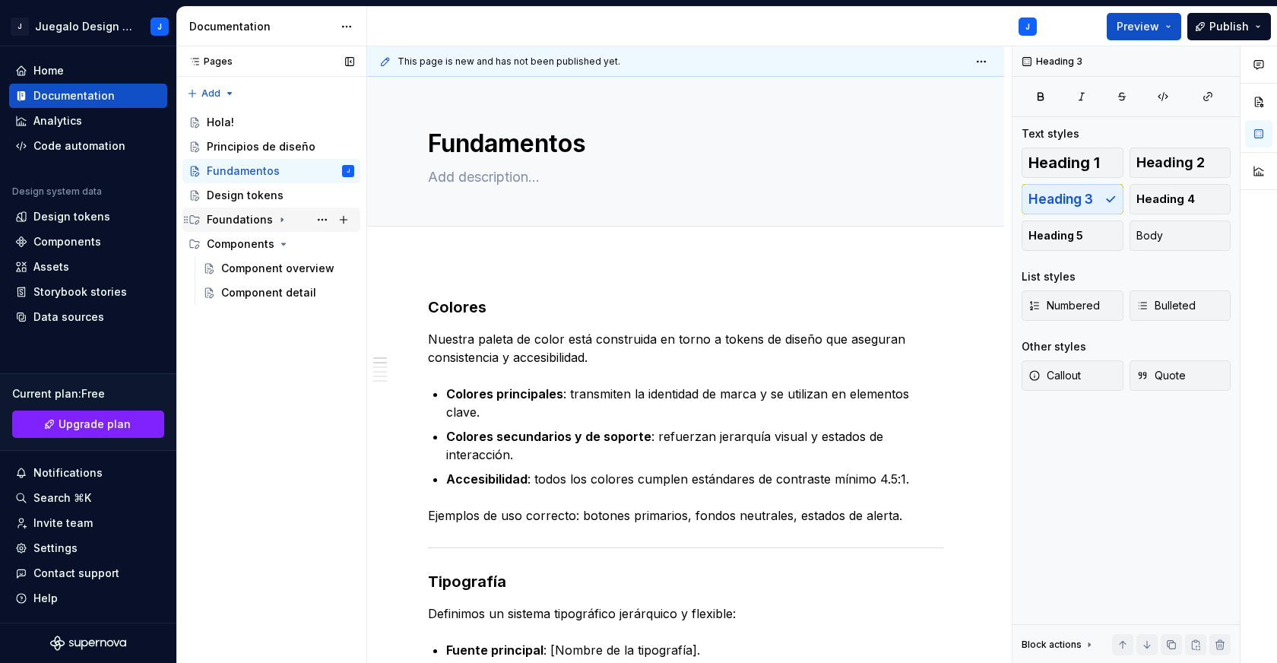
click at [250, 219] on div "Foundations" at bounding box center [240, 219] width 66 height 15
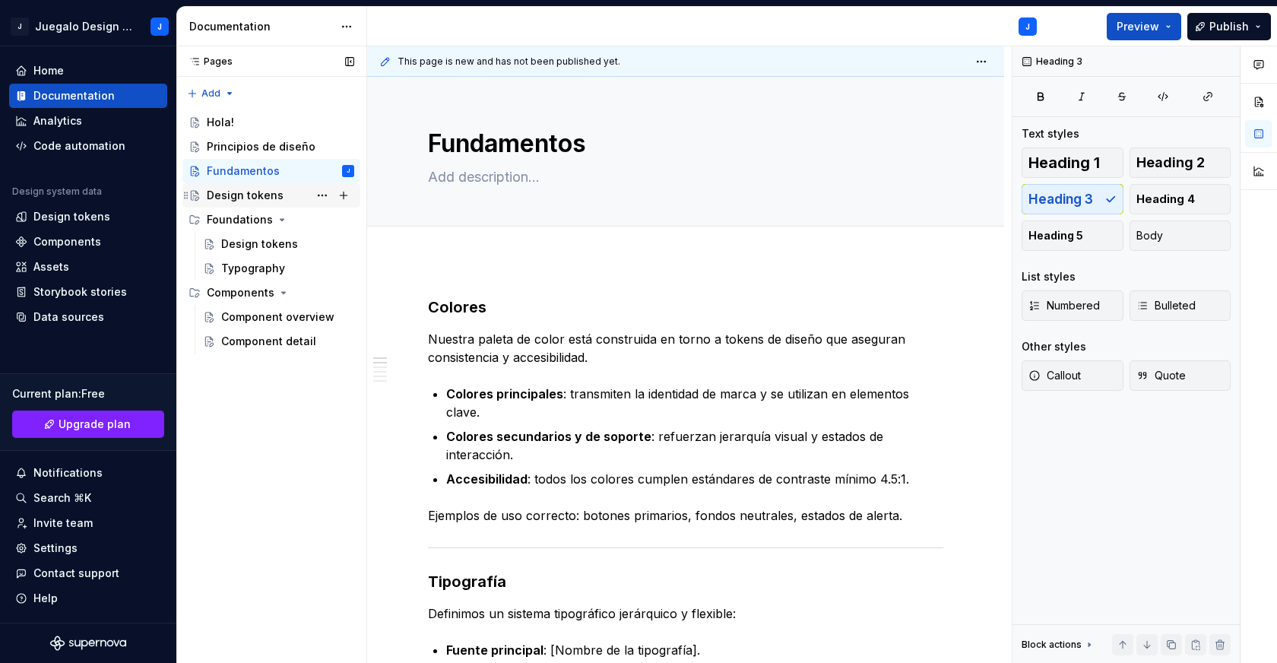
click at [242, 195] on div "Design tokens" at bounding box center [245, 195] width 77 height 15
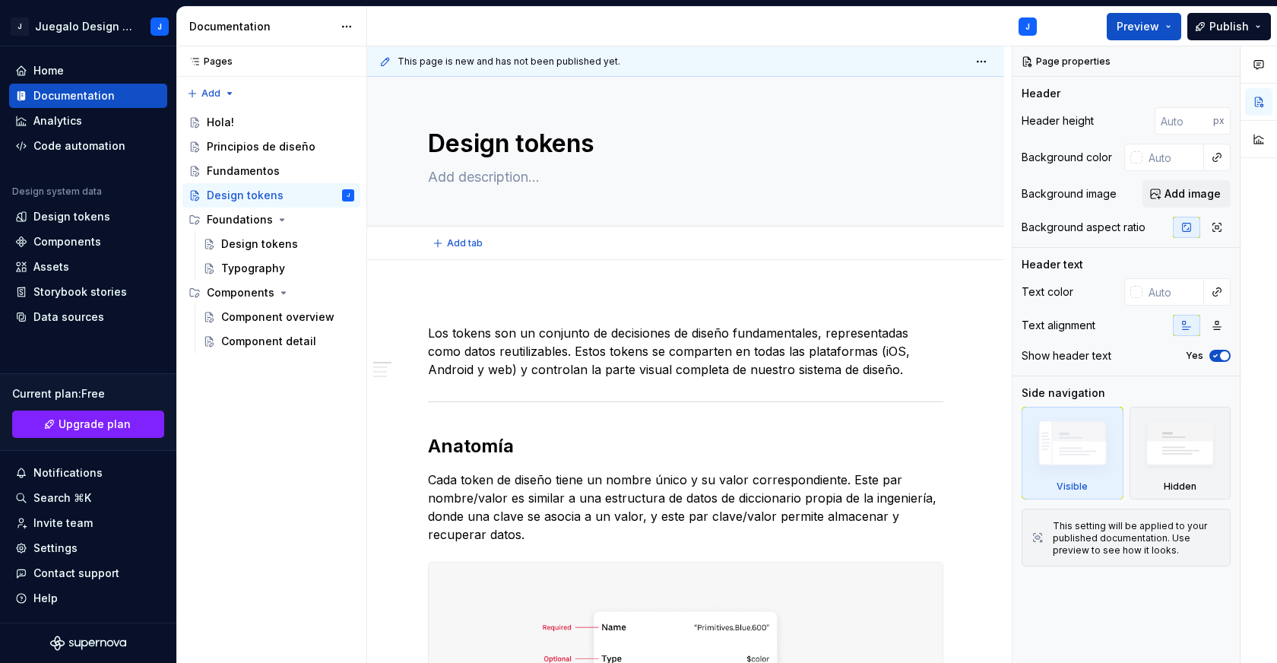
scroll to position [128, 0]
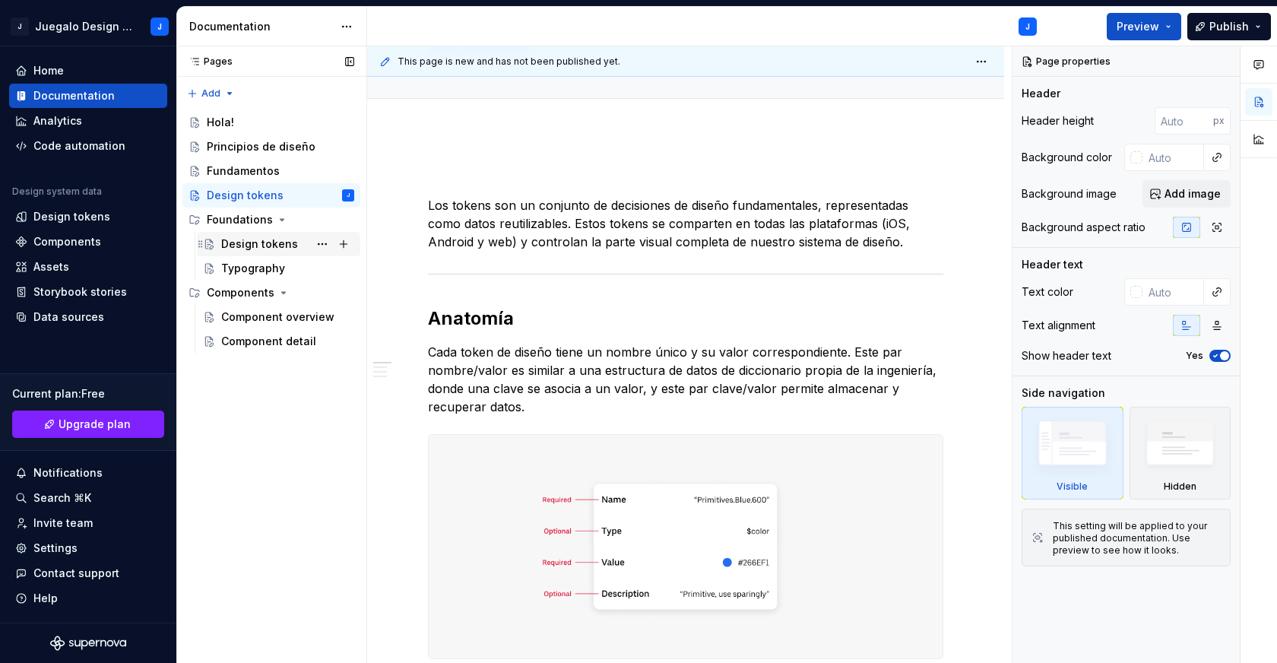
click at [246, 243] on div "Design tokens" at bounding box center [259, 243] width 77 height 15
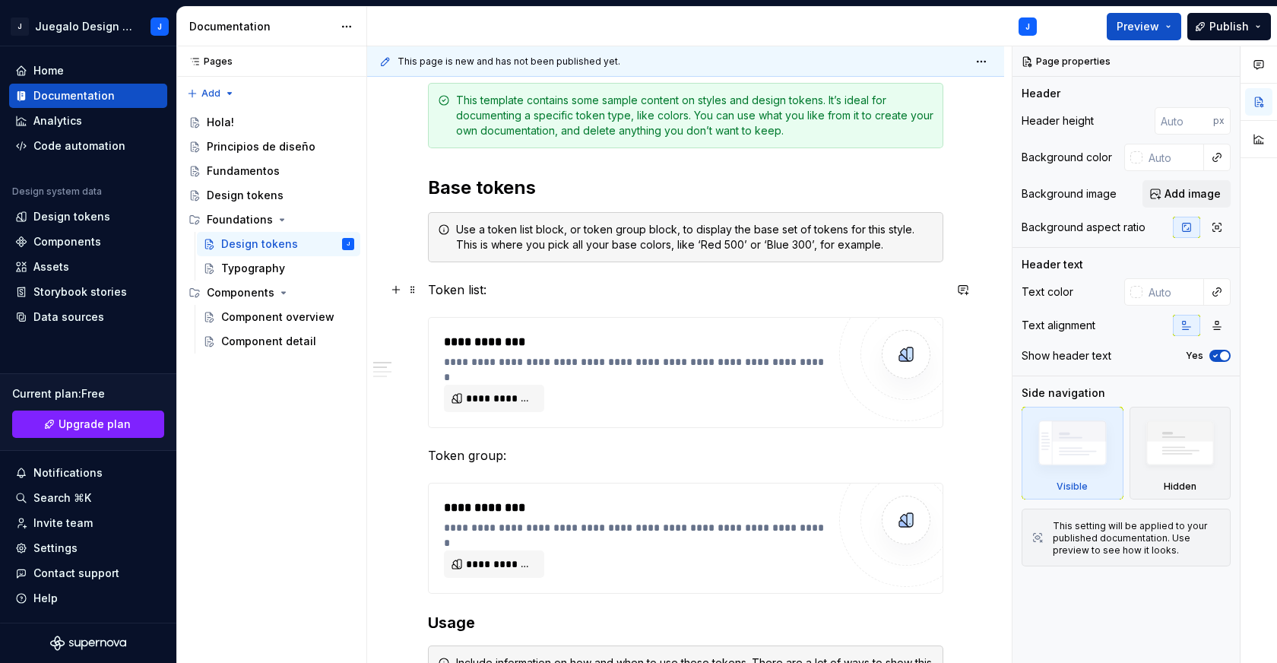
scroll to position [176, 0]
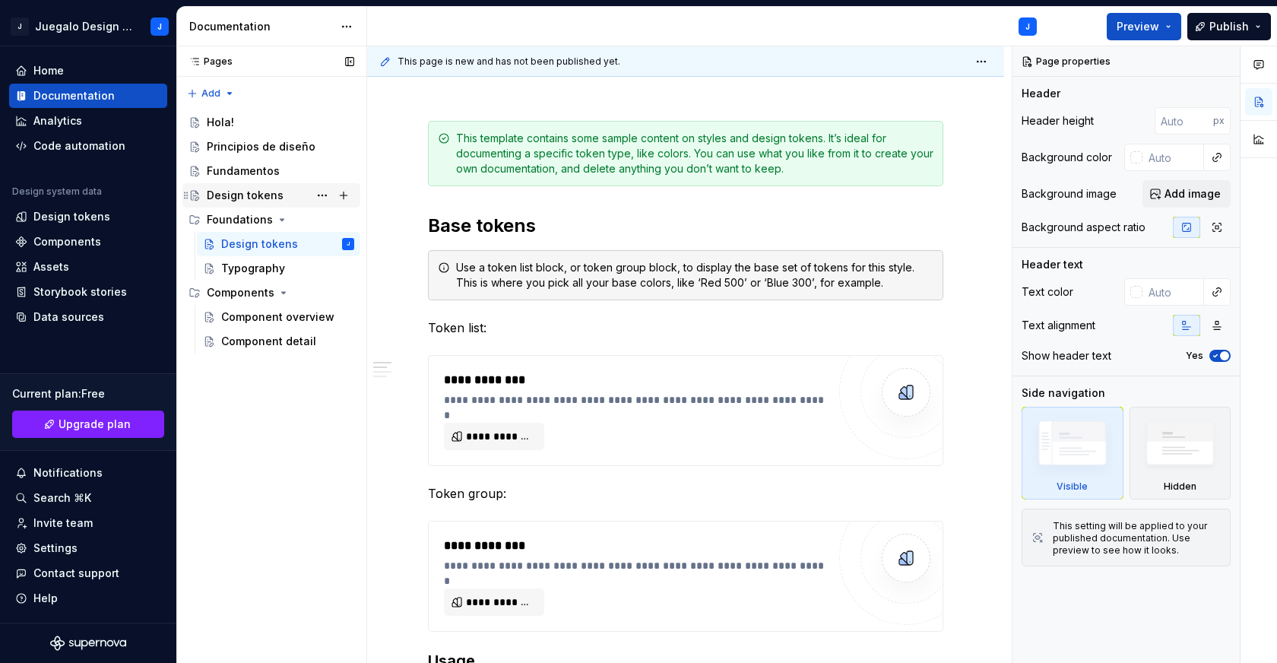
click at [239, 195] on div "Design tokens" at bounding box center [245, 195] width 77 height 15
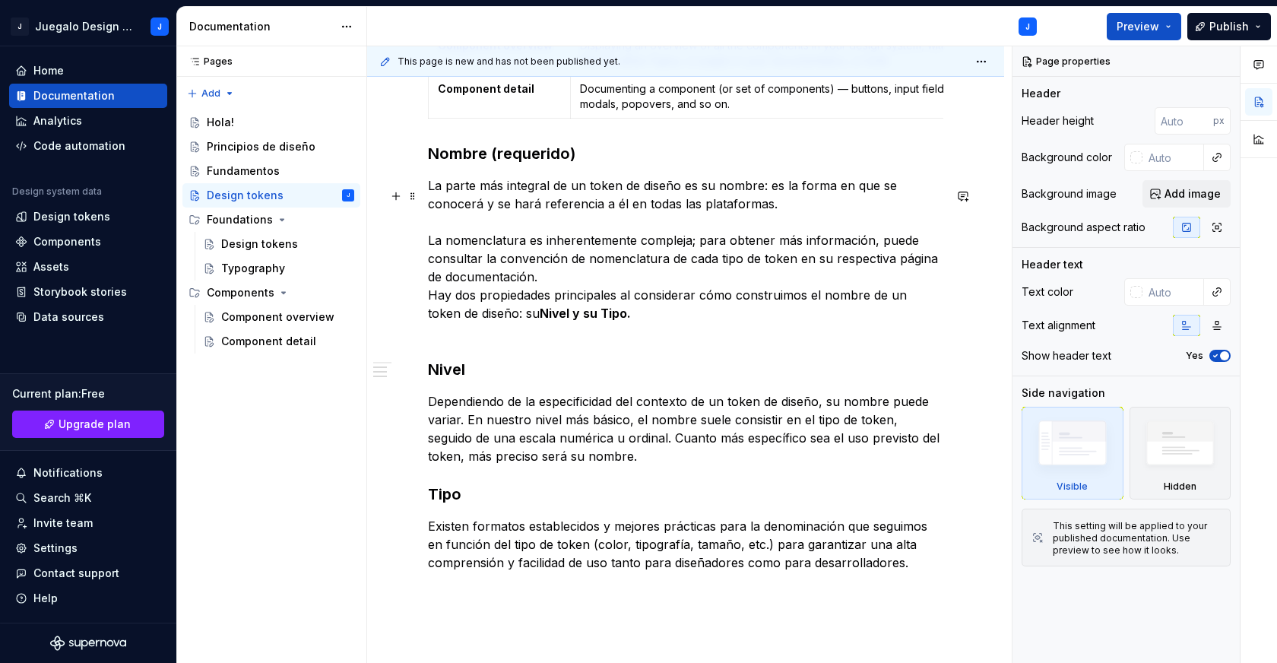
scroll to position [1021, 0]
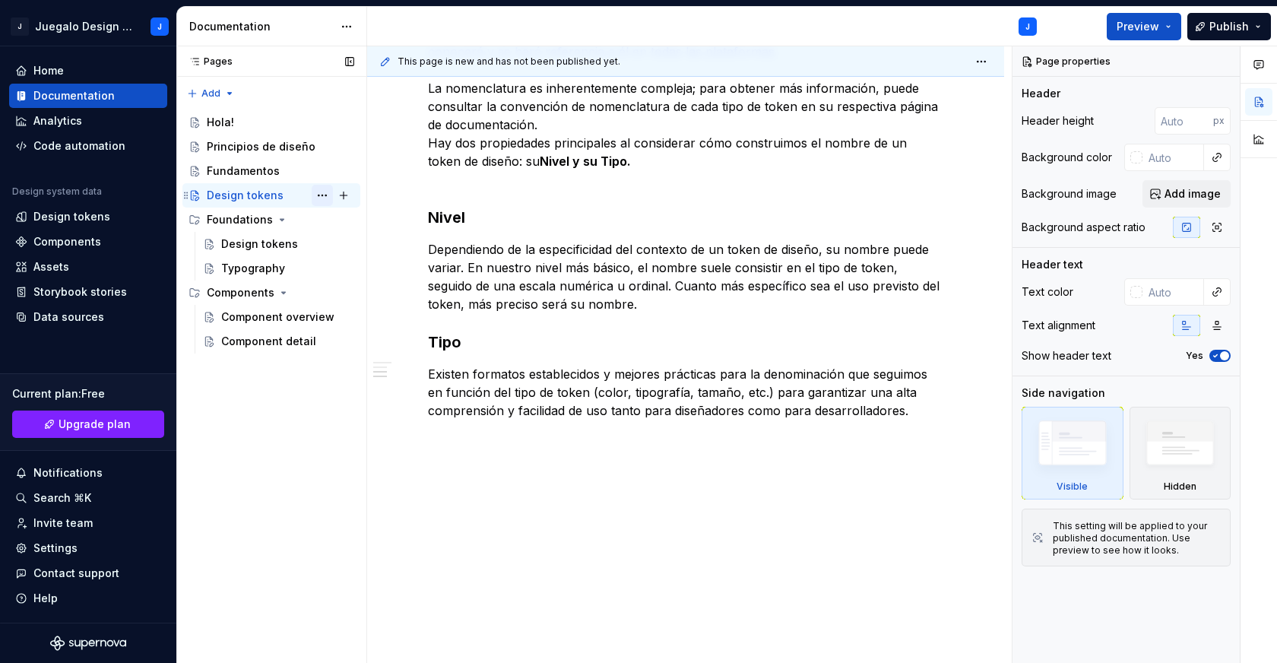
click at [321, 197] on button "Page tree" at bounding box center [322, 195] width 21 height 21
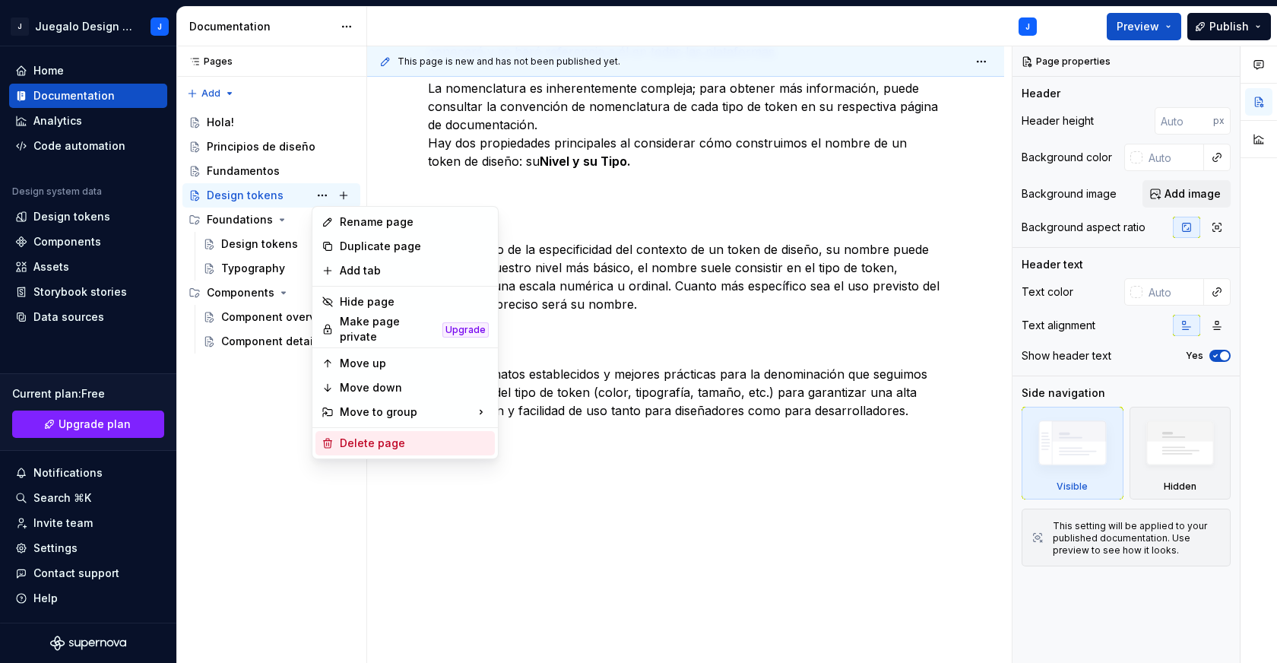
click at [370, 437] on div "Delete page" at bounding box center [414, 443] width 149 height 15
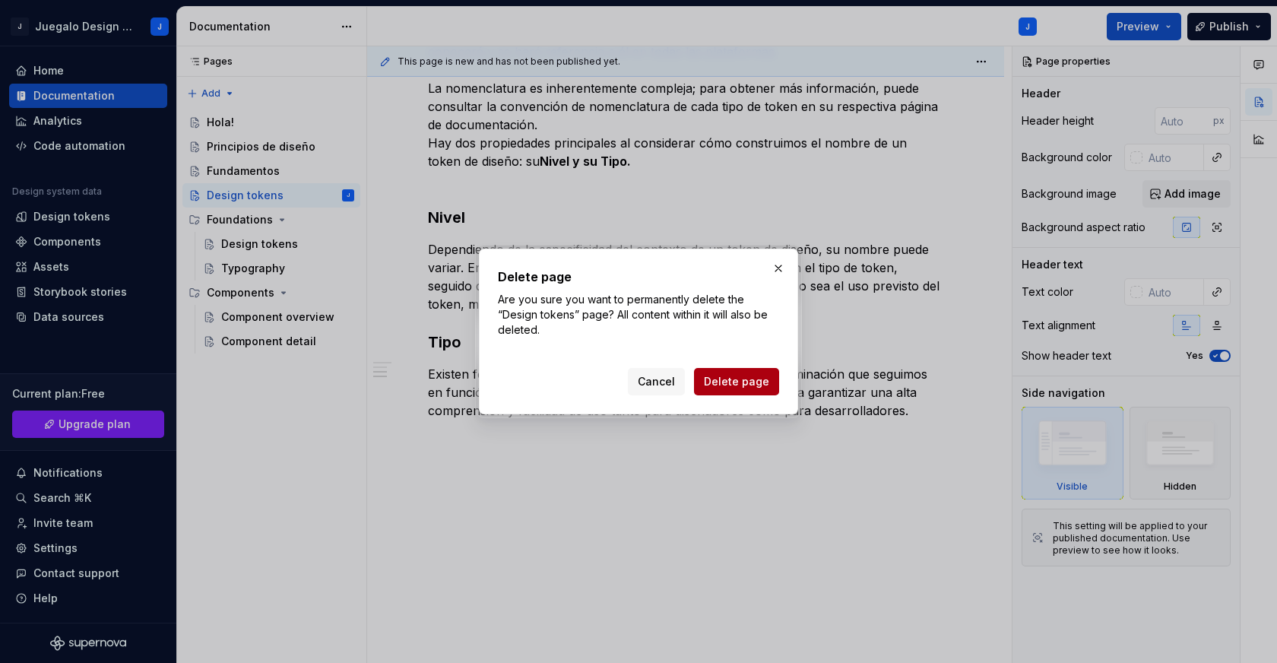
click at [741, 374] on span "Delete page" at bounding box center [736, 381] width 65 height 15
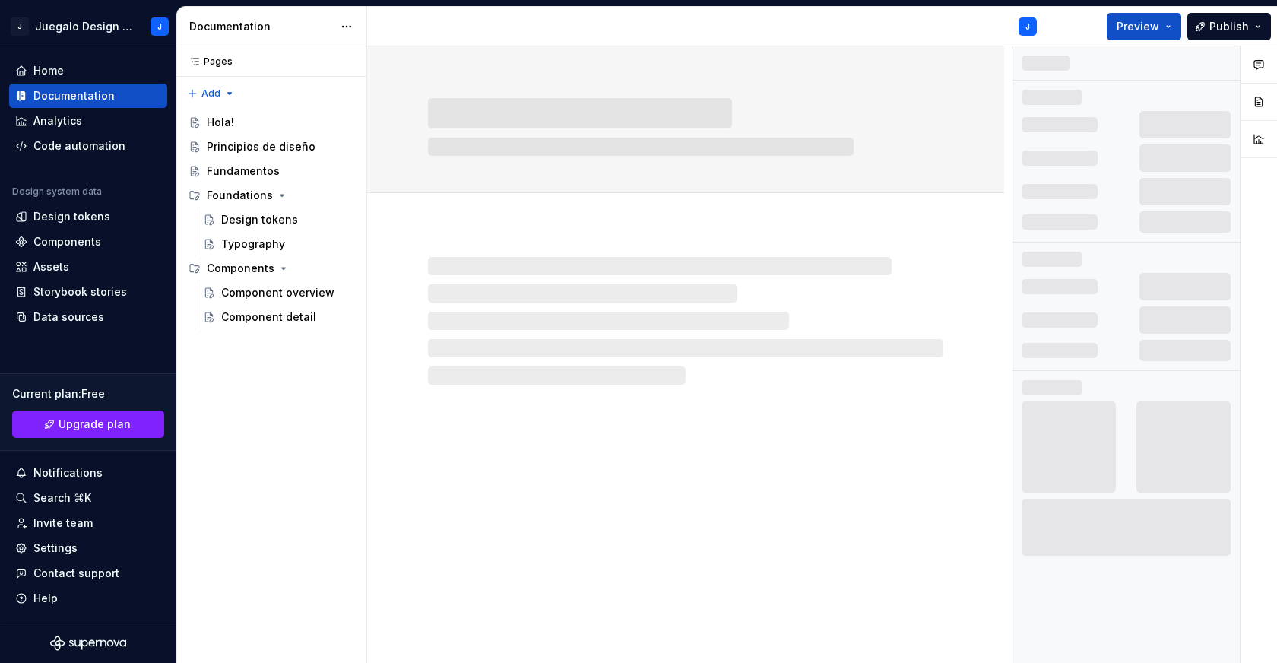
scroll to position [0, 0]
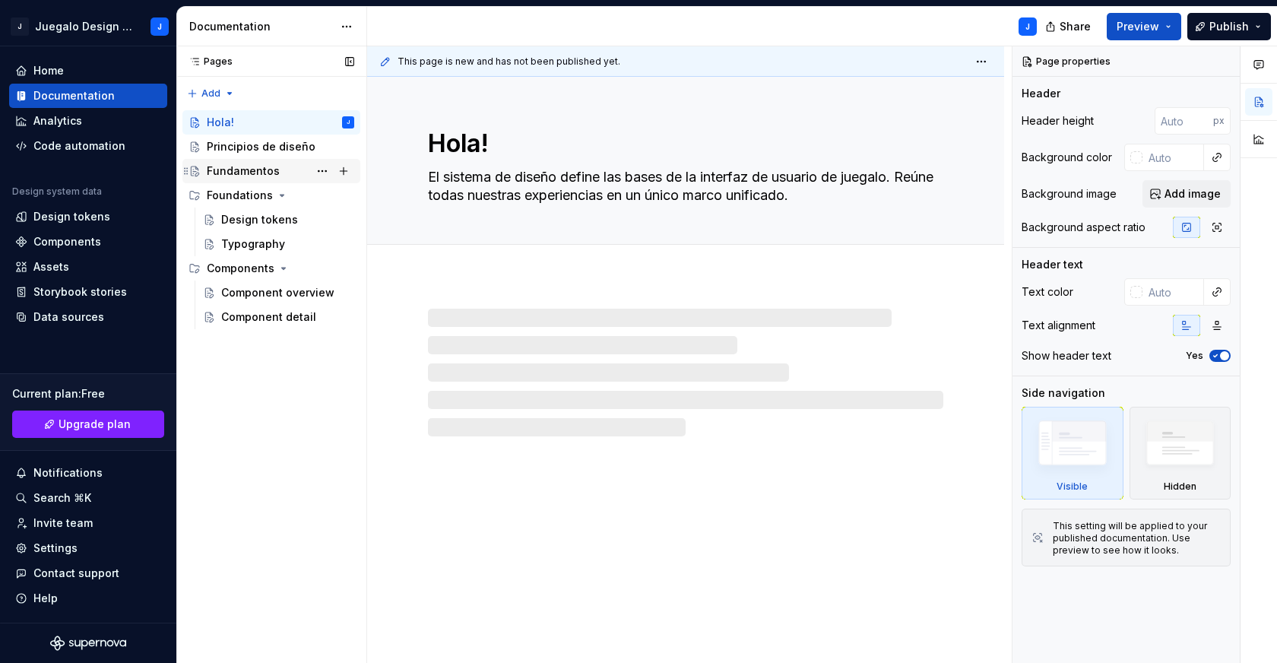
click at [225, 178] on div "Fundamentos" at bounding box center [243, 170] width 73 height 15
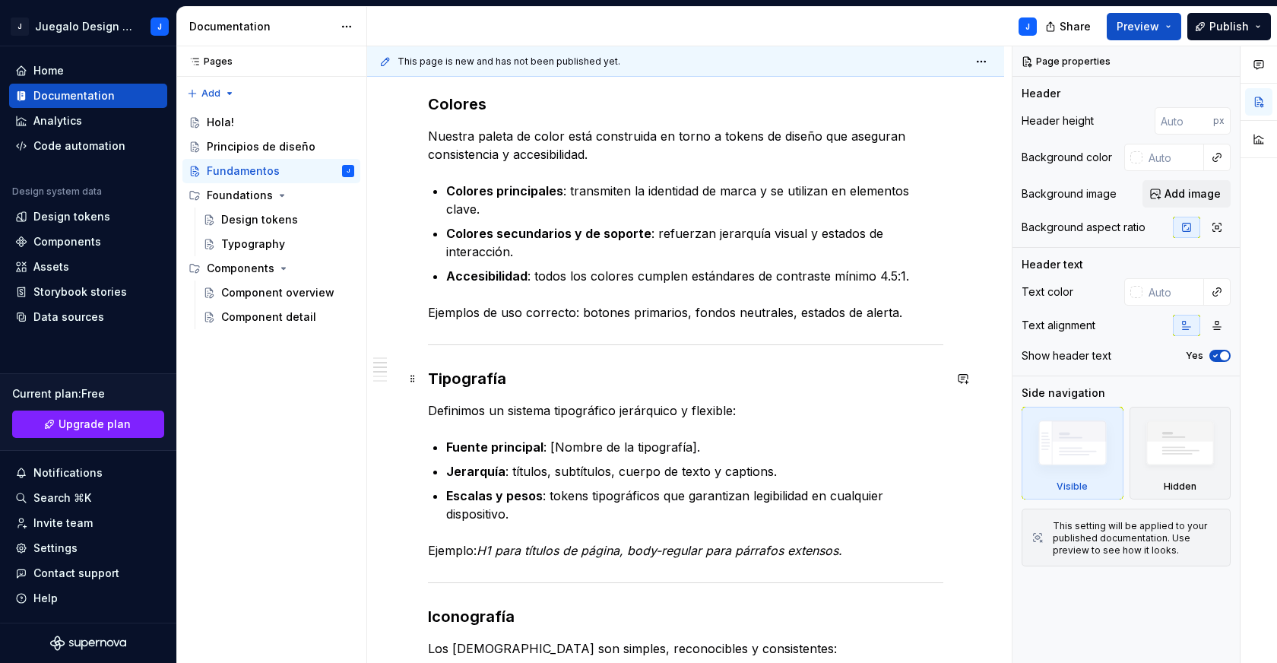
scroll to position [1048, 0]
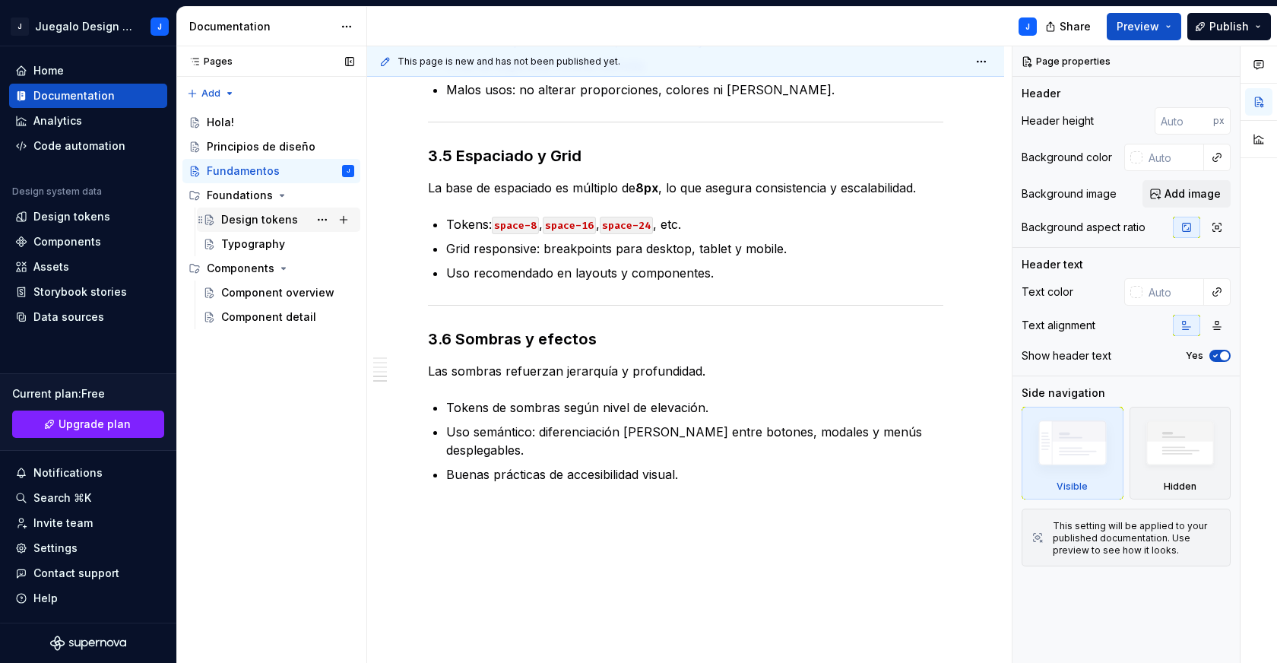
click at [239, 216] on div "Design tokens" at bounding box center [259, 219] width 77 height 15
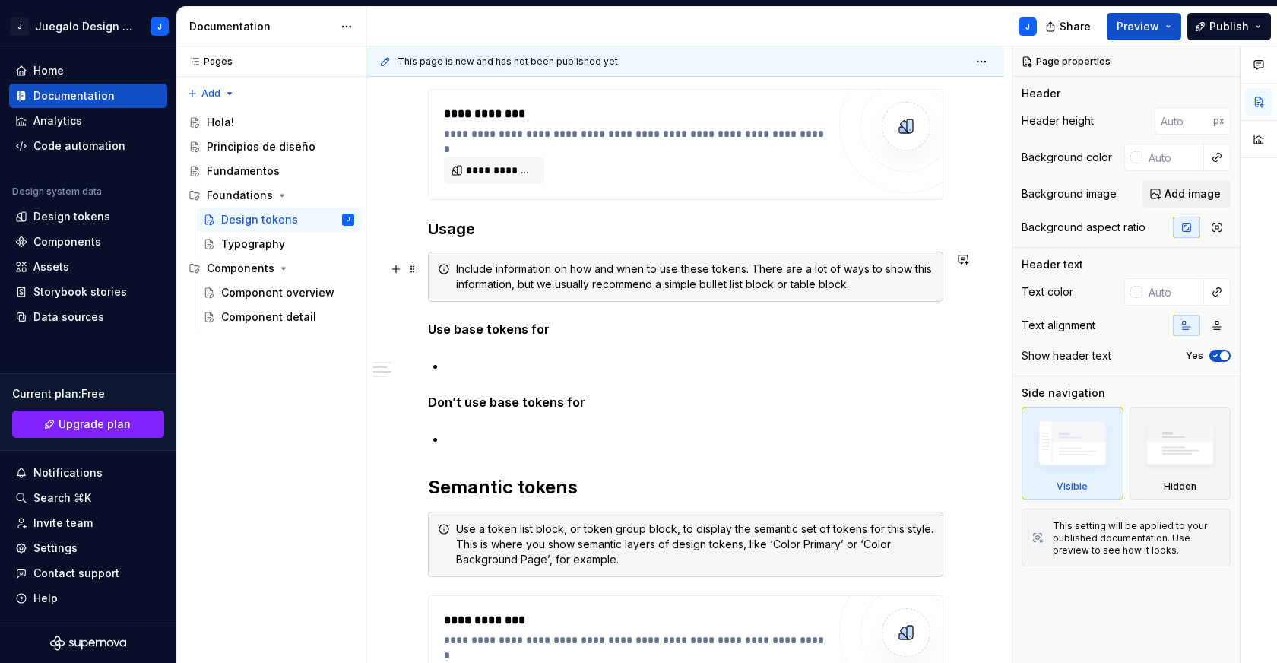
scroll to position [387, 0]
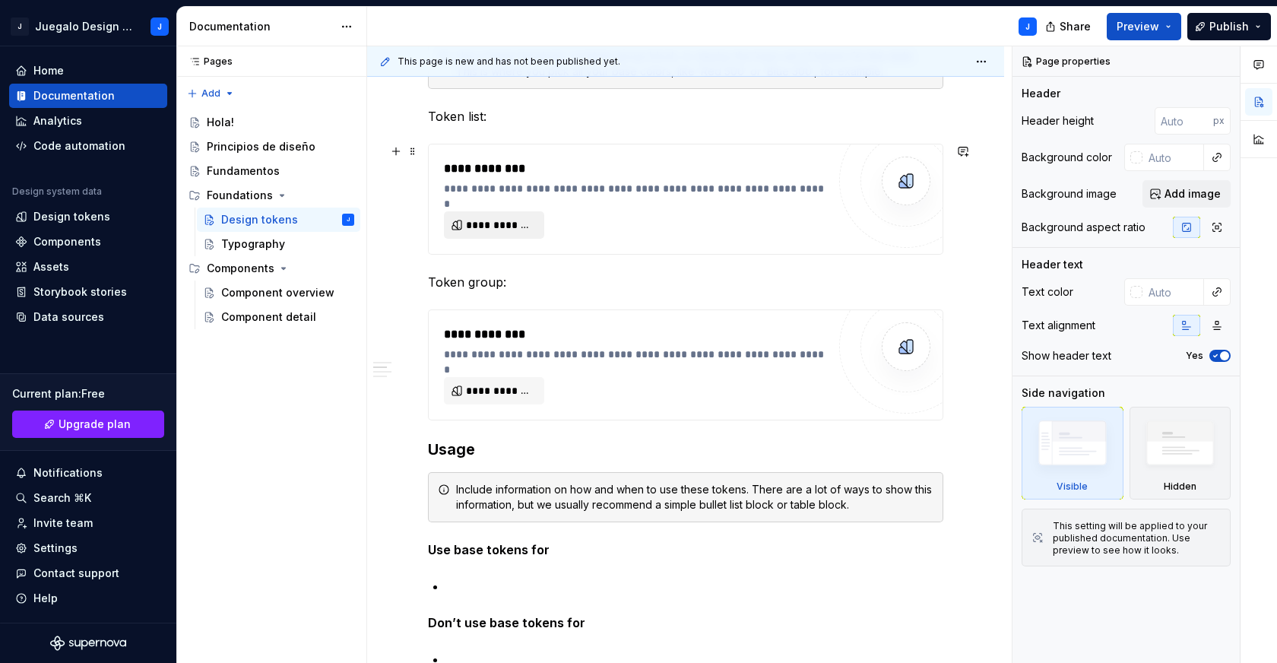
click at [502, 223] on span "**********" at bounding box center [500, 224] width 68 height 15
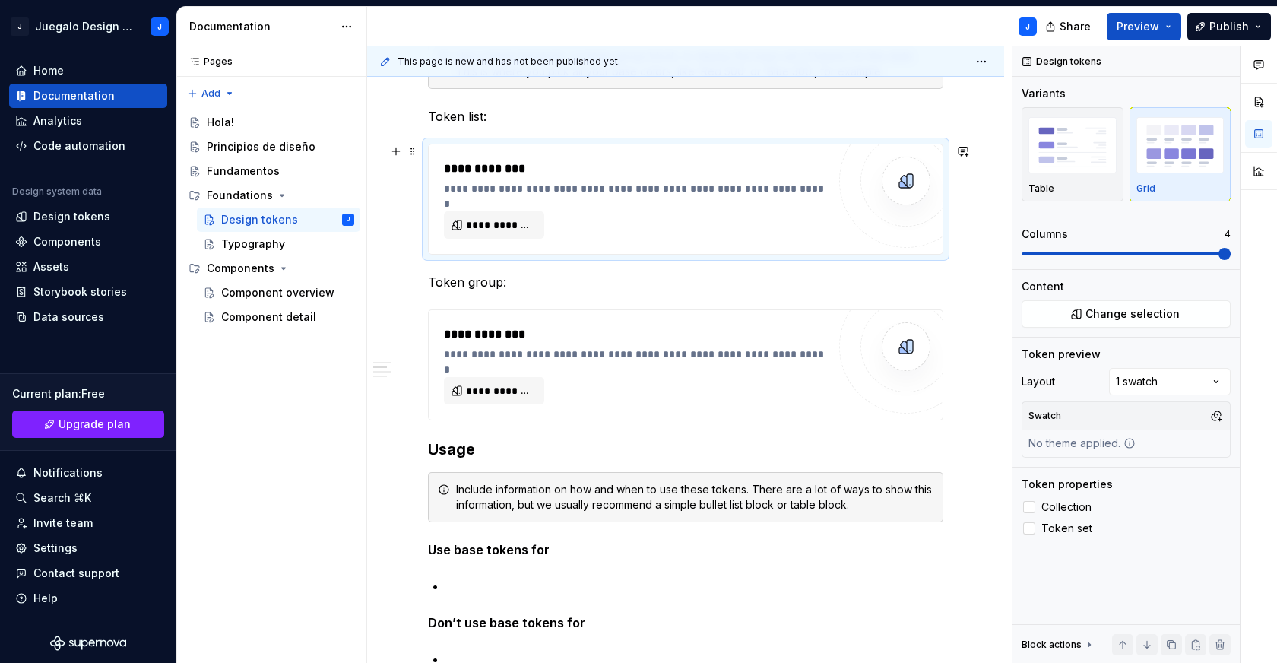
type textarea "*"
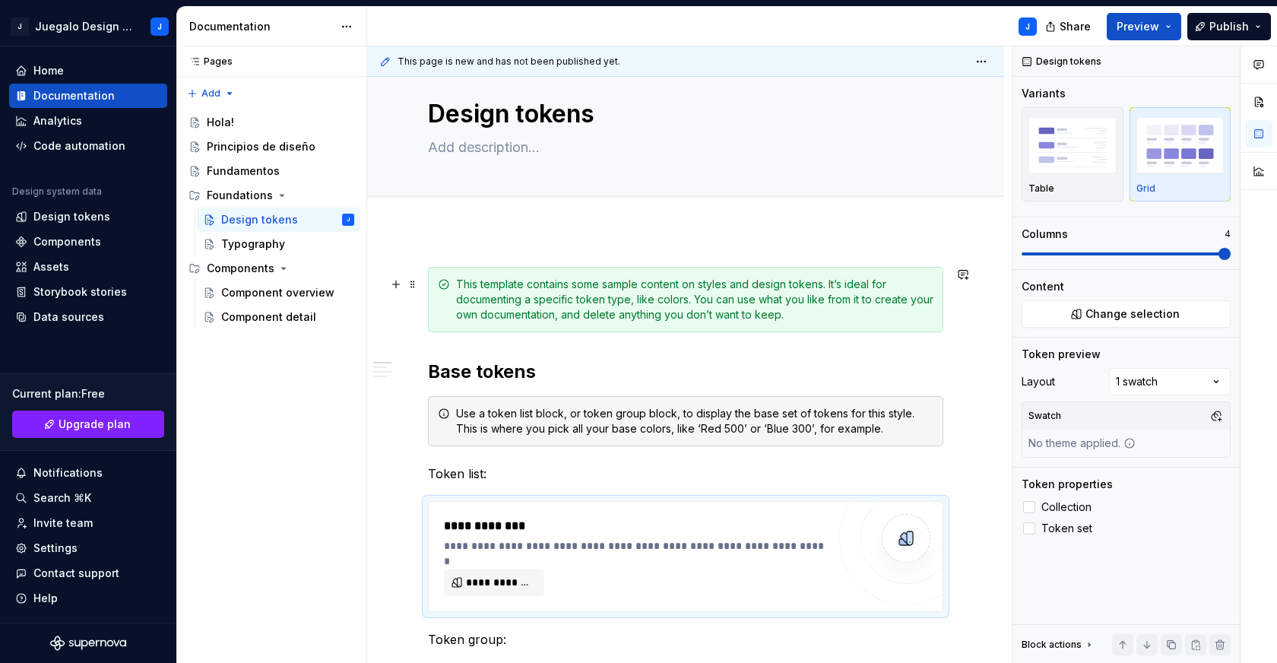
scroll to position [253, 0]
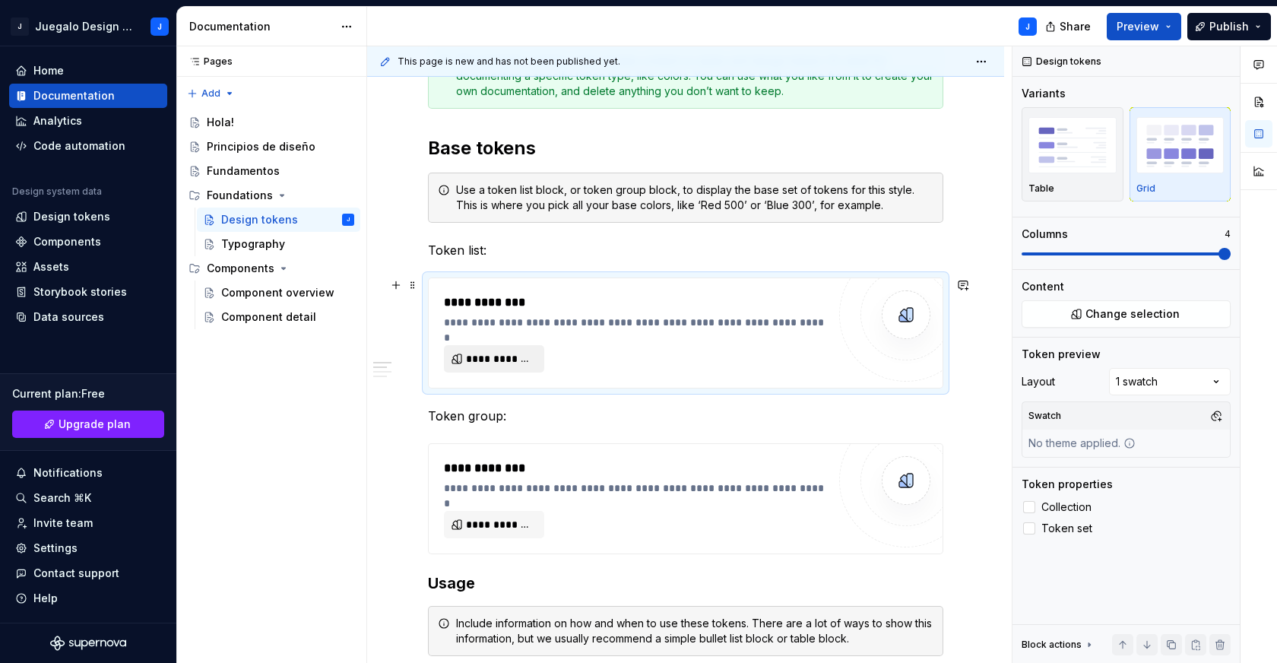
click at [505, 352] on span "**********" at bounding box center [500, 358] width 68 height 15
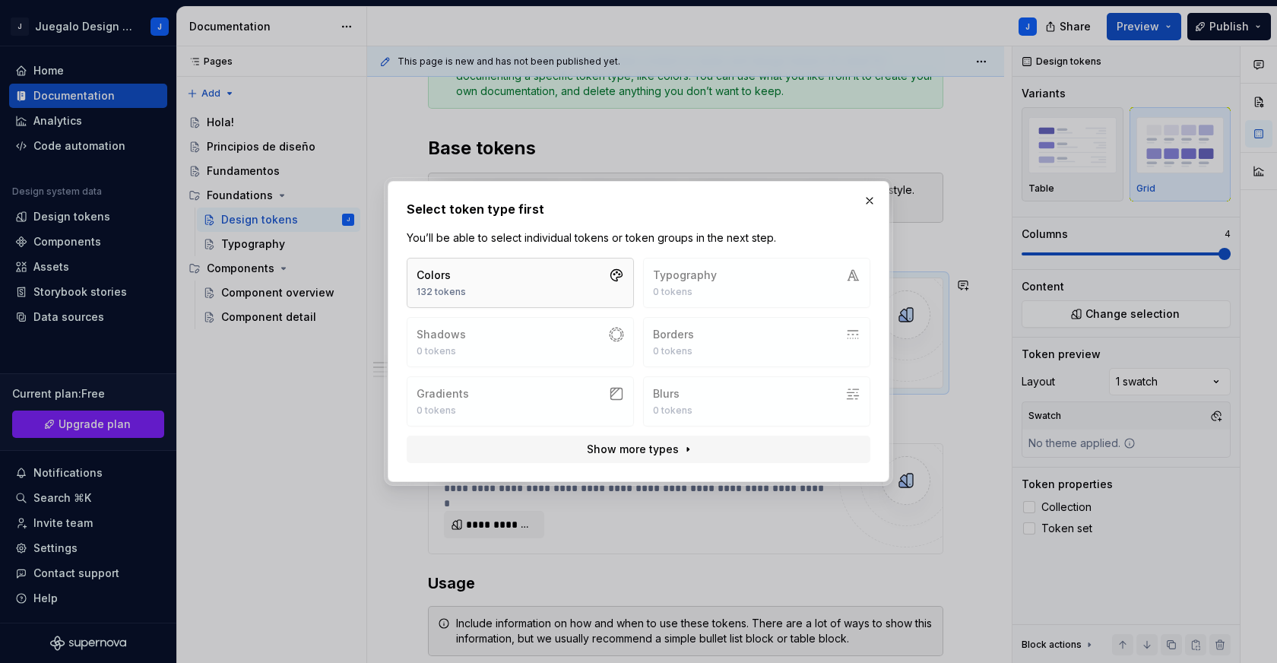
click at [518, 279] on button "Colors 132 tokens" at bounding box center [520, 283] width 227 height 50
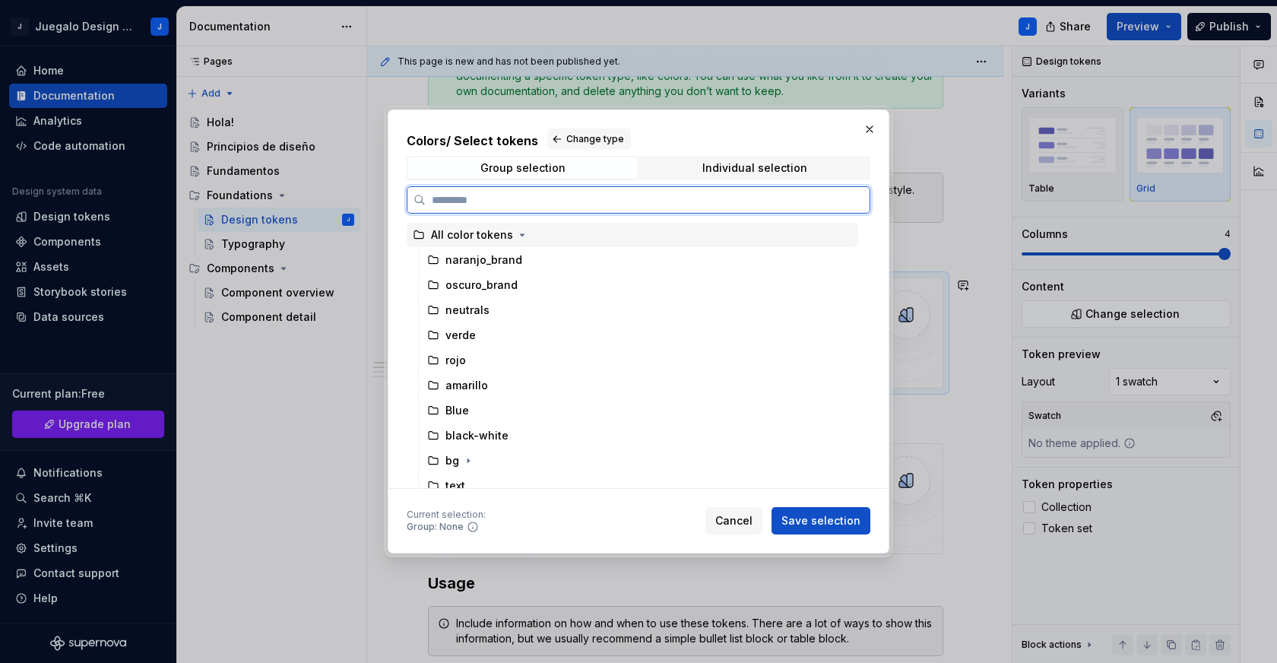
click at [417, 236] on icon at bounding box center [419, 235] width 12 height 12
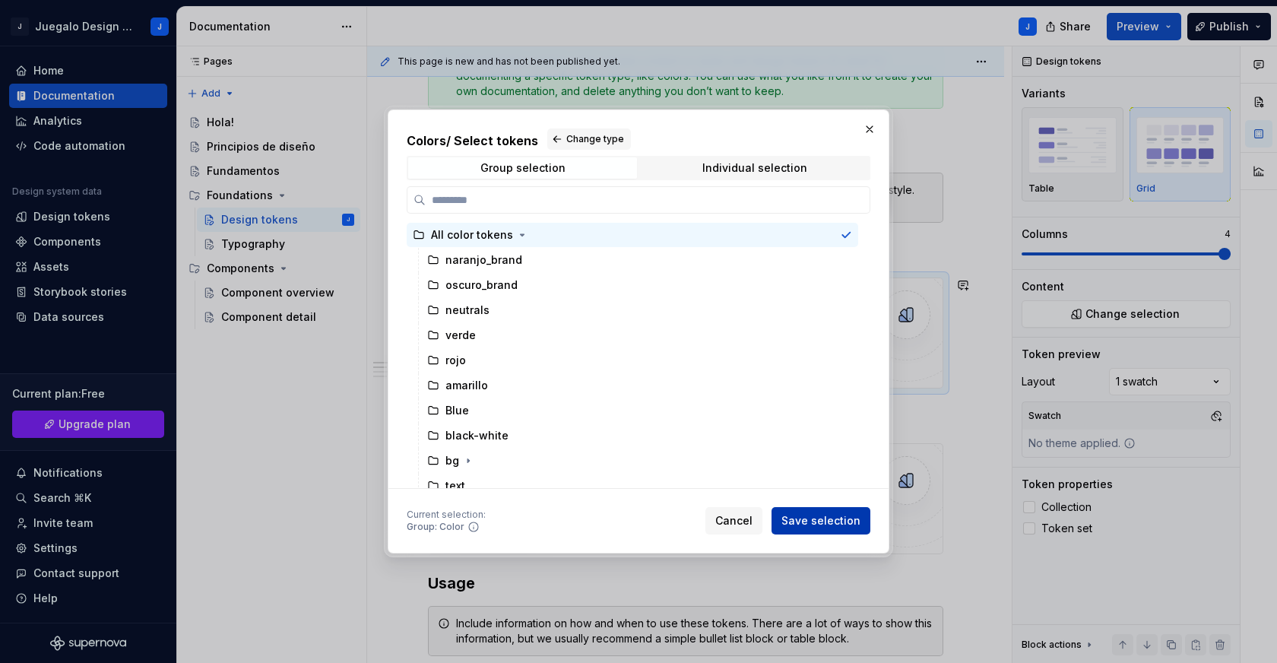
click at [813, 520] on span "Save selection" at bounding box center [820, 520] width 79 height 15
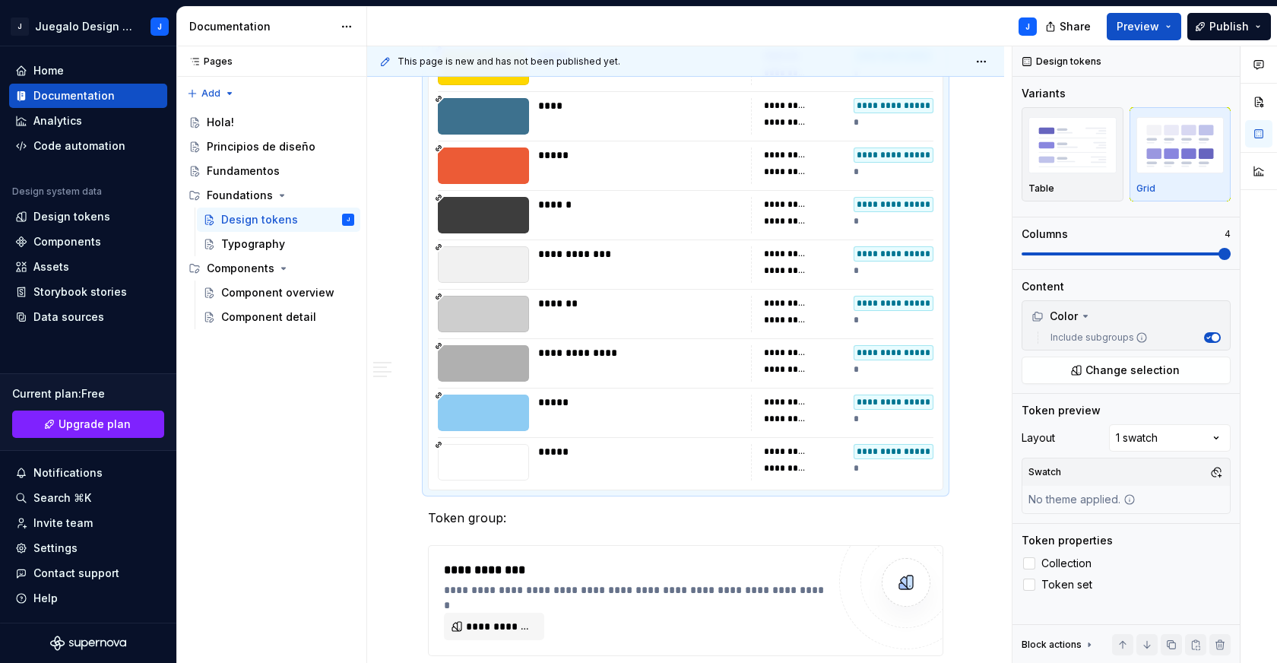
scroll to position [7348, 0]
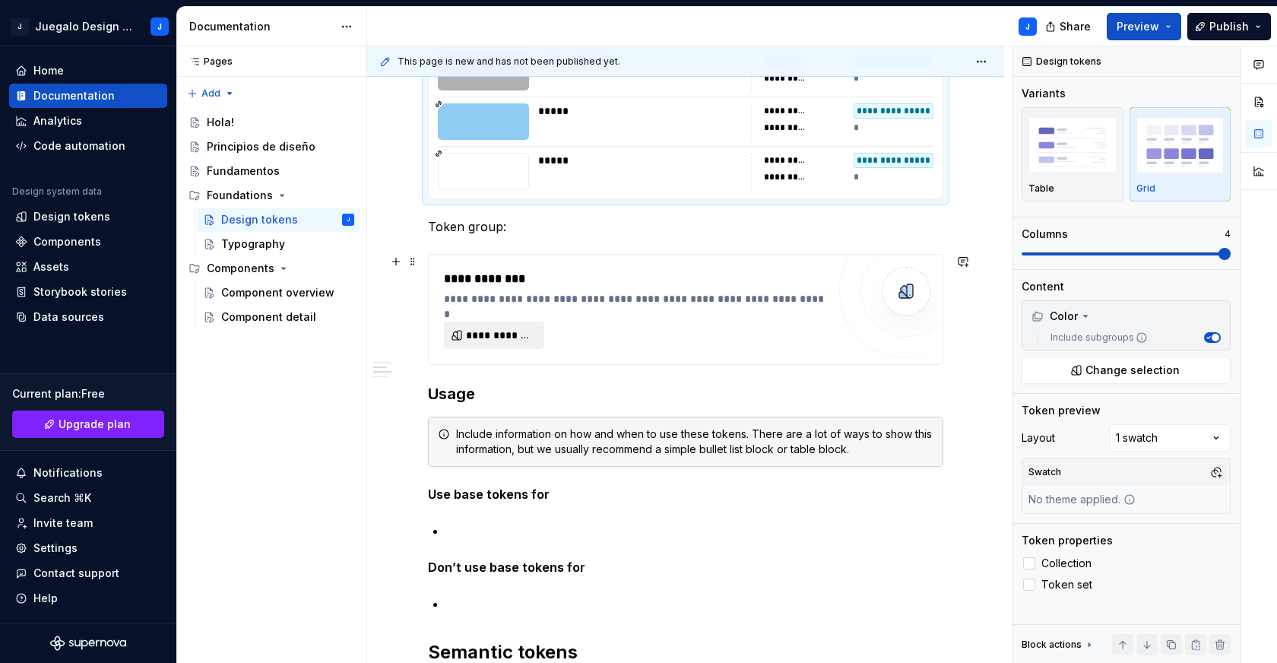
click at [496, 341] on span "**********" at bounding box center [500, 335] width 68 height 15
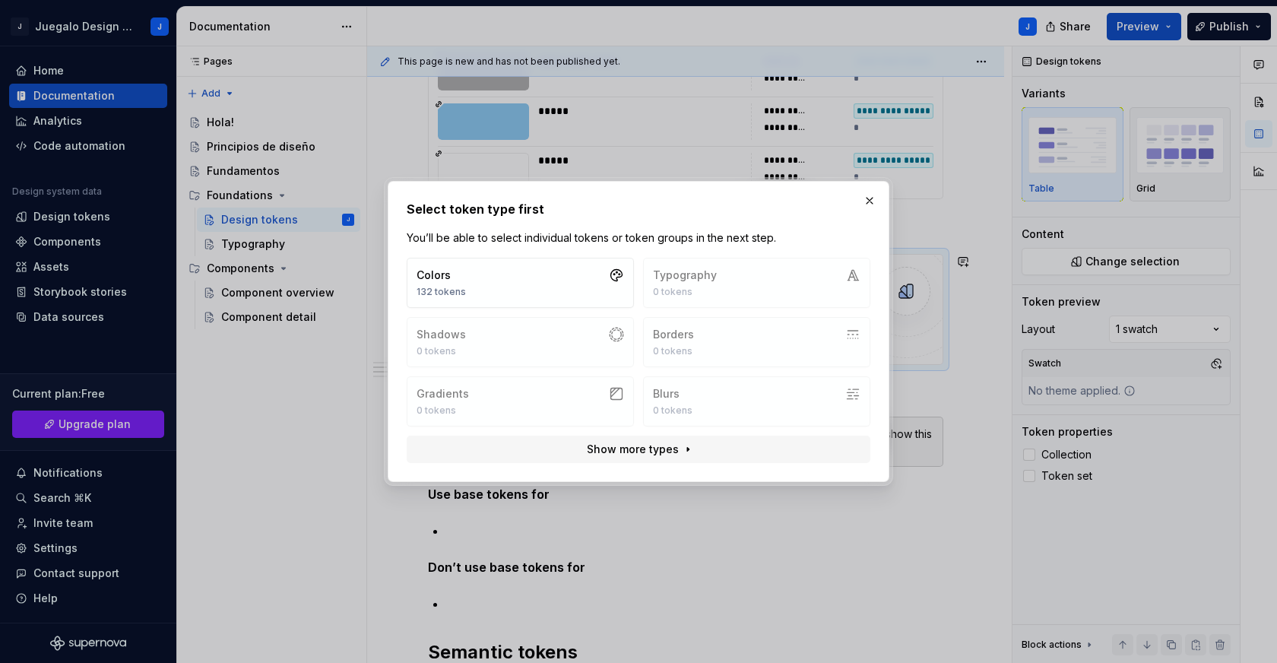
click at [705, 288] on div "Colors 132 tokens Typography 0 tokens Shadows 0 tokens Borders 0 tokens Gradien…" at bounding box center [639, 342] width 464 height 169
click at [733, 280] on div "Colors 132 tokens Typography 0 tokens Shadows 0 tokens Borders 0 tokens Gradien…" at bounding box center [639, 342] width 464 height 169
click at [479, 332] on div "Colors 132 tokens Typography 0 tokens Shadows 0 tokens Borders 0 tokens Gradien…" at bounding box center [639, 342] width 464 height 169
click at [598, 334] on div "Colors 132 tokens Typography 0 tokens Shadows 0 tokens Borders 0 tokens Gradien…" at bounding box center [639, 342] width 464 height 169
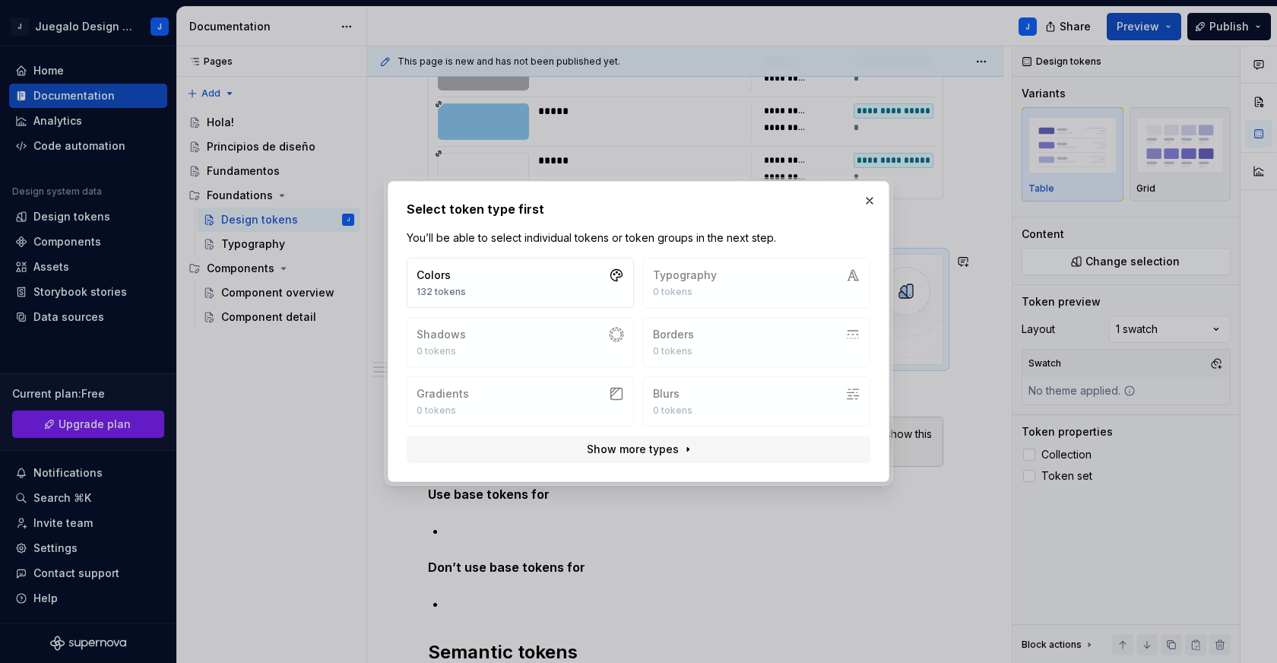
click at [610, 334] on div "Colors 132 tokens Typography 0 tokens Shadows 0 tokens Borders 0 tokens Gradien…" at bounding box center [639, 342] width 464 height 169
click at [657, 456] on span "Show more types" at bounding box center [633, 449] width 92 height 15
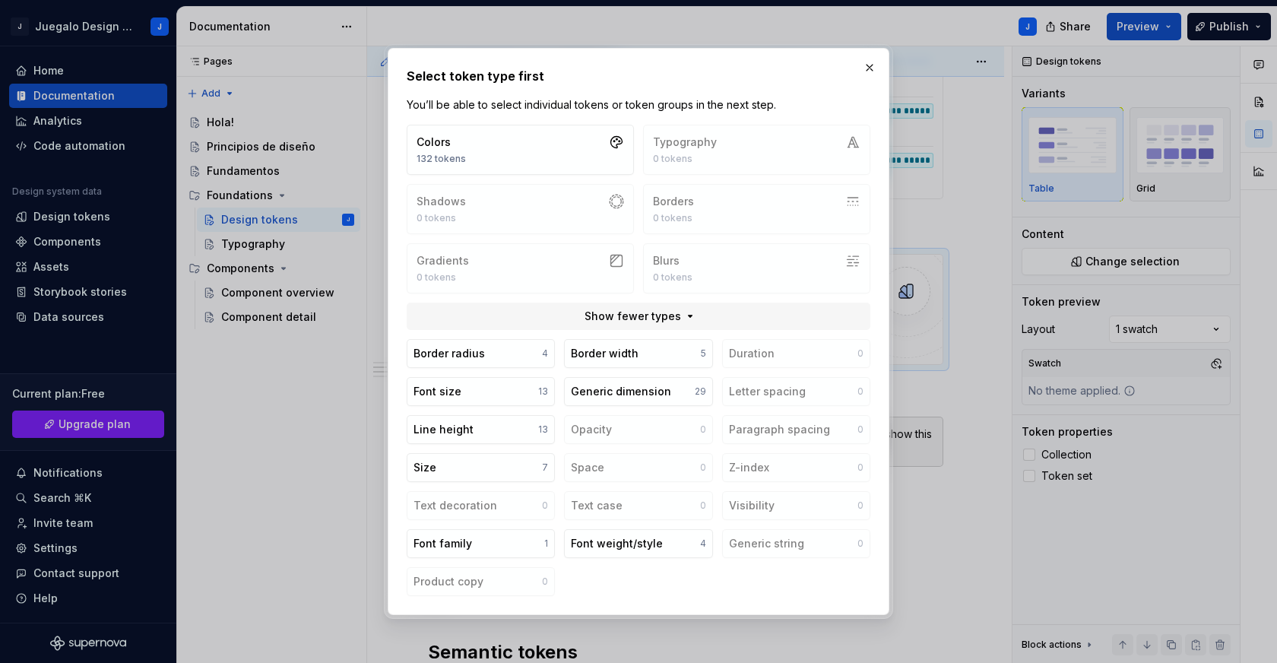
click at [867, 70] on button "button" at bounding box center [869, 67] width 21 height 21
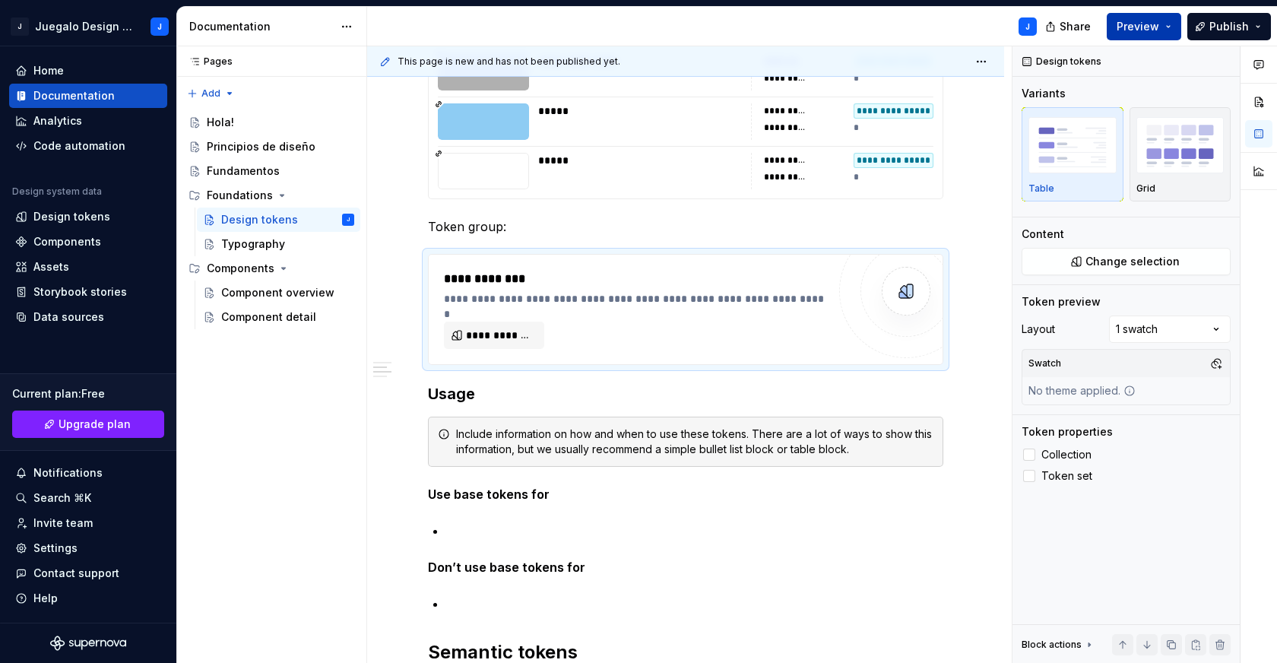
click at [1145, 21] on span "Preview" at bounding box center [1138, 26] width 43 height 15
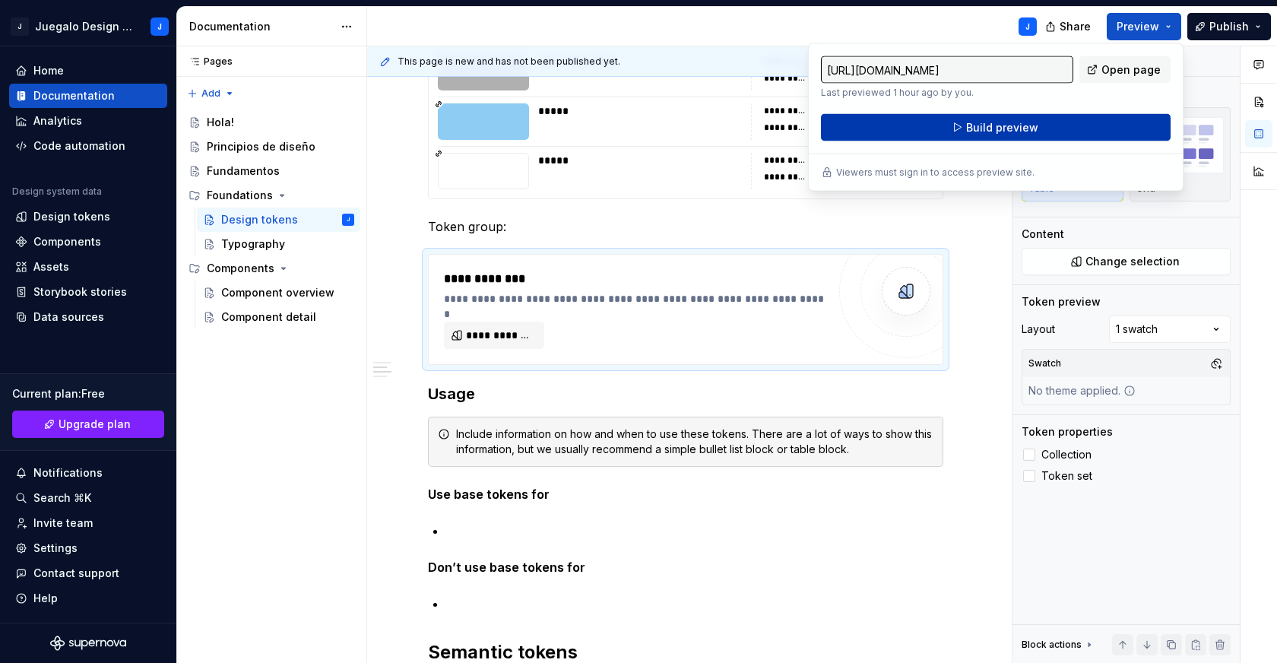
click at [995, 128] on span "Build preview" at bounding box center [1002, 127] width 72 height 15
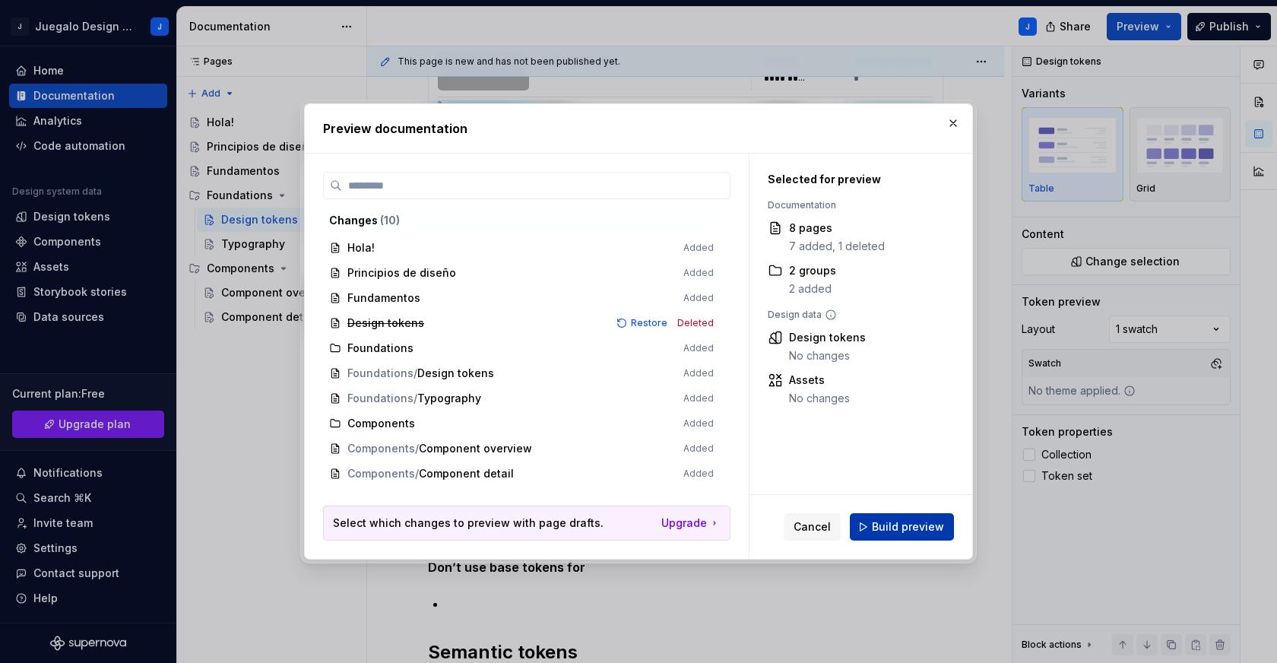
click at [895, 528] on span "Build preview" at bounding box center [908, 526] width 72 height 15
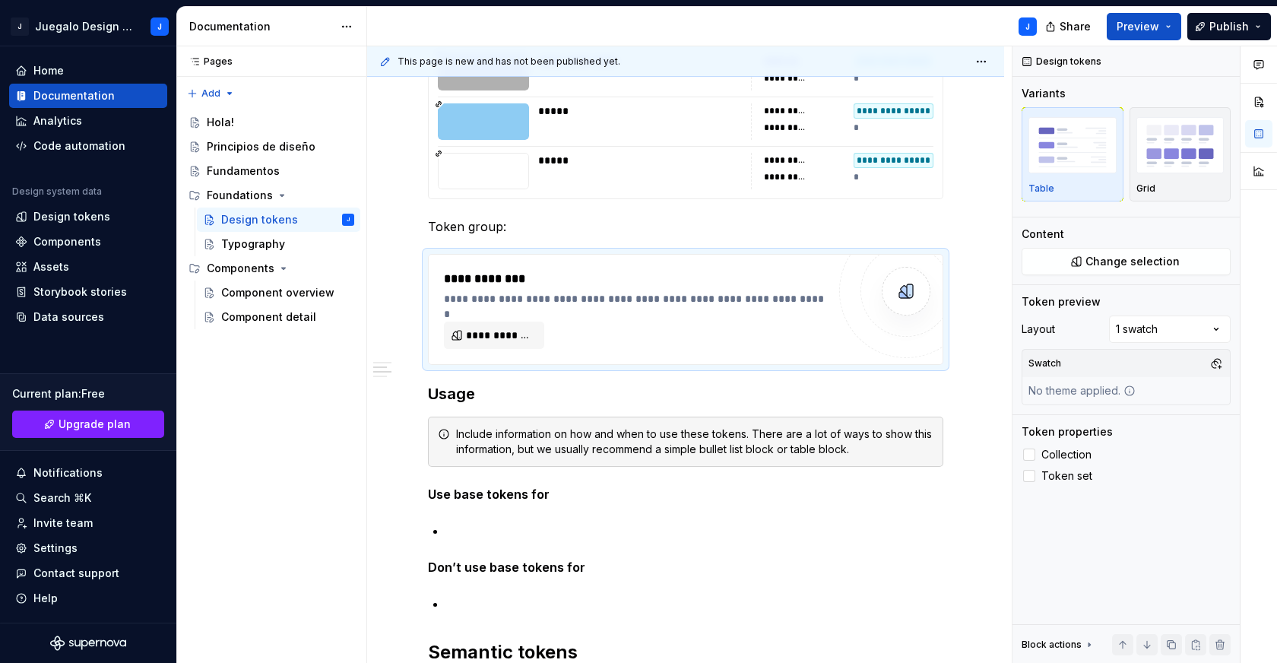
type textarea "*"
